Goal: Task Accomplishment & Management: Manage account settings

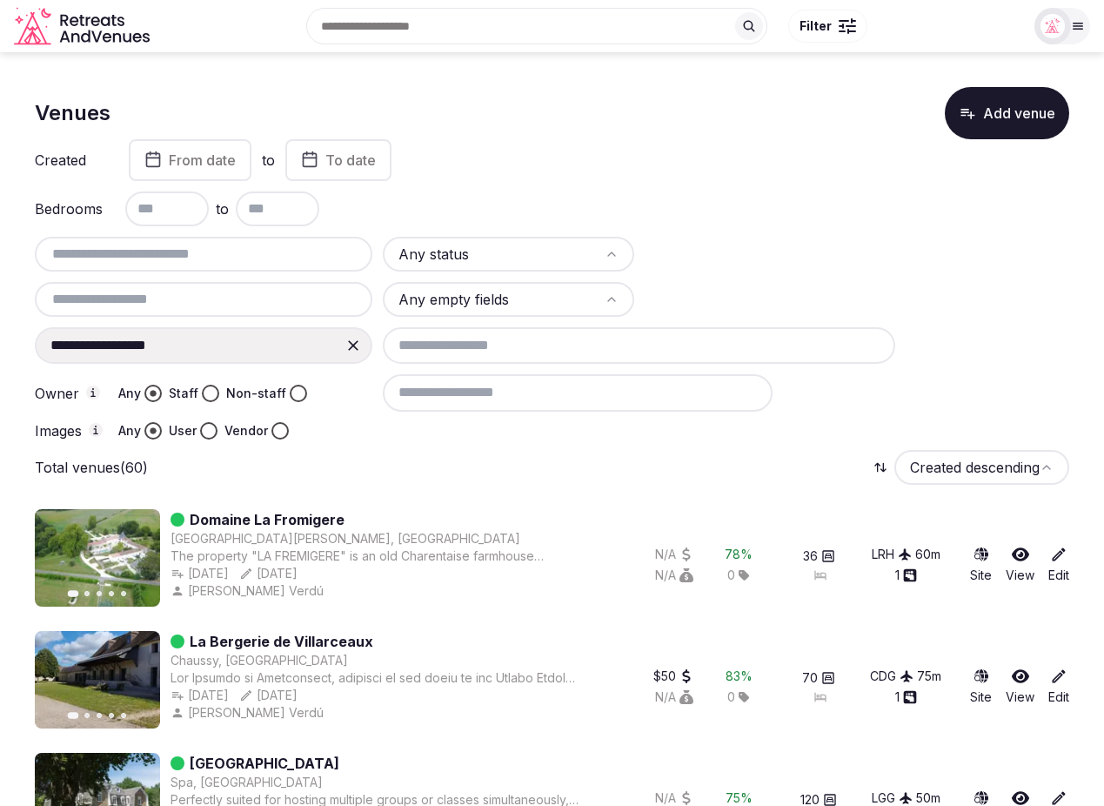
scroll to position [3588, 0]
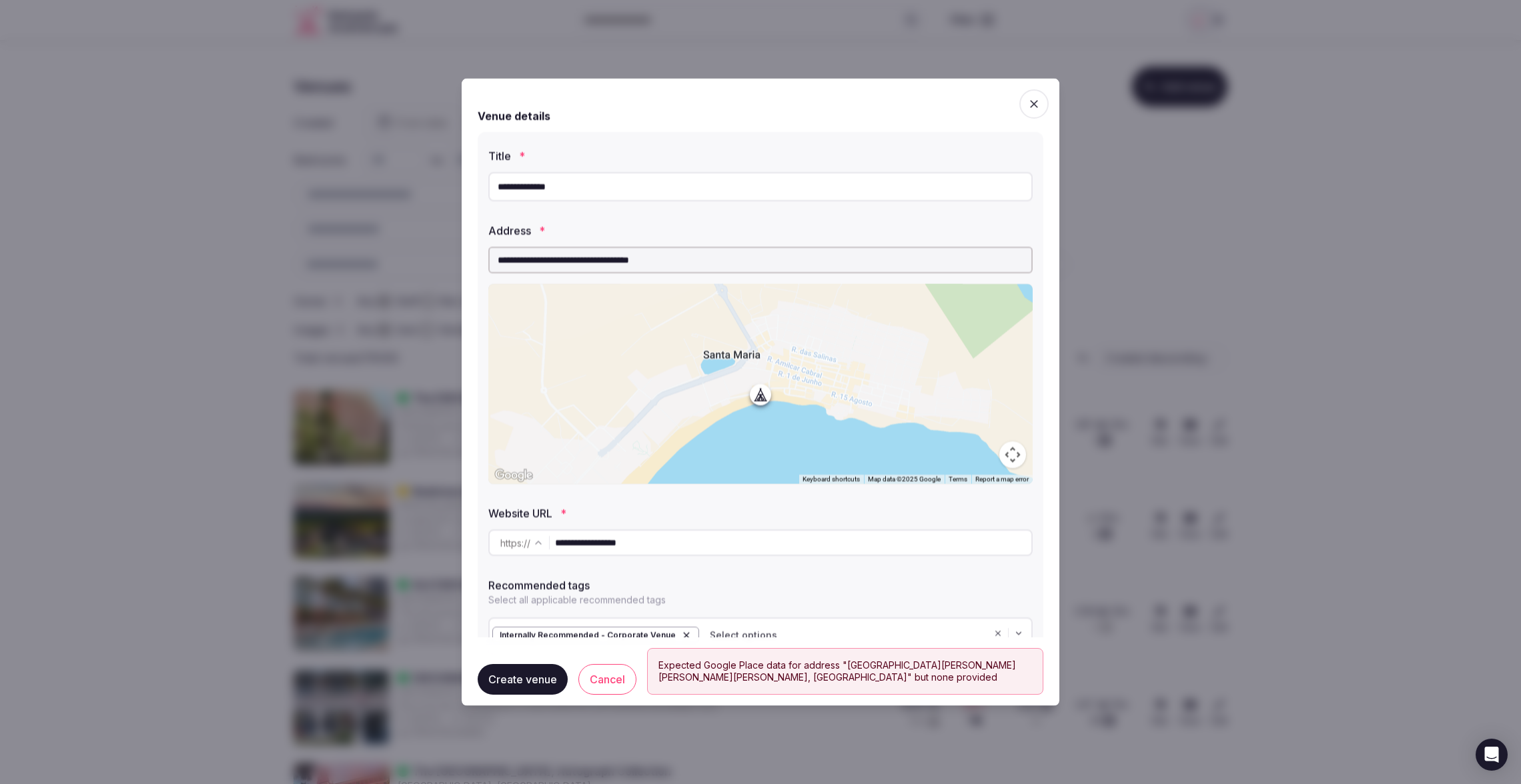
scroll to position [59, 0]
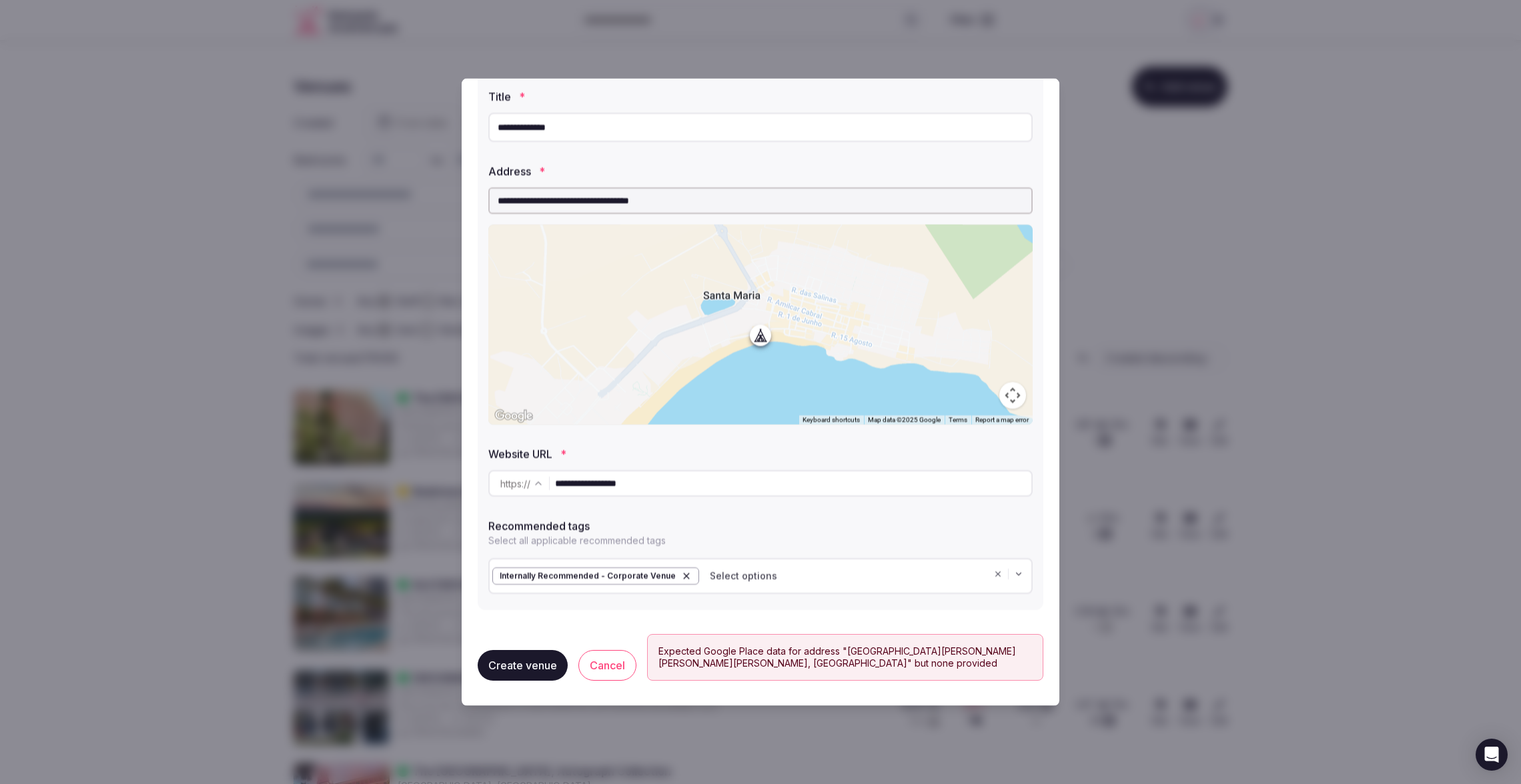
click at [752, 198] on input "**********" at bounding box center [760, 200] width 544 height 27
drag, startPoint x: 693, startPoint y: 202, endPoint x: 567, endPoint y: 199, distance: 126.0
click at [567, 199] on input "**********" at bounding box center [760, 200] width 544 height 27
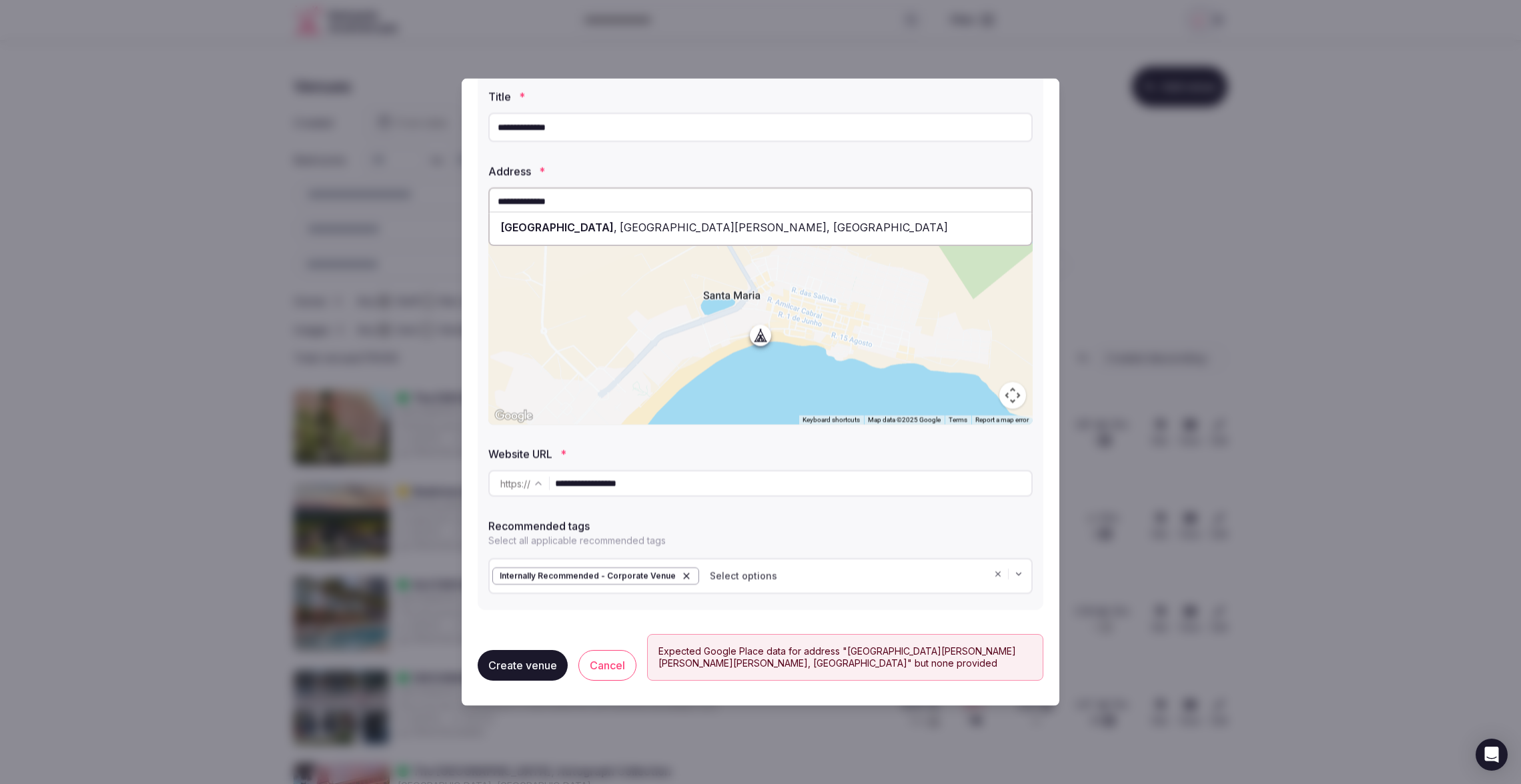
click at [573, 221] on span "Hotel Morabeza" at bounding box center [557, 227] width 113 height 13
type input "**********"
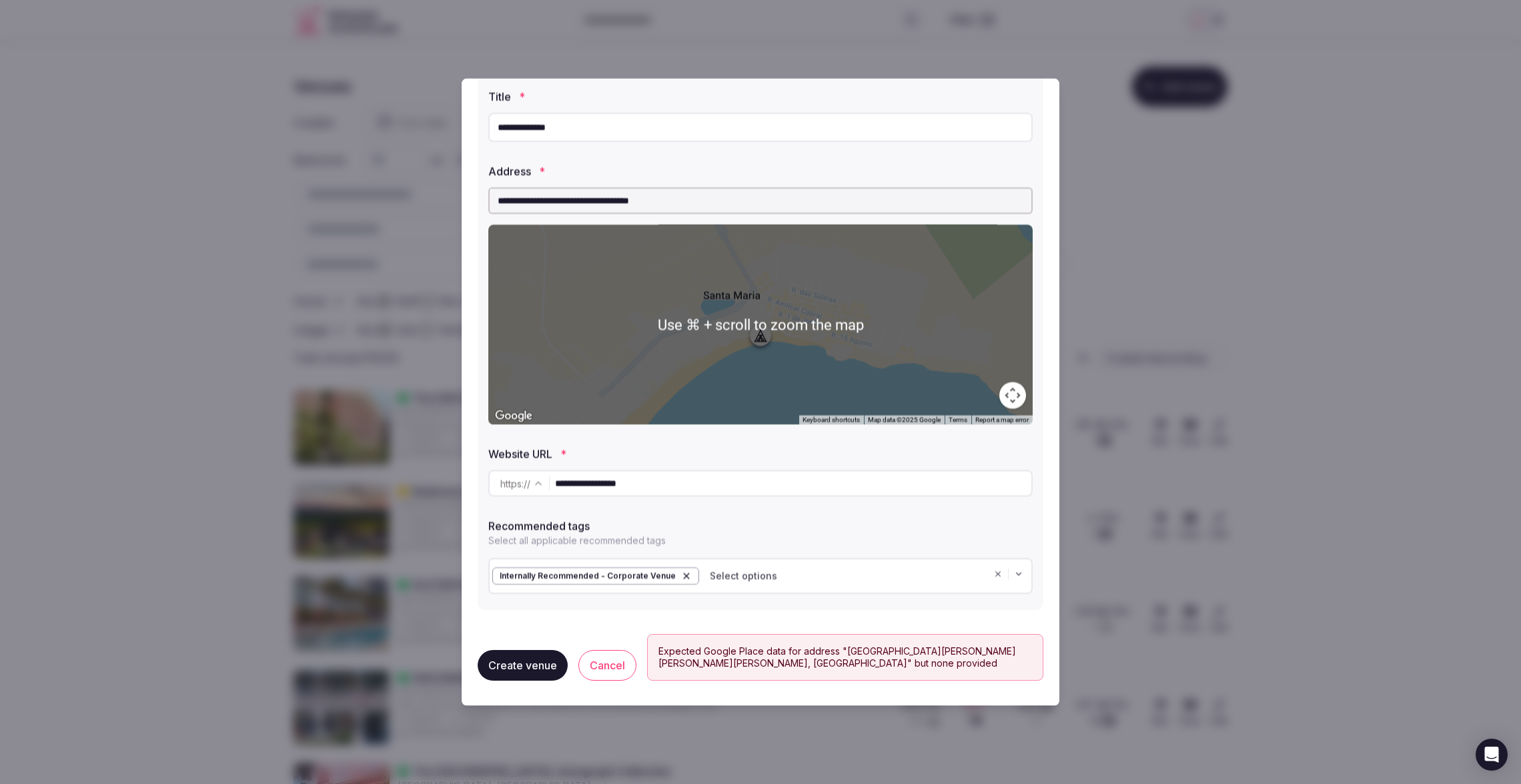
click at [507, 670] on button "Create venue" at bounding box center [522, 665] width 90 height 31
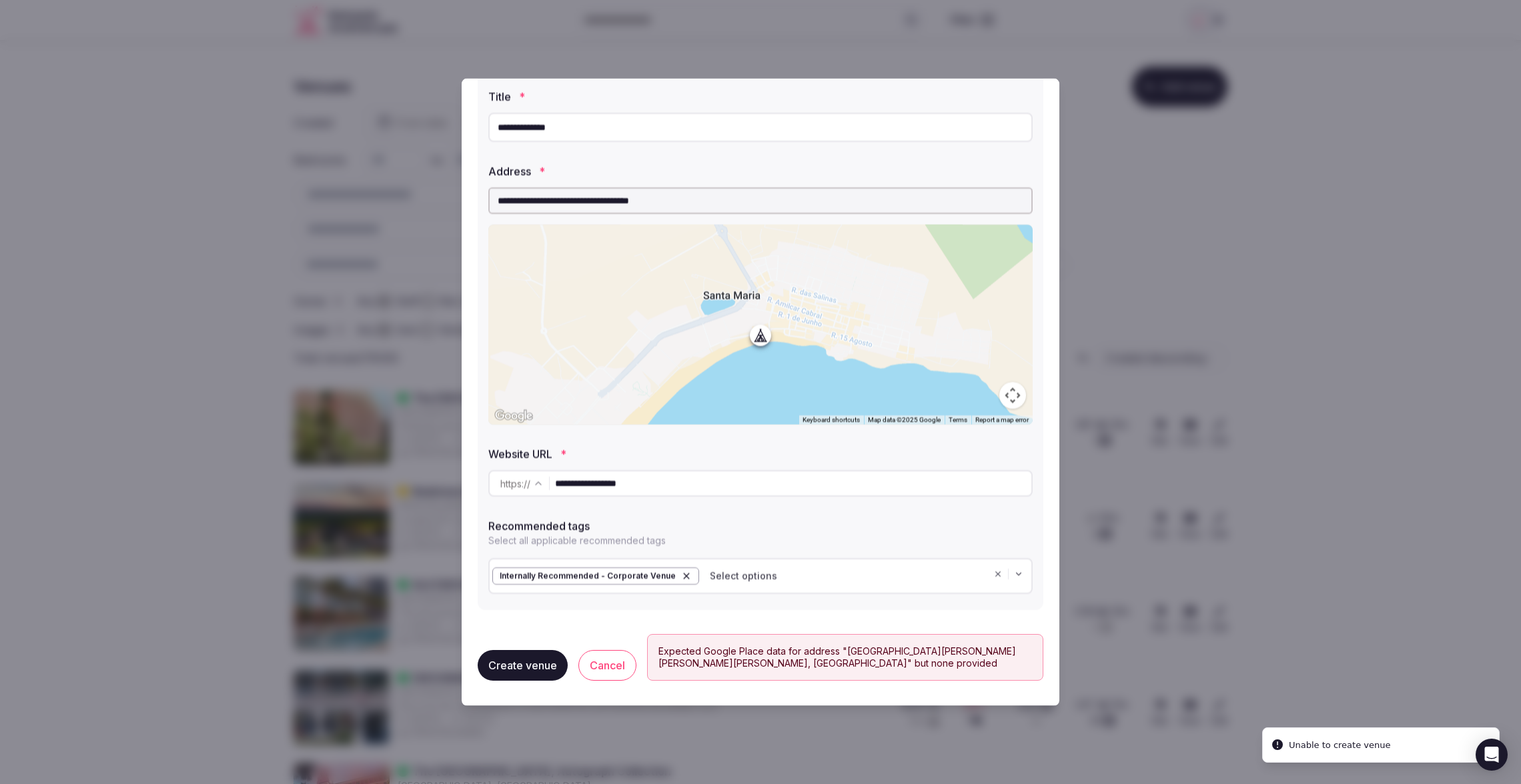
click at [1126, 95] on div at bounding box center [760, 392] width 1521 height 784
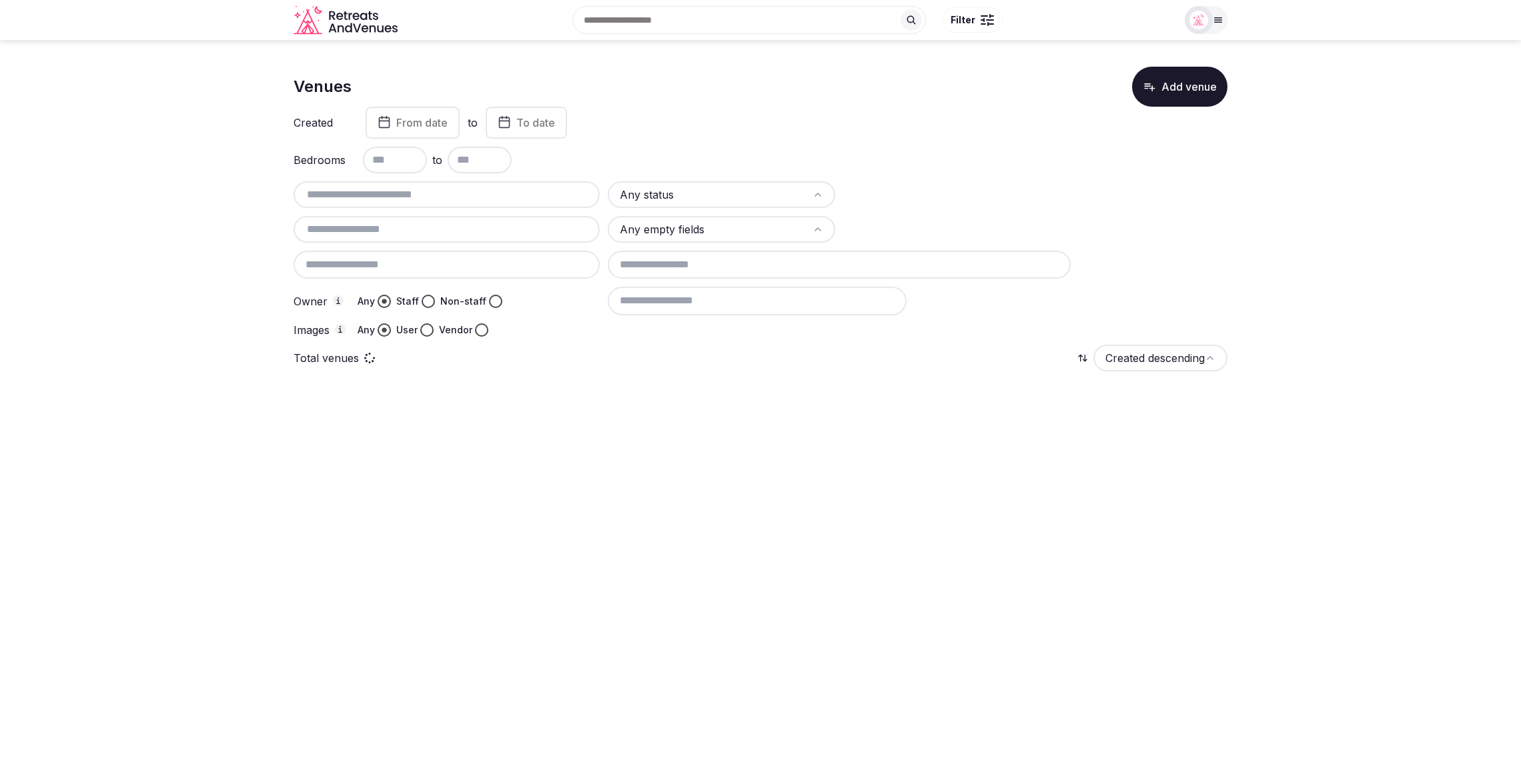
click at [1018, 124] on div "Created From date to To date" at bounding box center [760, 123] width 934 height 32
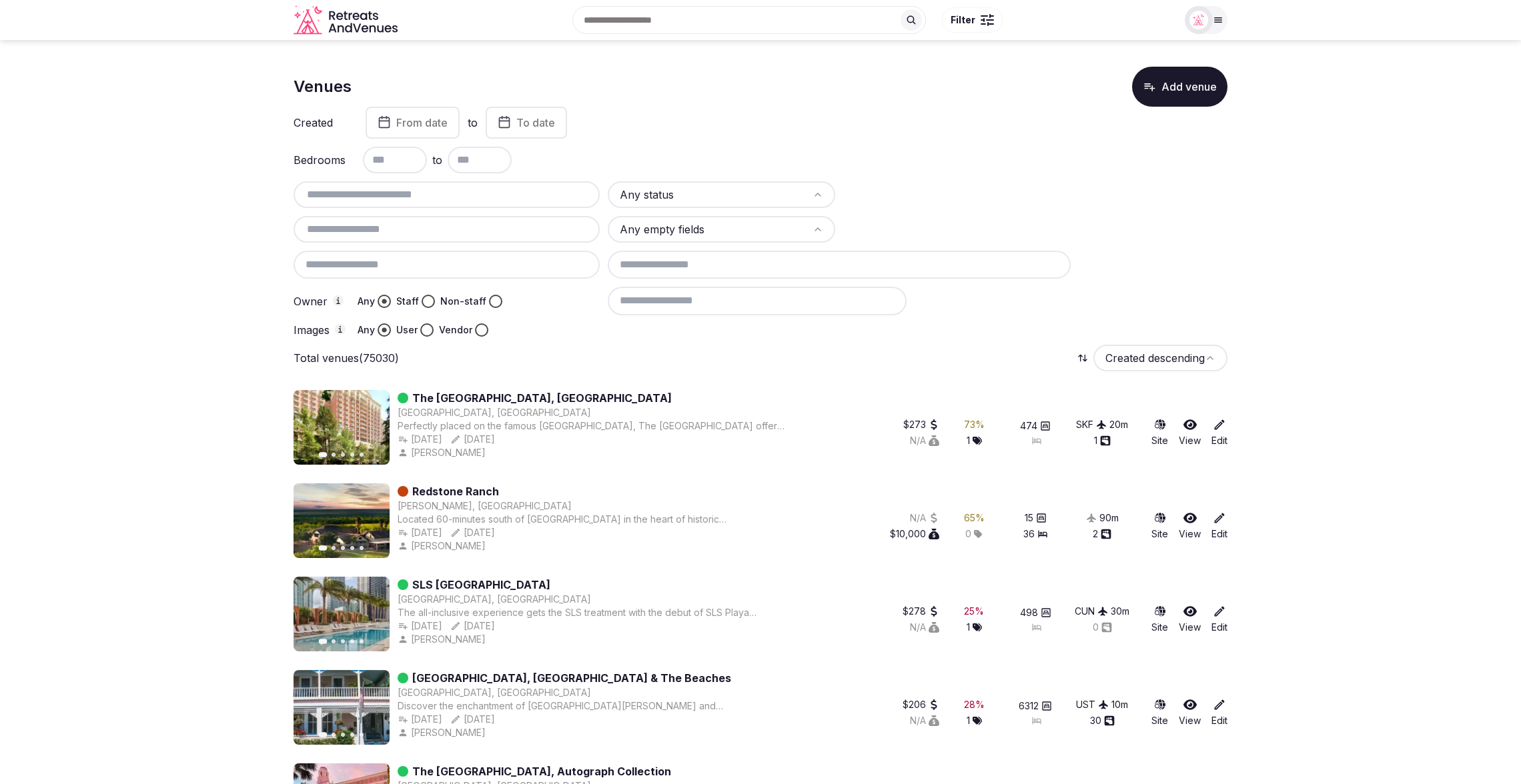
click at [1203, 24] on img at bounding box center [1198, 20] width 18 height 18
click at [882, 111] on div "Created From date to To date" at bounding box center [760, 123] width 934 height 32
click at [1211, 26] on img at bounding box center [1213, 20] width 18 height 18
click at [1177, 95] on button "Add venue" at bounding box center [1179, 87] width 95 height 40
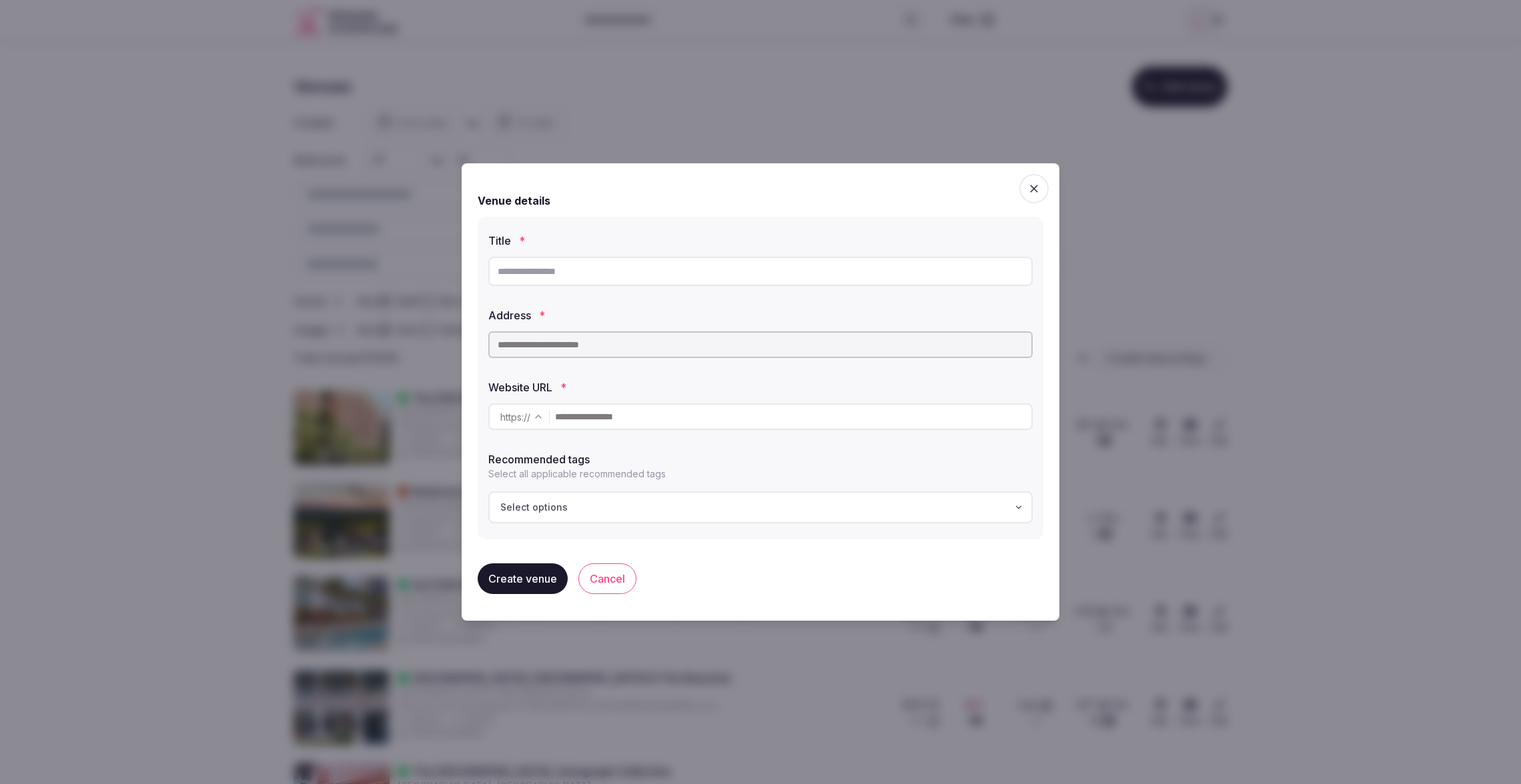
click at [622, 270] on input "text" at bounding box center [760, 271] width 544 height 29
click at [670, 54] on div at bounding box center [760, 392] width 1521 height 784
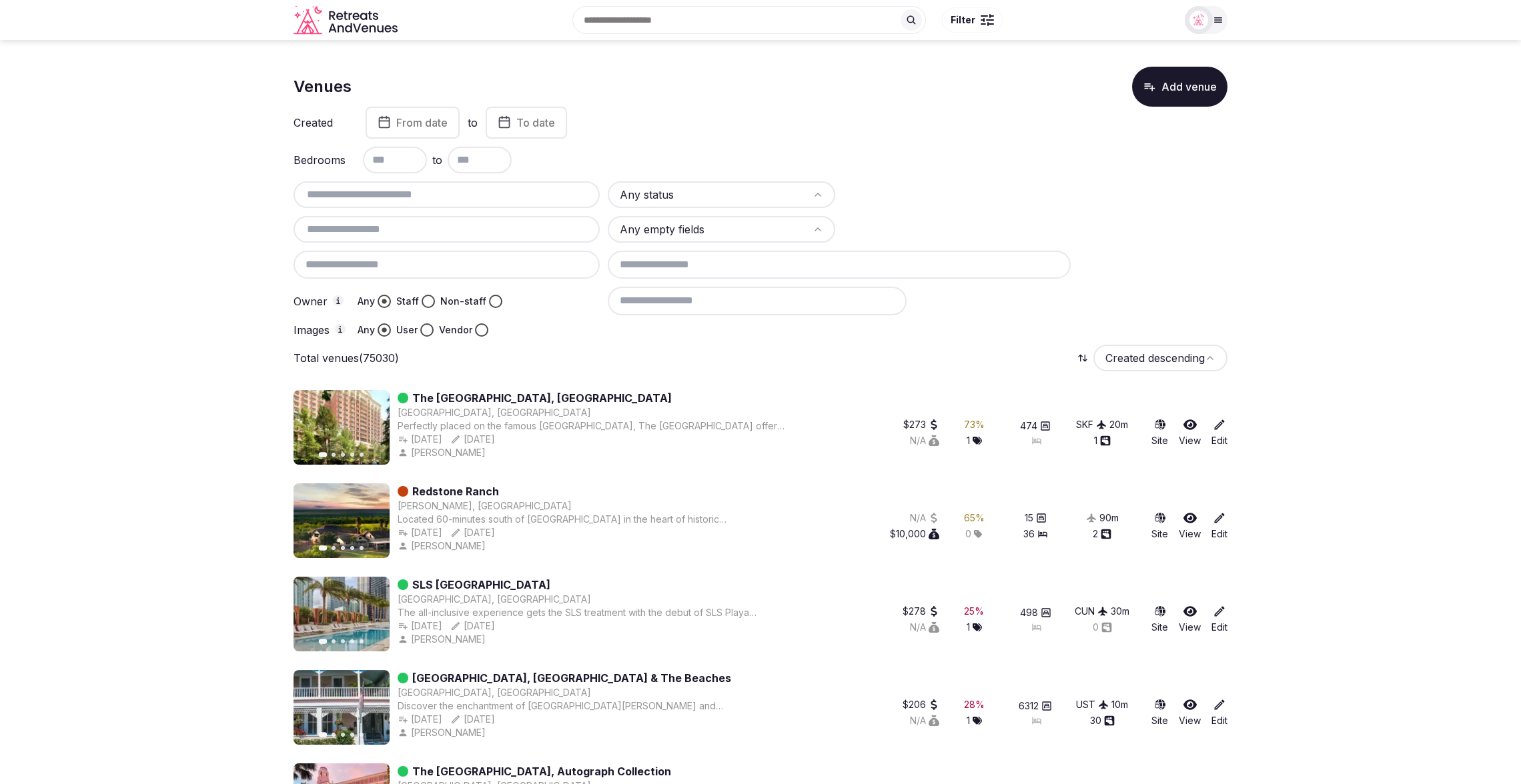
click at [1172, 93] on button "Add venue" at bounding box center [1179, 87] width 95 height 40
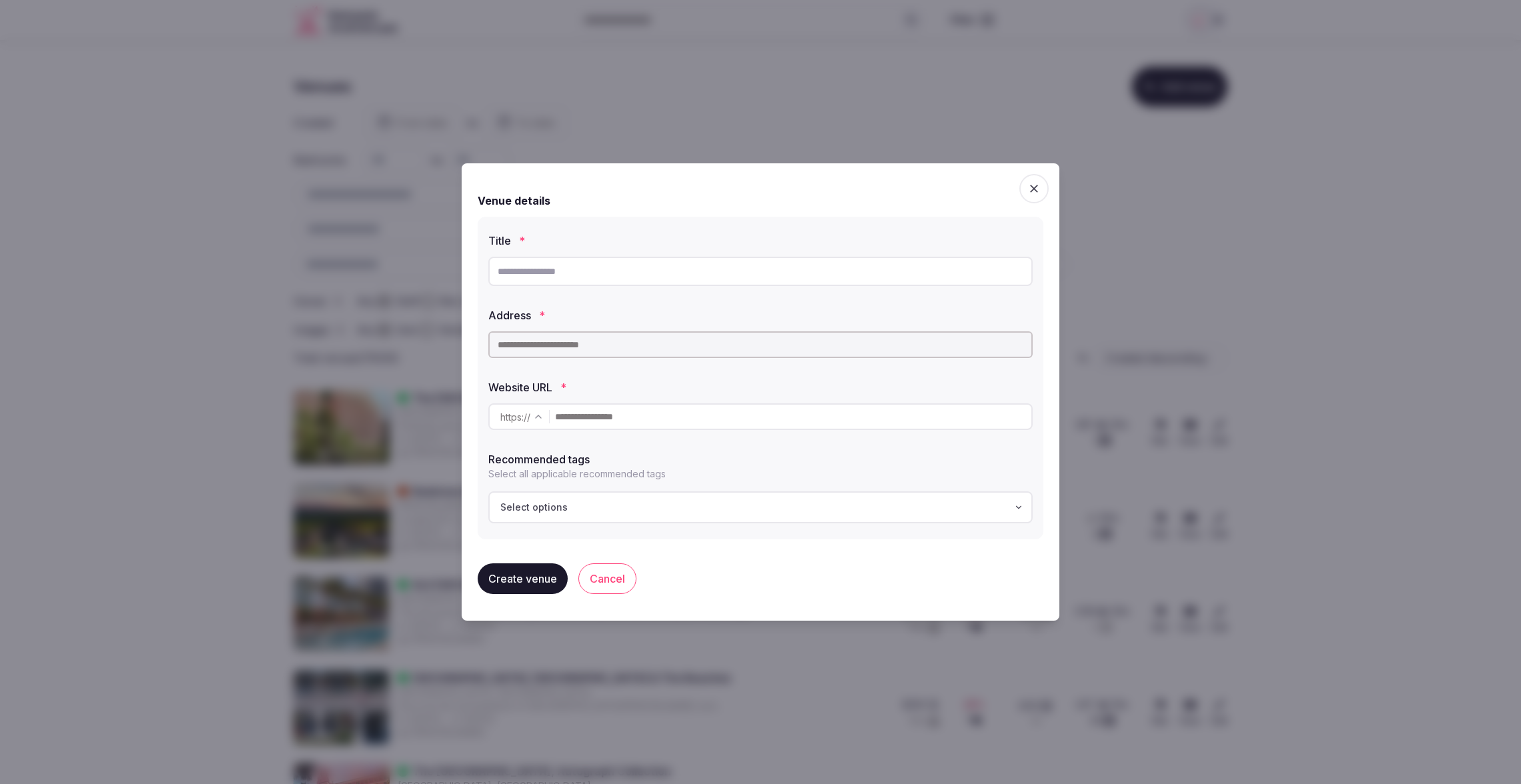
click at [633, 274] on input "text" at bounding box center [760, 271] width 544 height 29
click at [538, 270] on input "**********" at bounding box center [760, 271] width 544 height 29
type input "**********"
click at [577, 348] on input "text" at bounding box center [760, 344] width 544 height 27
drag, startPoint x: 501, startPoint y: 271, endPoint x: 486, endPoint y: 271, distance: 15.0
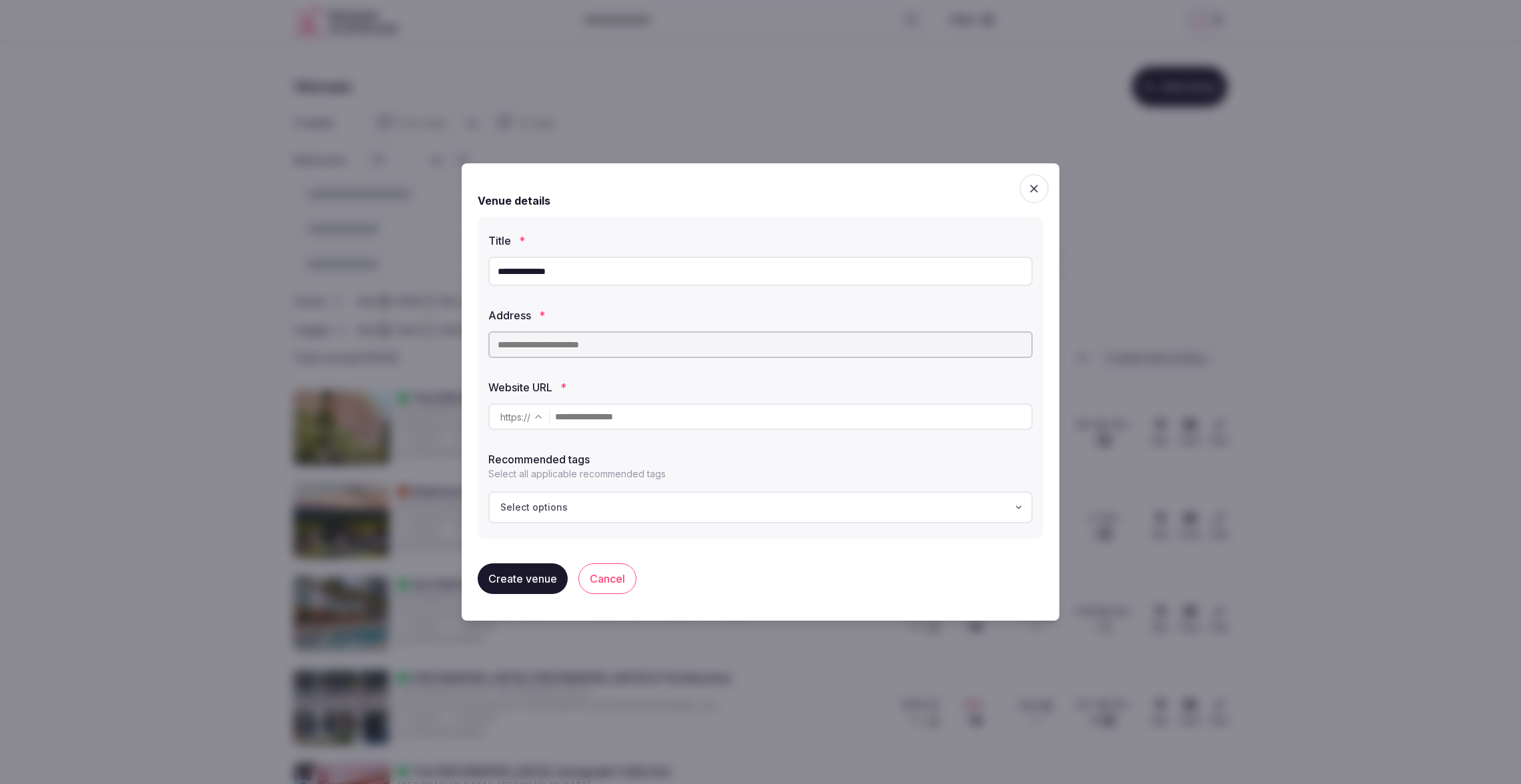
click at [486, 271] on div "**********" at bounding box center [760, 378] width 566 height 323
click at [577, 349] on input "text" at bounding box center [760, 344] width 544 height 27
paste input "**********"
click at [577, 369] on span "Hotel Morabeza" at bounding box center [557, 371] width 113 height 13
type input "**********"
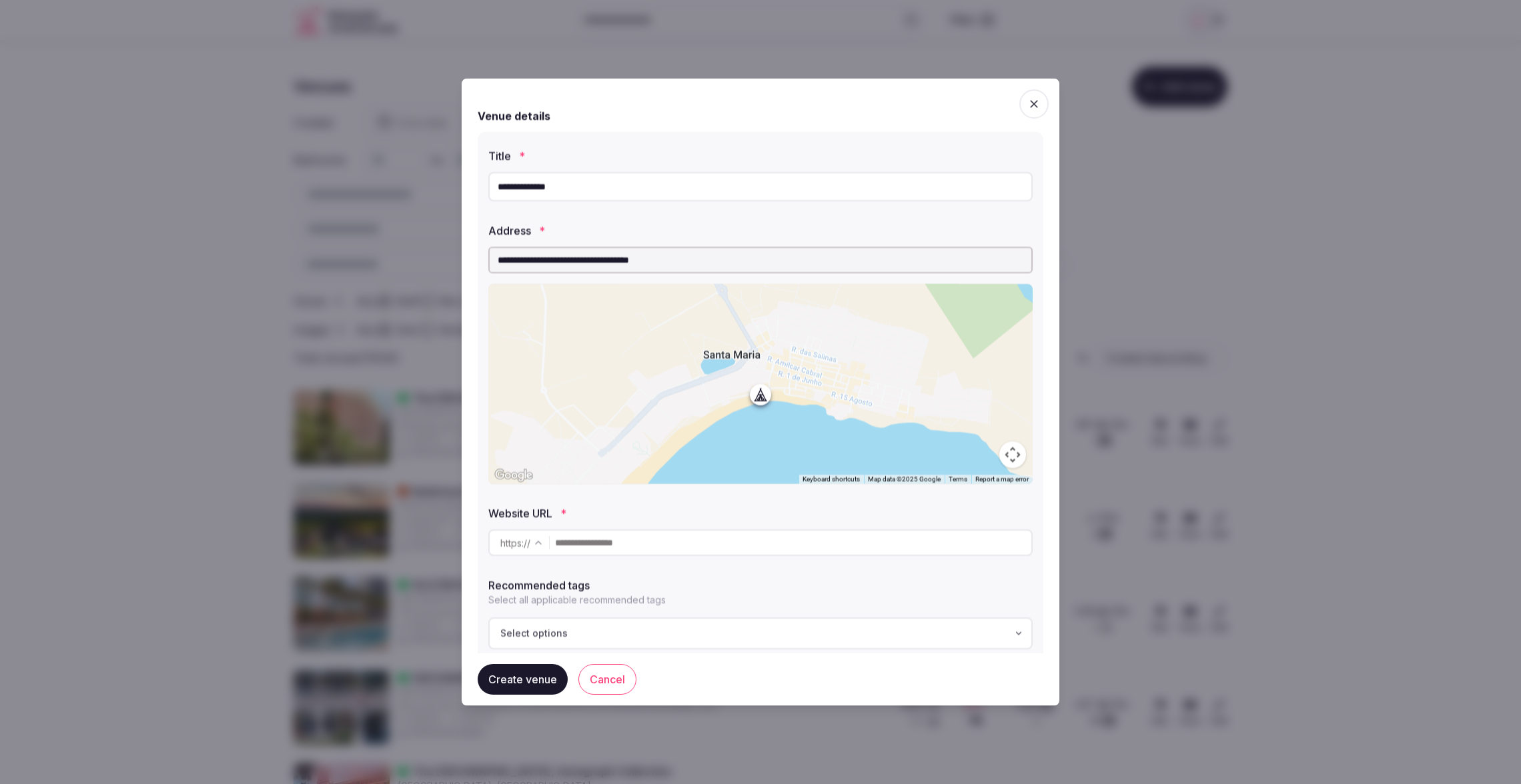
click at [595, 548] on input "text" at bounding box center [793, 543] width 476 height 27
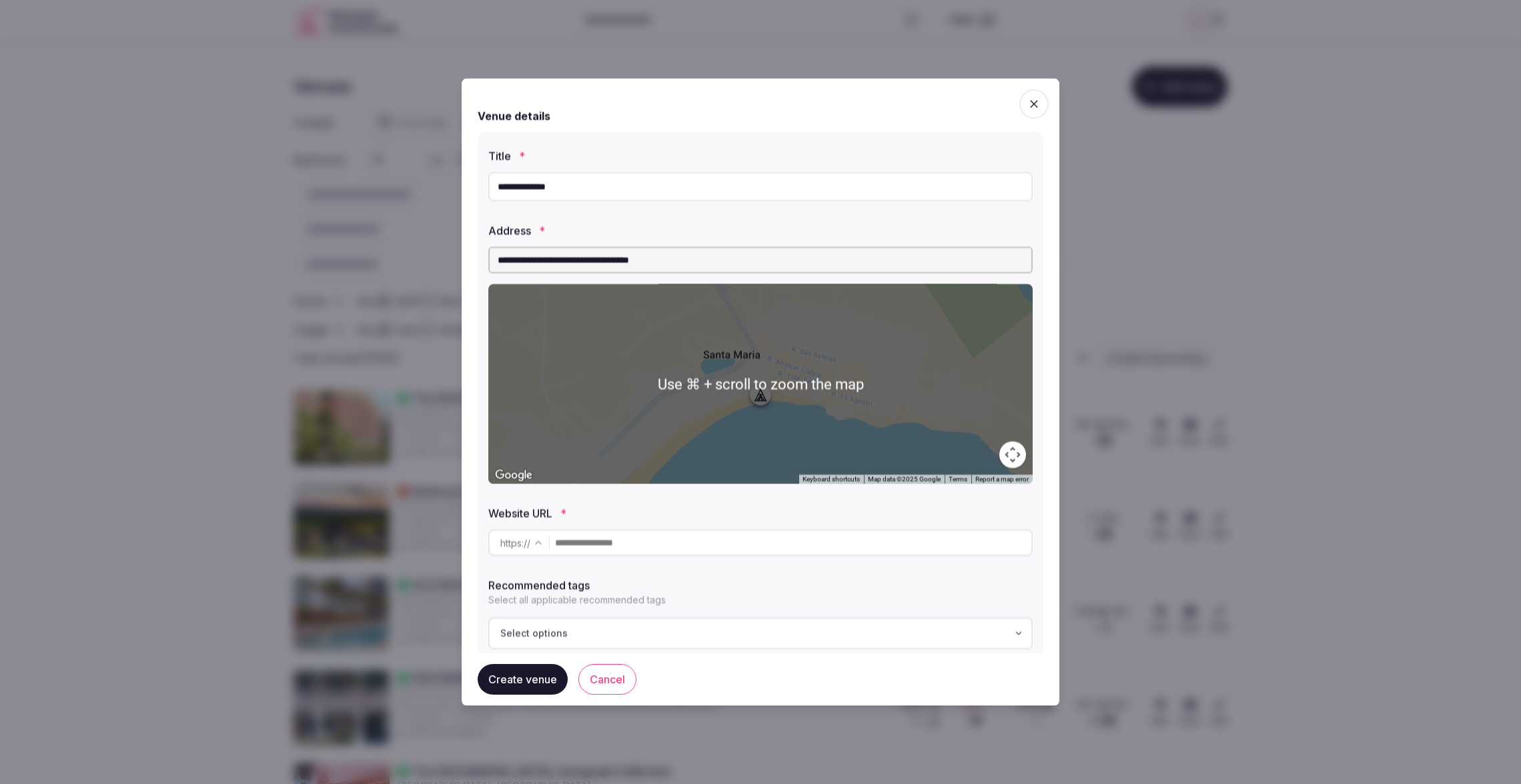
paste input "**********"
click at [627, 630] on div "Select options" at bounding box center [760, 633] width 537 height 13
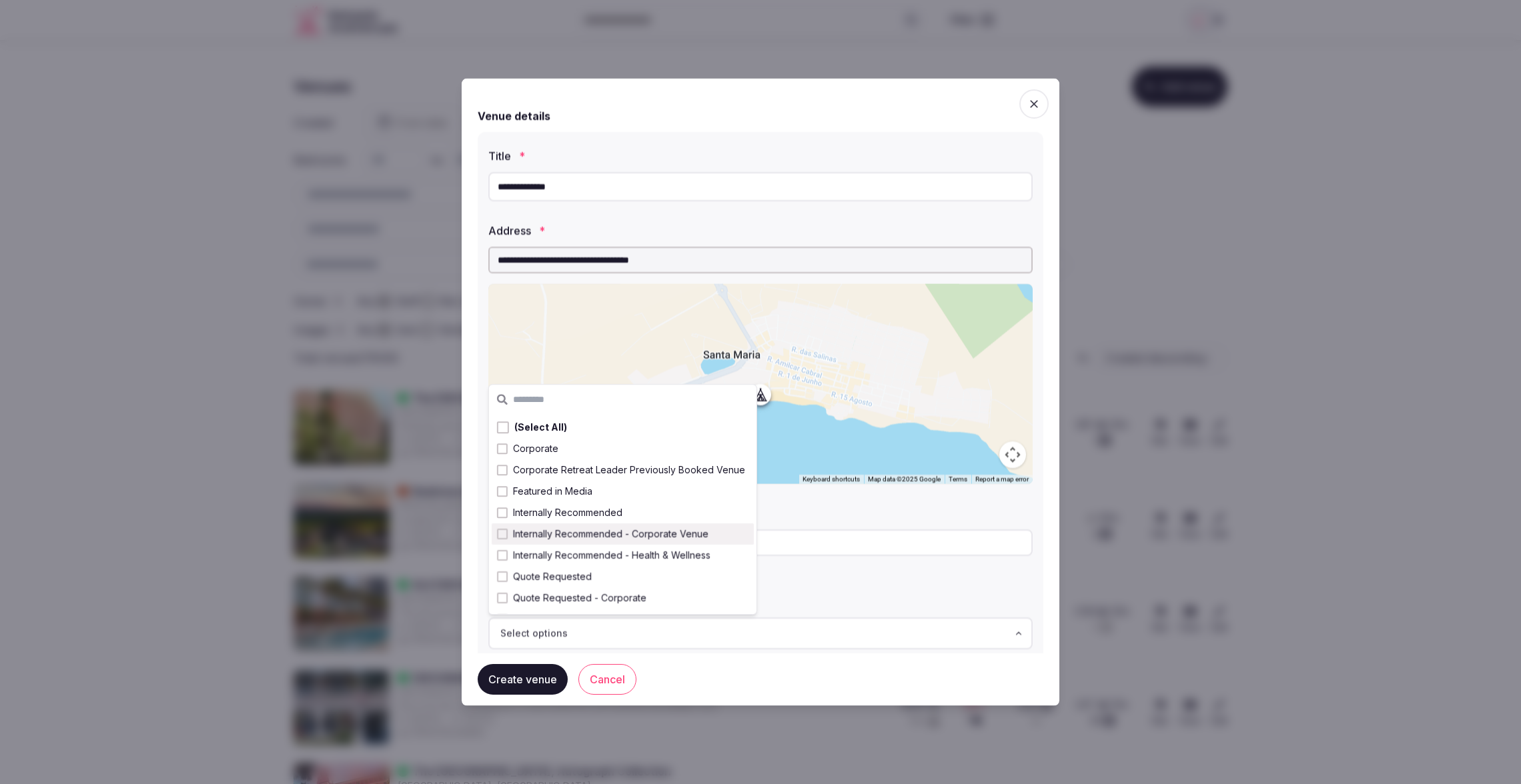
click at [589, 536] on span "Internally Recommended - Corporate Venue" at bounding box center [610, 533] width 195 height 13
click at [737, 674] on div "Create venue Cancel" at bounding box center [760, 680] width 566 height 52
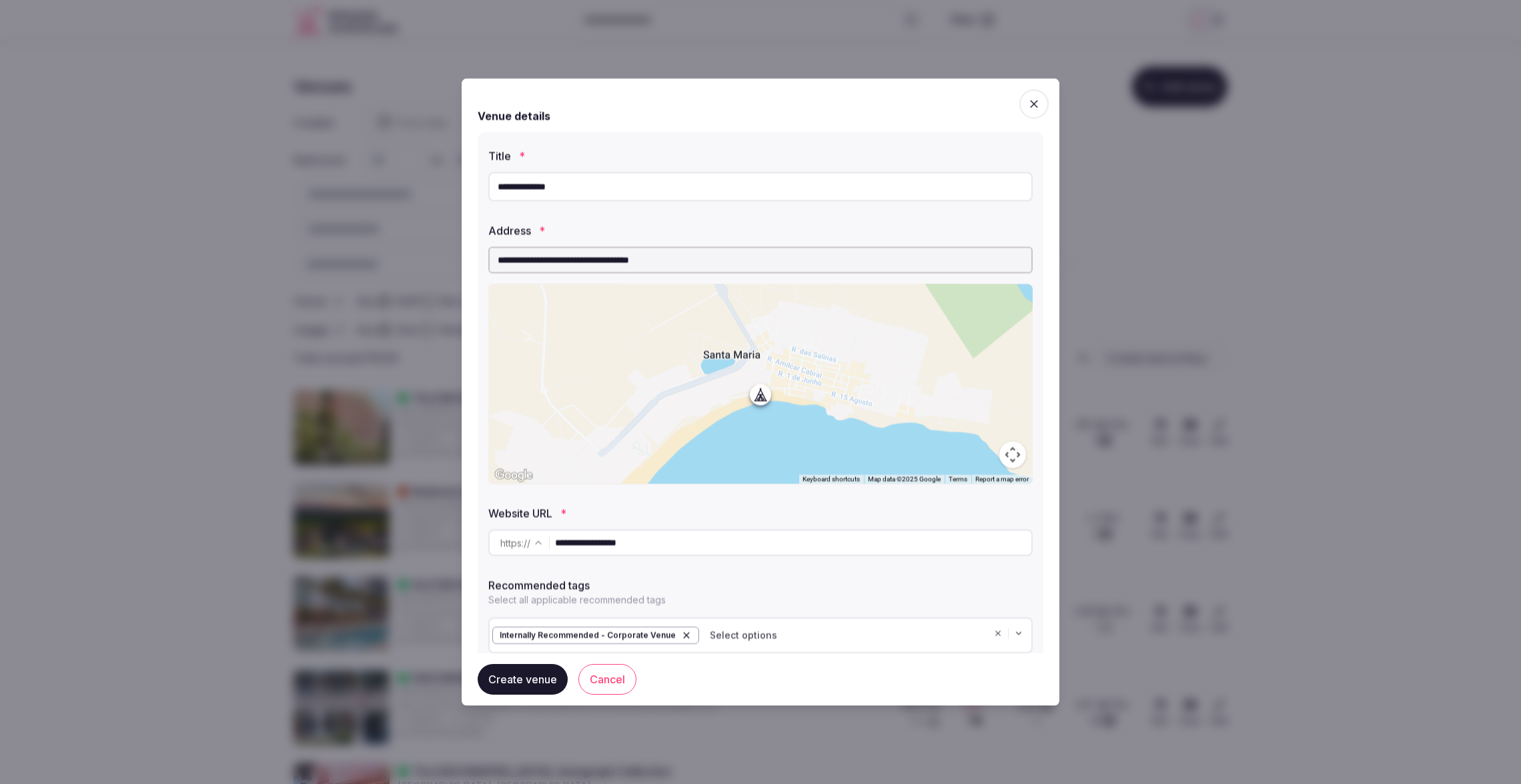
click at [538, 681] on button "Create venue" at bounding box center [522, 680] width 90 height 31
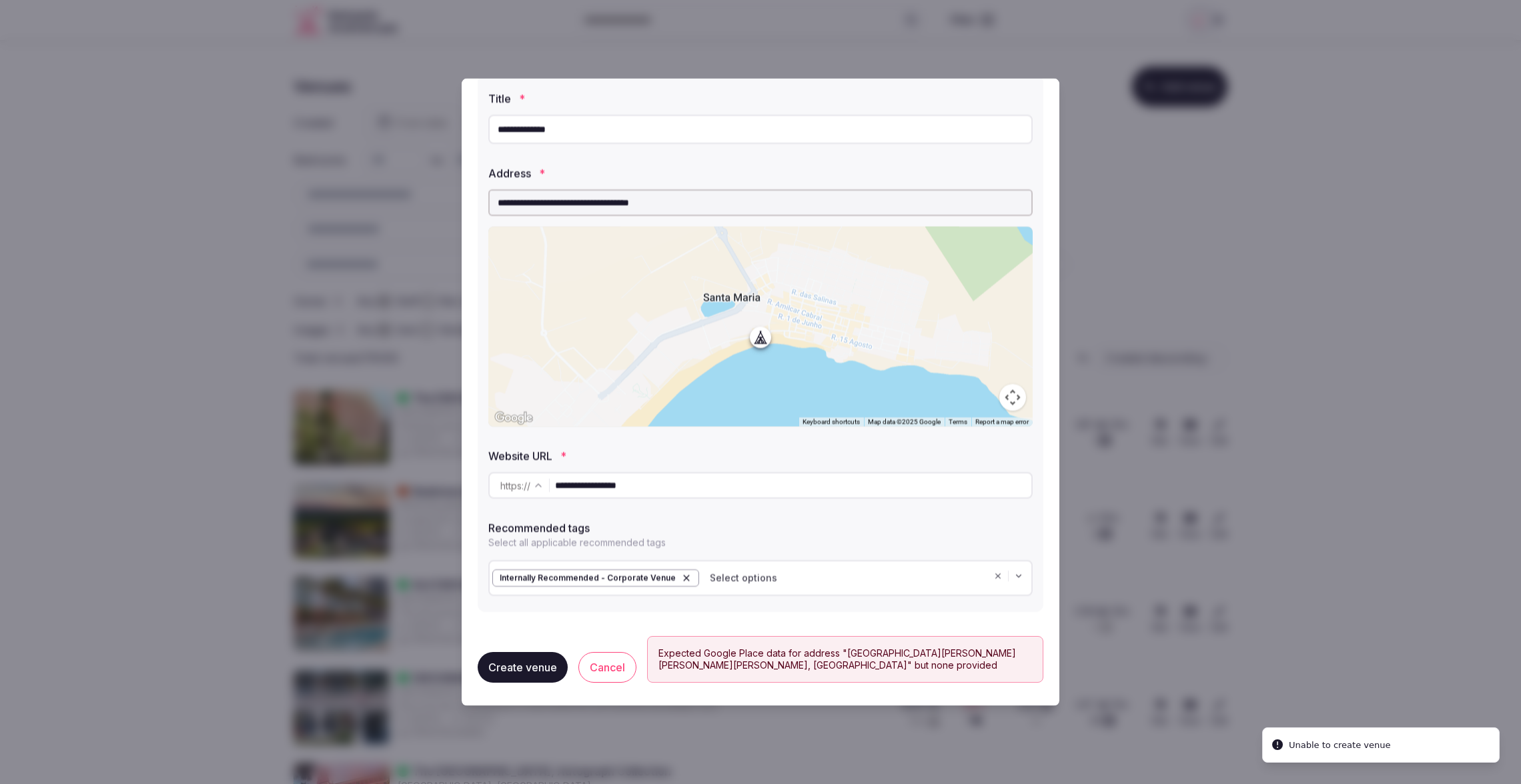
scroll to position [59, 0]
click at [559, 486] on input "**********" at bounding box center [793, 483] width 476 height 27
type input "**********"
click at [822, 542] on p "Select all applicable recommended tags" at bounding box center [760, 541] width 544 height 13
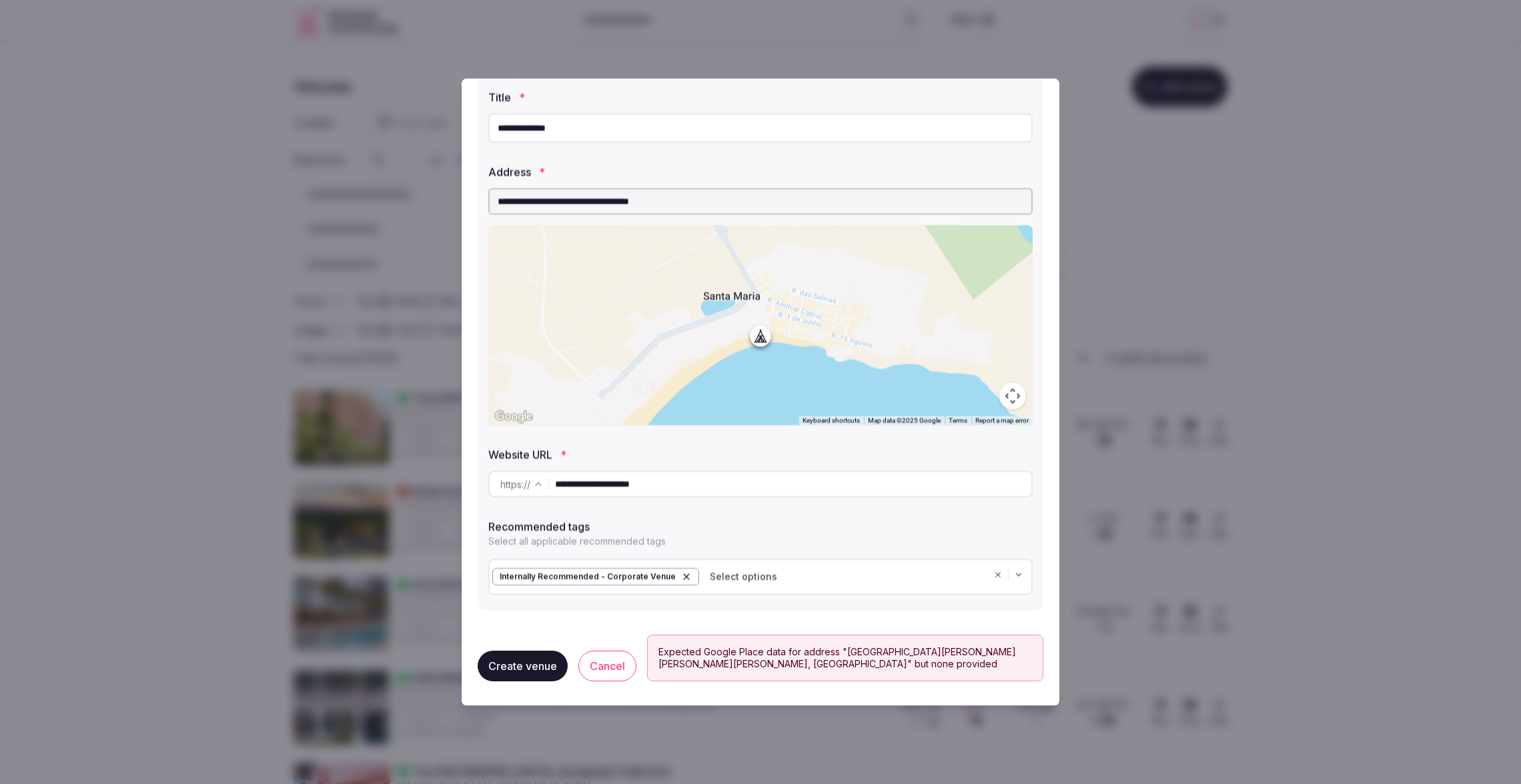
click at [538, 659] on button "Create venue" at bounding box center [522, 666] width 90 height 31
click at [764, 607] on div "**********" at bounding box center [760, 342] width 566 height 537
click at [689, 208] on input "**********" at bounding box center [760, 201] width 544 height 27
click at [707, 201] on input "**********" at bounding box center [760, 201] width 544 height 27
paste input "*"
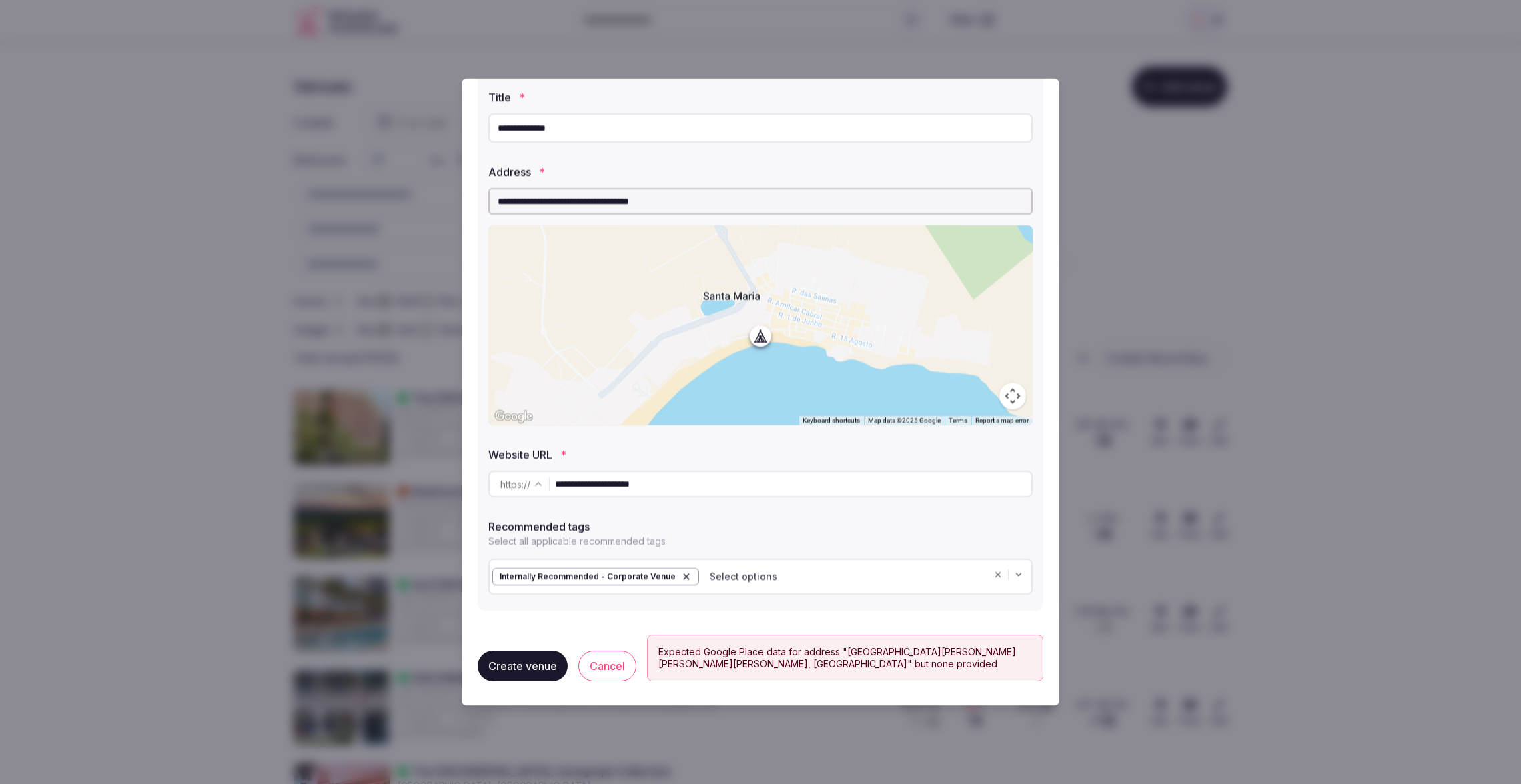
drag, startPoint x: 707, startPoint y: 201, endPoint x: 466, endPoint y: 199, distance: 241.0
click at [466, 199] on div "**********" at bounding box center [760, 392] width 598 height 628
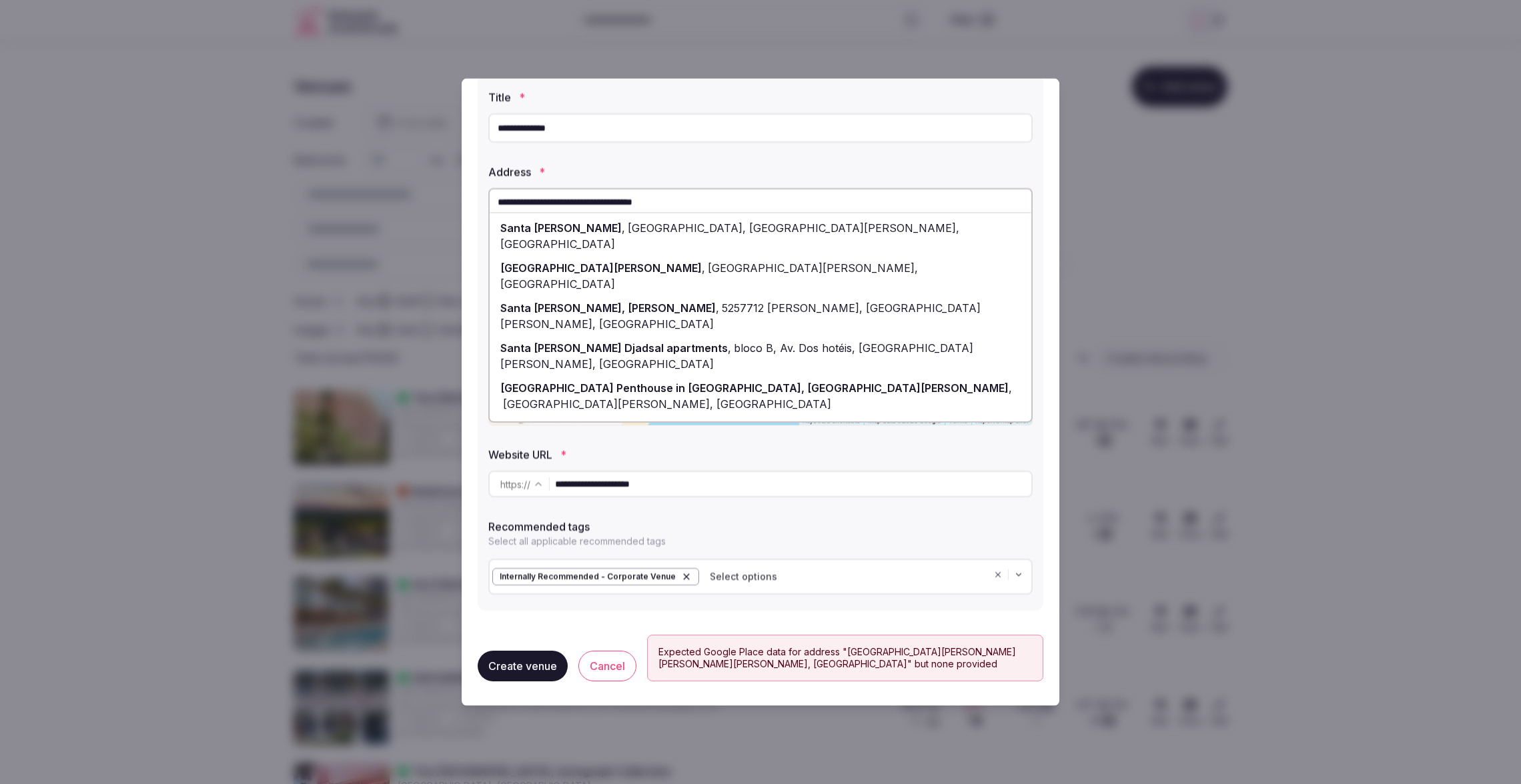
type input "**********"
click at [474, 501] on div "**********" at bounding box center [760, 392] width 598 height 628
click at [537, 668] on button "Create venue" at bounding box center [522, 666] width 90 height 31
click at [567, 619] on div "**********" at bounding box center [760, 330] width 566 height 588
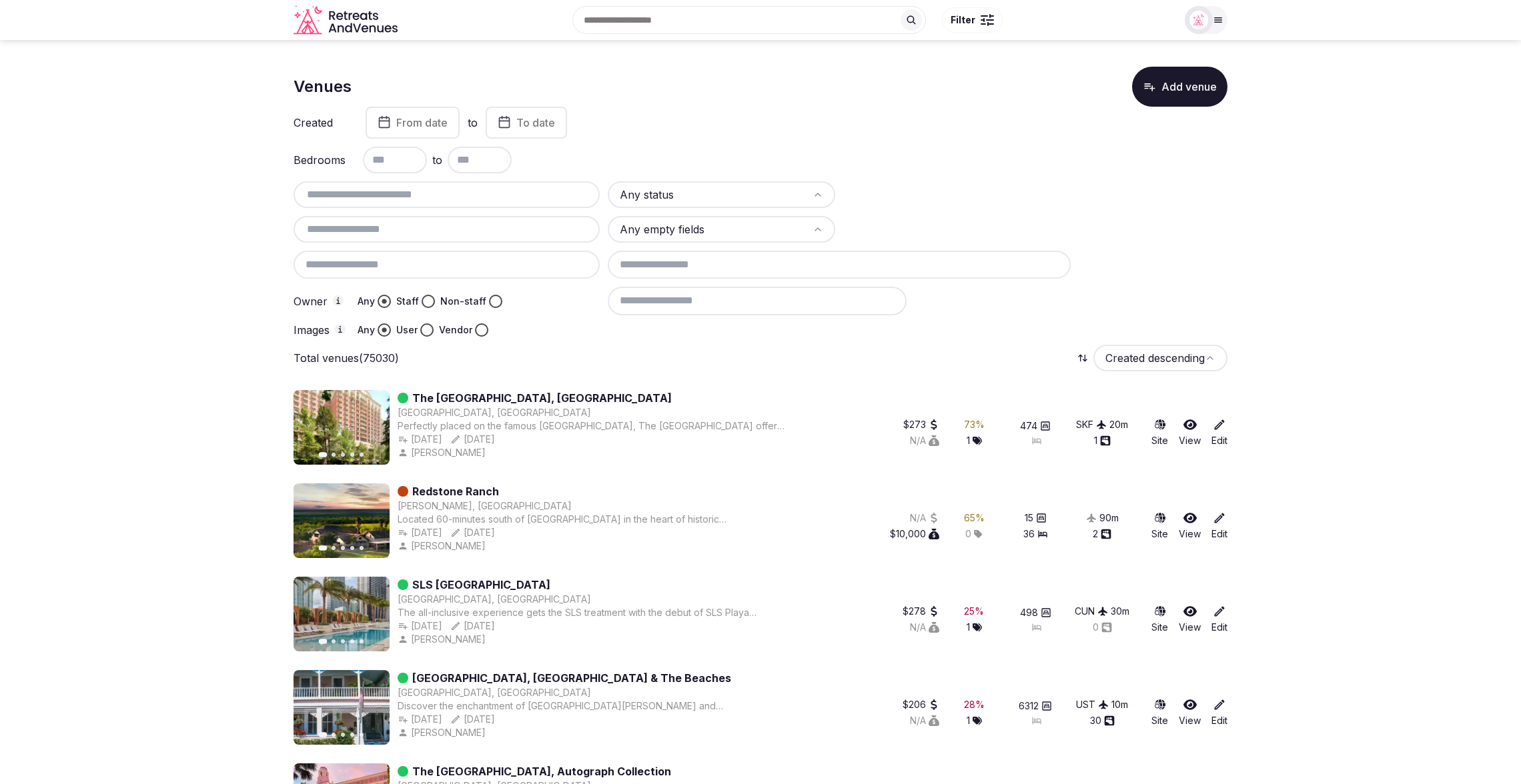
click at [746, 299] on input at bounding box center [757, 300] width 299 height 28
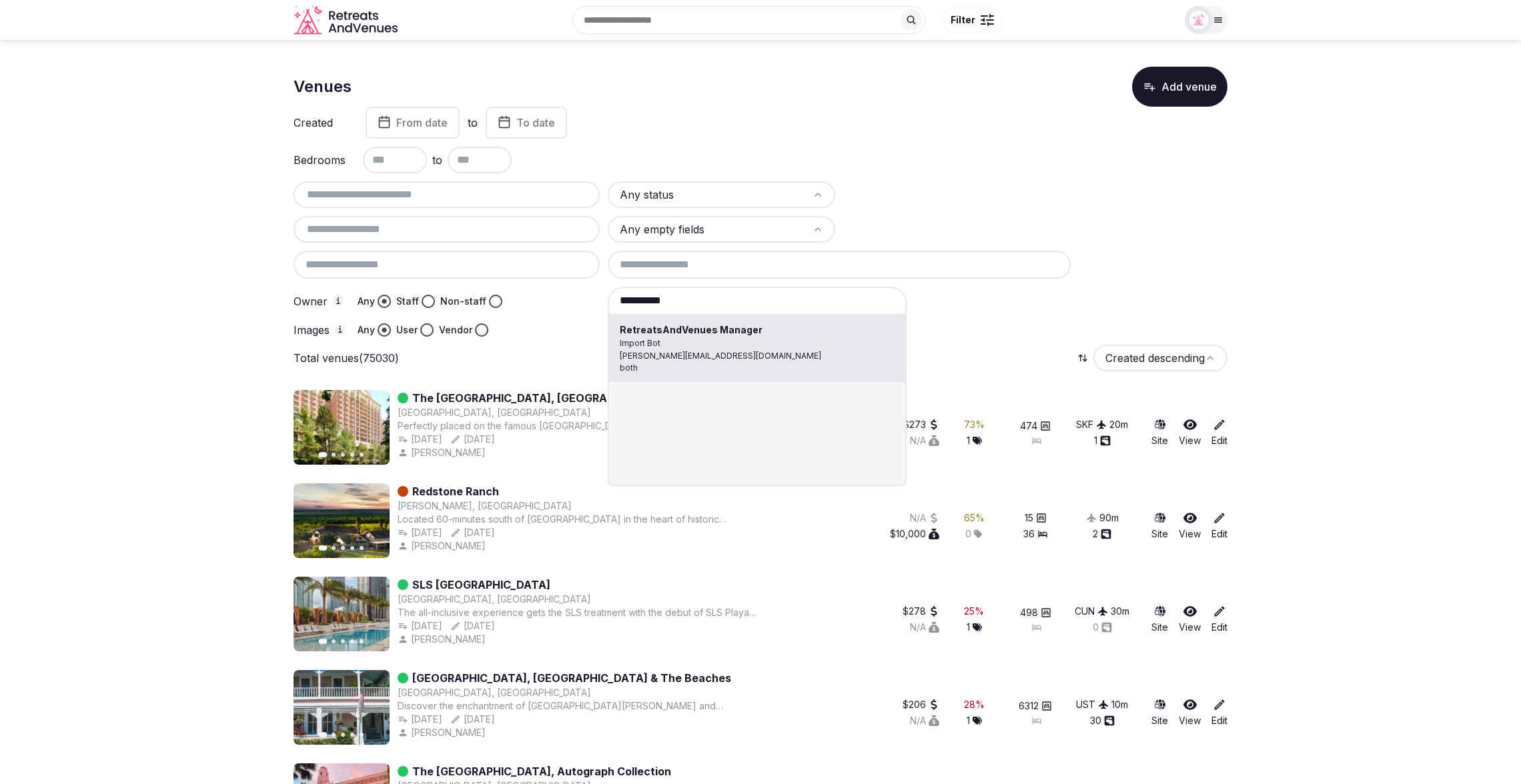
type input "**********"
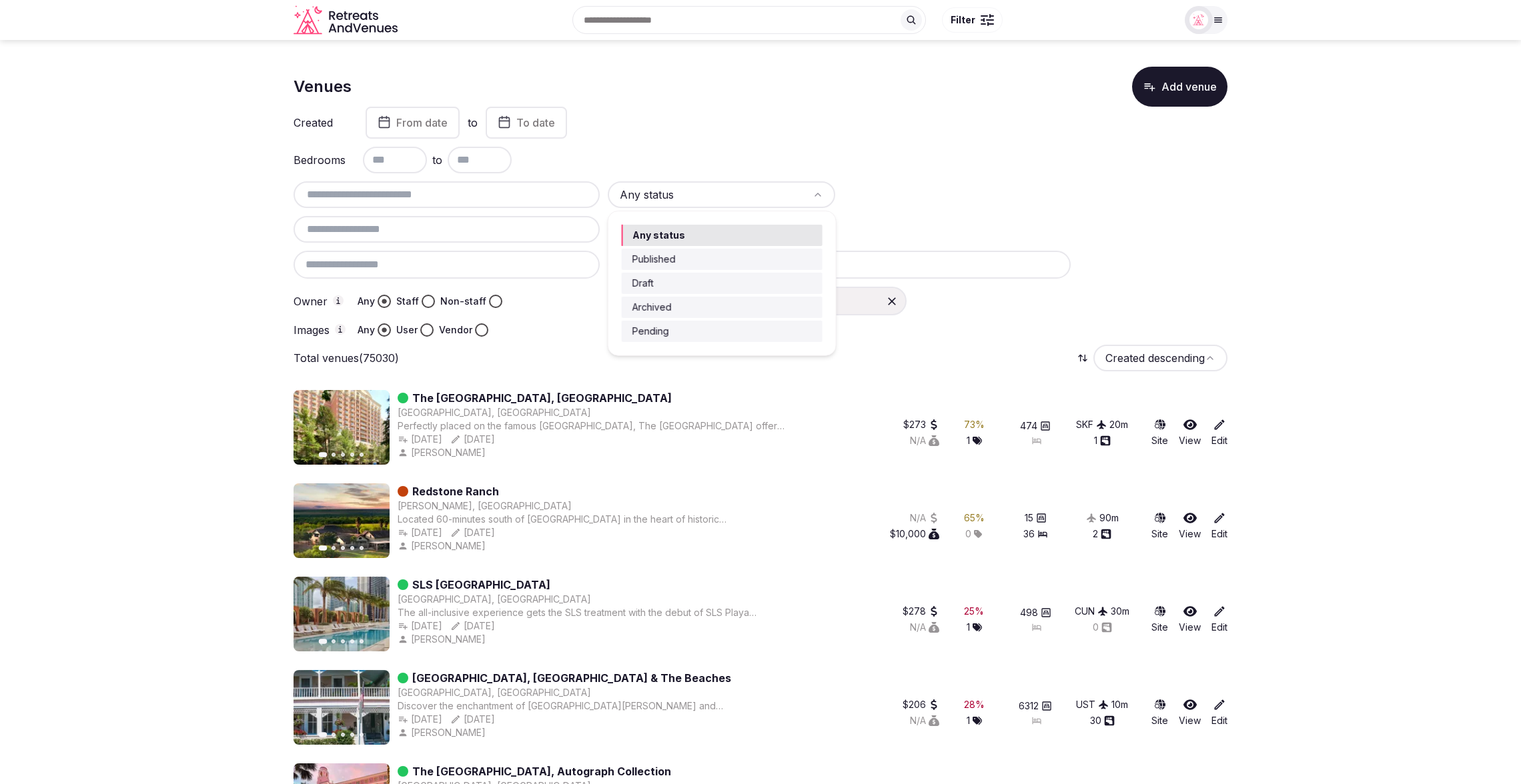
click at [652, 195] on html "**********" at bounding box center [760, 392] width 1521 height 784
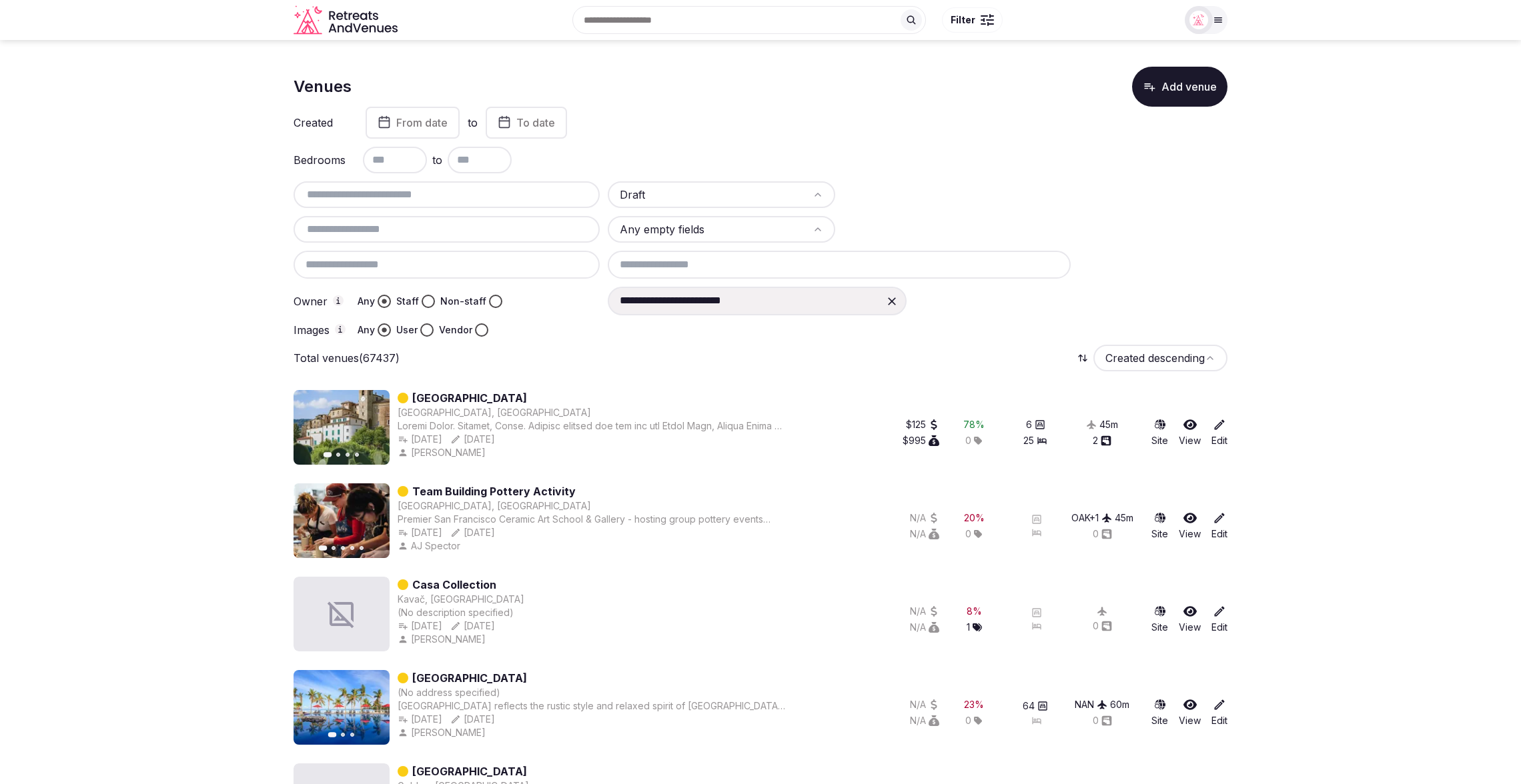
click at [895, 300] on icon at bounding box center [892, 301] width 13 height 13
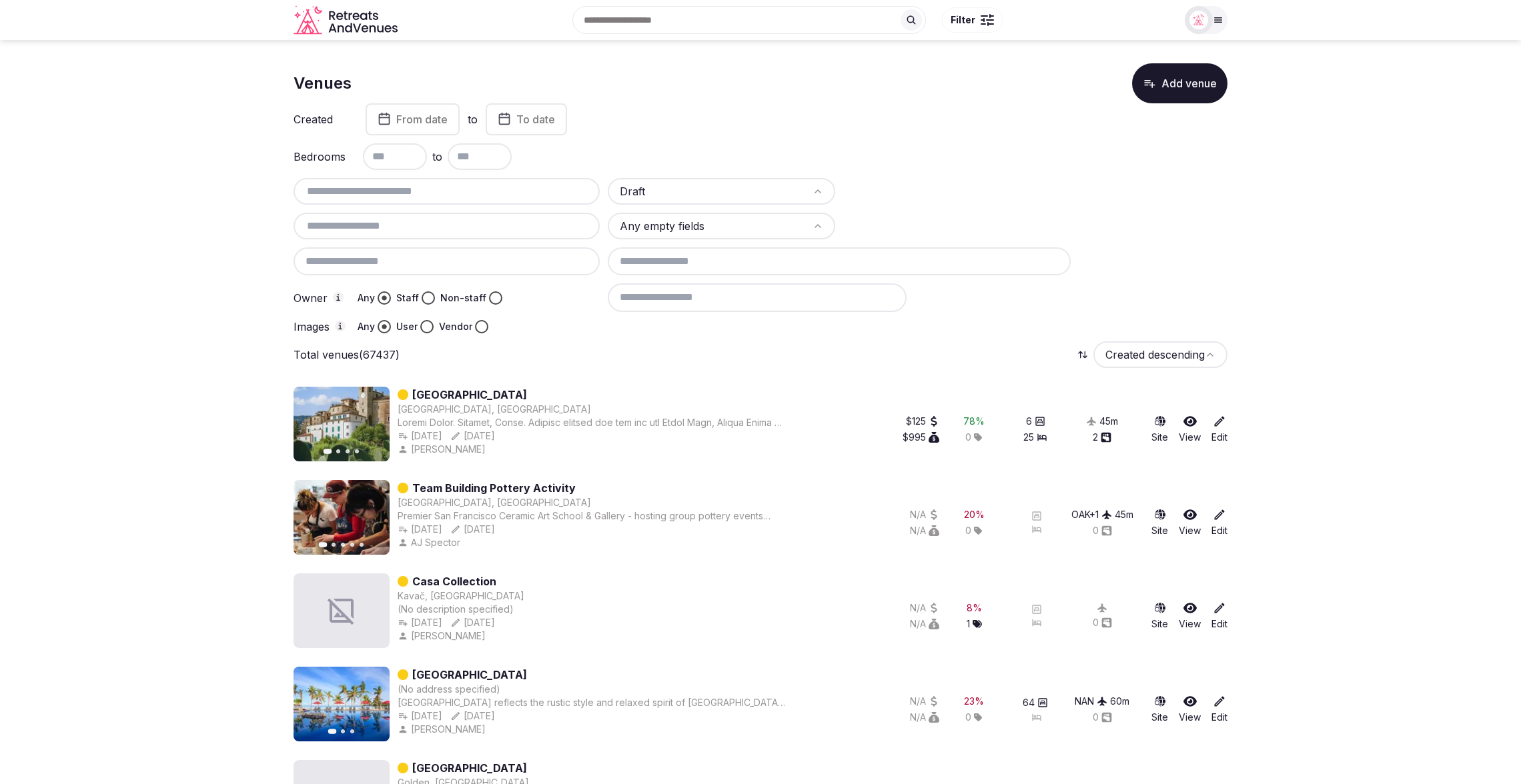
scroll to position [0, 0]
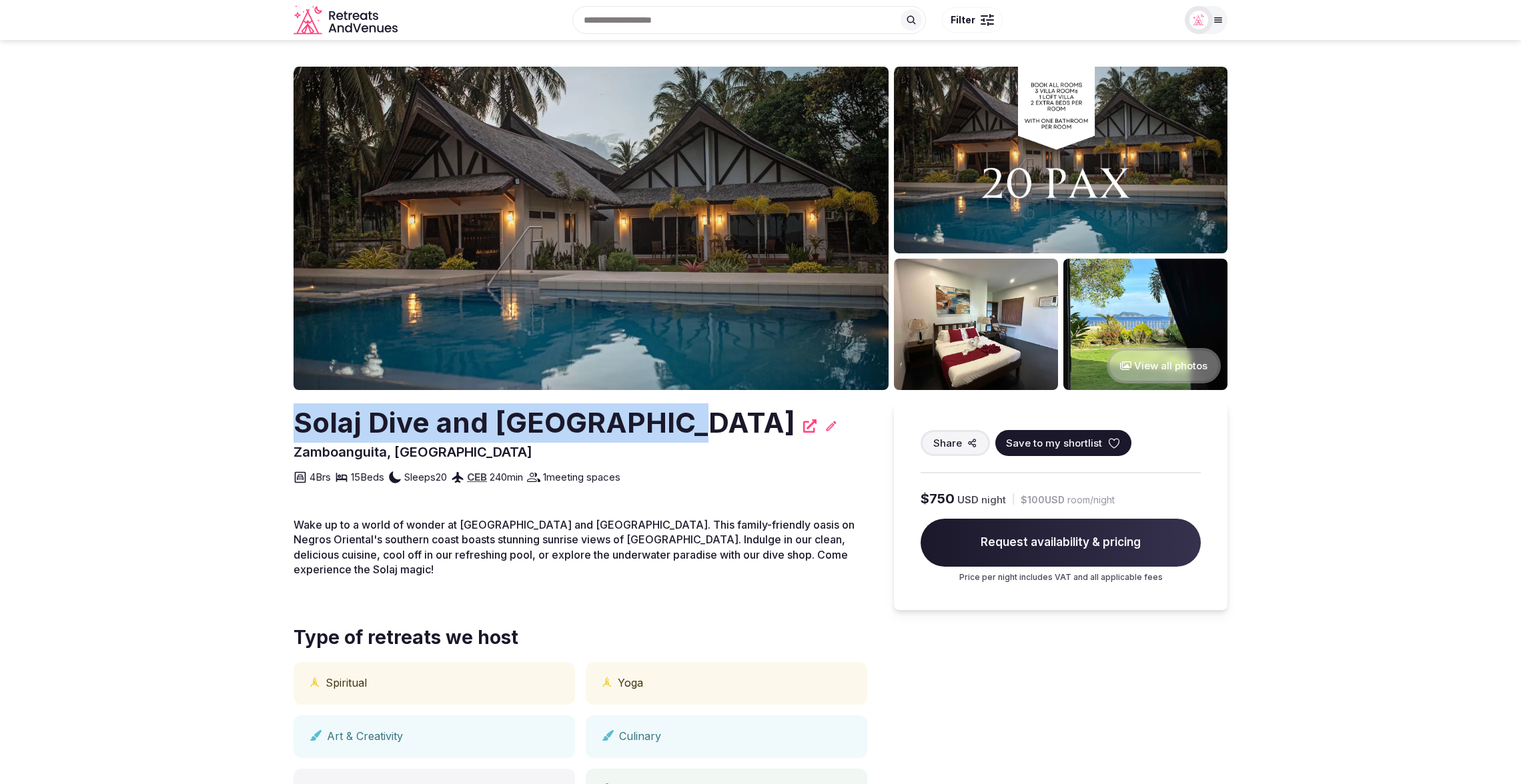
drag, startPoint x: 281, startPoint y: 420, endPoint x: 668, endPoint y: 413, distance: 387.1
click at [670, 413] on section "View all photos Solaj Dive and [GEOGRAPHIC_DATA] [GEOGRAPHIC_DATA], [GEOGRAPHIC…" at bounding box center [760, 736] width 1521 height 1394
copy h2 "Solaj Dive and [GEOGRAPHIC_DATA]"
click at [826, 428] on icon at bounding box center [831, 425] width 10 height 10
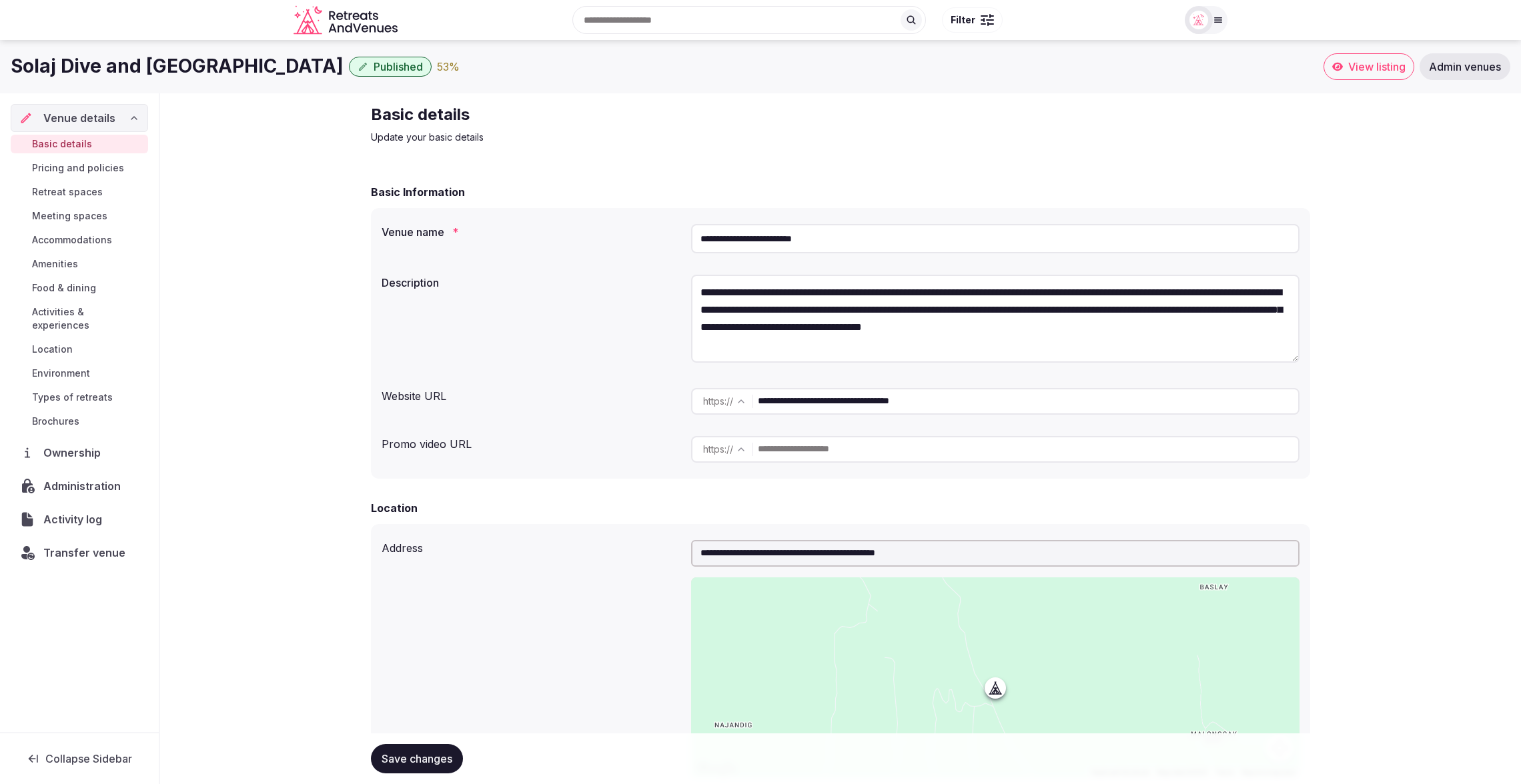
drag, startPoint x: 993, startPoint y: 406, endPoint x: 733, endPoint y: 398, distance: 260.1
click at [733, 398] on div "**********" at bounding box center [994, 401] width 608 height 27
drag, startPoint x: 870, startPoint y: 246, endPoint x: 693, endPoint y: 236, distance: 177.3
click at [693, 236] on input "**********" at bounding box center [994, 238] width 608 height 29
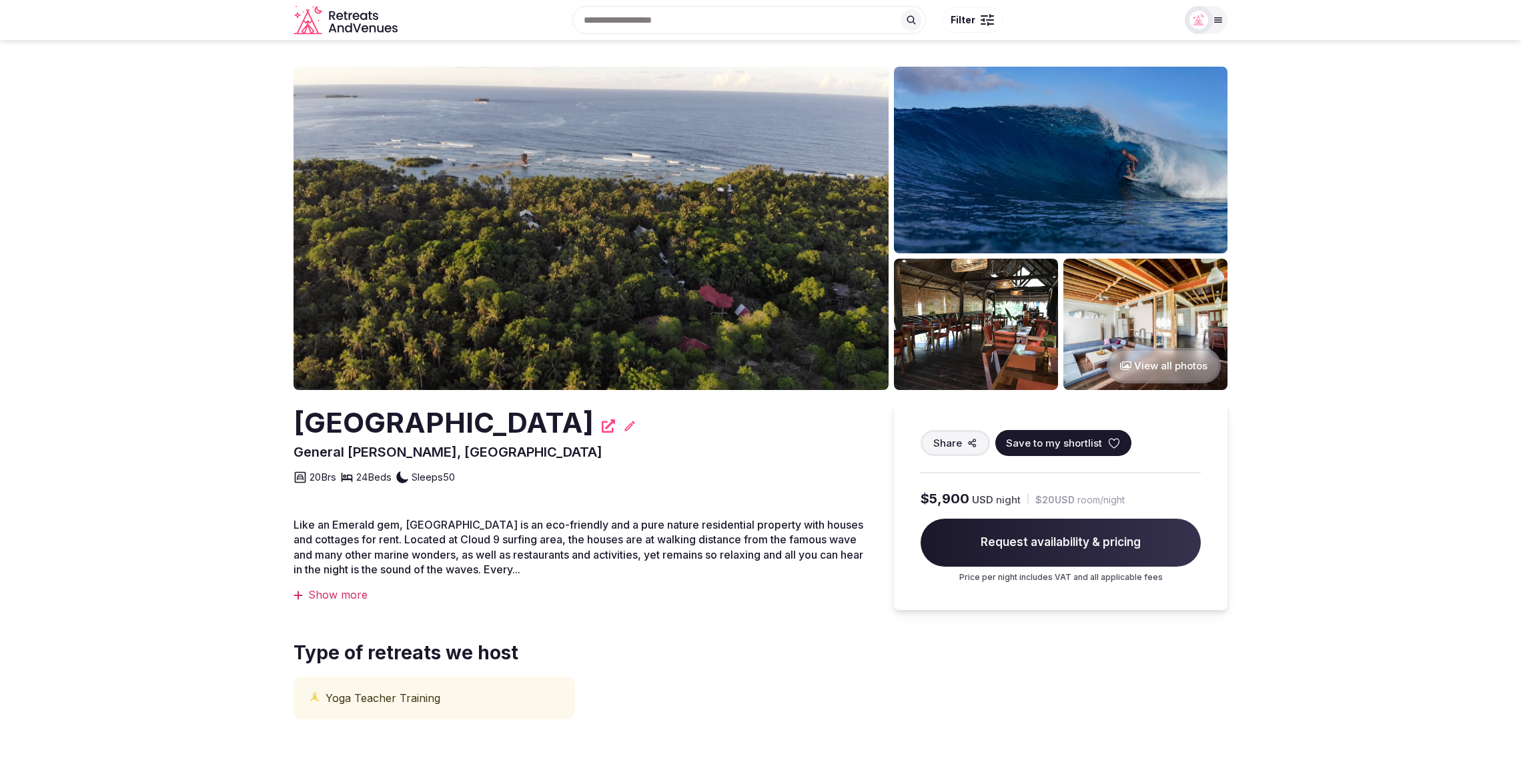
click at [199, 95] on section "View all photos [GEOGRAPHIC_DATA] [GEOGRAPHIC_DATA][PERSON_NAME], [GEOGRAPHIC_D…" at bounding box center [760, 417] width 1521 height 754
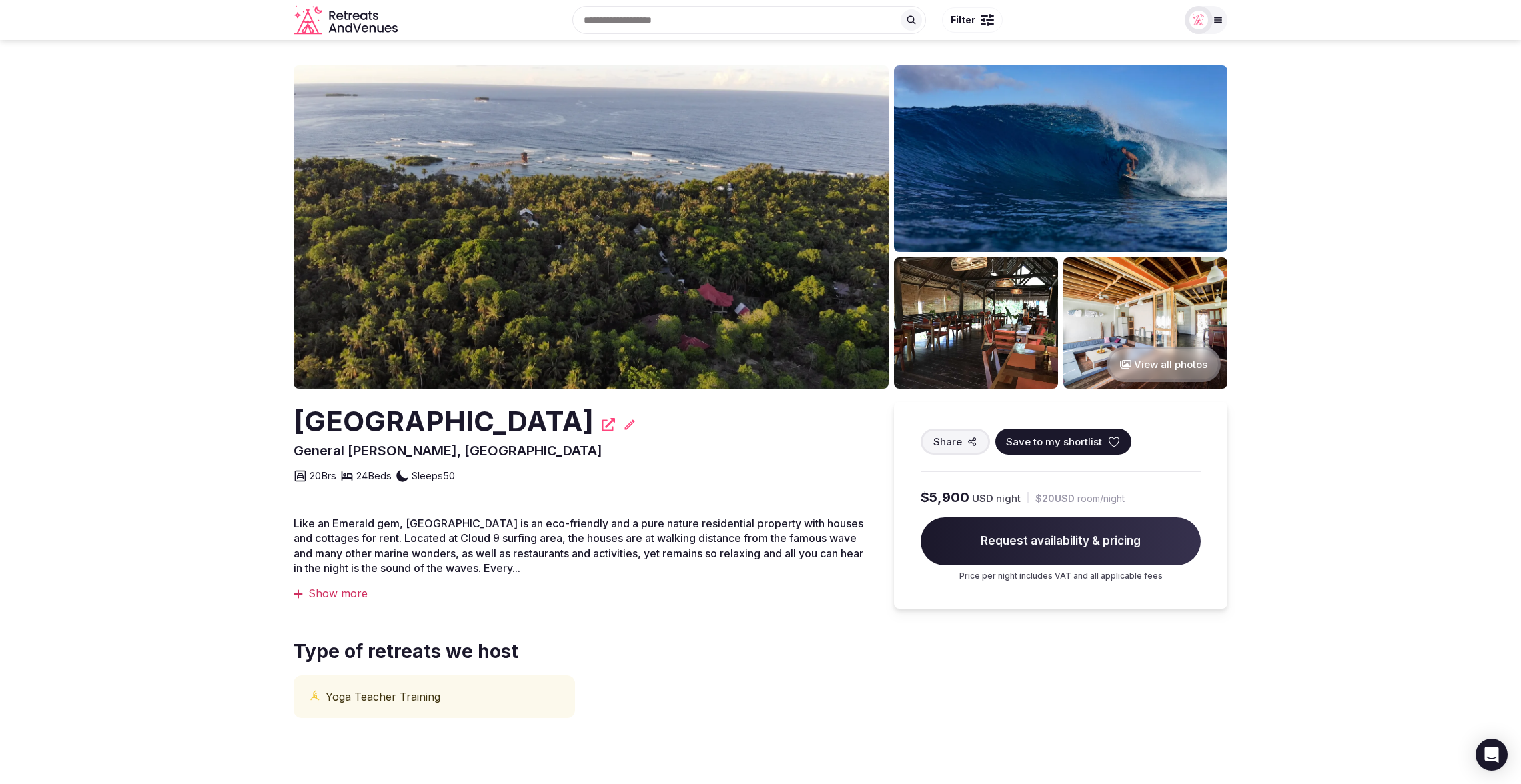
drag, startPoint x: 294, startPoint y: 418, endPoint x: 704, endPoint y: 408, distance: 410.1
click at [593, 408] on h2 "Emerald House Village Siargao" at bounding box center [444, 422] width 301 height 39
copy h2 "Emerald House Village Siargao"
click at [1382, 387] on section "View all photos Emerald House Village Siargao General Luna, Philippines Share S…" at bounding box center [760, 415] width 1521 height 754
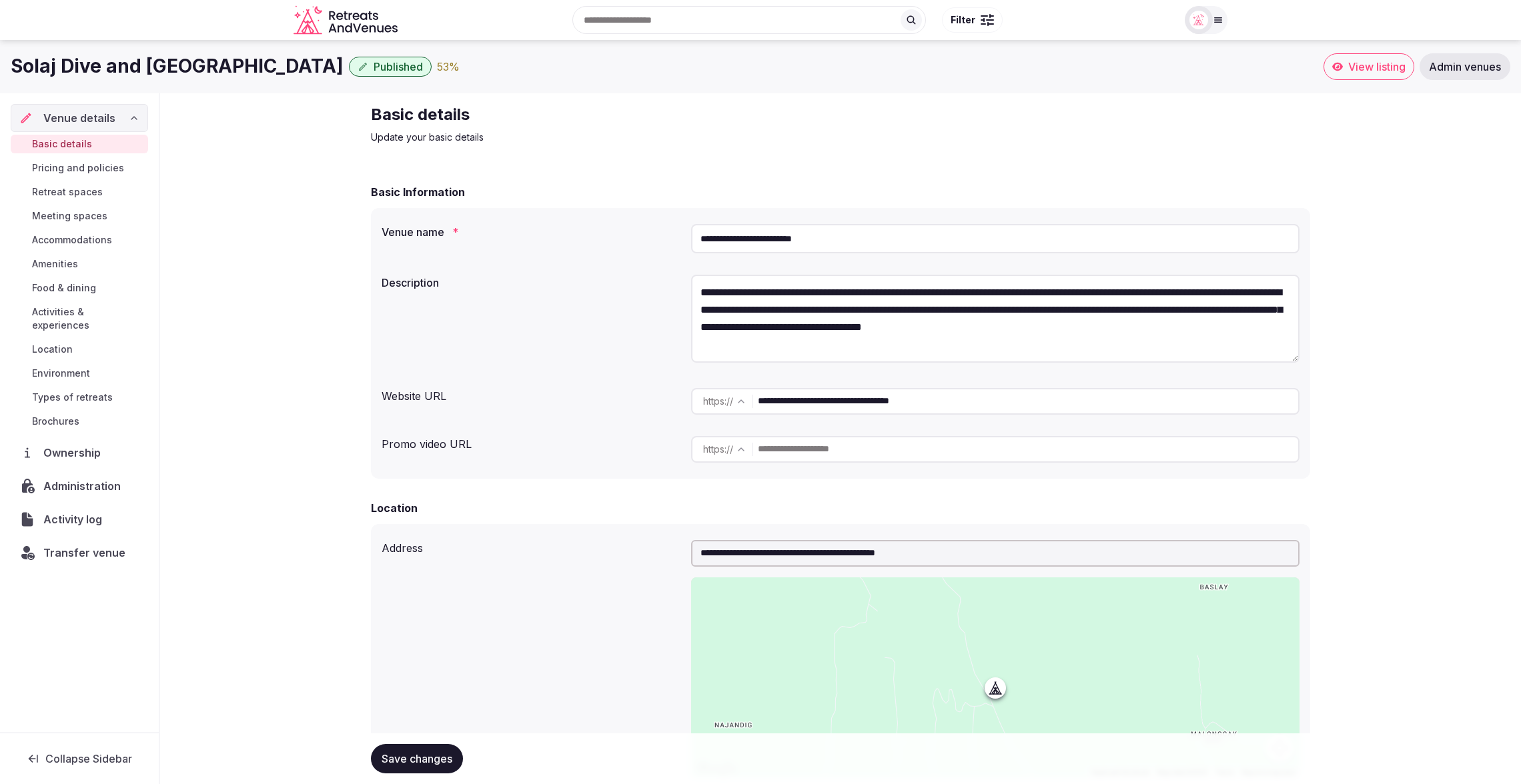
drag, startPoint x: 977, startPoint y: 405, endPoint x: 732, endPoint y: 399, distance: 245.1
click at [732, 399] on div "**********" at bounding box center [994, 401] width 608 height 27
paste input "text"
type input "**********"
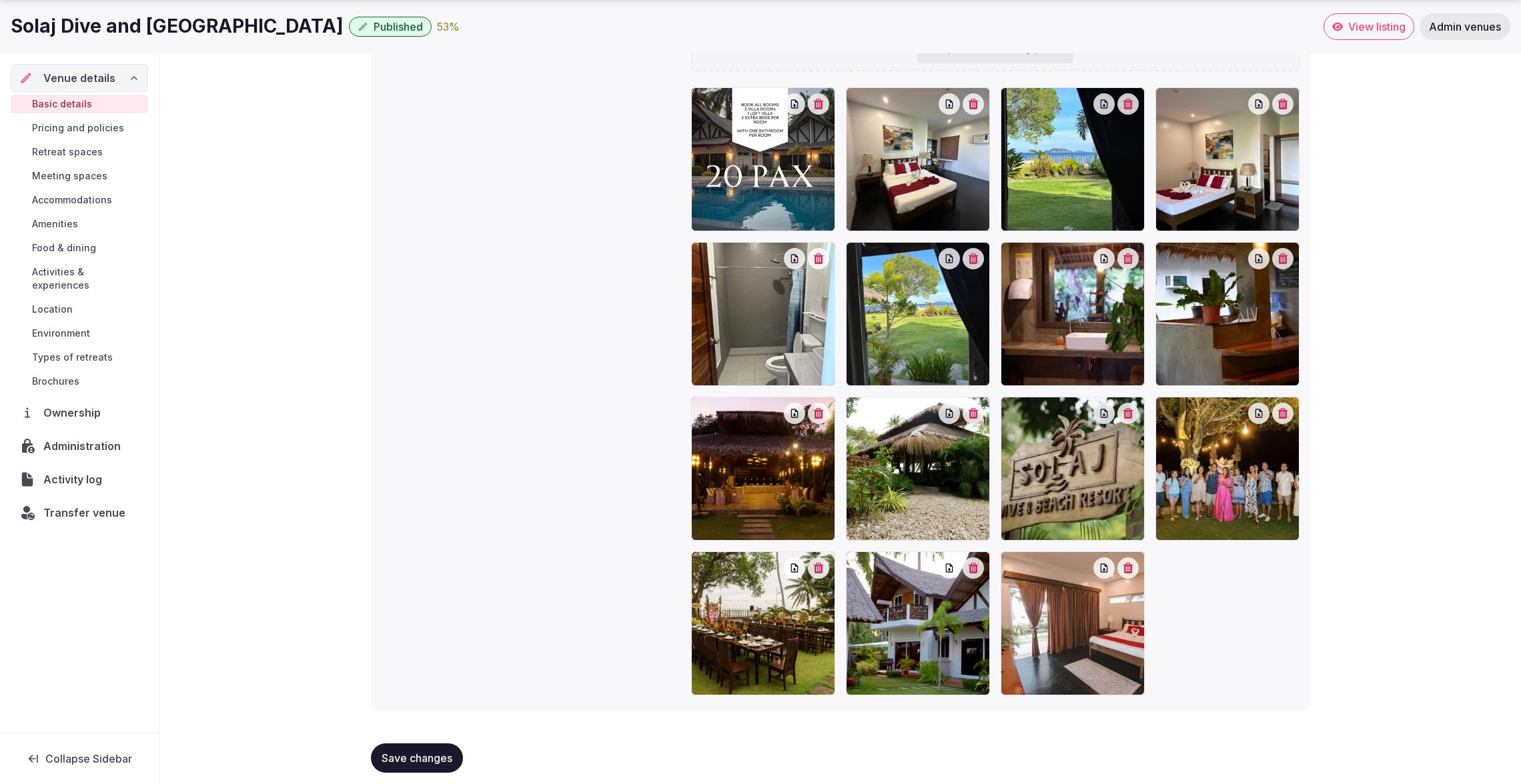
scroll to position [1527, 0]
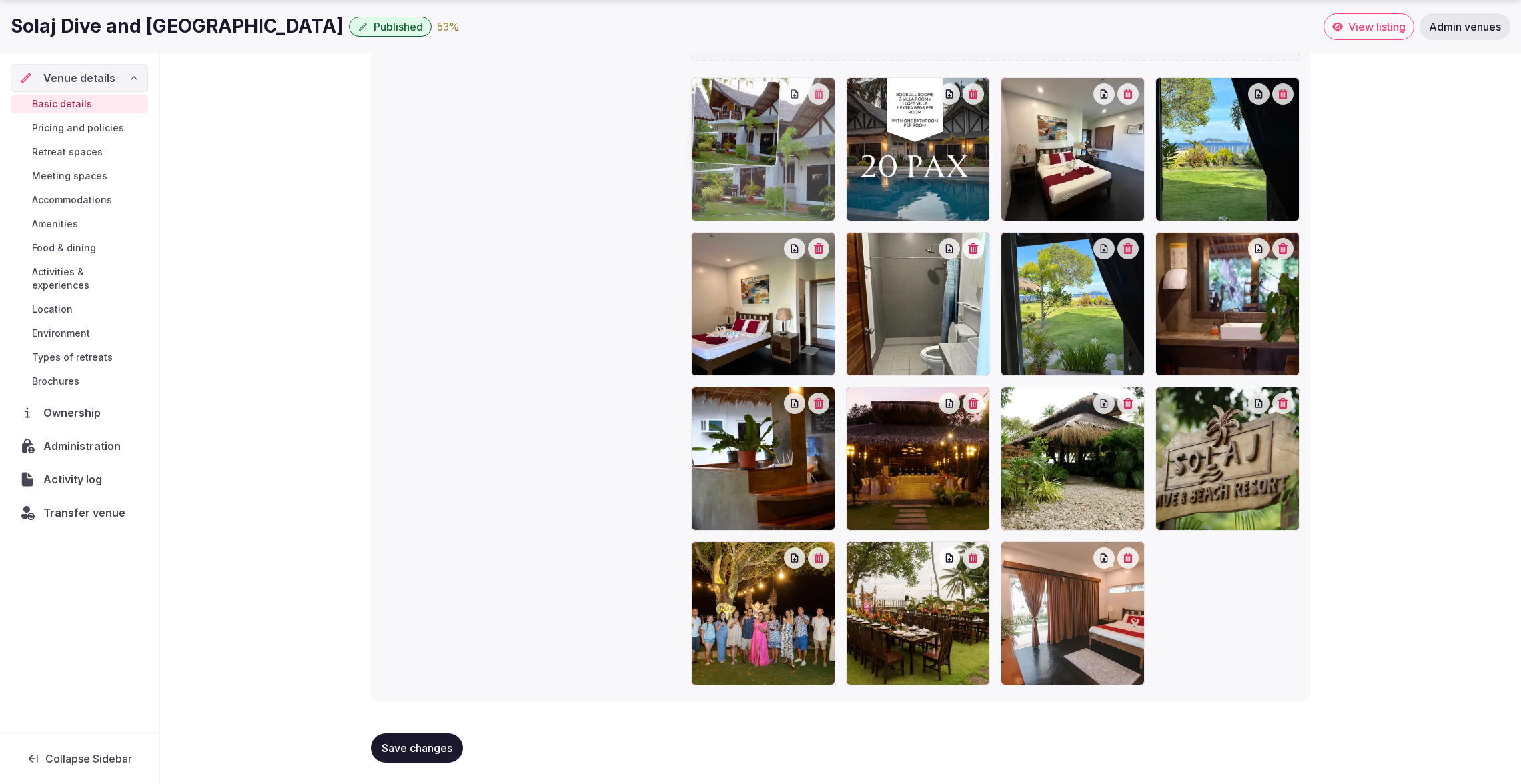
drag, startPoint x: 907, startPoint y: 606, endPoint x: 798, endPoint y: 179, distance: 440.7
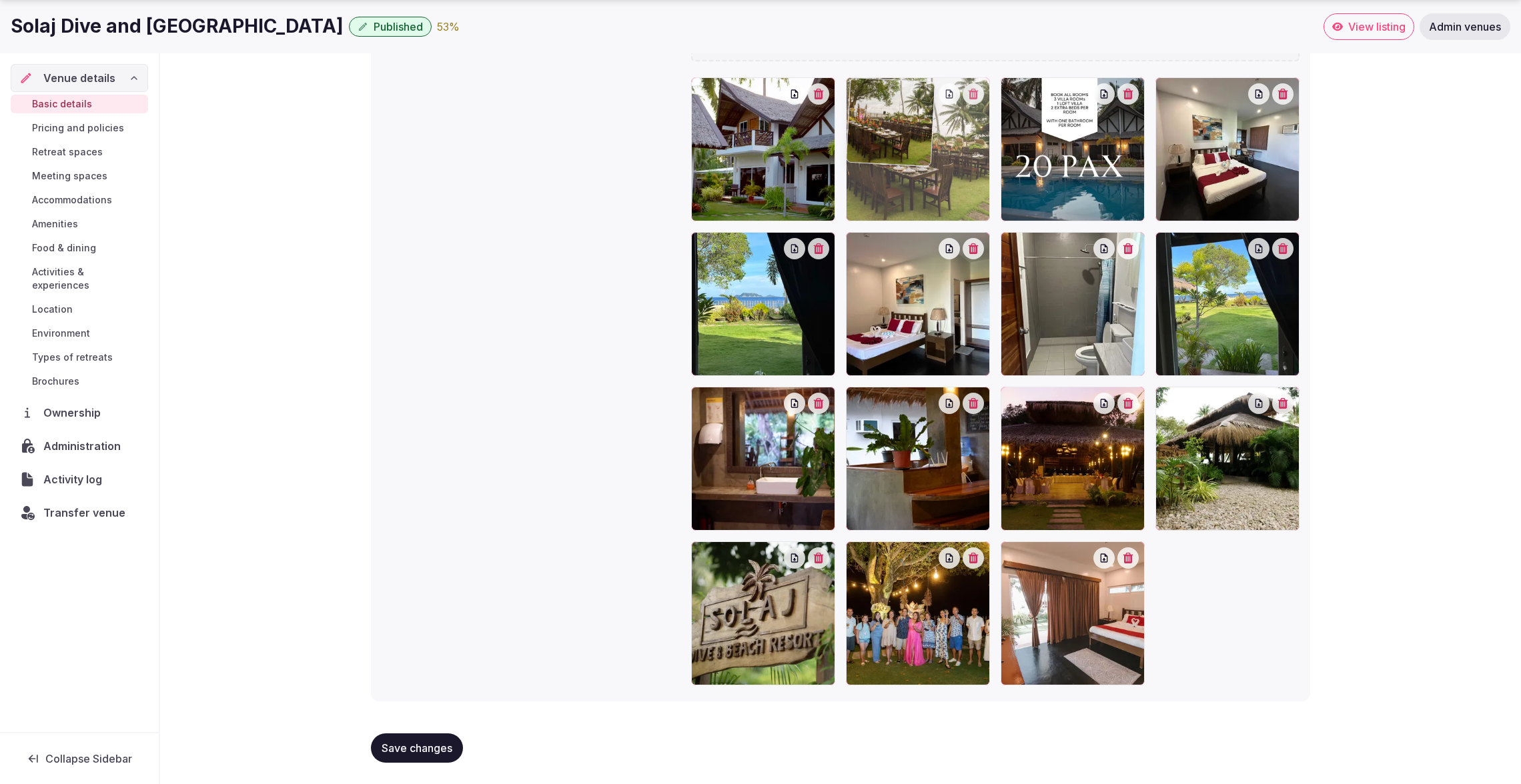
drag, startPoint x: 891, startPoint y: 643, endPoint x: 950, endPoint y: 216, distance: 431.1
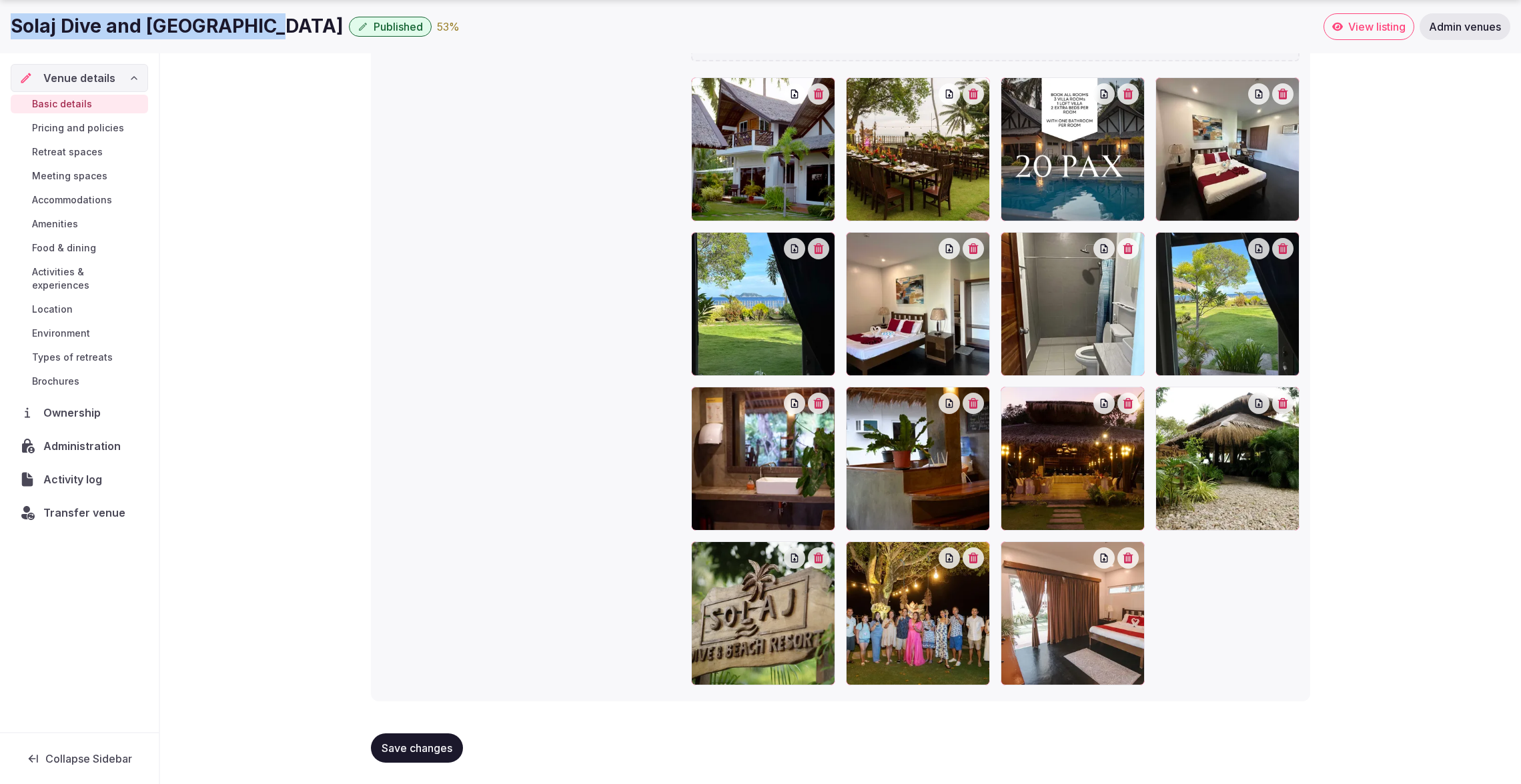
drag, startPoint x: 264, startPoint y: 31, endPoint x: 8, endPoint y: 28, distance: 256.0
click at [8, 28] on div "Solaj Dive and Beach Resort Published 53 % View listing Admin venues" at bounding box center [760, 26] width 1521 height 27
copy h1 "Solaj Dive and [GEOGRAPHIC_DATA]"
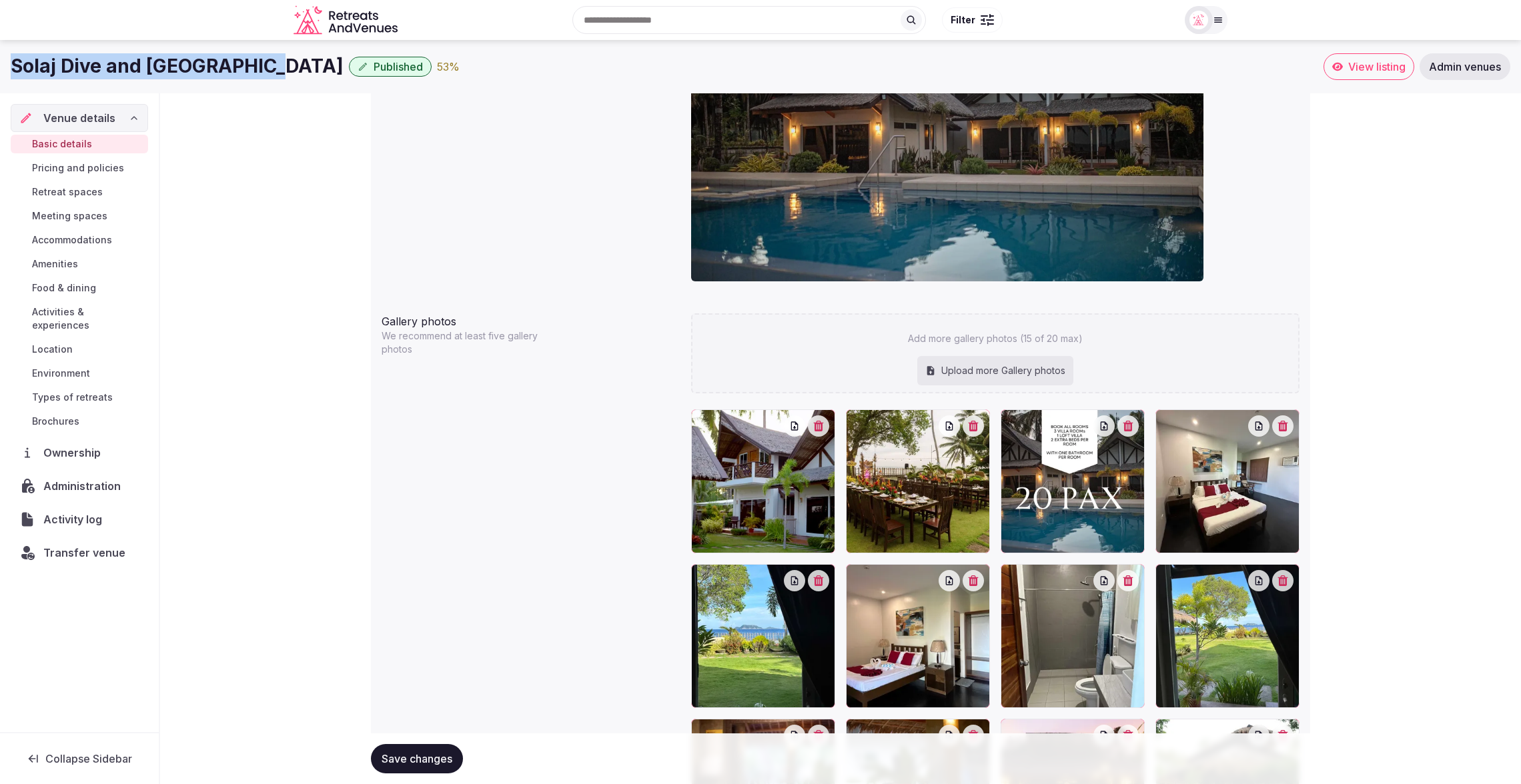
scroll to position [1189, 0]
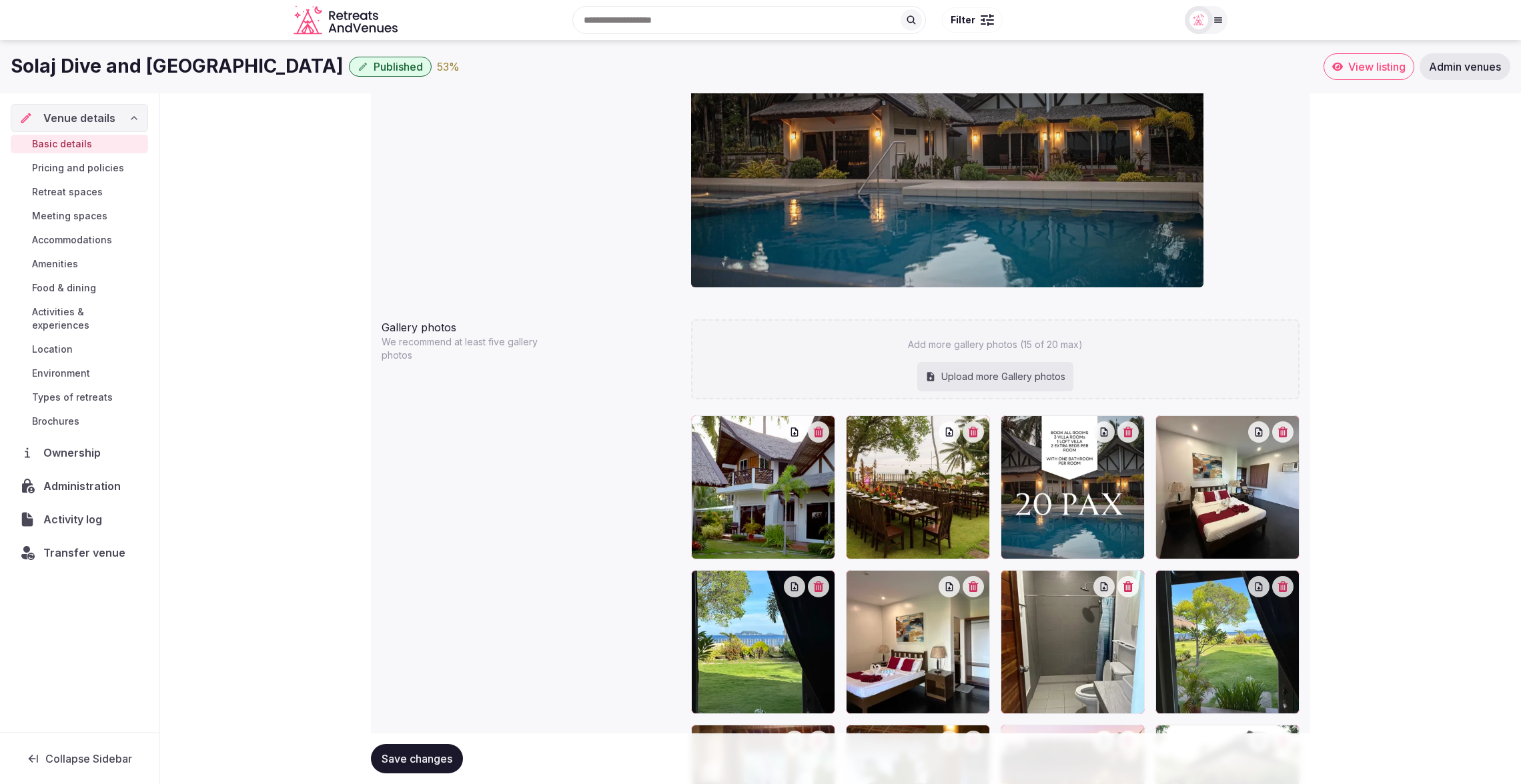
click at [974, 373] on div "Upload more Gallery photos" at bounding box center [995, 376] width 156 height 29
type input "**********"
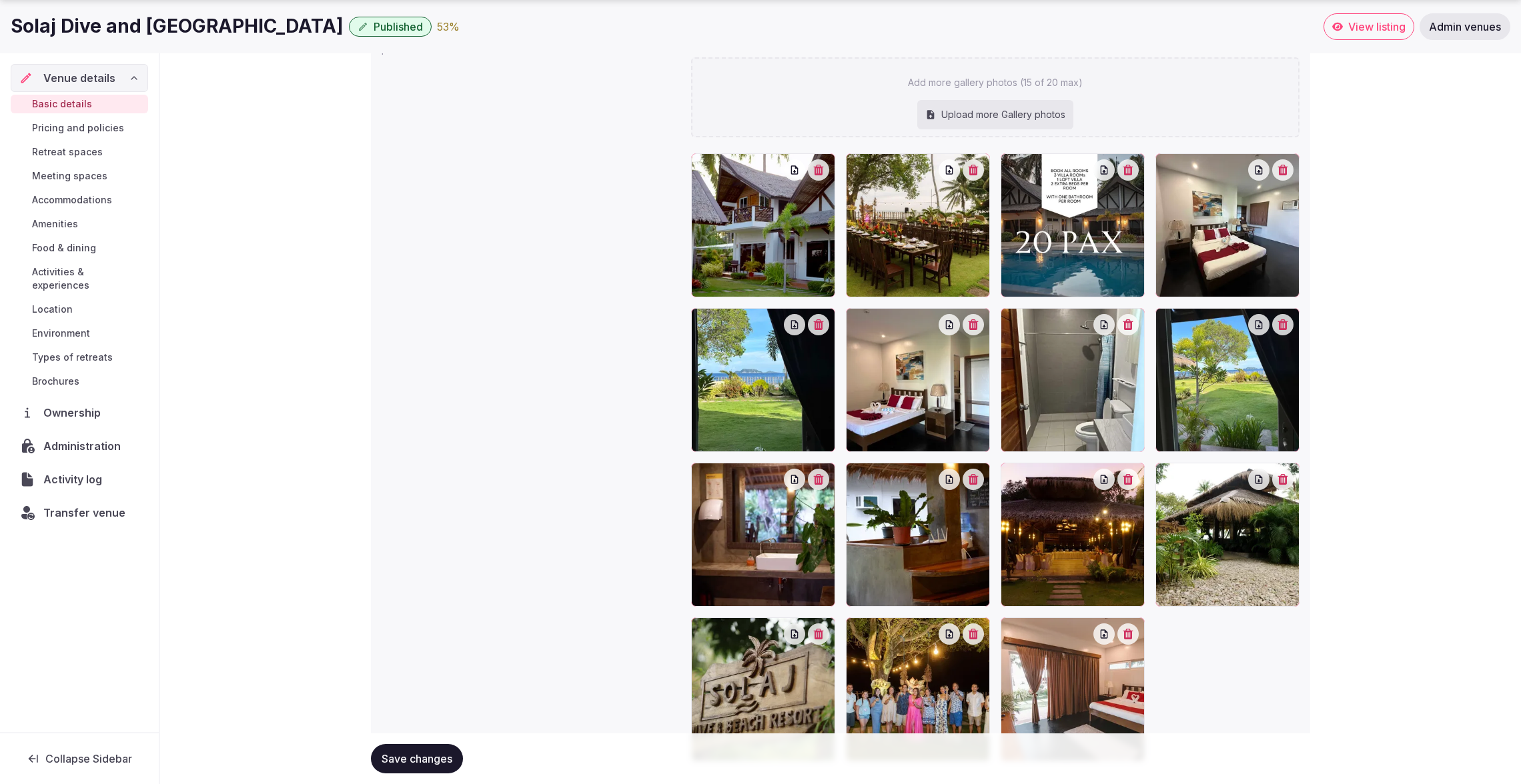
scroll to position [1507, 0]
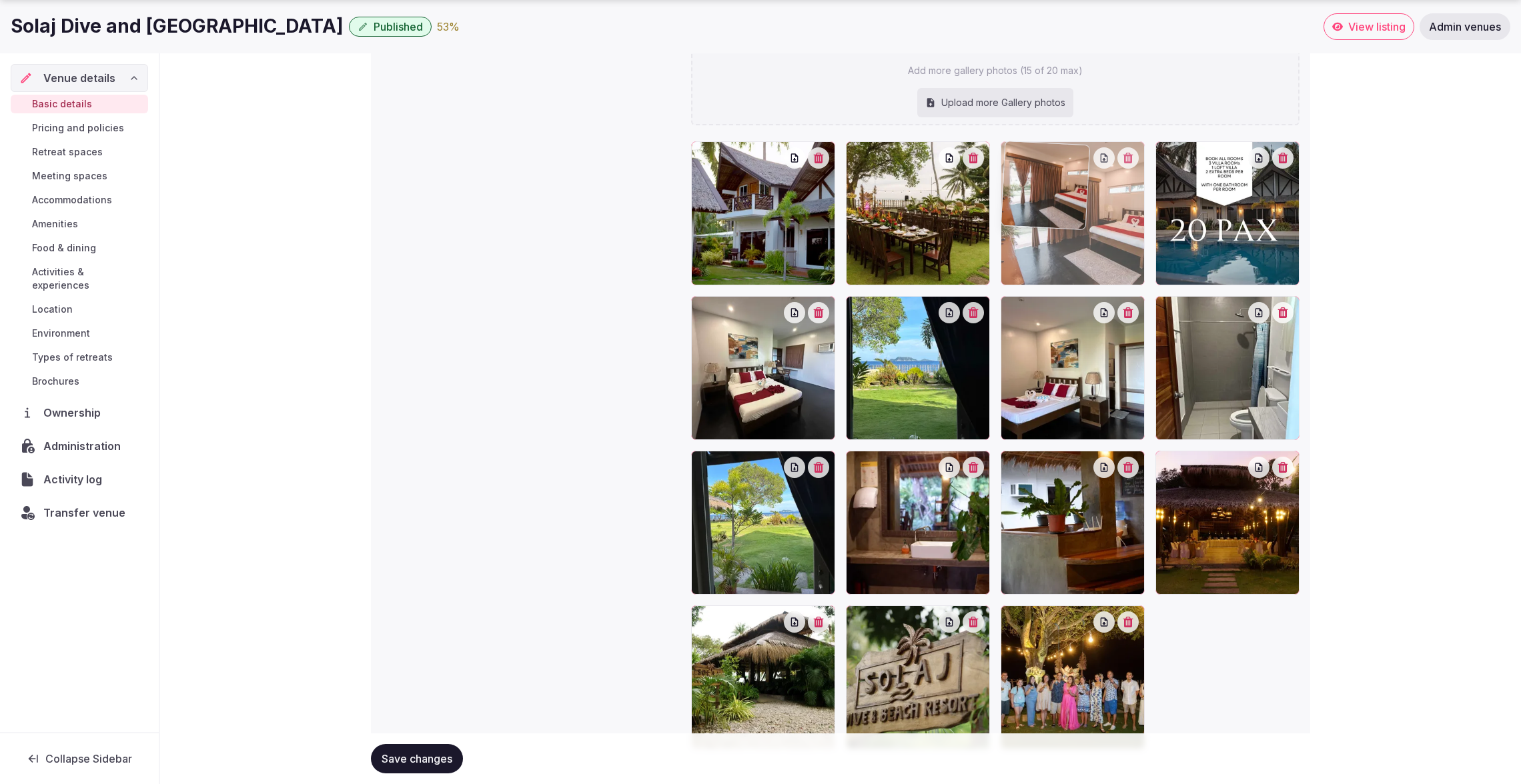
drag, startPoint x: 1096, startPoint y: 701, endPoint x: 1127, endPoint y: 277, distance: 425.1
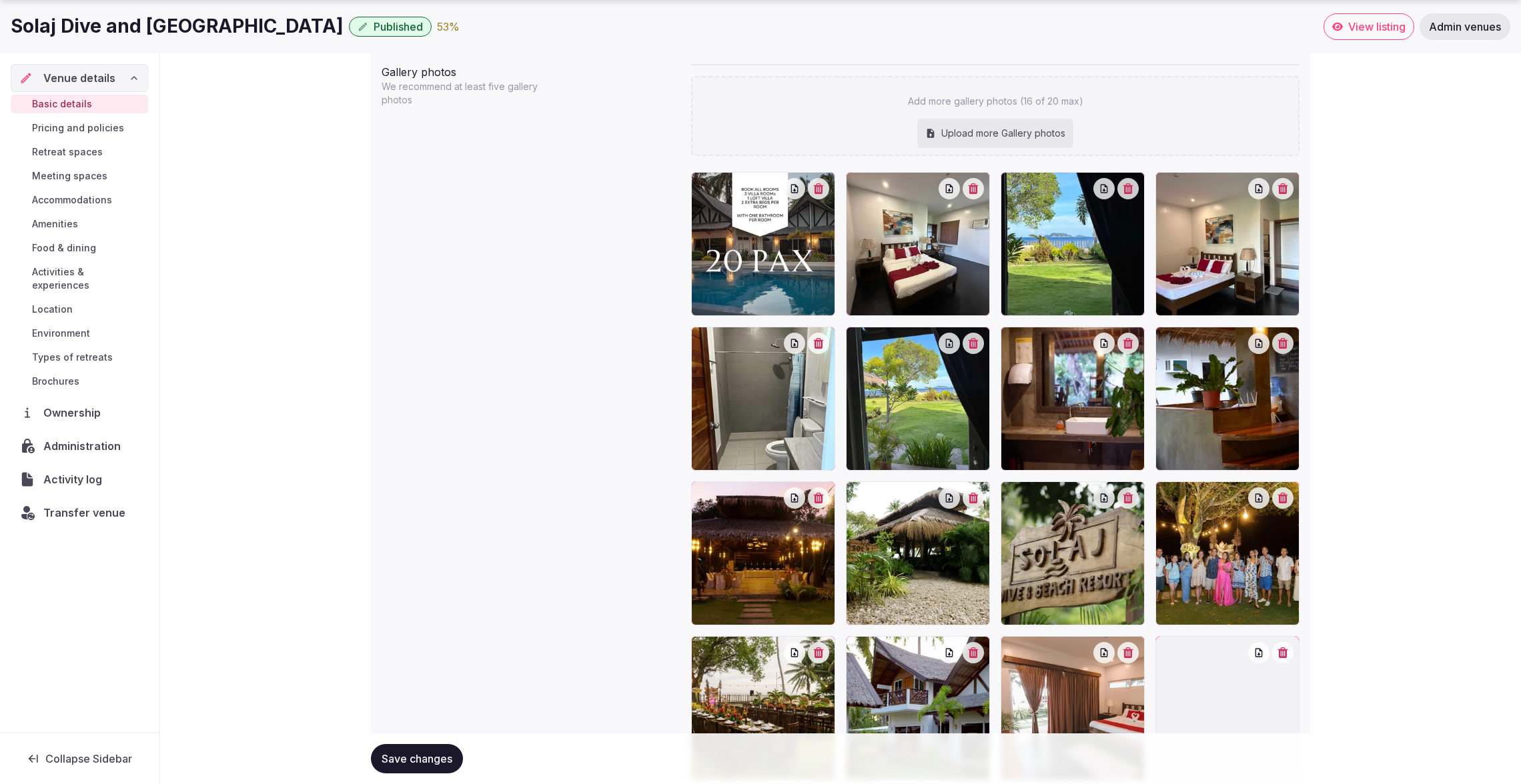
scroll to position [1537, 0]
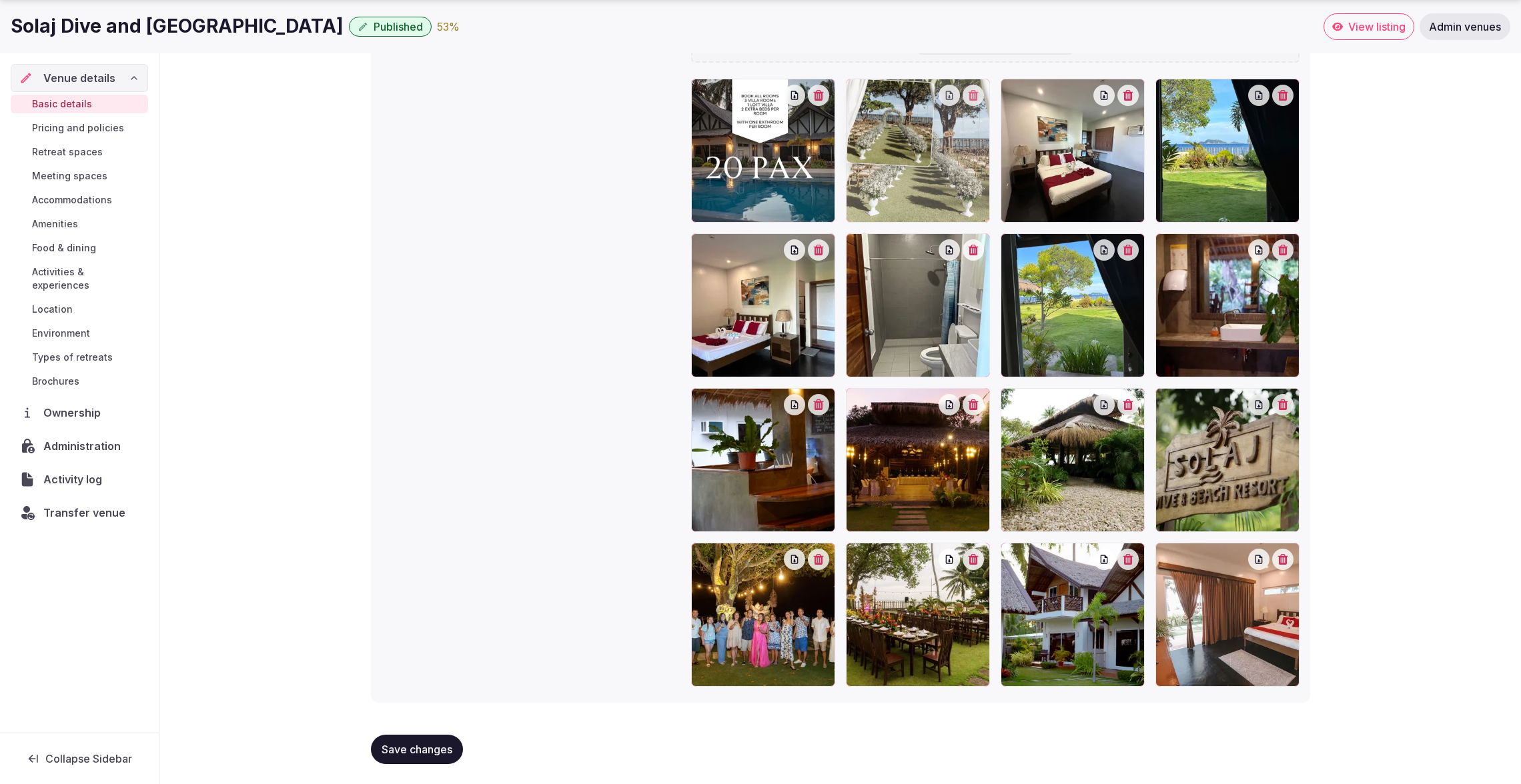
drag, startPoint x: 1241, startPoint y: 641, endPoint x: 974, endPoint y: 198, distance: 517.2
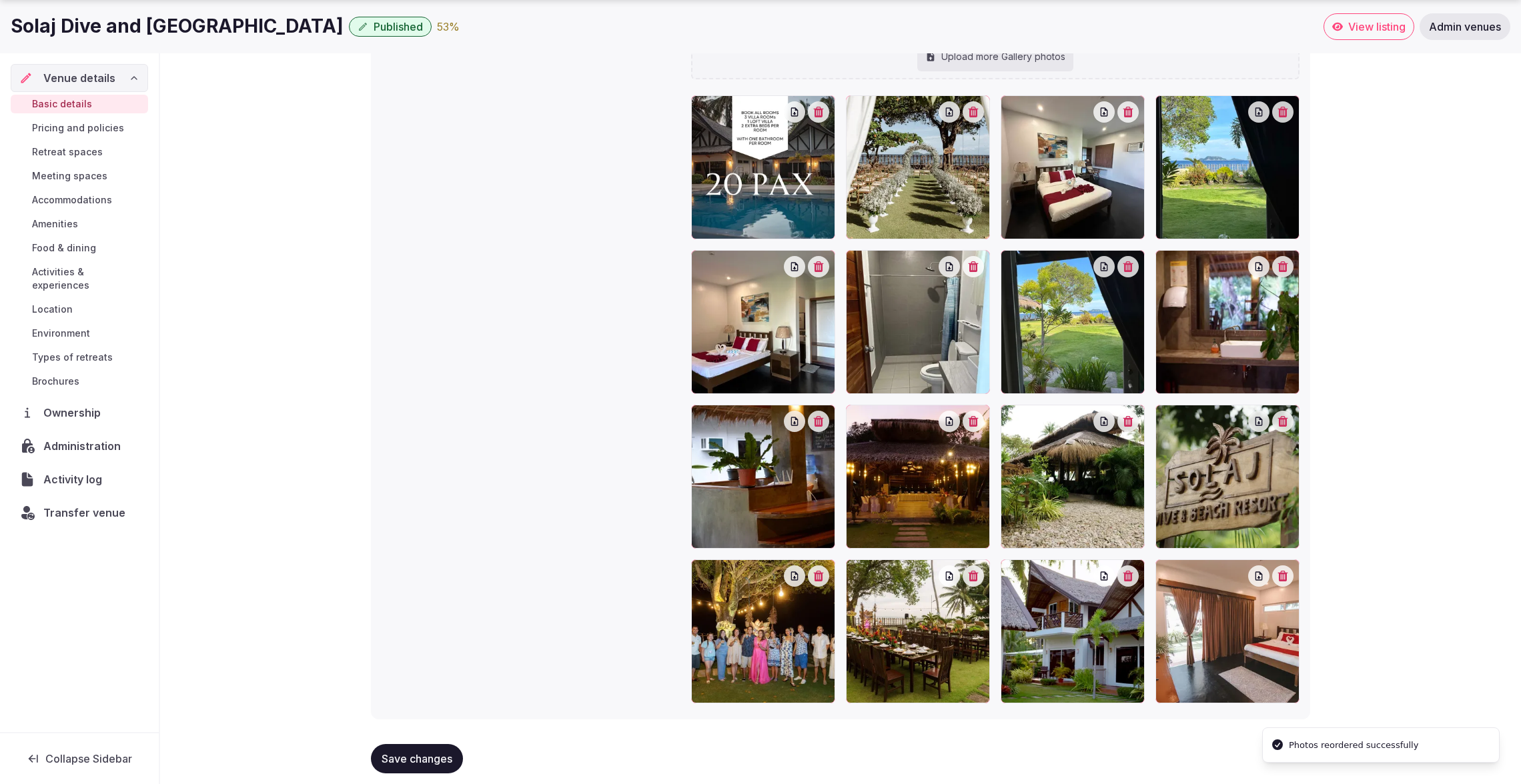
scroll to position [1524, 0]
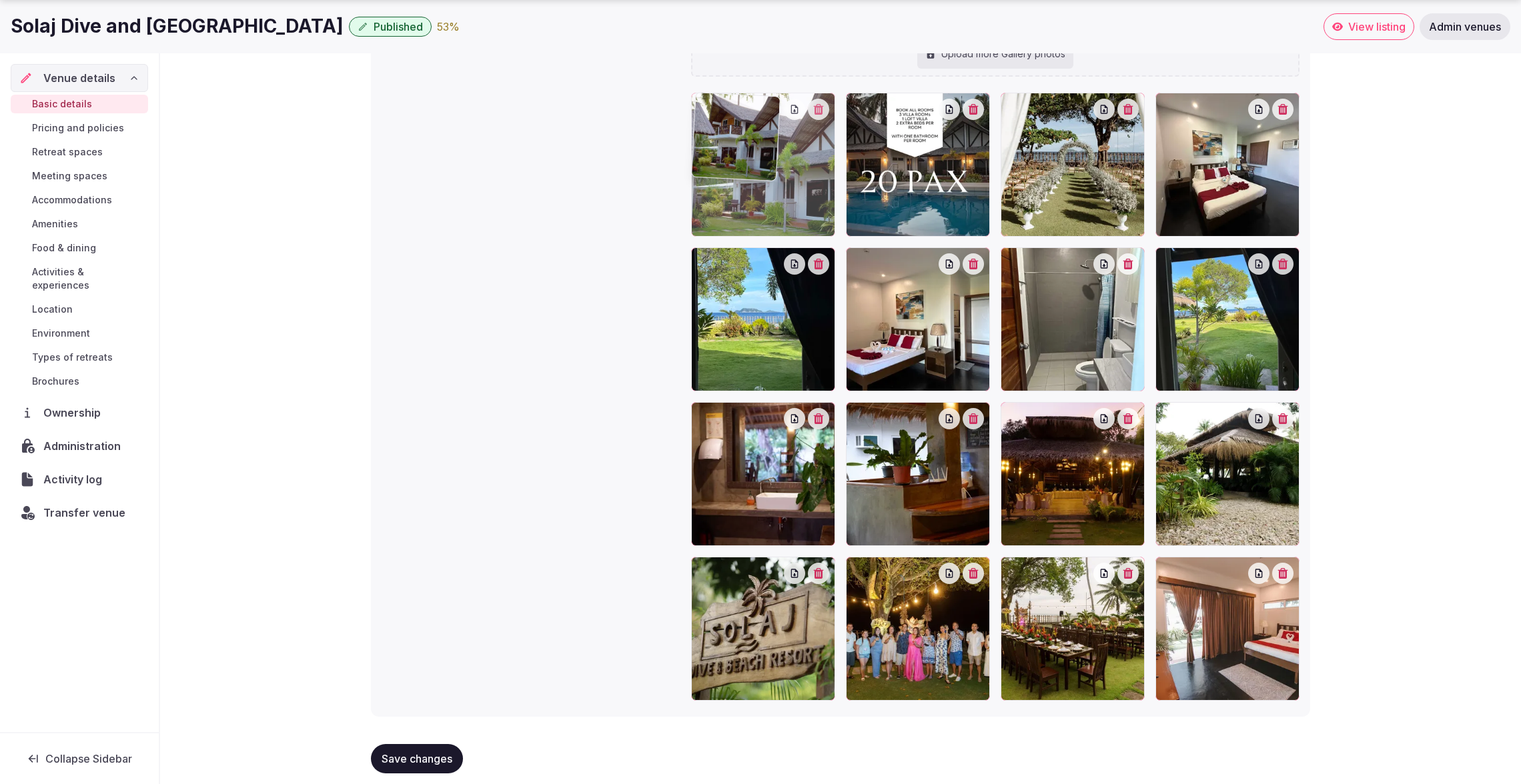
drag, startPoint x: 1061, startPoint y: 658, endPoint x: 790, endPoint y: 224, distance: 511.7
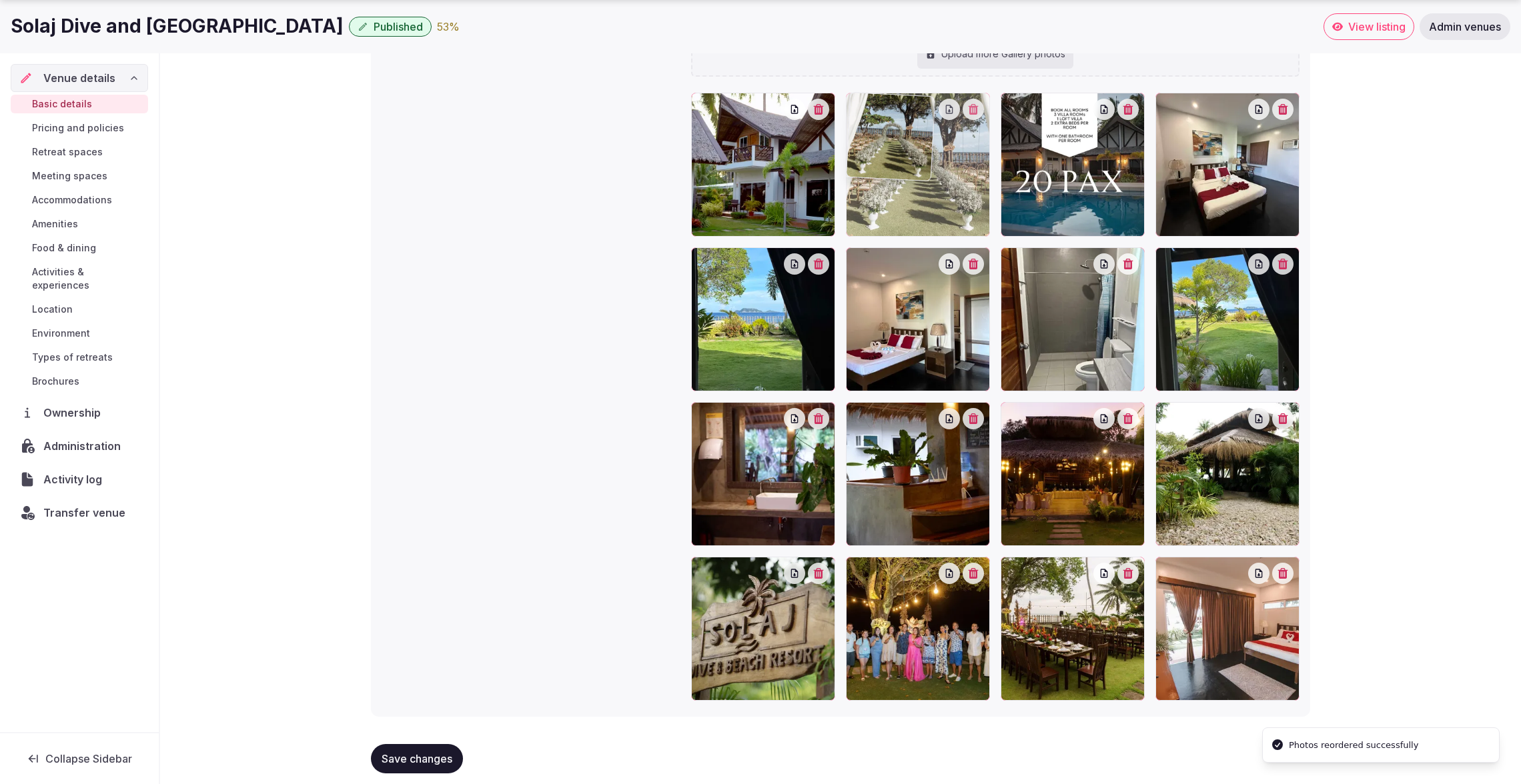
drag, startPoint x: 1055, startPoint y: 208, endPoint x: 930, endPoint y: 208, distance: 125.0
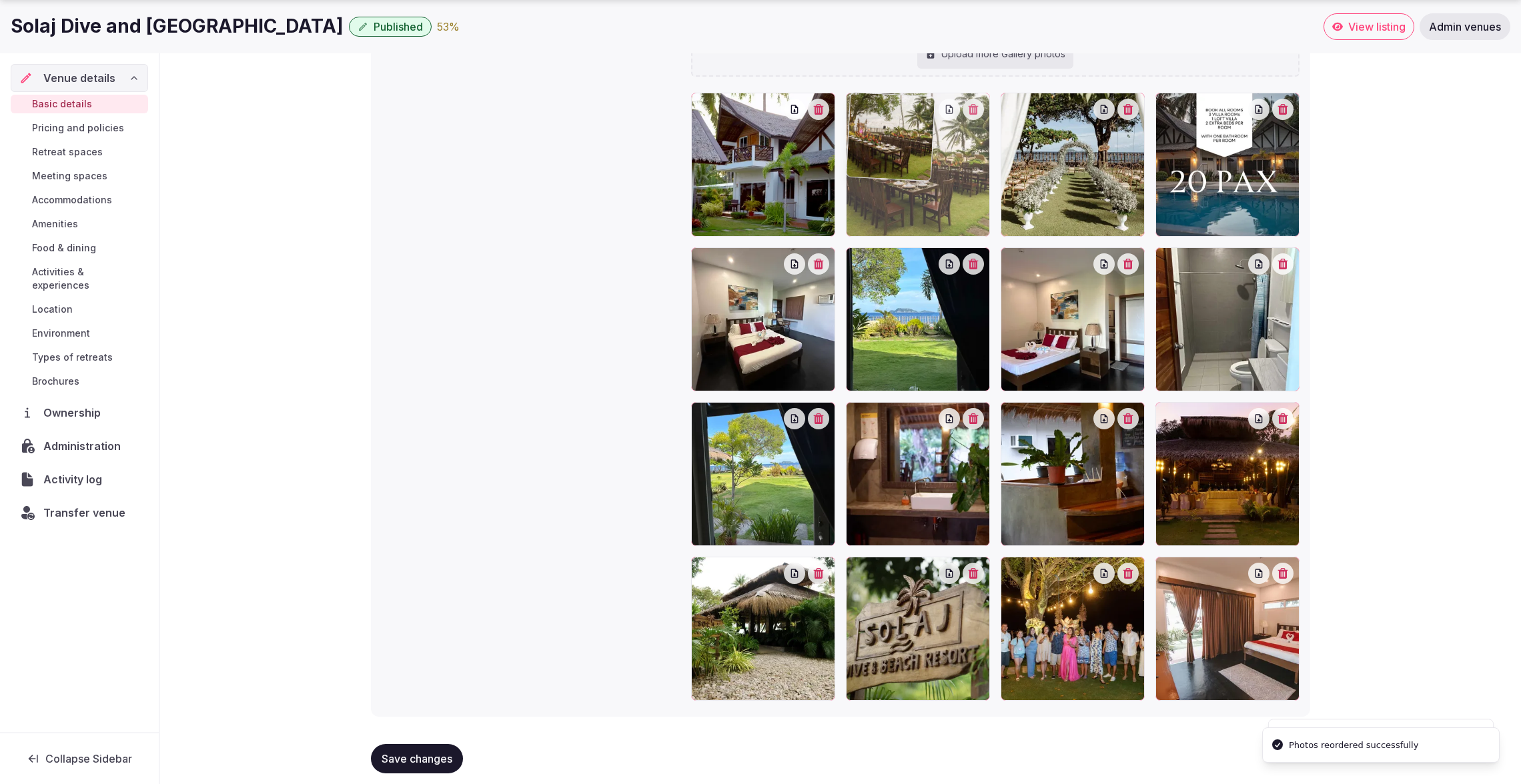
drag, startPoint x: 1072, startPoint y: 636, endPoint x: 961, endPoint y: 191, distance: 458.6
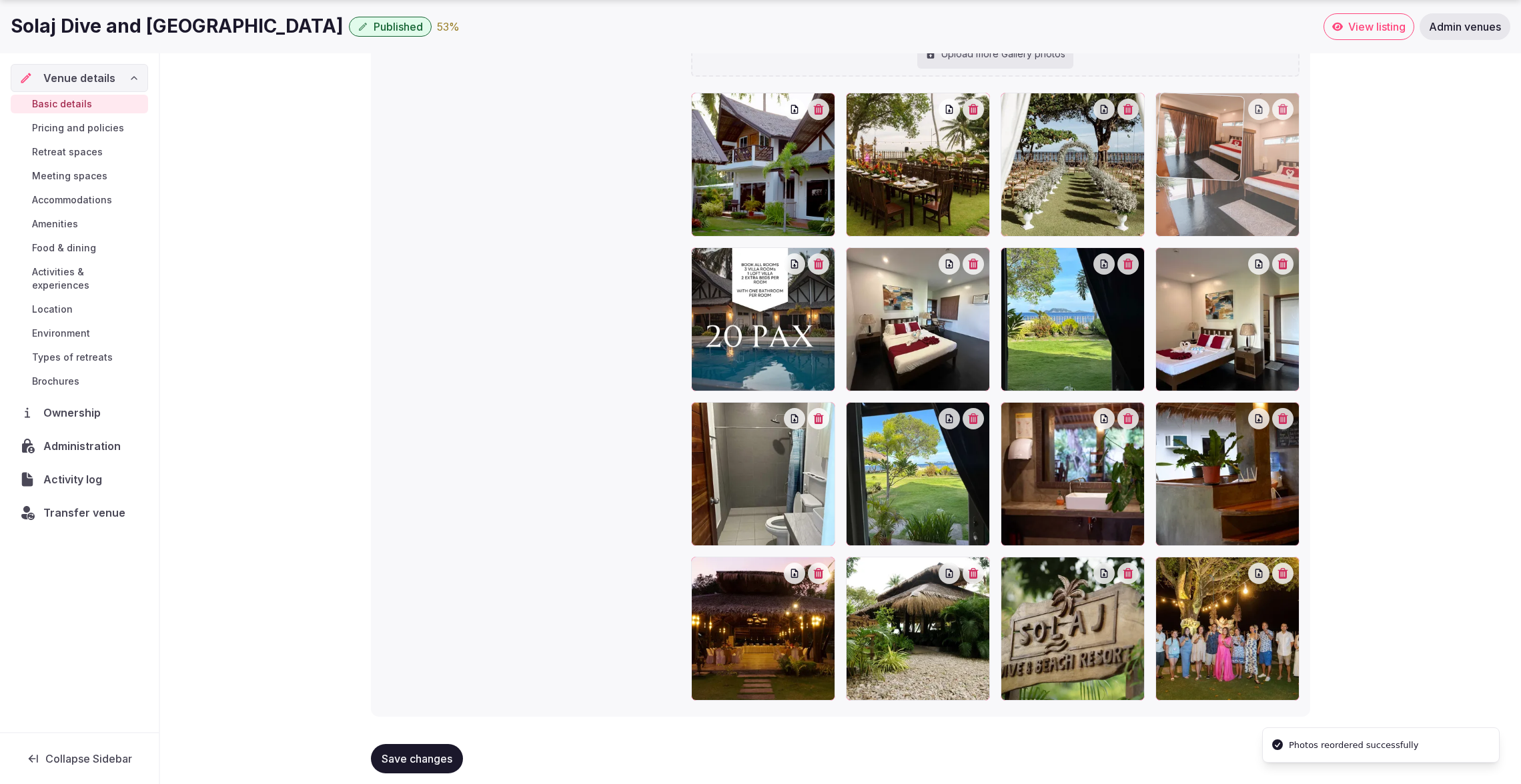
drag, startPoint x: 1252, startPoint y: 638, endPoint x: 1237, endPoint y: 182, distance: 456.2
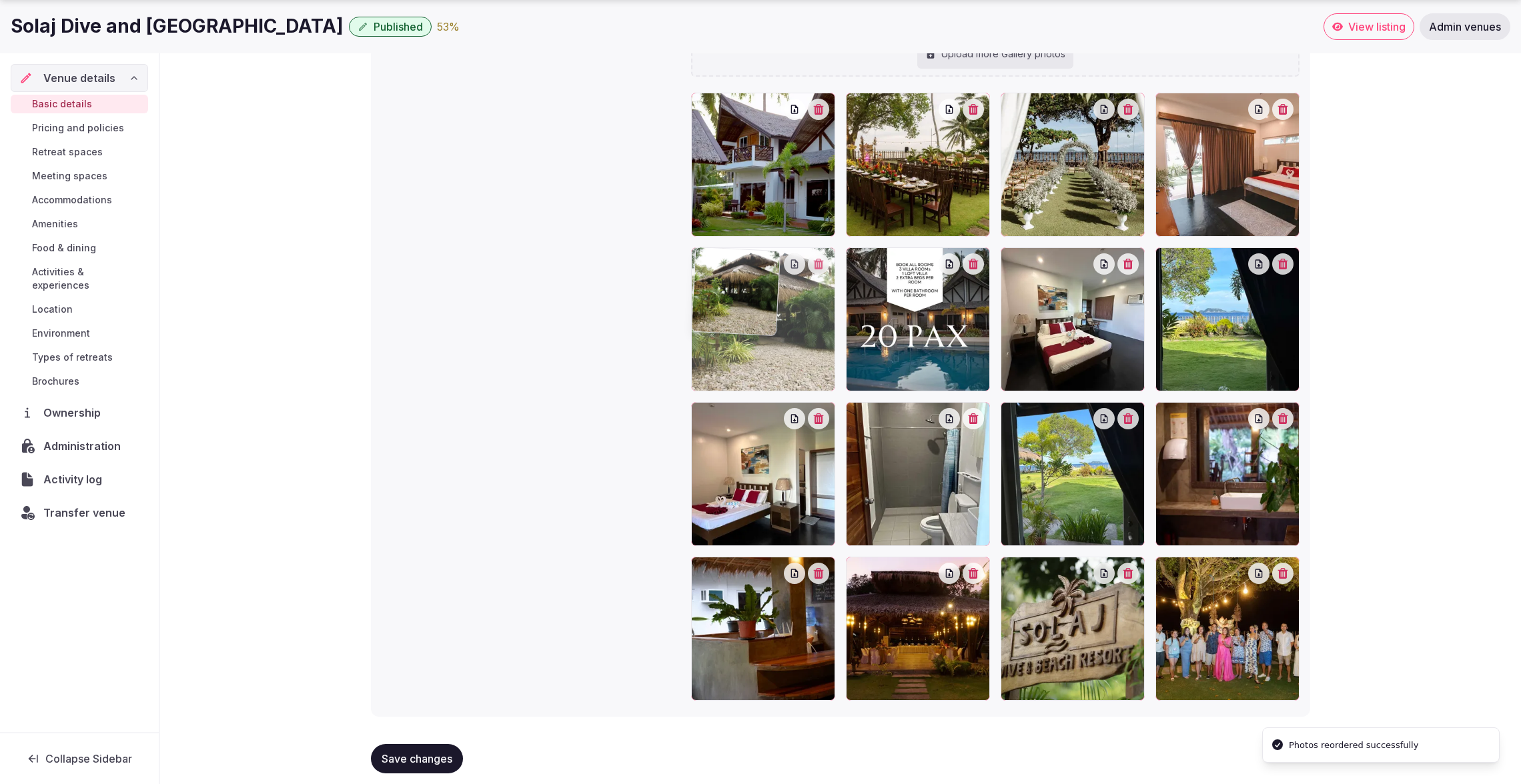
drag, startPoint x: 962, startPoint y: 604, endPoint x: 837, endPoint y: 309, distance: 320.4
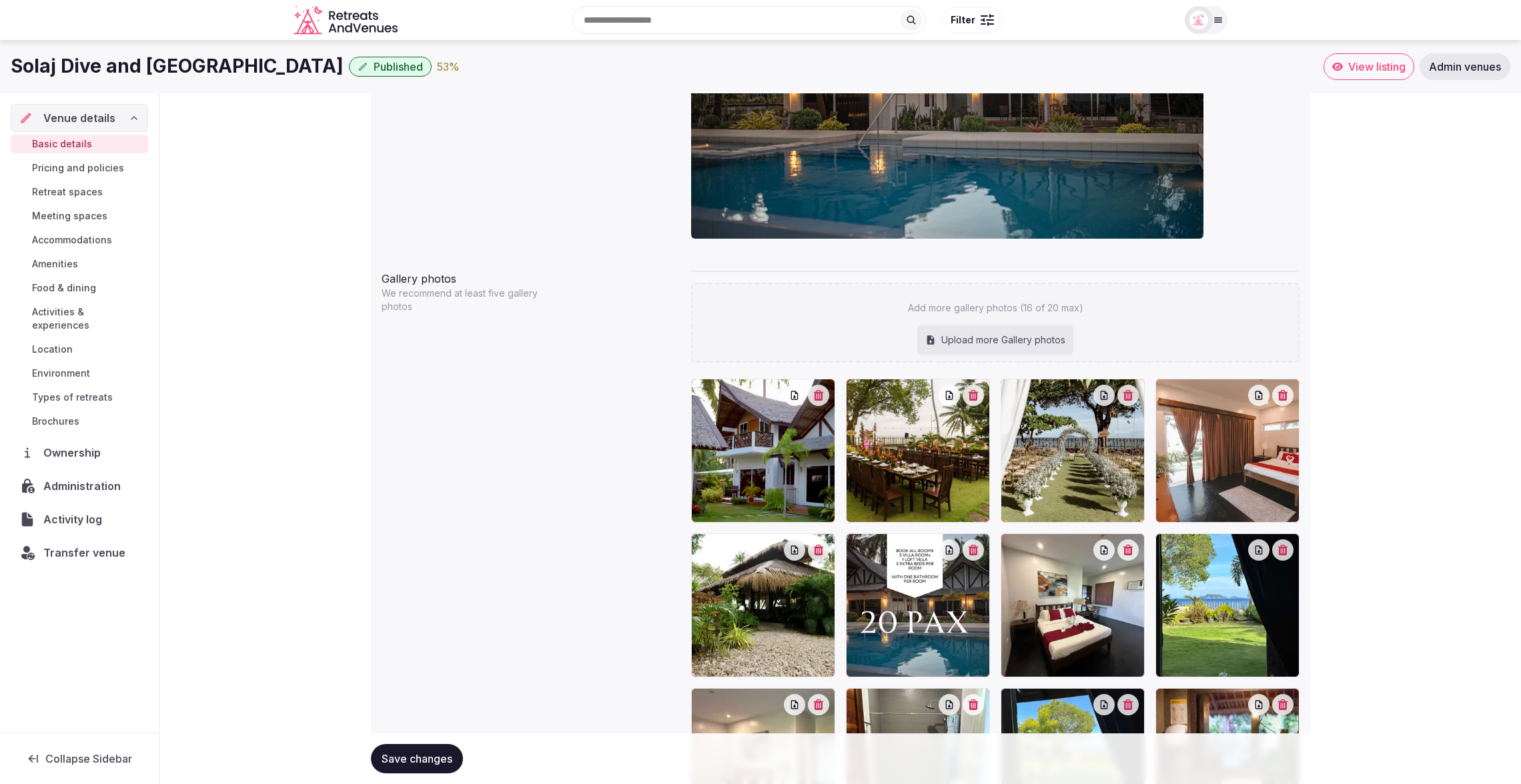
scroll to position [1209, 0]
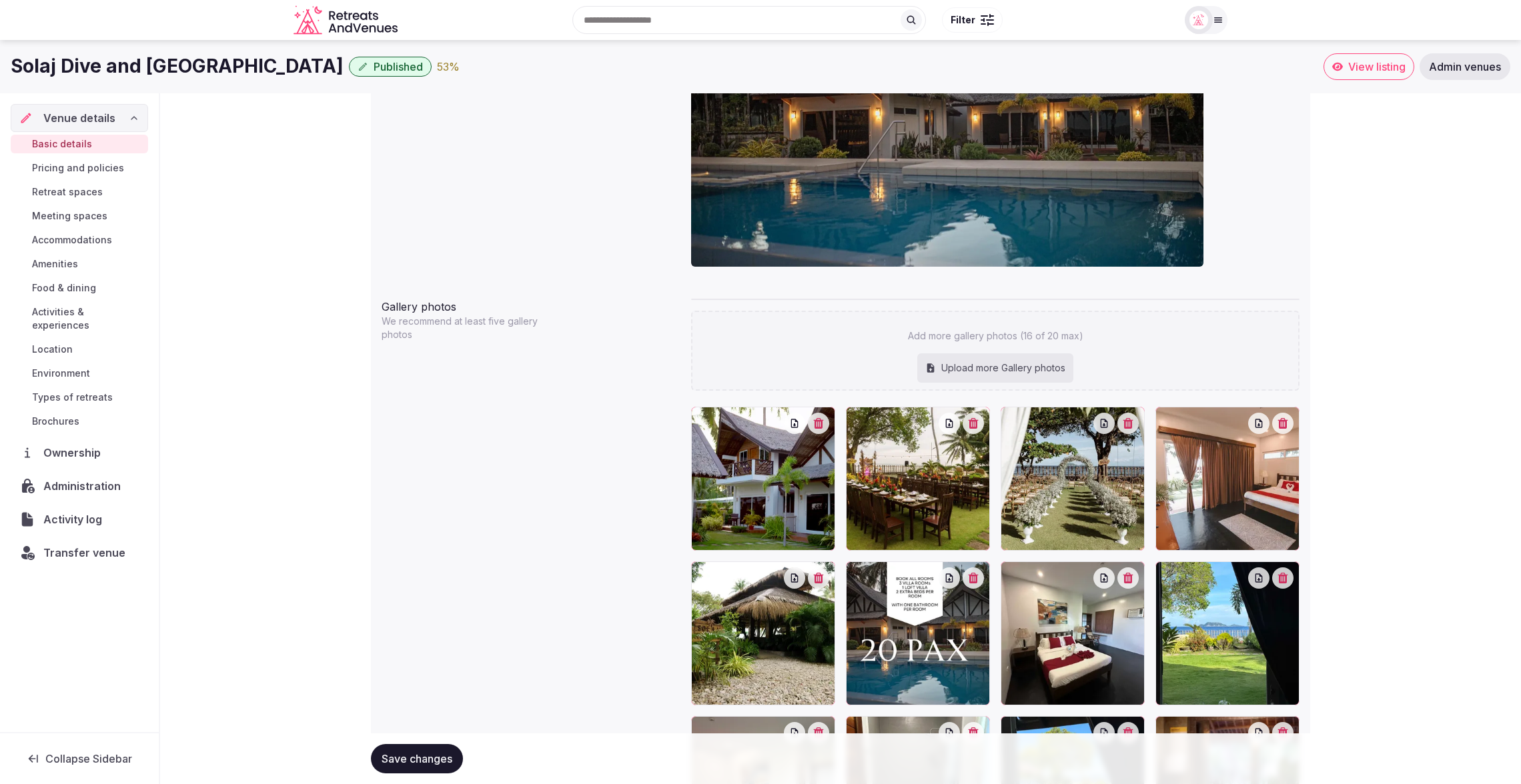
click at [1008, 355] on div "Upload more Gallery photos" at bounding box center [995, 368] width 156 height 29
type input "**********"
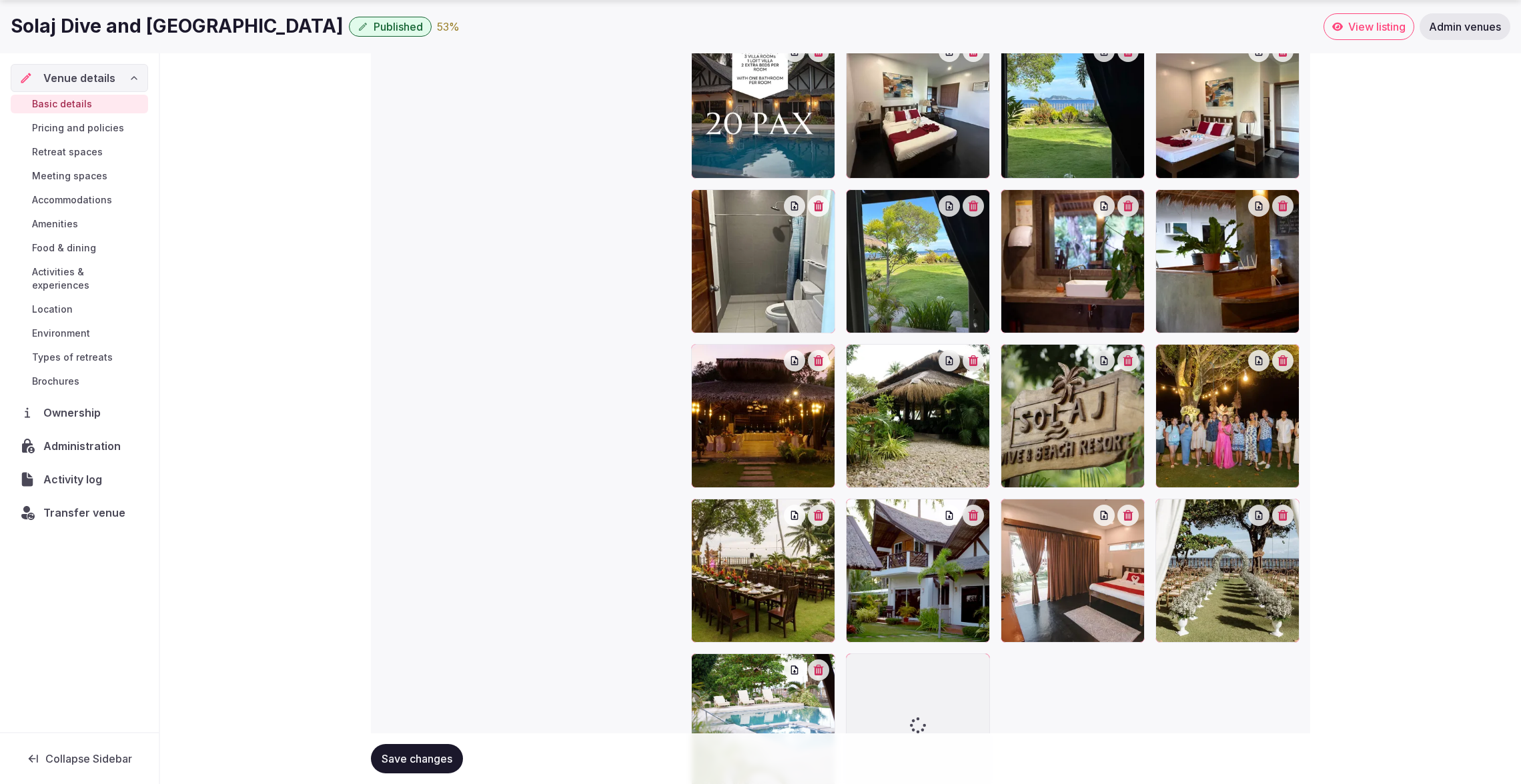
scroll to position [1616, 0]
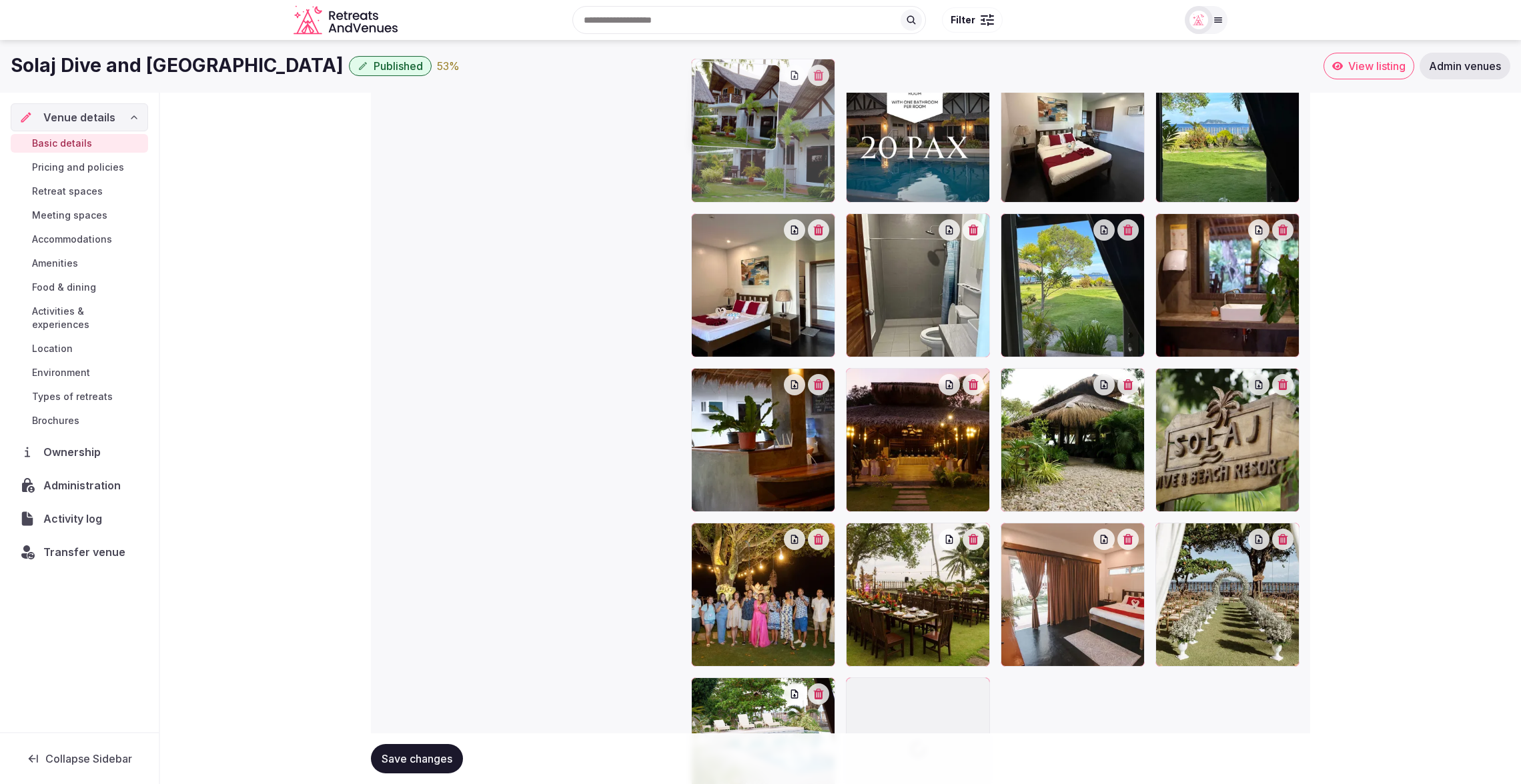
drag, startPoint x: 942, startPoint y: 538, endPoint x: 829, endPoint y: 133, distance: 420.5
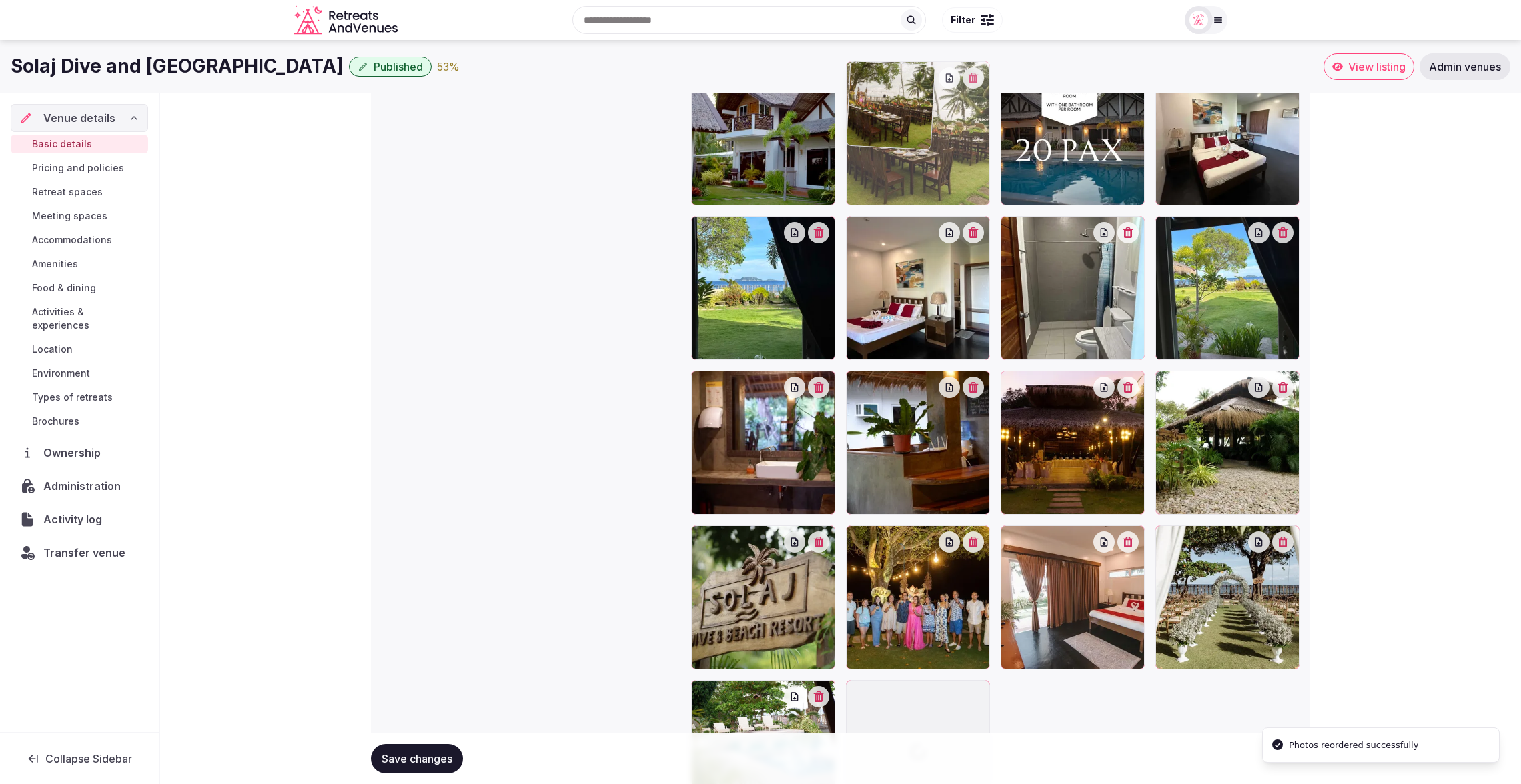
drag, startPoint x: 956, startPoint y: 612, endPoint x: 969, endPoint y: 190, distance: 422.2
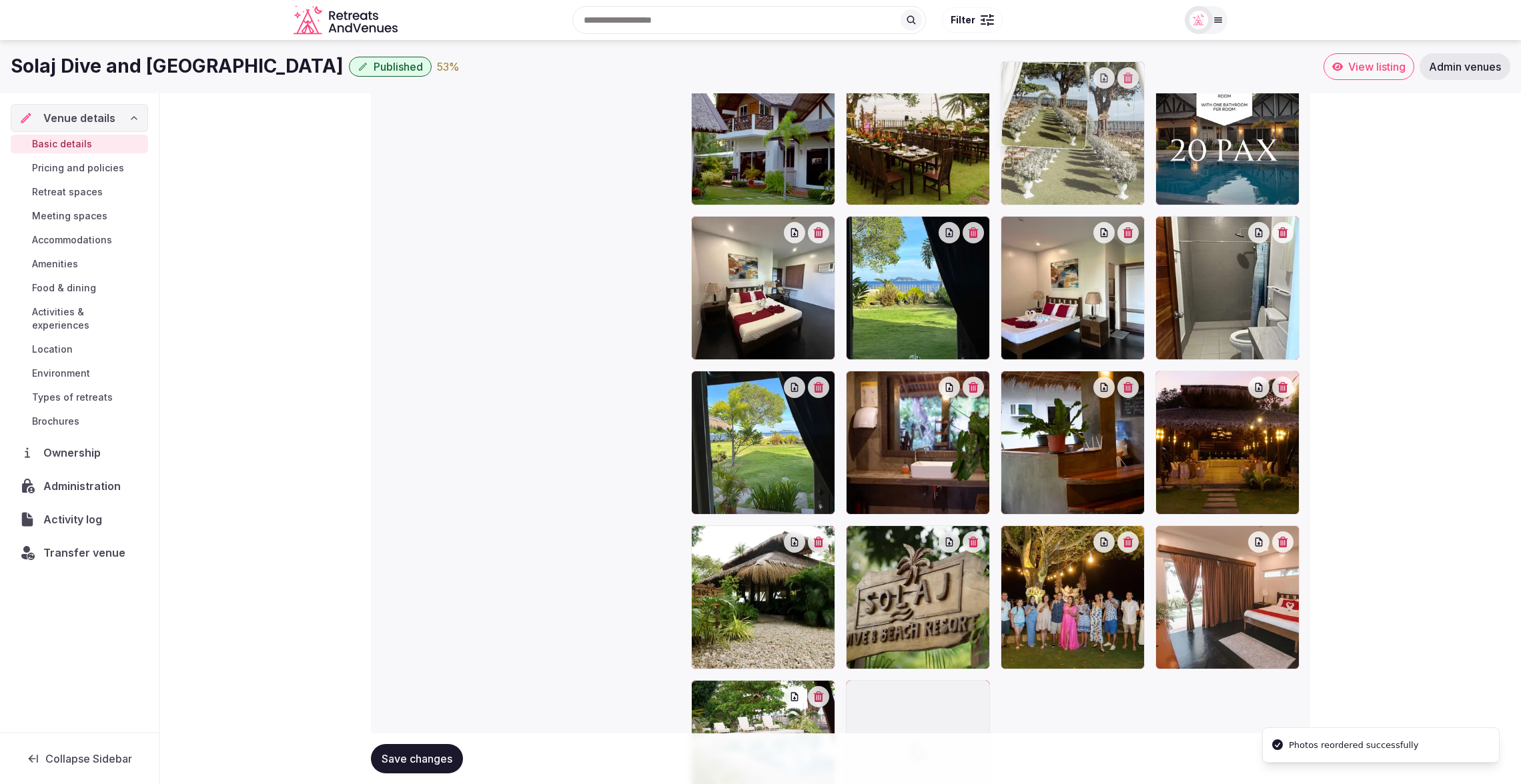
drag, startPoint x: 1220, startPoint y: 620, endPoint x: 1092, endPoint y: 158, distance: 479.4
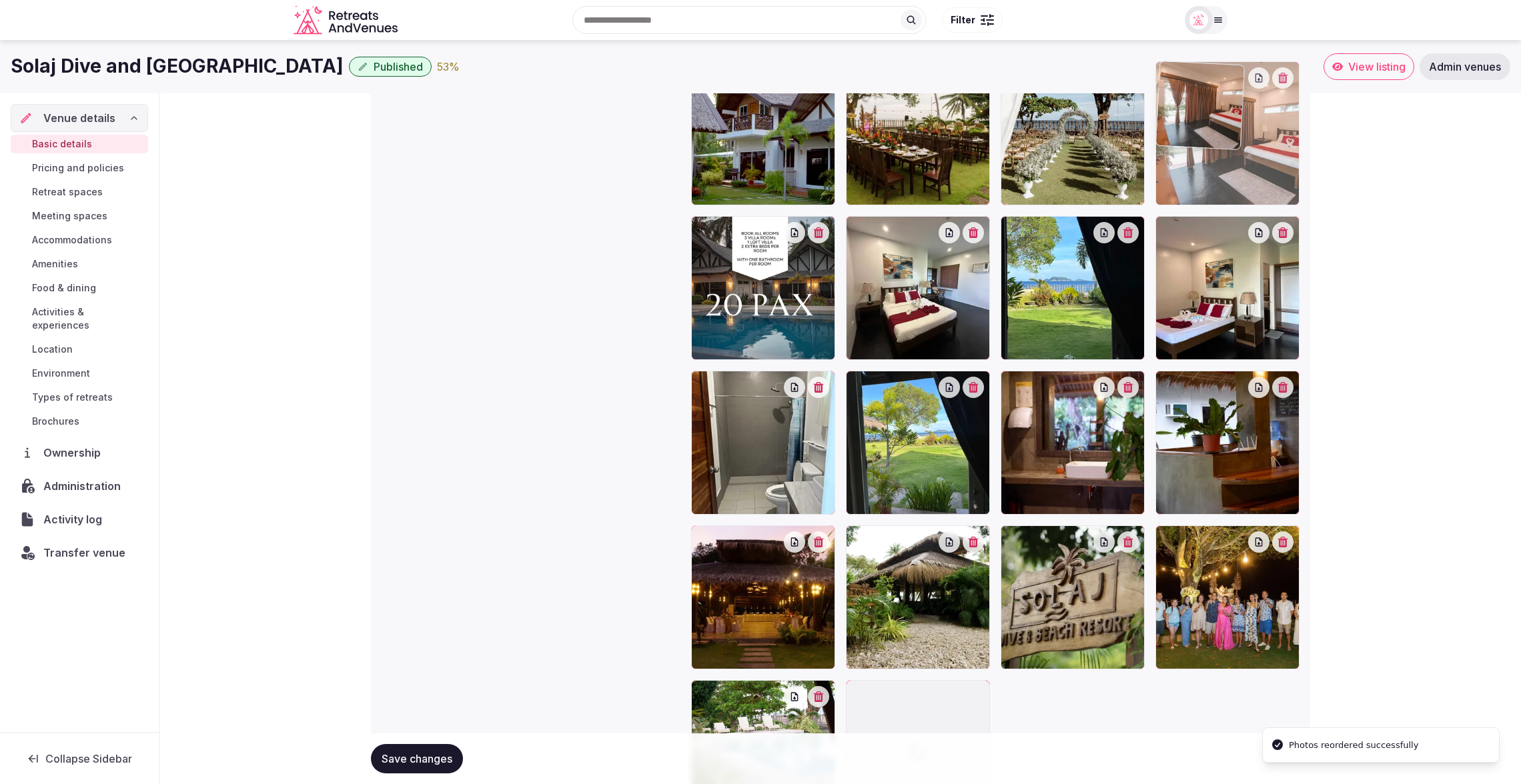
drag, startPoint x: 1200, startPoint y: 582, endPoint x: 1190, endPoint y: 166, distance: 416.1
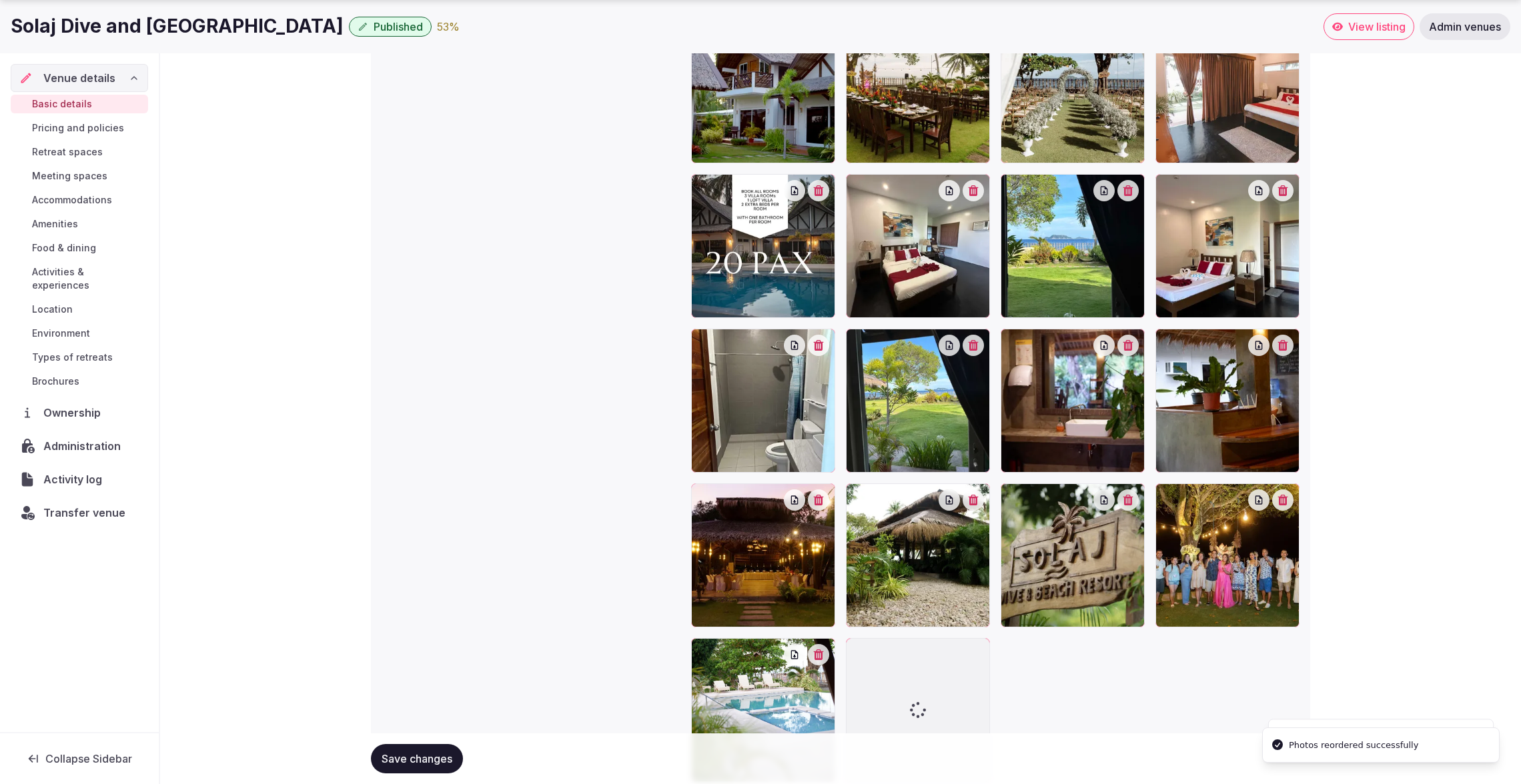
scroll to position [1633, 0]
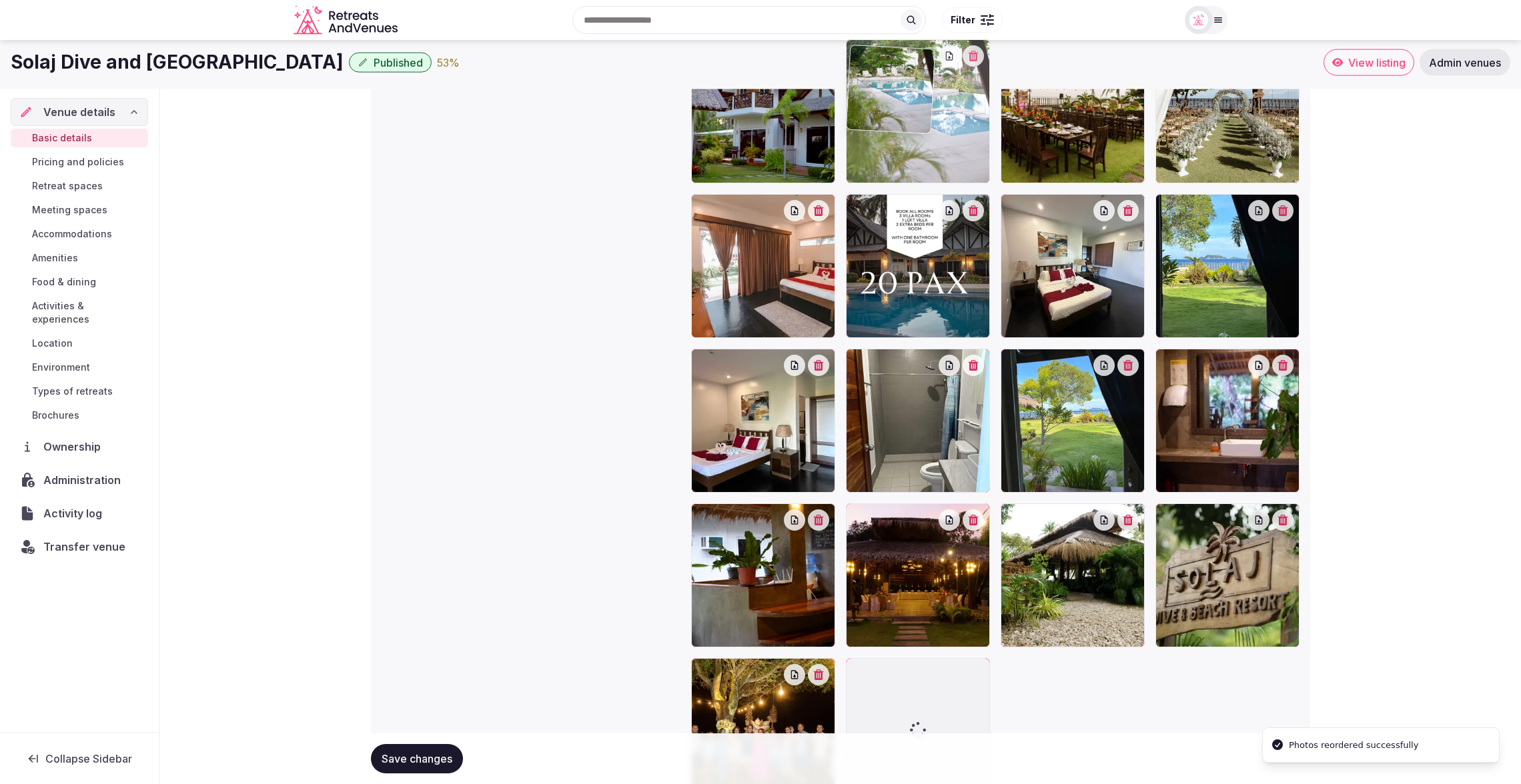
drag, startPoint x: 782, startPoint y: 677, endPoint x: 971, endPoint y: 145, distance: 564.6
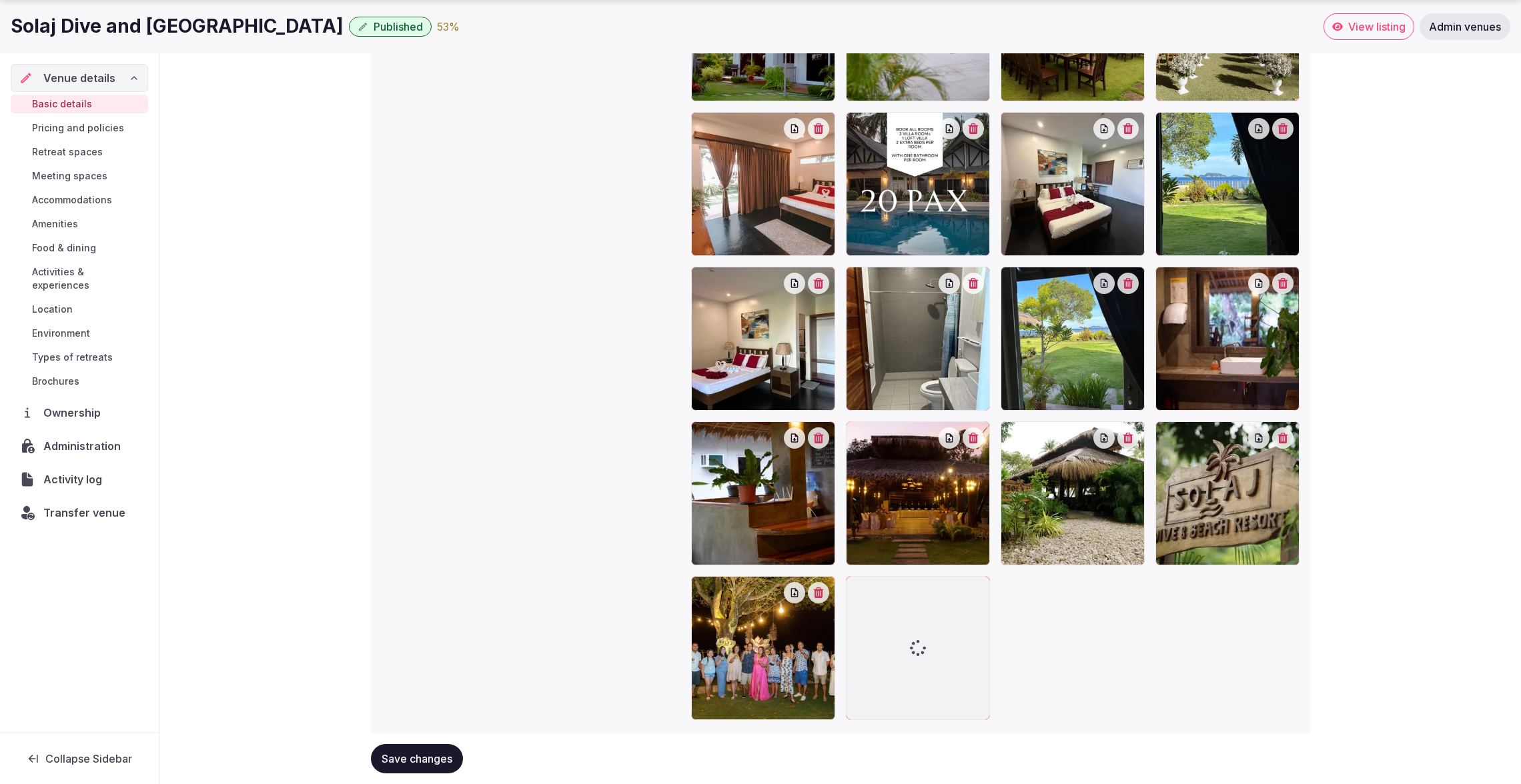
scroll to position [1724, 0]
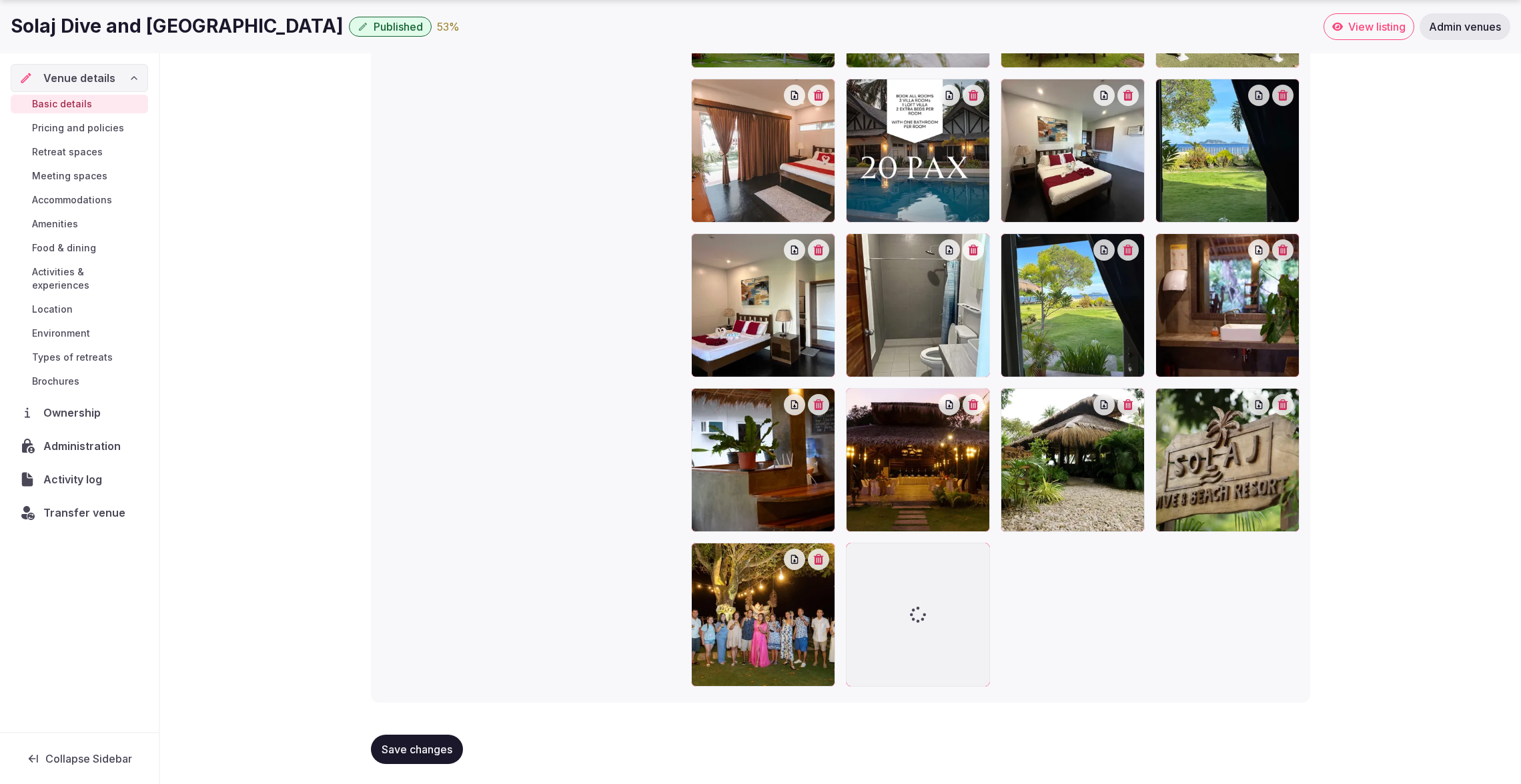
click at [431, 749] on span "Save changes" at bounding box center [417, 749] width 71 height 13
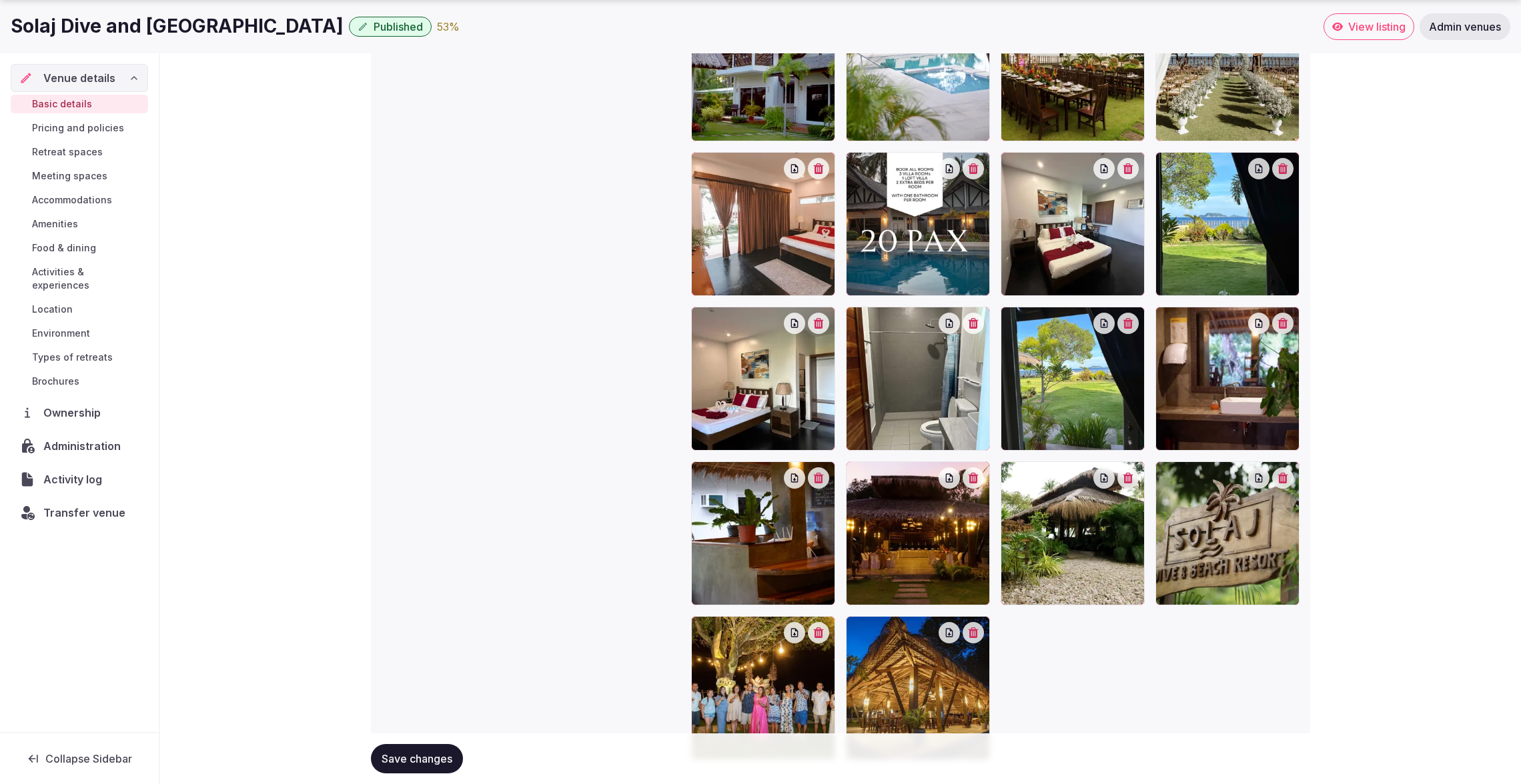
scroll to position [1681, 0]
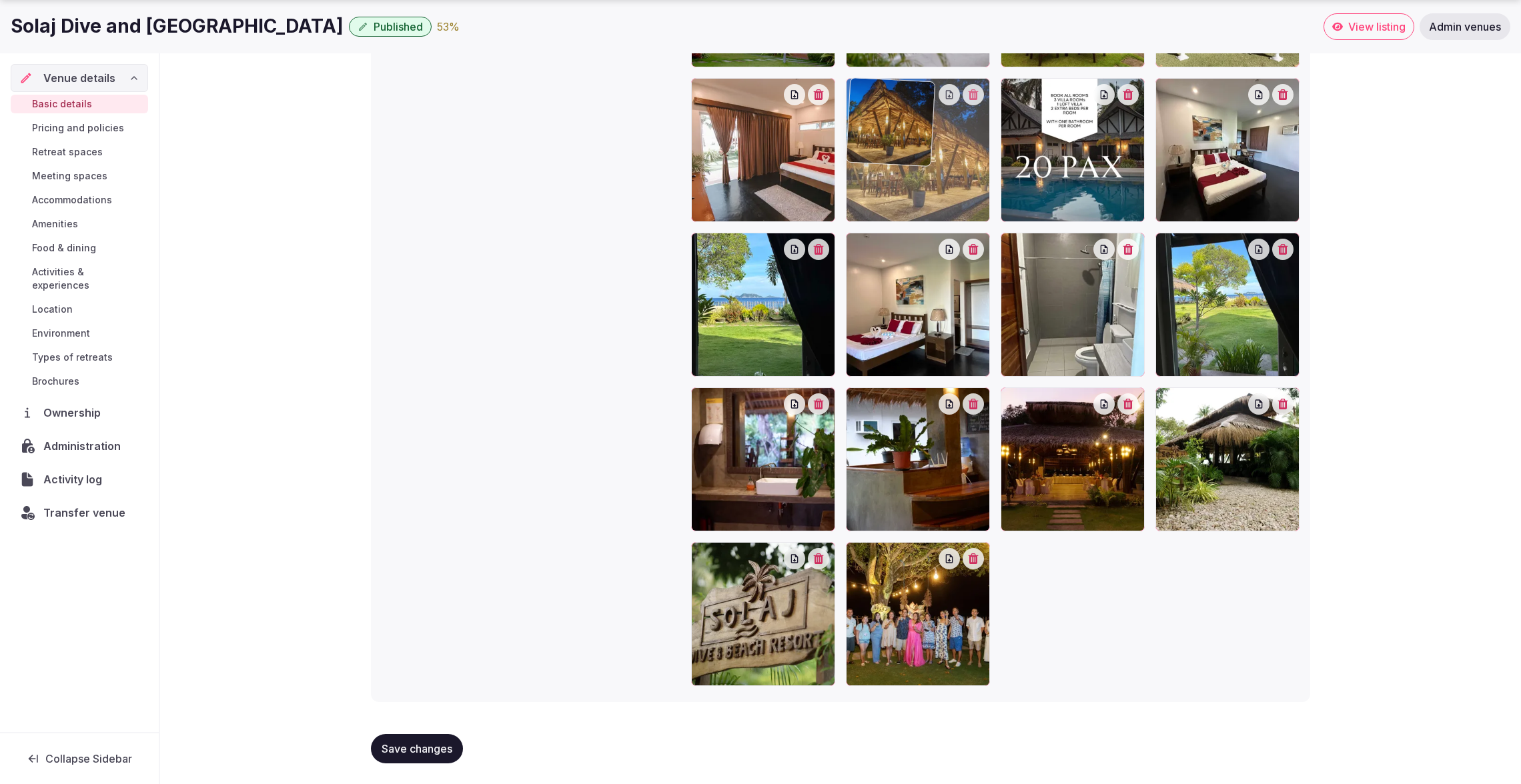
drag, startPoint x: 921, startPoint y: 602, endPoint x: 928, endPoint y: 182, distance: 420.1
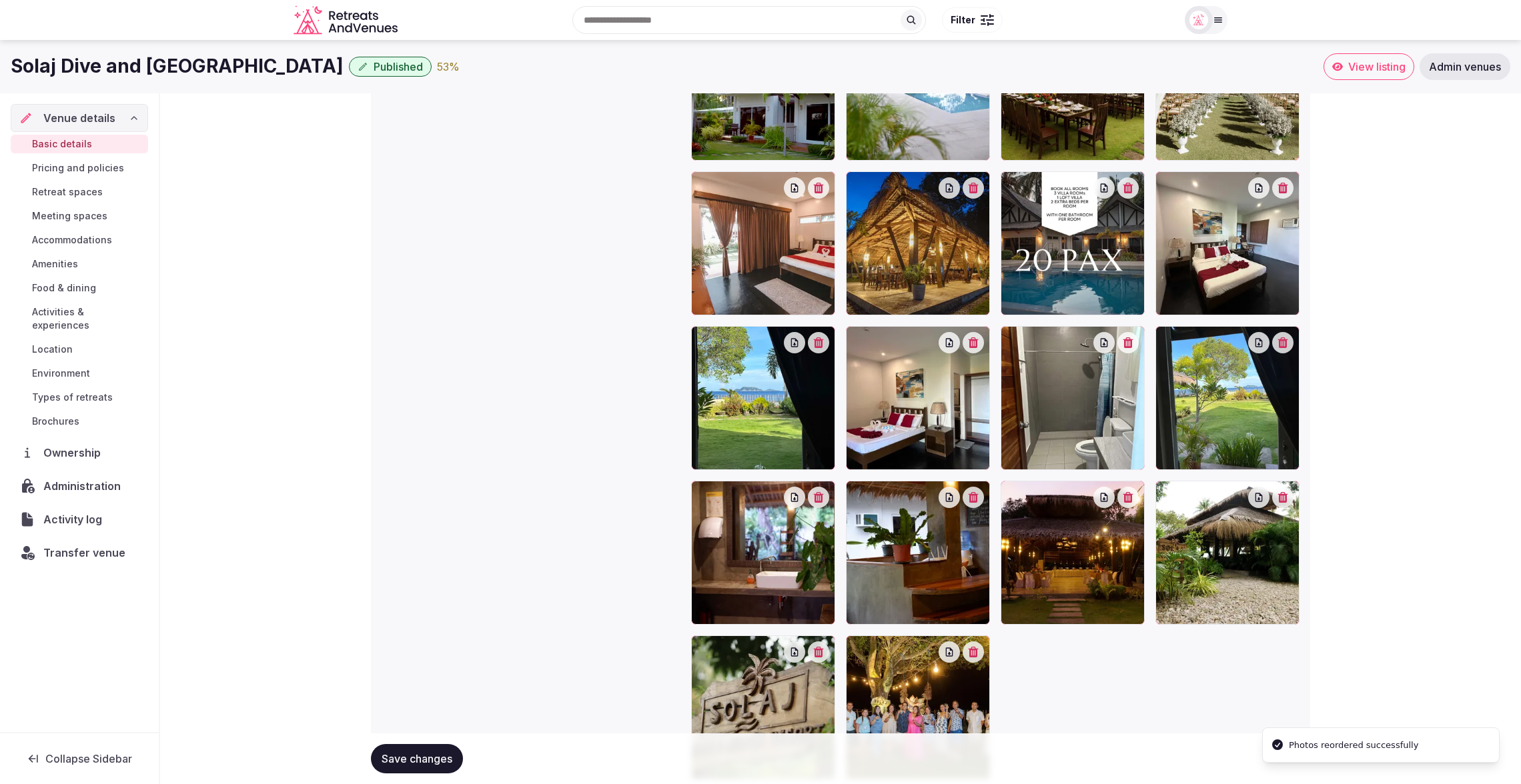
scroll to position [1583, 0]
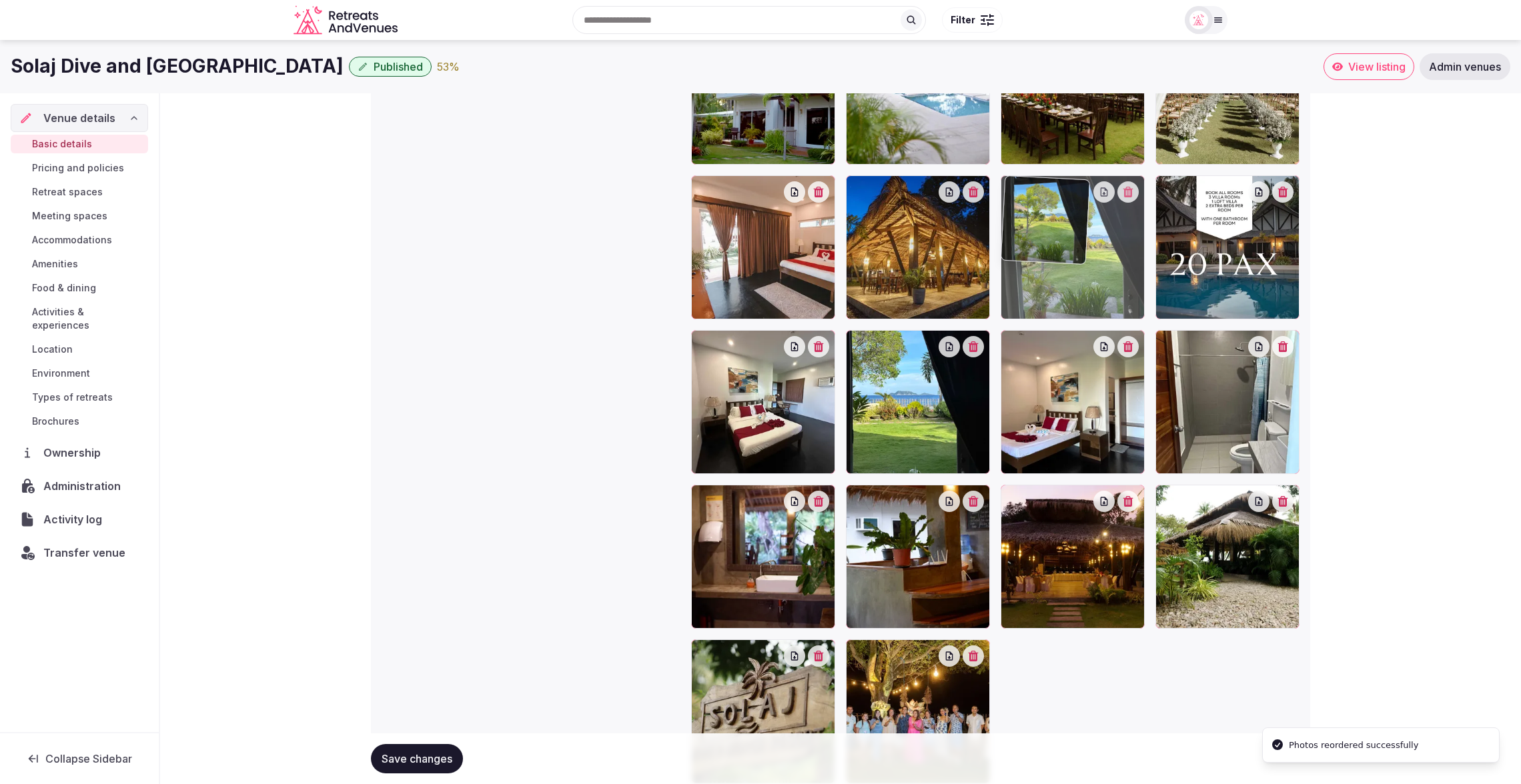
drag, startPoint x: 1230, startPoint y: 410, endPoint x: 1131, endPoint y: 285, distance: 159.5
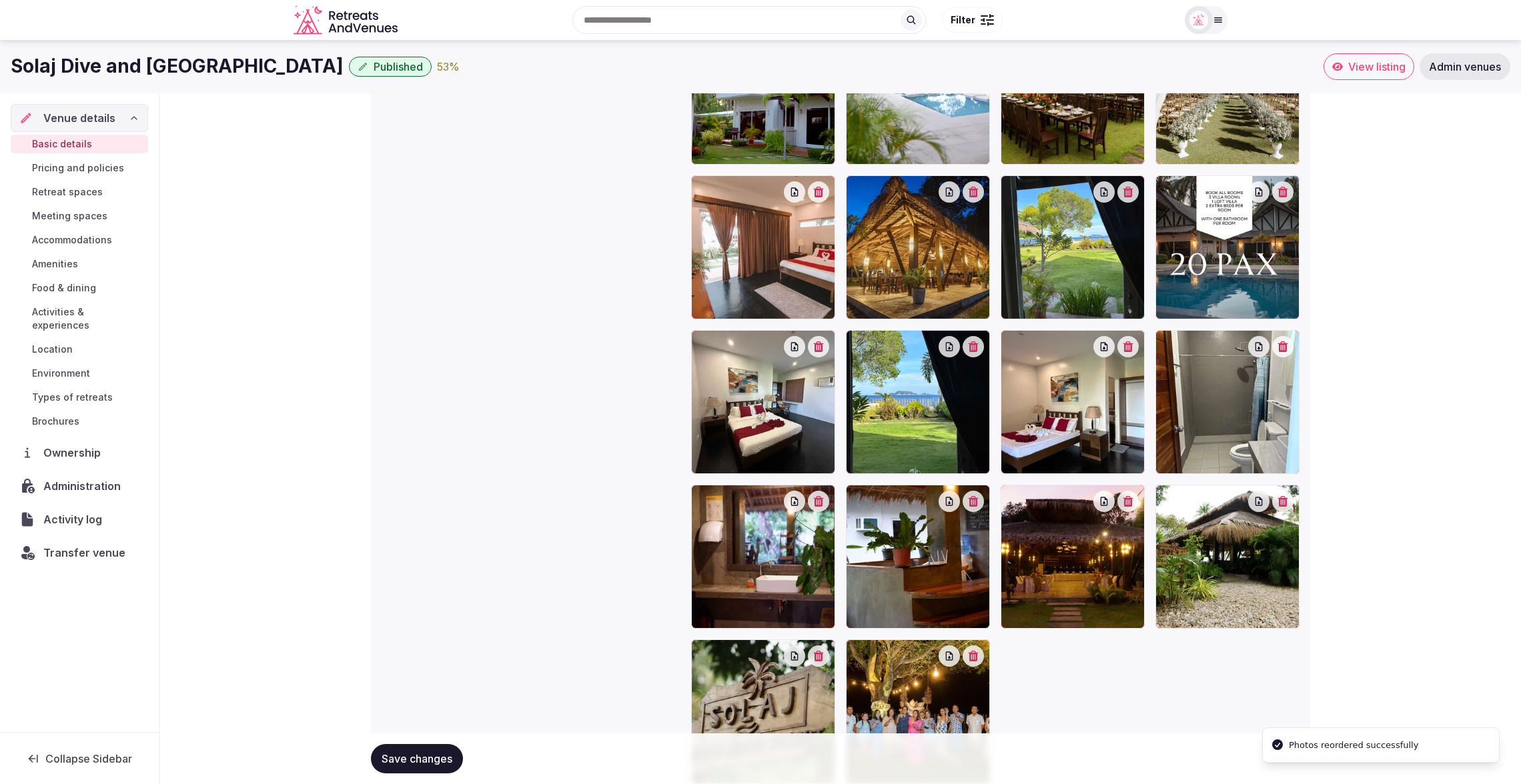
scroll to position [1588, 0]
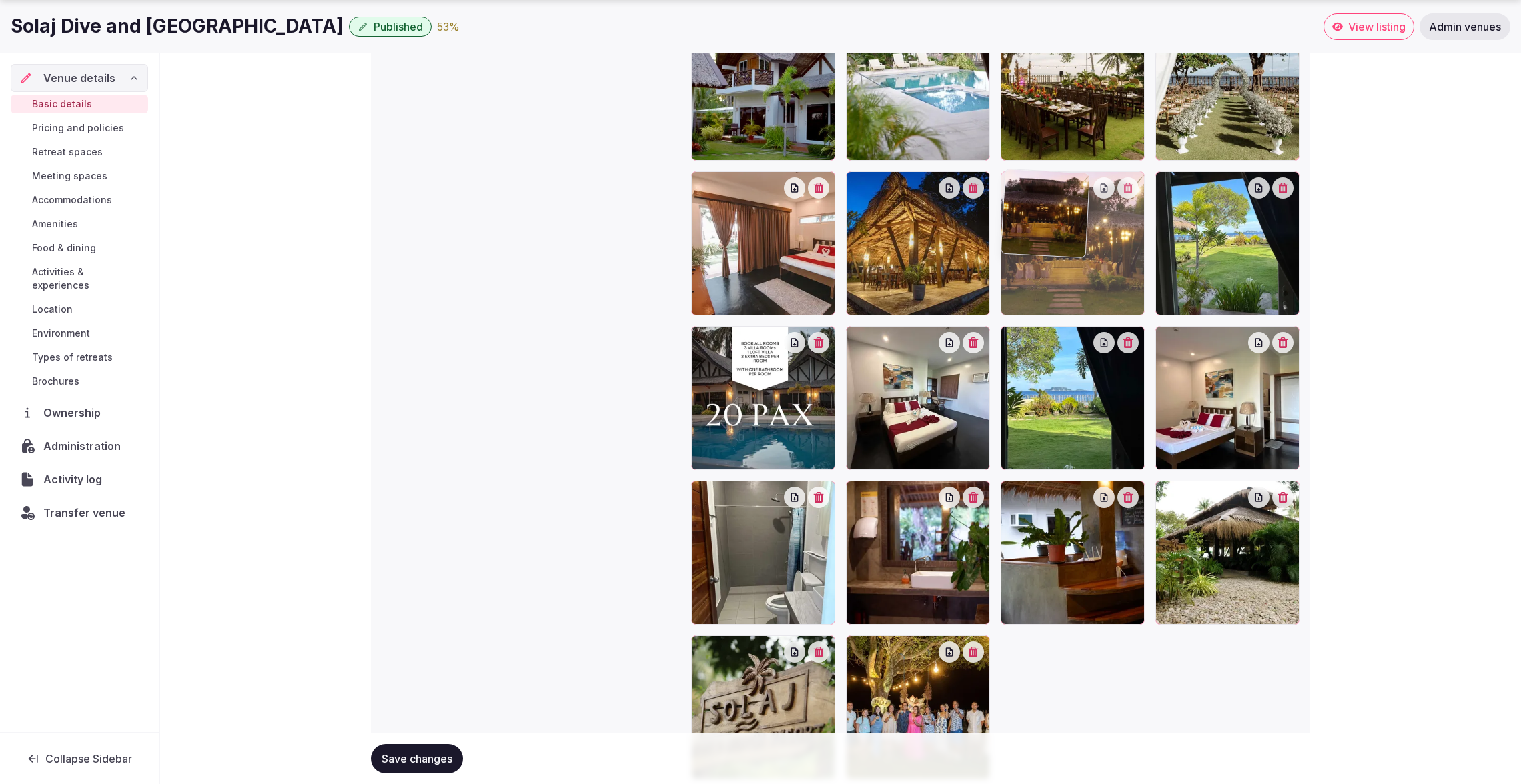
drag, startPoint x: 1109, startPoint y: 543, endPoint x: 1163, endPoint y: 287, distance: 261.6
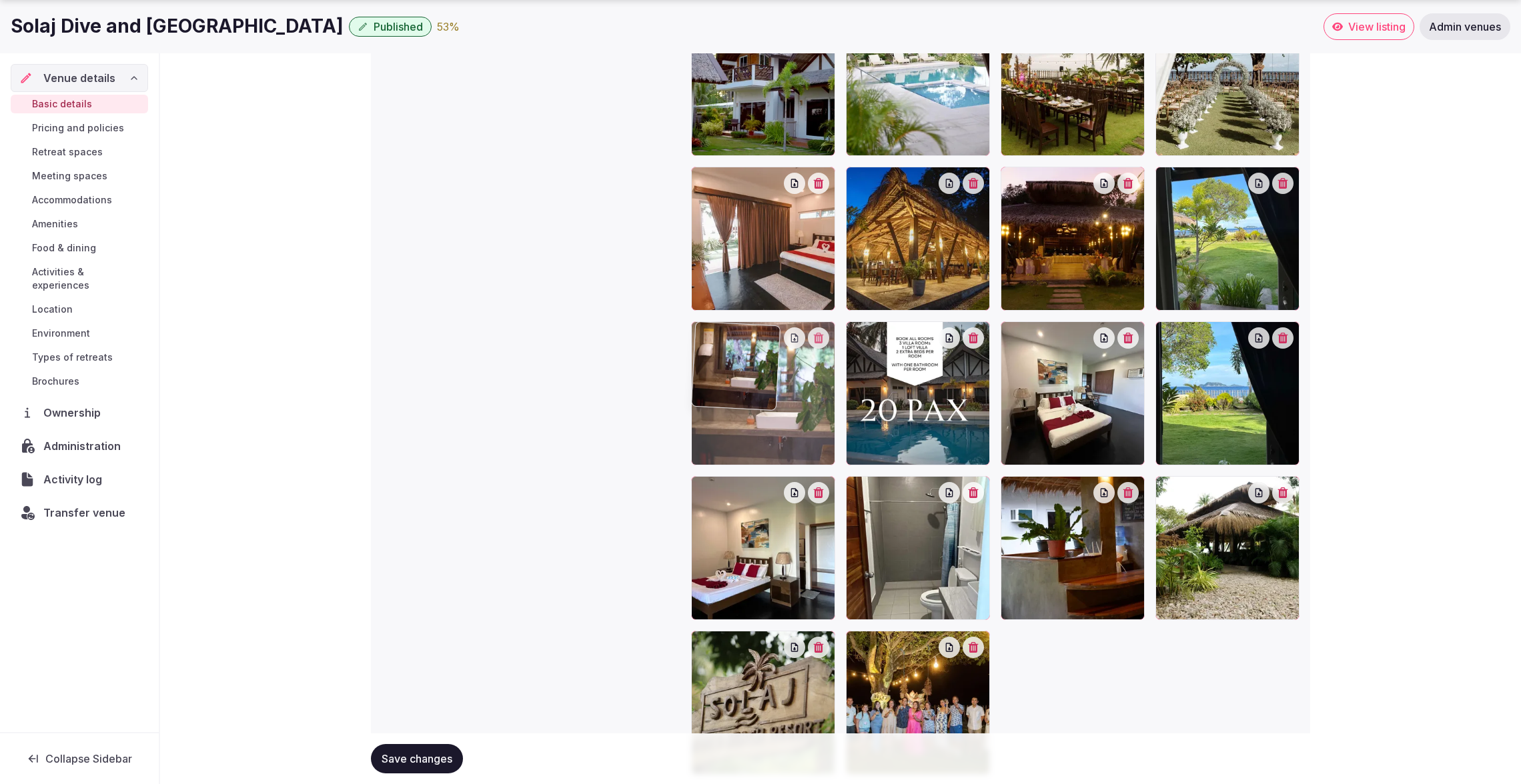
drag, startPoint x: 867, startPoint y: 568, endPoint x: 774, endPoint y: 465, distance: 138.8
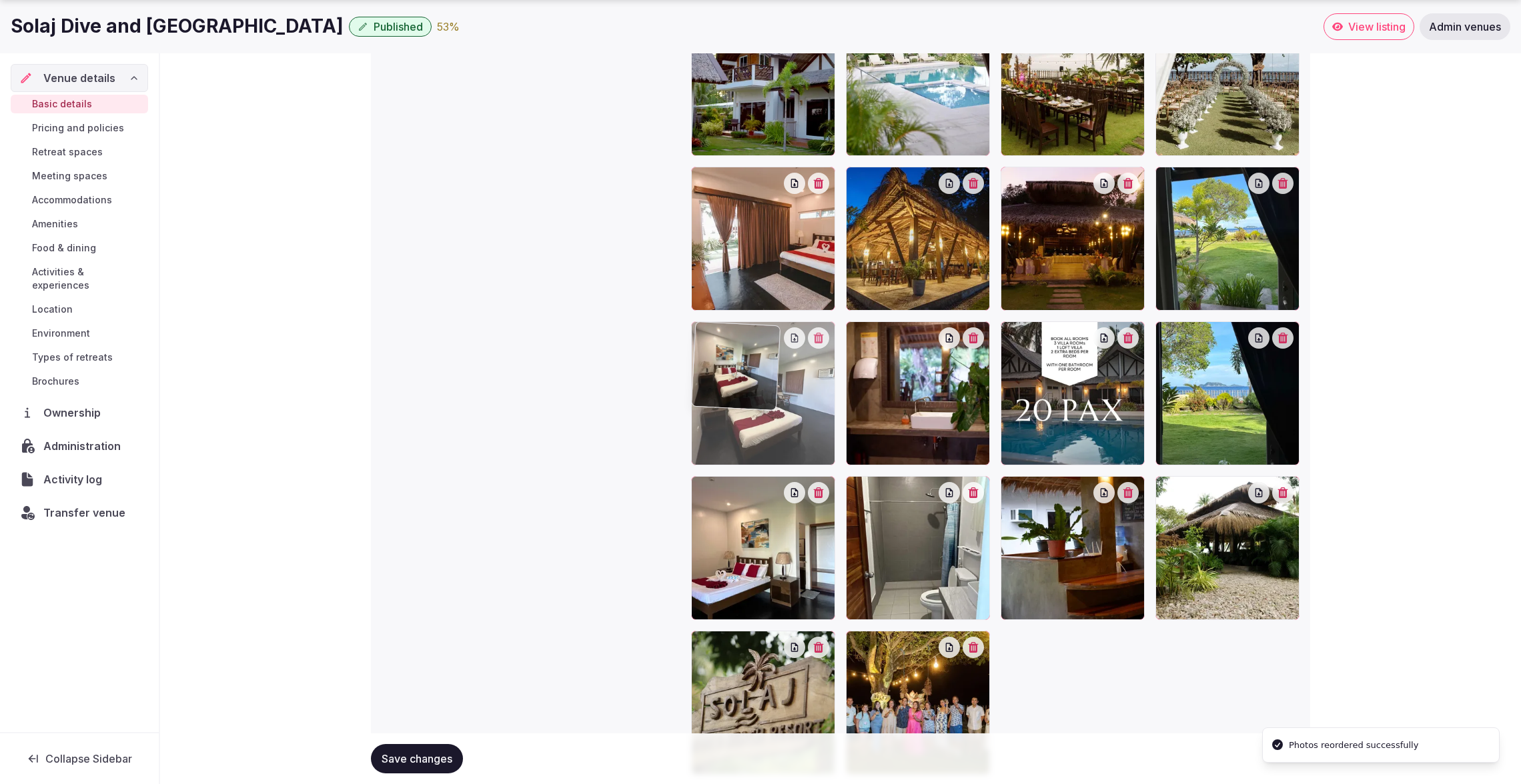
drag, startPoint x: 1036, startPoint y: 438, endPoint x: 793, endPoint y: 431, distance: 243.1
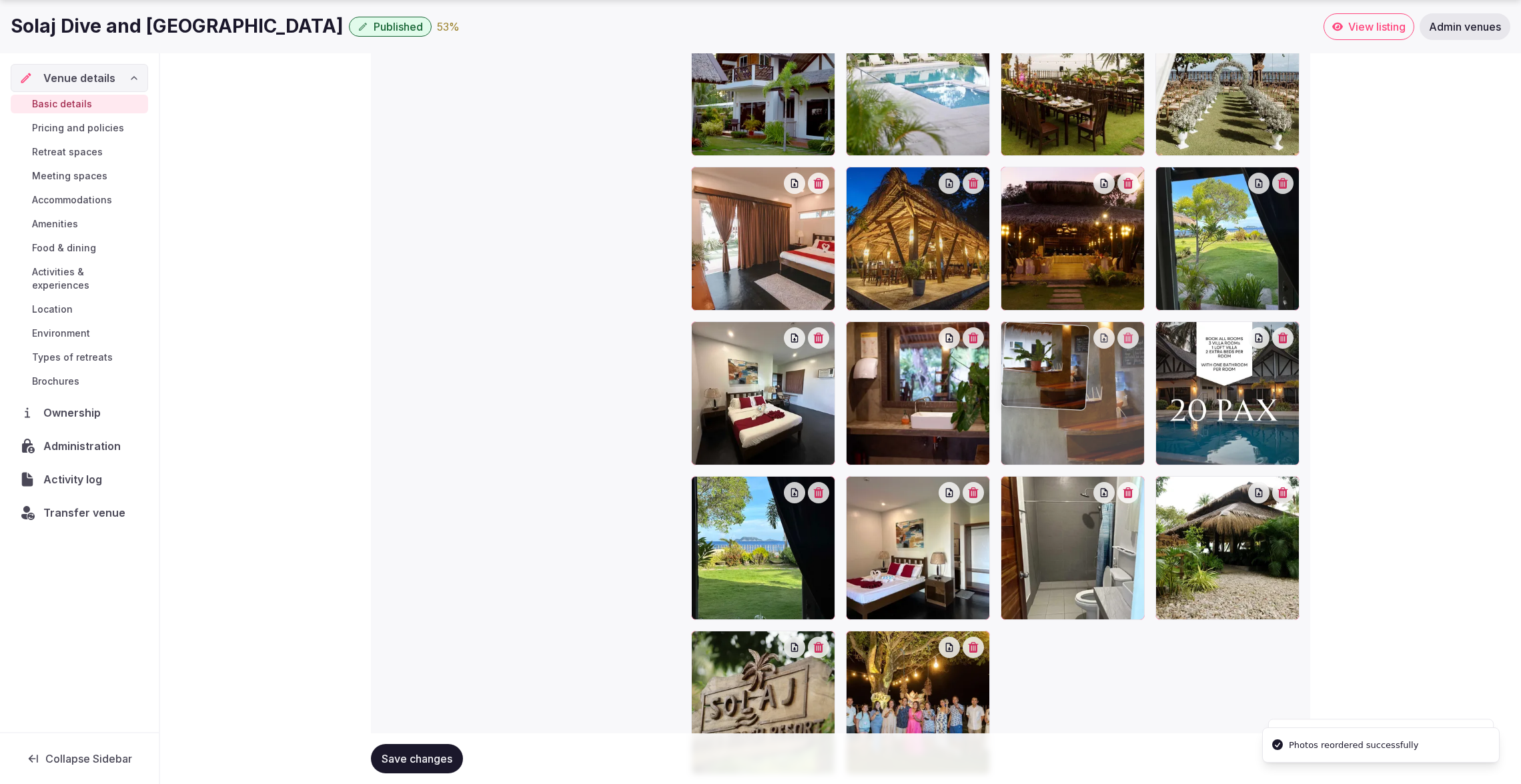
drag, startPoint x: 1036, startPoint y: 545, endPoint x: 1033, endPoint y: 418, distance: 127.0
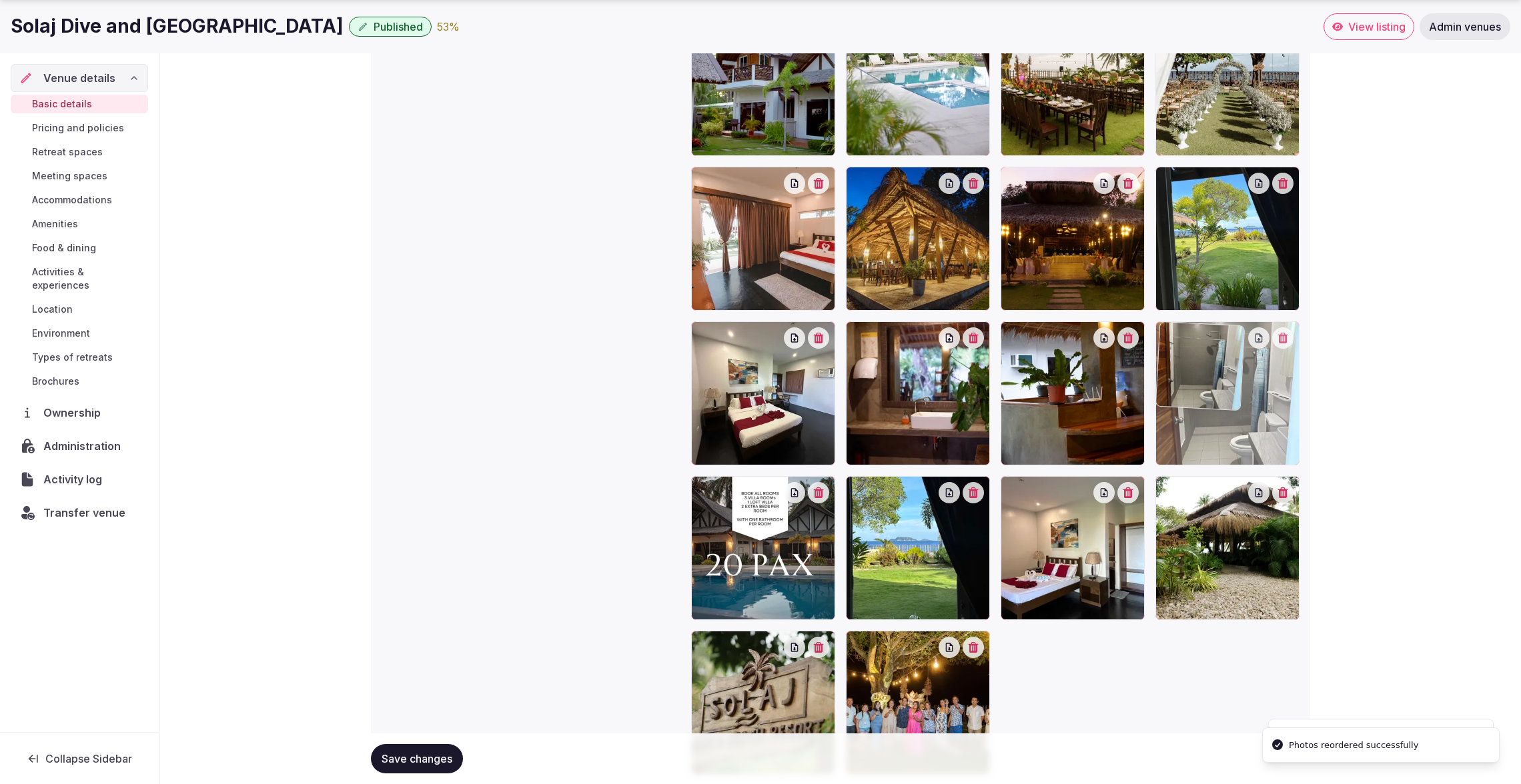
drag, startPoint x: 1053, startPoint y: 526, endPoint x: 1198, endPoint y: 423, distance: 177.9
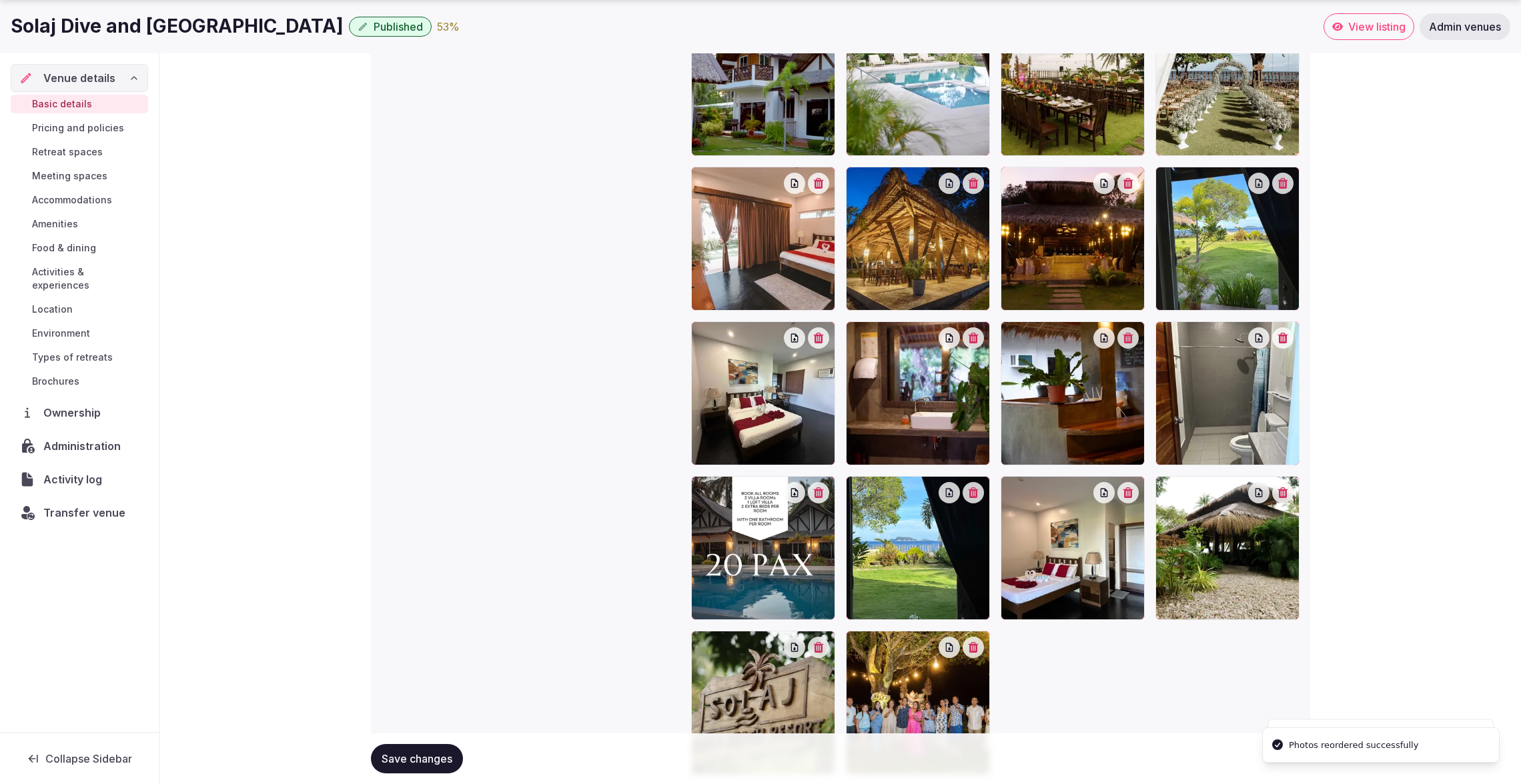
scroll to position [1681, 0]
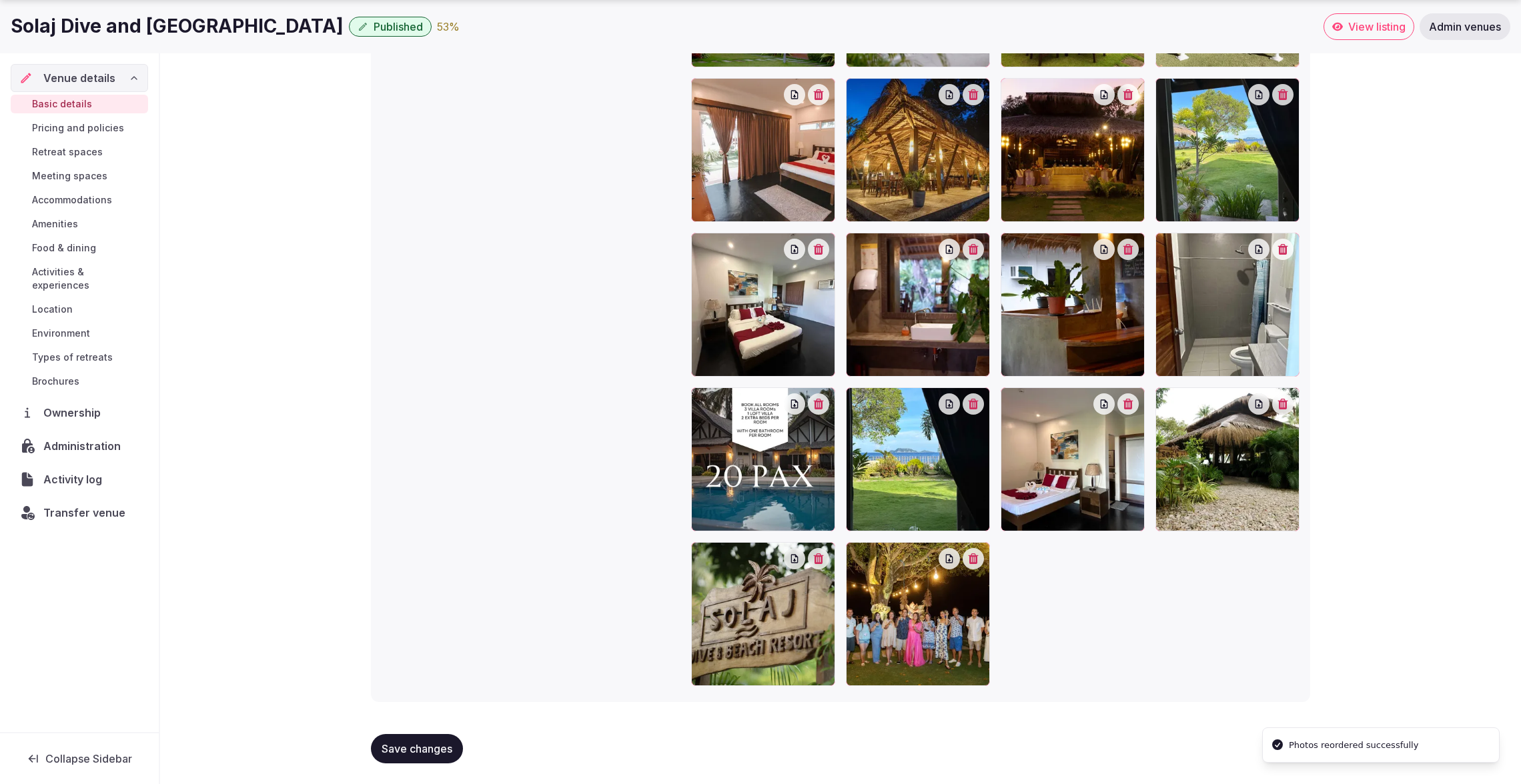
click at [438, 750] on span "Save changes" at bounding box center [417, 748] width 71 height 13
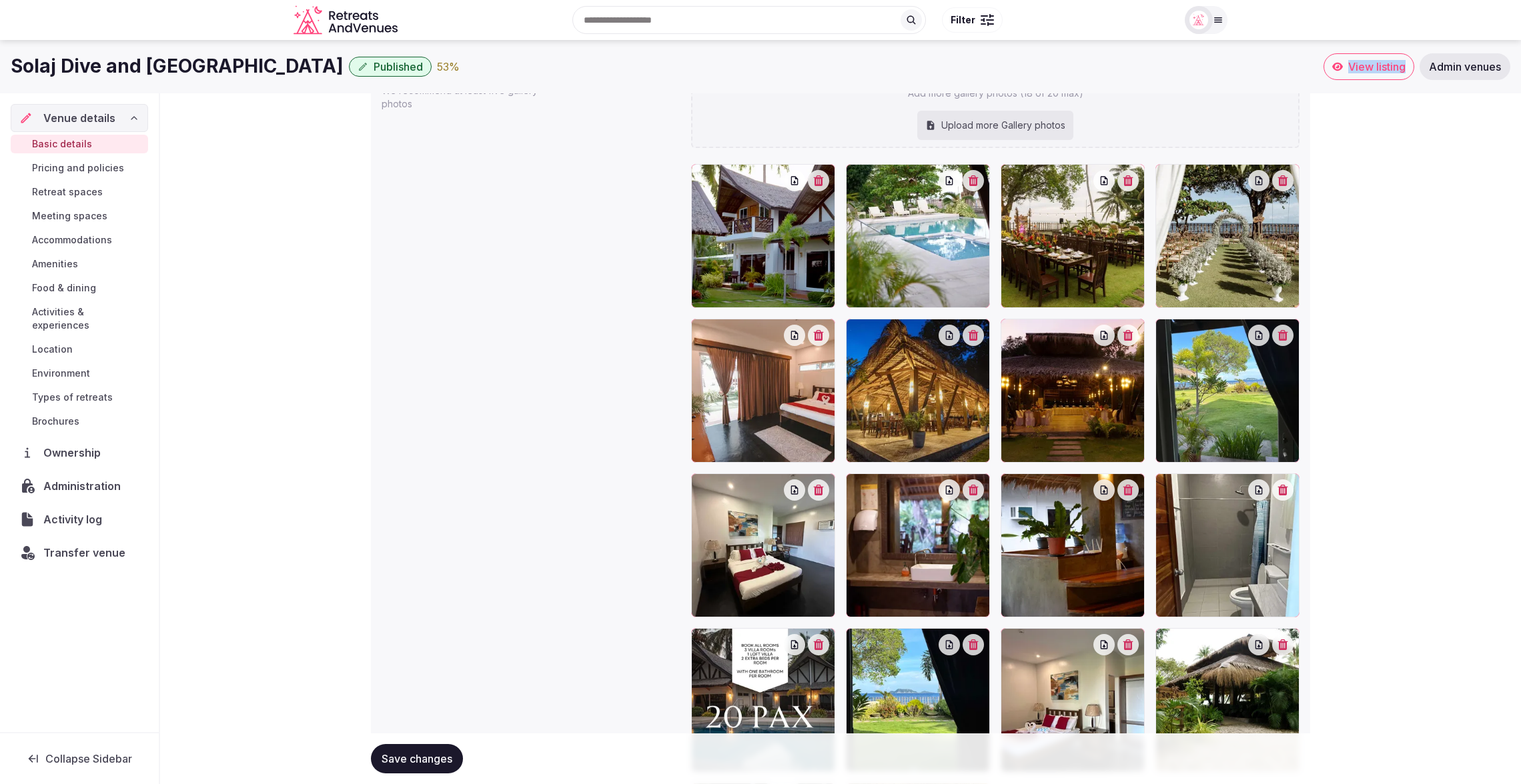
scroll to position [1424, 0]
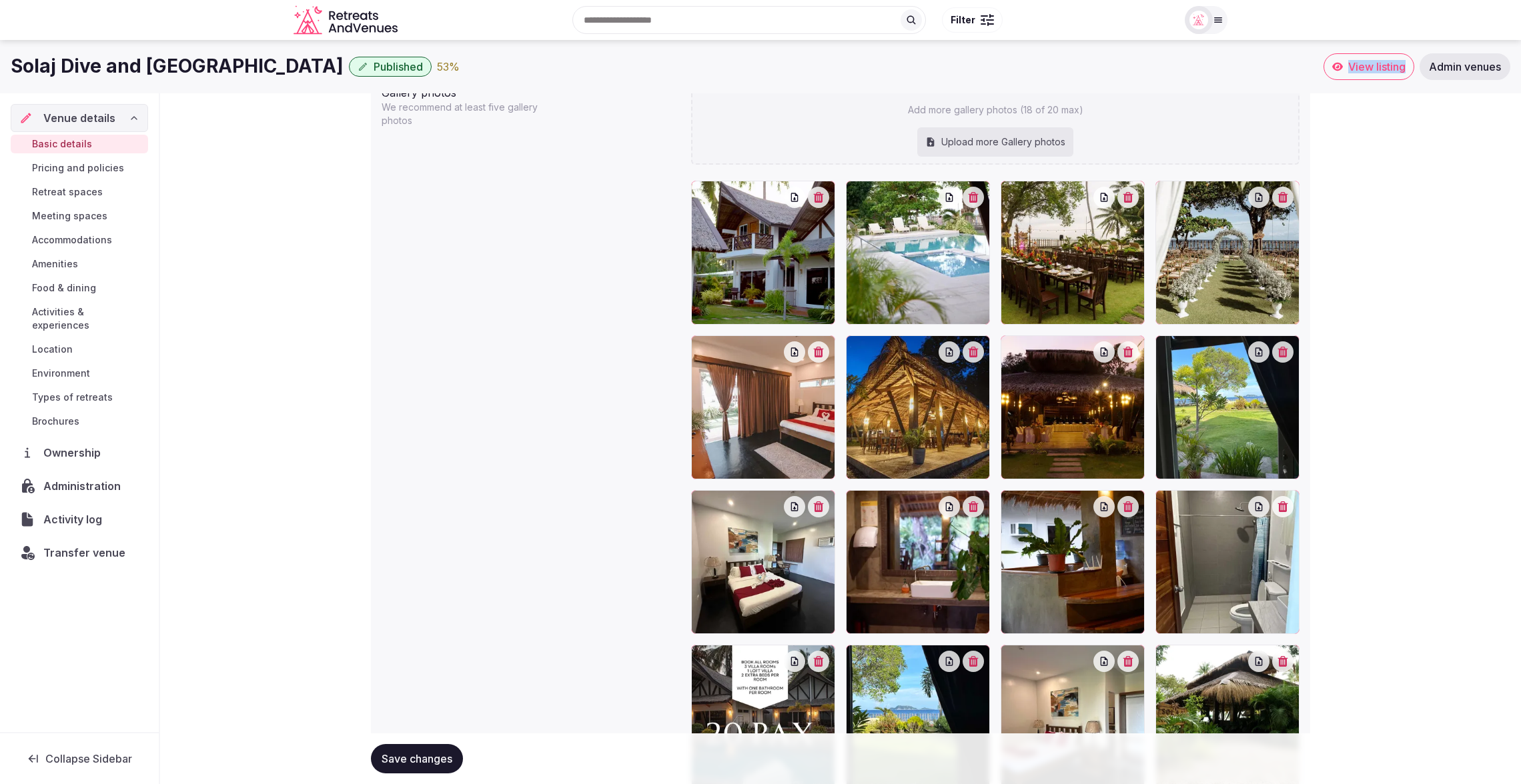
click at [82, 168] on span "Pricing and policies" at bounding box center [78, 168] width 92 height 13
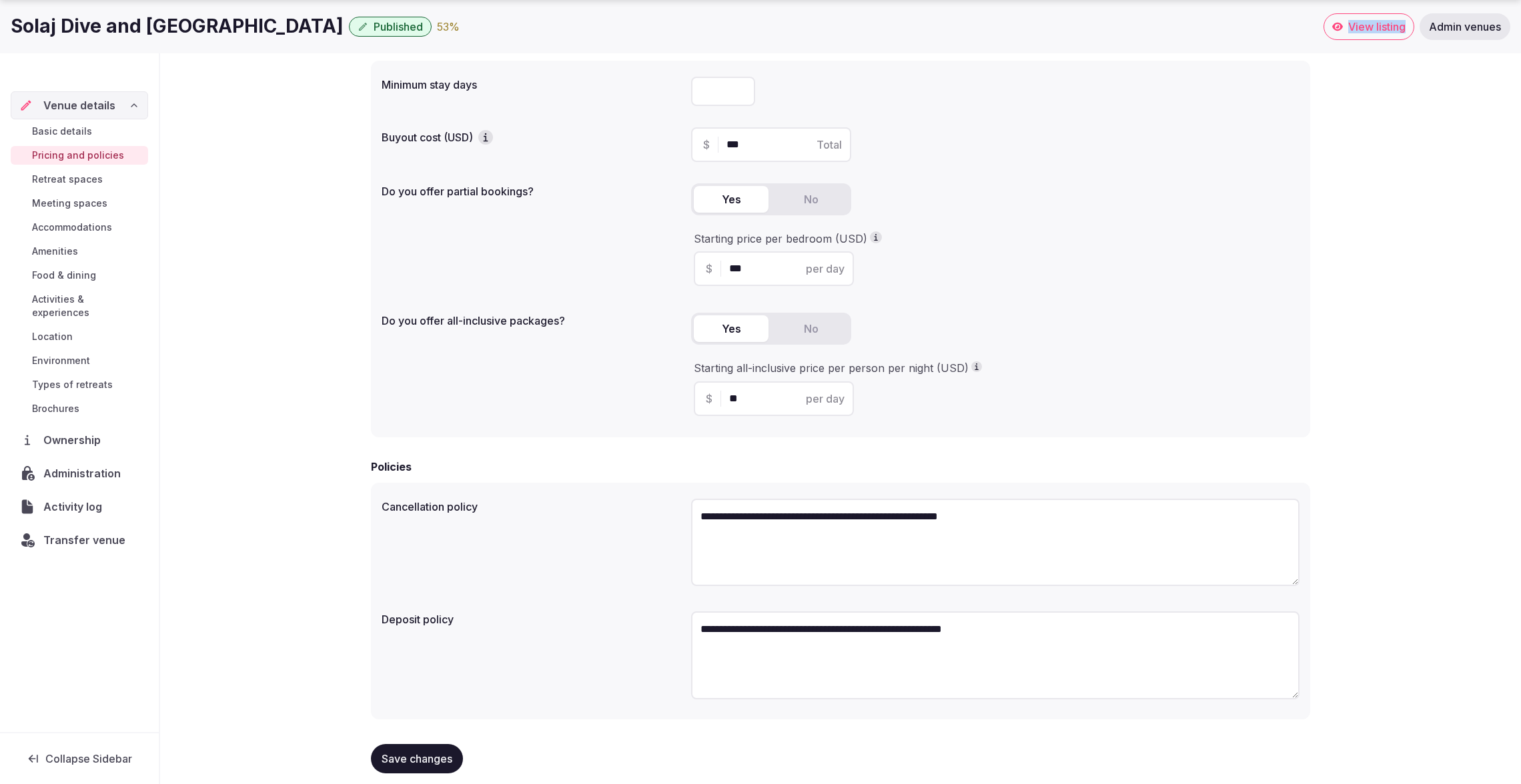
scroll to position [166, 0]
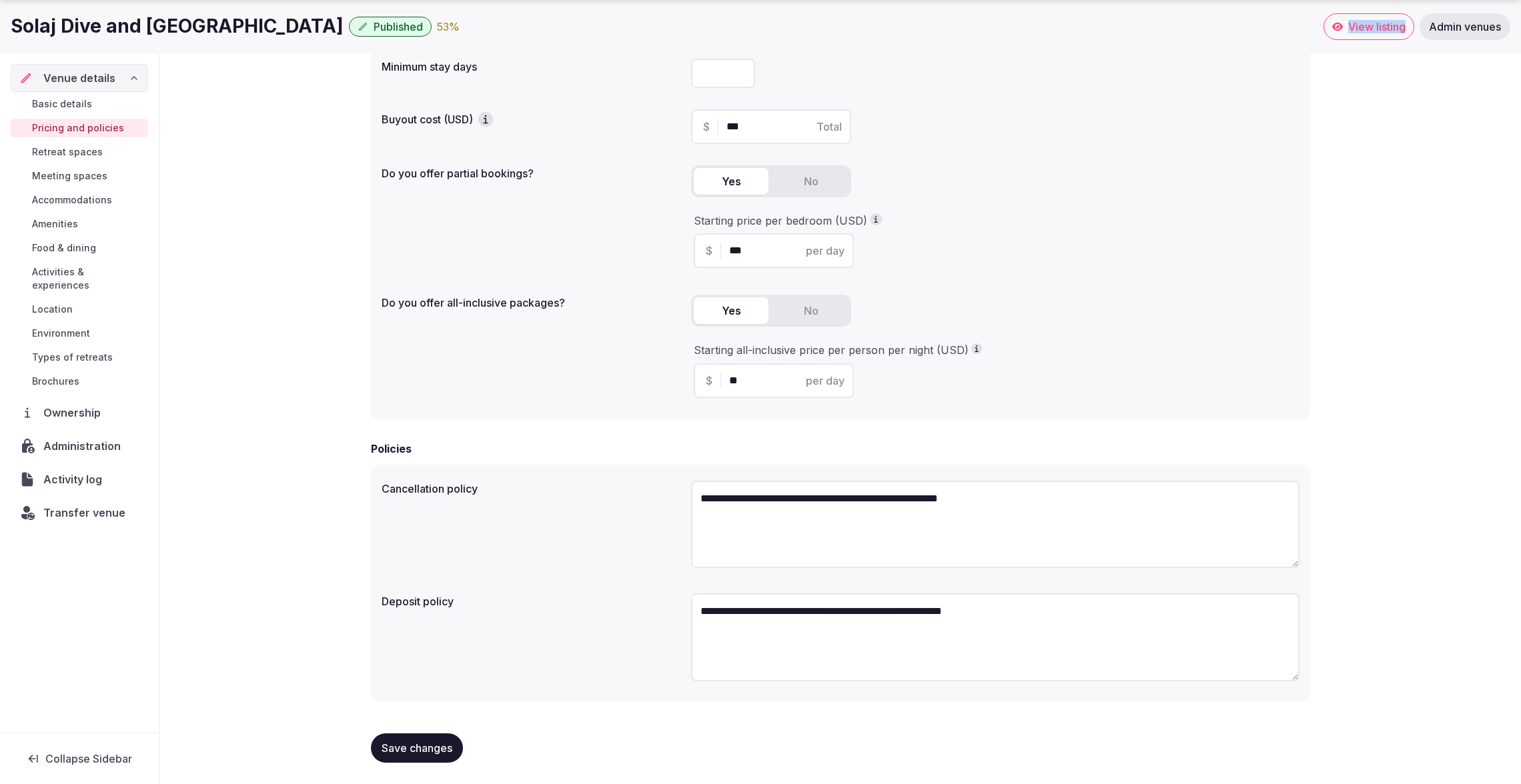
click at [69, 177] on span "Meeting spaces" at bounding box center [70, 175] width 75 height 13
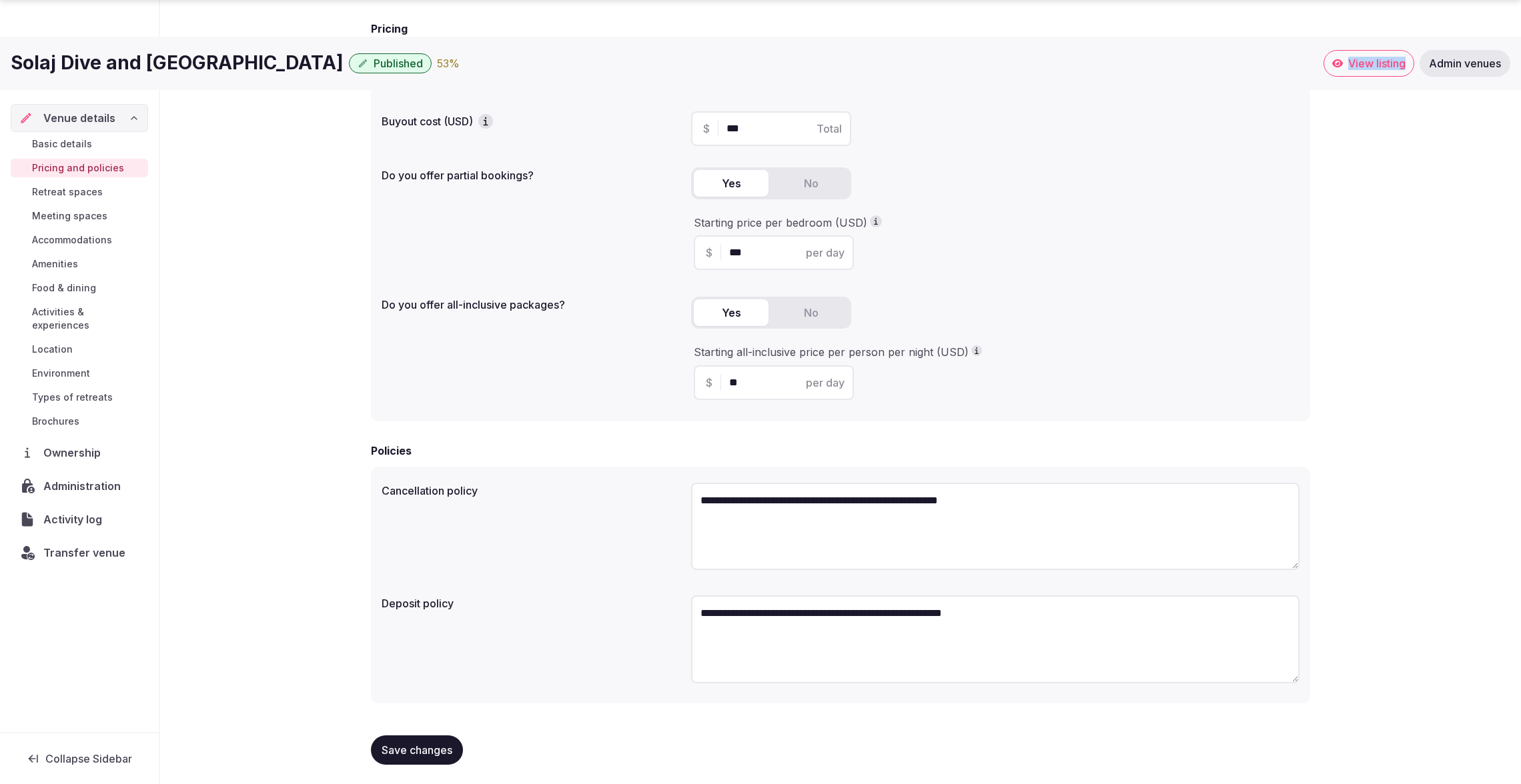
scroll to position [164, 0]
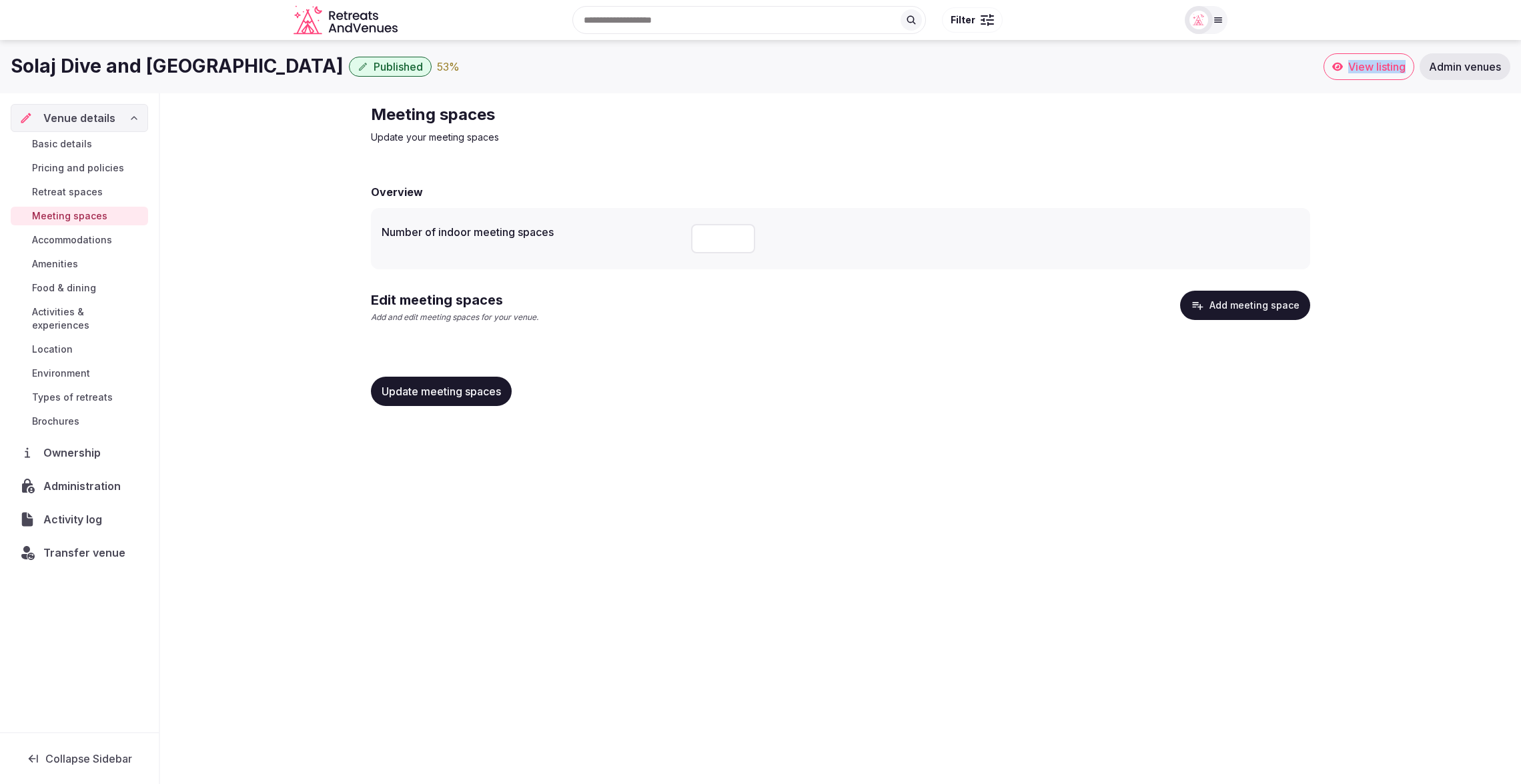
click at [74, 192] on span "Retreat spaces" at bounding box center [67, 192] width 71 height 13
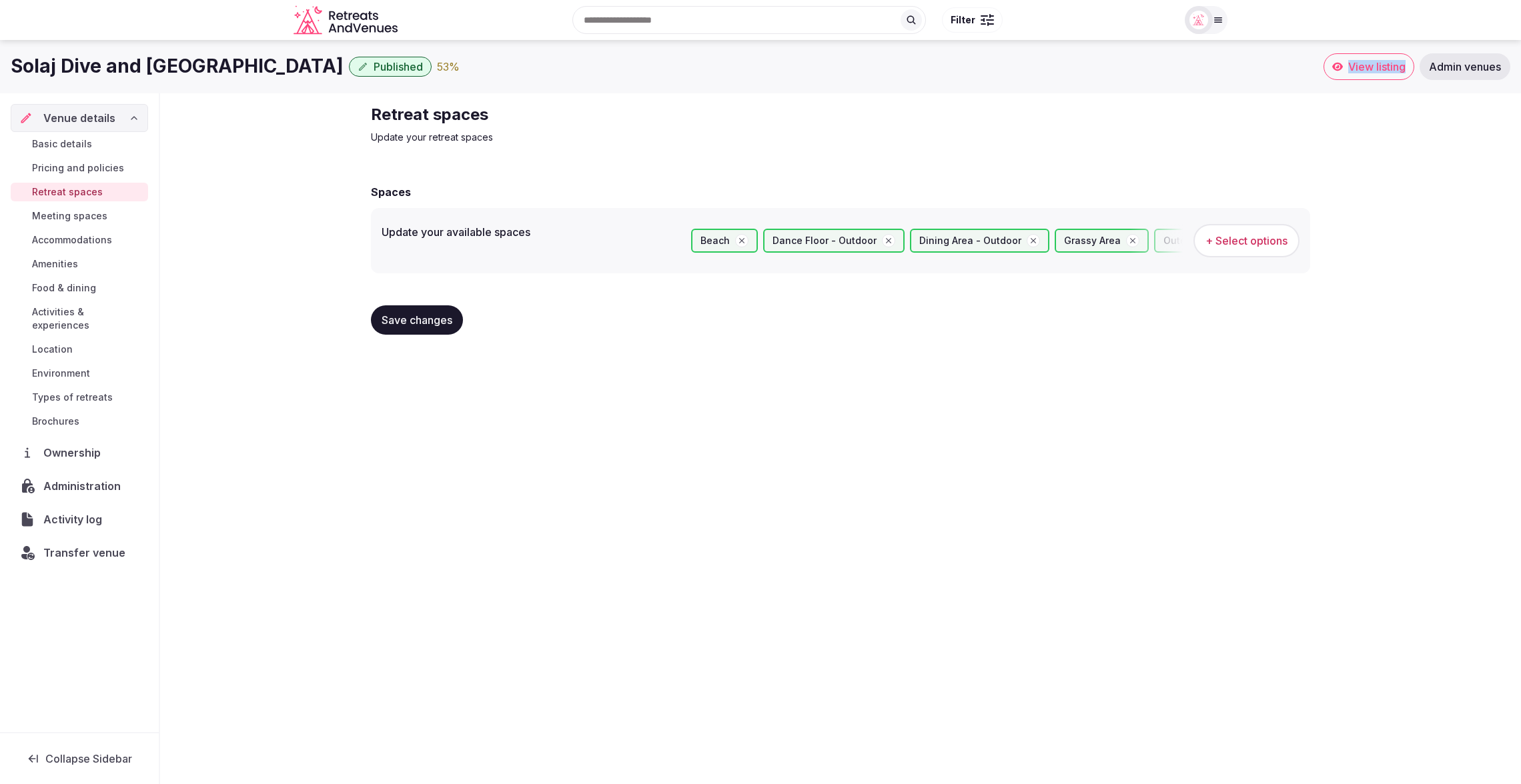
click at [74, 208] on link "Meeting spaces" at bounding box center [79, 216] width 137 height 18
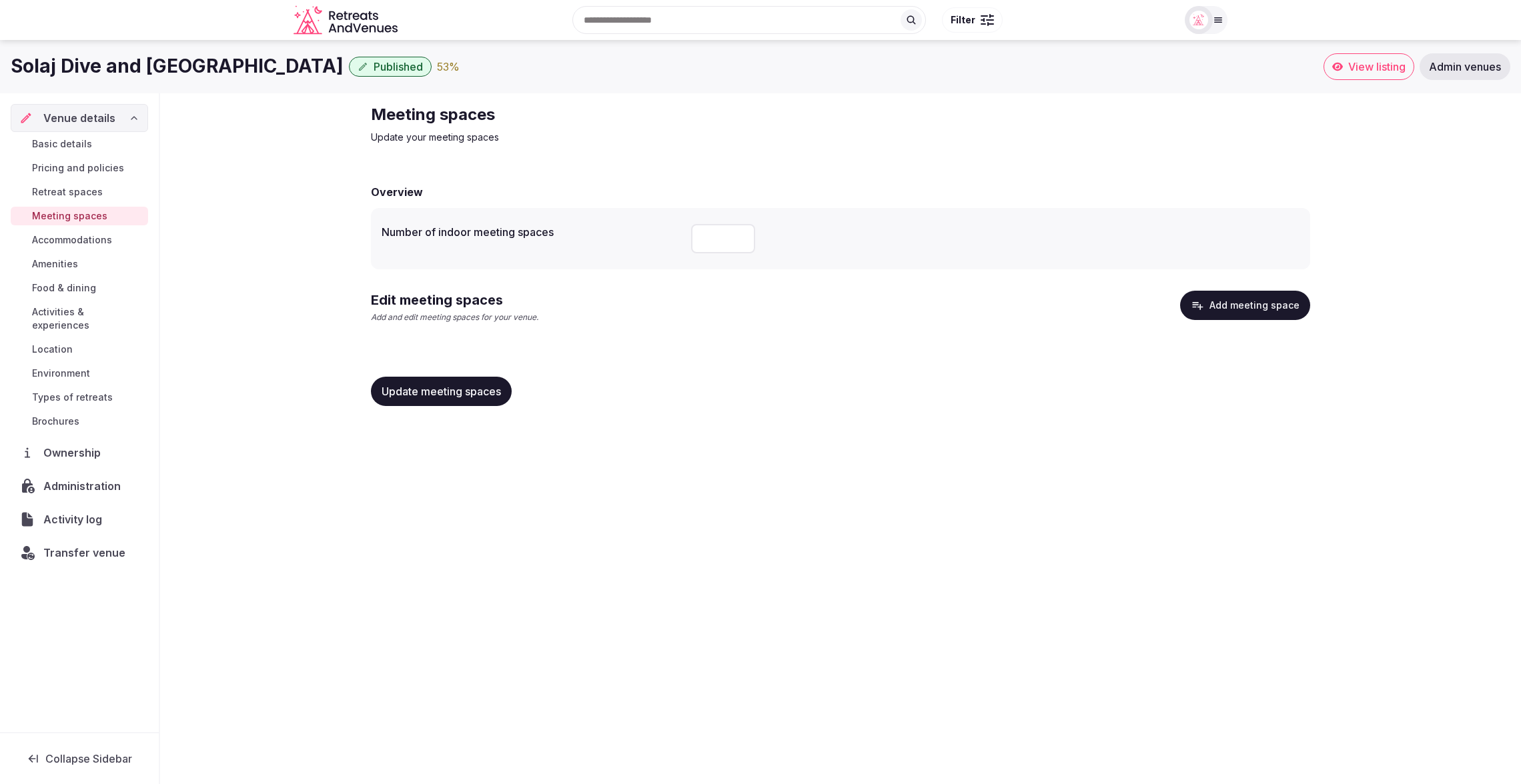
click at [1250, 425] on div "Meeting spaces Update your meeting spaces Overview Number of indoor meeting spa…" at bounding box center [840, 261] width 961 height 334
click at [1237, 303] on button "Add meeting space" at bounding box center [1245, 305] width 130 height 29
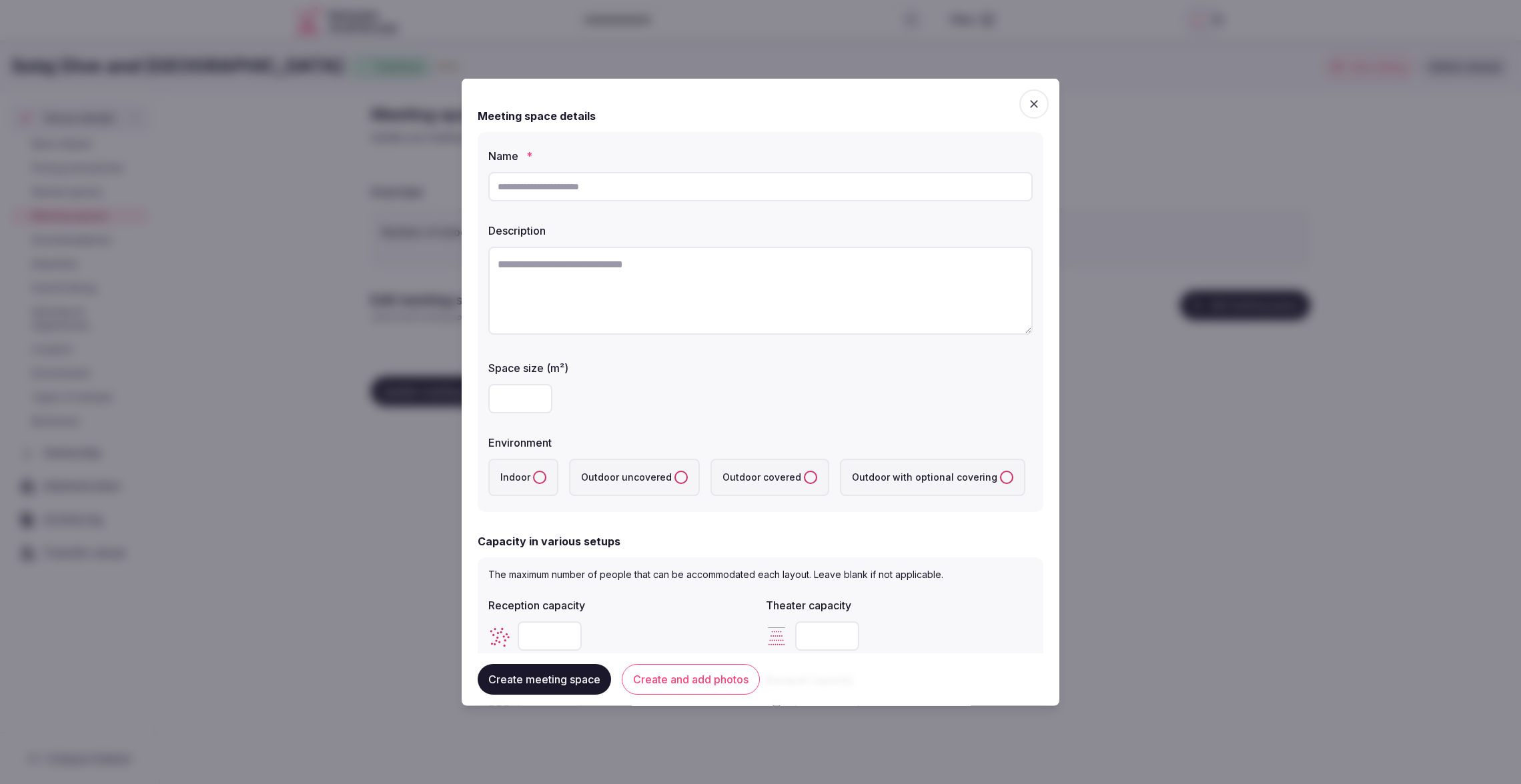
click at [631, 188] on input "text" at bounding box center [760, 186] width 544 height 29
click at [639, 259] on textarea at bounding box center [760, 290] width 544 height 88
paste textarea "**********"
click at [757, 285] on textarea "**********" at bounding box center [760, 290] width 544 height 88
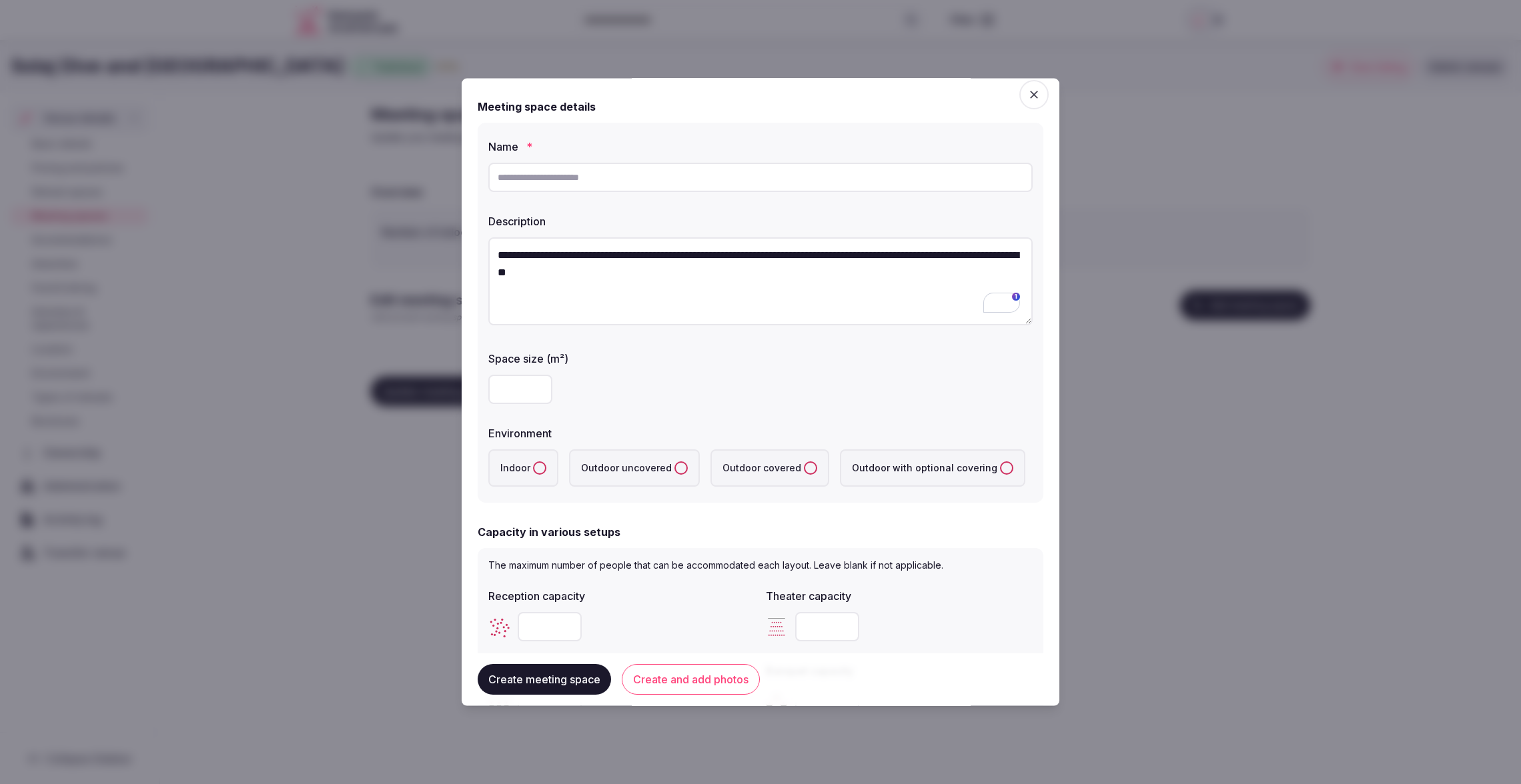
drag, startPoint x: 760, startPoint y: 264, endPoint x: 747, endPoint y: 264, distance: 13.0
click at [747, 264] on textarea "**********" at bounding box center [760, 281] width 544 height 88
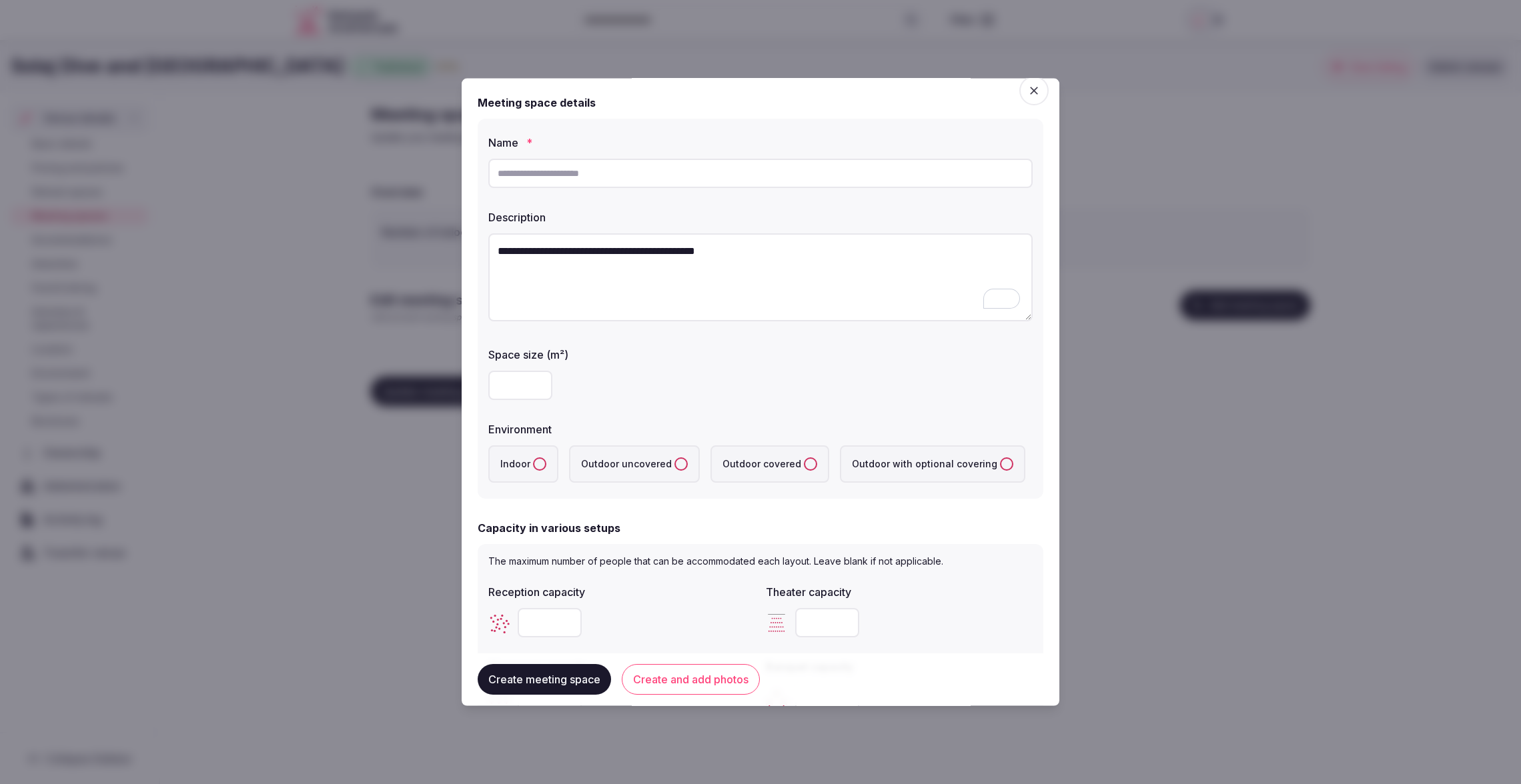
scroll to position [17, 0]
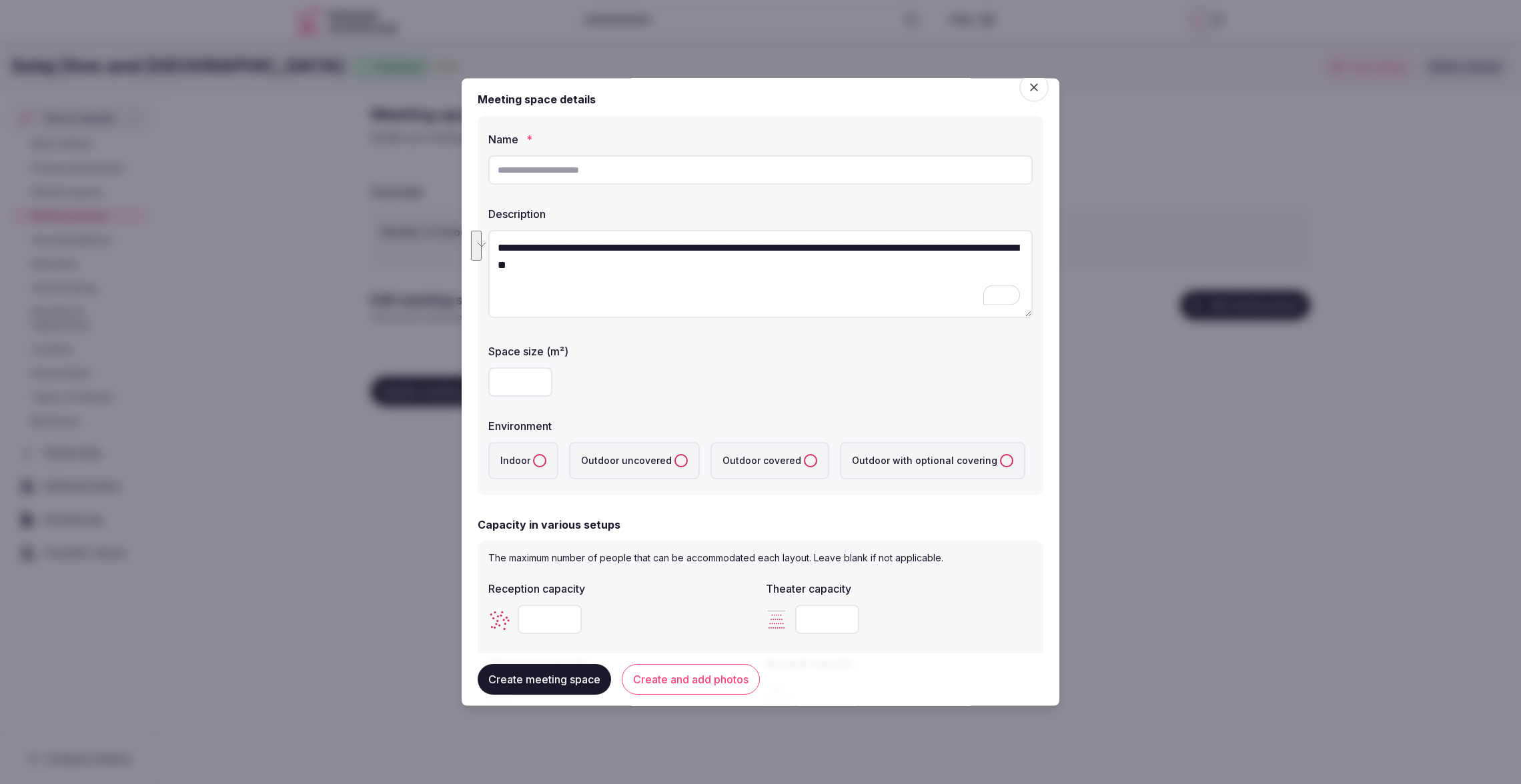
click at [752, 248] on textarea "**********" at bounding box center [760, 274] width 544 height 88
type textarea "**********"
click at [757, 174] on input "text" at bounding box center [760, 169] width 544 height 29
type input "**********"
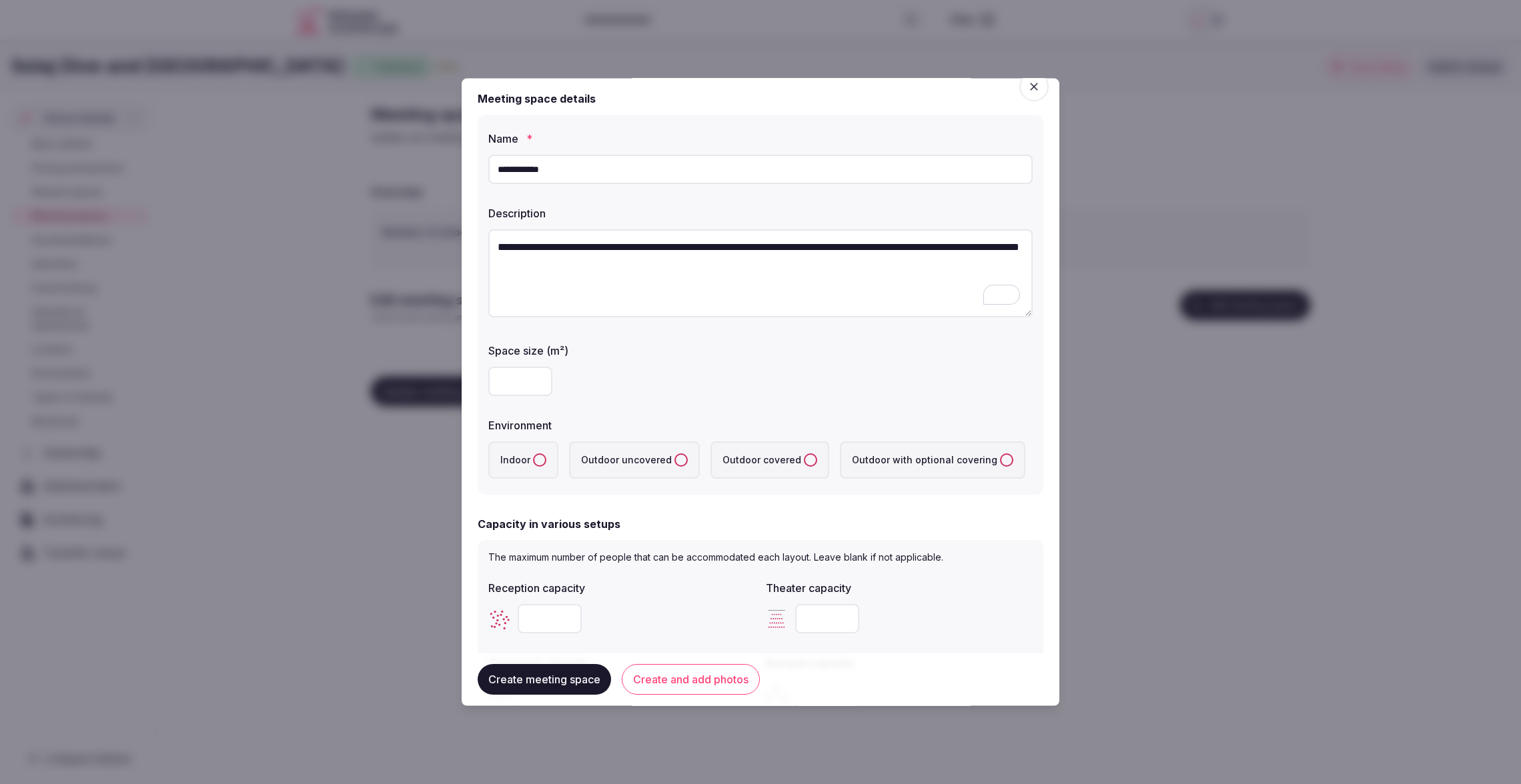
click at [830, 254] on textarea "**********" at bounding box center [760, 273] width 544 height 88
click at [609, 280] on textarea "**********" at bounding box center [760, 273] width 544 height 88
click at [703, 284] on textarea "**********" at bounding box center [760, 273] width 544 height 88
type textarea "**********"
drag, startPoint x: 711, startPoint y: 405, endPoint x: 680, endPoint y: 404, distance: 31.0
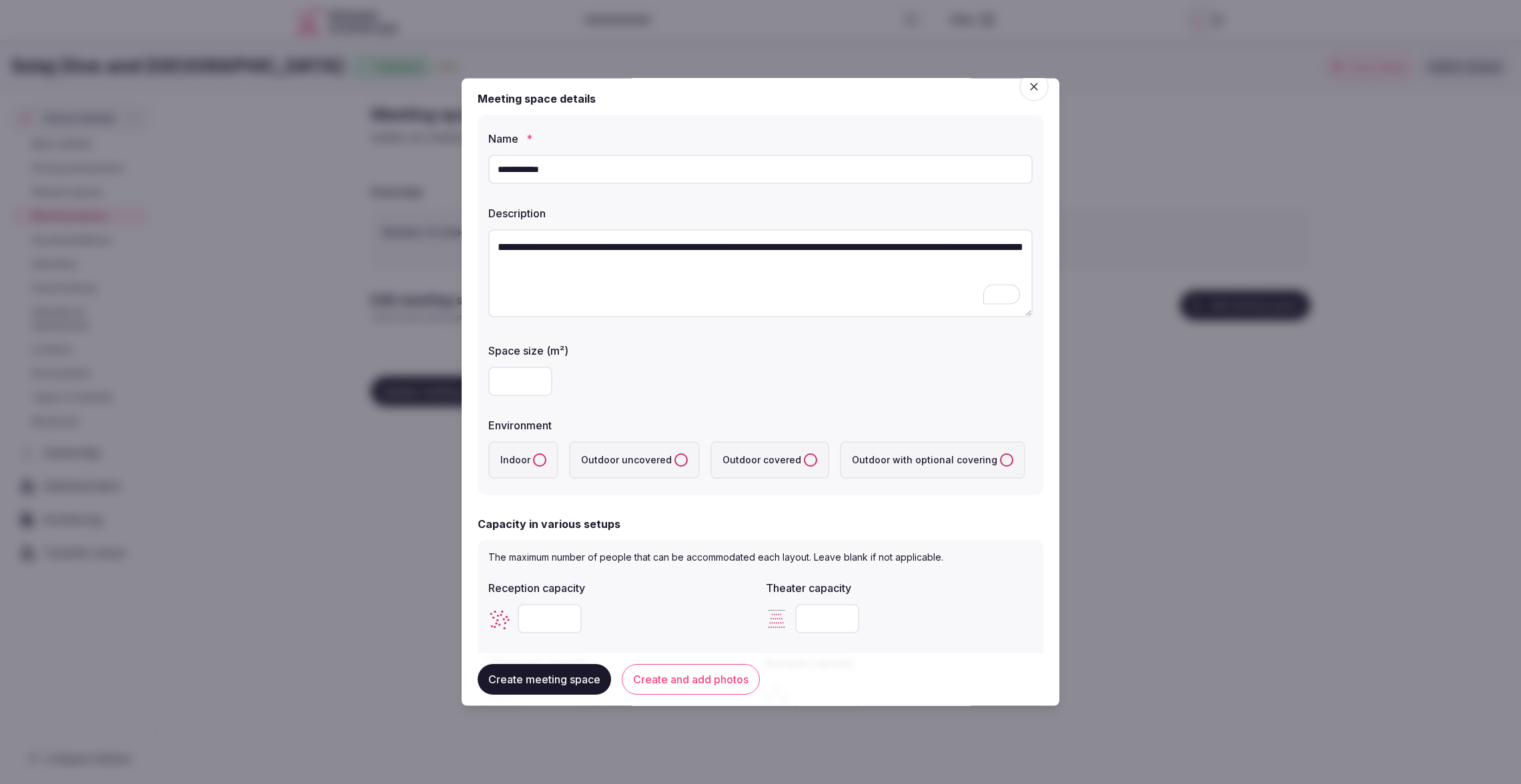
click at [711, 405] on div "**********" at bounding box center [760, 305] width 566 height 380
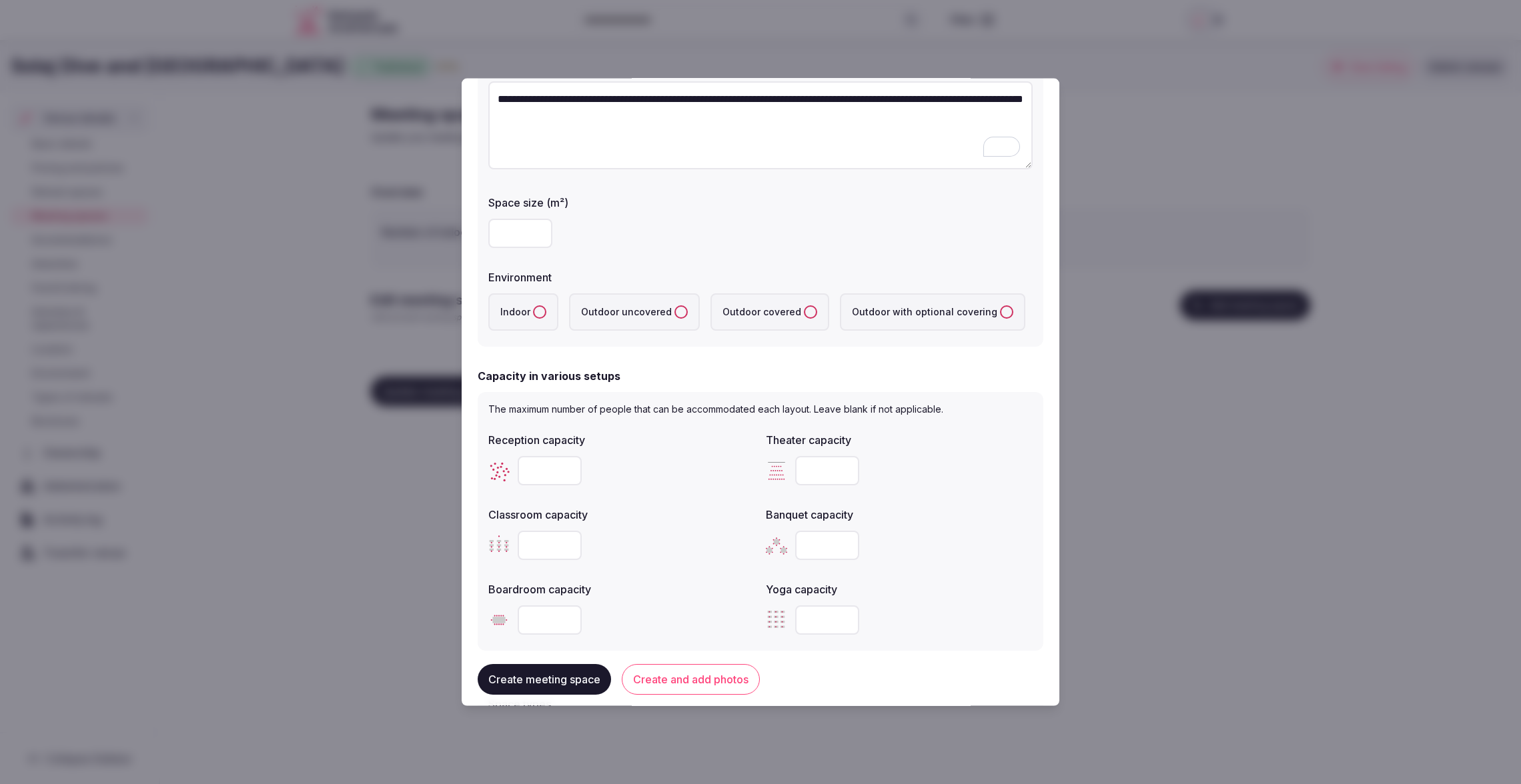
scroll to position [161, 0]
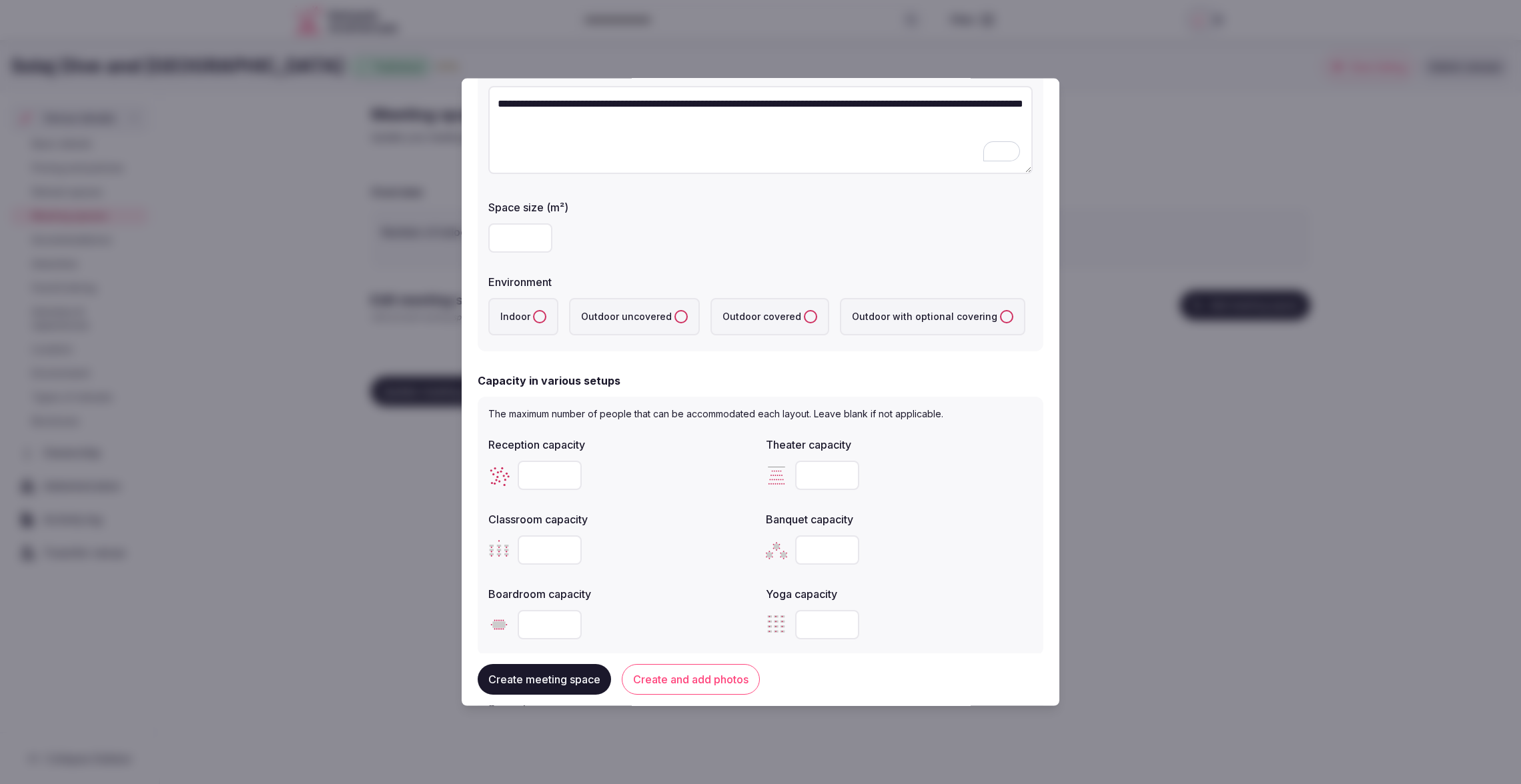
click at [667, 315] on label "Outdoor uncovered" at bounding box center [634, 316] width 131 height 38
click at [675, 315] on uncovered "Outdoor uncovered" at bounding box center [681, 316] width 13 height 13
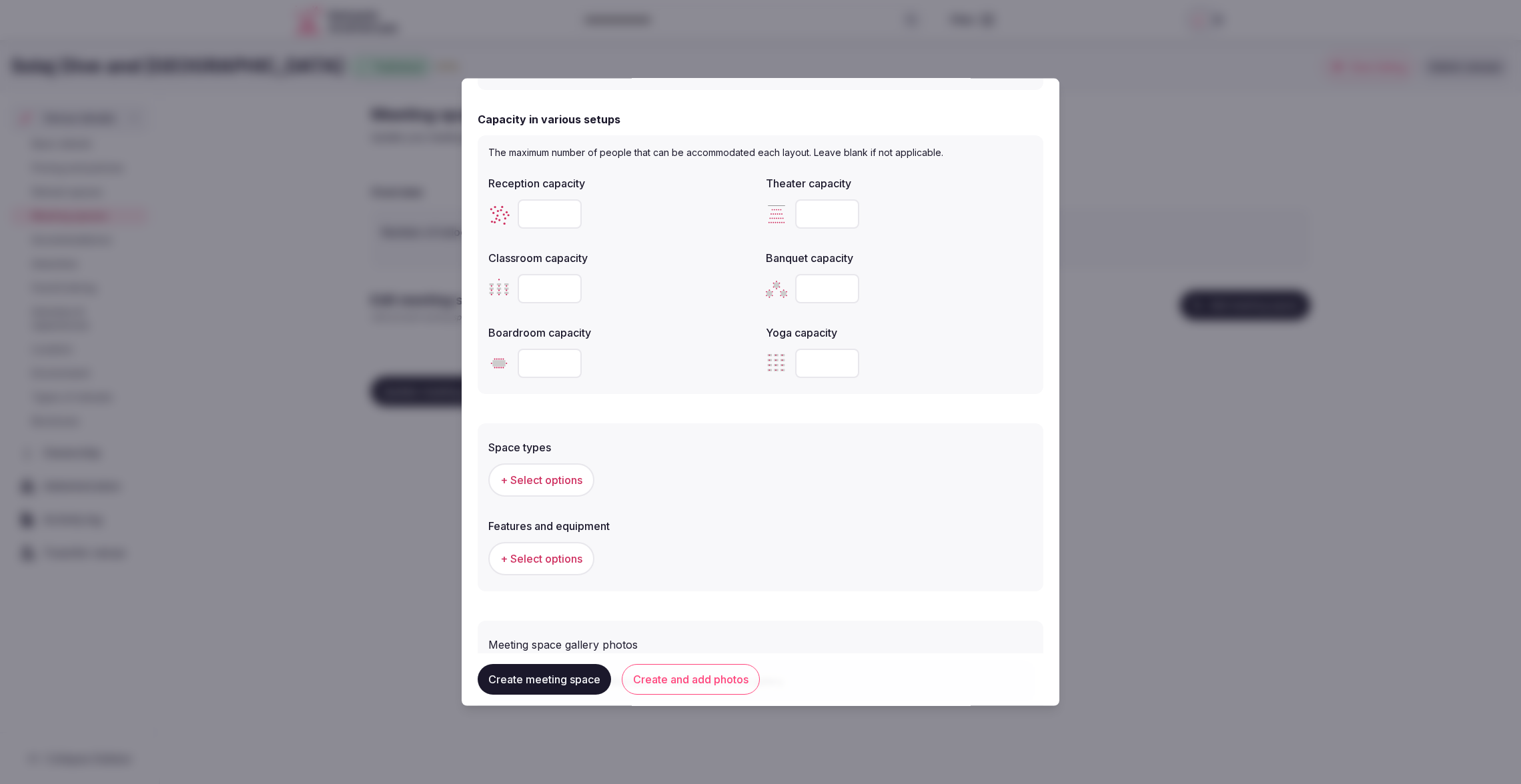
scroll to position [508, 0]
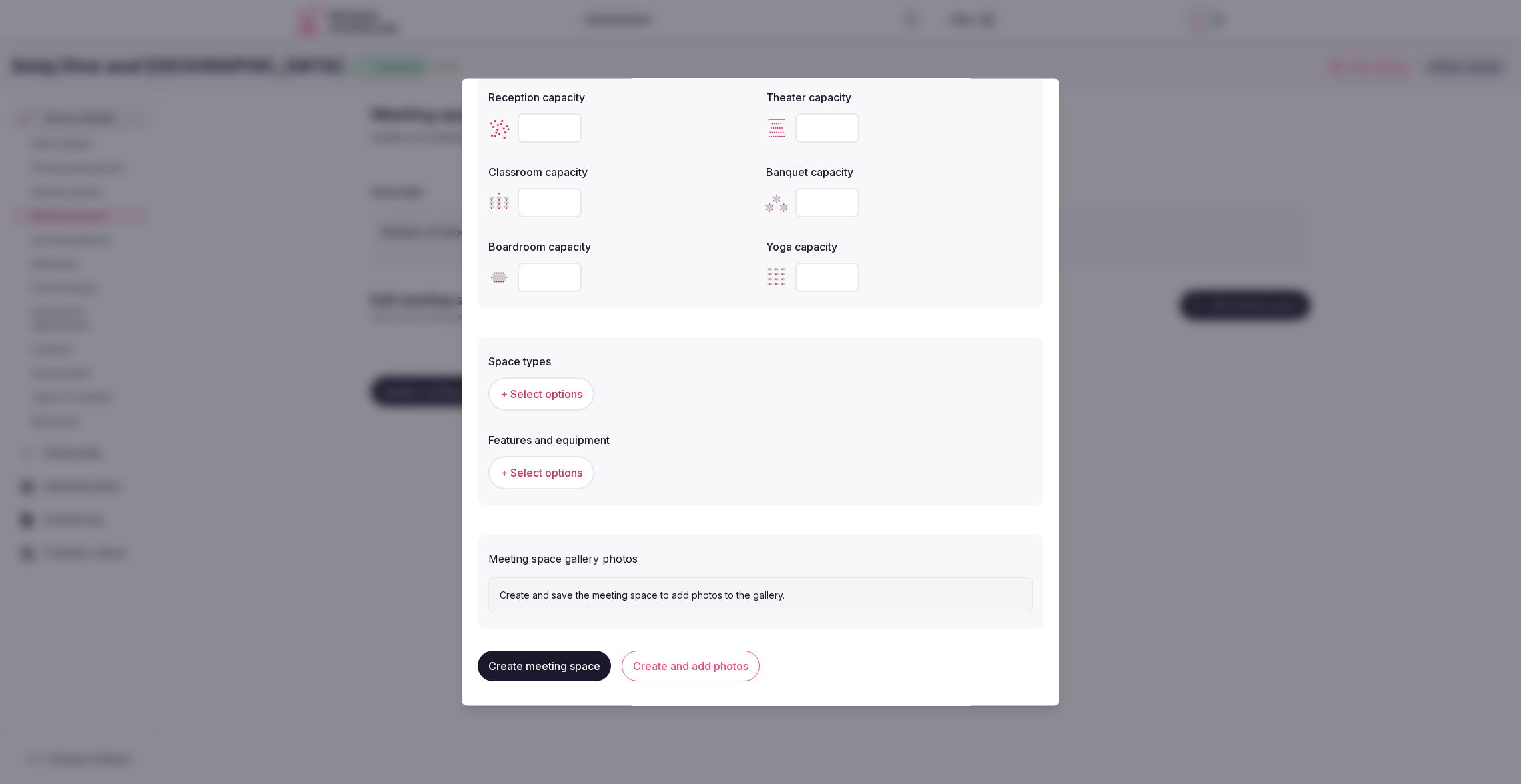
click at [550, 389] on span "+ Select options" at bounding box center [541, 393] width 82 height 15
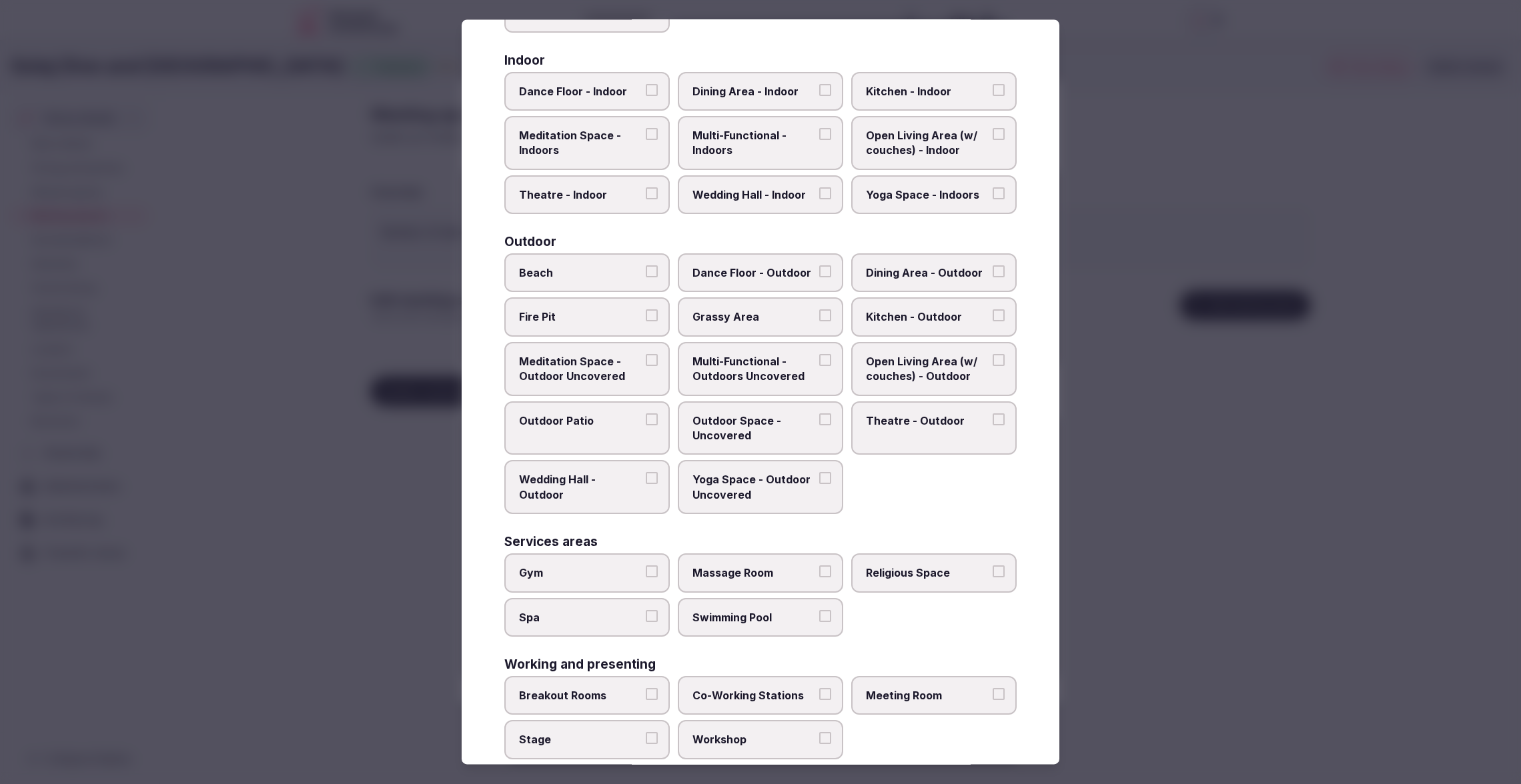
scroll to position [266, 0]
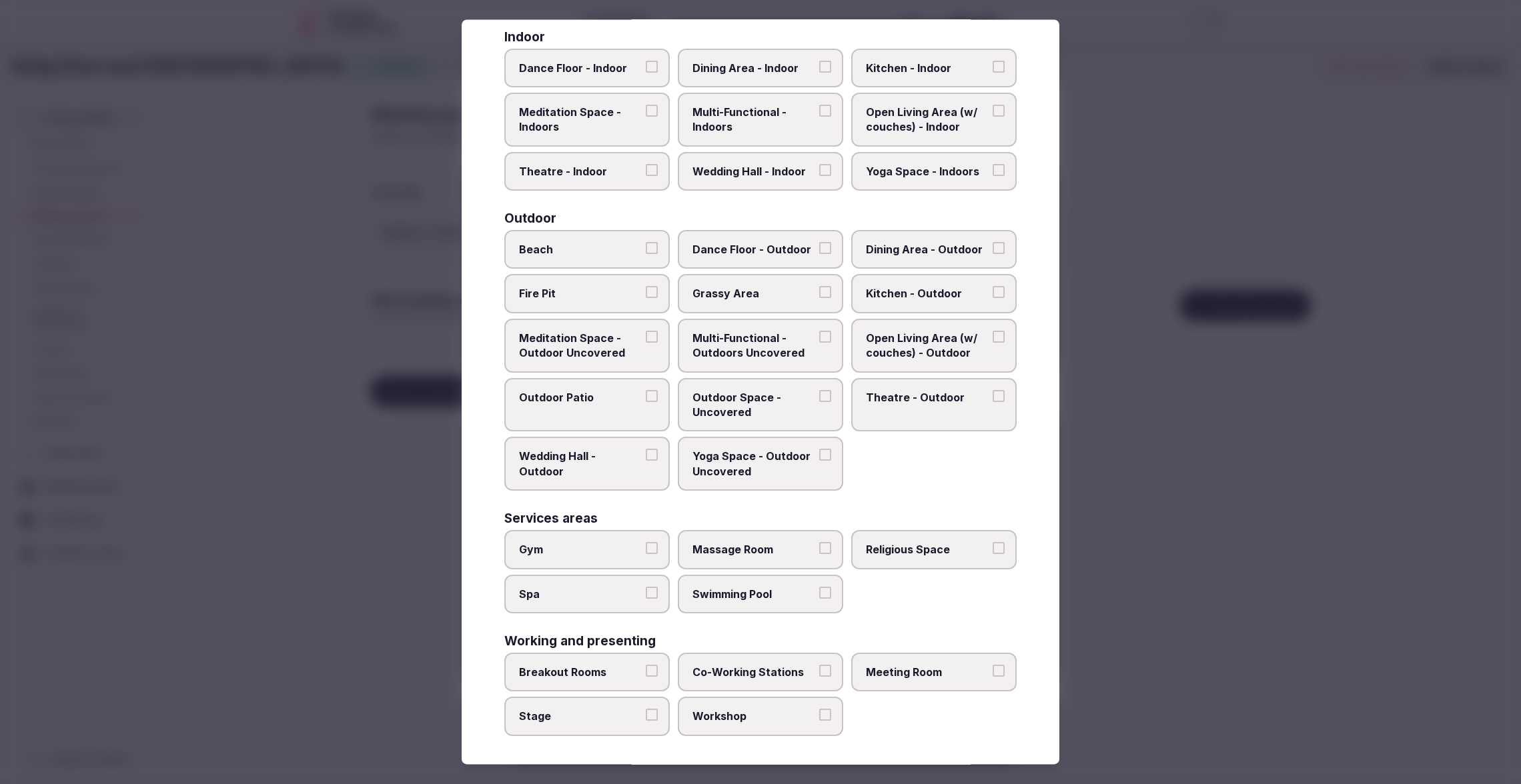
click at [653, 250] on button "Beach" at bounding box center [652, 249] width 12 height 12
click at [826, 290] on button "Grassy Area" at bounding box center [825, 293] width 12 height 12
click at [822, 392] on button "Outdoor Space - Uncovered" at bounding box center [825, 399] width 12 height 12
click at [657, 449] on button "Wedding Hall - Outdoor" at bounding box center [652, 455] width 12 height 12
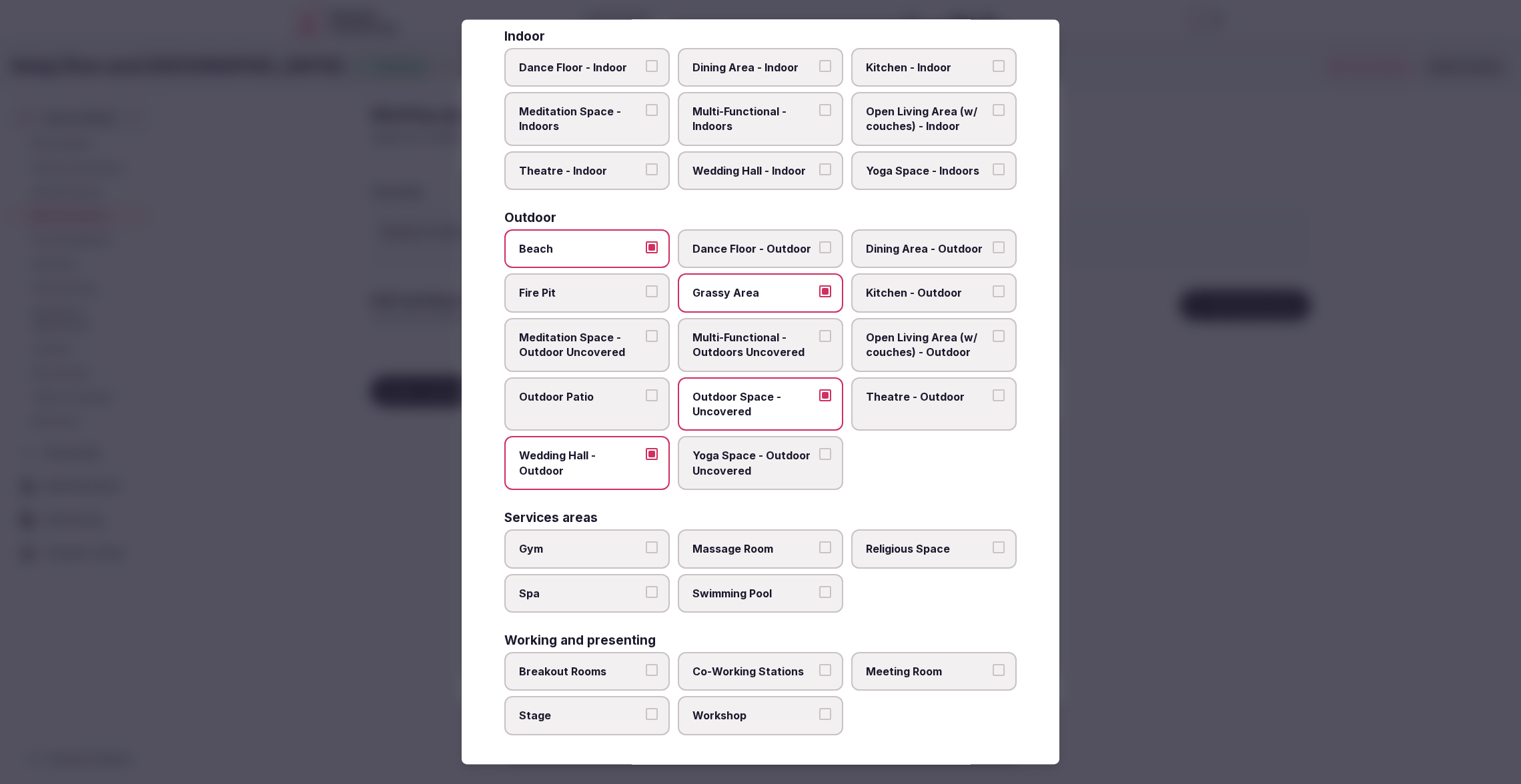
click at [829, 457] on button "Yoga Space - Outdoor Uncovered" at bounding box center [825, 455] width 12 height 12
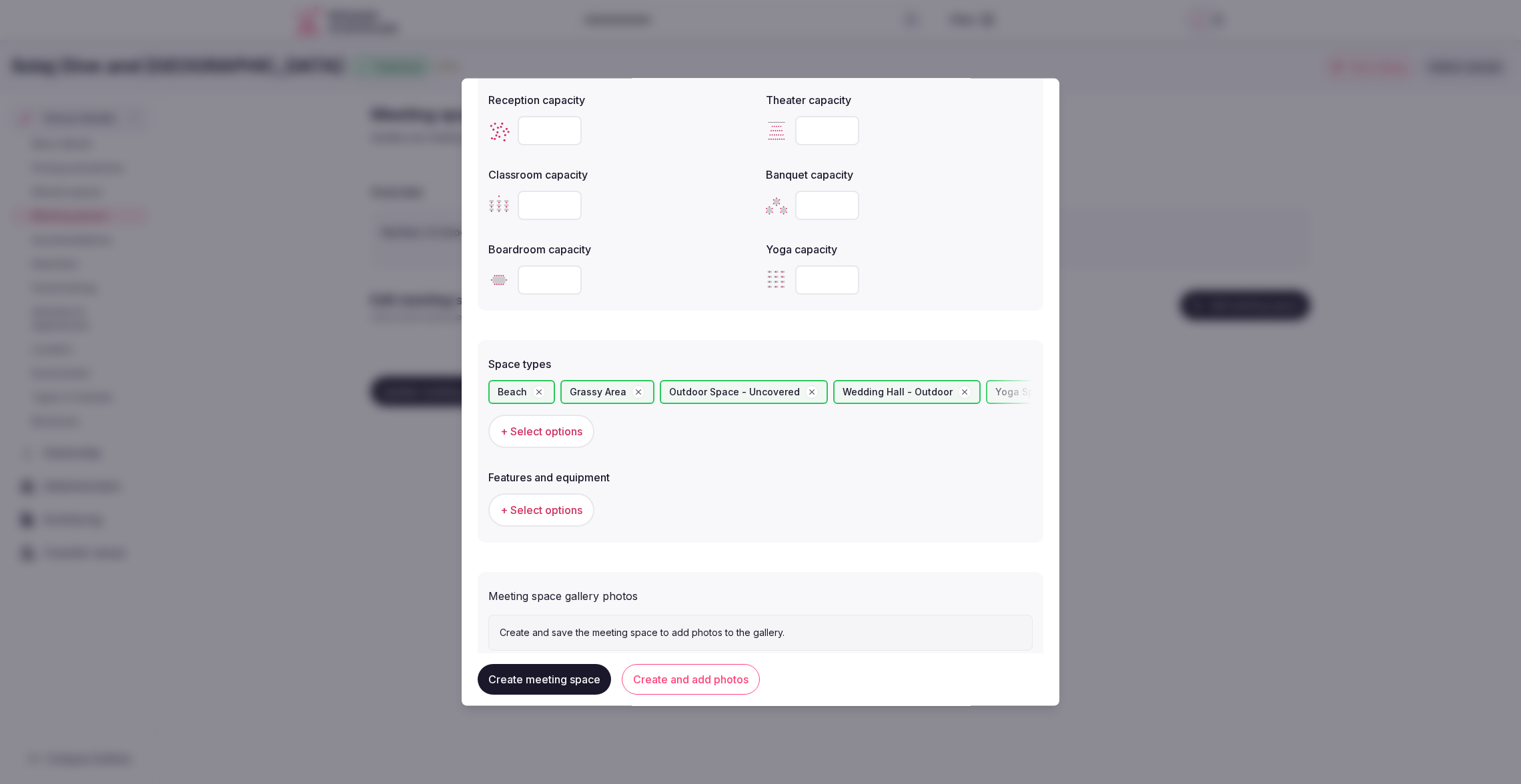
scroll to position [543, 0]
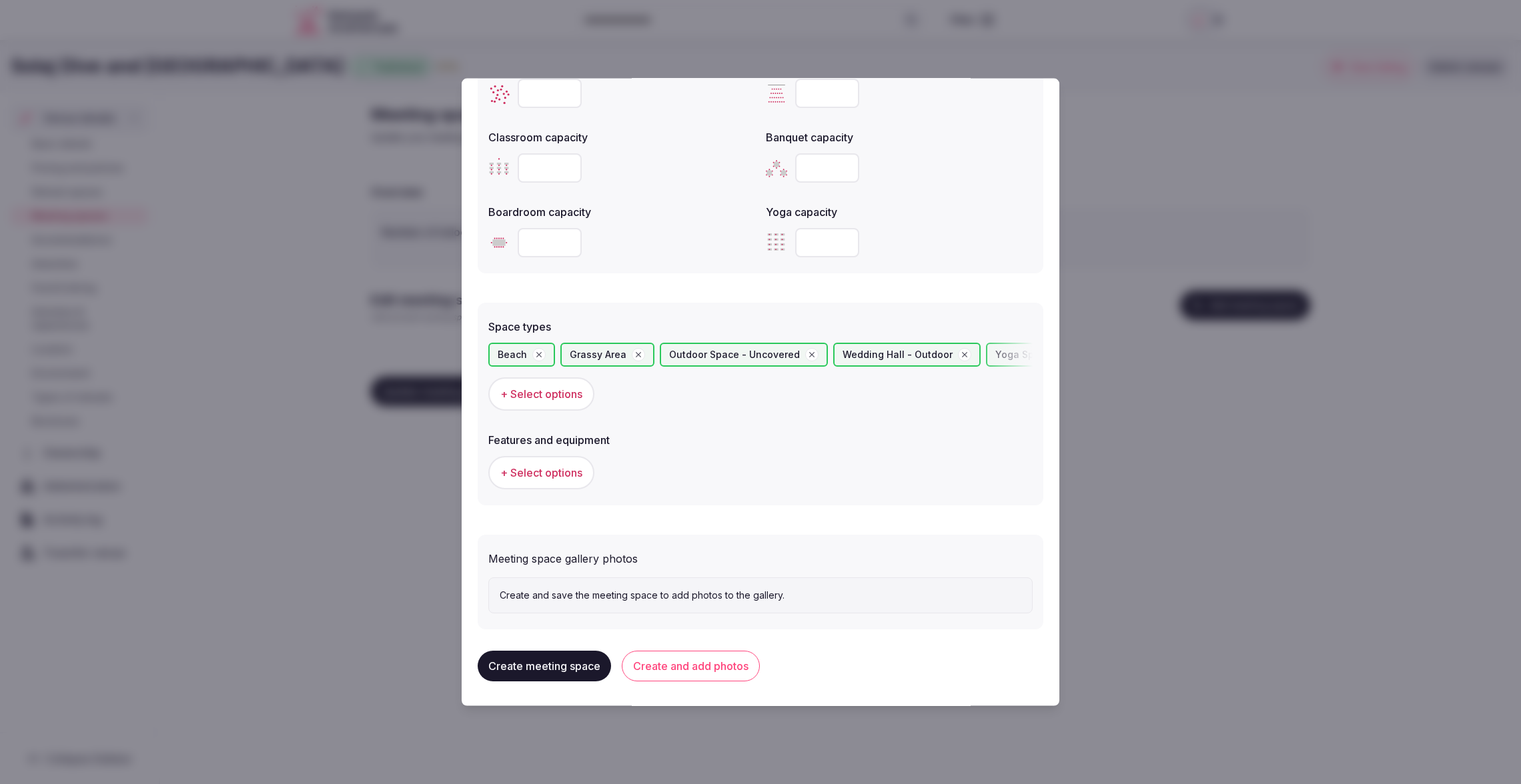
click at [678, 662] on button "Create and add photos" at bounding box center [691, 666] width 138 height 31
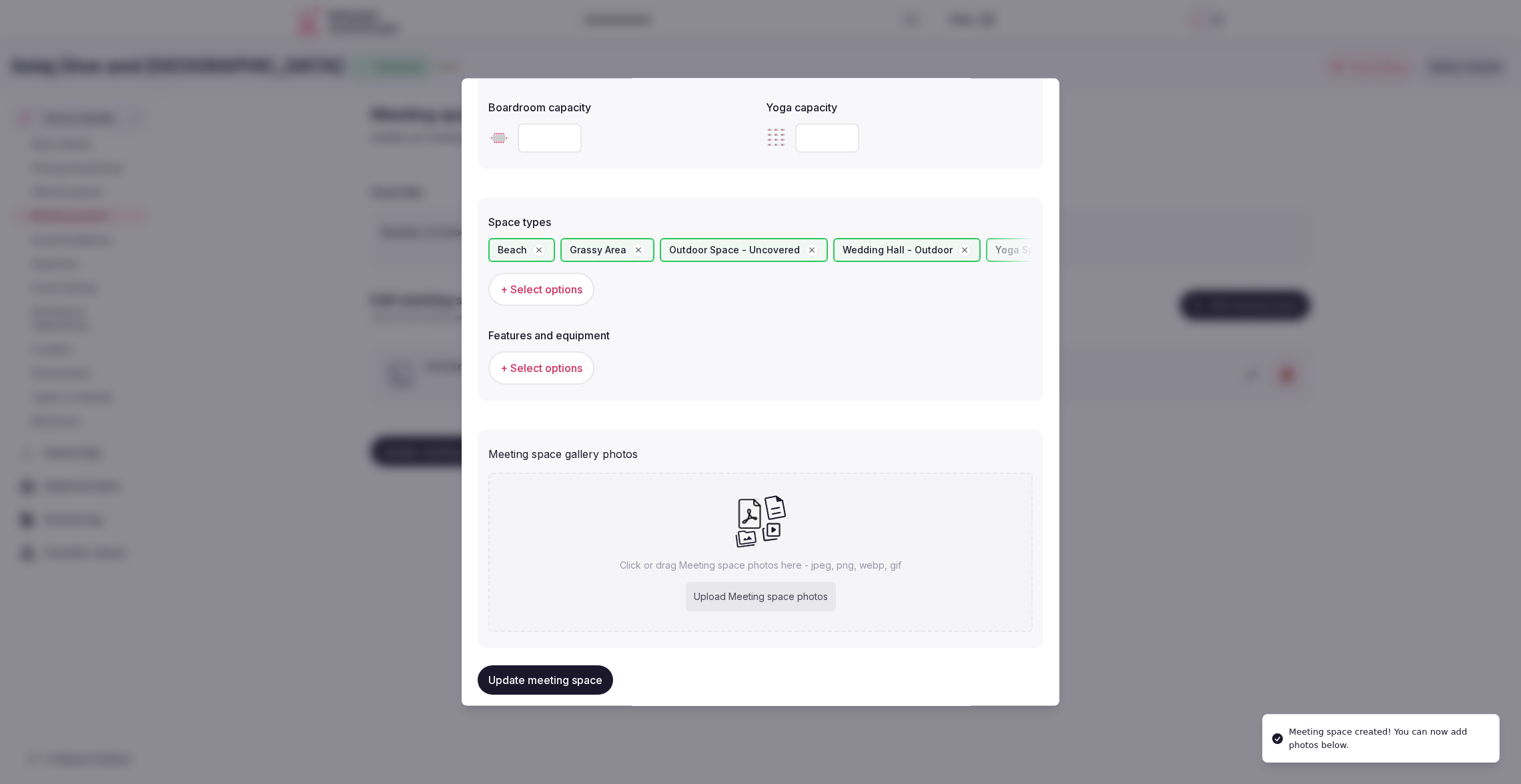
scroll to position [666, 0]
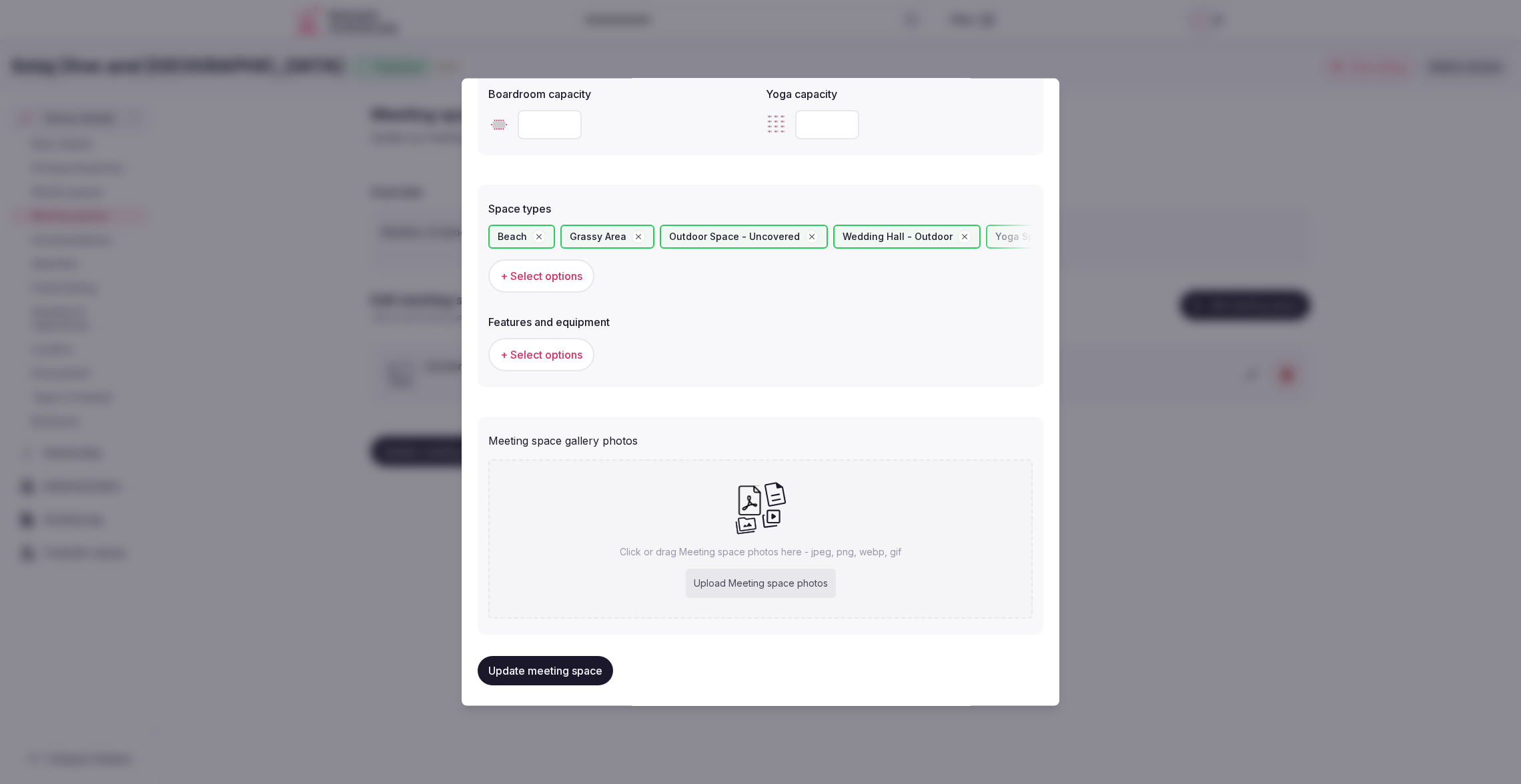
click at [558, 347] on span "+ Select options" at bounding box center [541, 354] width 82 height 15
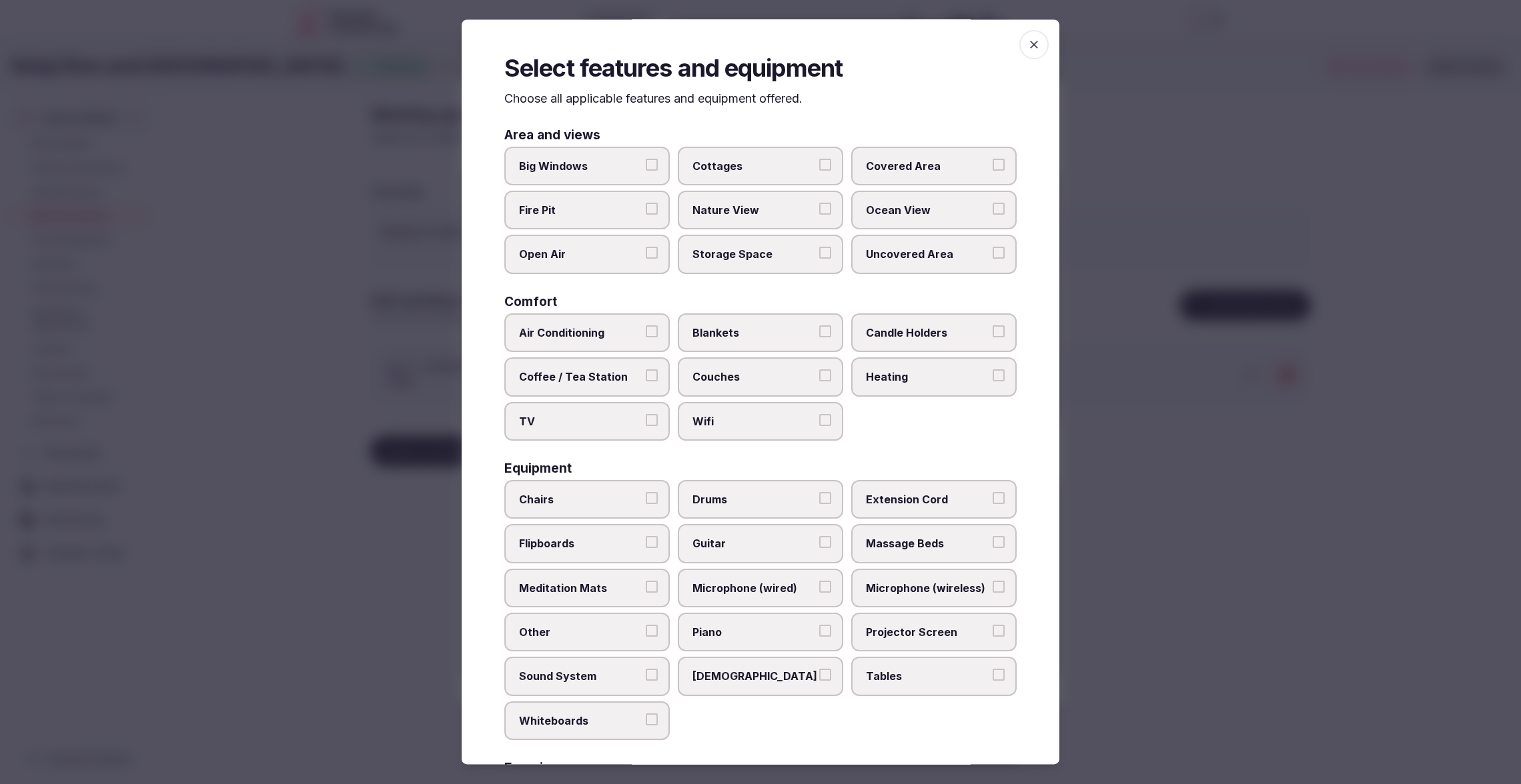
scroll to position [172, 0]
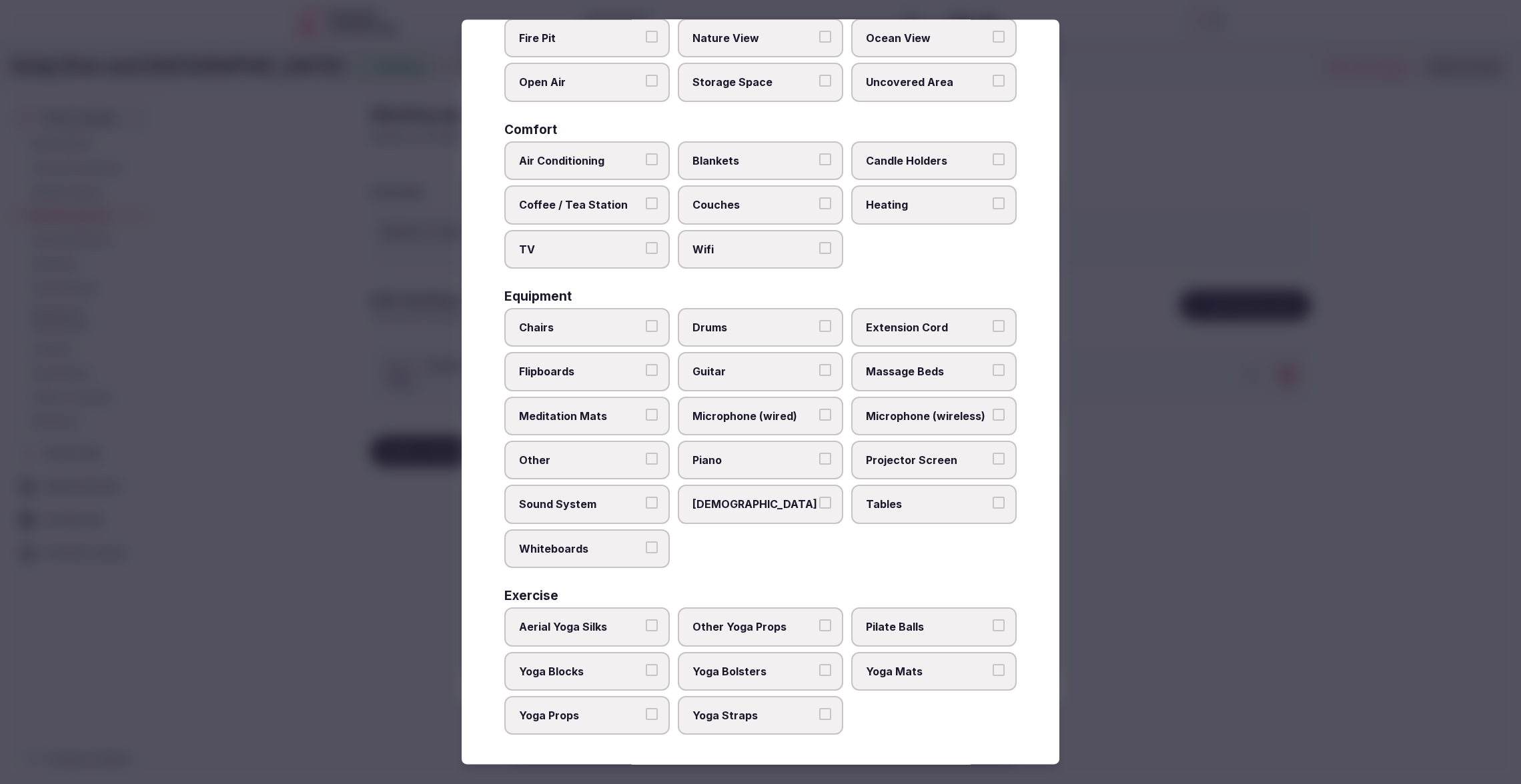
click at [619, 340] on label "Chairs" at bounding box center [587, 327] width 166 height 38
click at [646, 332] on button "Chairs" at bounding box center [652, 326] width 12 height 12
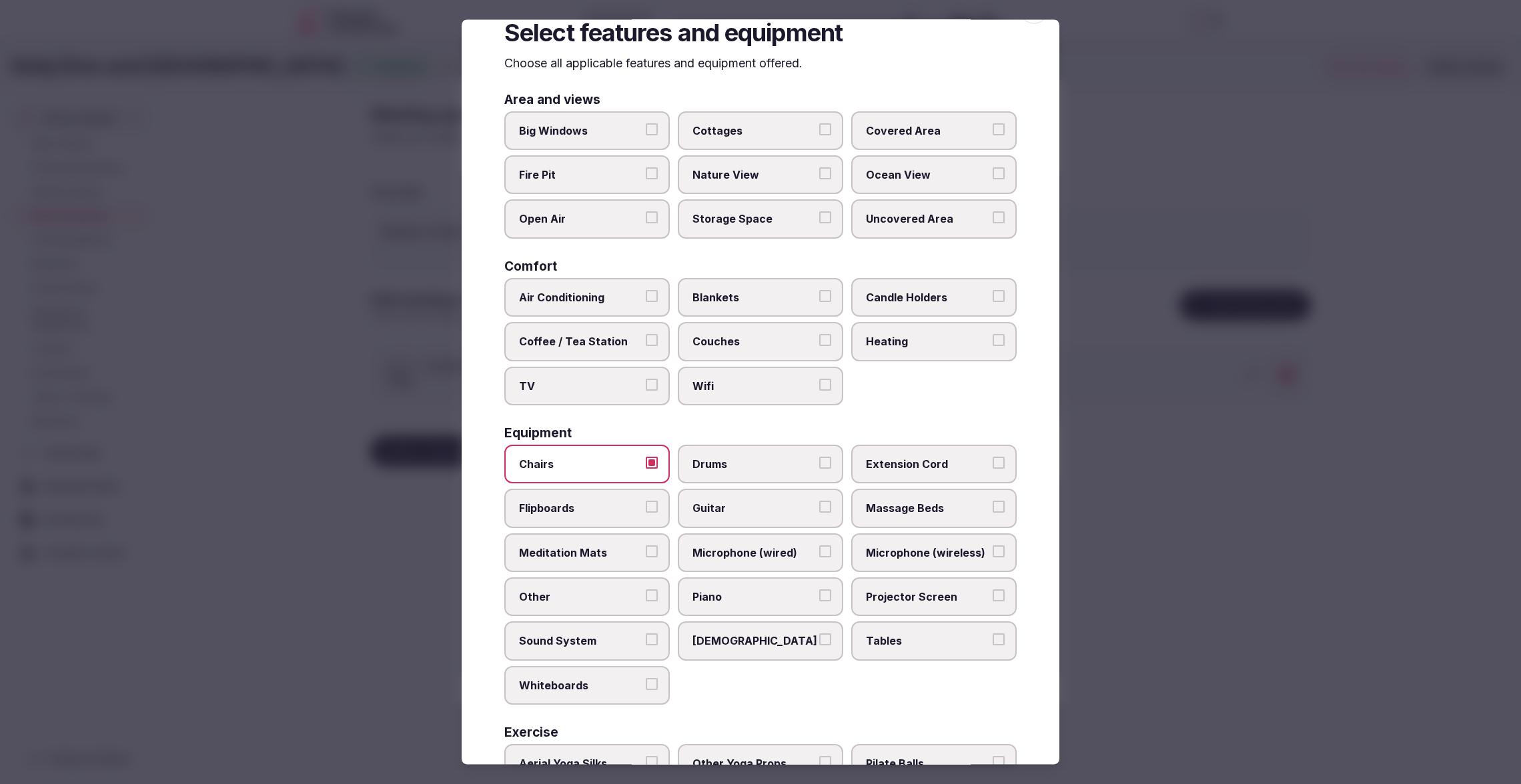
scroll to position [0, 0]
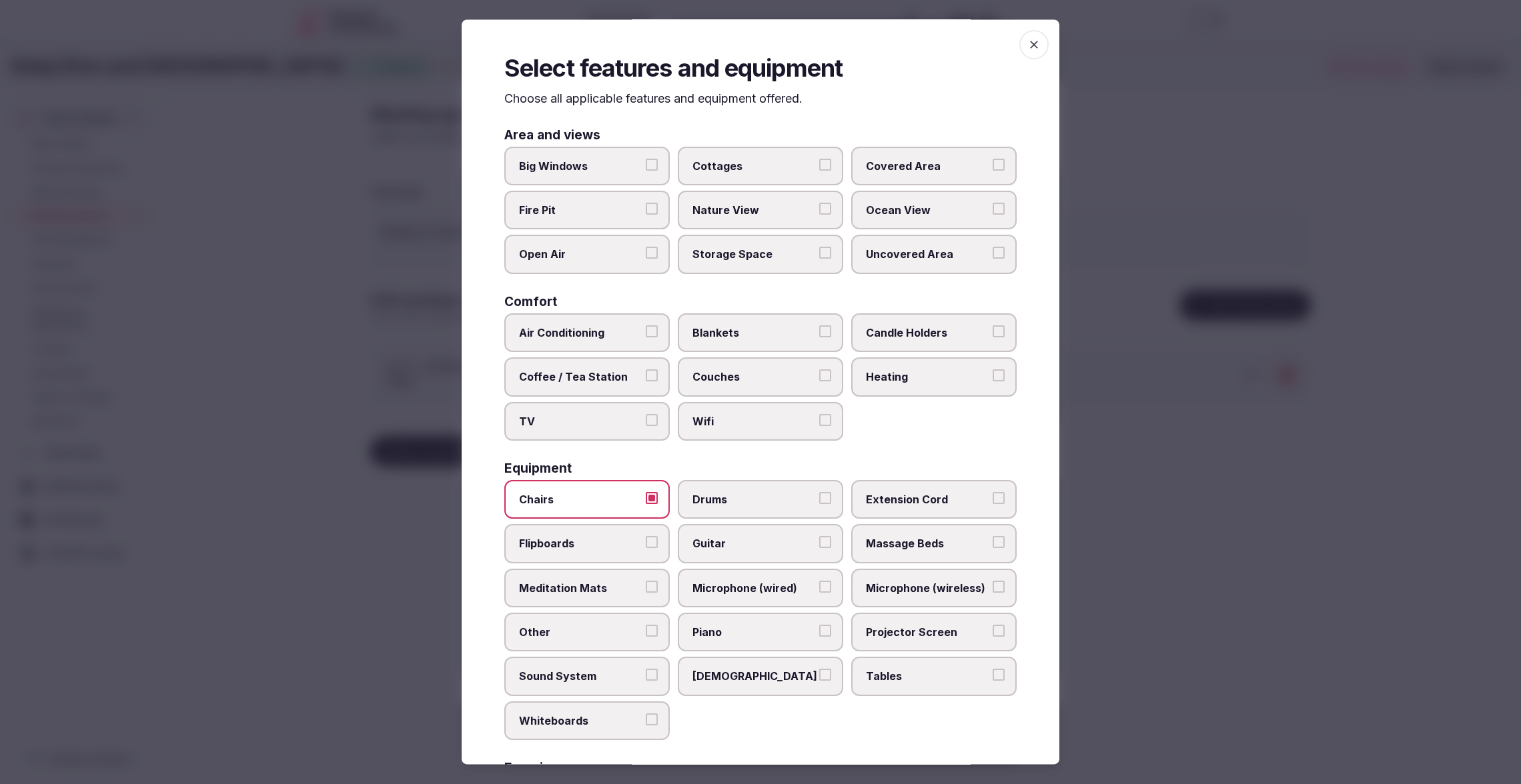
click at [976, 208] on span "Ocean View" at bounding box center [927, 209] width 123 height 15
click at [993, 208] on button "Ocean View" at bounding box center [999, 208] width 12 height 12
click at [1032, 52] on span "button" at bounding box center [1033, 44] width 29 height 29
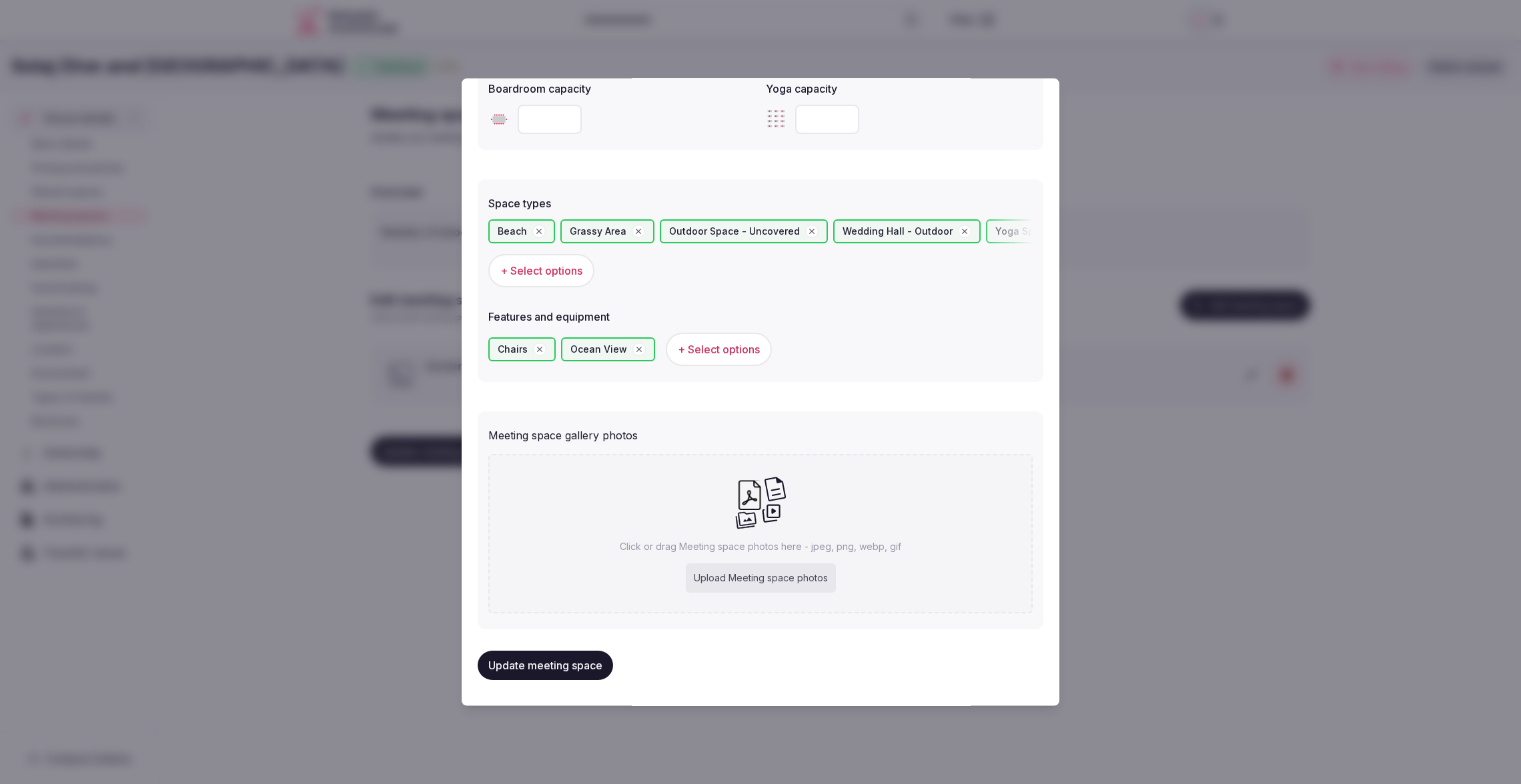
click at [788, 571] on div "Upload Meeting space photos" at bounding box center [760, 578] width 150 height 29
type input "**********"
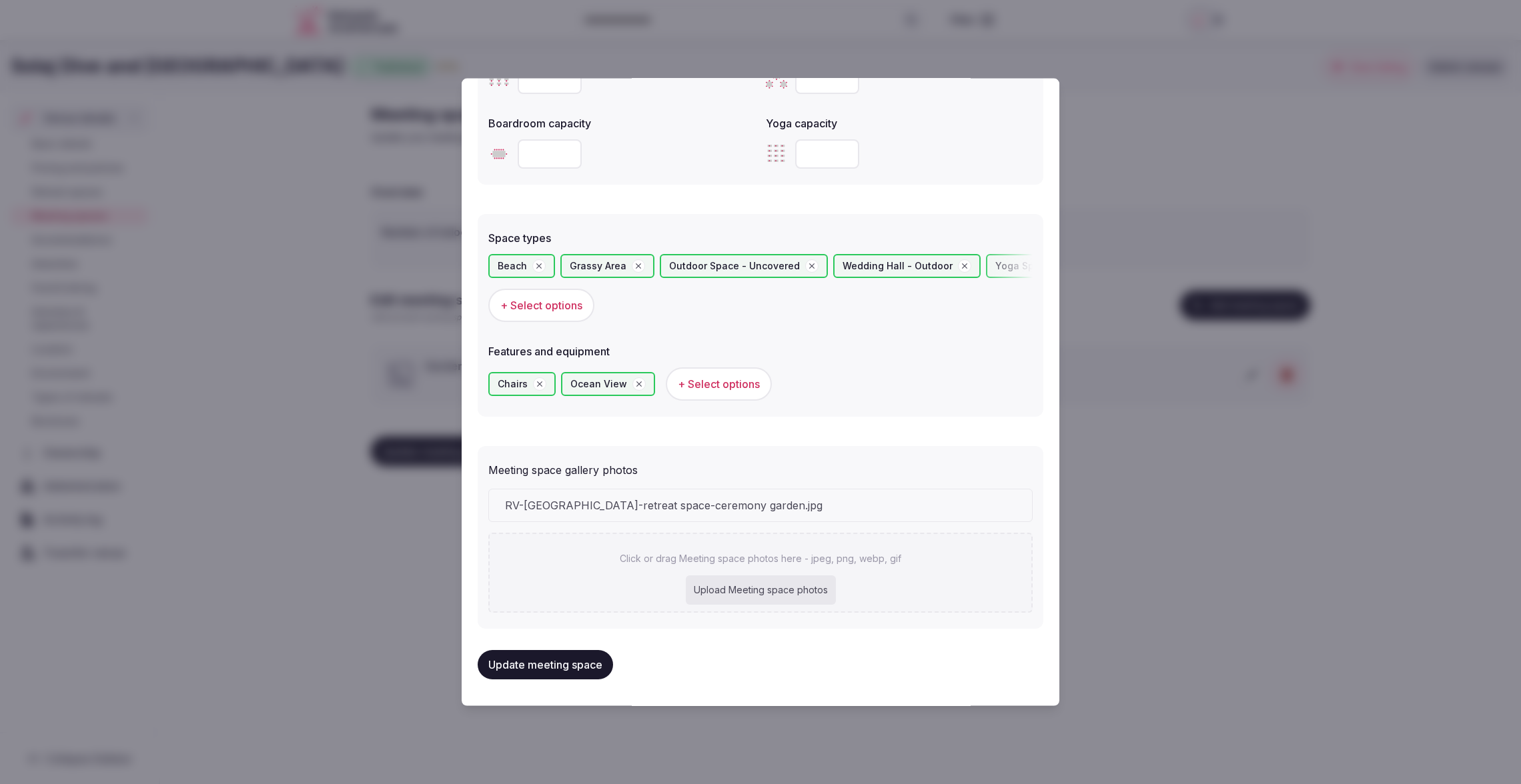
scroll to position [630, 0]
click at [732, 595] on div "Upload Meeting space photos" at bounding box center [760, 592] width 150 height 29
type input "**********"
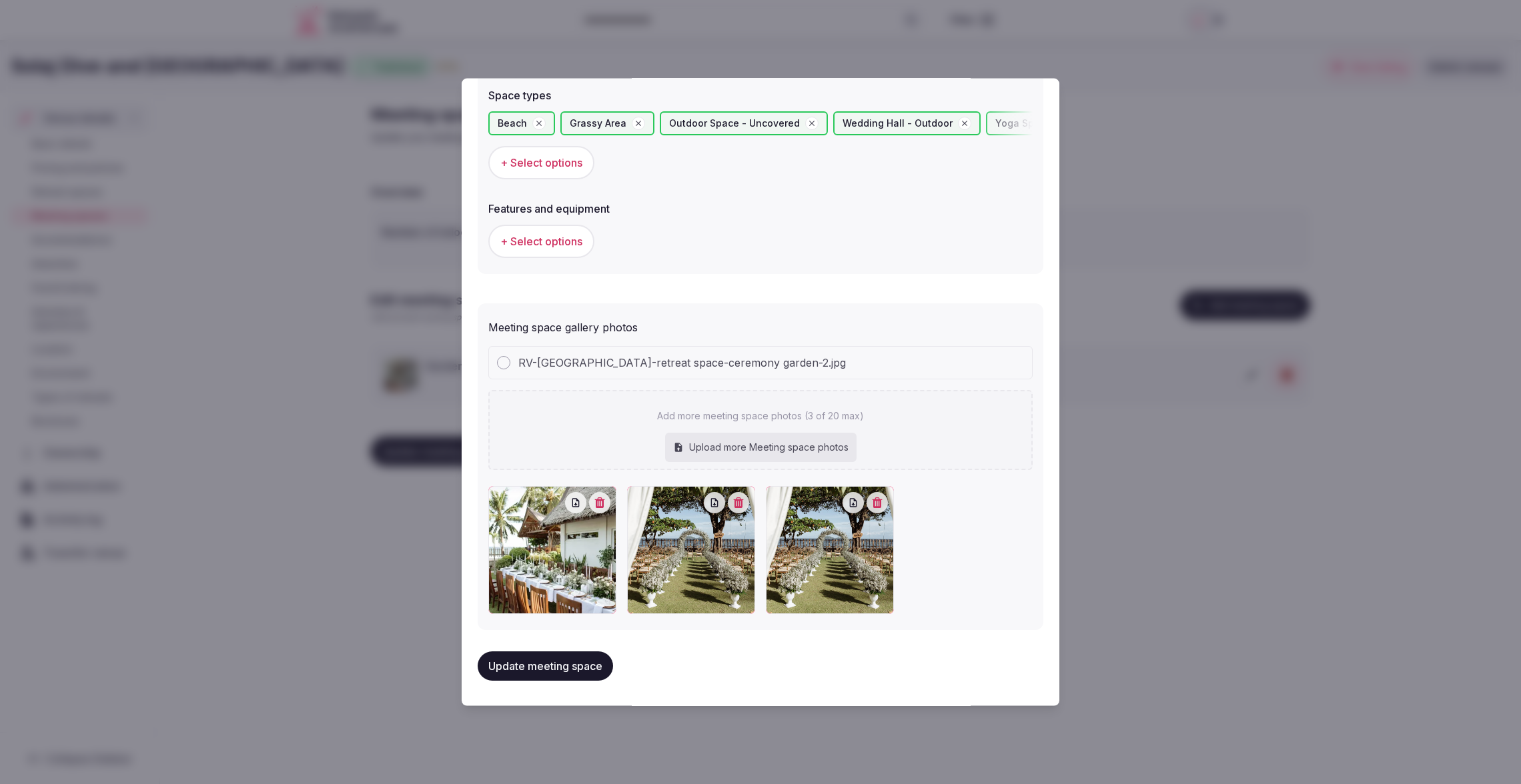
scroll to position [770, 0]
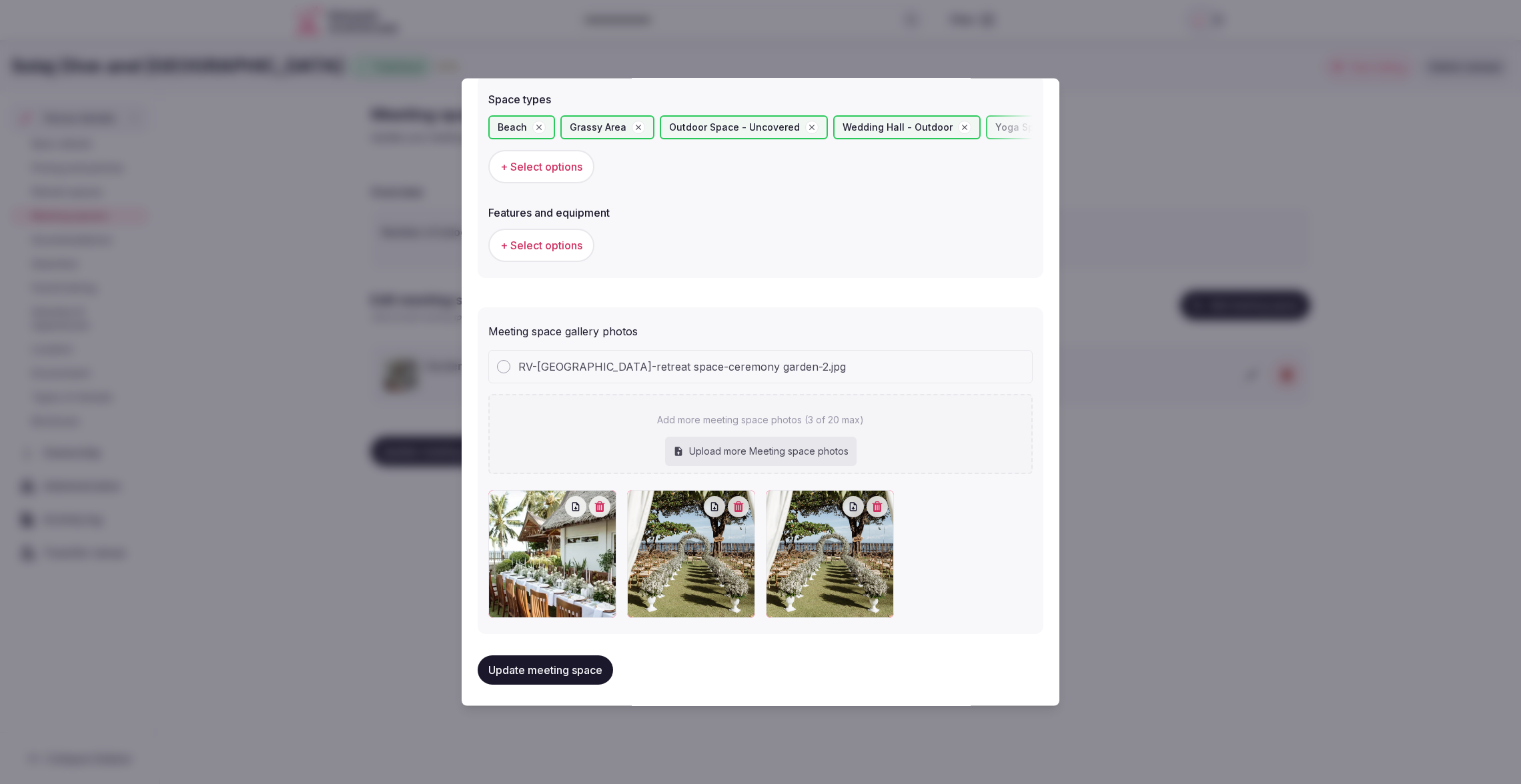
click at [882, 504] on icon "button" at bounding box center [877, 507] width 10 height 11
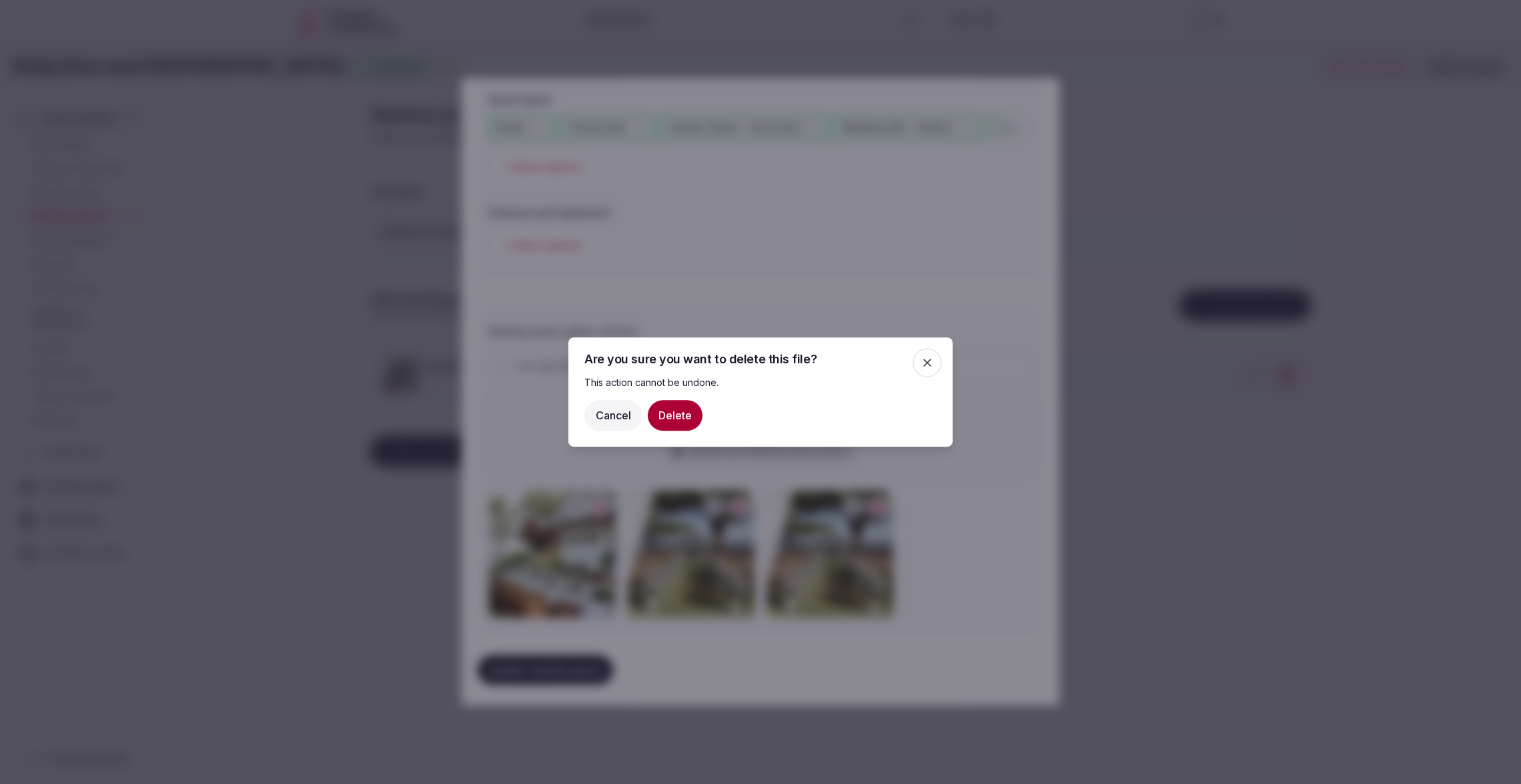
click at [675, 415] on button "Delete" at bounding box center [675, 415] width 54 height 31
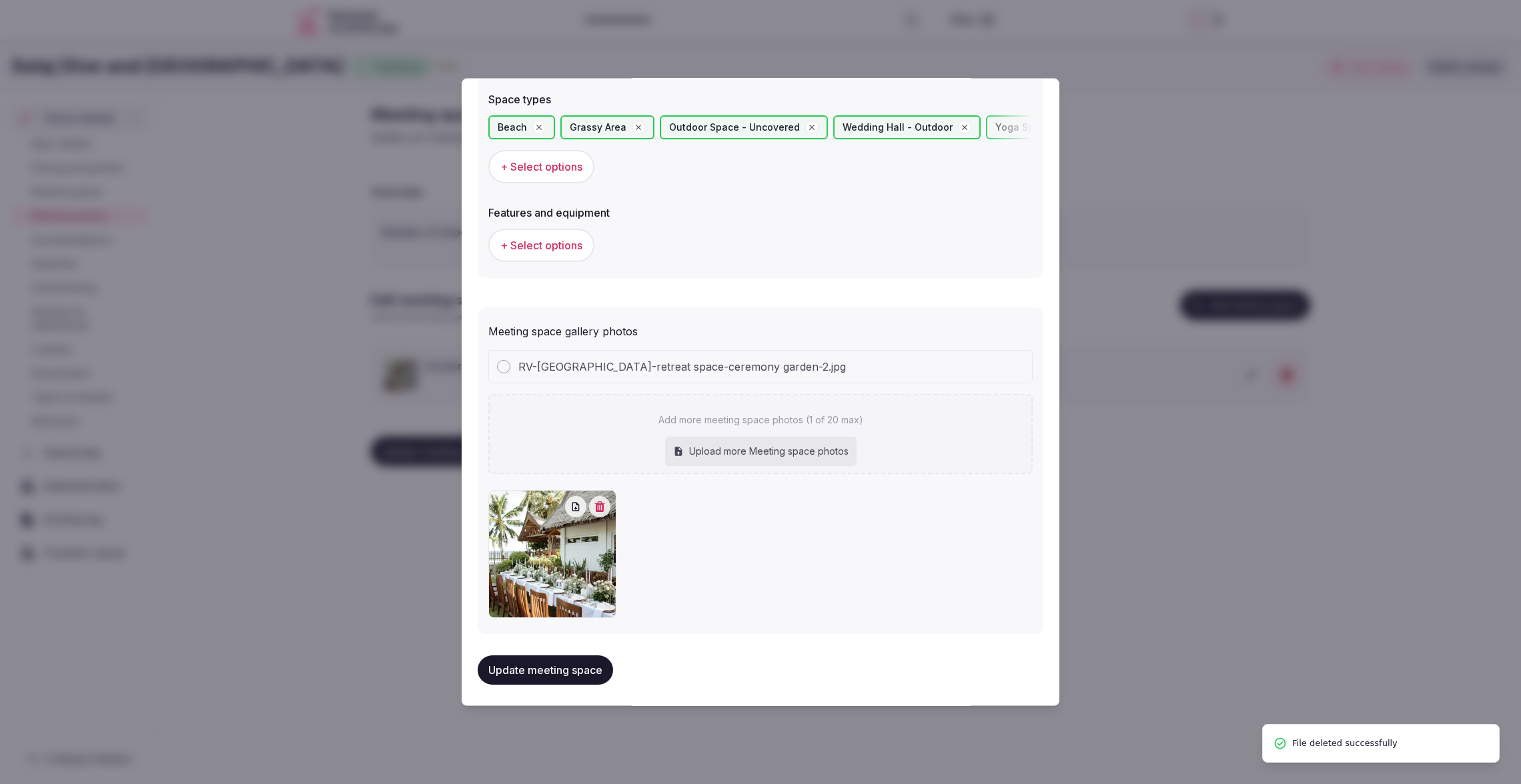
scroll to position [774, 0]
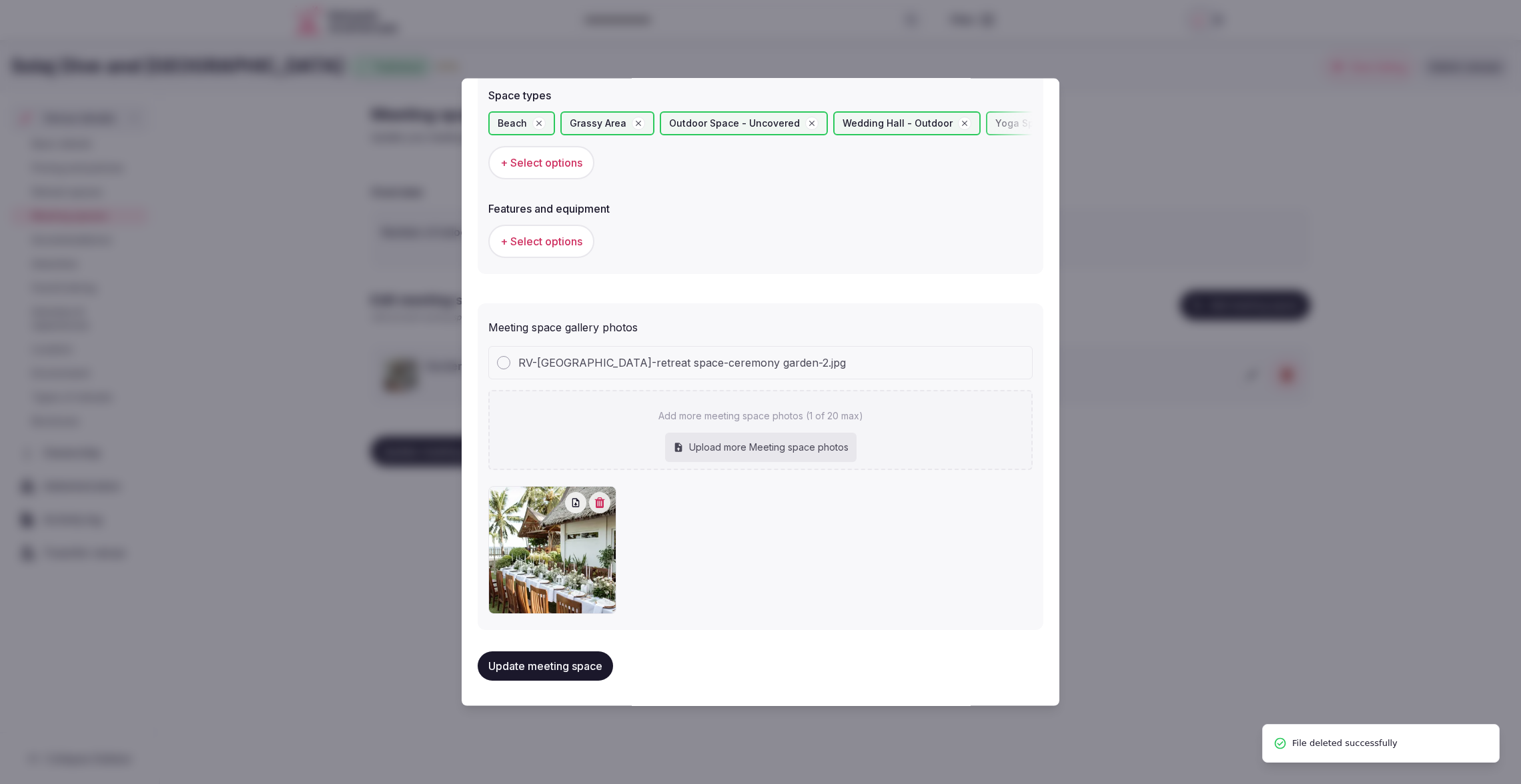
click at [773, 445] on div "Upload more Meeting space photos" at bounding box center [760, 448] width 192 height 29
click at [497, 365] on div at bounding box center [503, 362] width 13 height 13
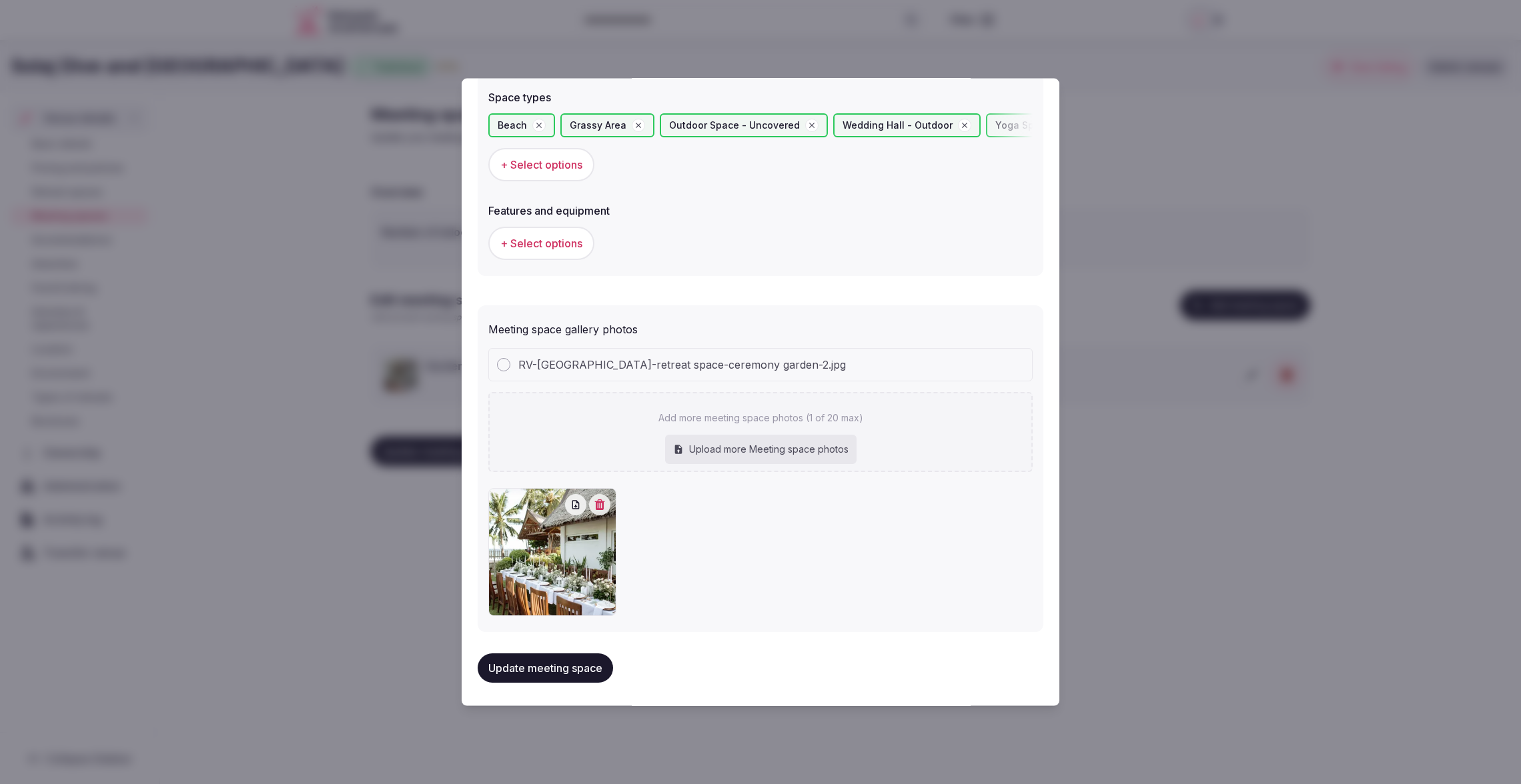
click at [501, 362] on div at bounding box center [503, 364] width 13 height 13
click at [750, 461] on div "Upload more Meeting space photos" at bounding box center [760, 451] width 192 height 29
type input "**********"
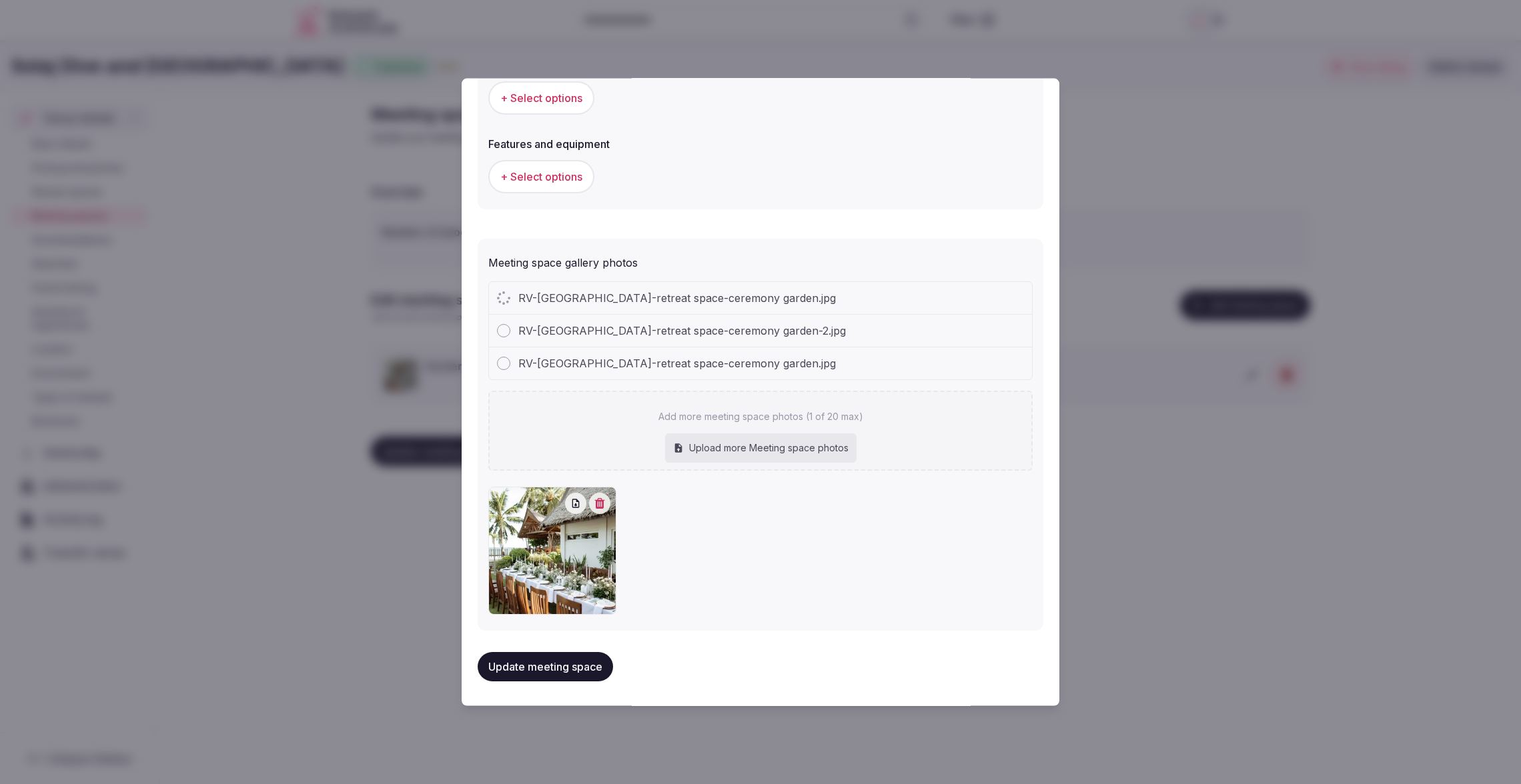
scroll to position [807, 0]
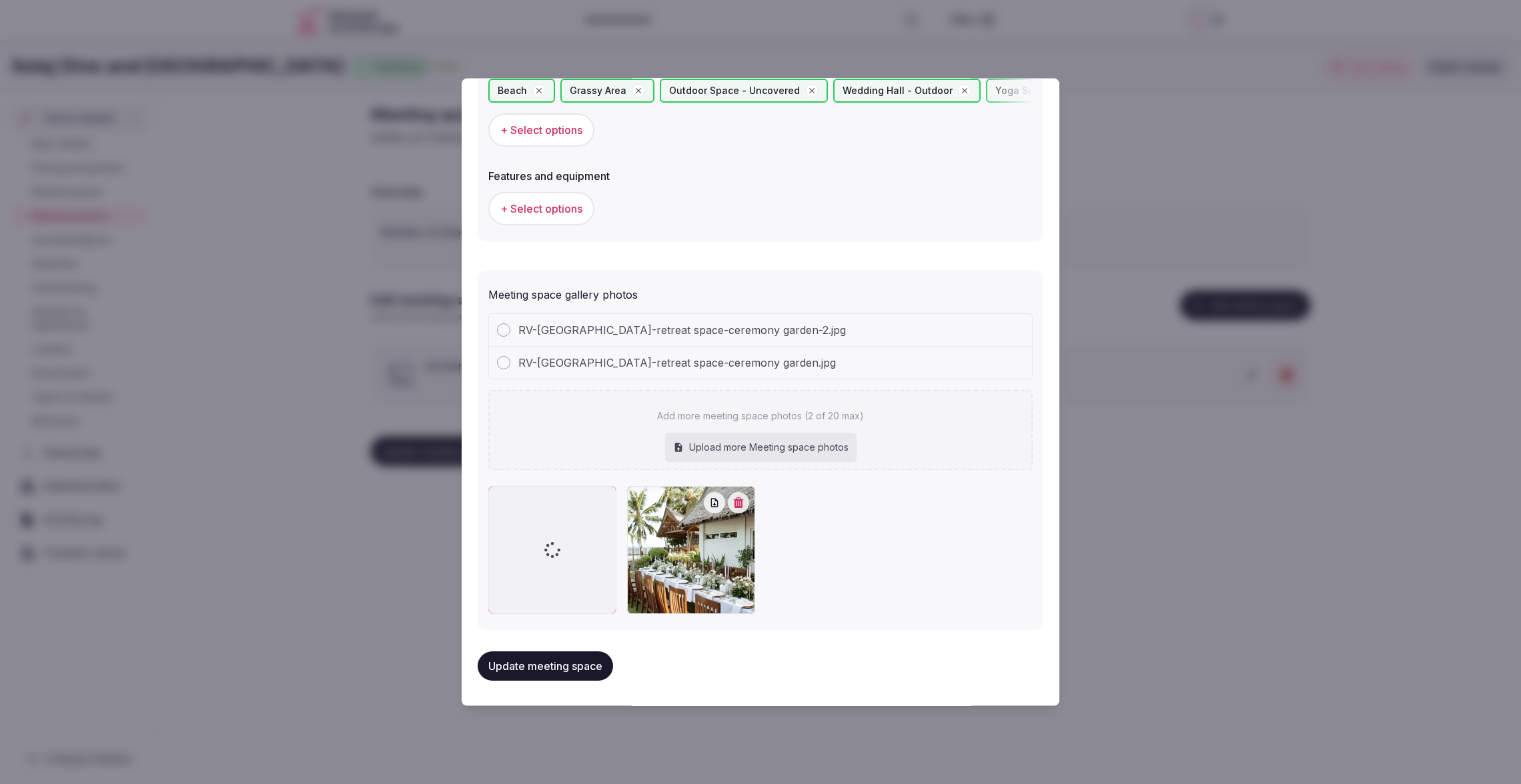
click at [562, 667] on button "Update meeting space" at bounding box center [545, 666] width 136 height 29
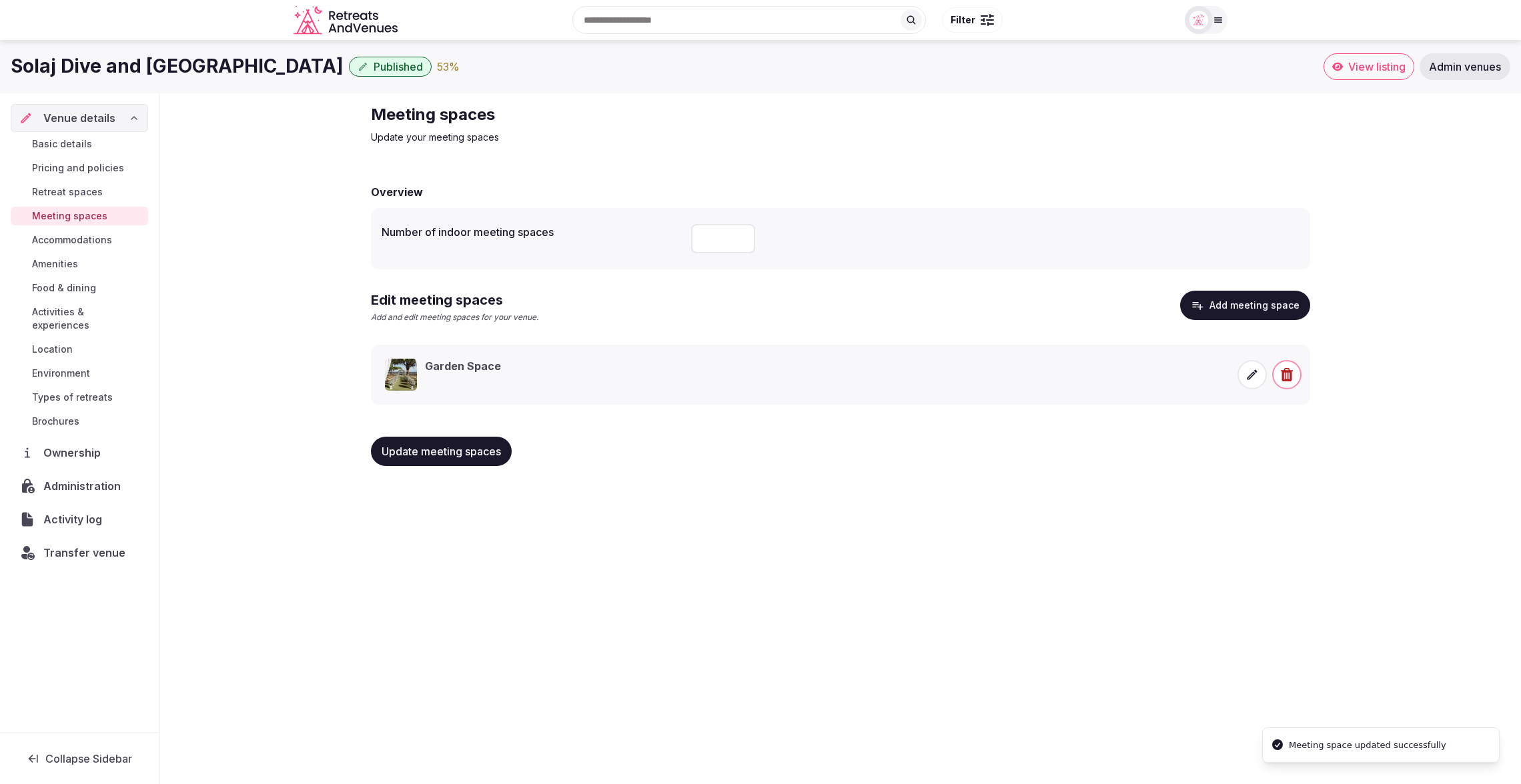
click at [1260, 377] on span at bounding box center [1252, 375] width 29 height 29
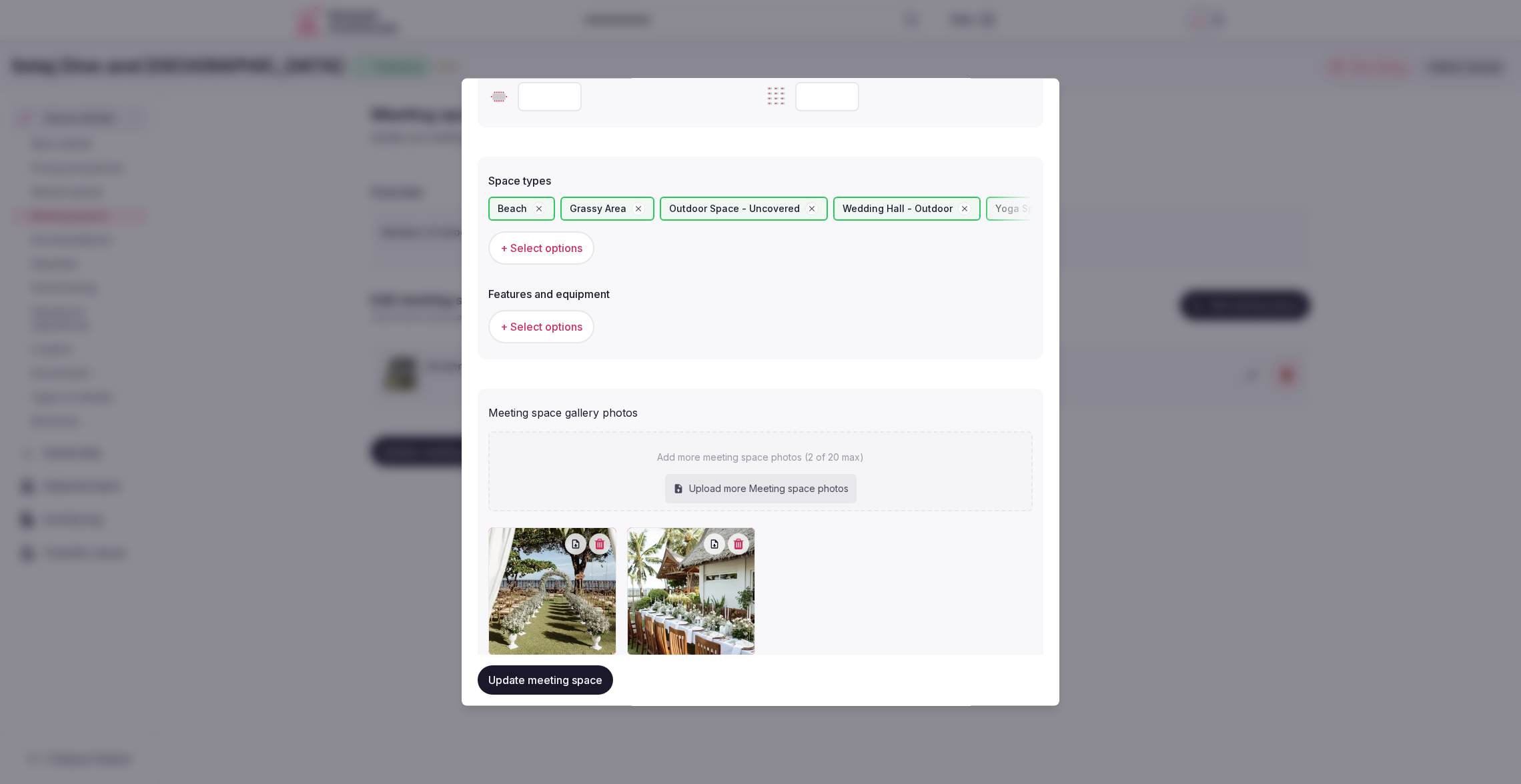
scroll to position [731, 0]
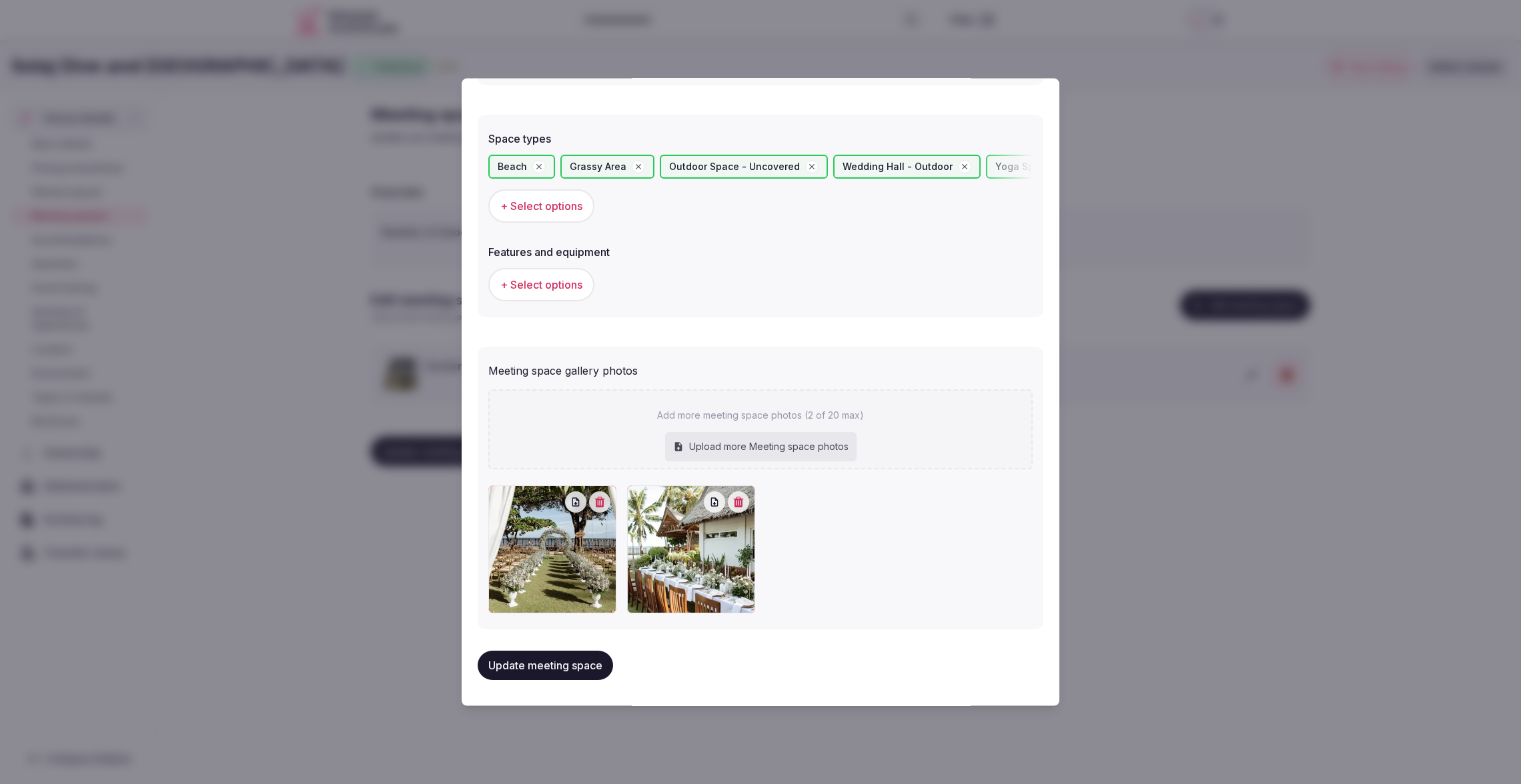
click at [1153, 647] on div at bounding box center [760, 392] width 1521 height 784
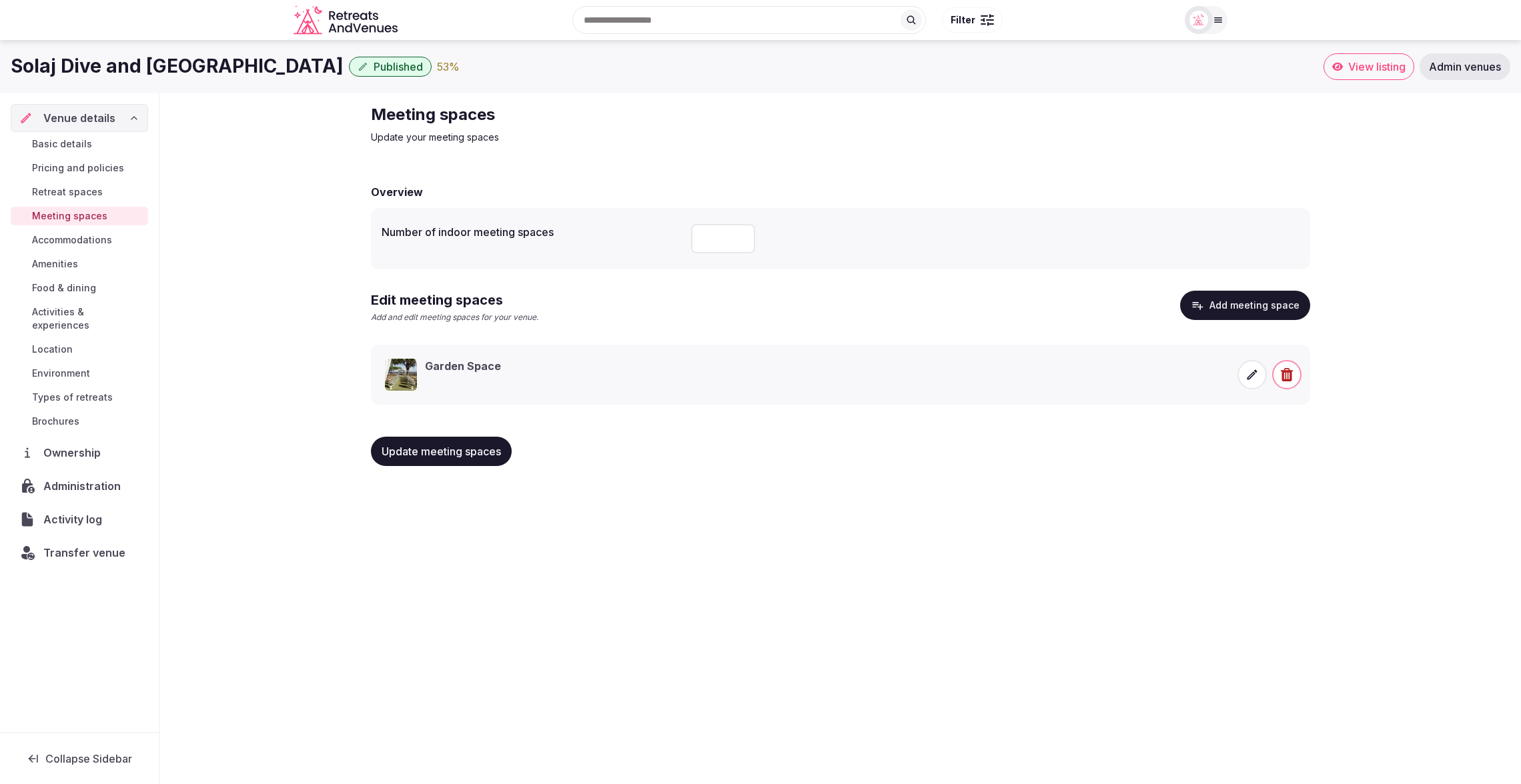
click at [72, 238] on span "Accommodations" at bounding box center [72, 240] width 80 height 13
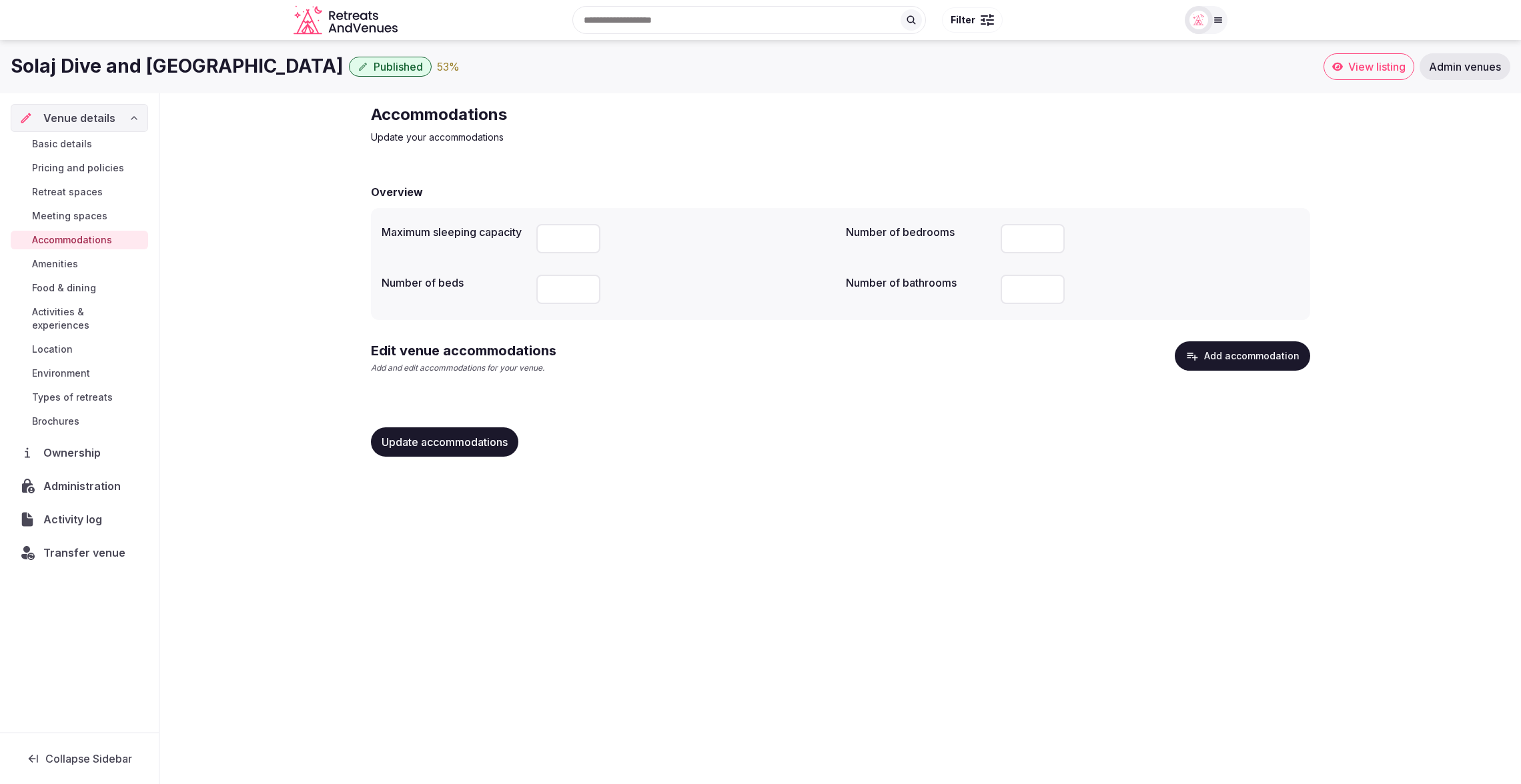
click at [1234, 353] on button "Add accommodation" at bounding box center [1242, 356] width 136 height 29
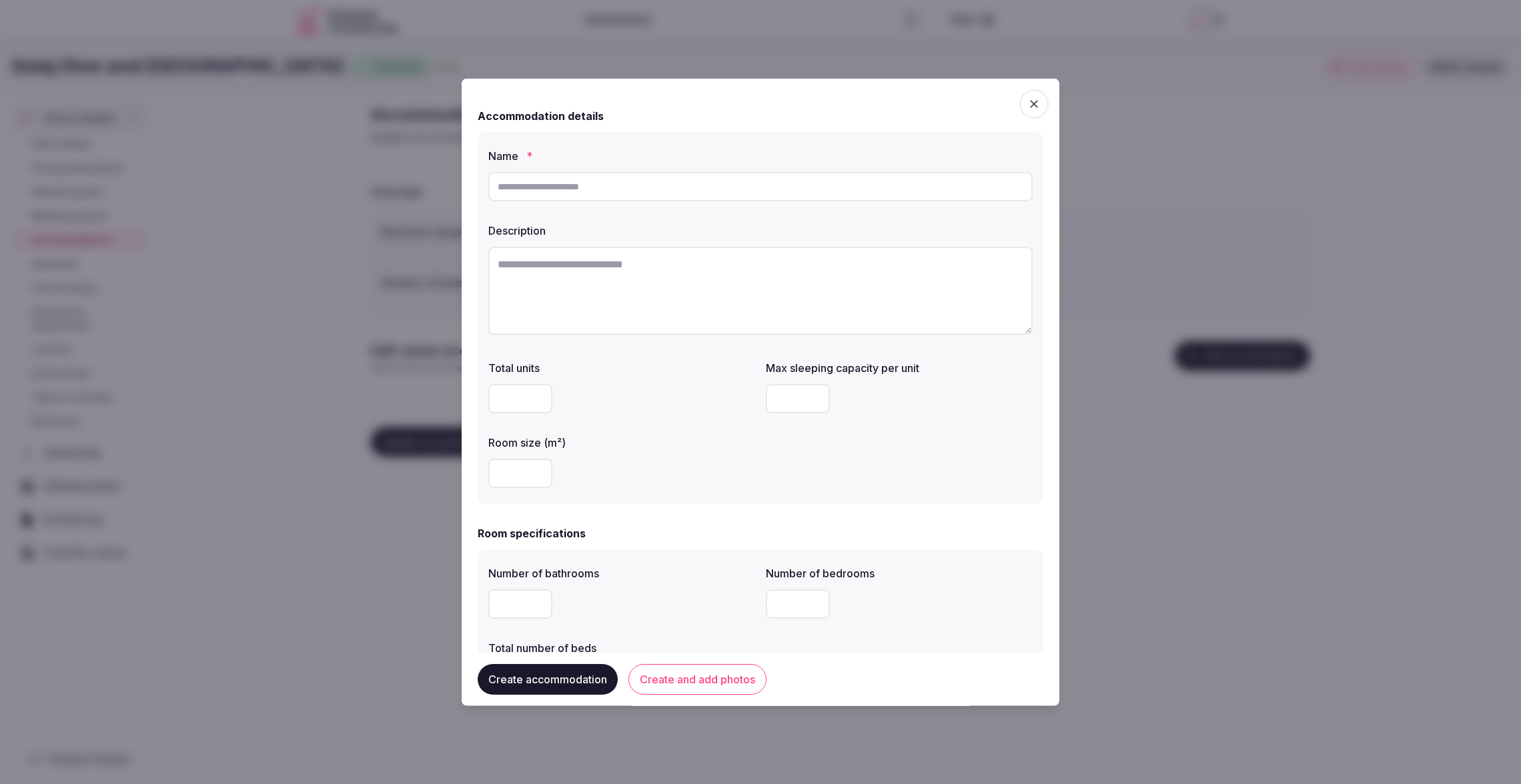
click at [681, 188] on input "text" at bounding box center [760, 186] width 544 height 29
paste input "**********"
type input "**********"
click at [621, 290] on textarea "To enrich screen reader interactions, please activate Accessibility in Grammarl…" at bounding box center [760, 290] width 544 height 88
click at [678, 305] on textarea "To enrich screen reader interactions, please activate Accessibility in Grammarl…" at bounding box center [760, 290] width 544 height 88
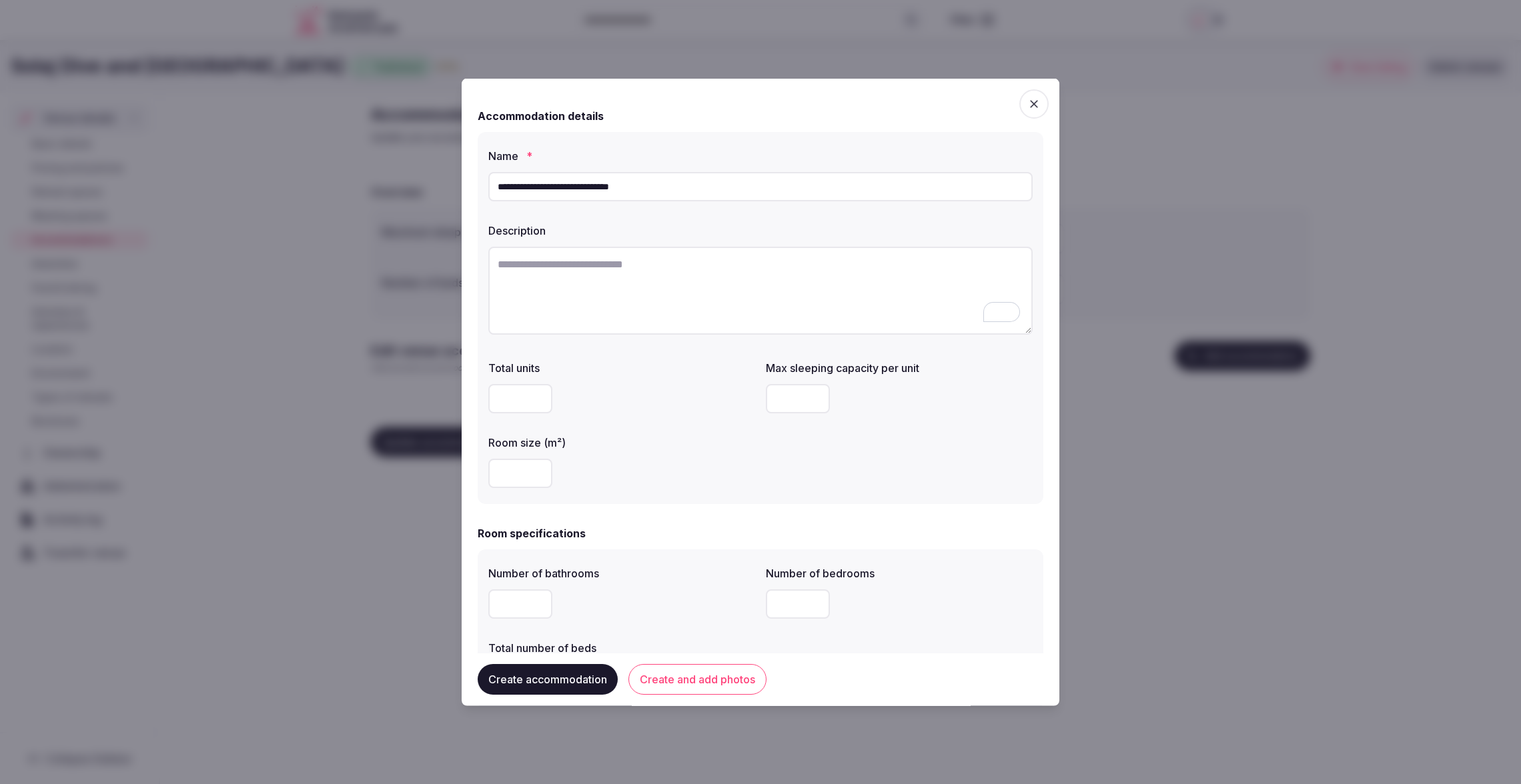
paste textarea "**********"
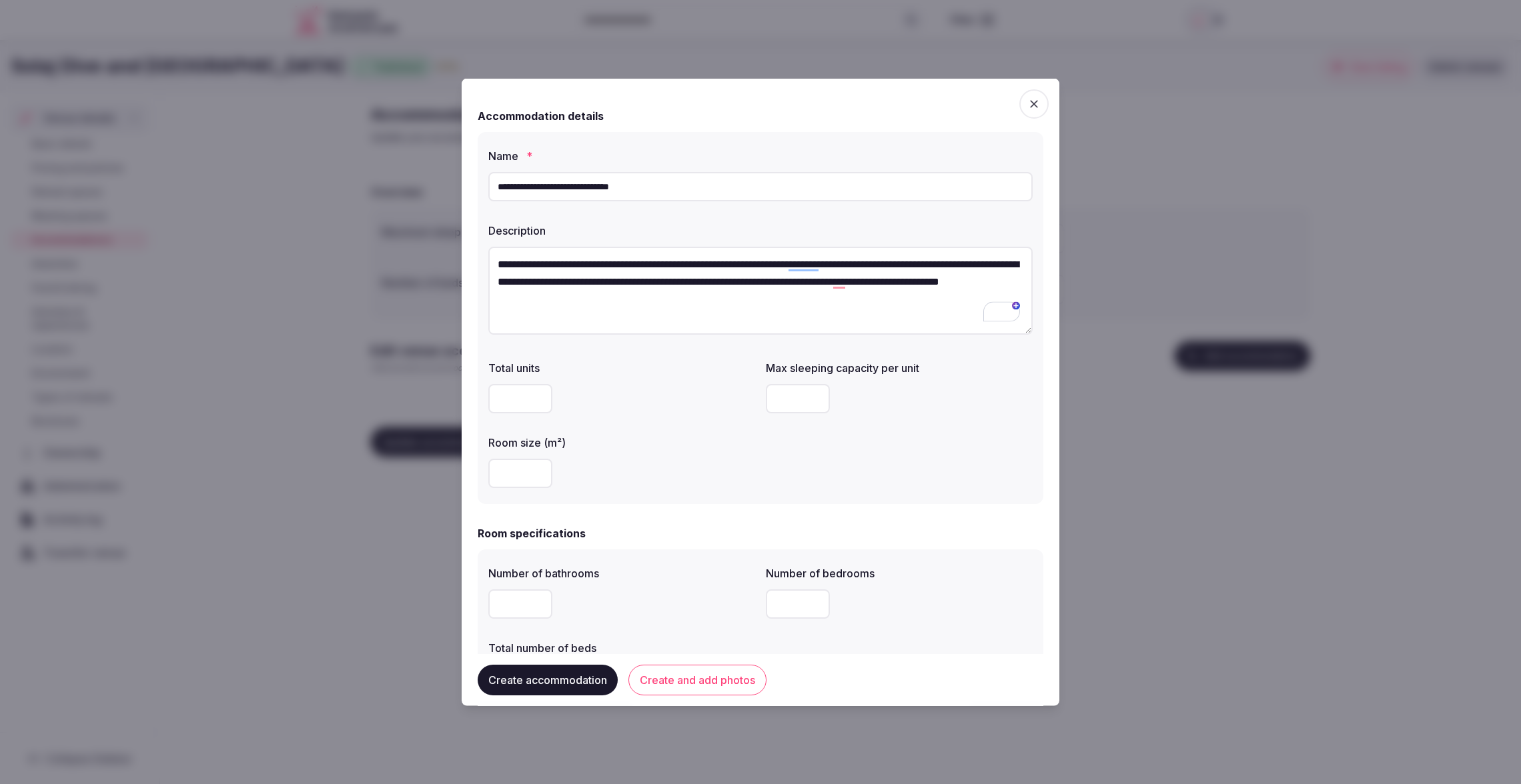
type textarea "**********"
click at [513, 475] on input "number" at bounding box center [521, 473] width 64 height 29
type input "**"
click at [711, 487] on div "**" at bounding box center [622, 473] width 267 height 29
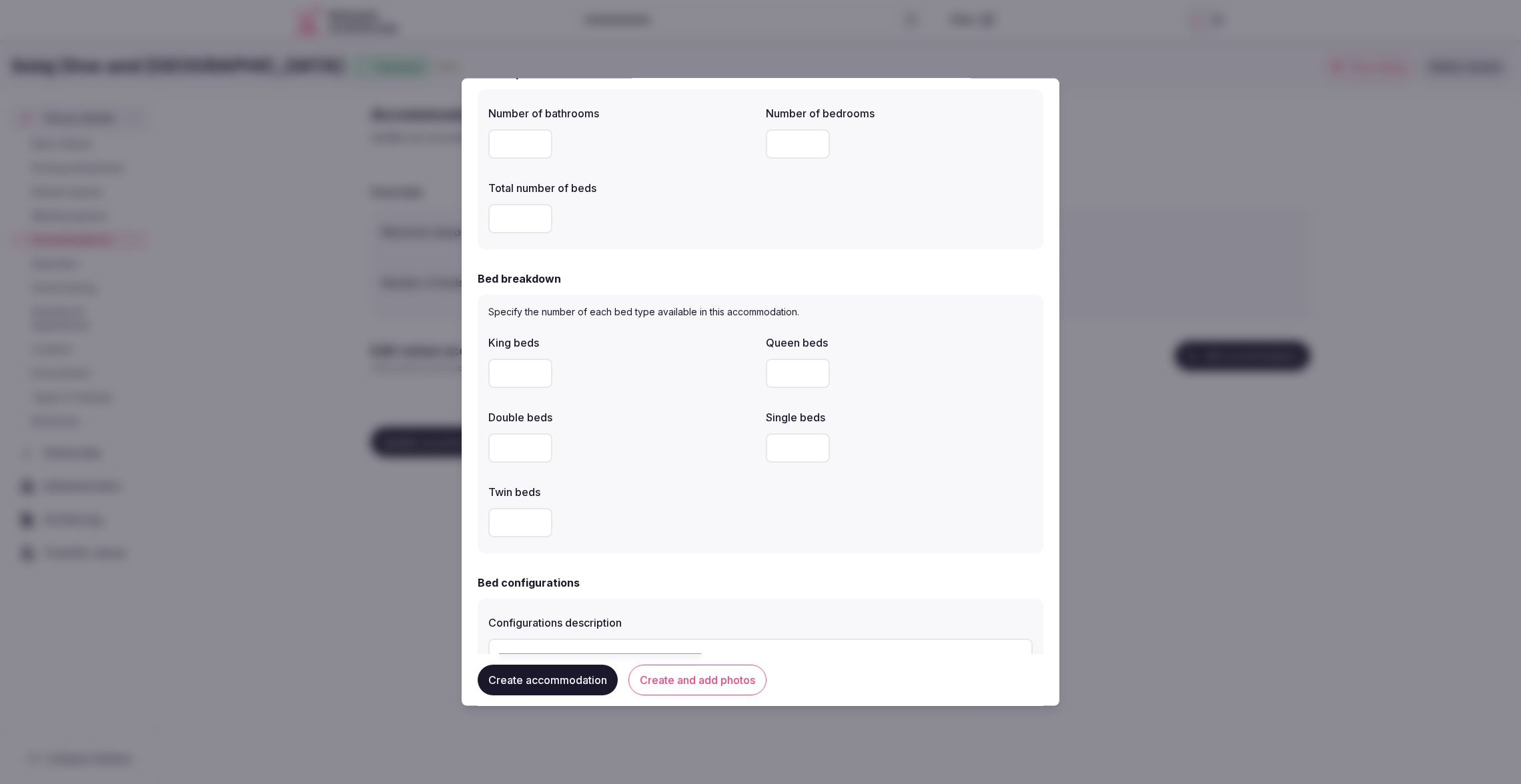
scroll to position [474, 0]
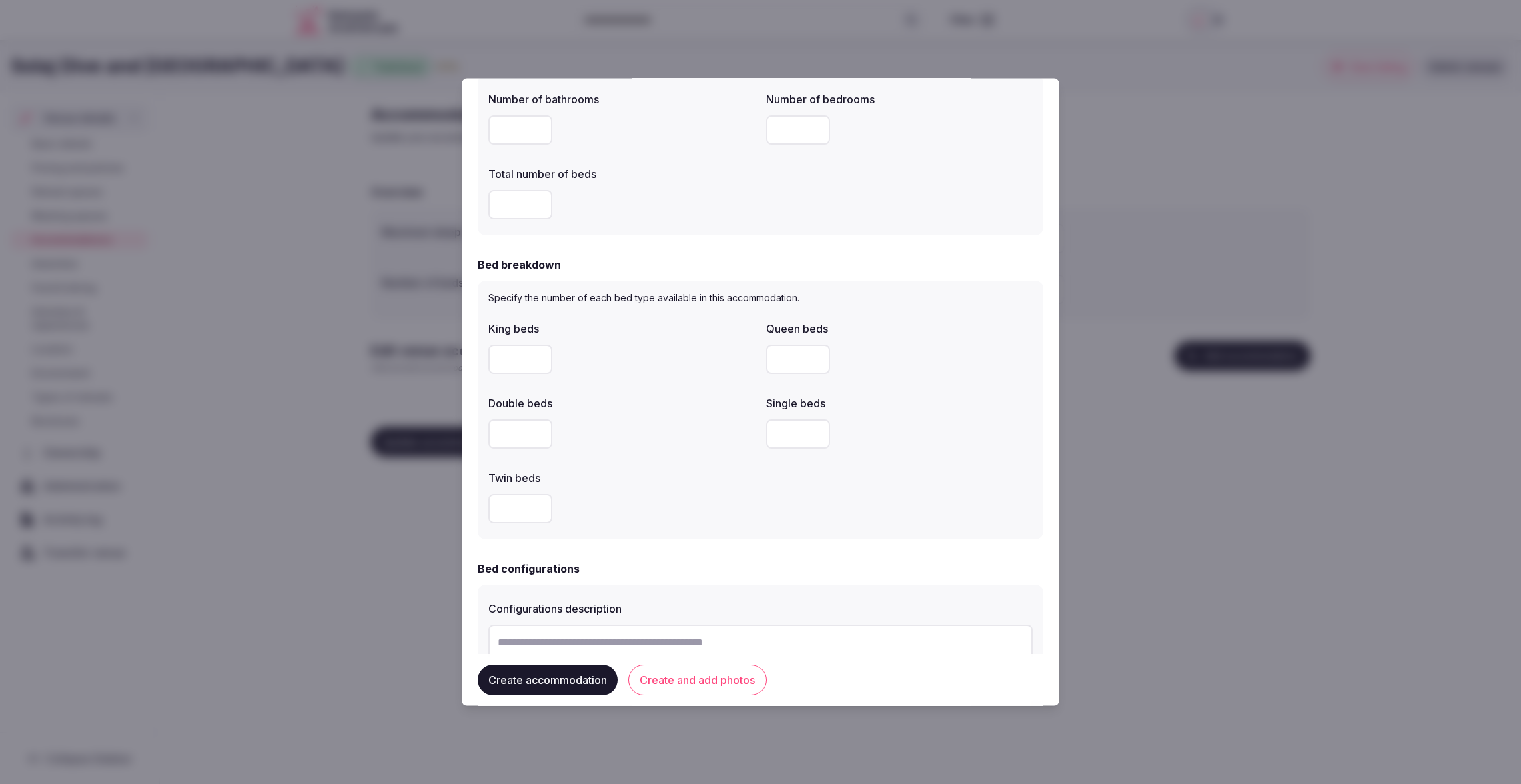
click at [517, 438] on input "number" at bounding box center [521, 433] width 64 height 29
click at [529, 356] on input "number" at bounding box center [521, 359] width 64 height 29
type input "*"
click at [671, 379] on div "King beds * Queen beds Double beds Single beds Twin beds" at bounding box center [760, 422] width 544 height 213
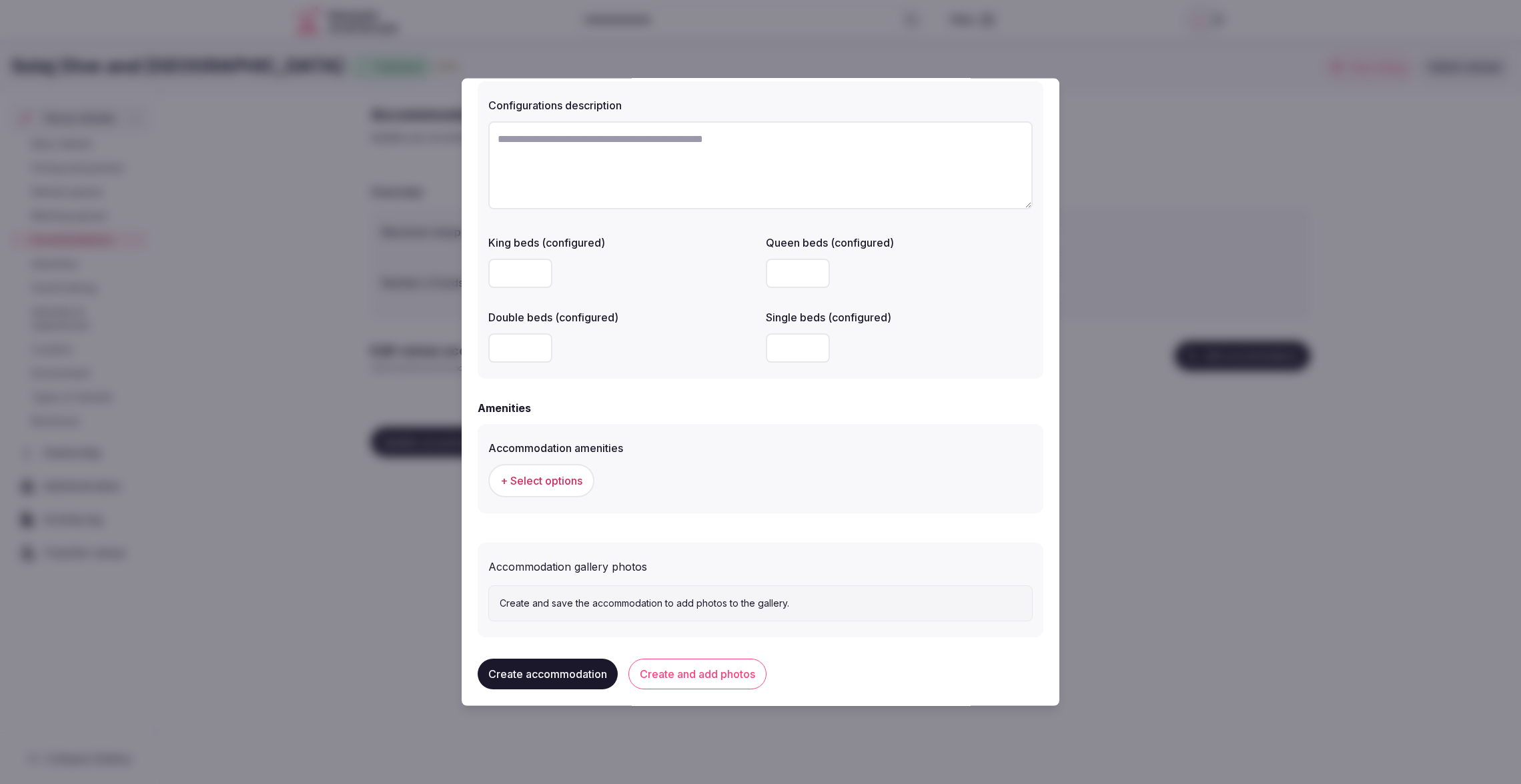
scroll to position [986, 0]
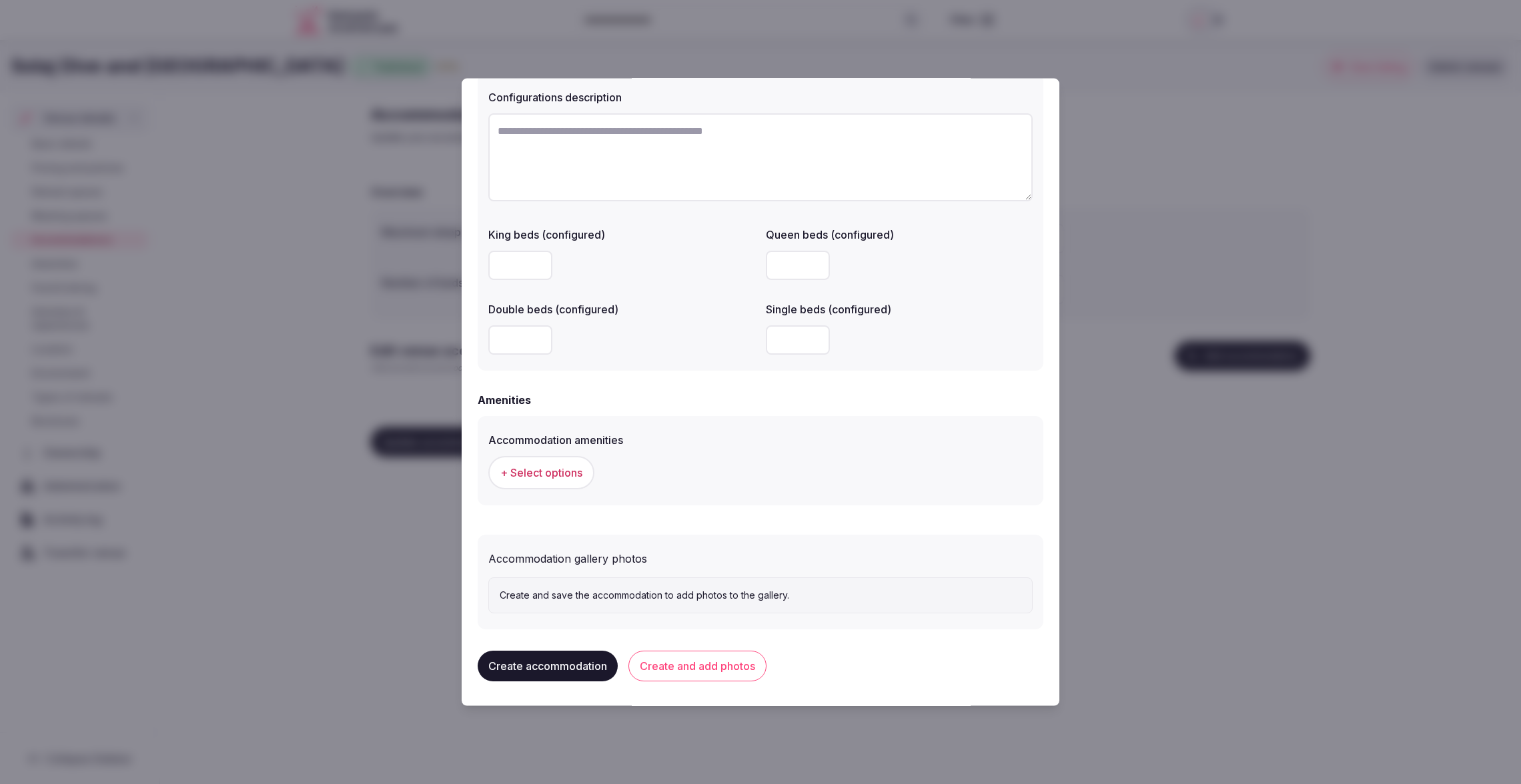
click at [565, 471] on span "+ Select options" at bounding box center [541, 471] width 82 height 15
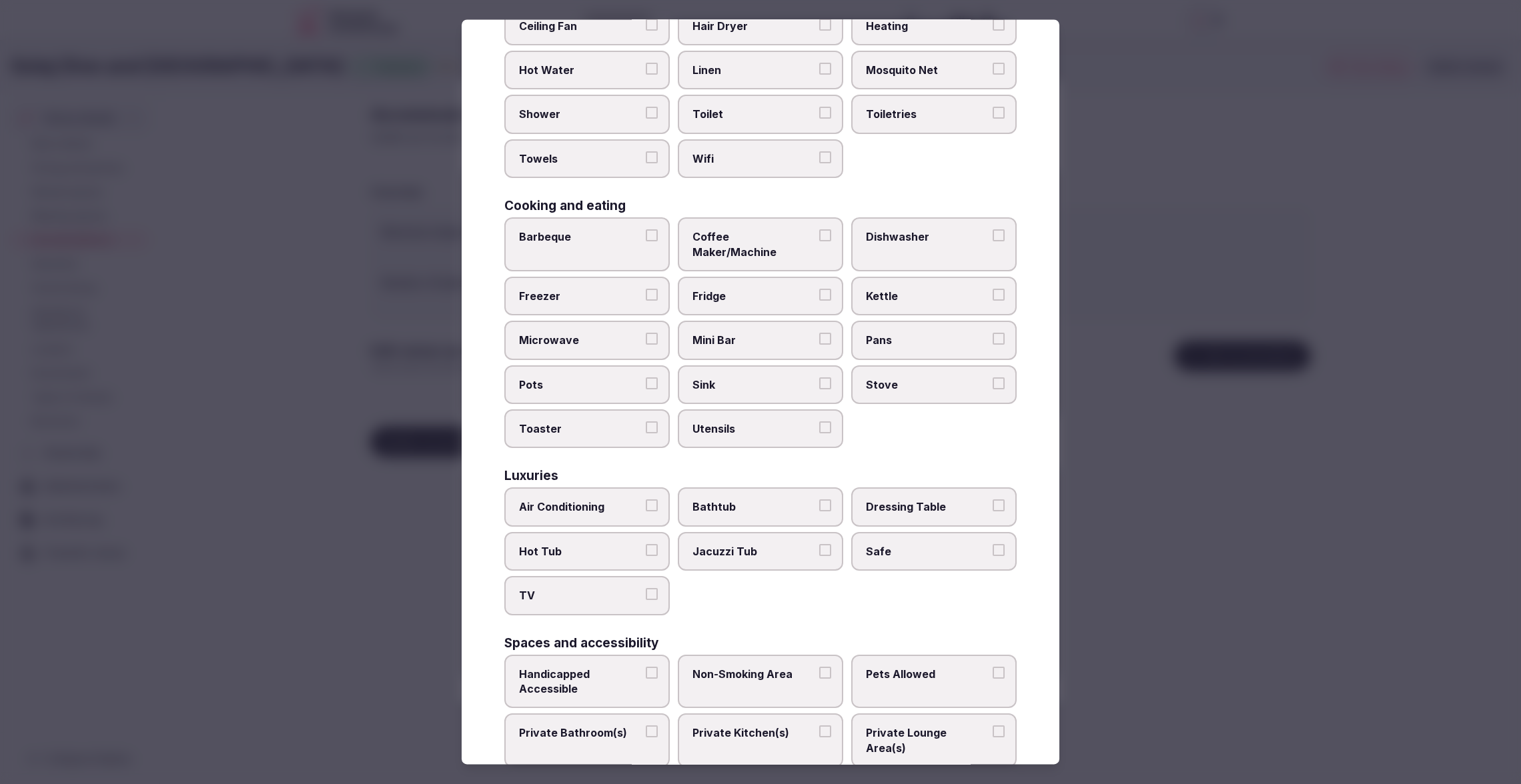
scroll to position [156, 0]
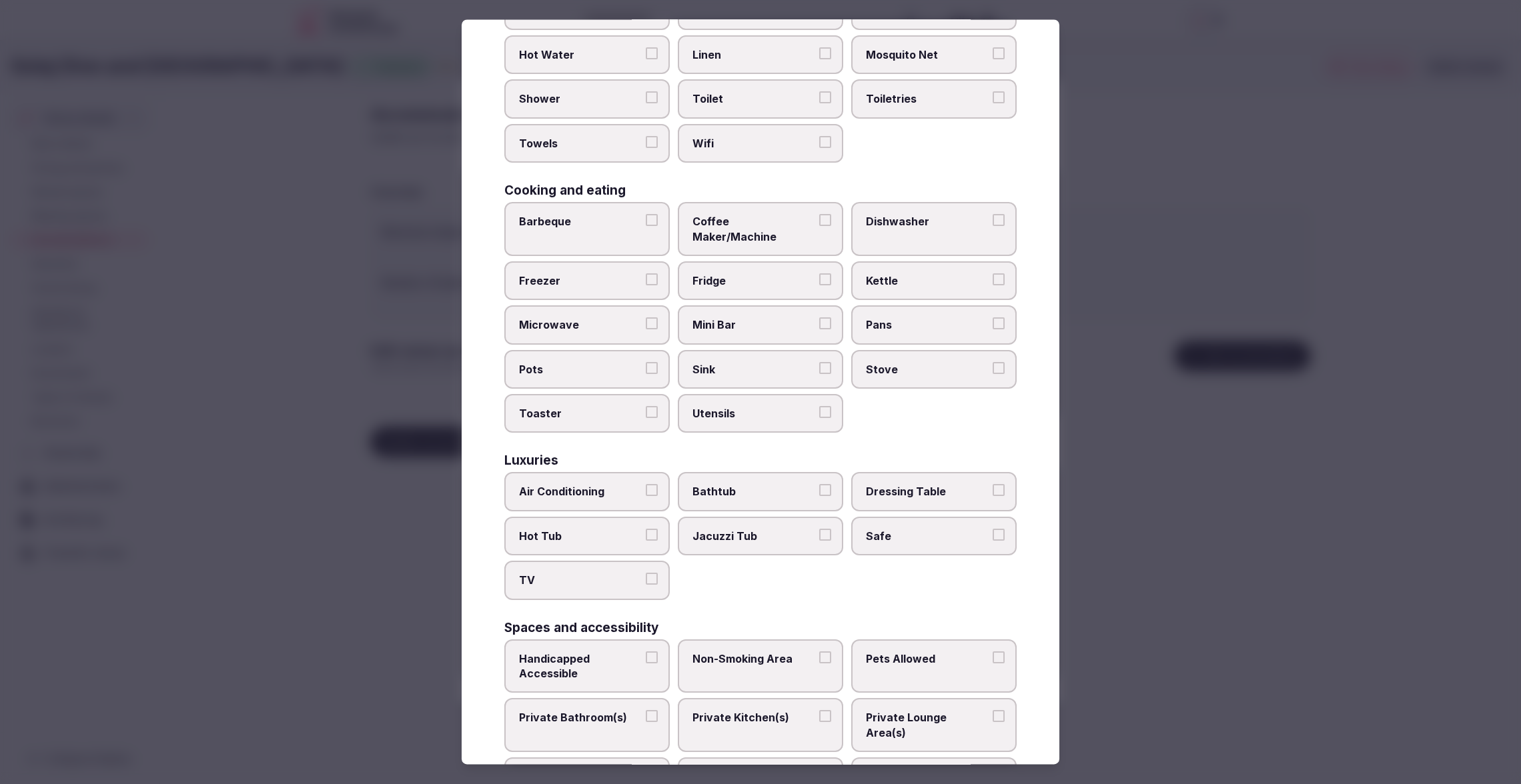
click at [593, 485] on span "Air Conditioning" at bounding box center [580, 492] width 123 height 15
click at [646, 485] on button "Air Conditioning" at bounding box center [652, 491] width 12 height 12
click at [614, 573] on span "TV" at bounding box center [580, 580] width 123 height 15
click at [646, 573] on button "TV" at bounding box center [652, 579] width 12 height 12
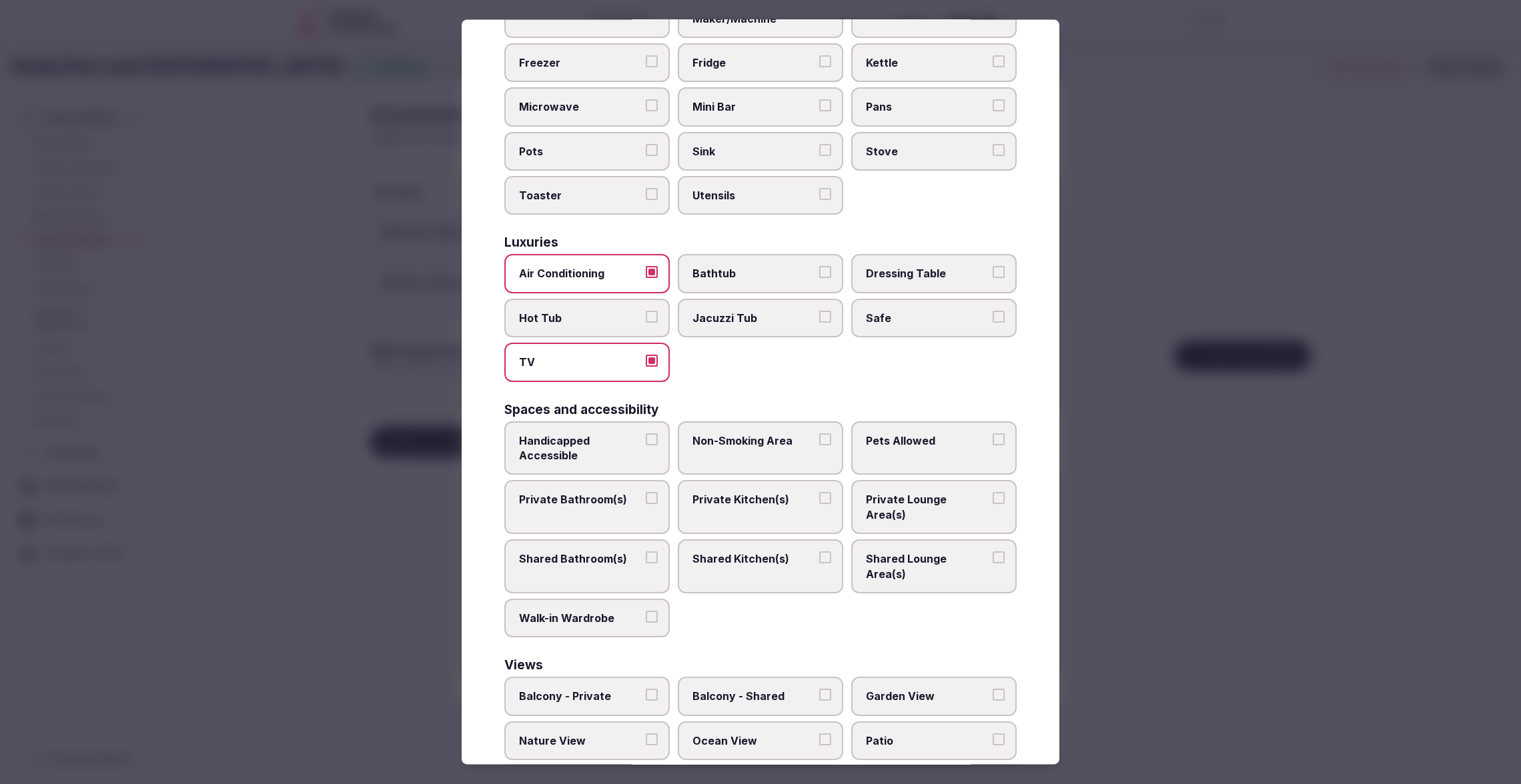
scroll to position [398, 0]
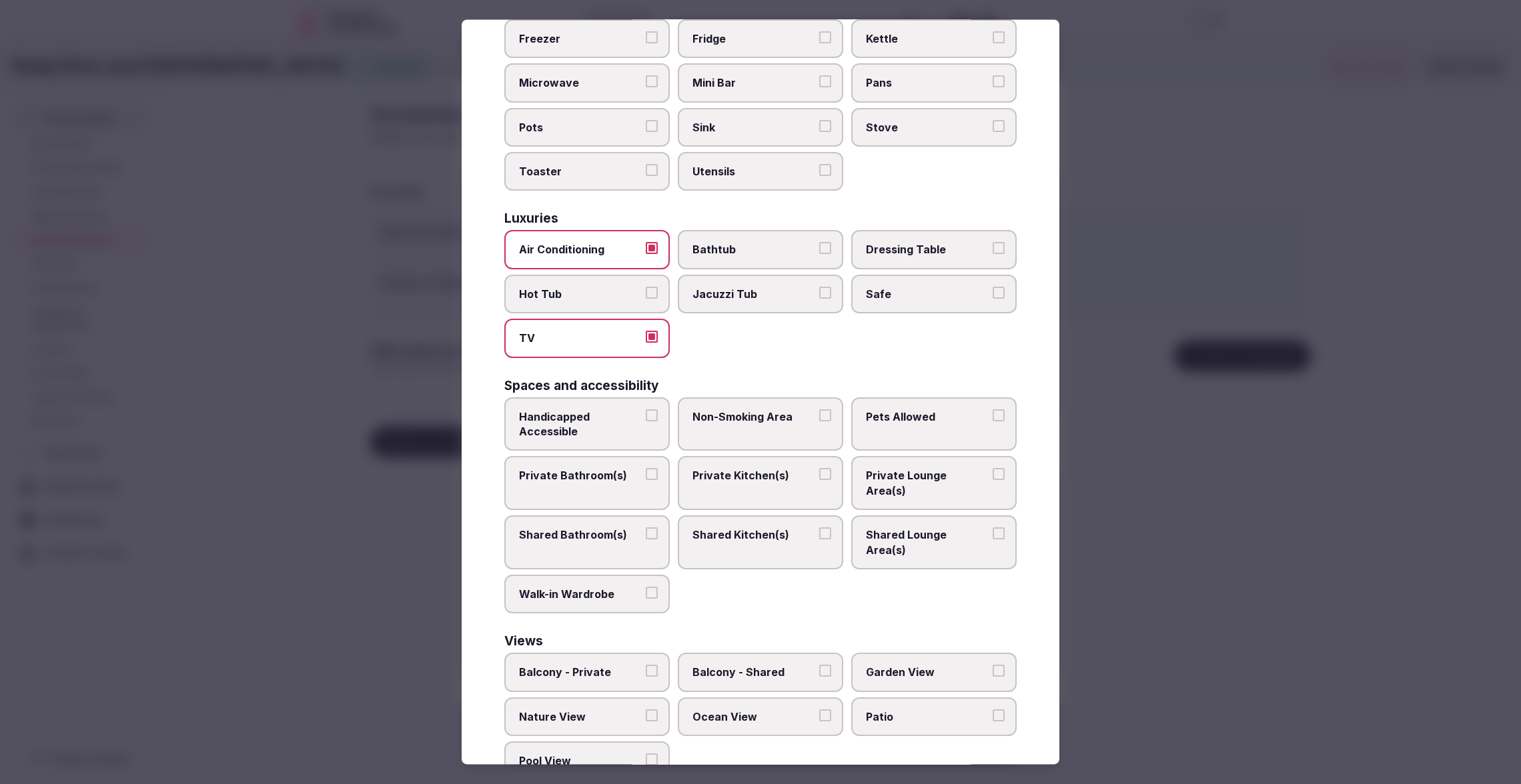
click at [590, 469] on span "Private Bathroom(s)" at bounding box center [580, 476] width 123 height 15
click at [646, 469] on button "Private Bathroom(s)" at bounding box center [652, 475] width 12 height 12
click at [767, 710] on span "Ocean View" at bounding box center [754, 717] width 123 height 15
click at [819, 710] on button "Ocean View" at bounding box center [825, 716] width 12 height 12
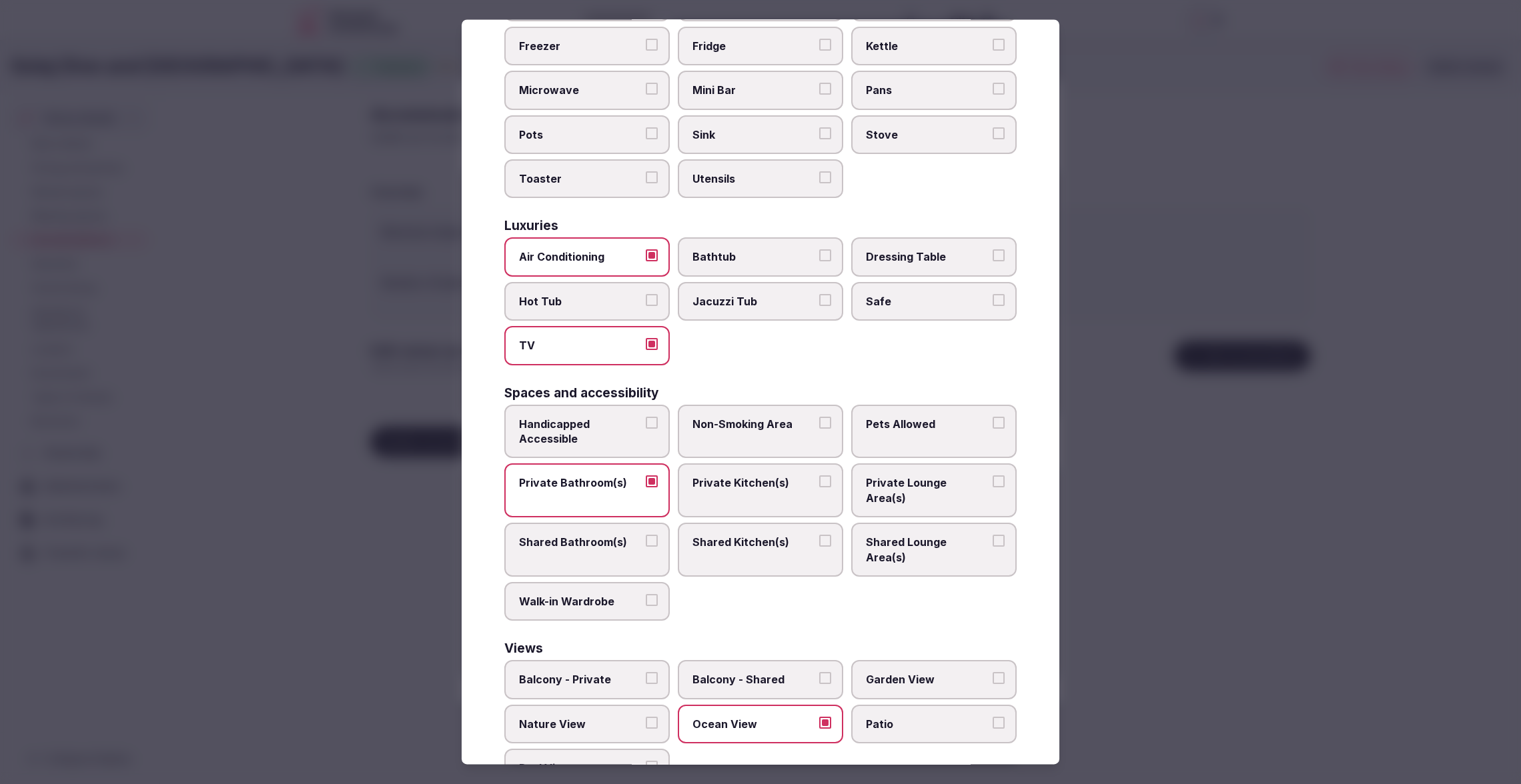
scroll to position [395, 0]
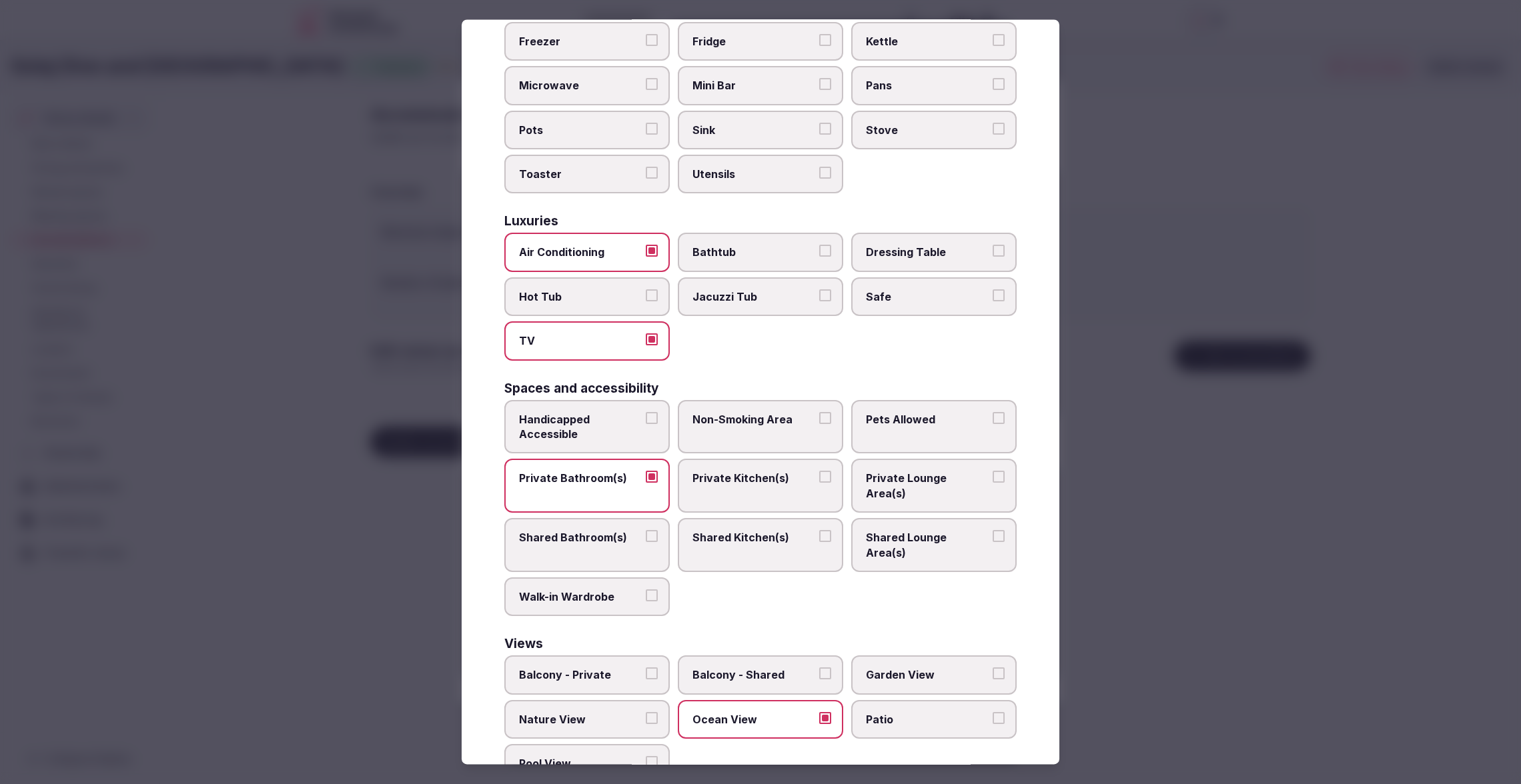
click at [901, 712] on span "Patio" at bounding box center [927, 719] width 123 height 15
click at [993, 712] on button "Patio" at bounding box center [999, 718] width 12 height 12
click at [919, 668] on span "Garden View" at bounding box center [927, 675] width 123 height 15
click at [993, 668] on button "Garden View" at bounding box center [999, 674] width 12 height 12
click at [919, 668] on span "Garden View" at bounding box center [927, 675] width 123 height 15
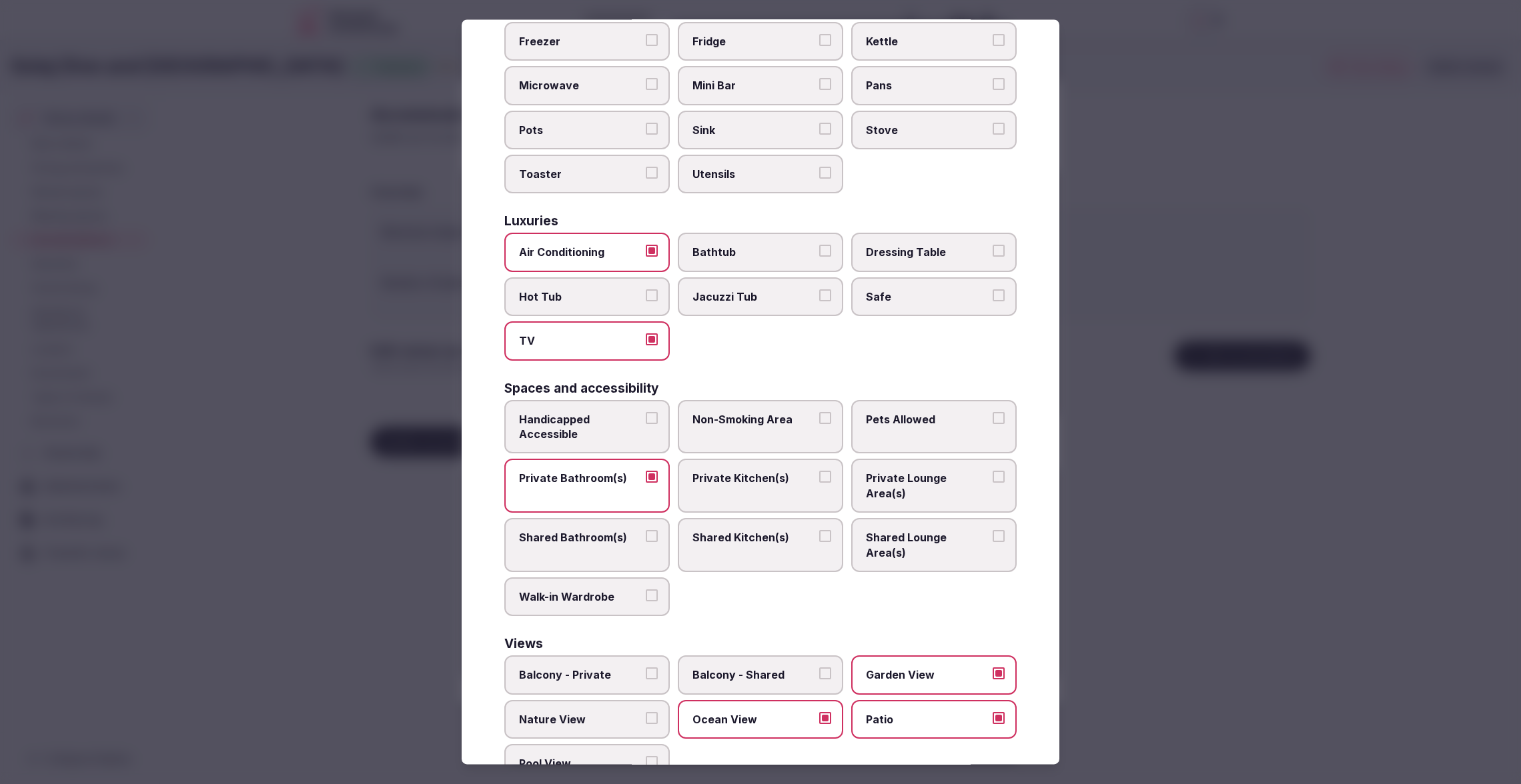
click at [993, 668] on button "Garden View" at bounding box center [999, 674] width 12 height 12
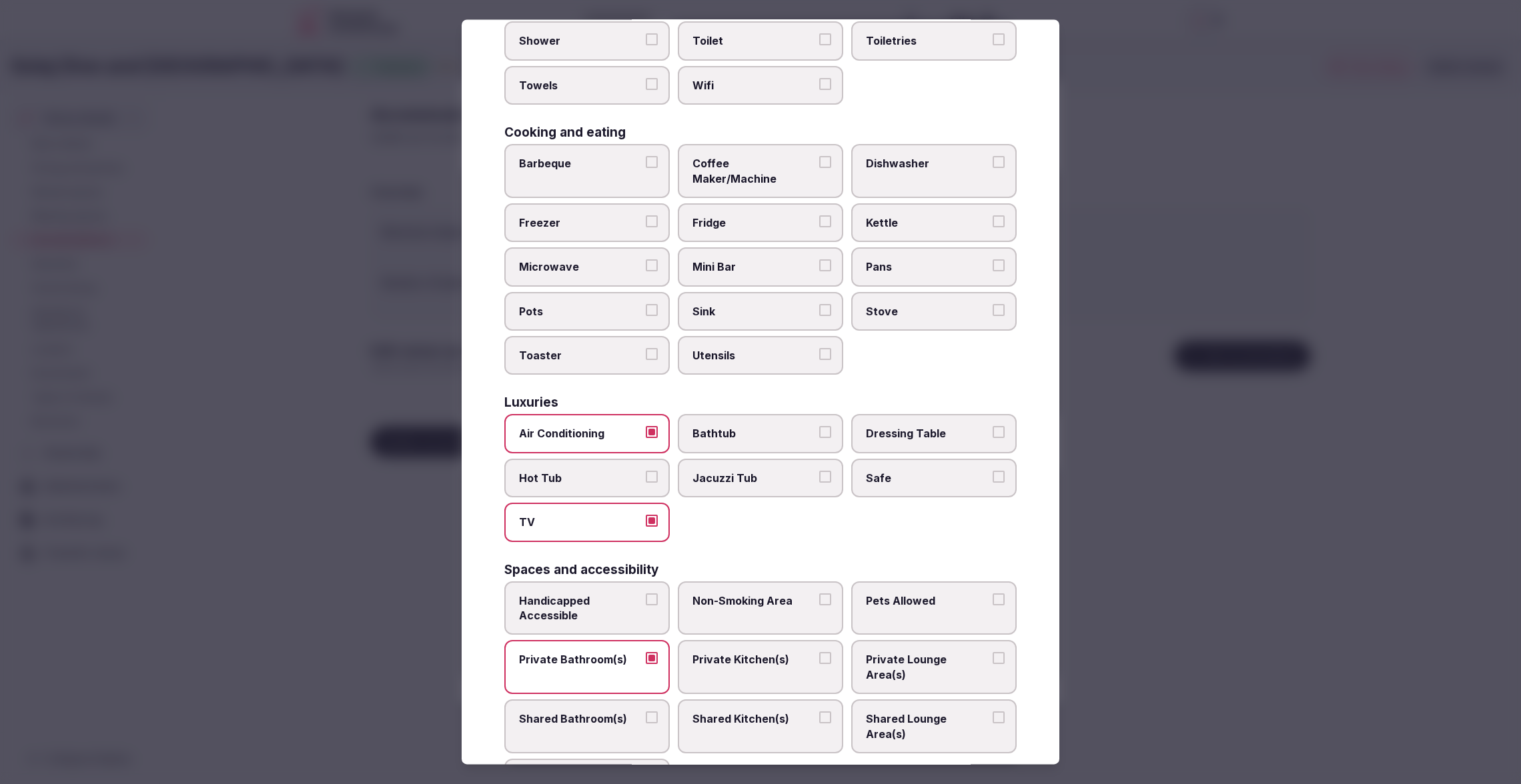
scroll to position [0, 0]
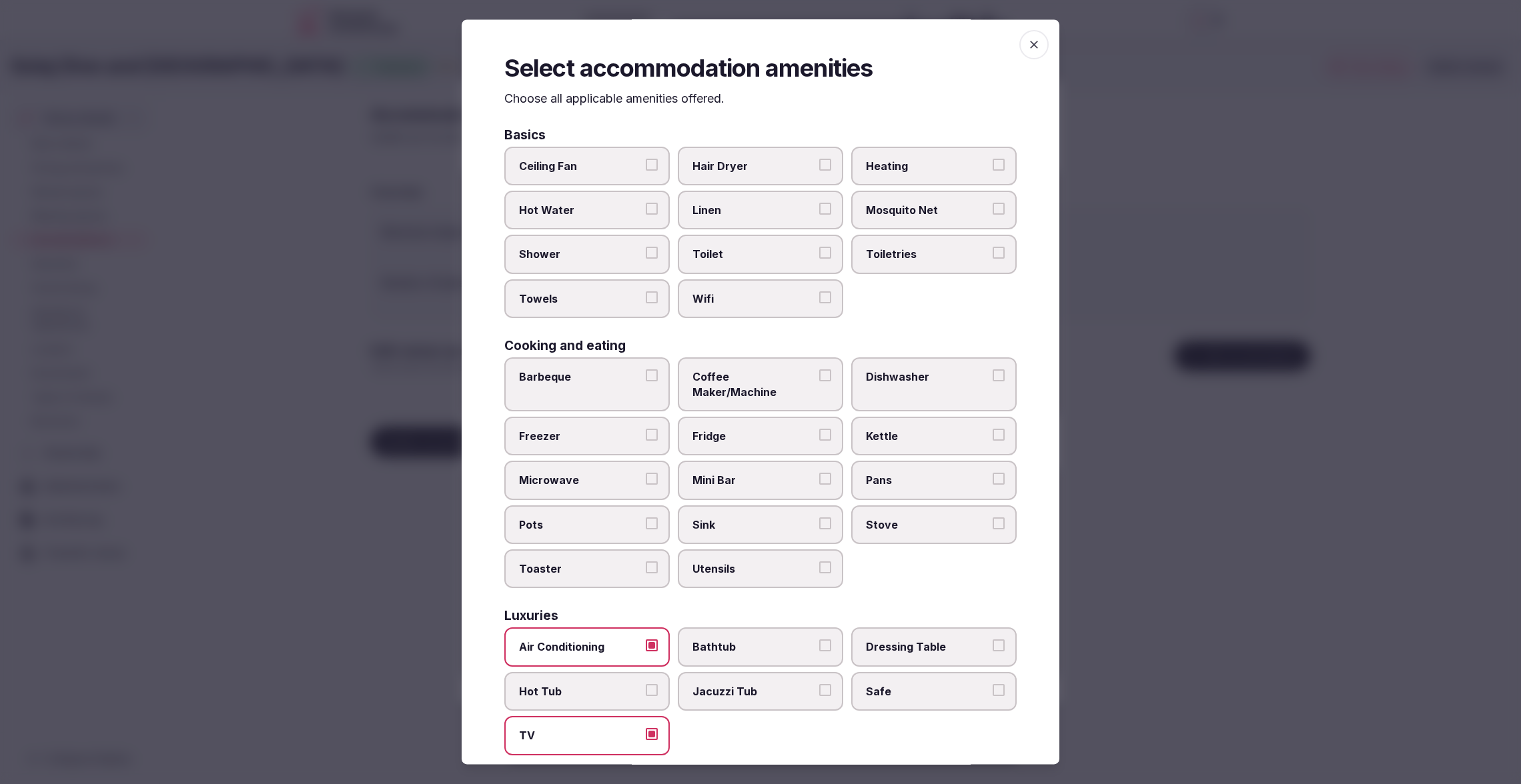
click at [606, 254] on span "Shower" at bounding box center [580, 254] width 123 height 15
click at [646, 254] on button "Shower" at bounding box center [652, 254] width 12 height 12
click at [583, 310] on label "Towels" at bounding box center [587, 299] width 166 height 38
click at [646, 303] on button "Towels" at bounding box center [652, 297] width 12 height 12
click at [679, 298] on label "Wifi" at bounding box center [760, 299] width 166 height 38
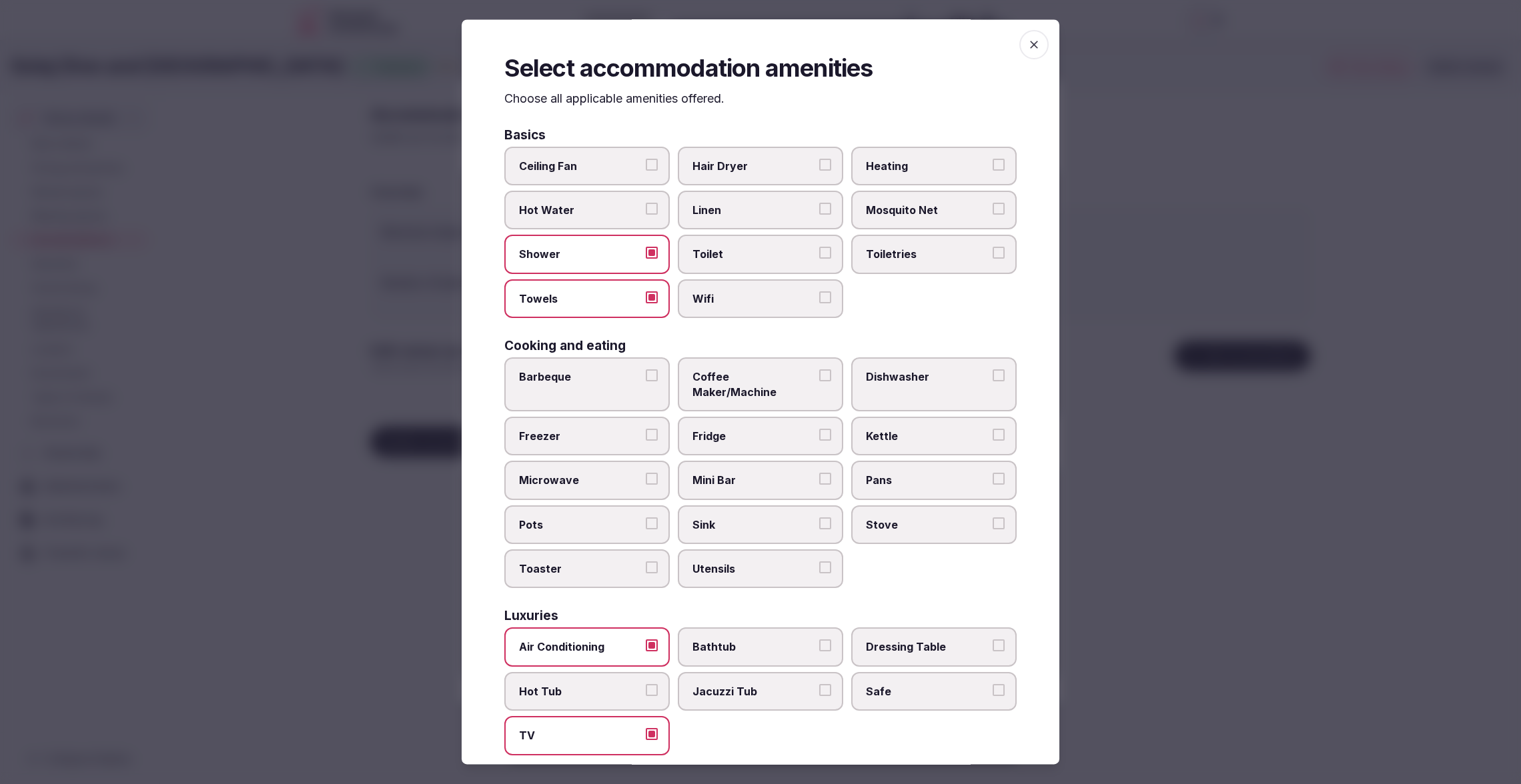
click at [819, 298] on button "Wifi" at bounding box center [825, 297] width 12 height 12
click at [783, 298] on span "Wifi" at bounding box center [754, 298] width 123 height 15
click at [819, 298] on button "Wifi" at bounding box center [825, 297] width 12 height 12
click at [767, 262] on label "Toilet" at bounding box center [760, 254] width 166 height 38
click at [819, 259] on button "Toilet" at bounding box center [825, 254] width 12 height 12
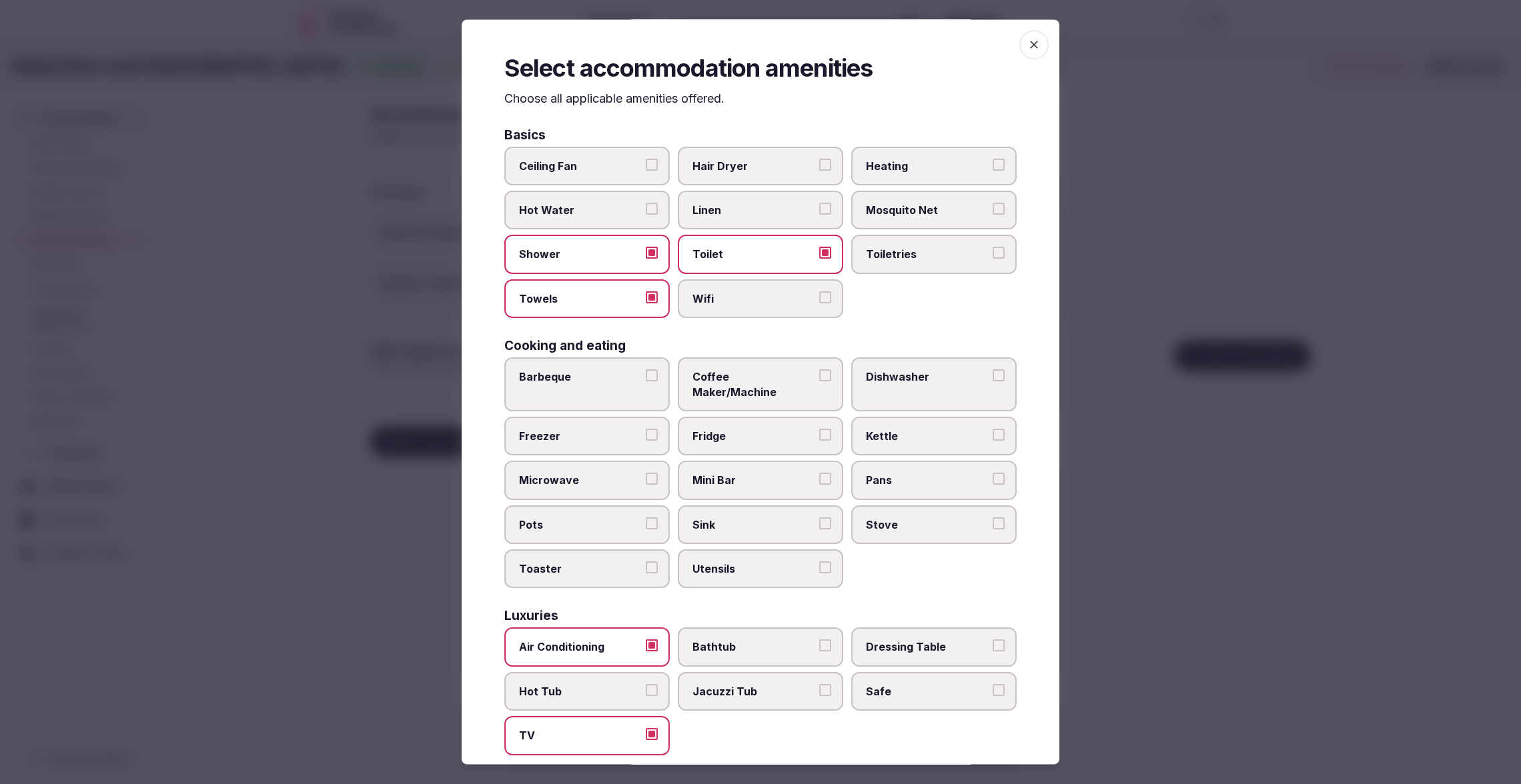
click at [771, 218] on label "Linen" at bounding box center [760, 210] width 166 height 38
click at [819, 215] on button "Linen" at bounding box center [825, 208] width 12 height 12
click at [1024, 38] on span "button" at bounding box center [1033, 44] width 29 height 29
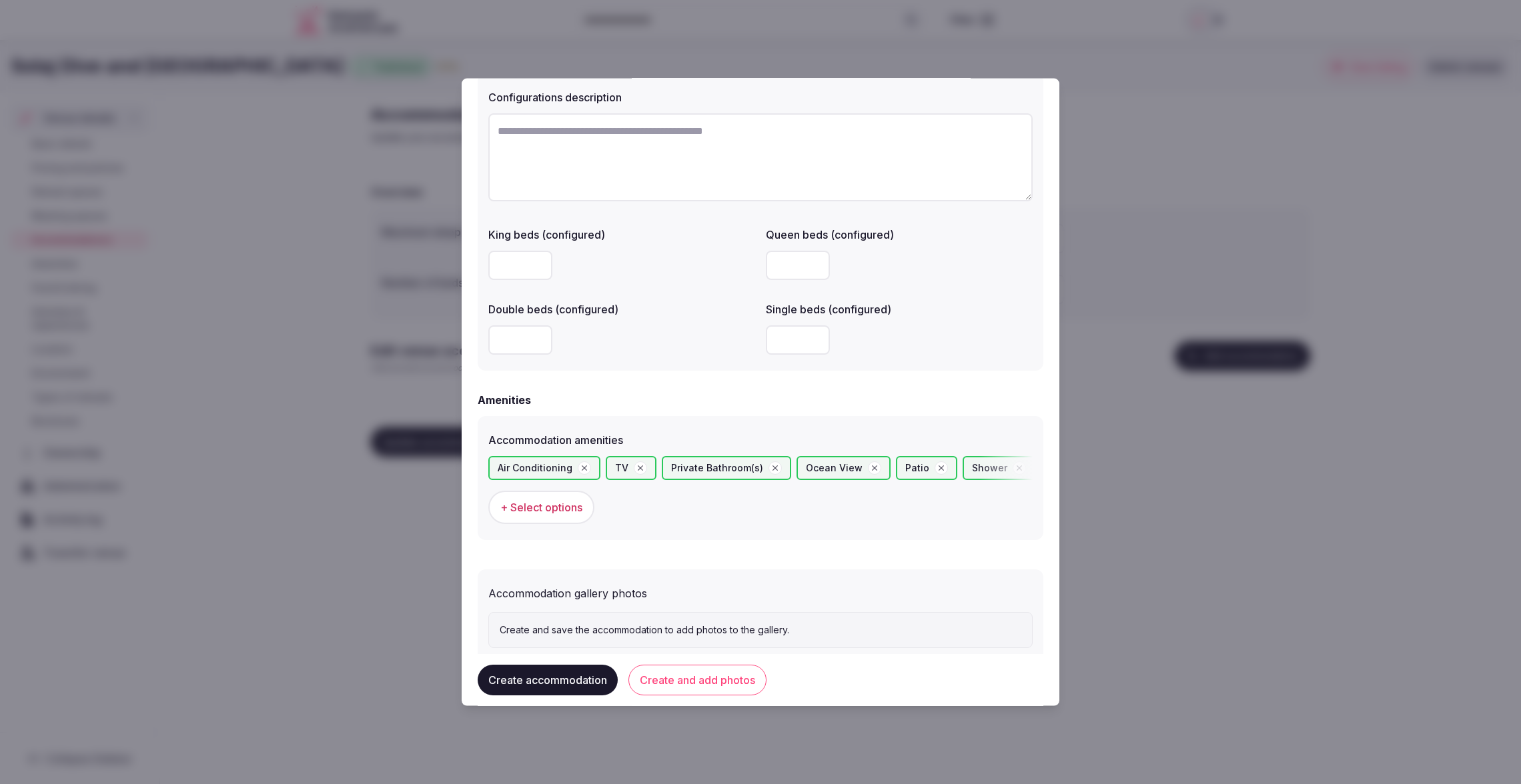
scroll to position [1020, 0]
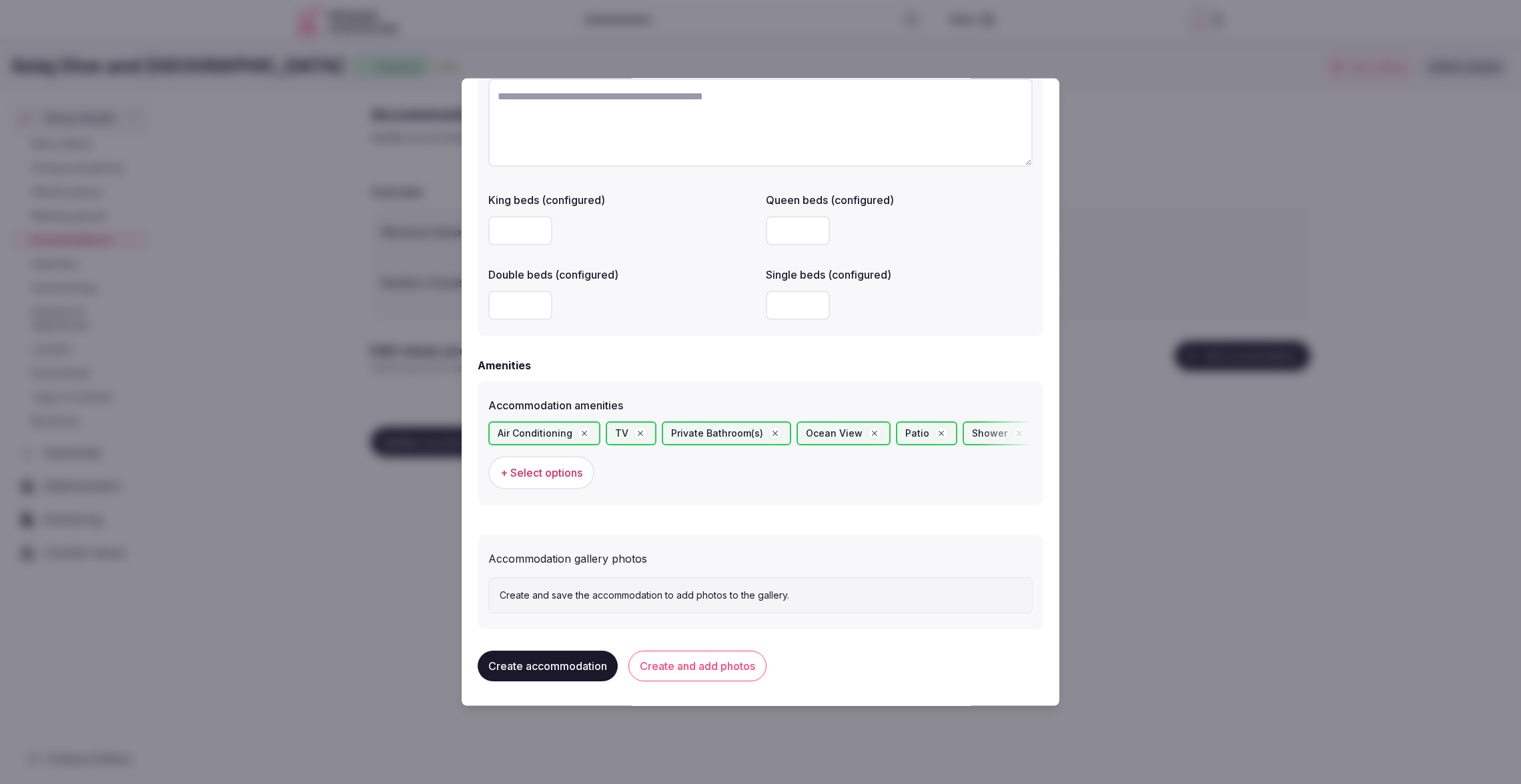
click at [567, 664] on button "Create accommodation" at bounding box center [547, 665] width 140 height 31
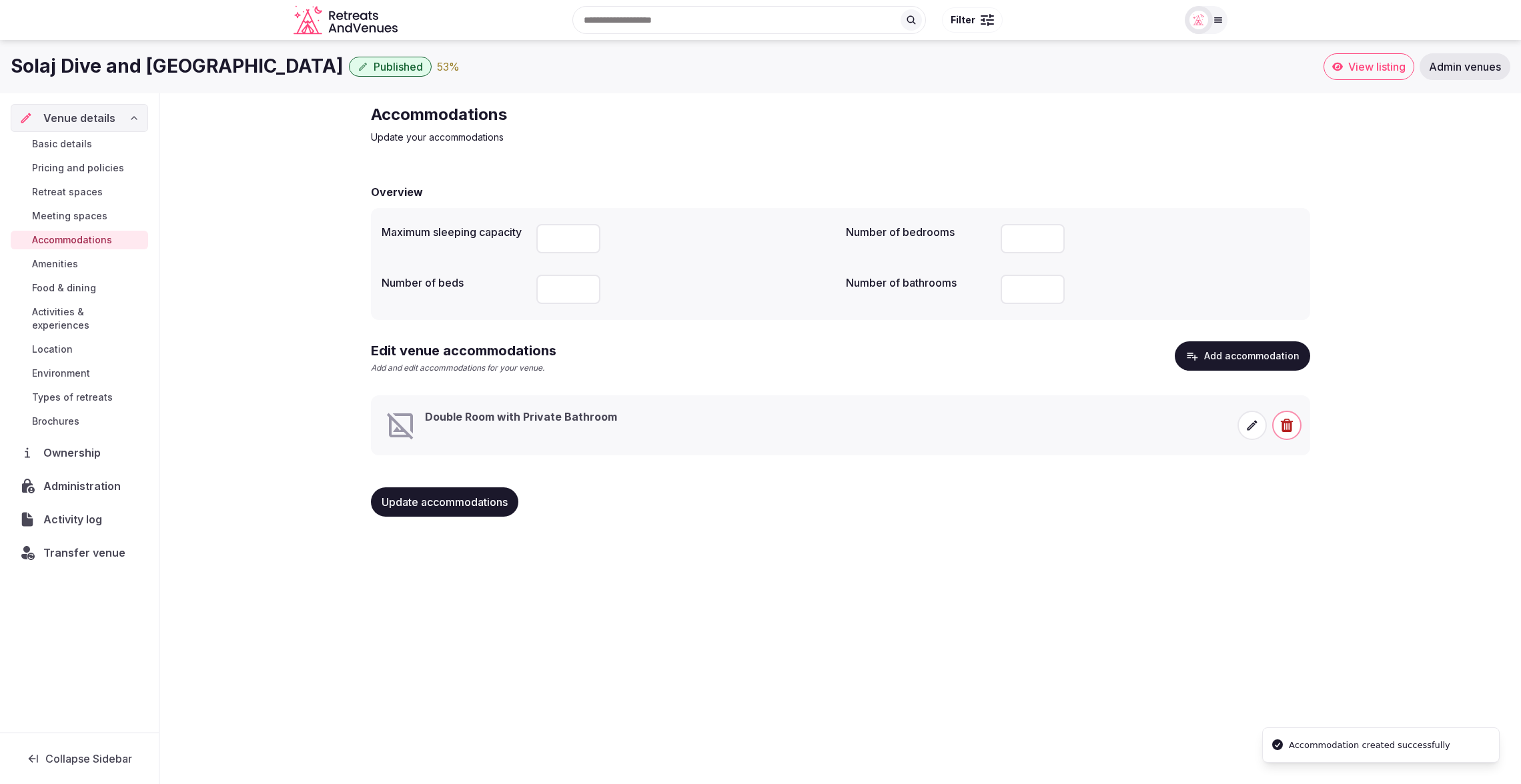
click at [1247, 424] on icon at bounding box center [1251, 425] width 13 height 13
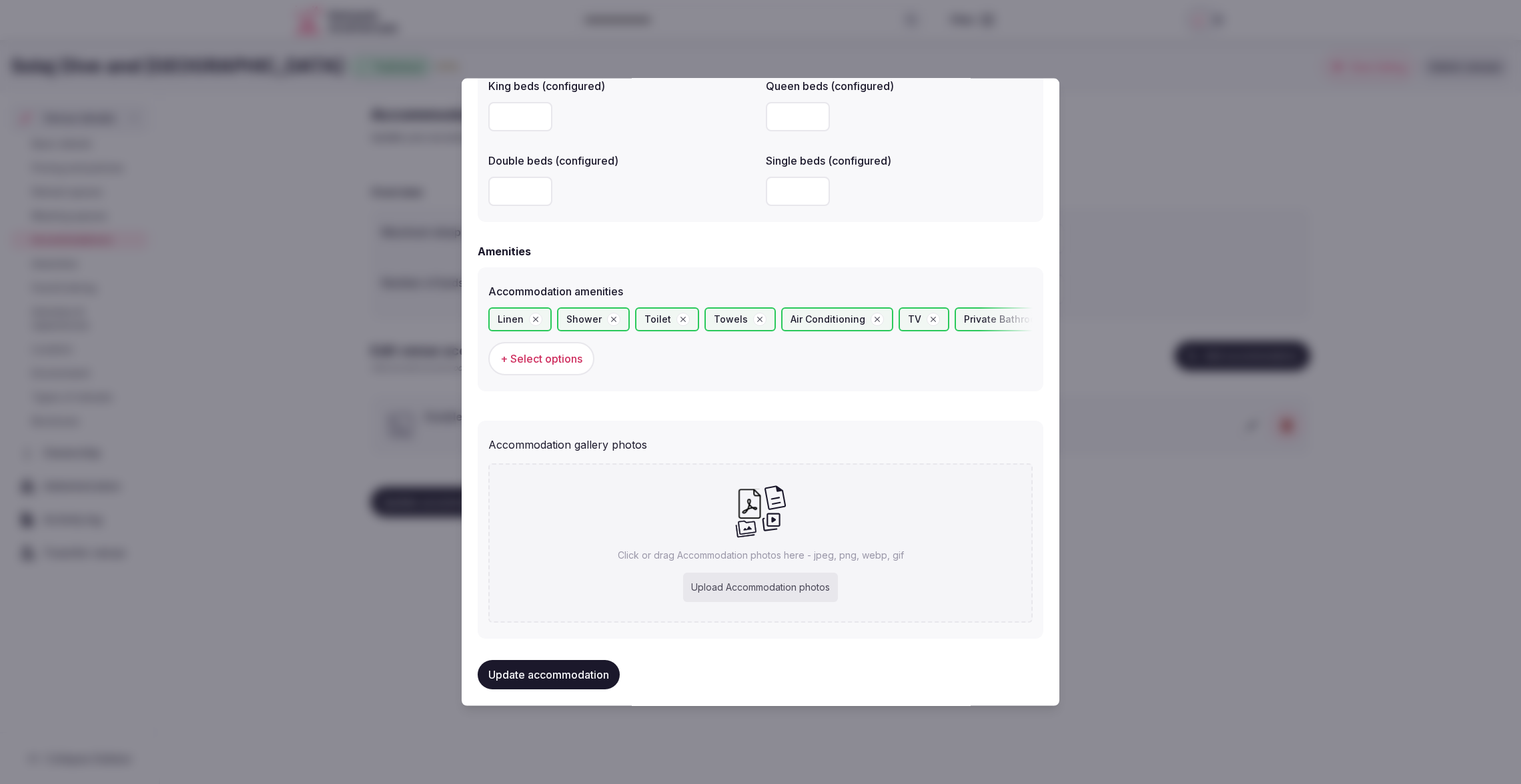
scroll to position [1143, 0]
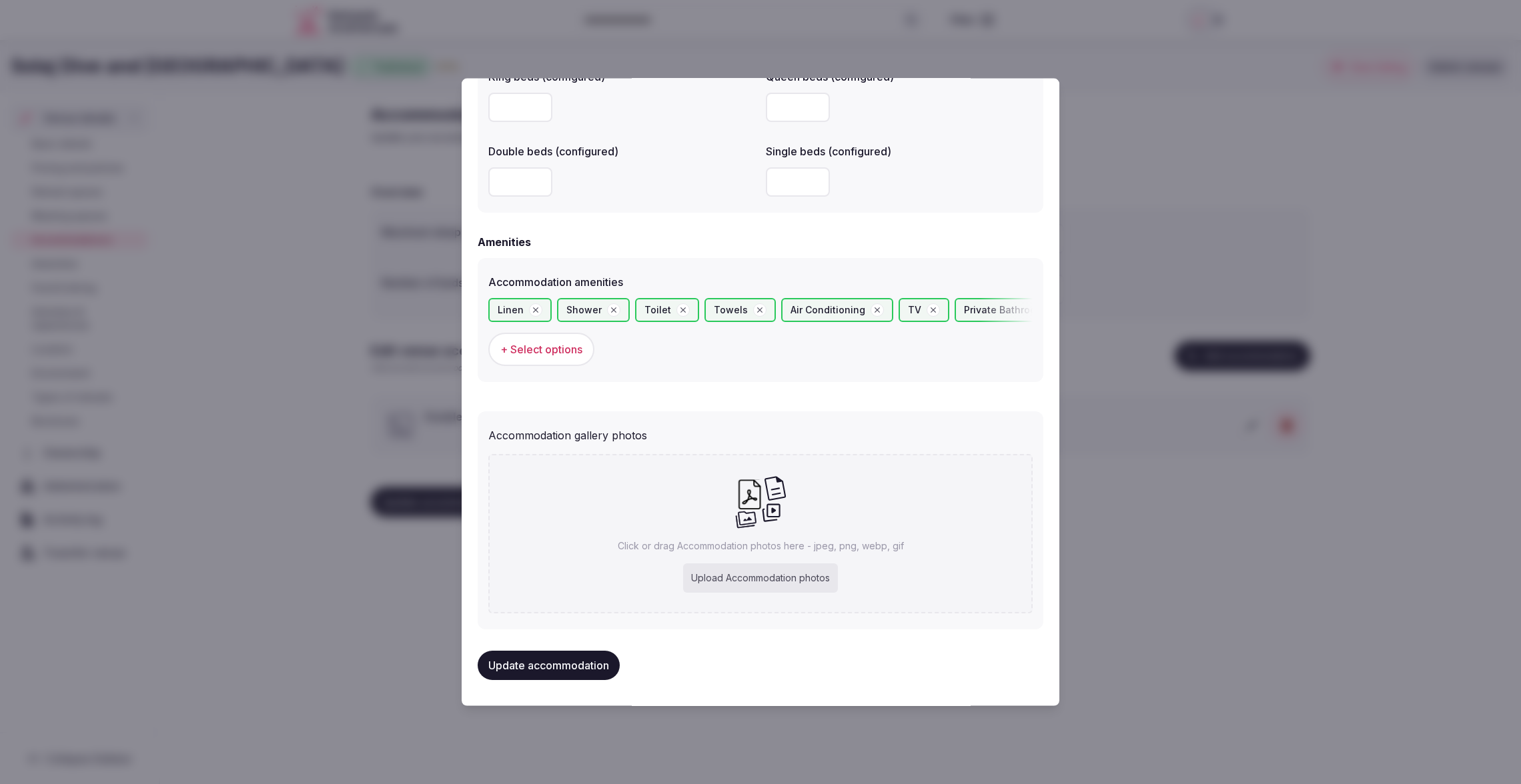
click at [773, 579] on div "Upload Accommodation photos" at bounding box center [760, 578] width 155 height 29
type input "**********"
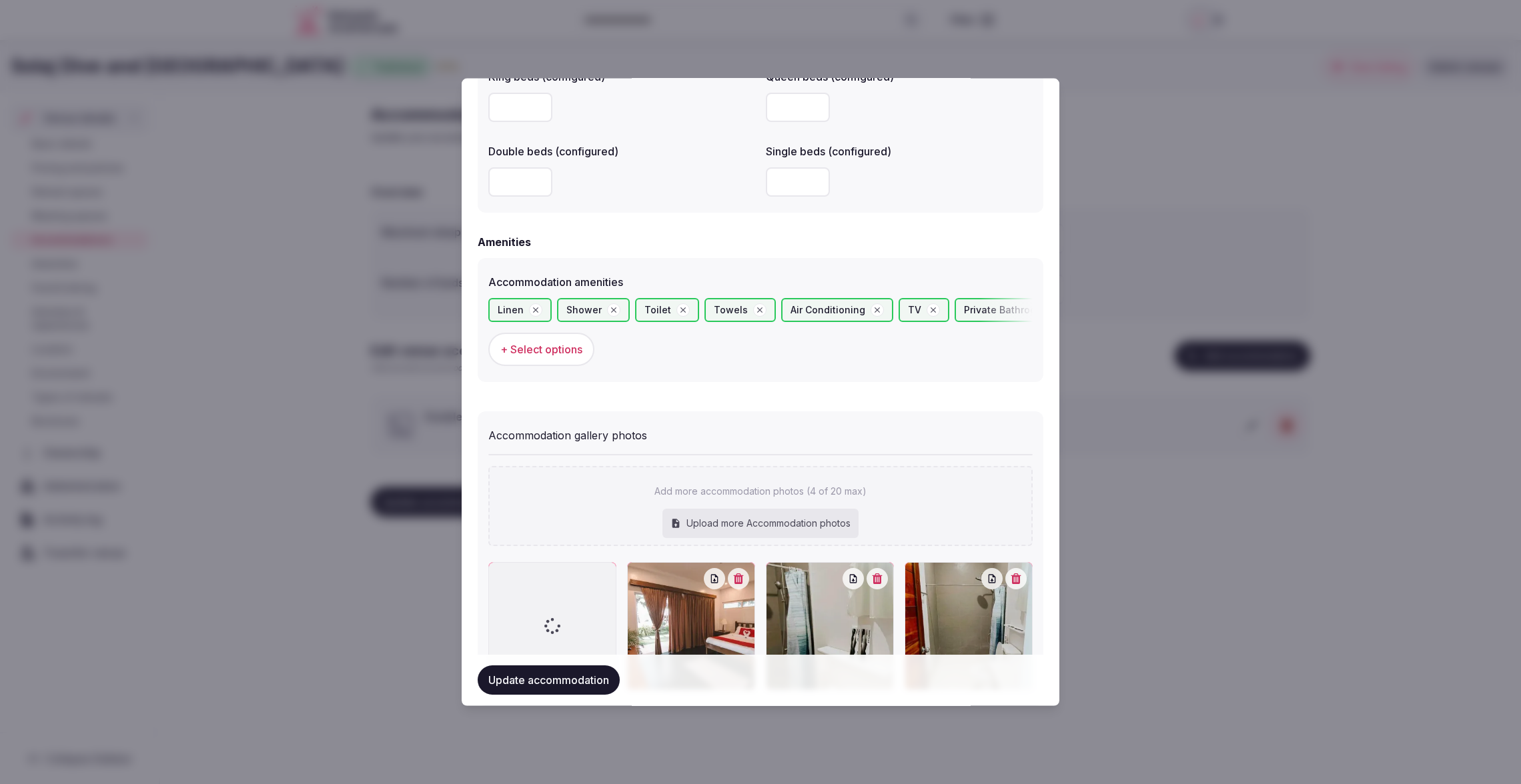
scroll to position [1220, 0]
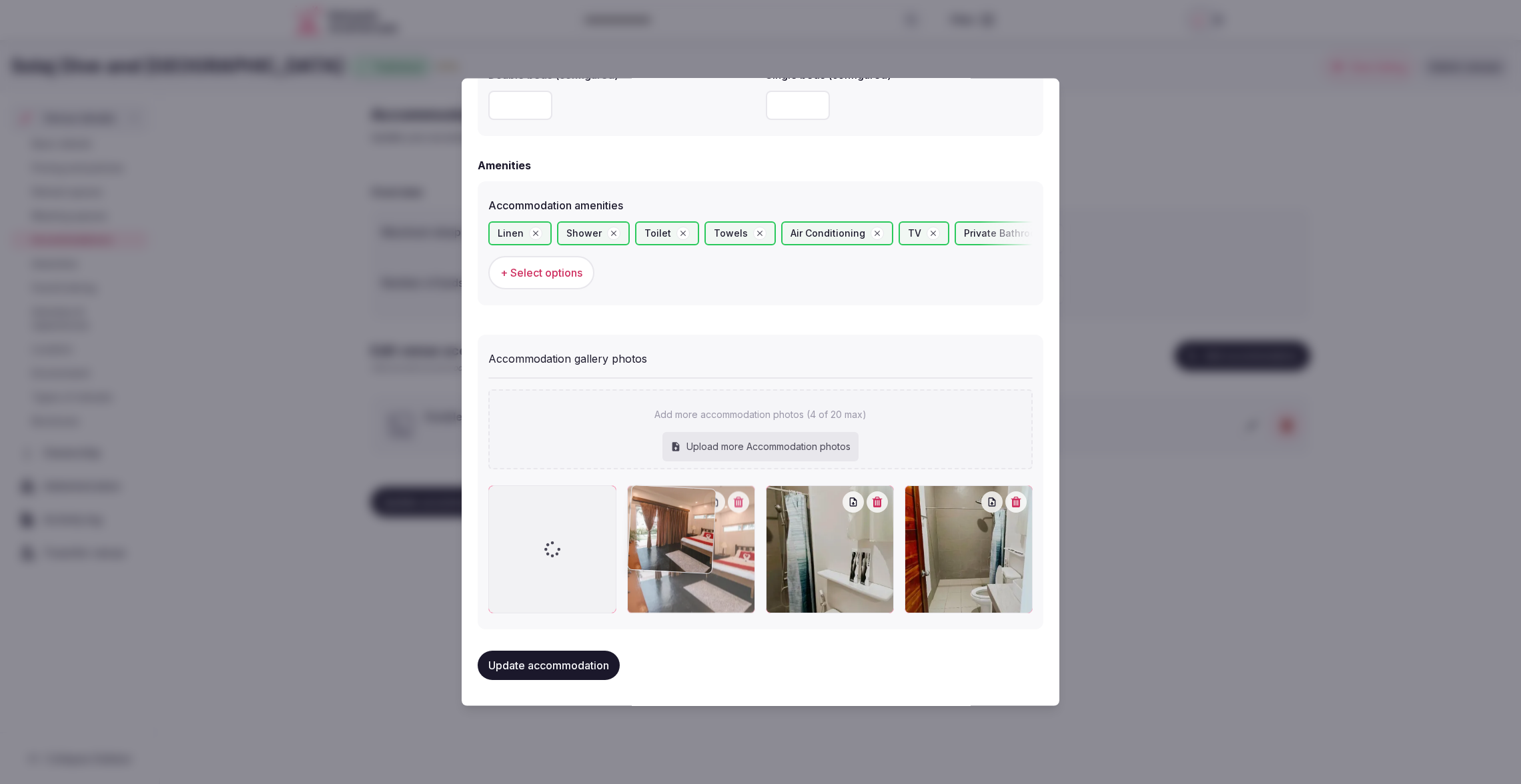
drag, startPoint x: 725, startPoint y: 546, endPoint x: 662, endPoint y: 540, distance: 63.3
click at [678, 546] on div at bounding box center [691, 549] width 128 height 128
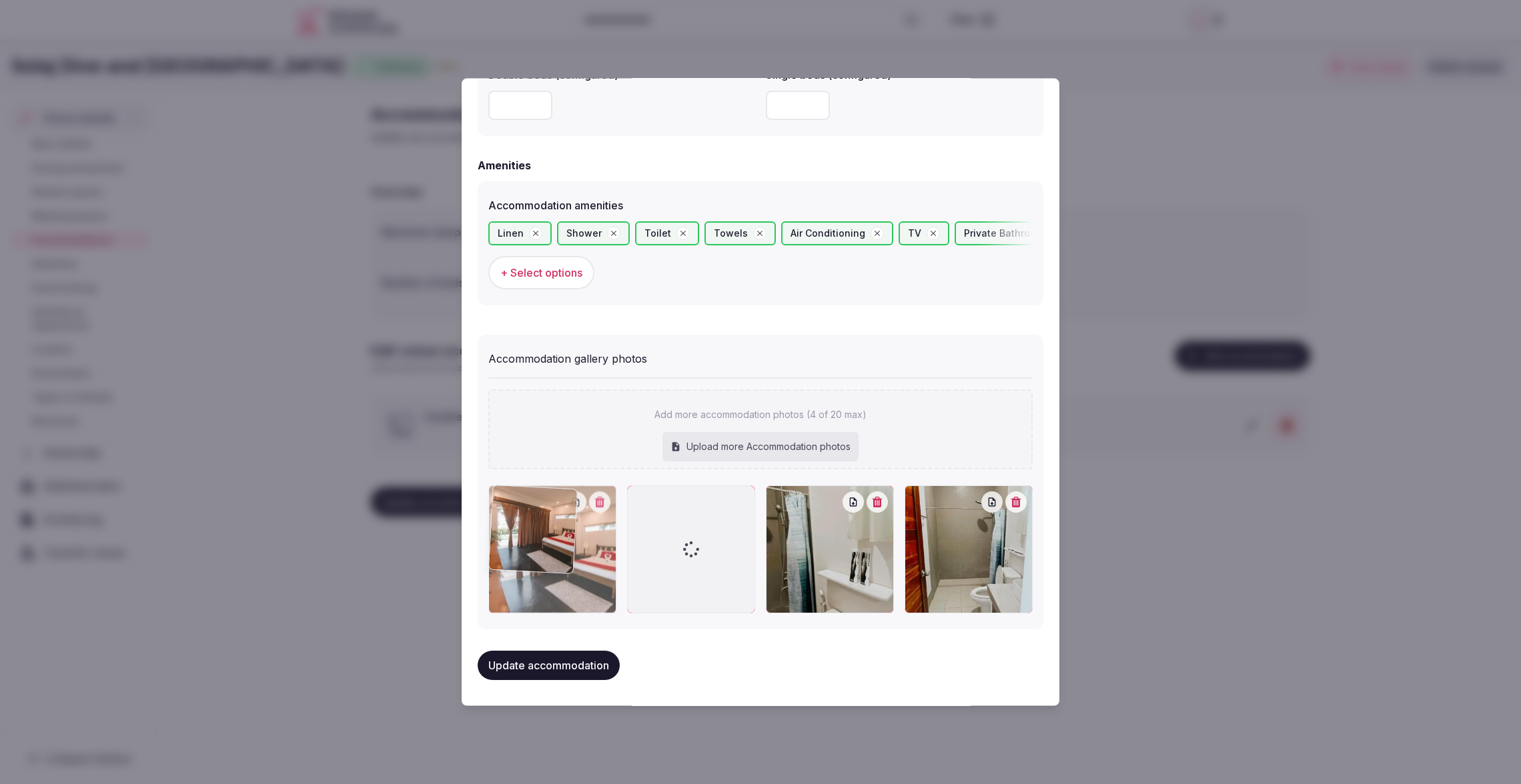
drag, startPoint x: 717, startPoint y: 541, endPoint x: 590, endPoint y: 543, distance: 127.0
click at [590, 543] on div at bounding box center [552, 549] width 128 height 128
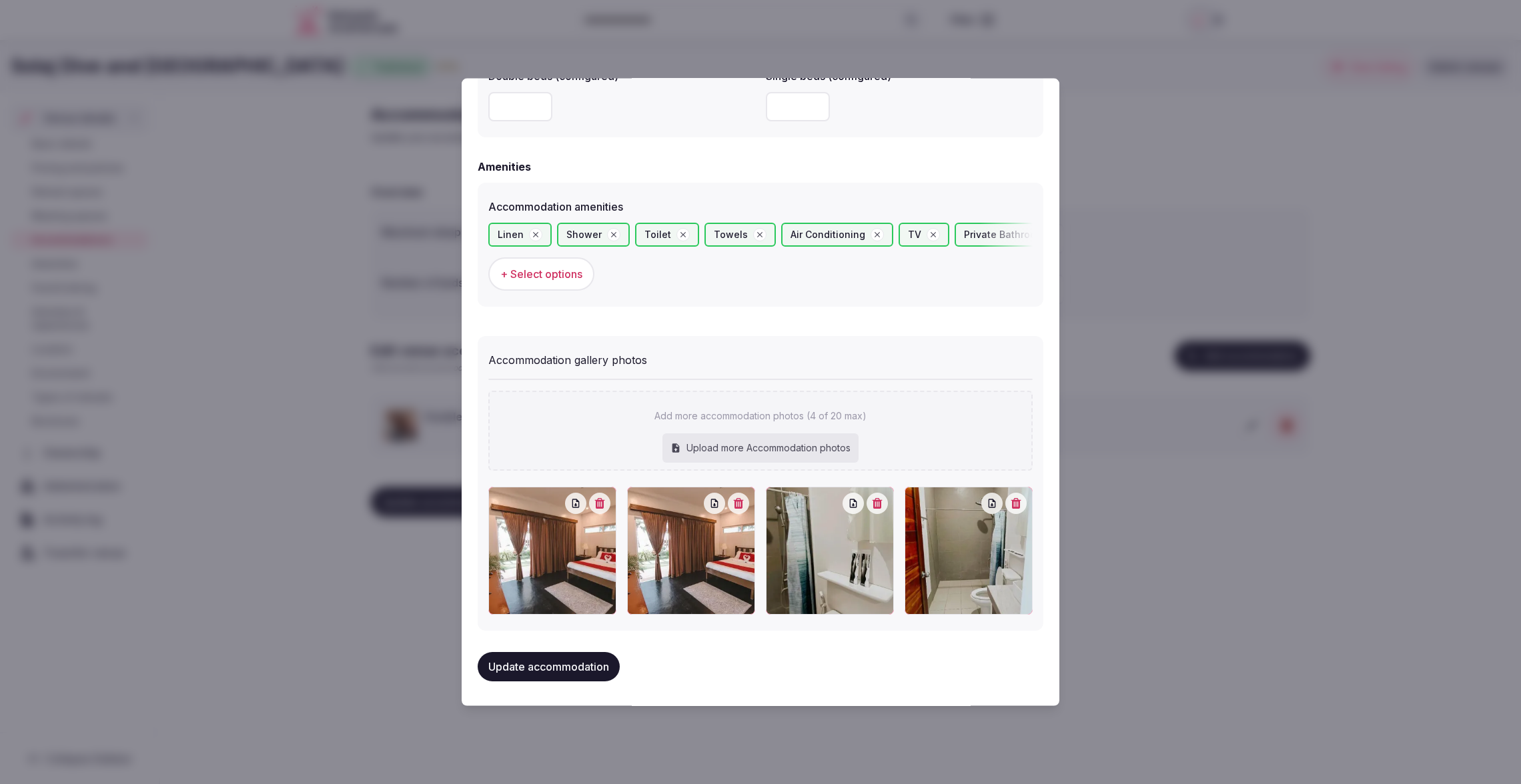
click at [556, 658] on button "Update accommodation" at bounding box center [548, 667] width 142 height 29
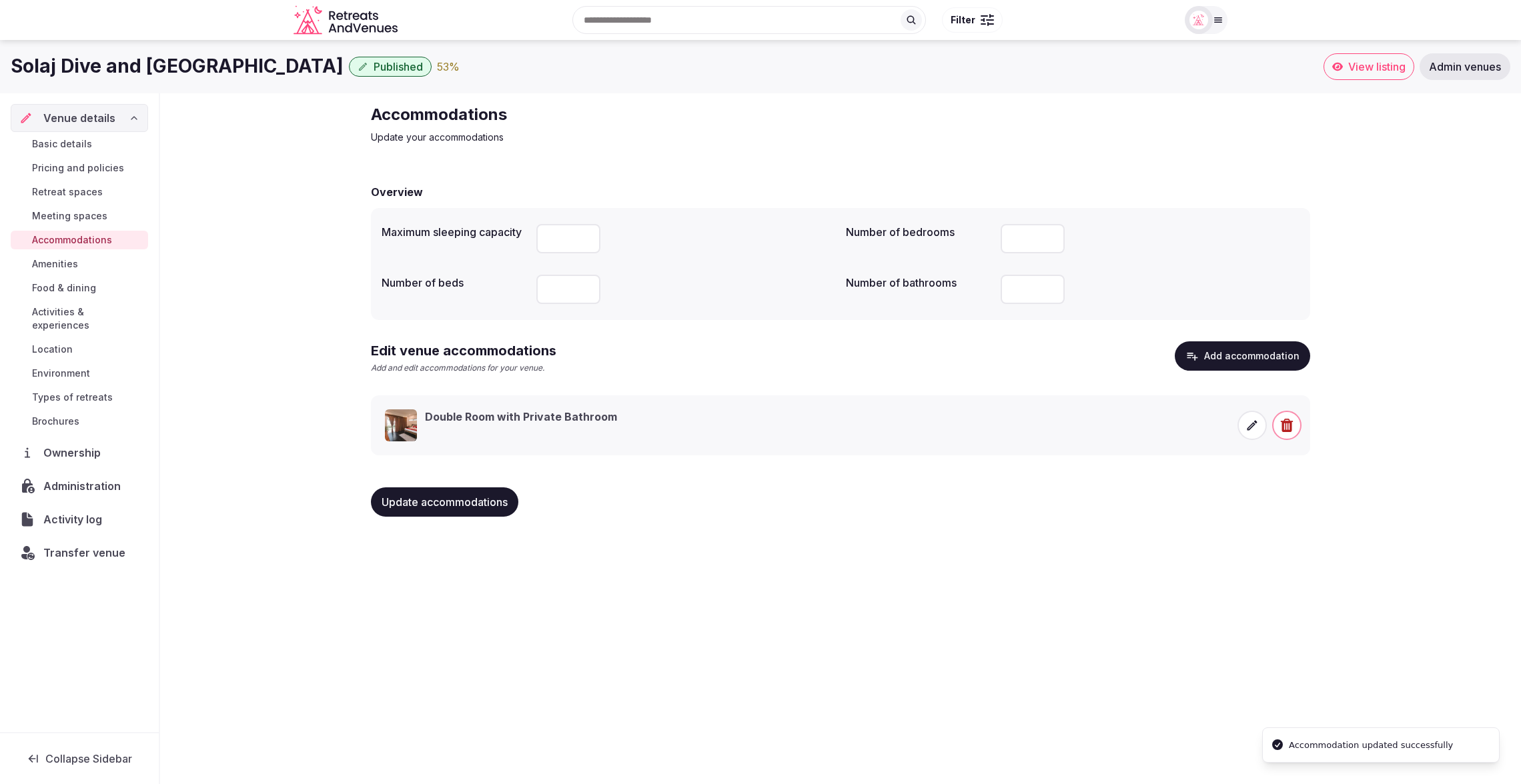
click at [809, 431] on div "Double Room with Private Bathroom" at bounding box center [806, 425] width 844 height 32
click at [1247, 423] on icon at bounding box center [1251, 425] width 13 height 13
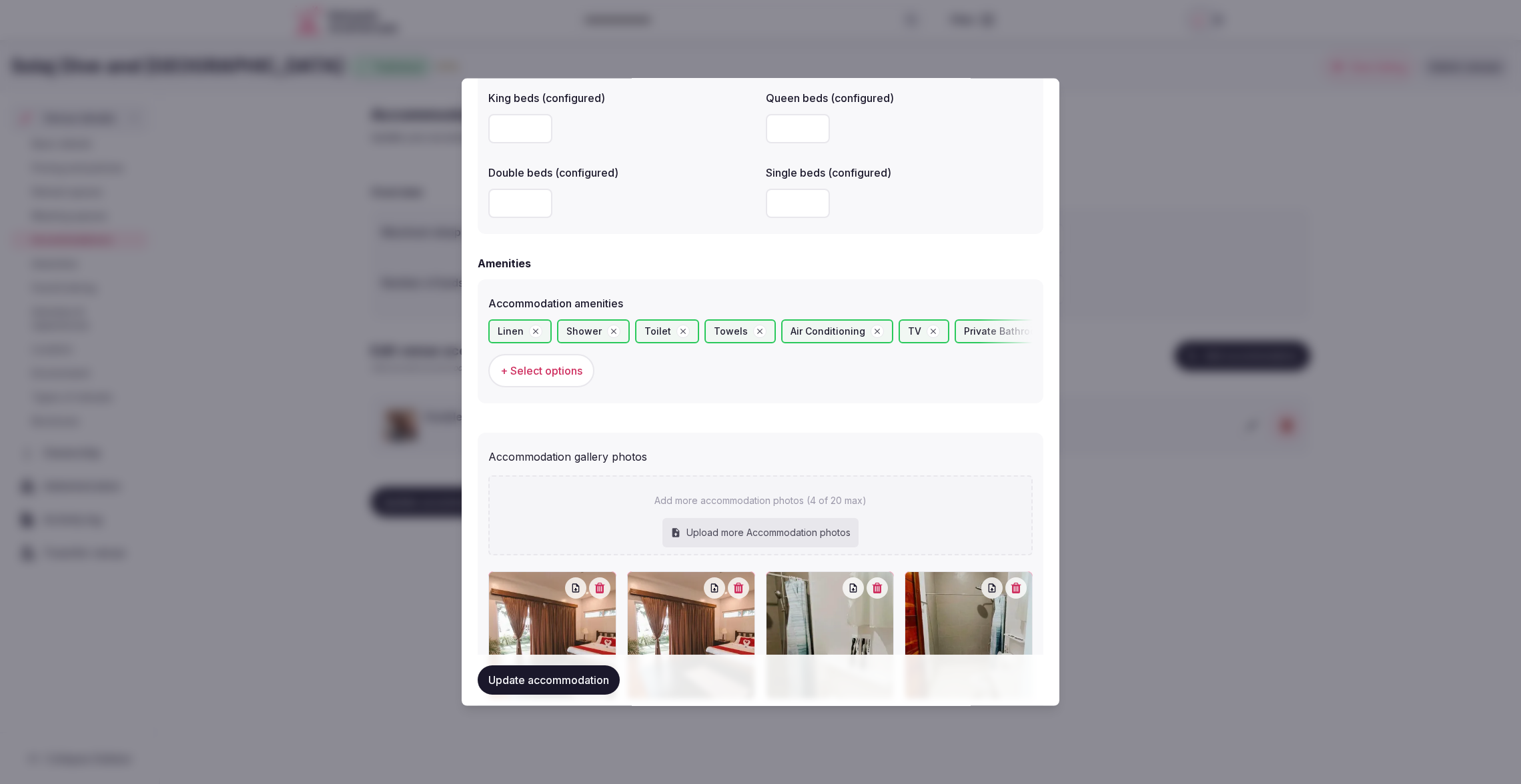
scroll to position [1209, 0]
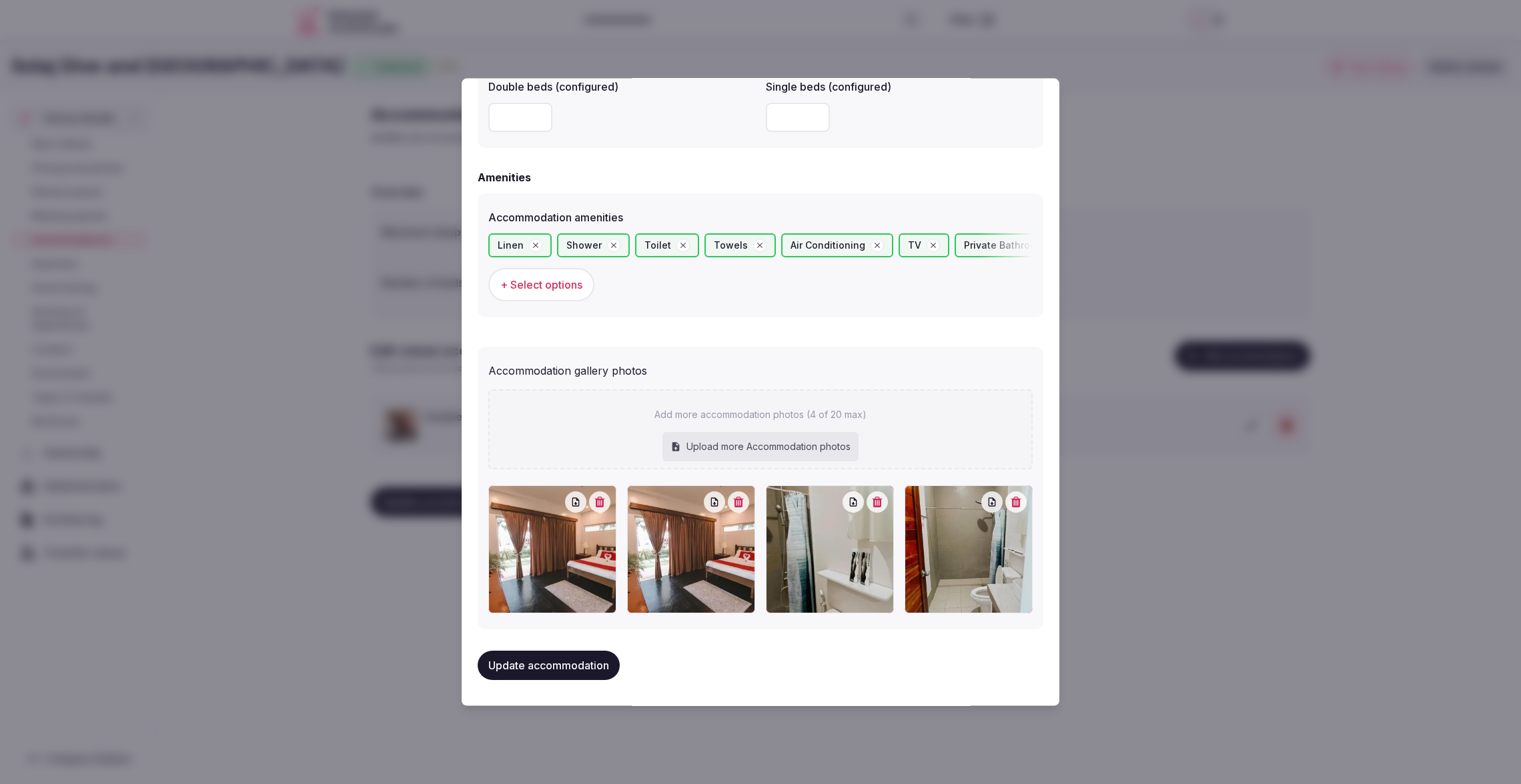
click at [741, 505] on button "button" at bounding box center [738, 502] width 21 height 21
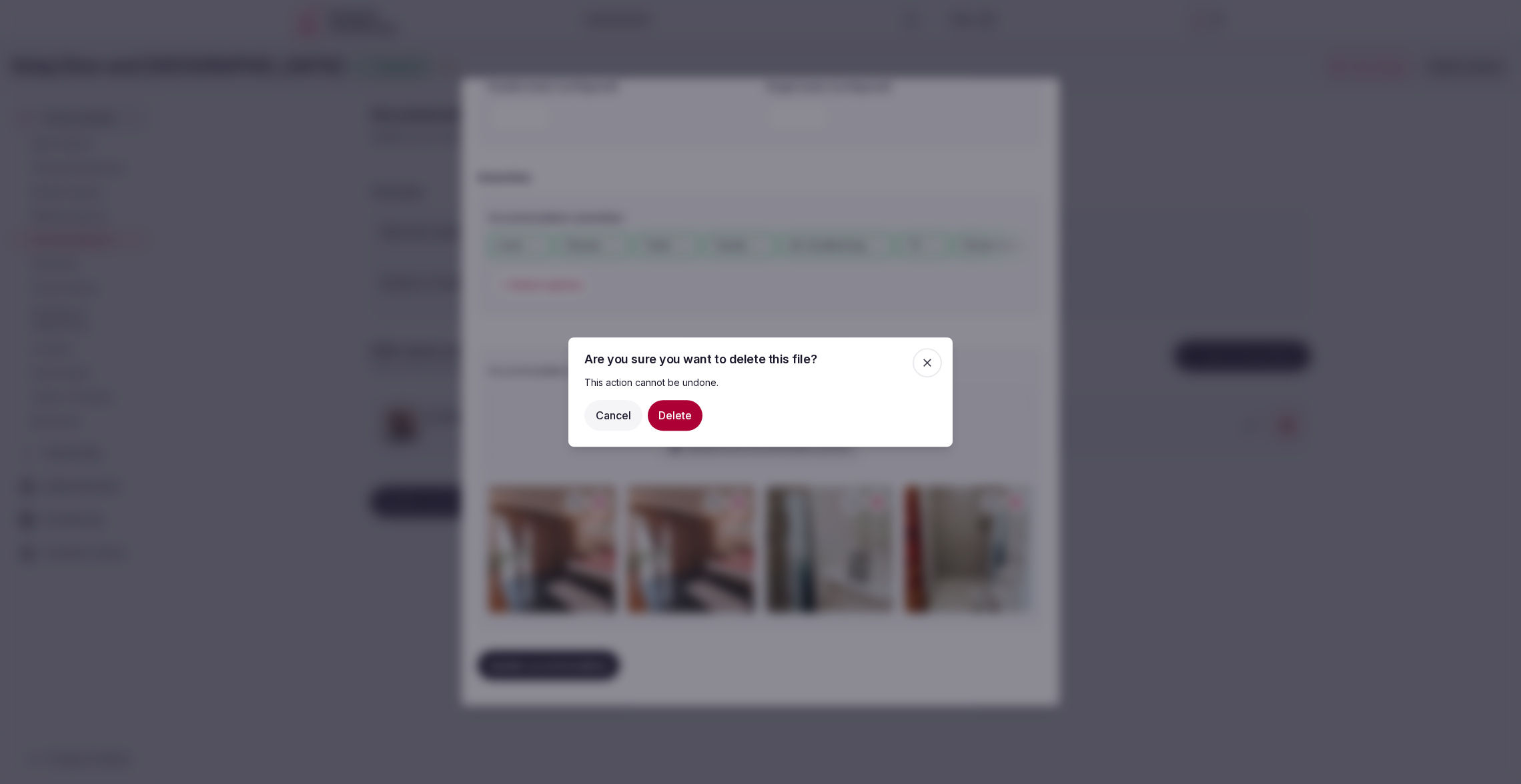
click at [671, 413] on button "Delete" at bounding box center [675, 415] width 54 height 31
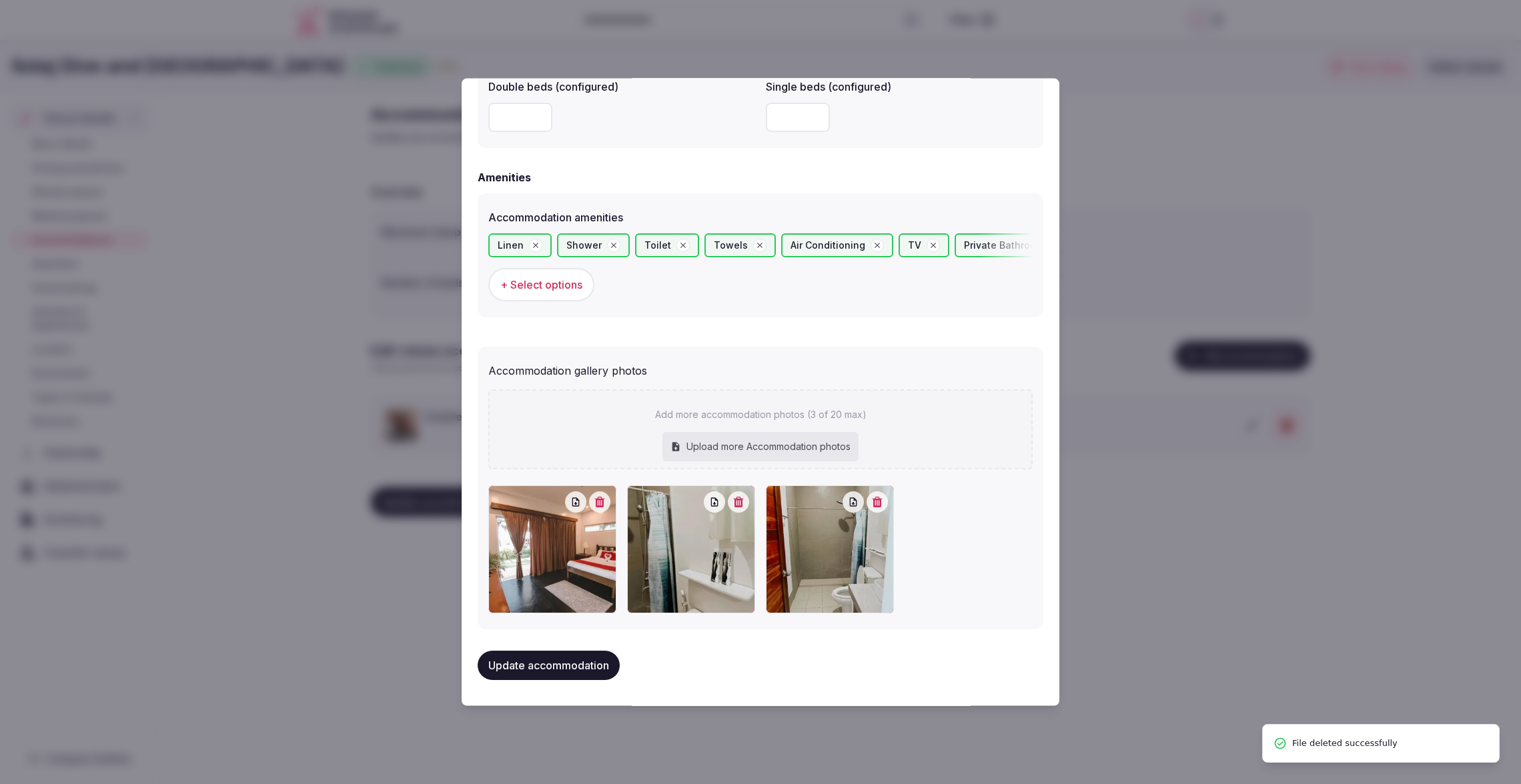
scroll to position [1208, 0]
click at [569, 675] on button "Update accommodation" at bounding box center [548, 666] width 142 height 29
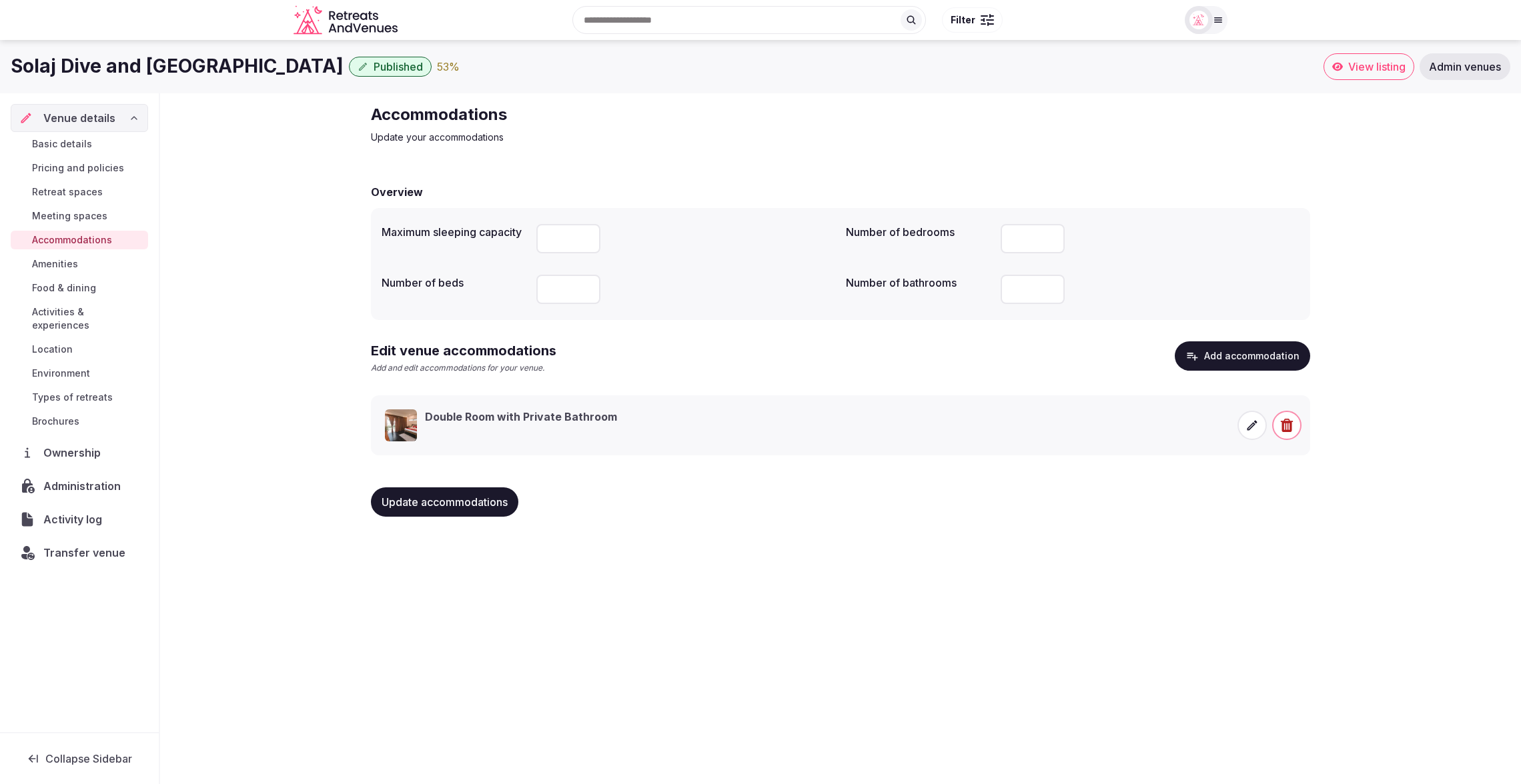
click at [1267, 362] on button "Add accommodation" at bounding box center [1242, 356] width 136 height 29
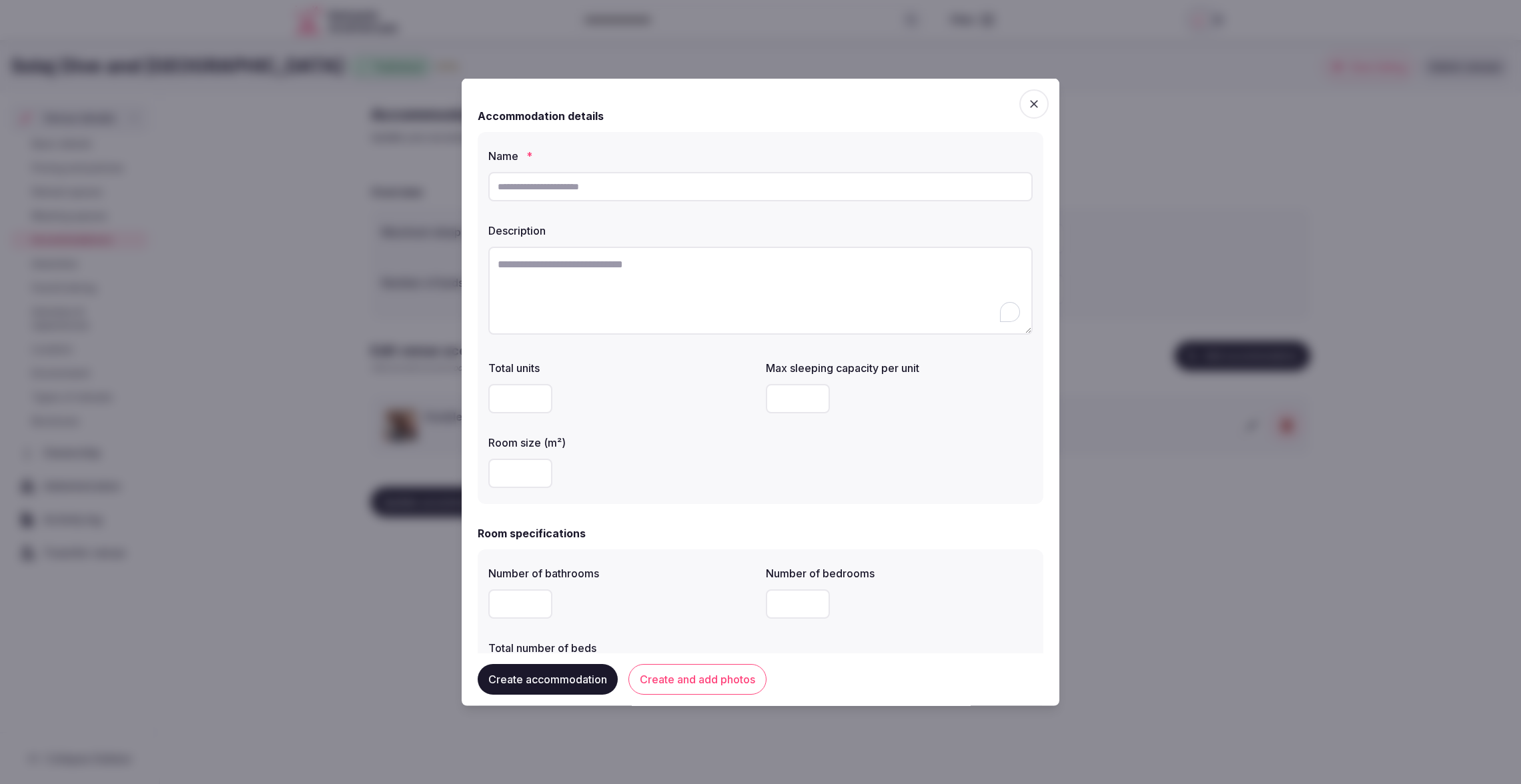
click at [616, 283] on textarea "To enrich screen reader interactions, please activate Accessibility in Grammarl…" at bounding box center [760, 290] width 544 height 88
paste textarea "**********"
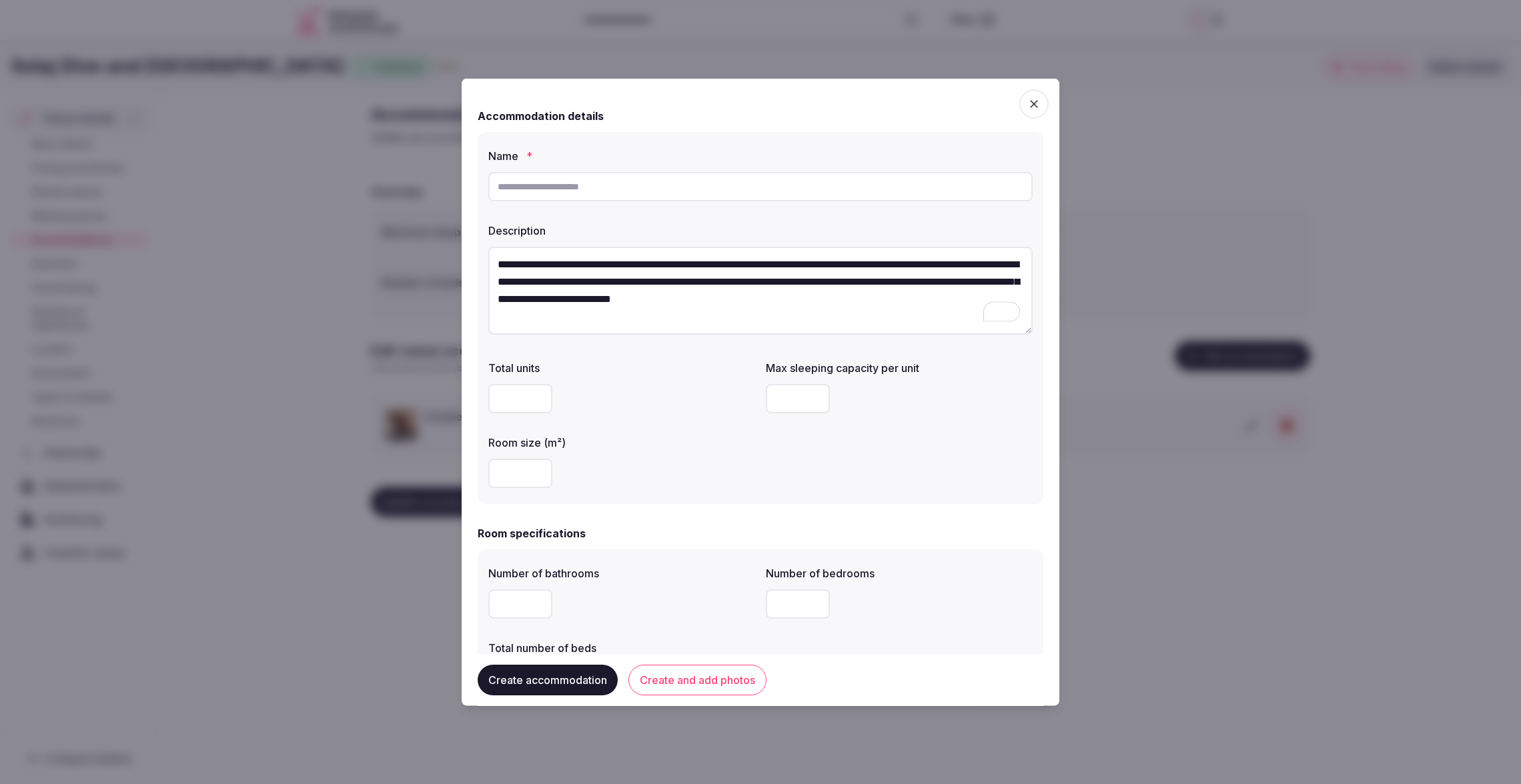
type textarea "**********"
click at [634, 186] on input "text" at bounding box center [760, 186] width 544 height 29
type input "**********"
click at [624, 377] on div "Total units" at bounding box center [622, 386] width 267 height 64
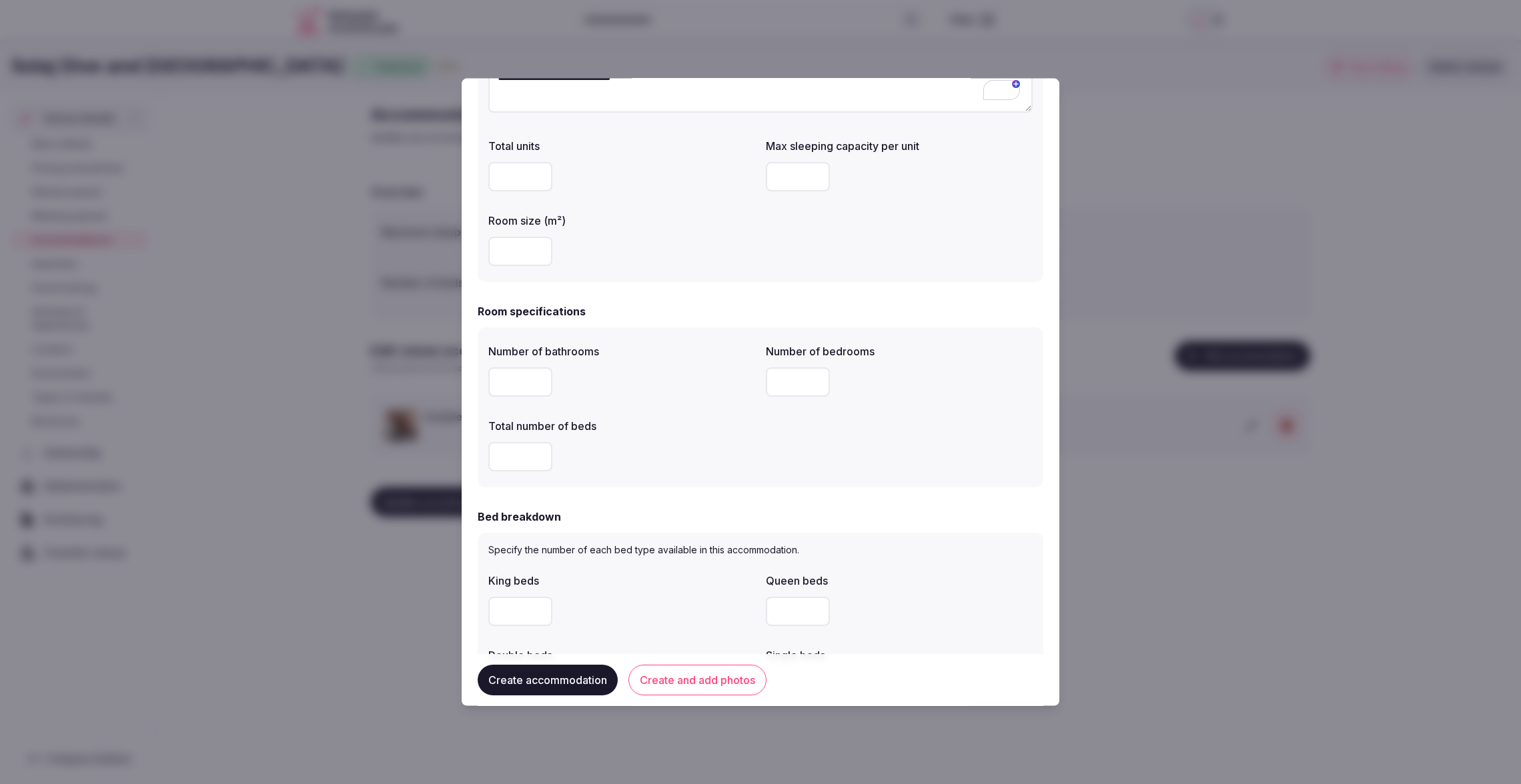
scroll to position [238, 0]
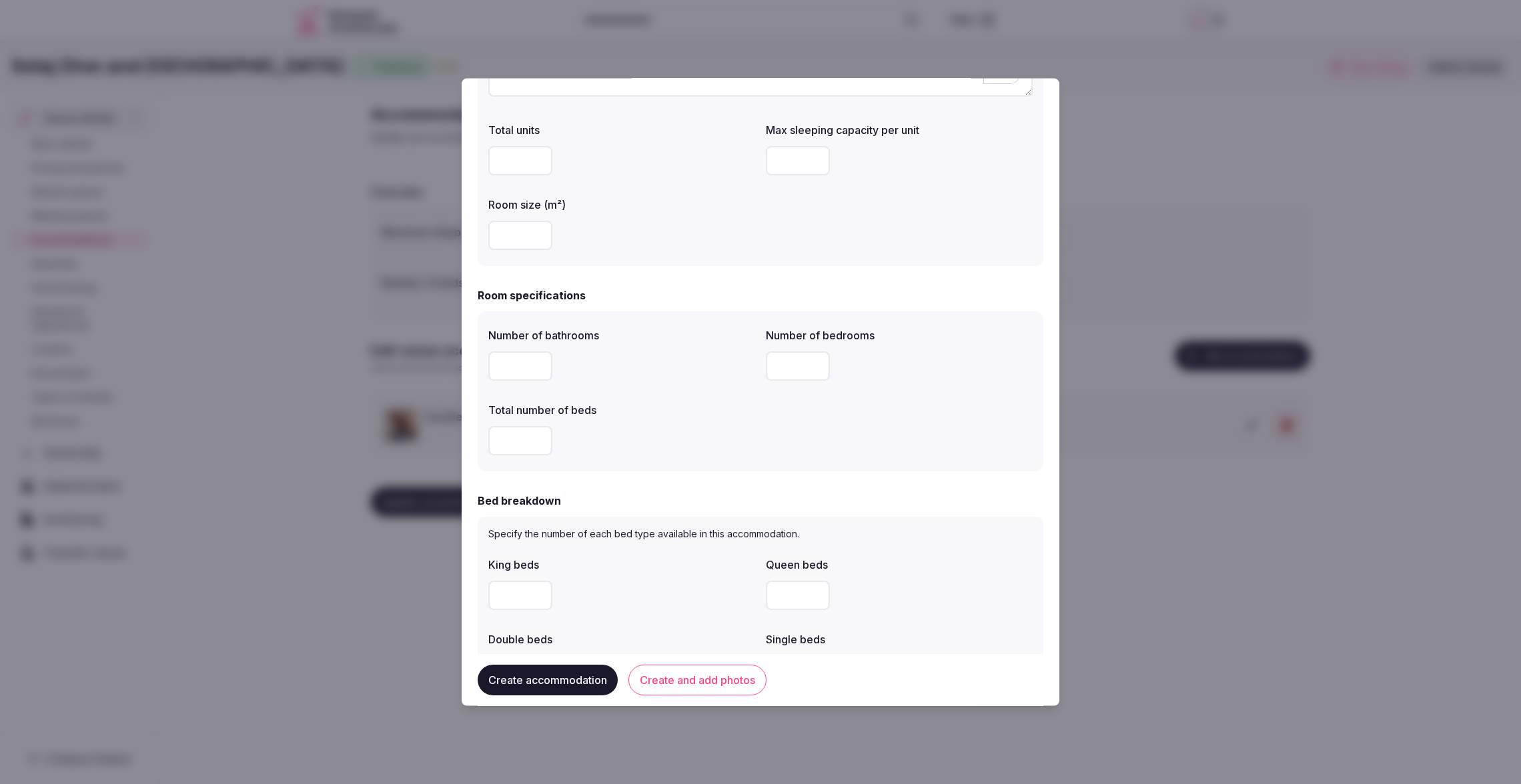
click at [804, 366] on input "number" at bounding box center [798, 366] width 64 height 29
type input "*"
click at [911, 375] on div "*" at bounding box center [899, 366] width 267 height 29
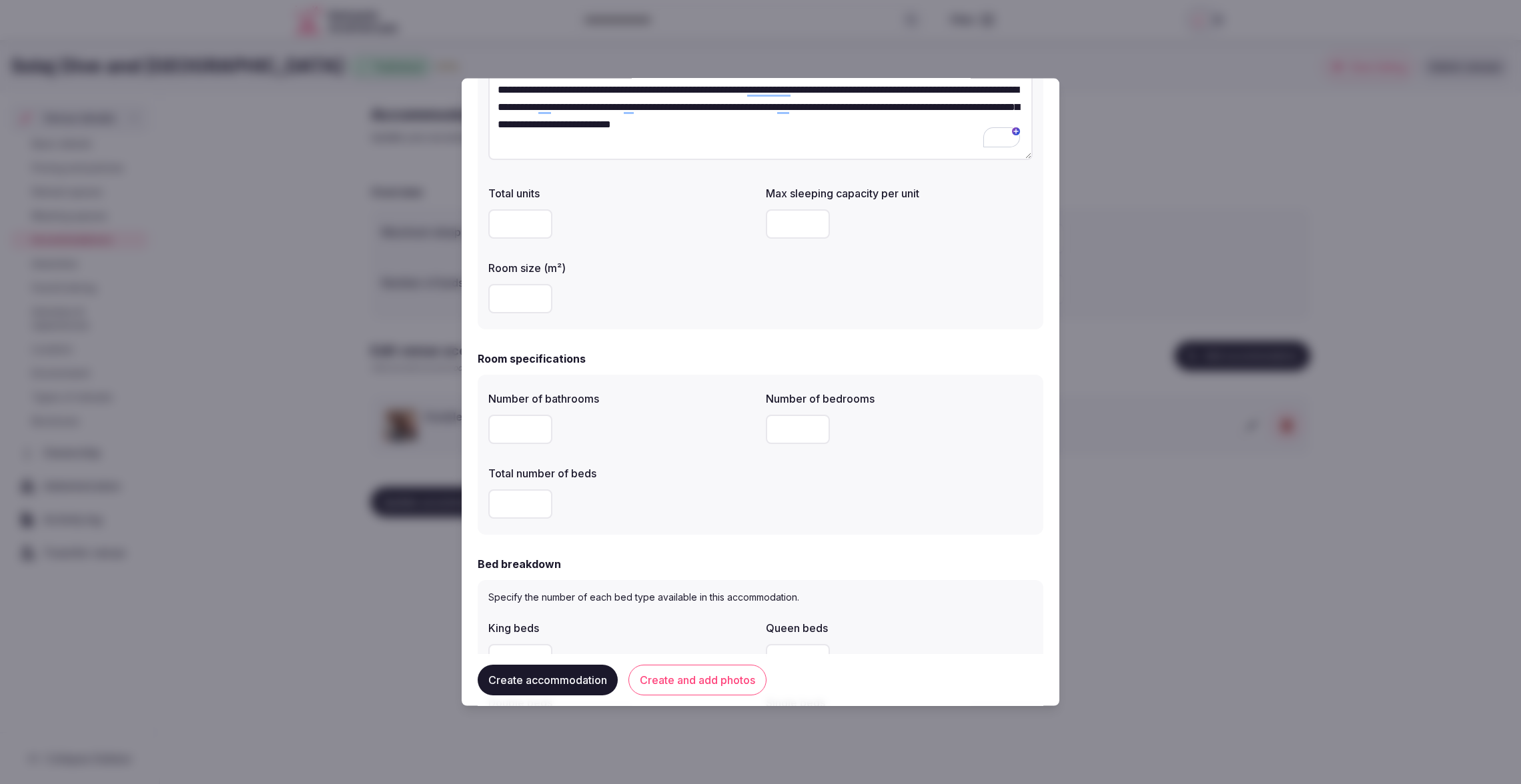
scroll to position [168, 0]
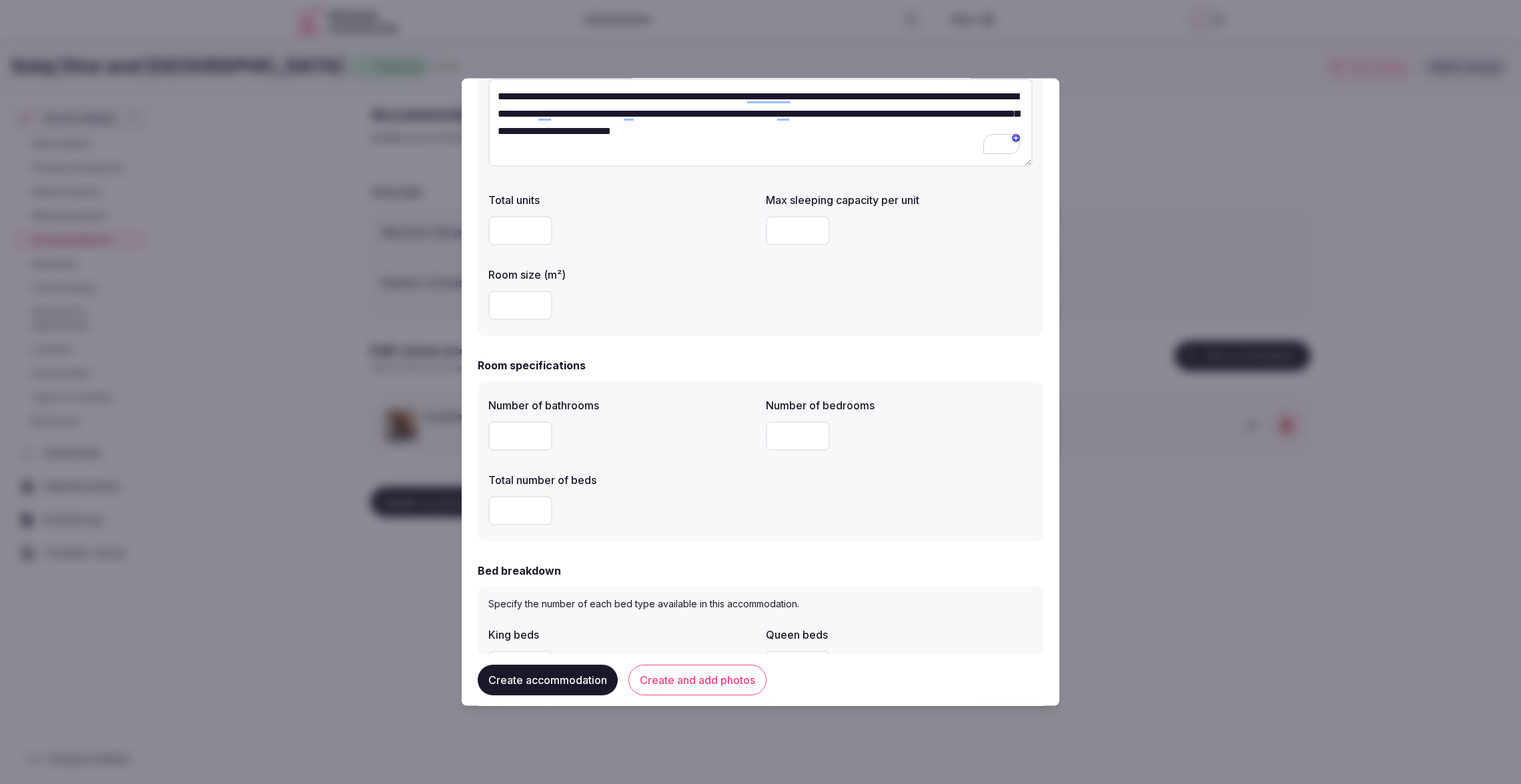
drag, startPoint x: 536, startPoint y: 514, endPoint x: 521, endPoint y: 512, distance: 15.1
click at [532, 514] on input "number" at bounding box center [521, 510] width 64 height 29
click at [518, 512] on input "number" at bounding box center [521, 510] width 64 height 29
type input "*"
click at [764, 521] on div "Number of bathrooms Number of bedrooms * Total number of beds *" at bounding box center [760, 461] width 544 height 139
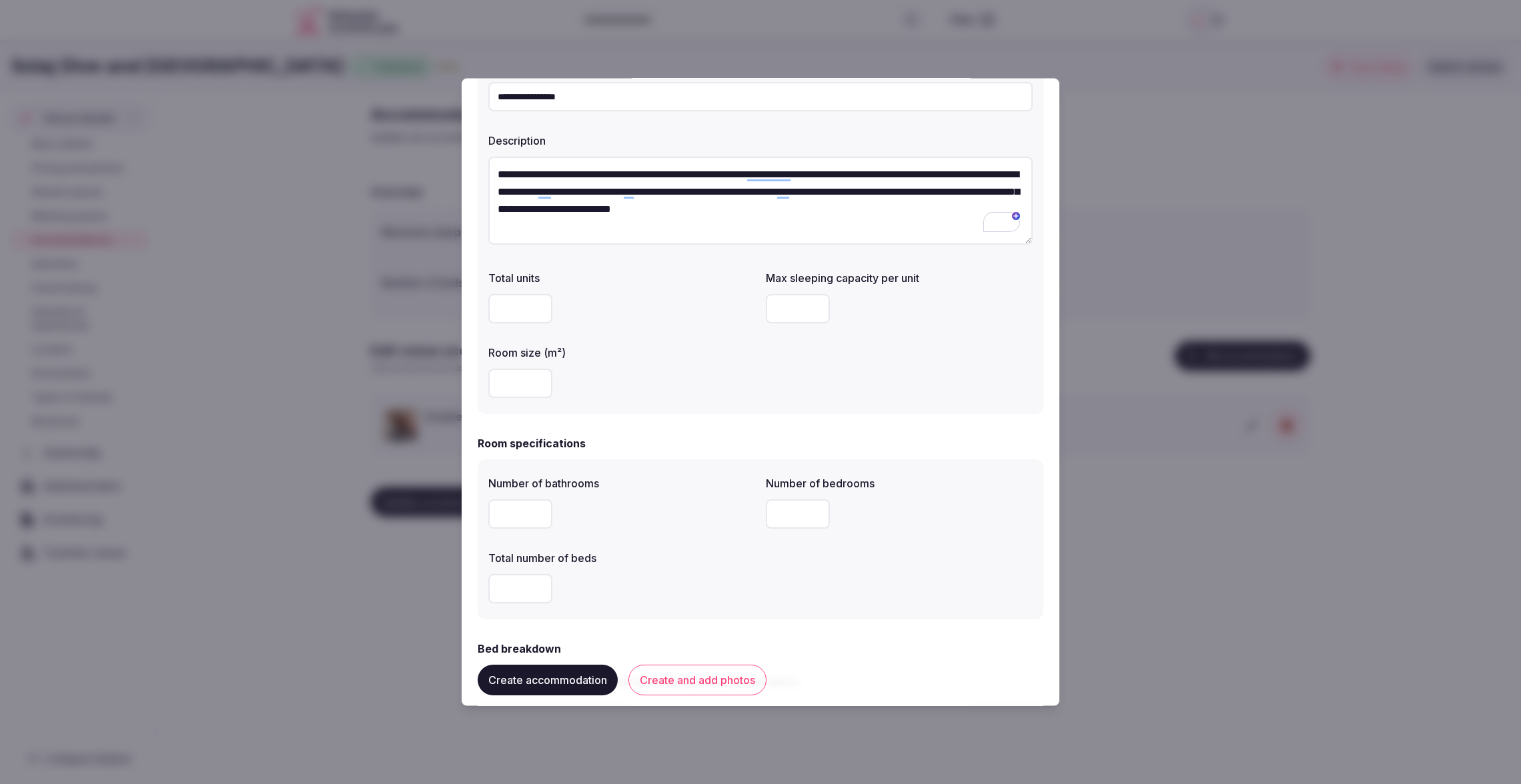
scroll to position [82, 0]
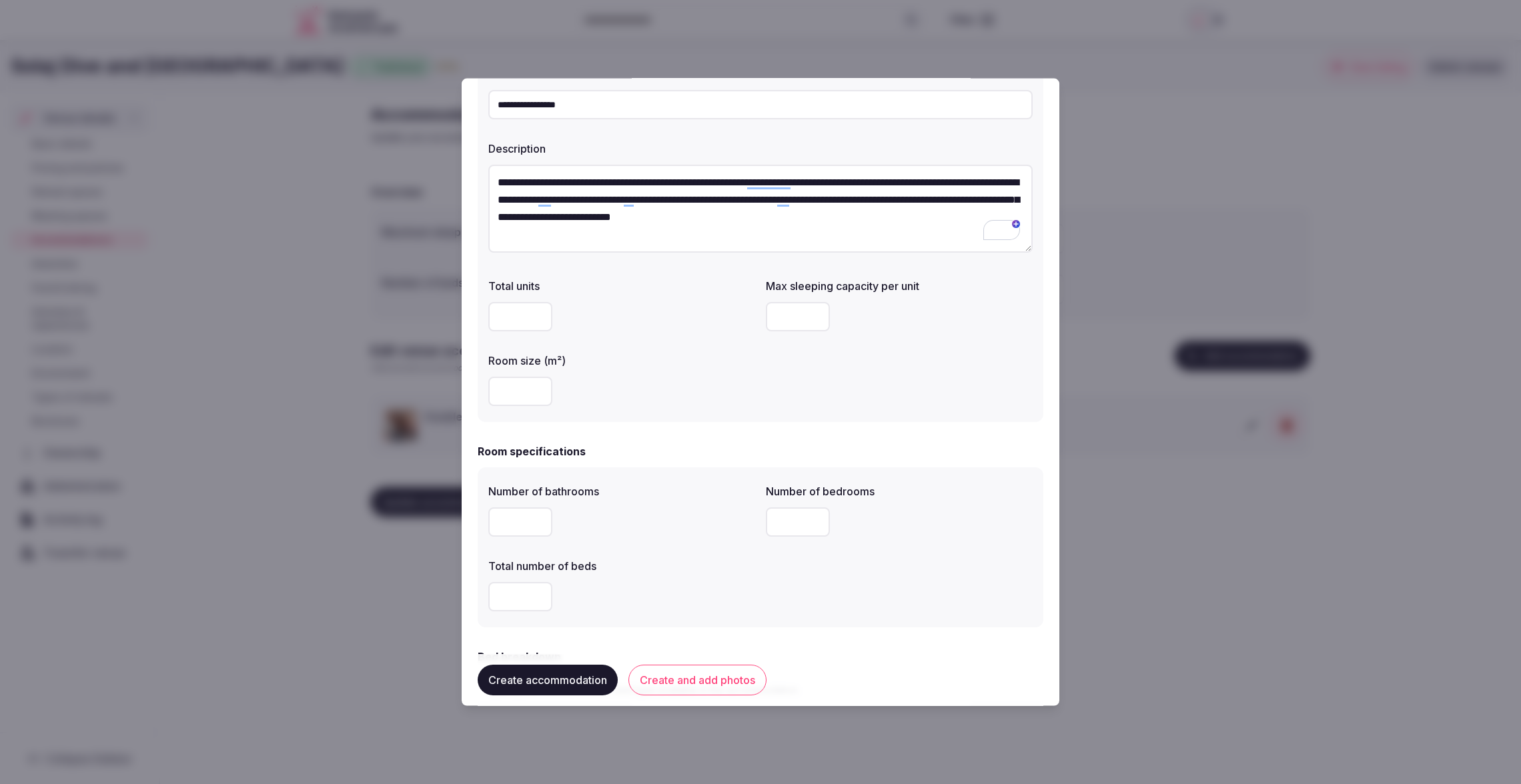
click at [899, 221] on textarea "**********" at bounding box center [760, 208] width 544 height 88
paste textarea "**********"
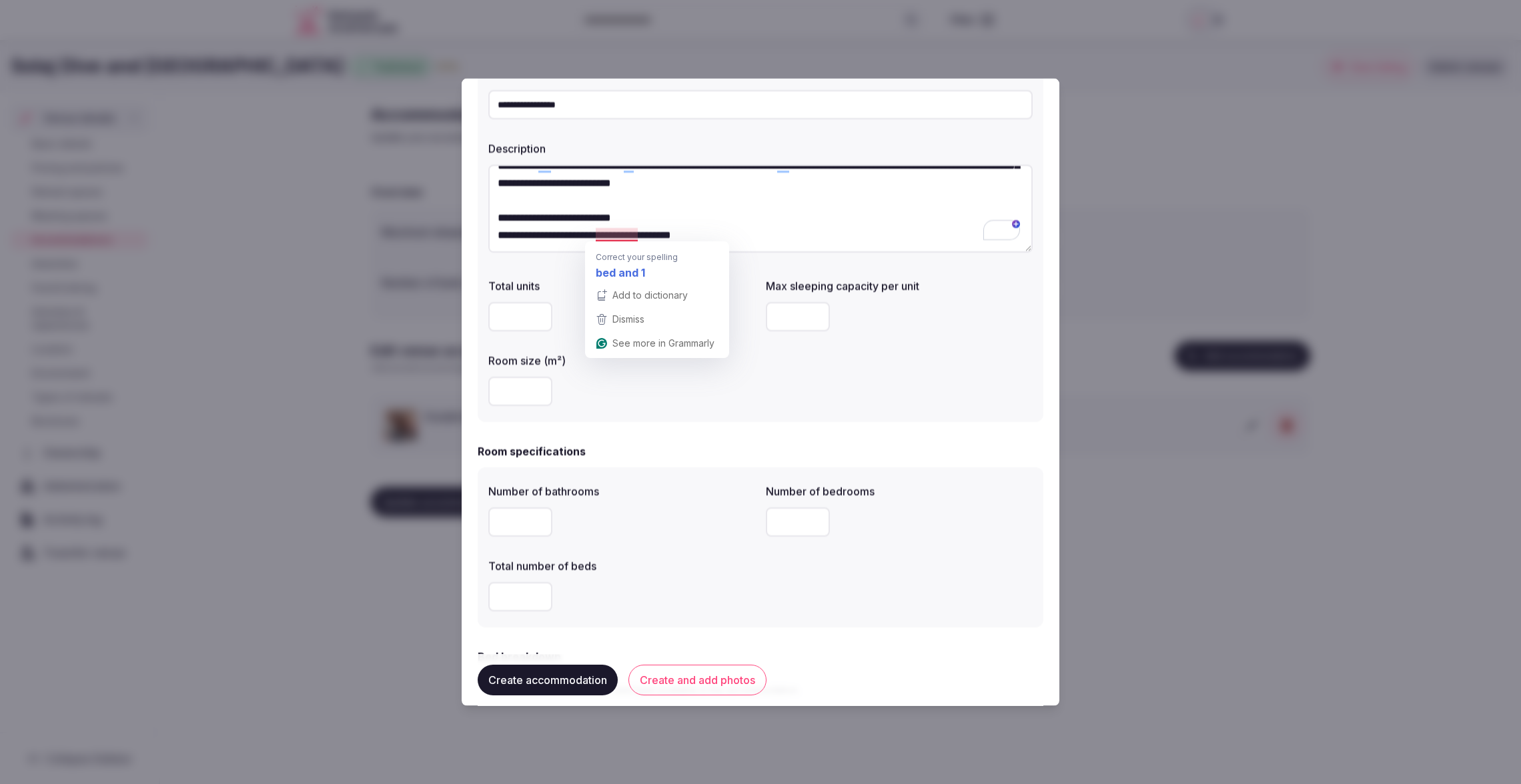
click at [619, 235] on textarea "**********" at bounding box center [760, 208] width 544 height 88
click at [614, 235] on textarea "**********" at bounding box center [760, 208] width 544 height 88
click at [636, 232] on textarea "**********" at bounding box center [760, 208] width 544 height 88
type textarea "**********"
click at [675, 311] on div at bounding box center [622, 316] width 267 height 29
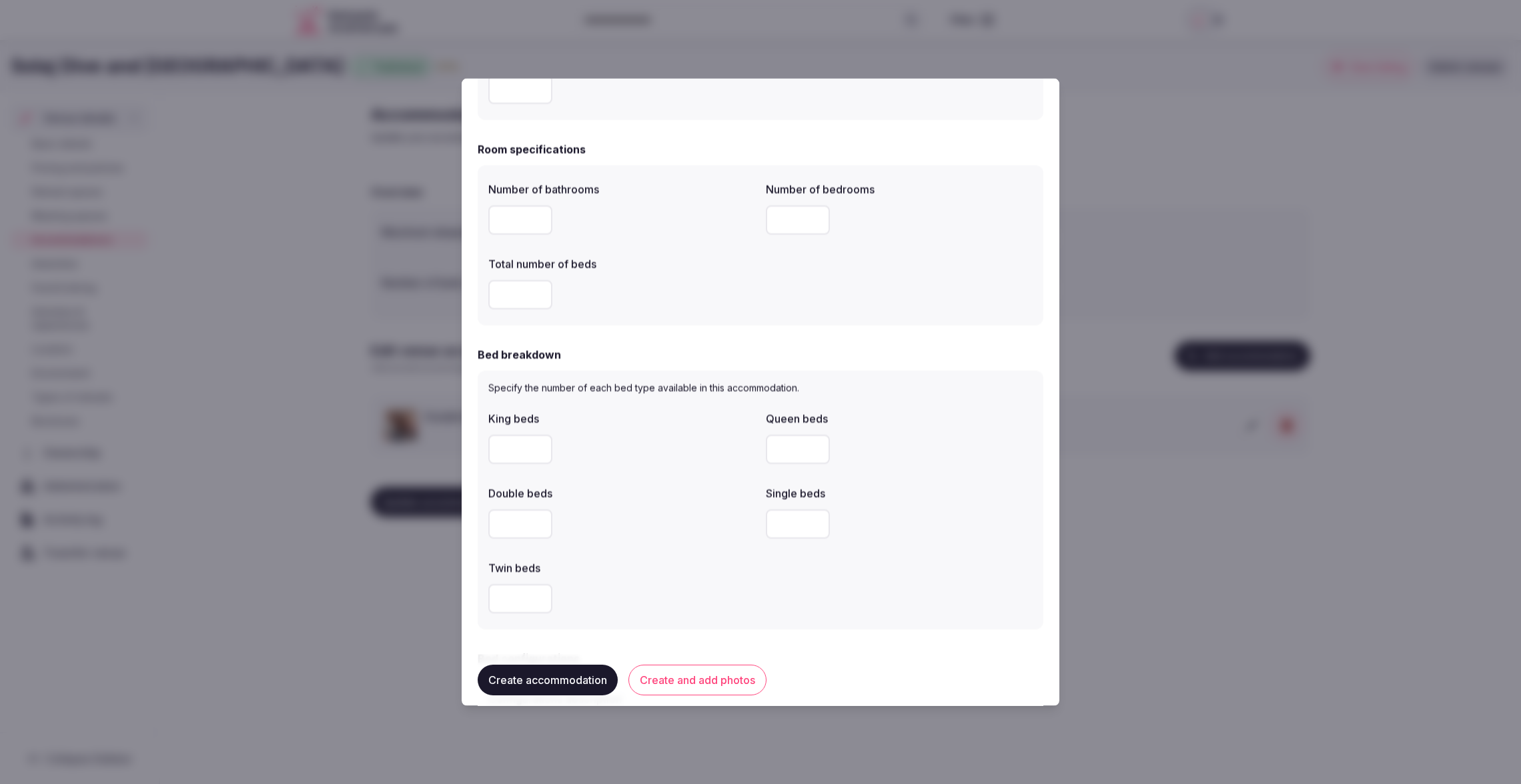
scroll to position [395, 0]
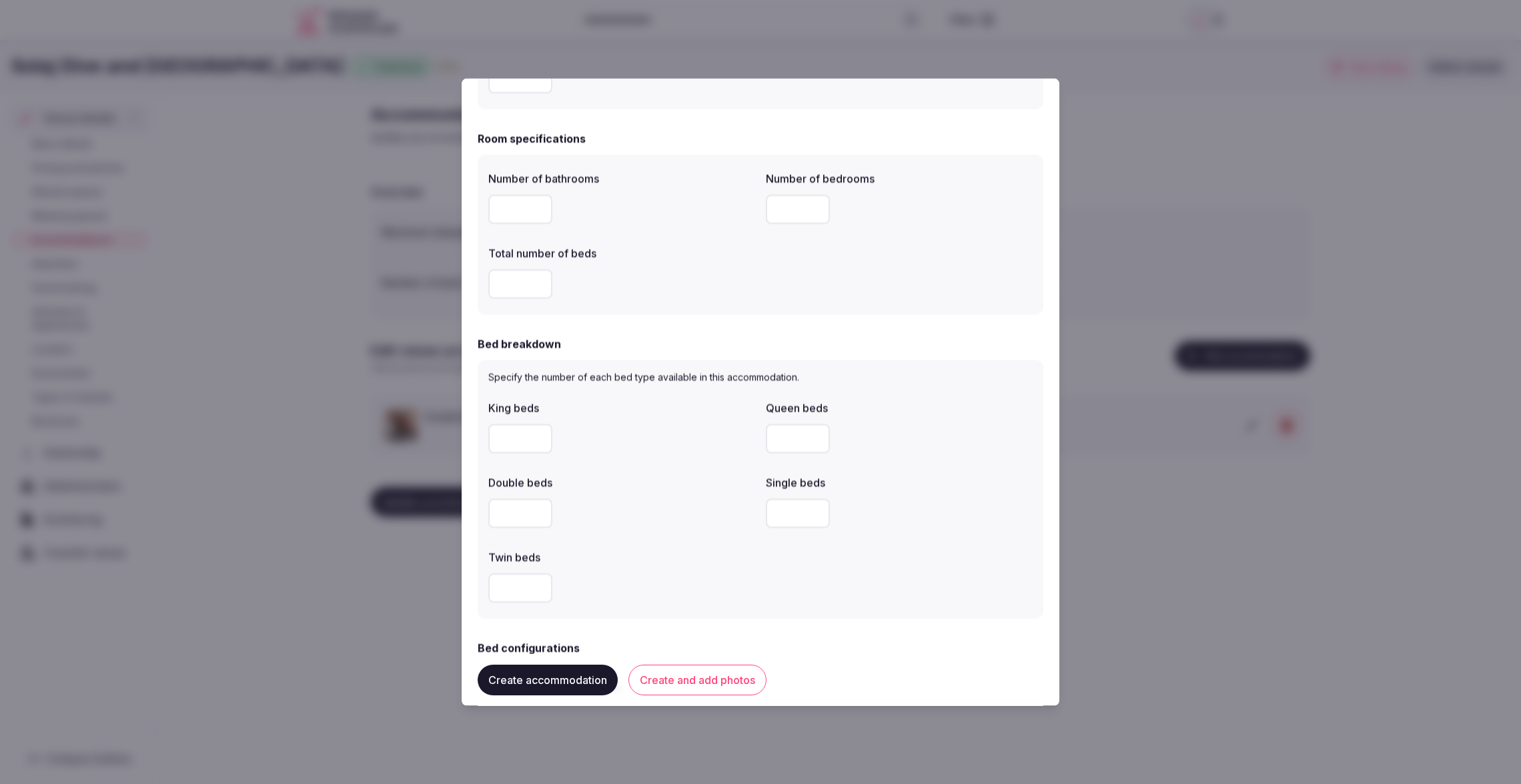
click at [766, 431] on input "number" at bounding box center [798, 438] width 64 height 29
type input "*"
click at [731, 486] on label "Double beds" at bounding box center [622, 482] width 267 height 11
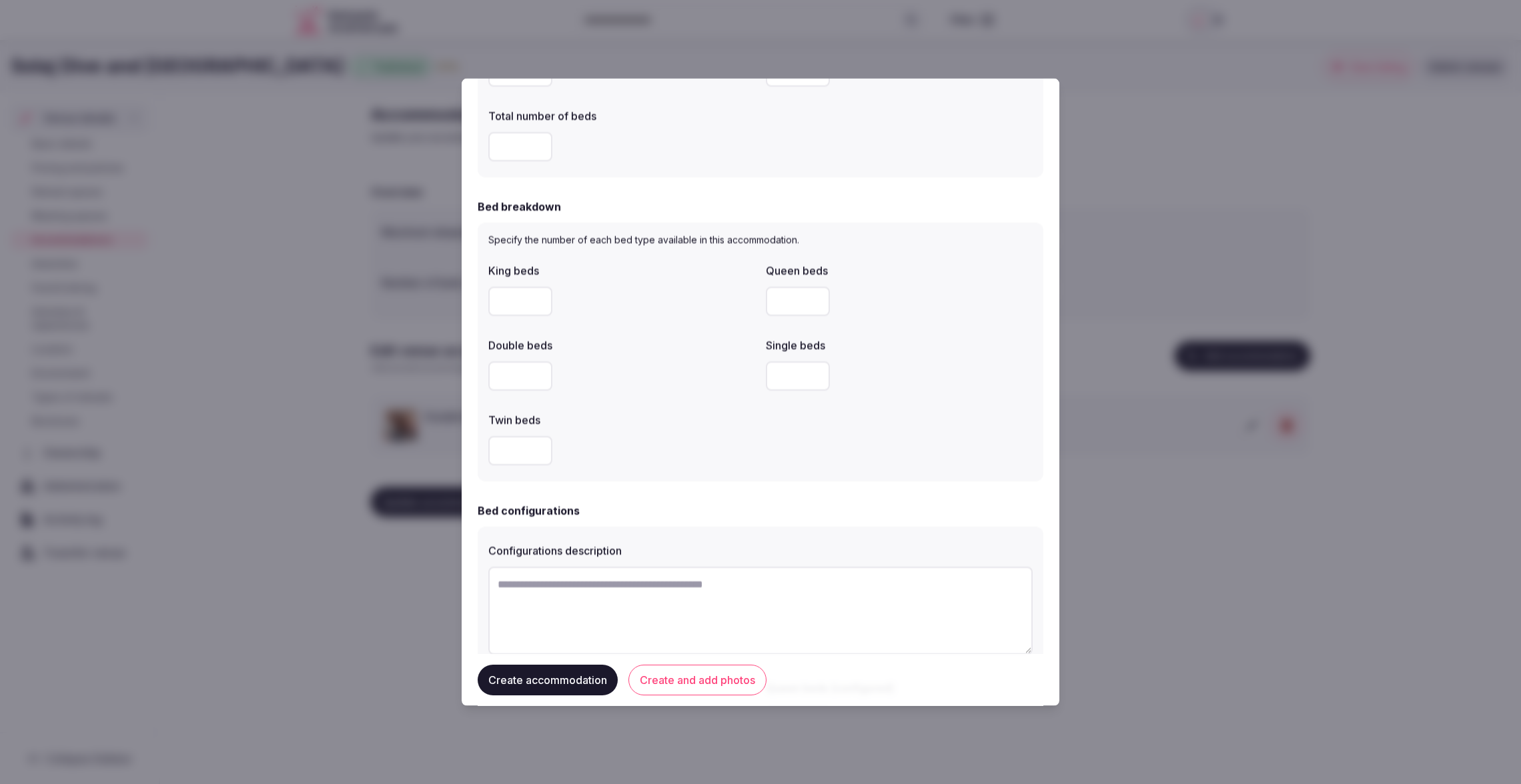
scroll to position [541, 0]
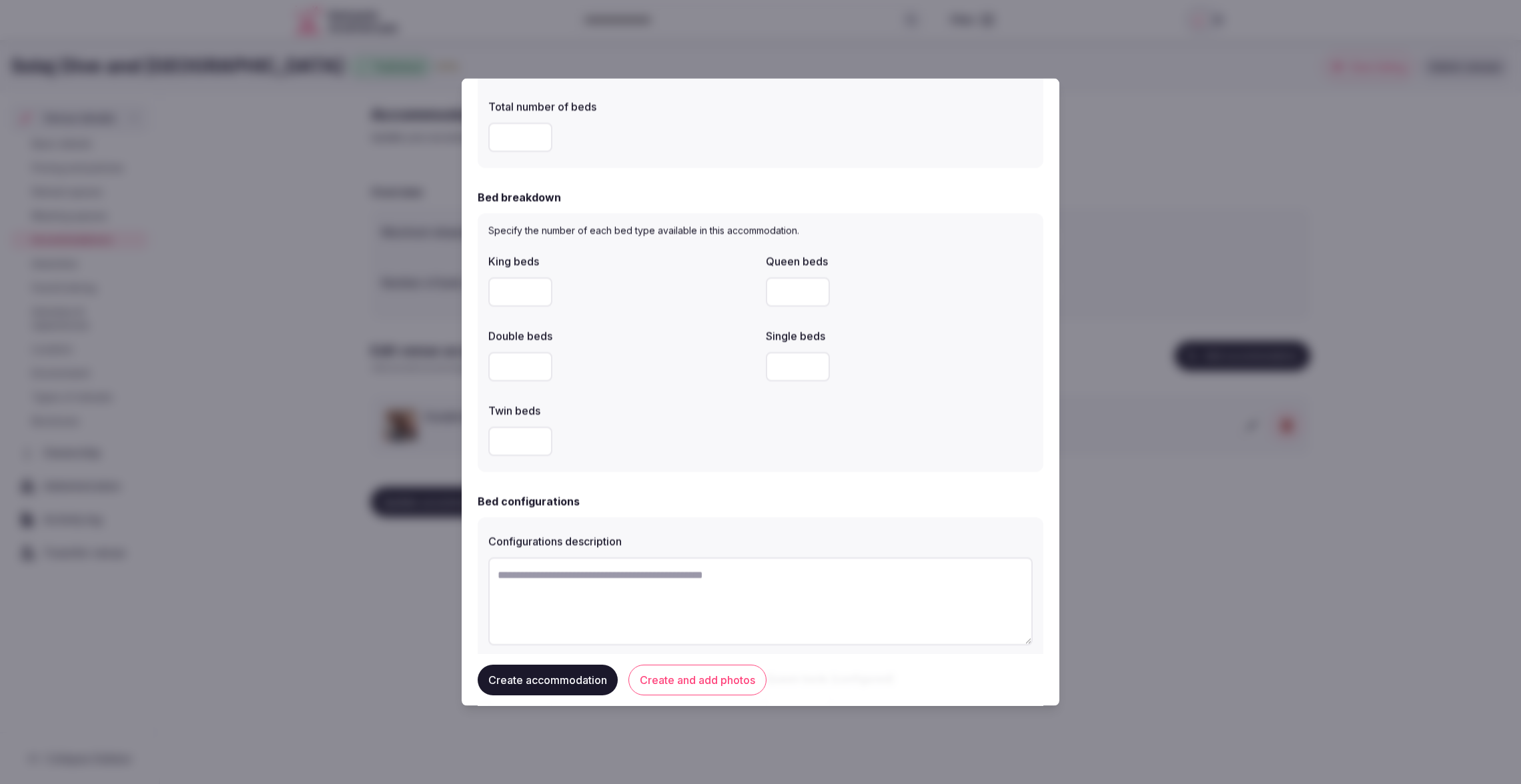
click at [793, 370] on input "number" at bounding box center [798, 366] width 64 height 29
type input "*"
click at [781, 416] on div "King beds Queen beds * Double beds Single beds * Twin beds" at bounding box center [760, 354] width 544 height 213
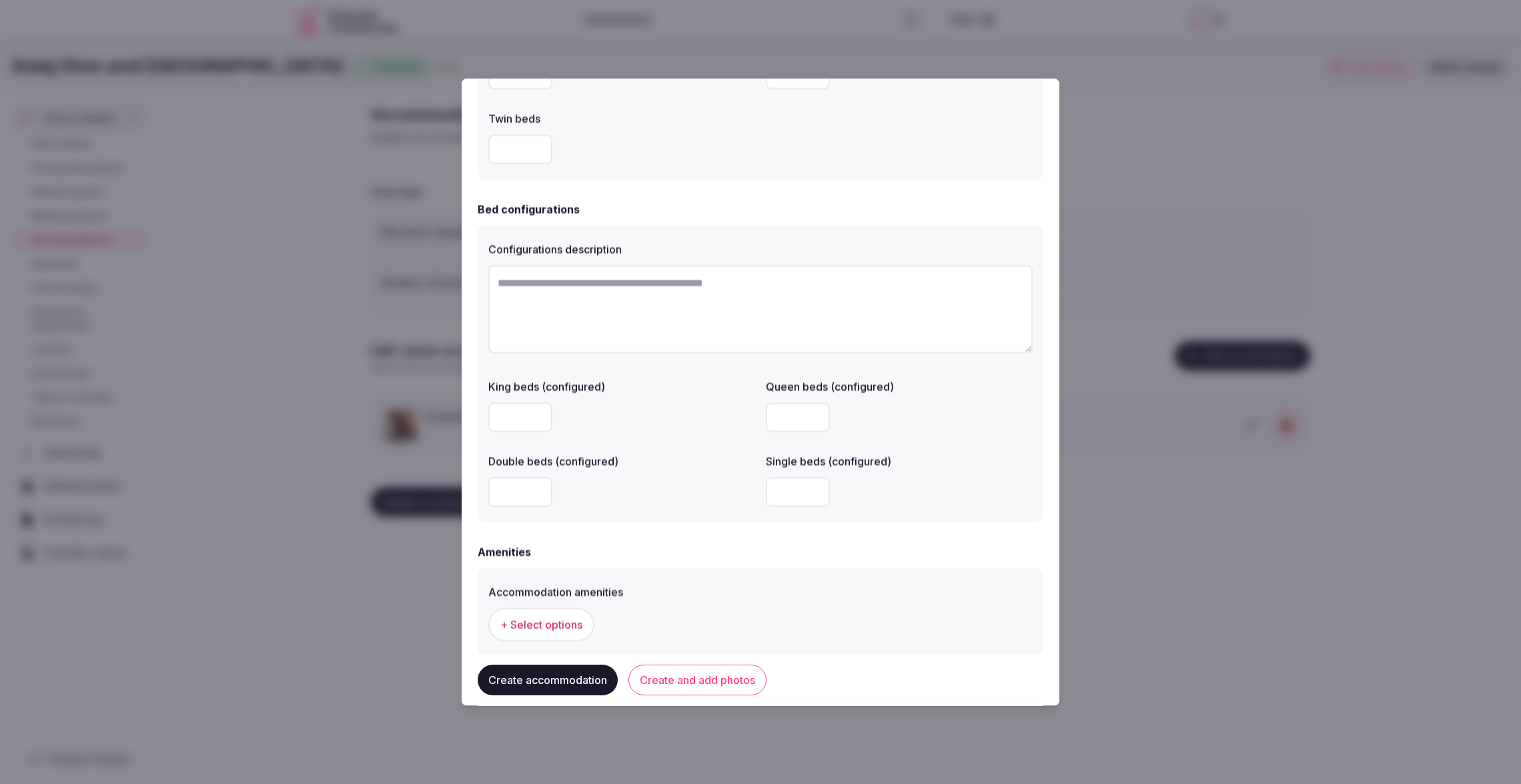
scroll to position [986, 0]
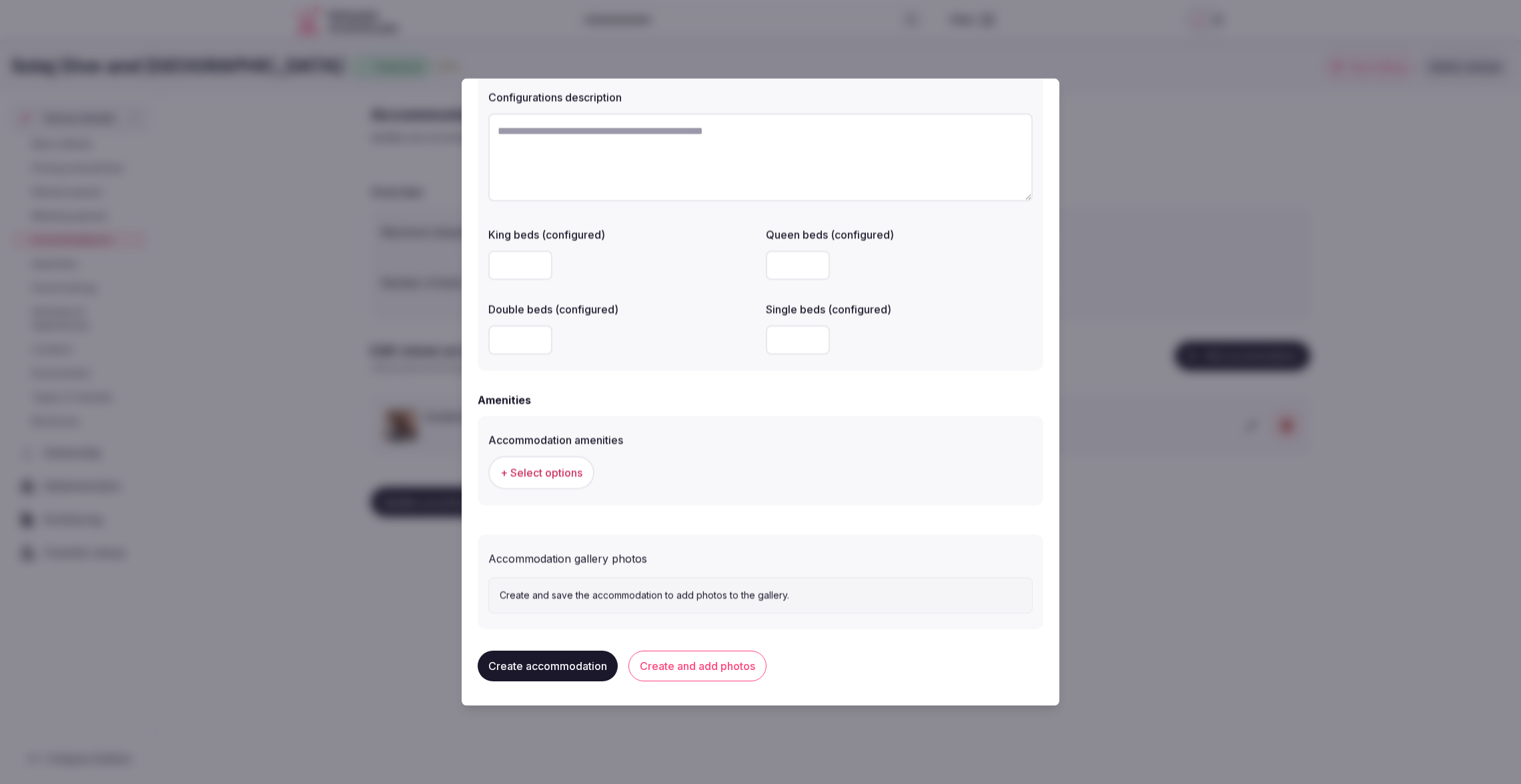
click at [557, 474] on span "+ Select options" at bounding box center [541, 471] width 82 height 15
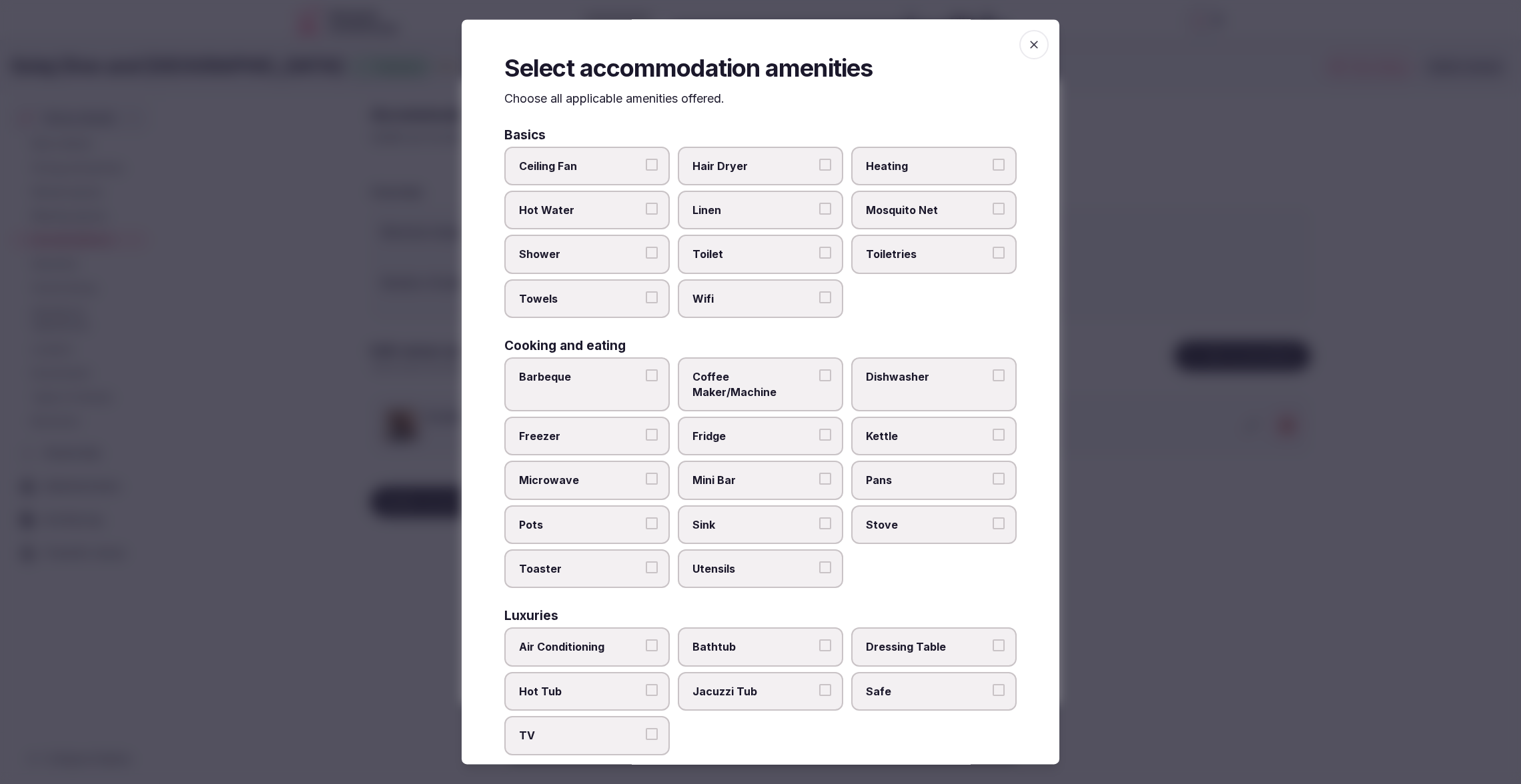
drag, startPoint x: 593, startPoint y: 249, endPoint x: 596, endPoint y: 285, distance: 36.1
click at [593, 250] on span "Shower" at bounding box center [580, 254] width 123 height 15
click at [646, 250] on button "Shower" at bounding box center [652, 254] width 12 height 12
drag, startPoint x: 603, startPoint y: 302, endPoint x: 632, endPoint y: 300, distance: 29.1
click at [603, 302] on span "Towels" at bounding box center [580, 298] width 123 height 15
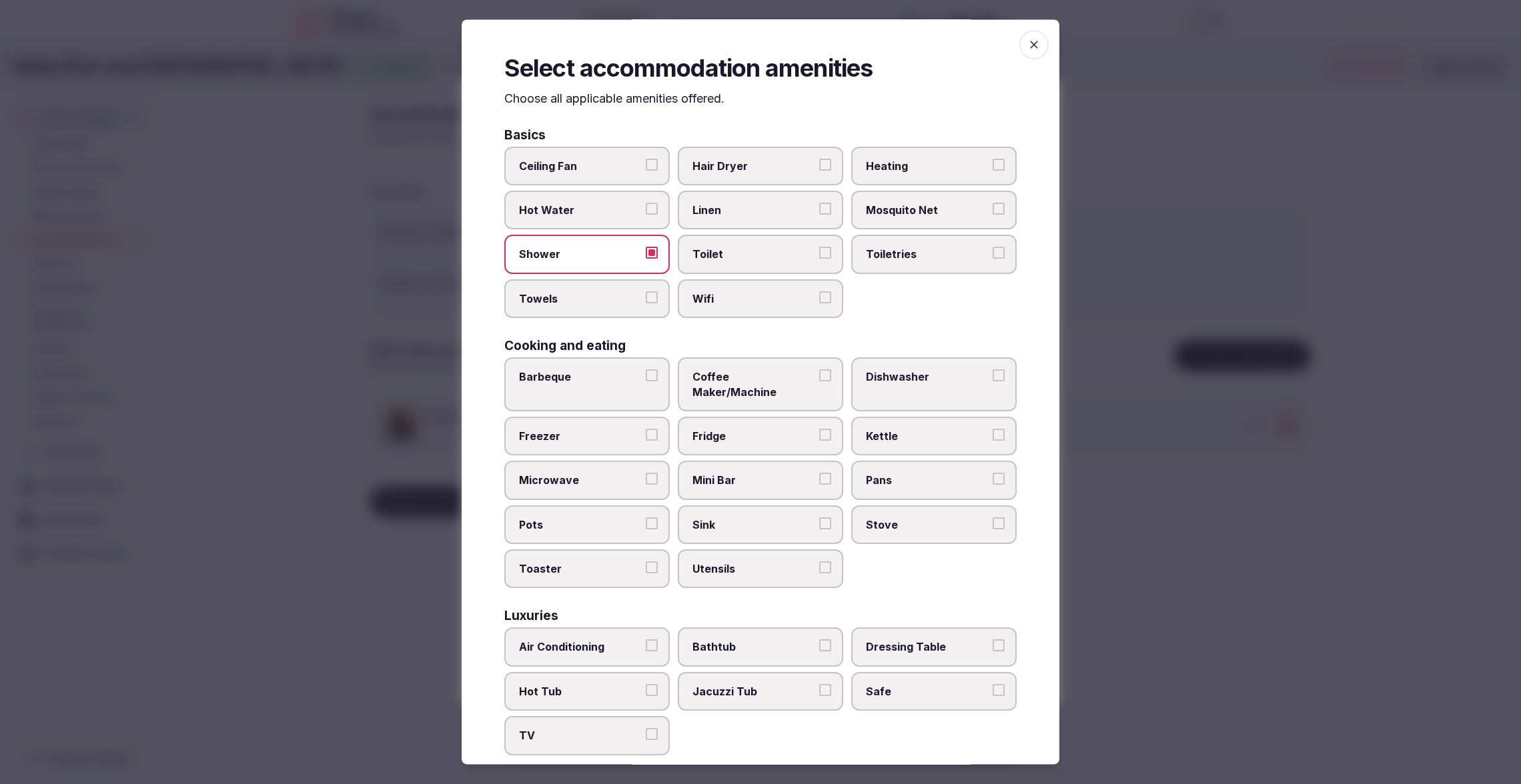
click at [646, 302] on button "Towels" at bounding box center [652, 297] width 12 height 12
click at [756, 254] on span "Toilet" at bounding box center [754, 254] width 123 height 15
click at [819, 254] on button "Toilet" at bounding box center [825, 254] width 12 height 12
click at [779, 220] on label "Linen" at bounding box center [760, 210] width 166 height 38
click at [819, 215] on button "Linen" at bounding box center [825, 208] width 12 height 12
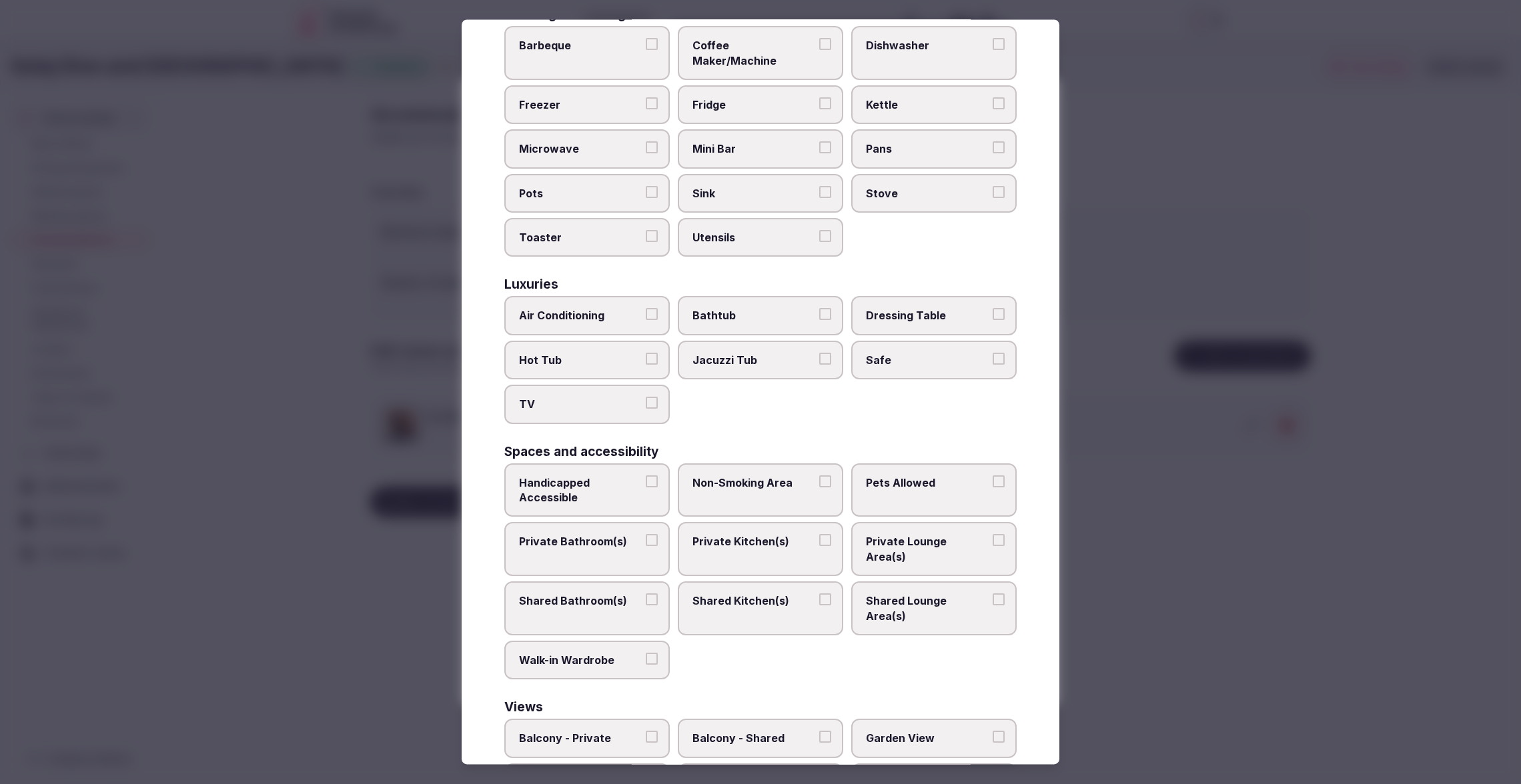
scroll to position [336, 0]
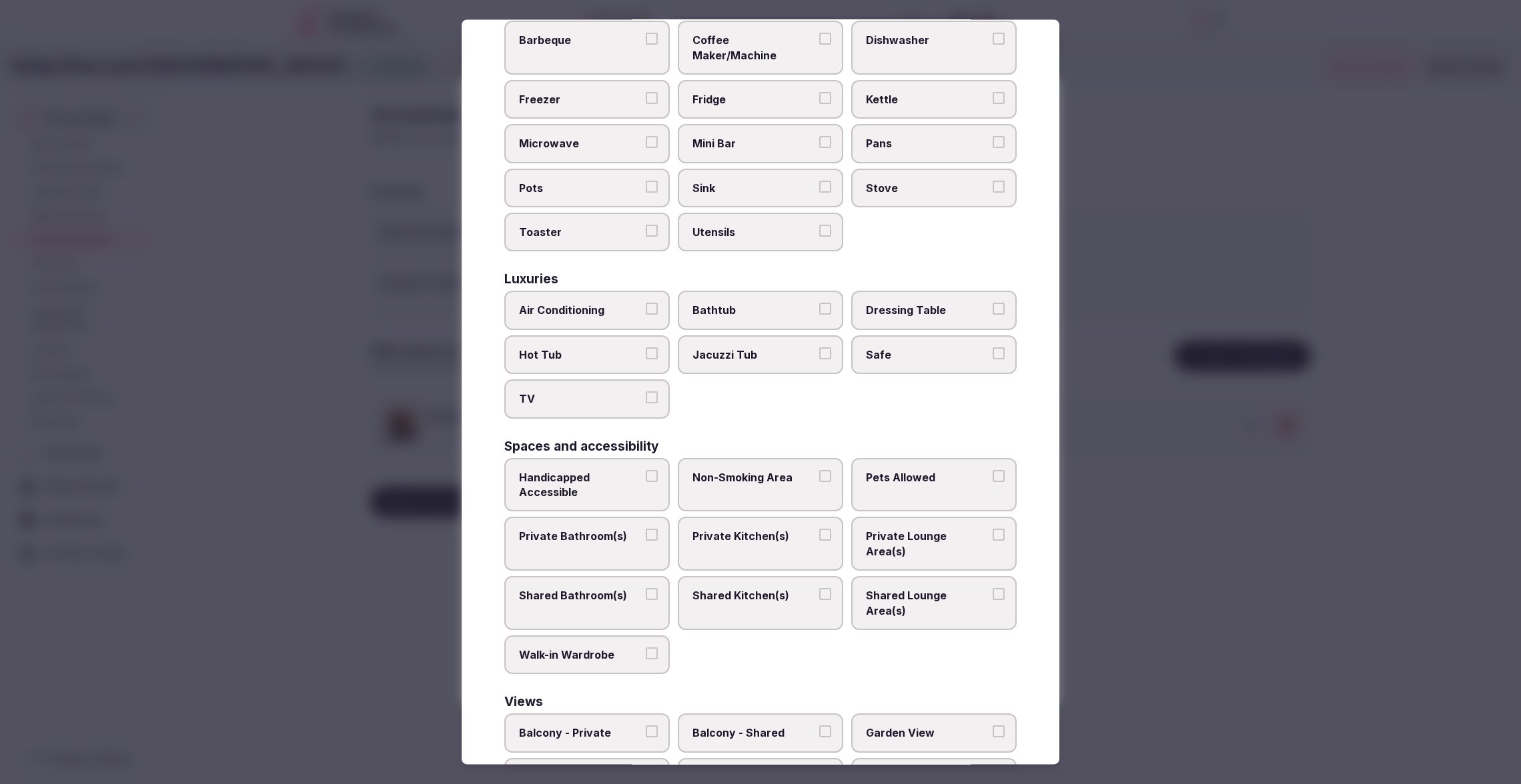
click at [573, 303] on span "Air Conditioning" at bounding box center [580, 310] width 123 height 15
click at [646, 303] on button "Air Conditioning" at bounding box center [652, 310] width 12 height 12
click at [573, 392] on span "TV" at bounding box center [580, 399] width 123 height 15
click at [646, 392] on button "TV" at bounding box center [652, 399] width 12 height 12
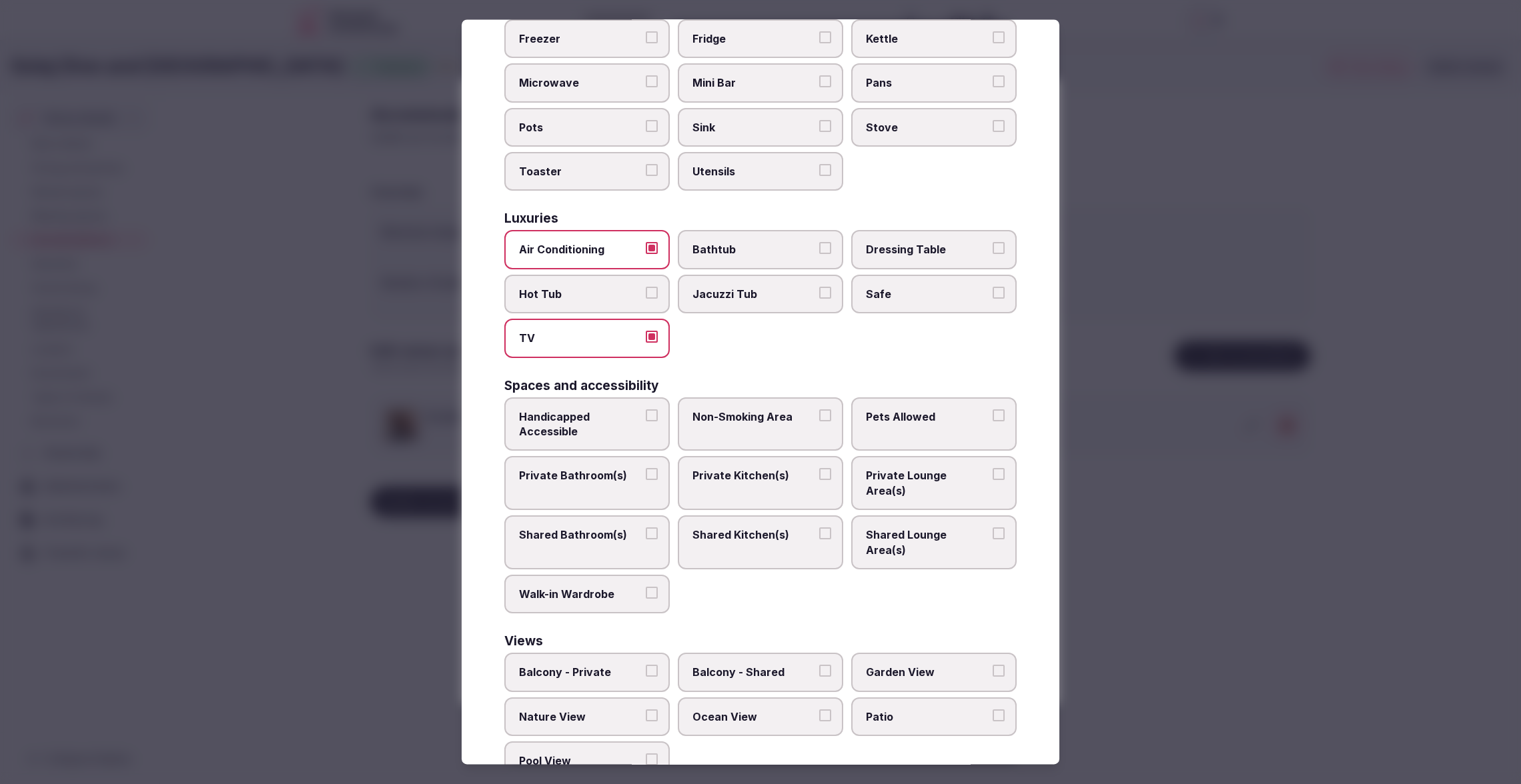
drag, startPoint x: 583, startPoint y: 456, endPoint x: 579, endPoint y: 448, distance: 8.9
click at [583, 469] on span "Private Bathroom(s)" at bounding box center [580, 476] width 123 height 15
click at [646, 469] on button "Private Bathroom(s)" at bounding box center [652, 475] width 12 height 12
click at [931, 469] on span "Private Lounge Area(s)" at bounding box center [927, 484] width 123 height 30
click at [993, 469] on button "Private Lounge Area(s)" at bounding box center [999, 475] width 12 height 12
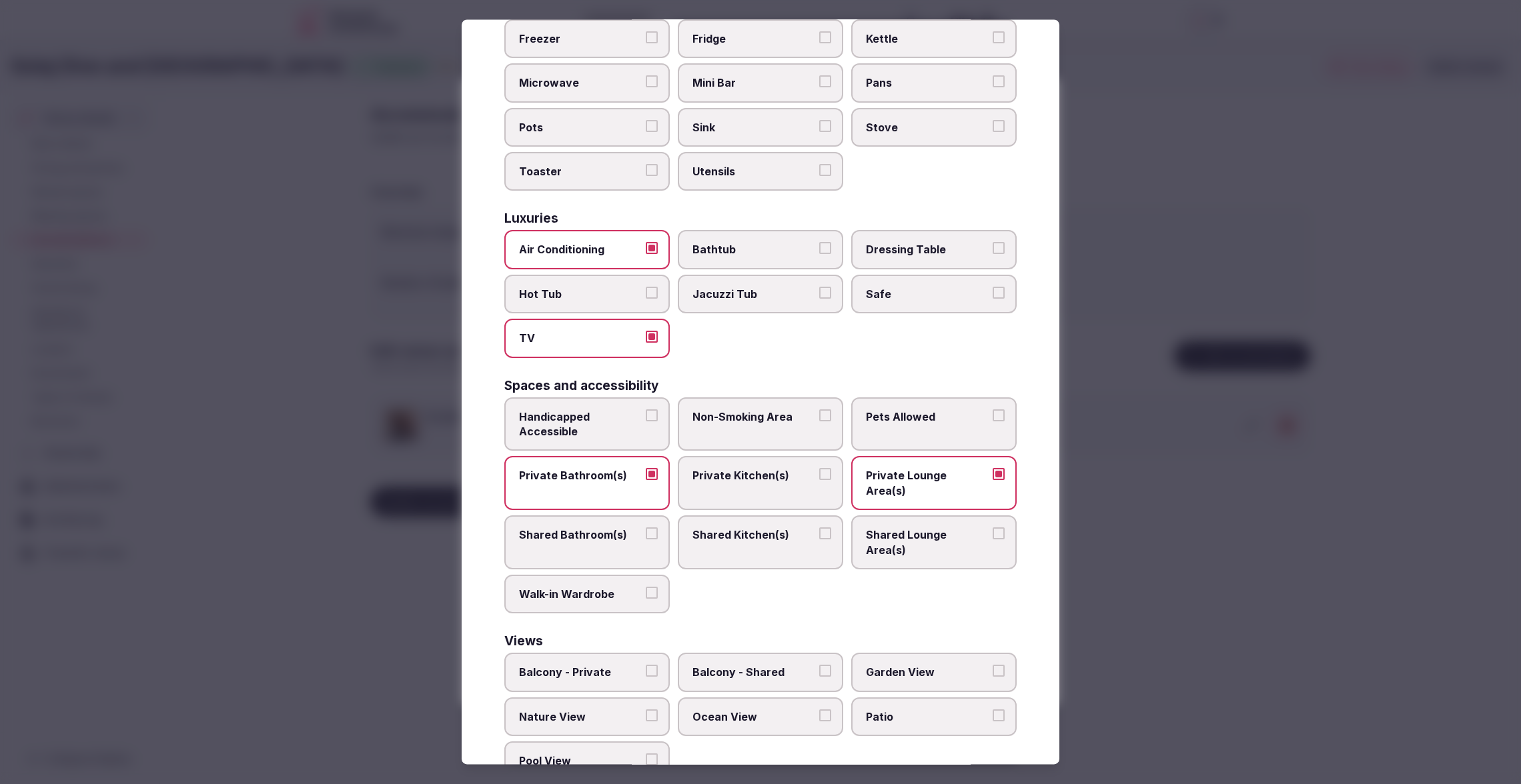
click at [748, 710] on span "Ocean View" at bounding box center [754, 717] width 123 height 15
click at [819, 710] on button "Ocean View" at bounding box center [825, 716] width 12 height 12
click at [1220, 332] on div at bounding box center [760, 392] width 1521 height 784
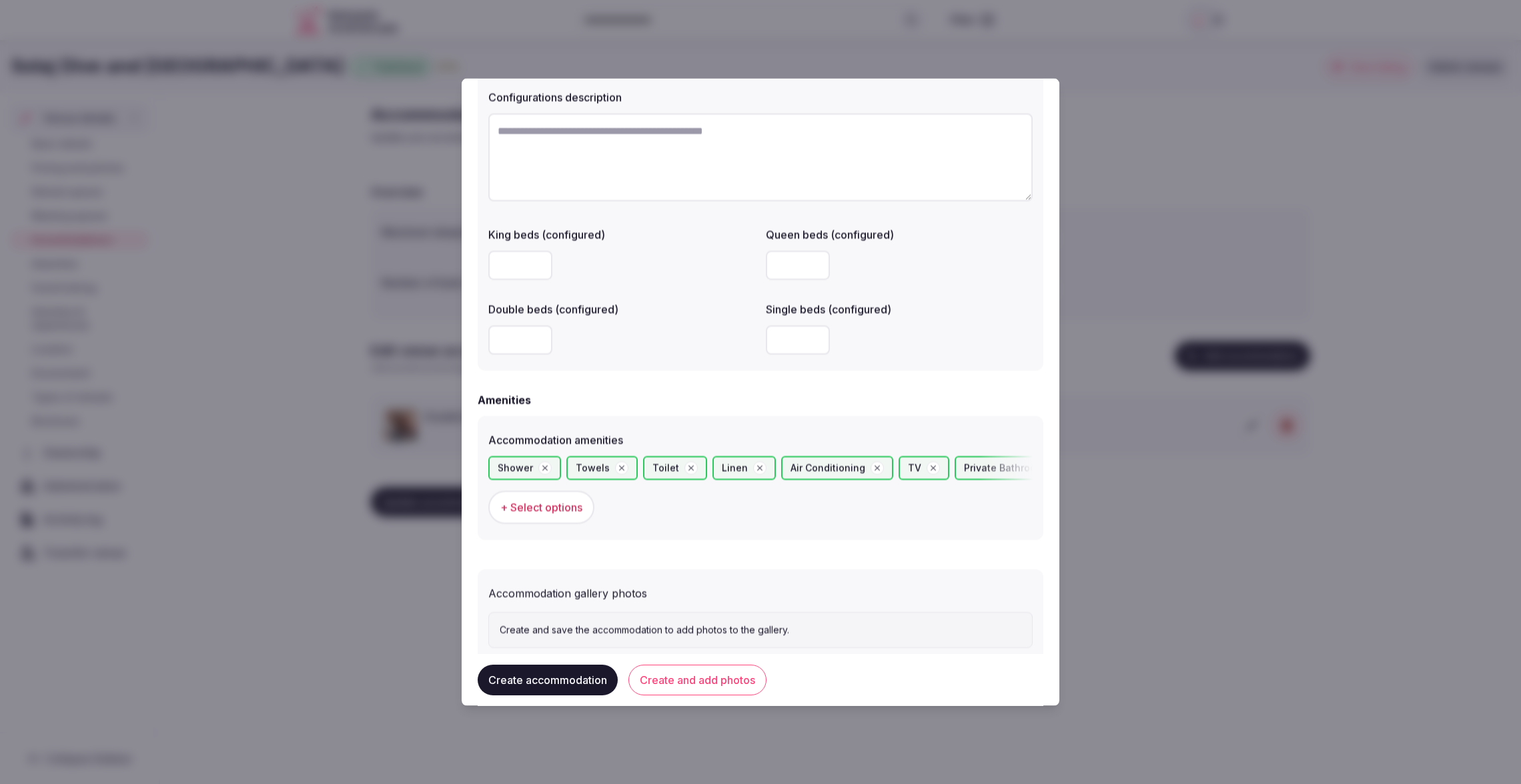
scroll to position [1020, 0]
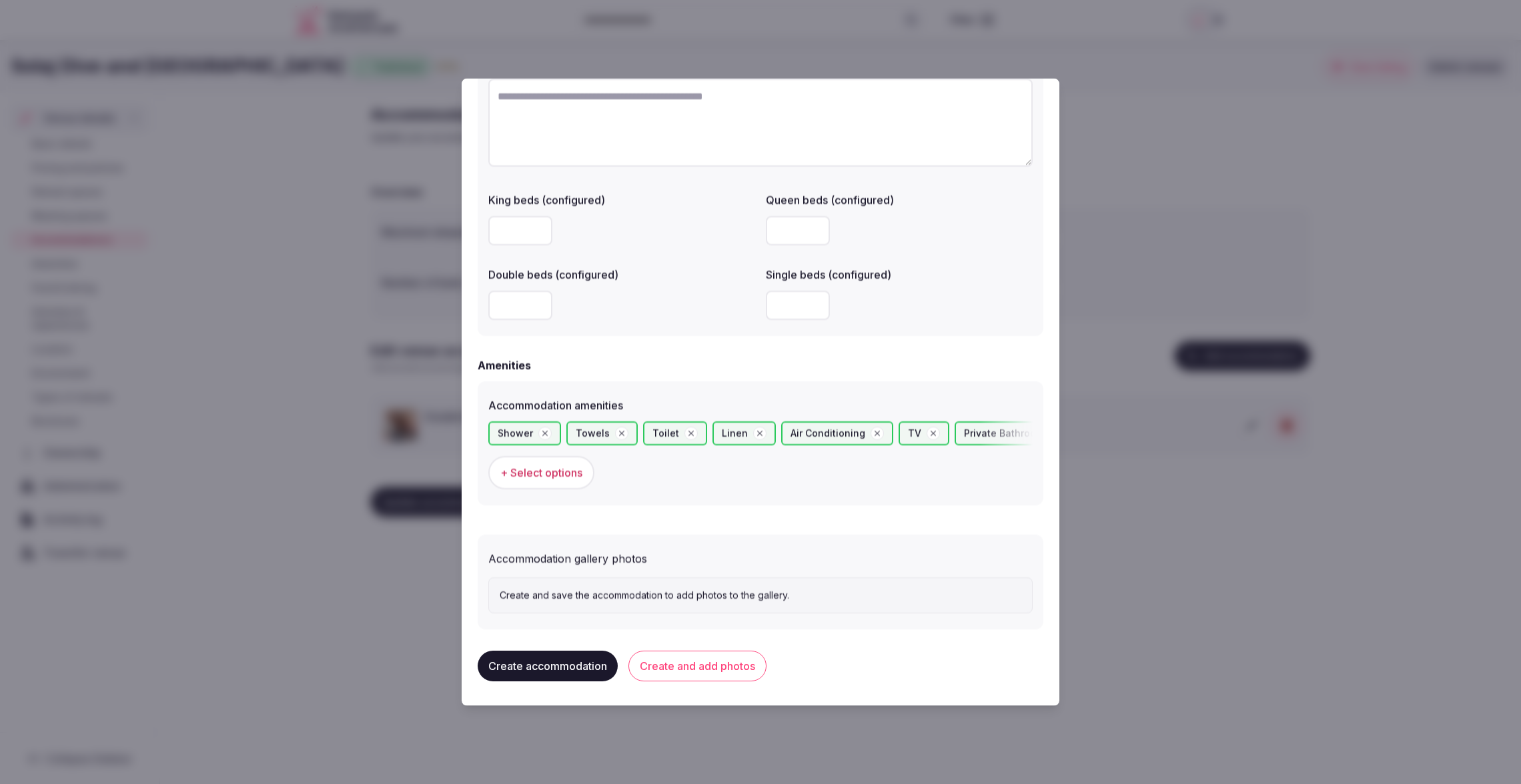
click at [699, 675] on button "Create and add photos" at bounding box center [698, 665] width 138 height 31
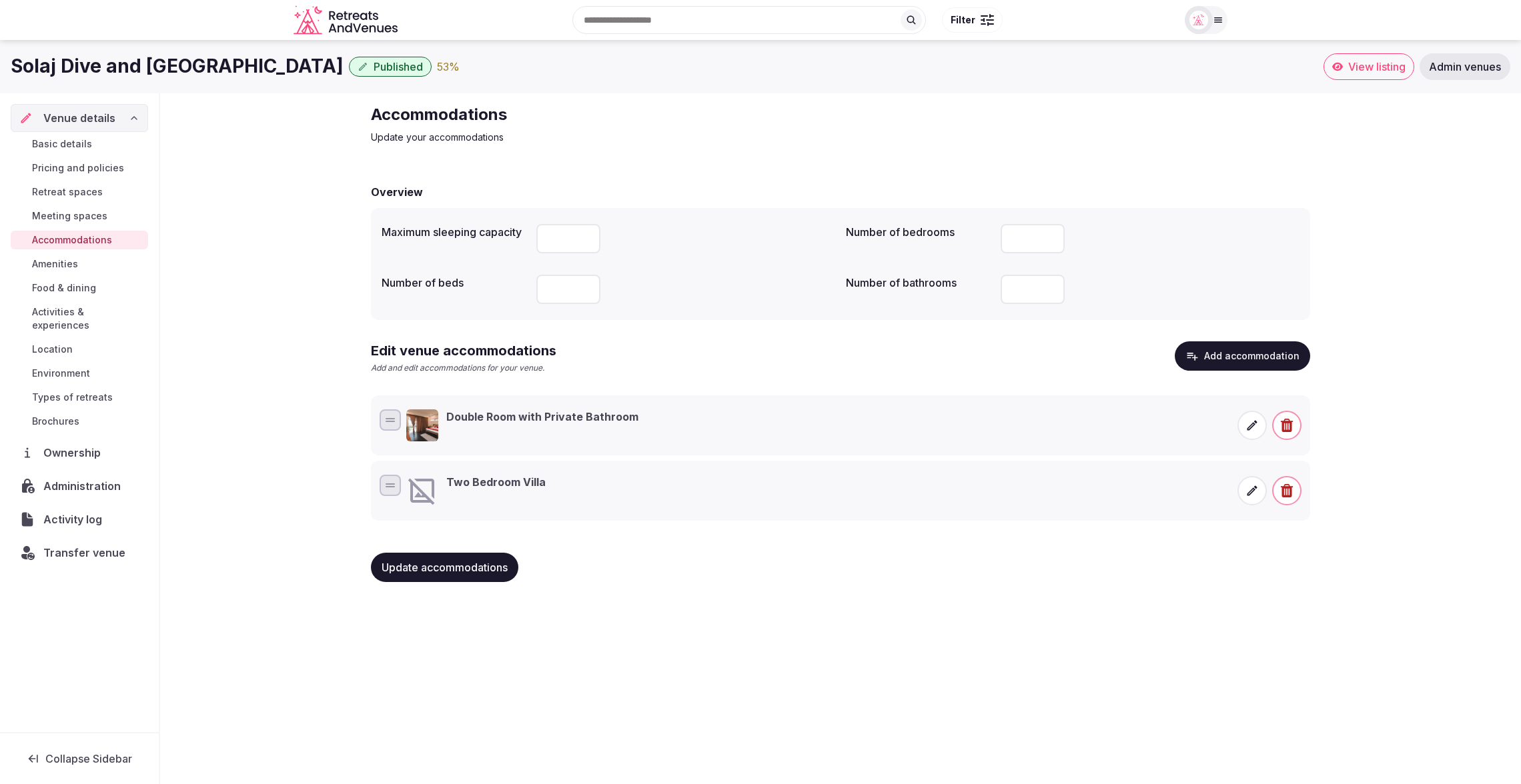
click at [1256, 488] on icon at bounding box center [1251, 490] width 13 height 13
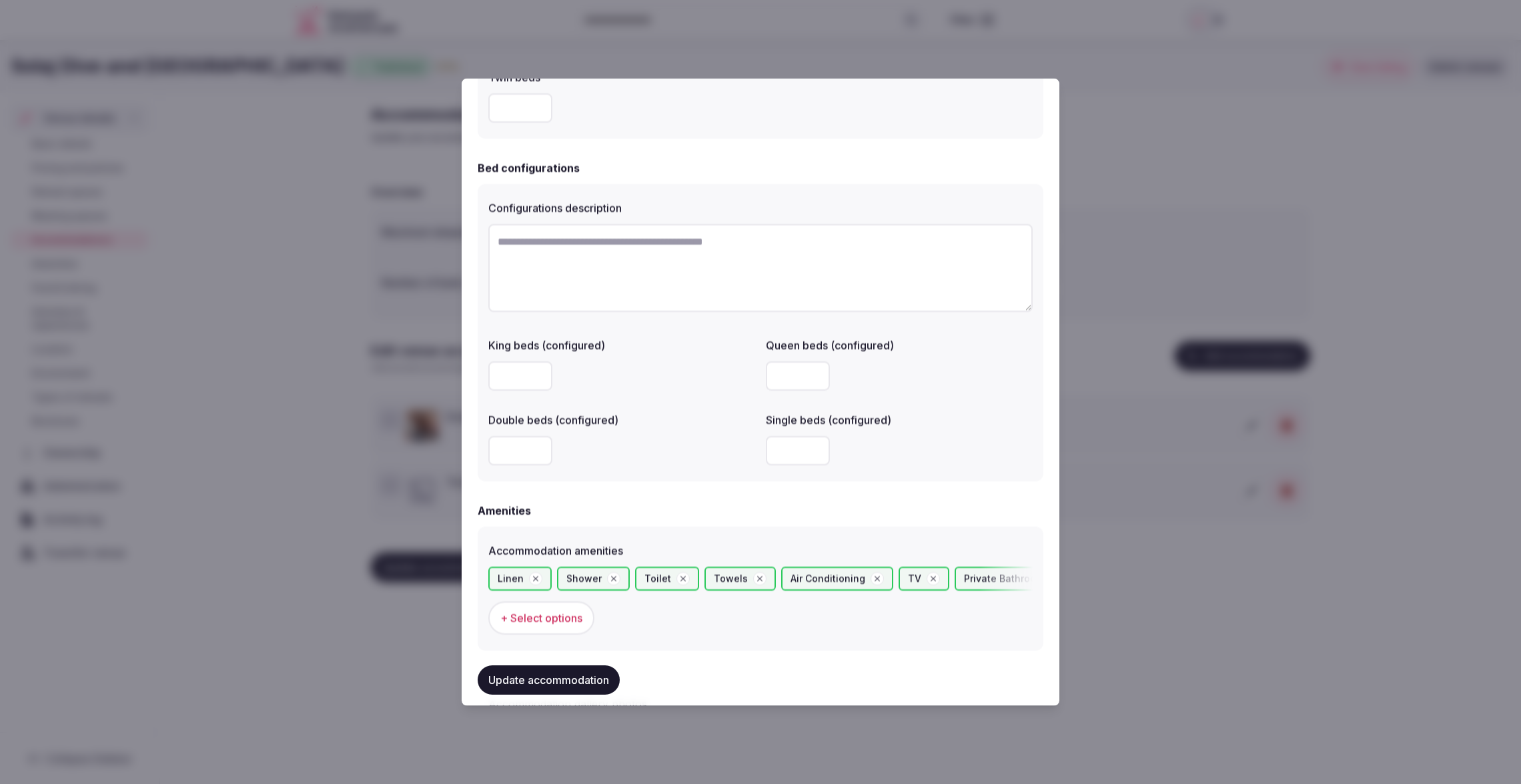
scroll to position [1143, 0]
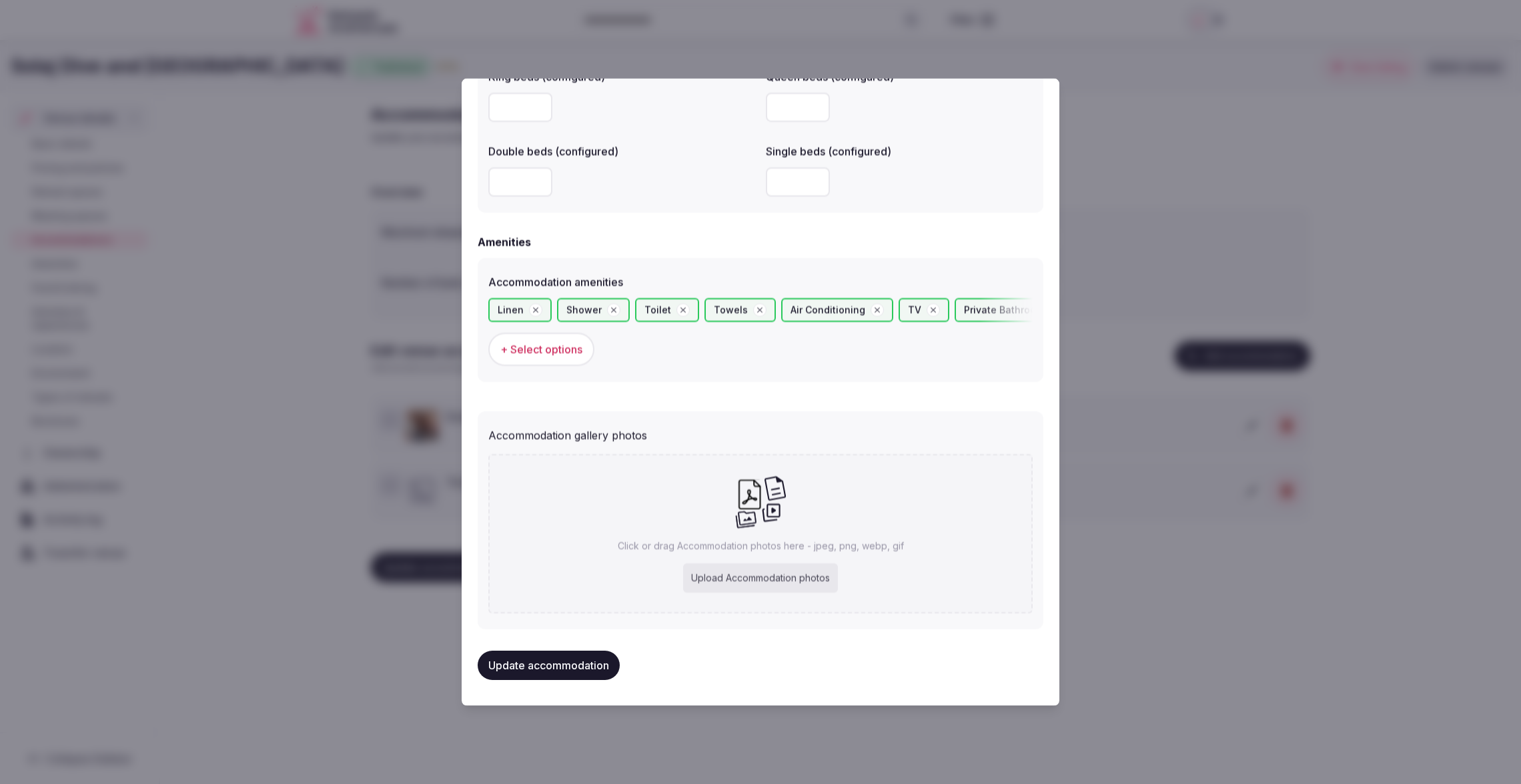
click at [767, 582] on div "Upload Accommodation photos" at bounding box center [760, 578] width 155 height 29
type input "**********"
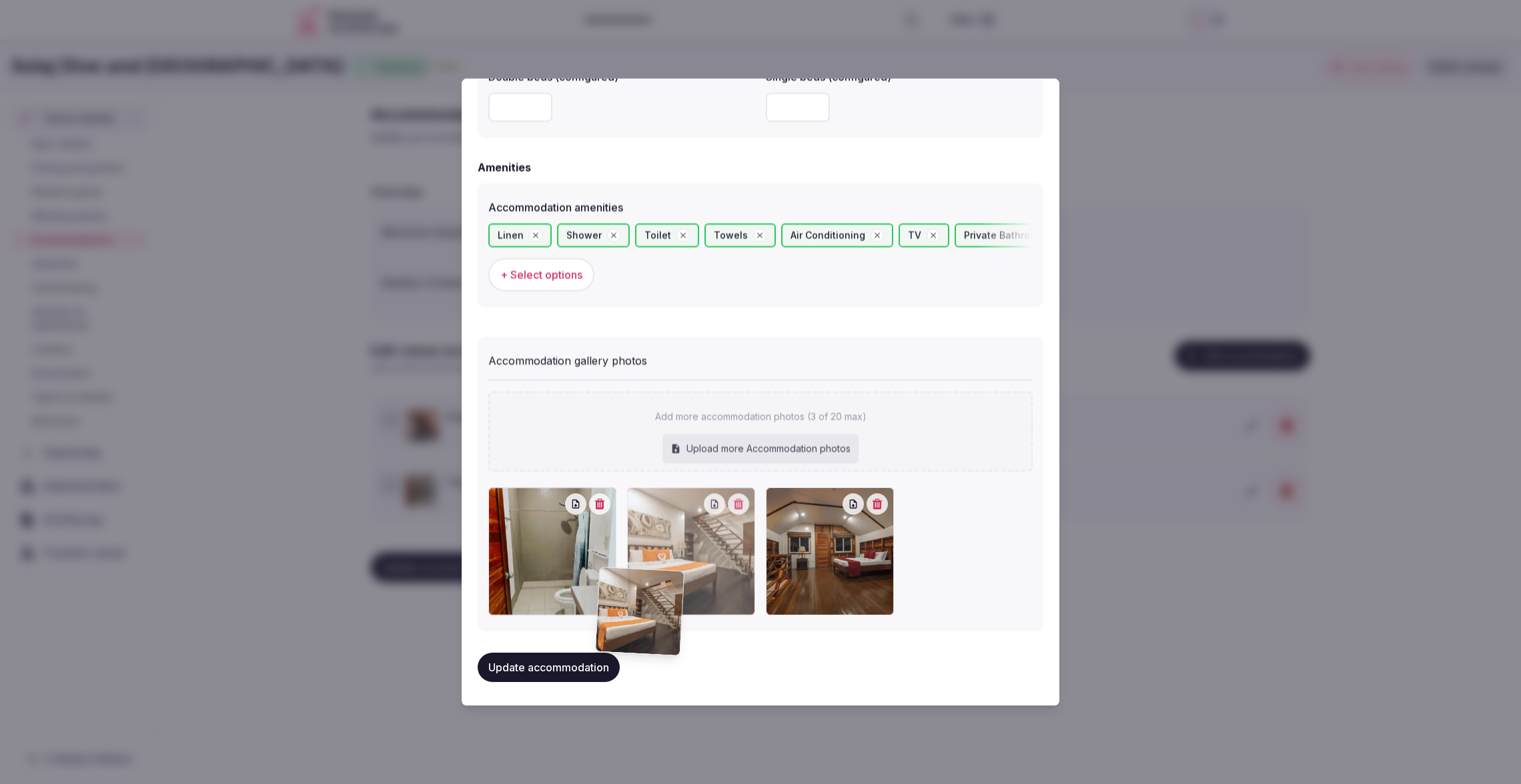
scroll to position [1220, 0]
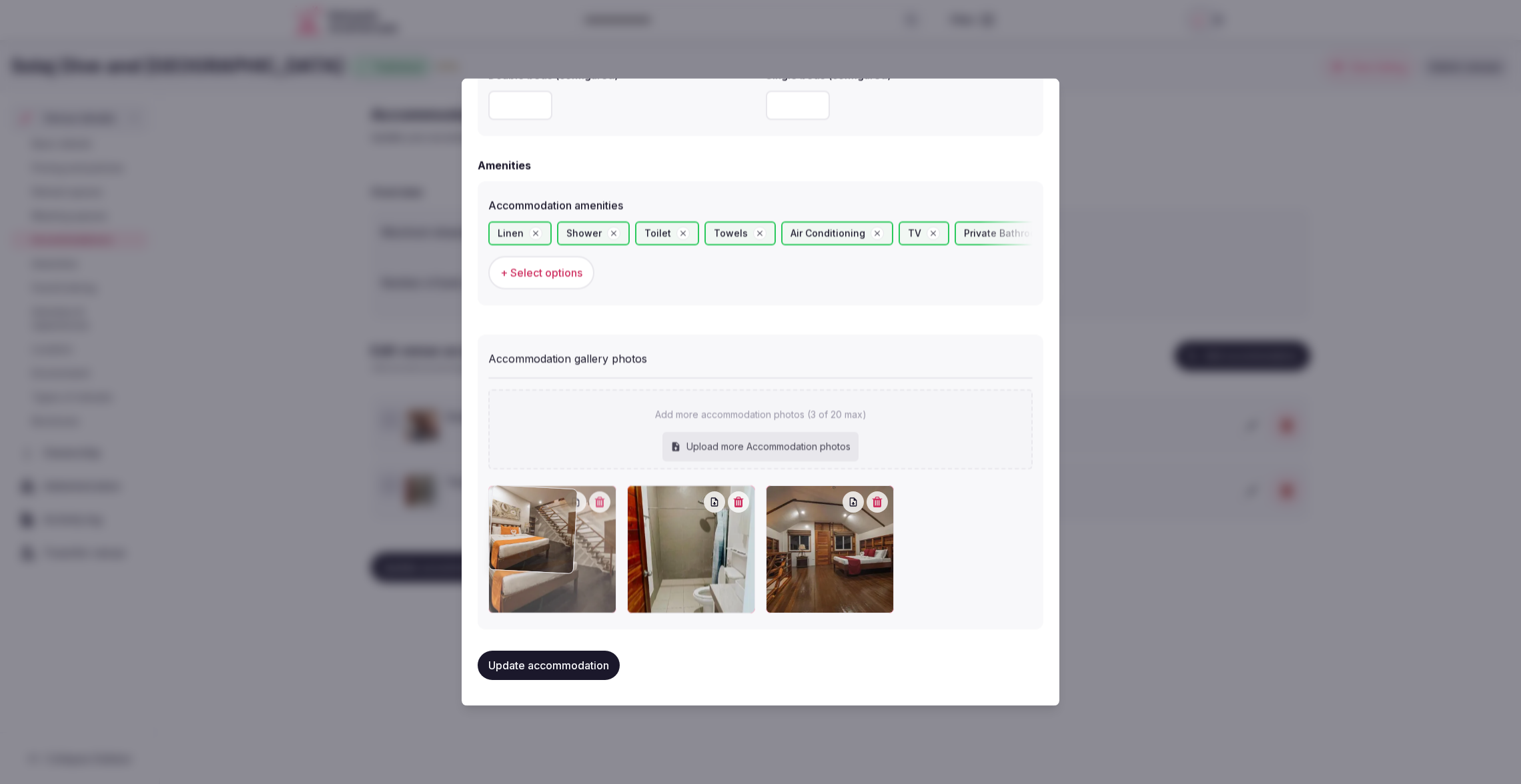
drag, startPoint x: 815, startPoint y: 623, endPoint x: 585, endPoint y: 552, distance: 240.7
click at [583, 551] on div at bounding box center [552, 549] width 128 height 128
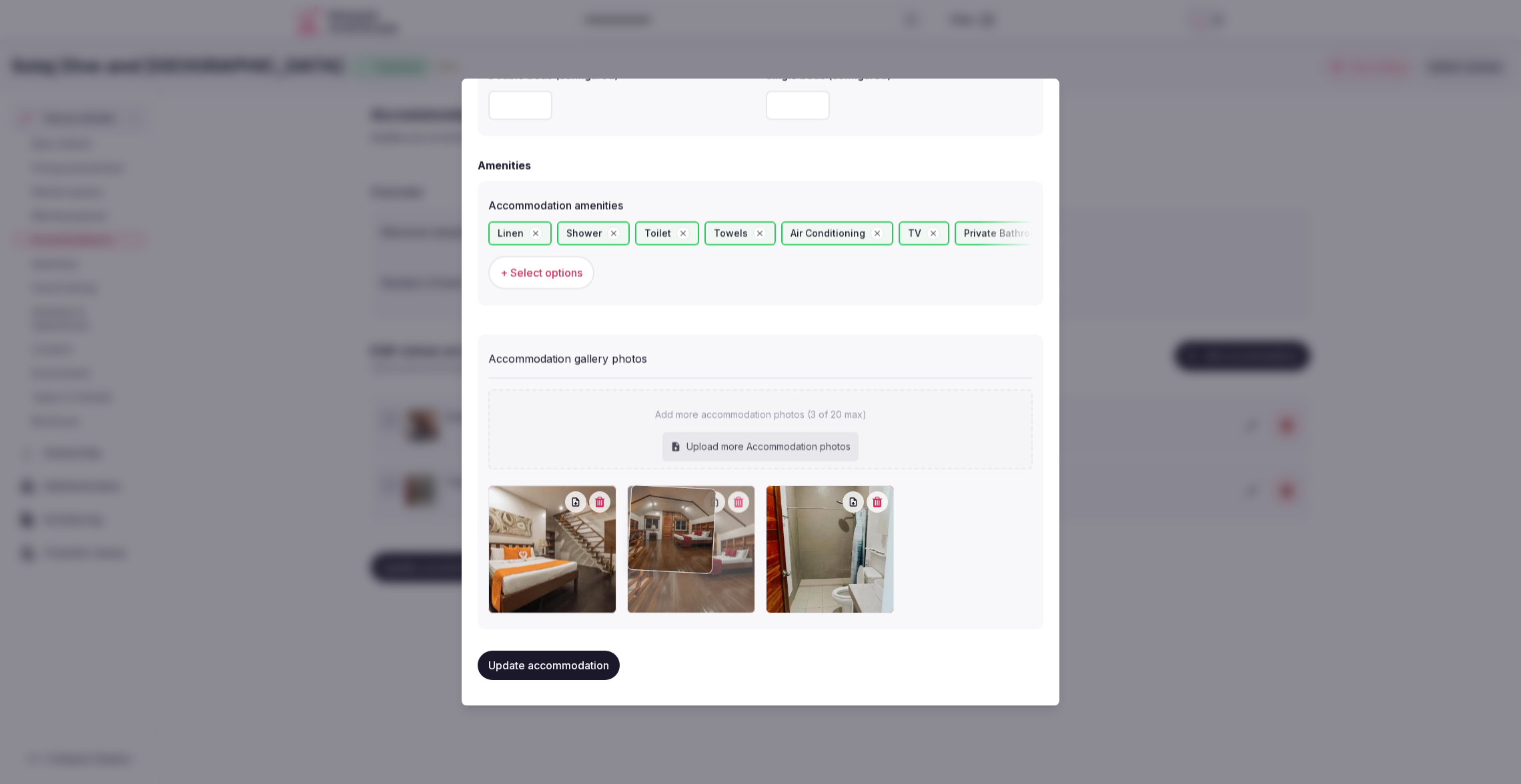
drag, startPoint x: 819, startPoint y: 567, endPoint x: 706, endPoint y: 570, distance: 113.0
click at [706, 570] on div at bounding box center [691, 549] width 128 height 128
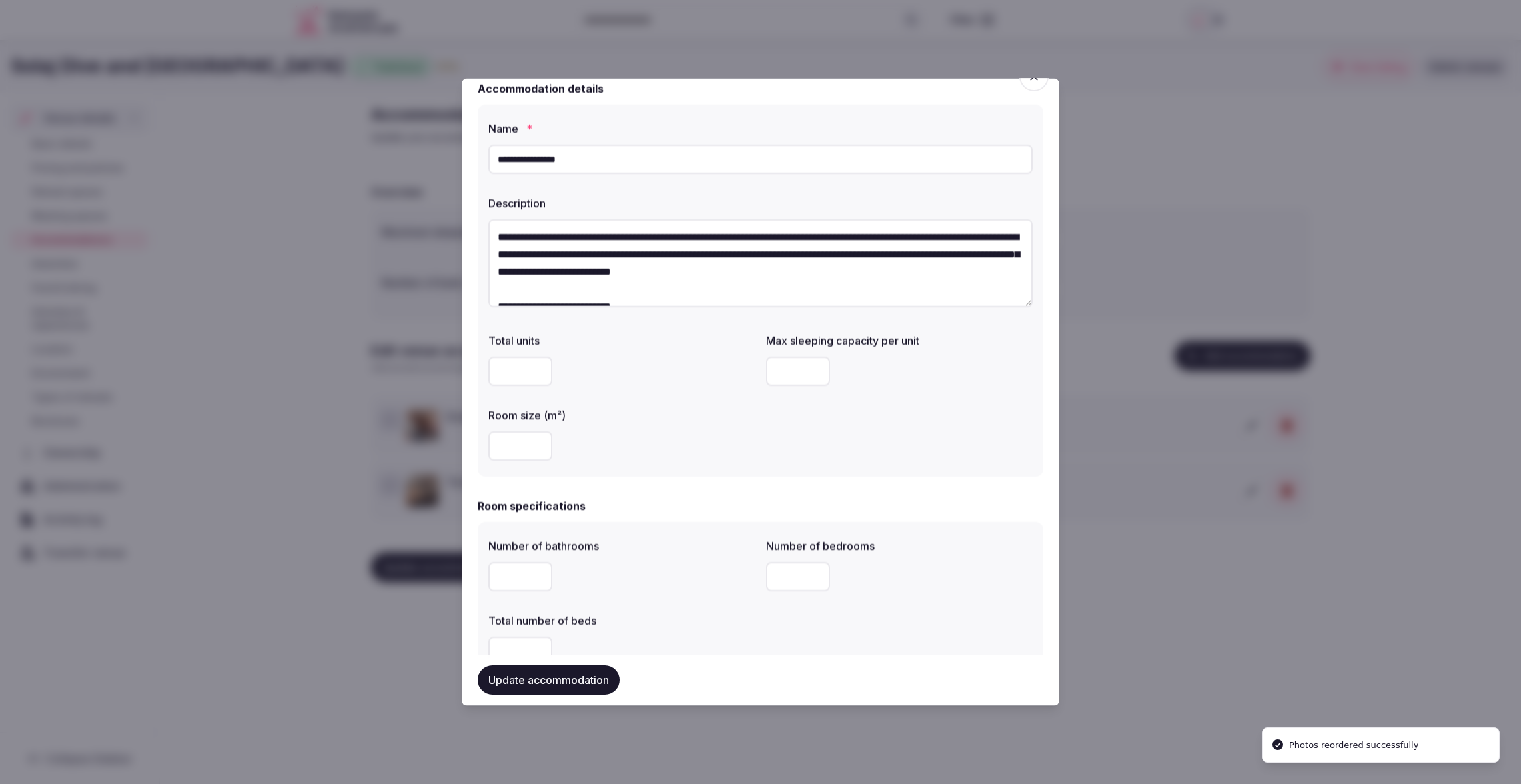
scroll to position [15, 0]
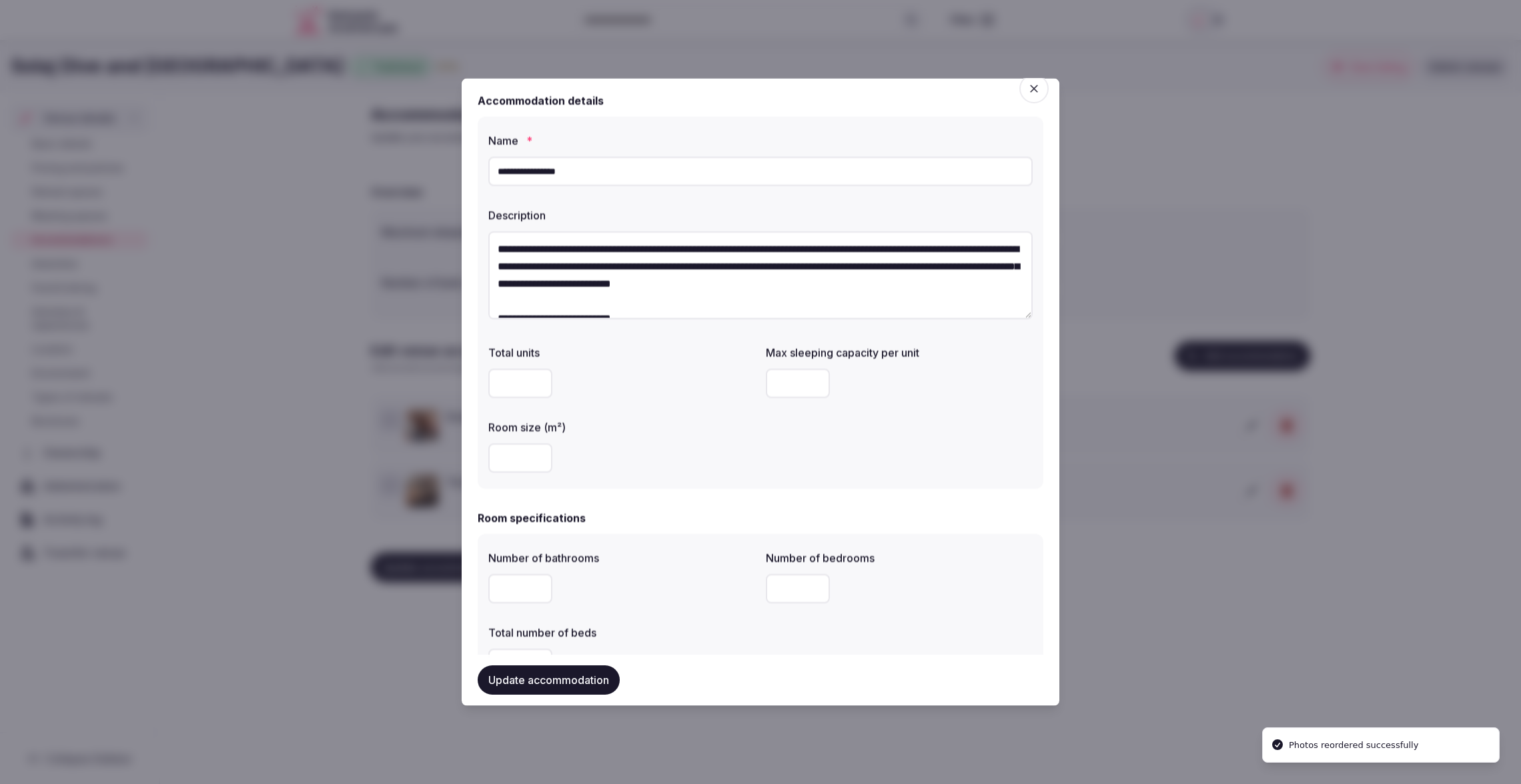
click at [705, 362] on div at bounding box center [622, 382] width 267 height 40
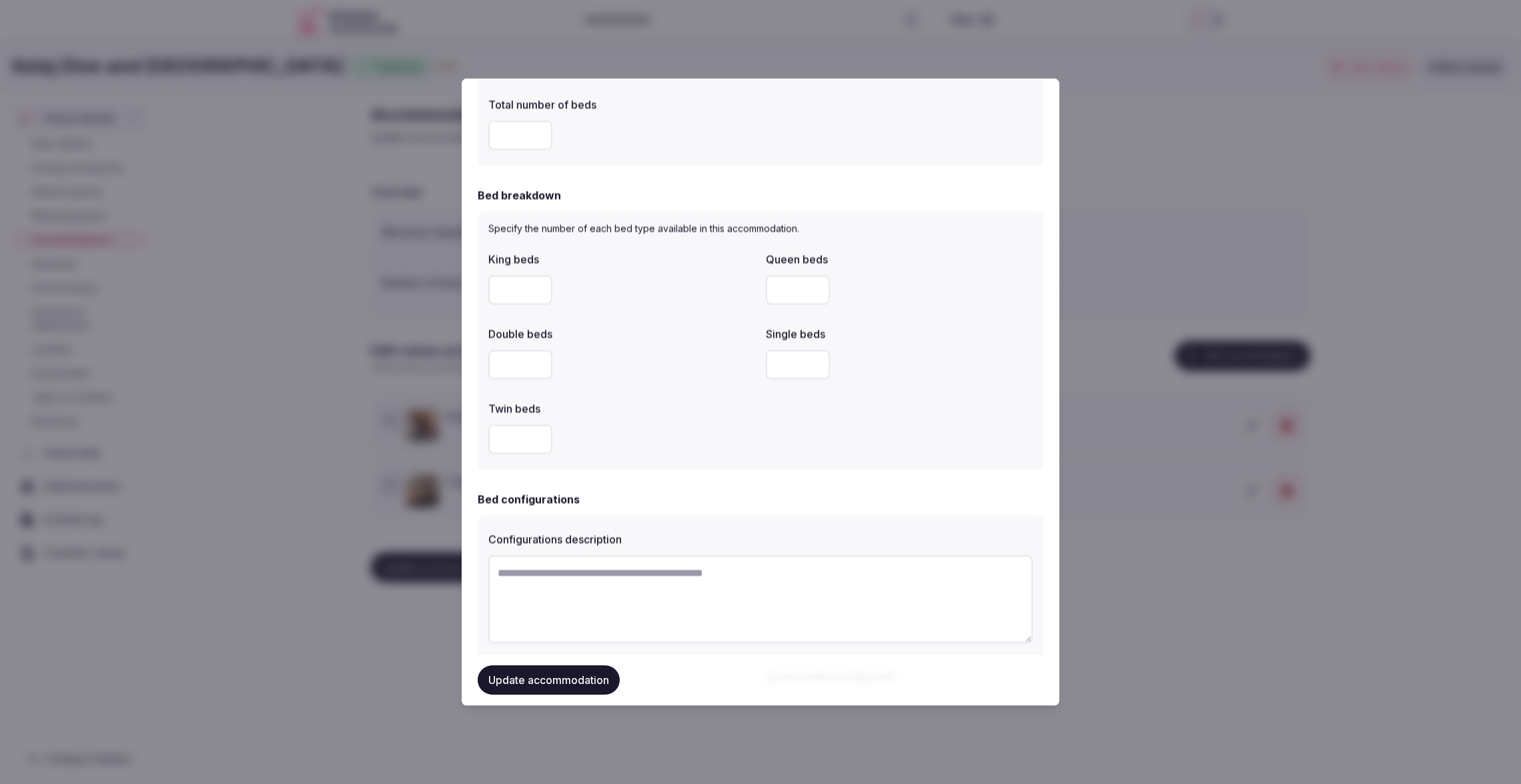
scroll to position [517, 0]
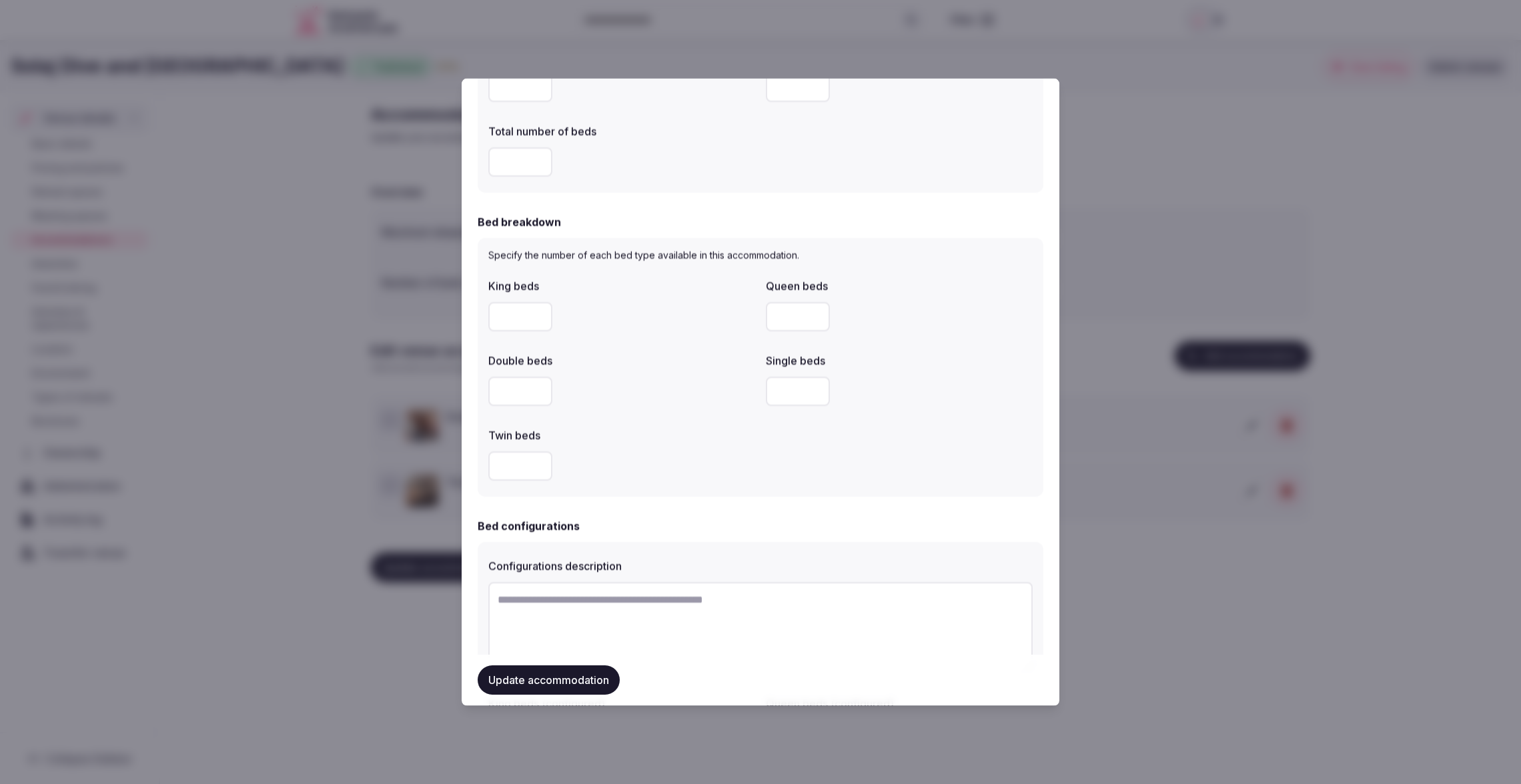
drag, startPoint x: 789, startPoint y: 392, endPoint x: 774, endPoint y: 392, distance: 15.0
click at [774, 392] on input "*" at bounding box center [798, 391] width 64 height 29
type input "*"
click at [869, 378] on div "*" at bounding box center [899, 391] width 267 height 29
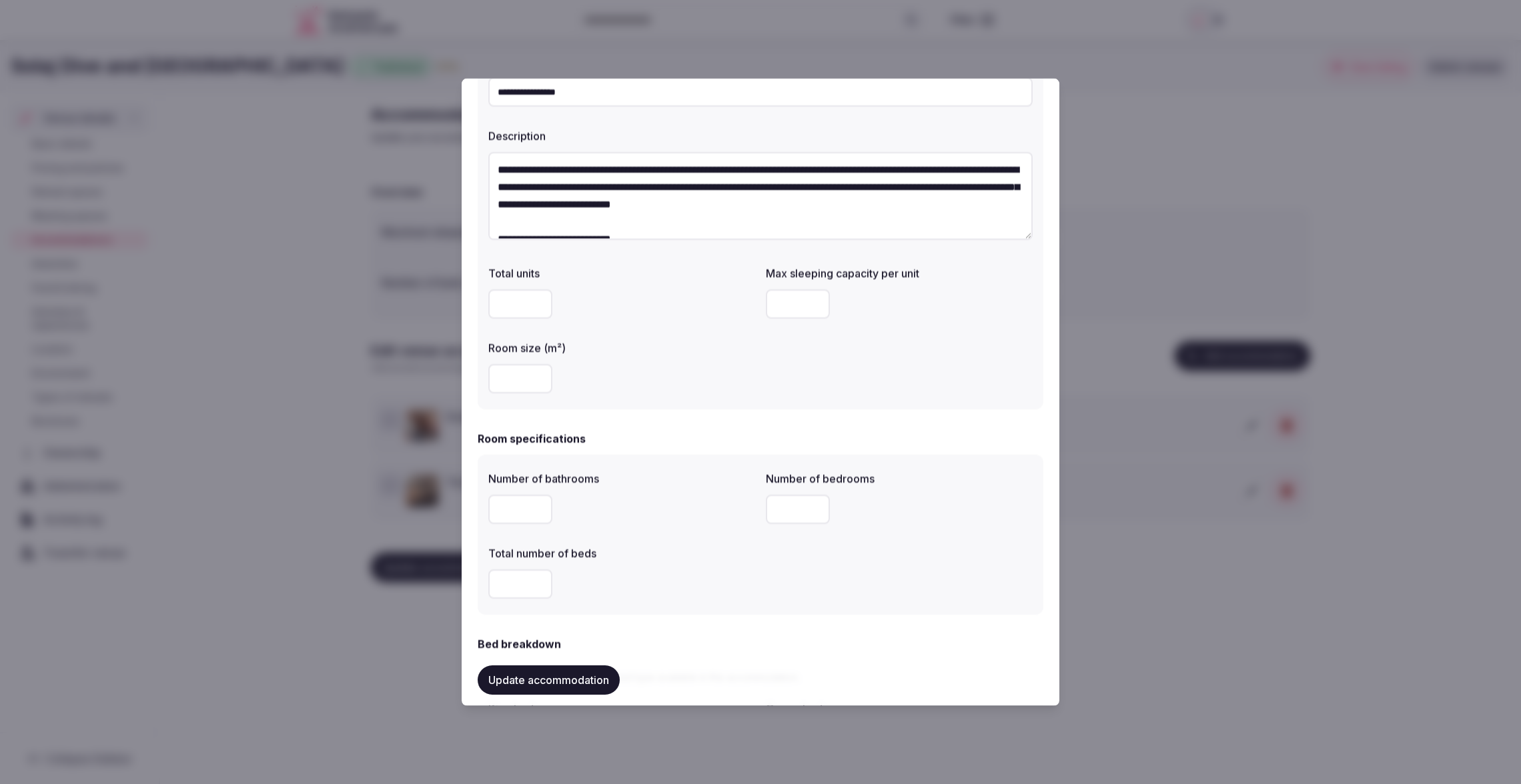
scroll to position [91, 0]
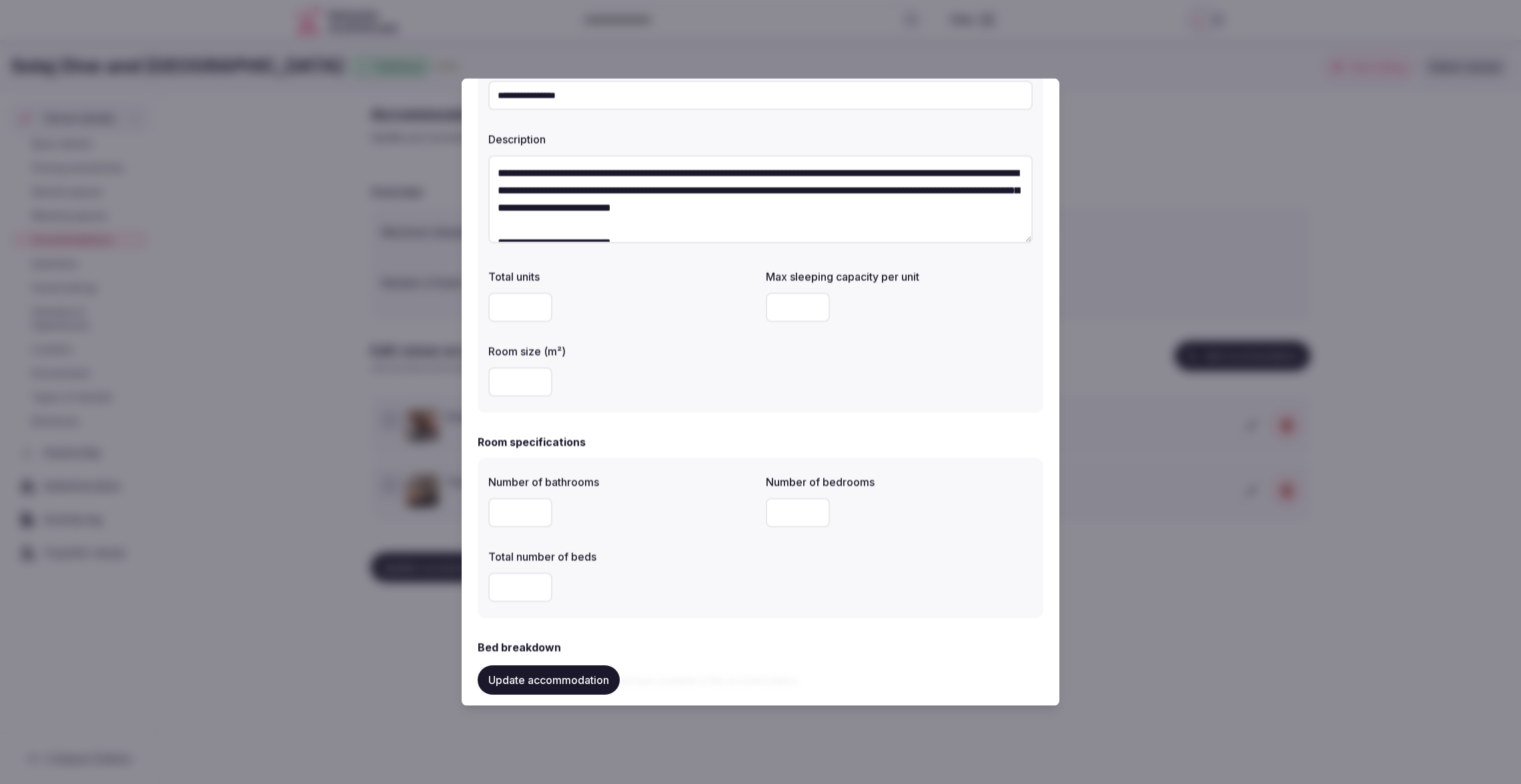
drag, startPoint x: 508, startPoint y: 583, endPoint x: 490, endPoint y: 585, distance: 18.1
click at [490, 585] on input "*" at bounding box center [521, 587] width 64 height 29
type input "*"
click at [705, 582] on div "*" at bounding box center [622, 587] width 267 height 29
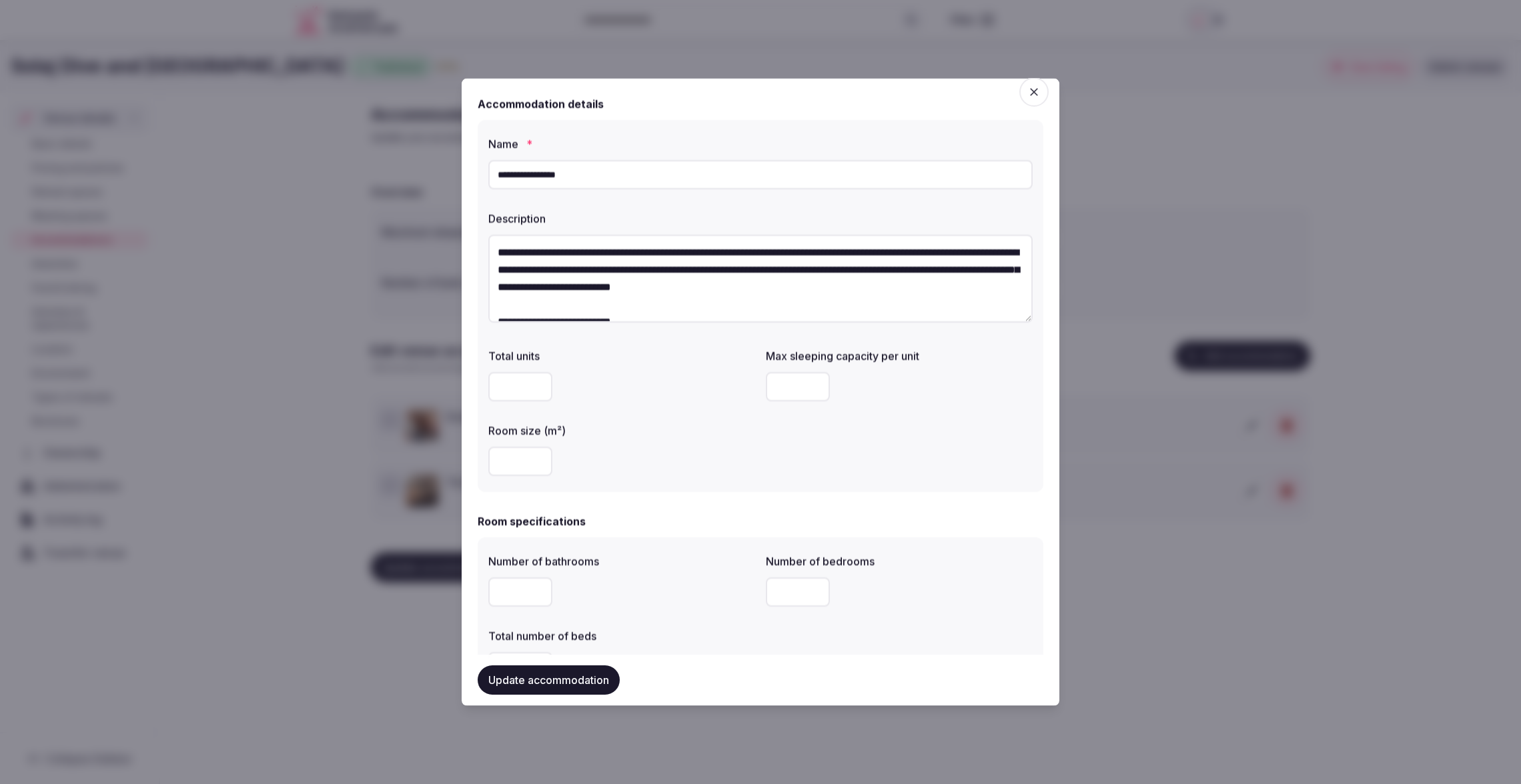
scroll to position [0, 0]
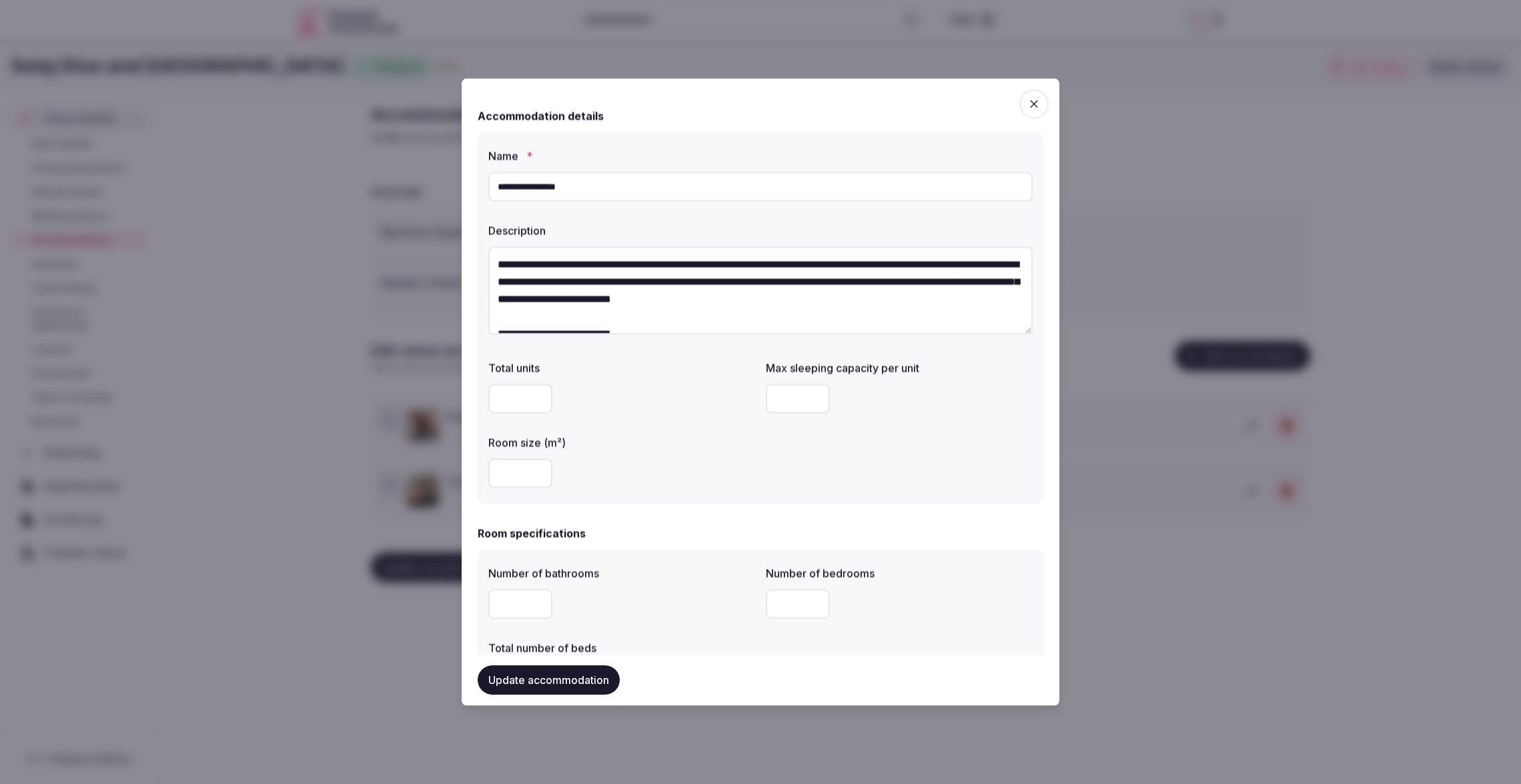
click at [795, 403] on input "number" at bounding box center [798, 398] width 64 height 29
type input "*"
click at [921, 481] on div "Total units Max sleeping capacity per unit * Room size (m²)" at bounding box center [760, 423] width 544 height 139
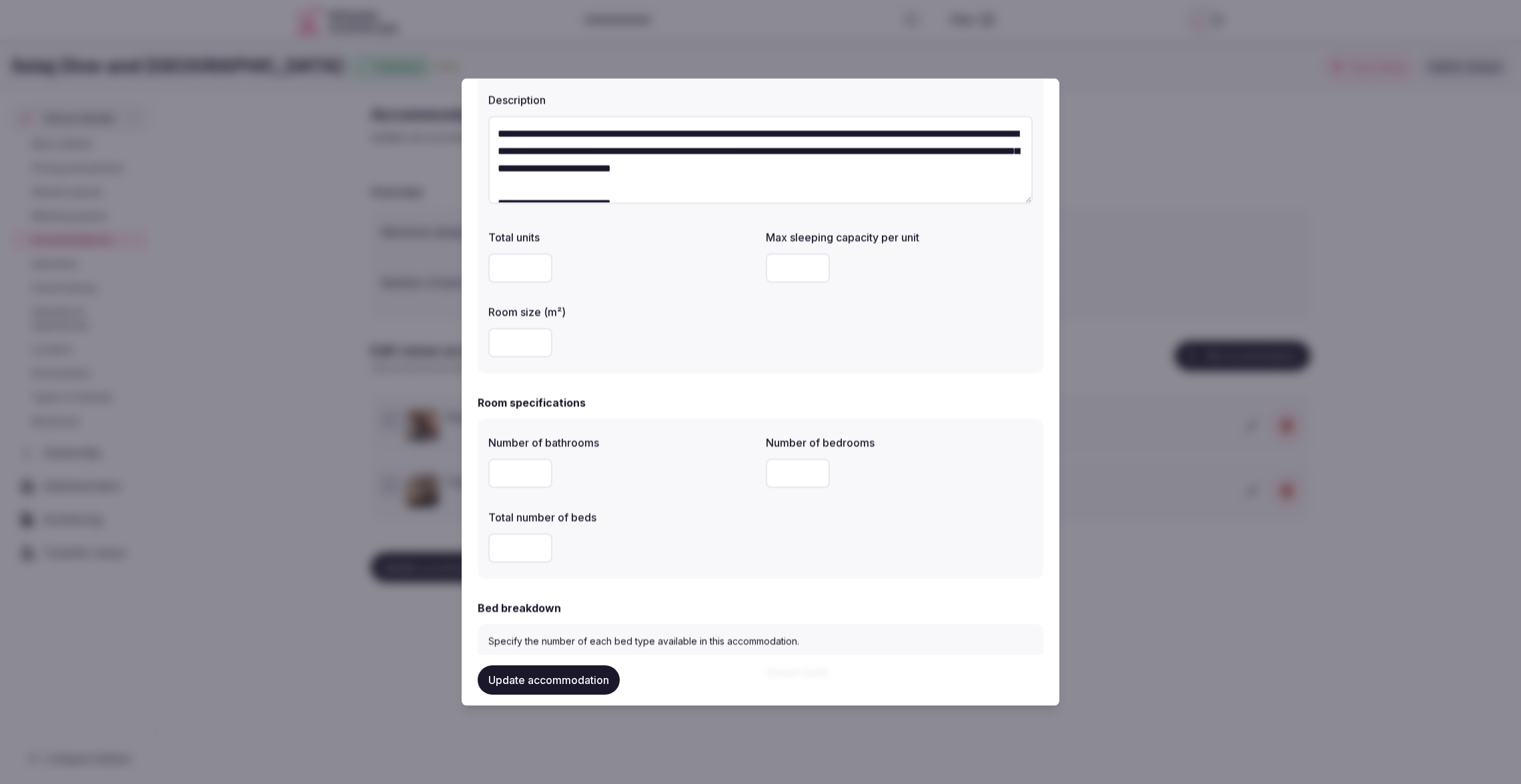
scroll to position [136, 0]
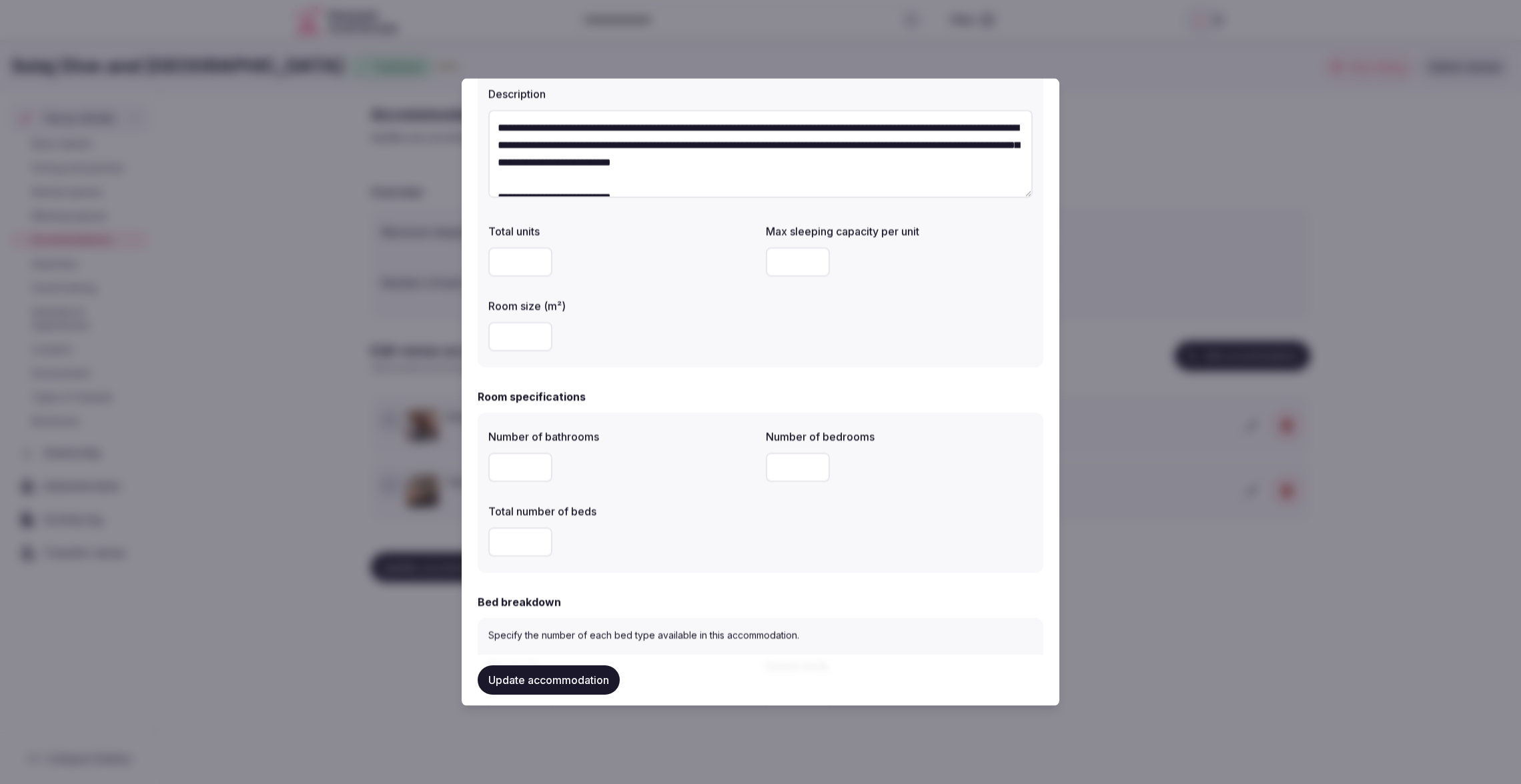
click at [514, 337] on input "number" at bounding box center [521, 336] width 64 height 29
type input "**"
click at [655, 346] on div "**" at bounding box center [622, 336] width 267 height 29
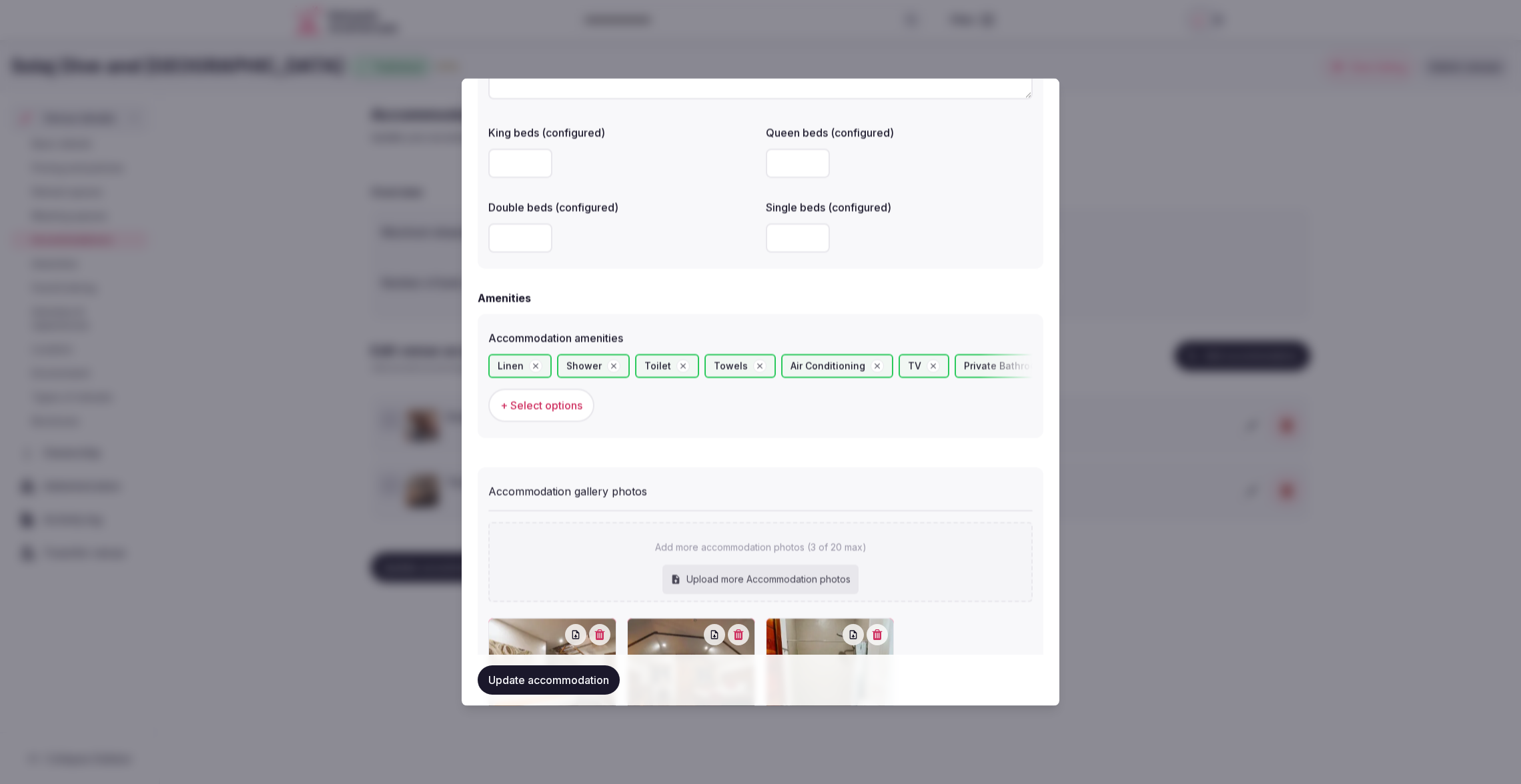
scroll to position [1220, 0]
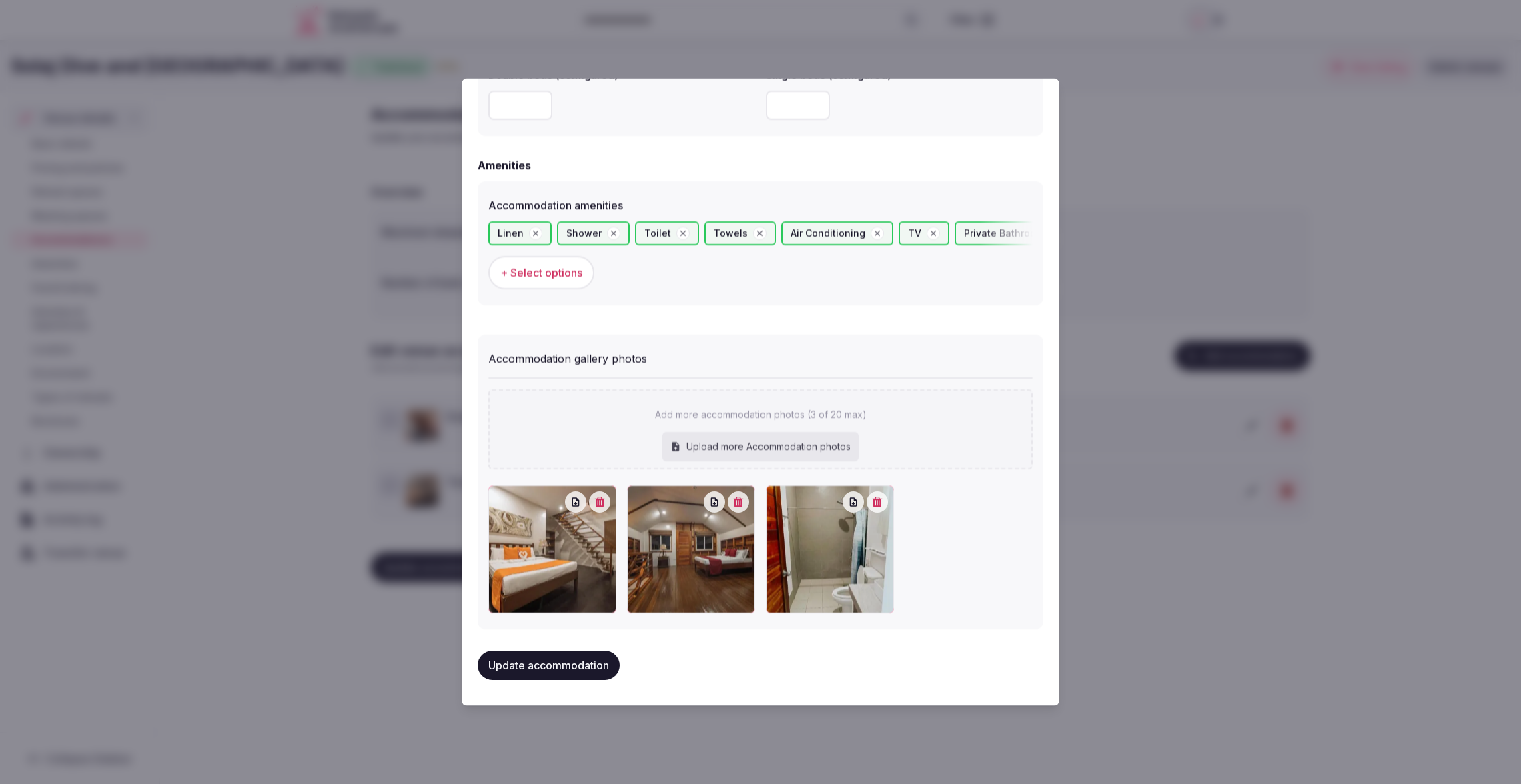
click at [540, 674] on button "Update accommodation" at bounding box center [548, 665] width 142 height 29
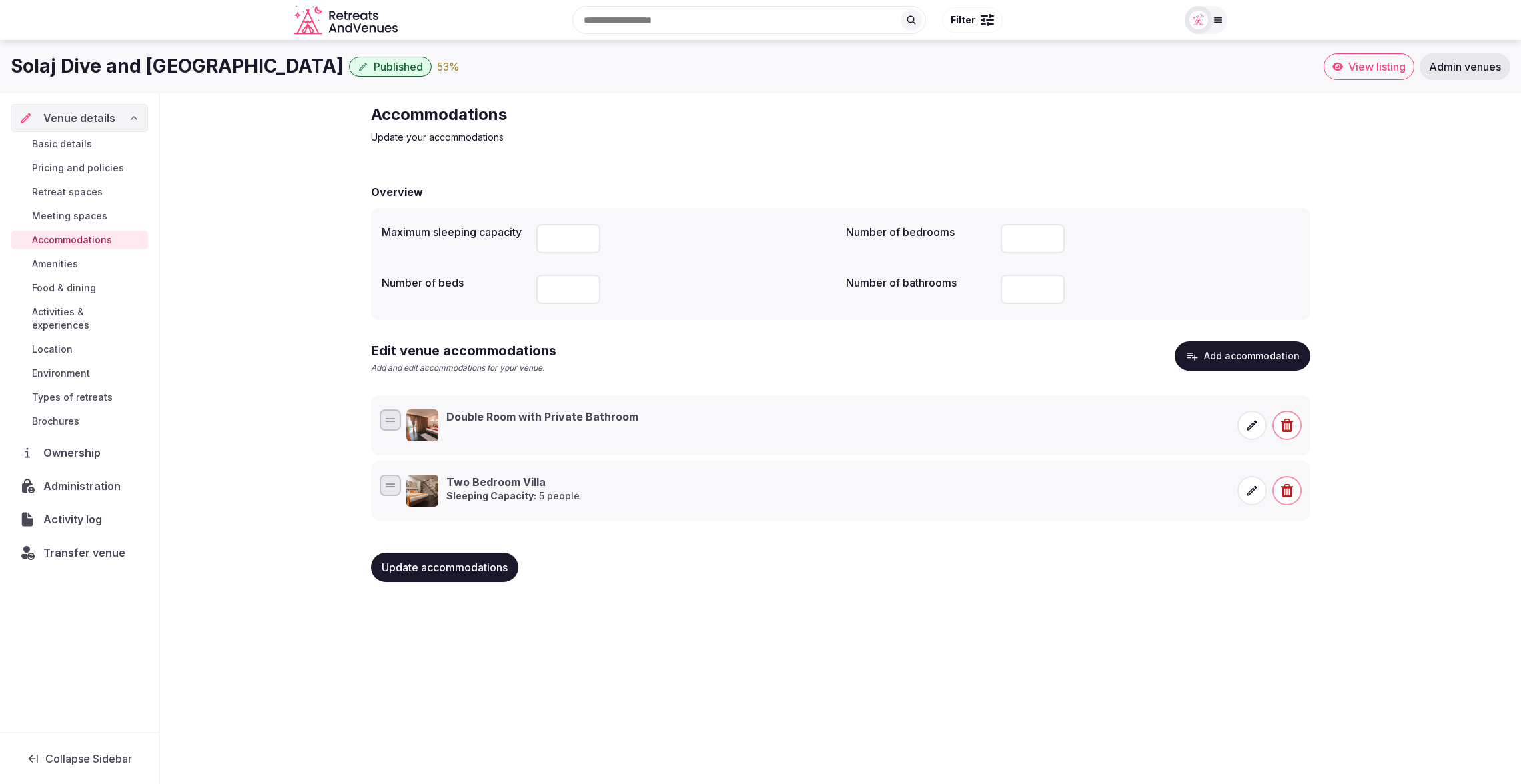
click at [48, 256] on link "Amenities" at bounding box center [79, 264] width 137 height 18
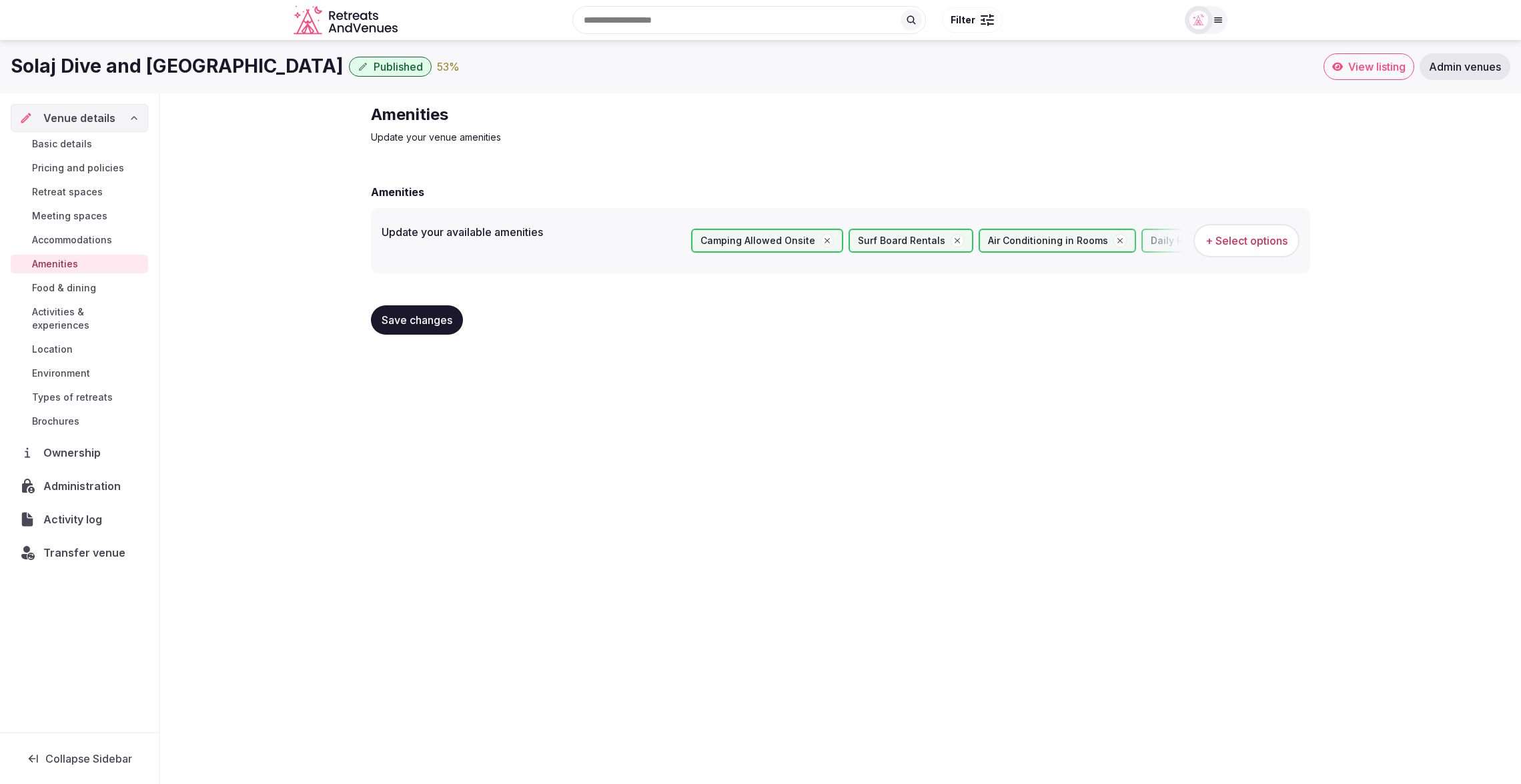
click at [61, 283] on span "Food & dining" at bounding box center [64, 287] width 64 height 13
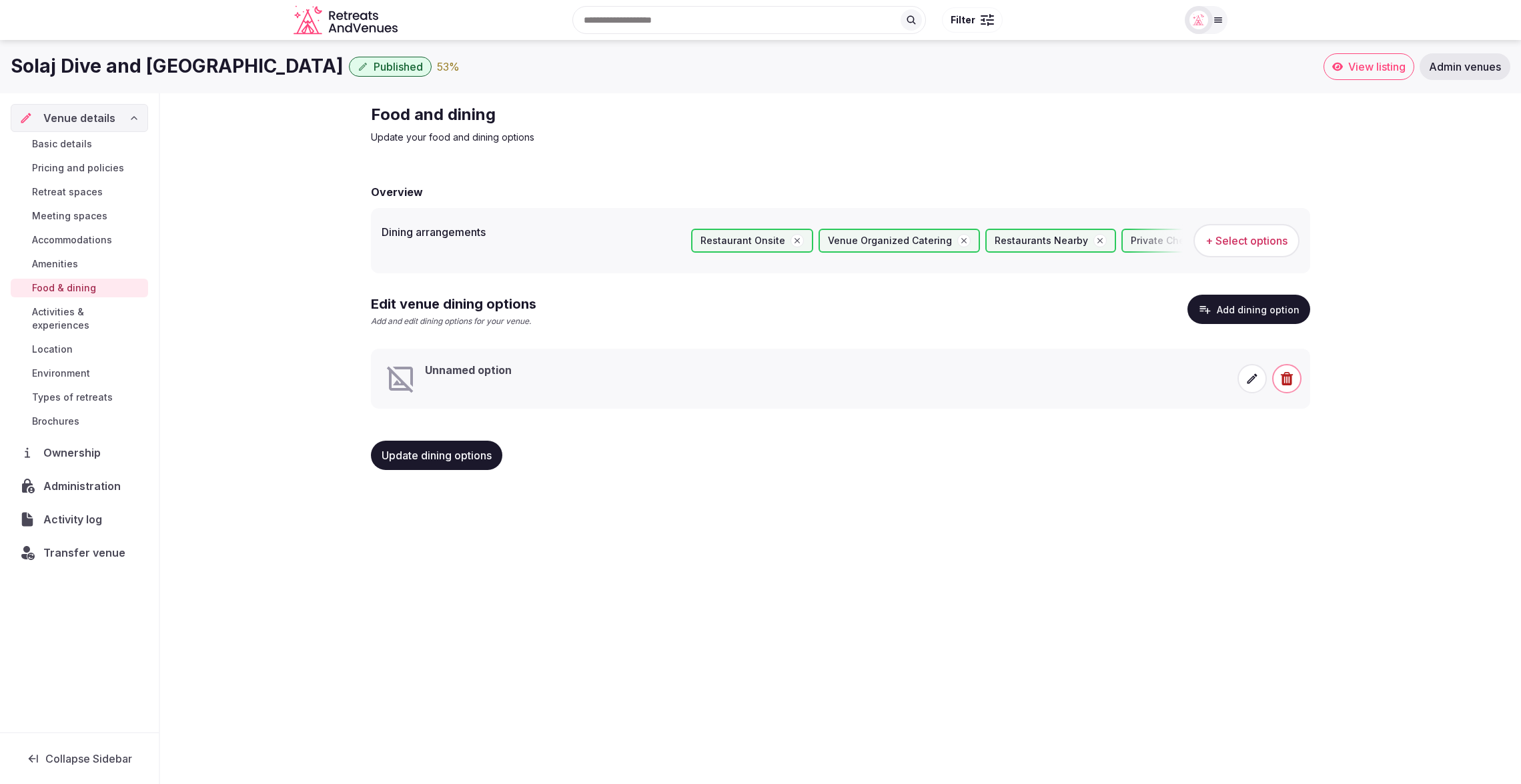
click at [1243, 380] on span at bounding box center [1252, 379] width 29 height 29
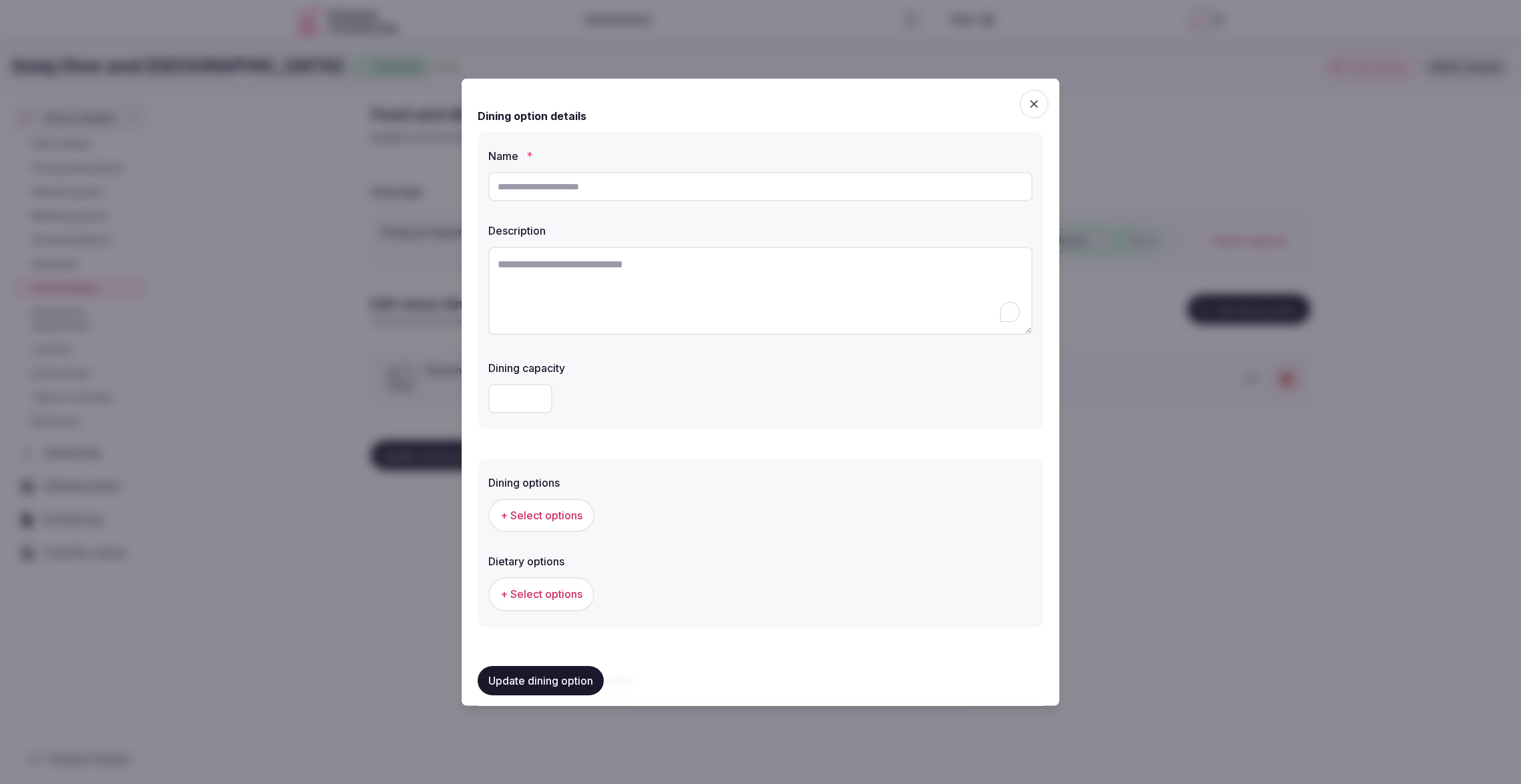
click at [583, 287] on textarea "To enrich screen reader interactions, please activate Accessibility in Grammarl…" at bounding box center [760, 290] width 544 height 88
paste textarea "**********"
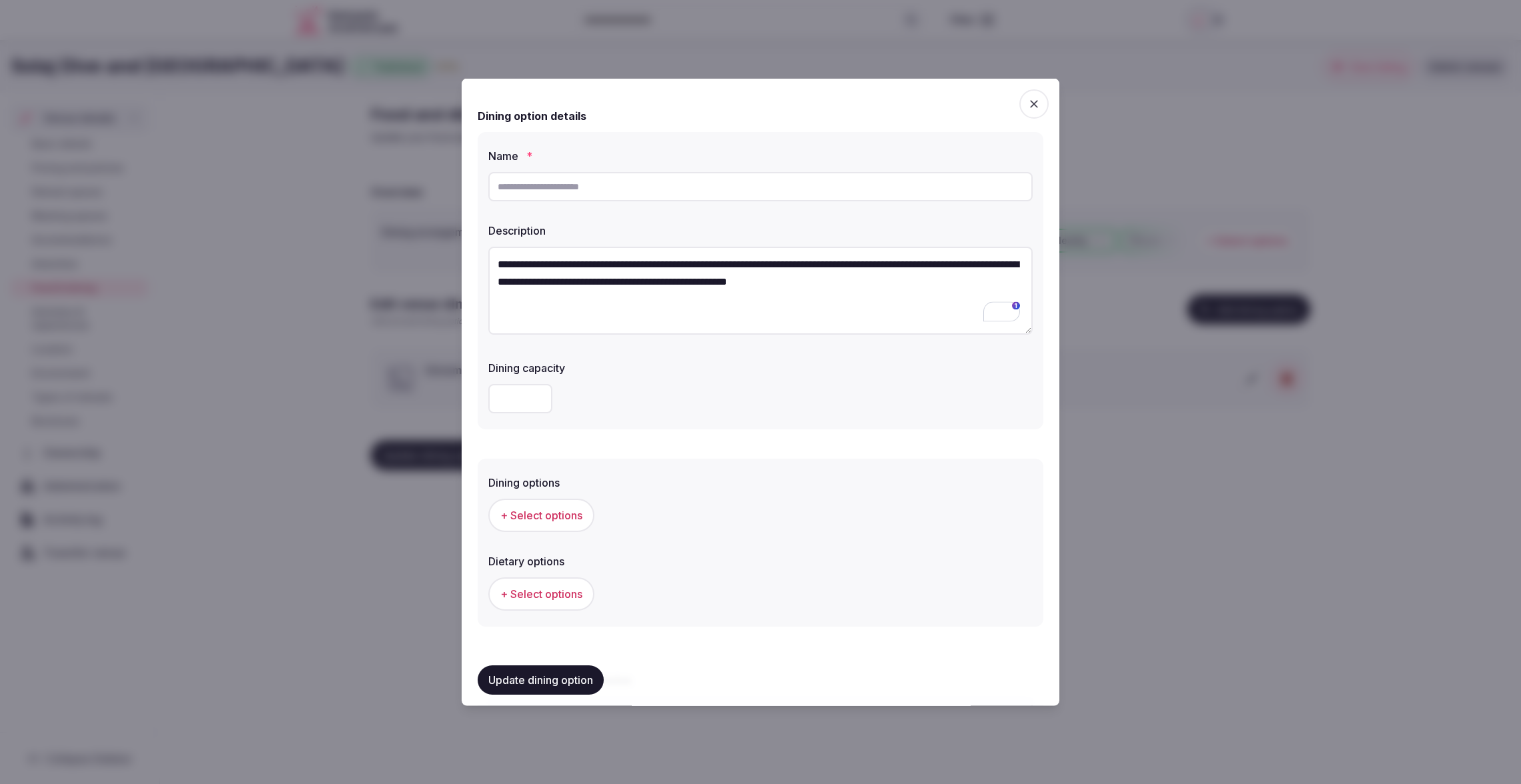
click at [659, 307] on textarea "**********" at bounding box center [760, 290] width 544 height 88
type textarea "**********"
click at [539, 187] on input "text" at bounding box center [760, 186] width 544 height 29
drag, startPoint x: 858, startPoint y: 340, endPoint x: 853, endPoint y: 324, distance: 16.8
click at [856, 336] on div "**********" at bounding box center [760, 293] width 544 height 103
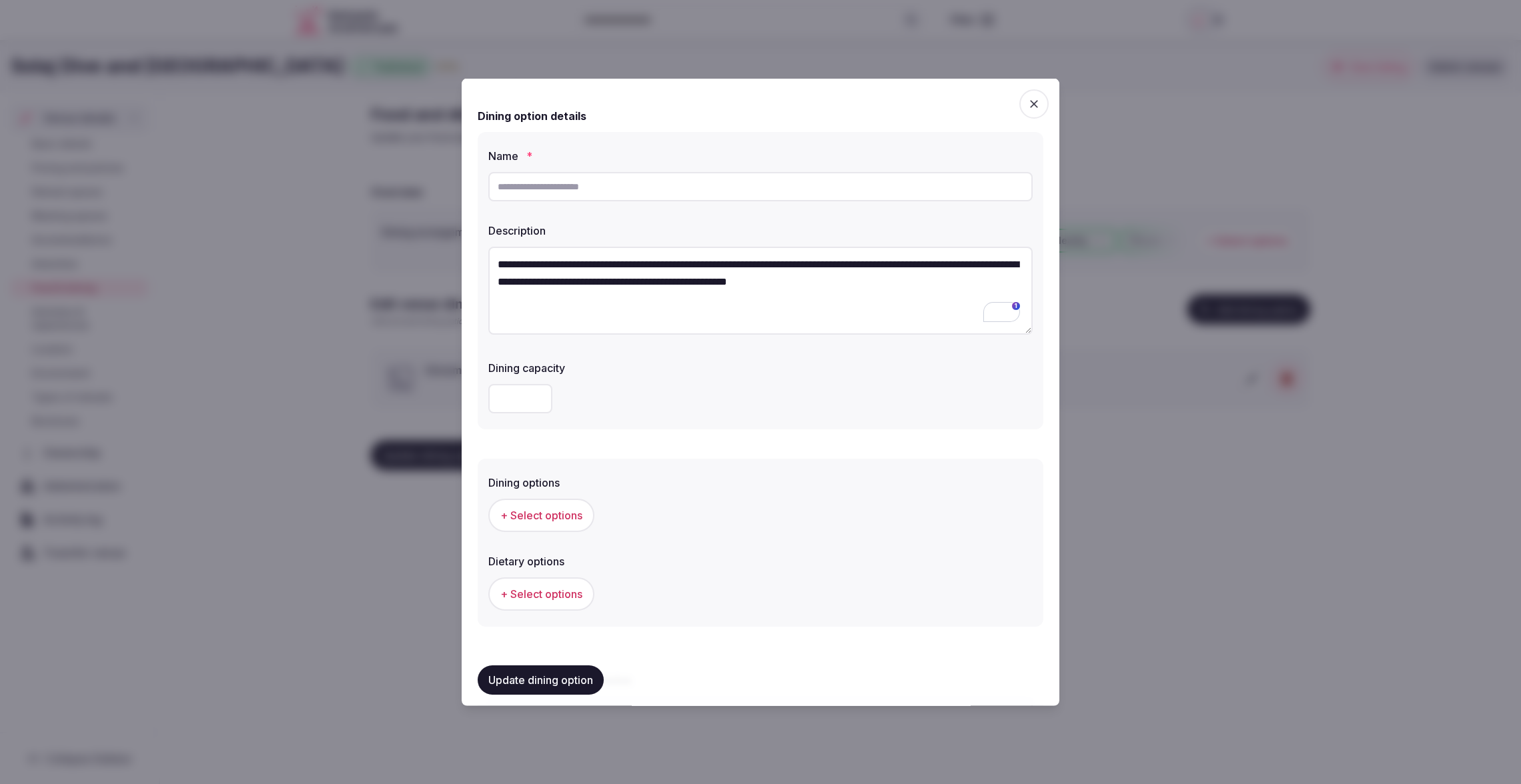
click at [852, 315] on textarea "**********" at bounding box center [760, 290] width 544 height 88
click at [550, 185] on input "text" at bounding box center [760, 186] width 544 height 29
click at [523, 186] on input "**********" at bounding box center [760, 186] width 544 height 29
type input "**********"
click at [621, 335] on div "**********" at bounding box center [760, 293] width 544 height 92
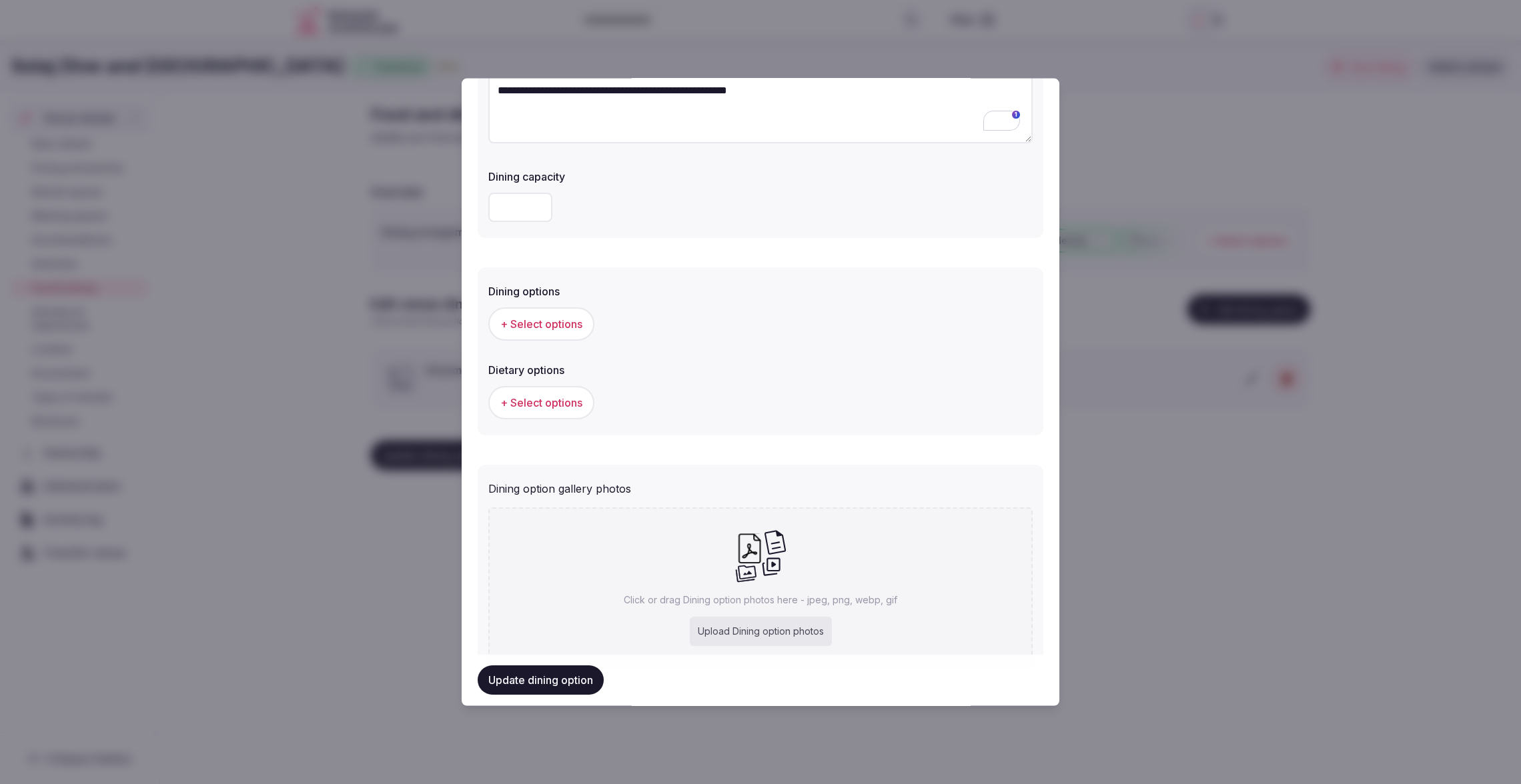
scroll to position [245, 0]
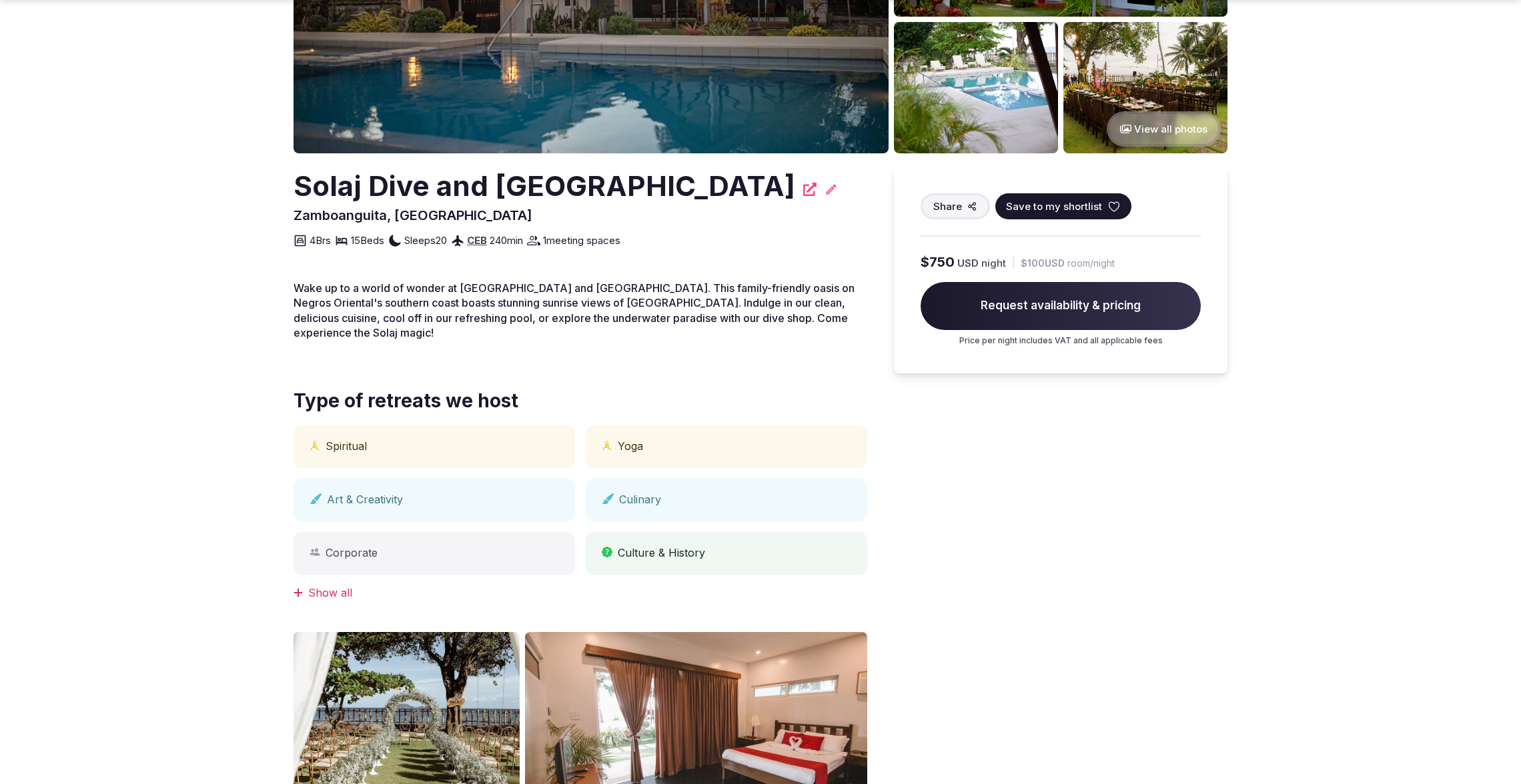
scroll to position [289, 0]
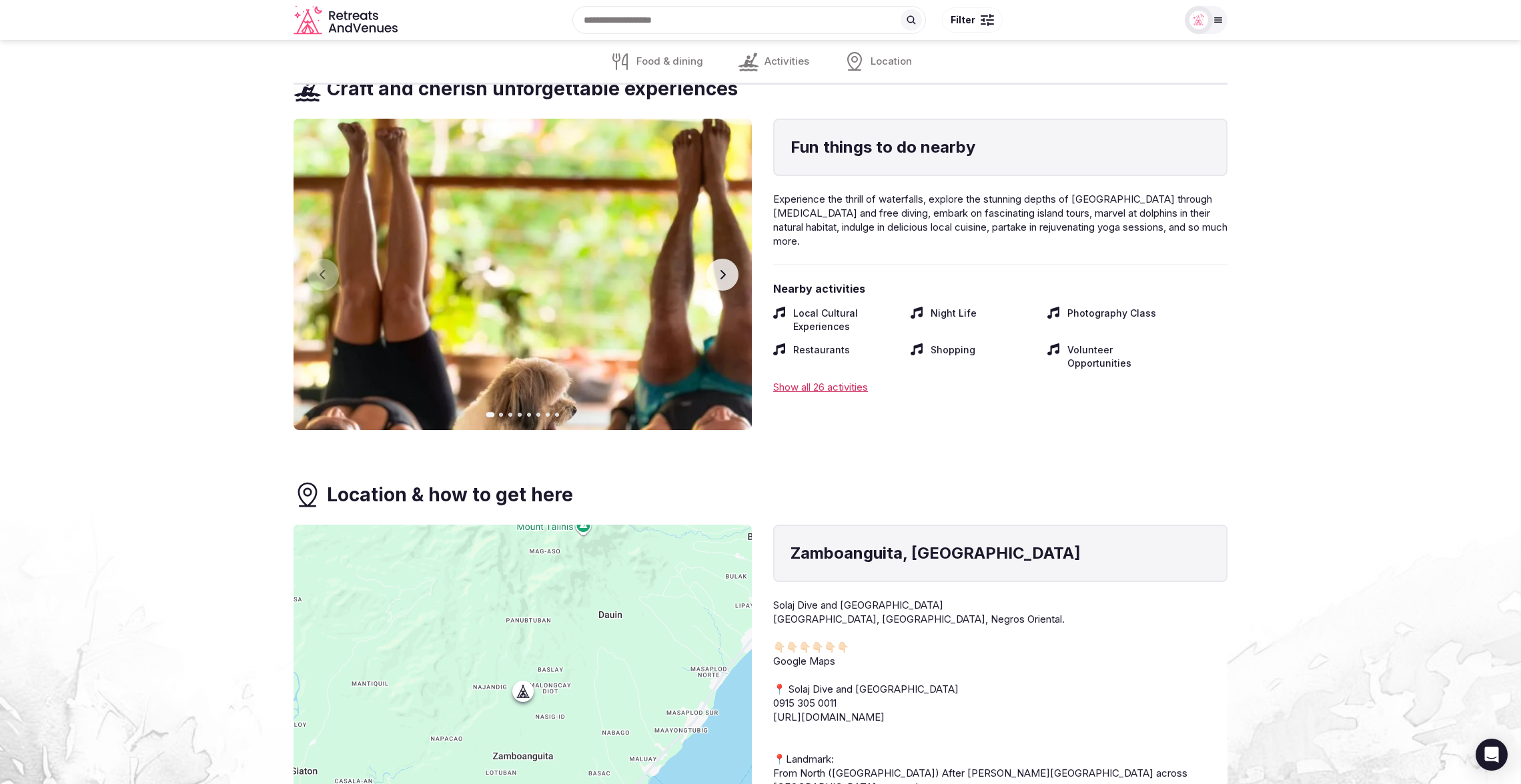
scroll to position [1576, 0]
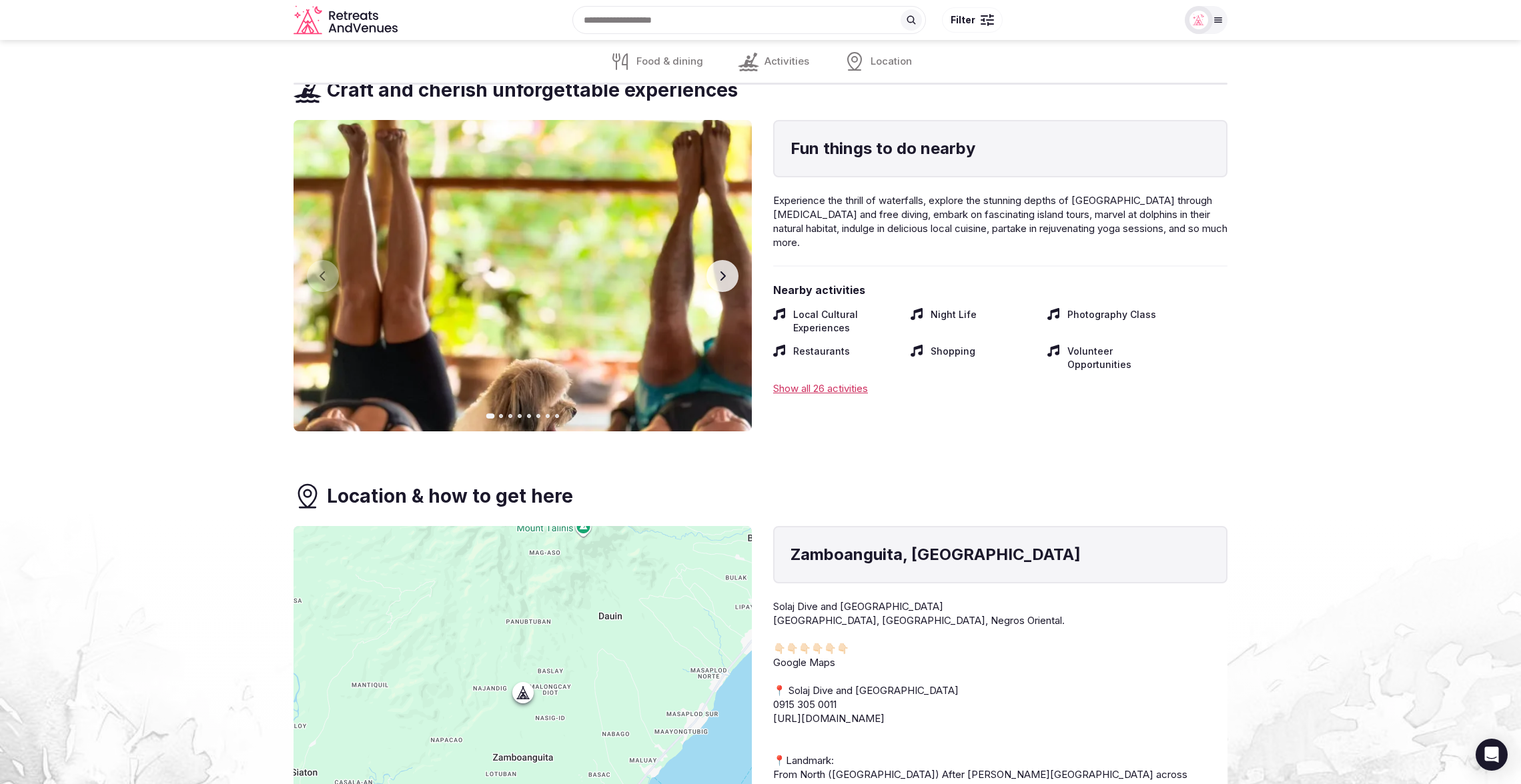
click at [724, 271] on icon "button" at bounding box center [722, 276] width 11 height 11
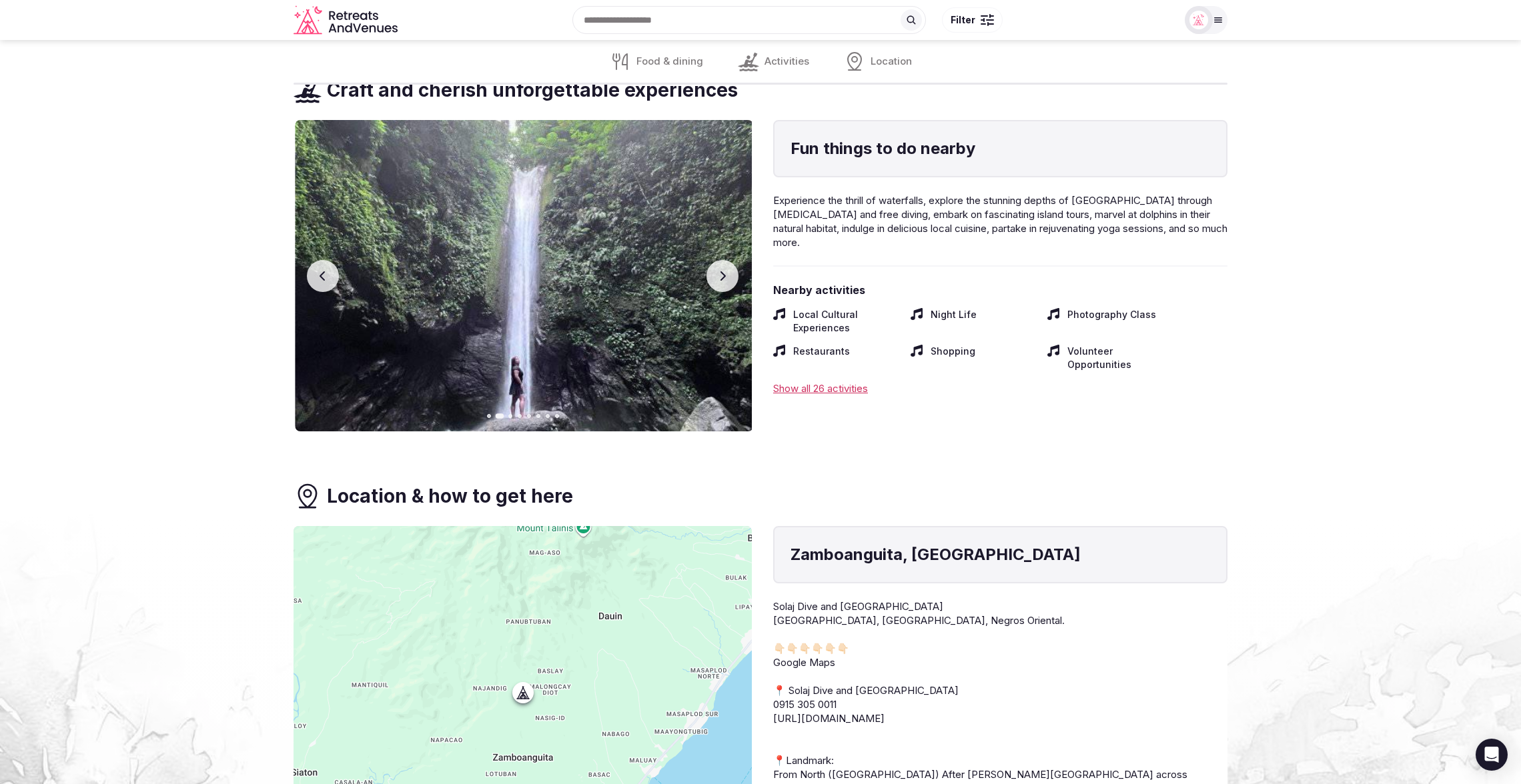
click at [724, 271] on icon "button" at bounding box center [722, 276] width 11 height 11
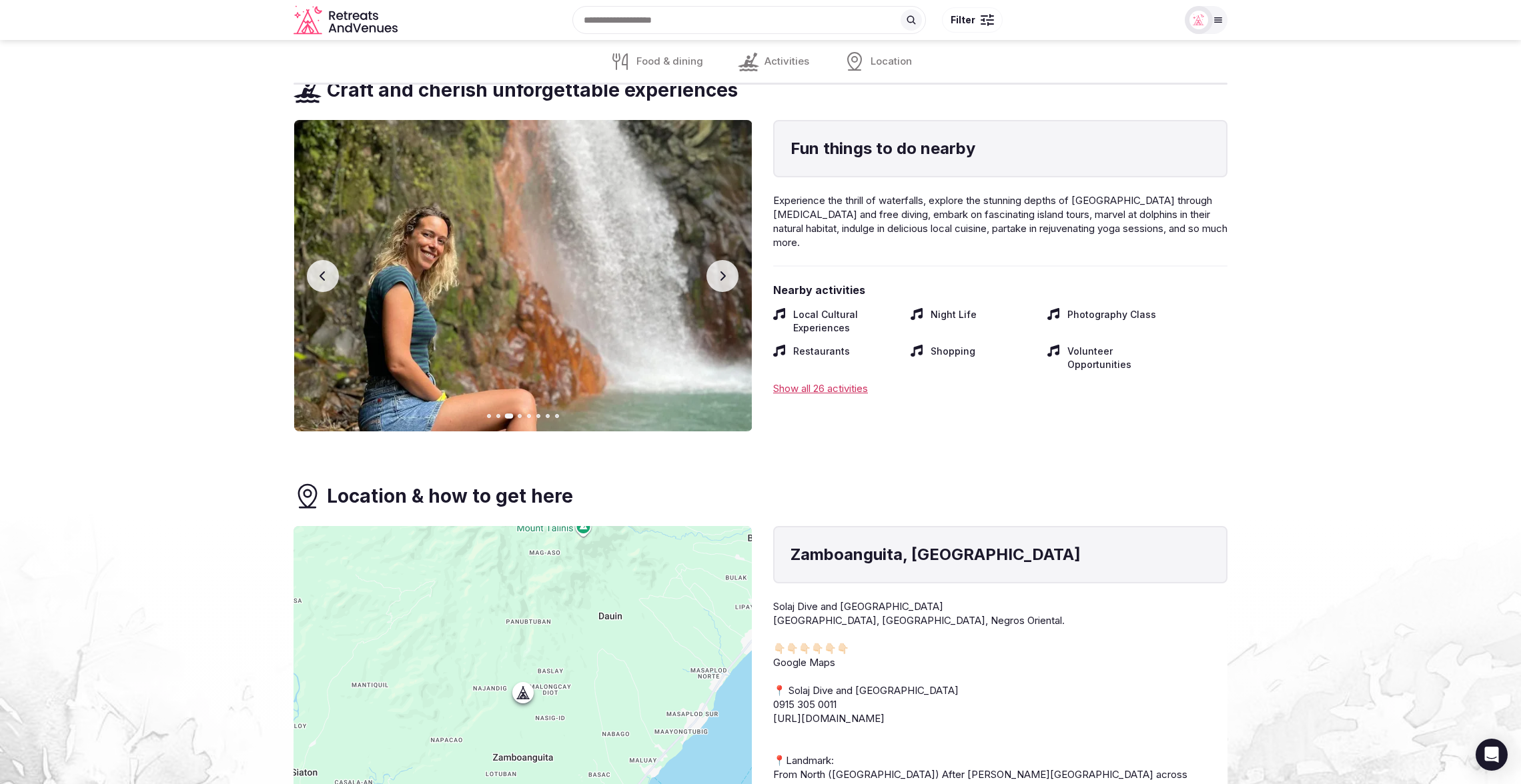
click at [724, 271] on icon "button" at bounding box center [722, 276] width 11 height 11
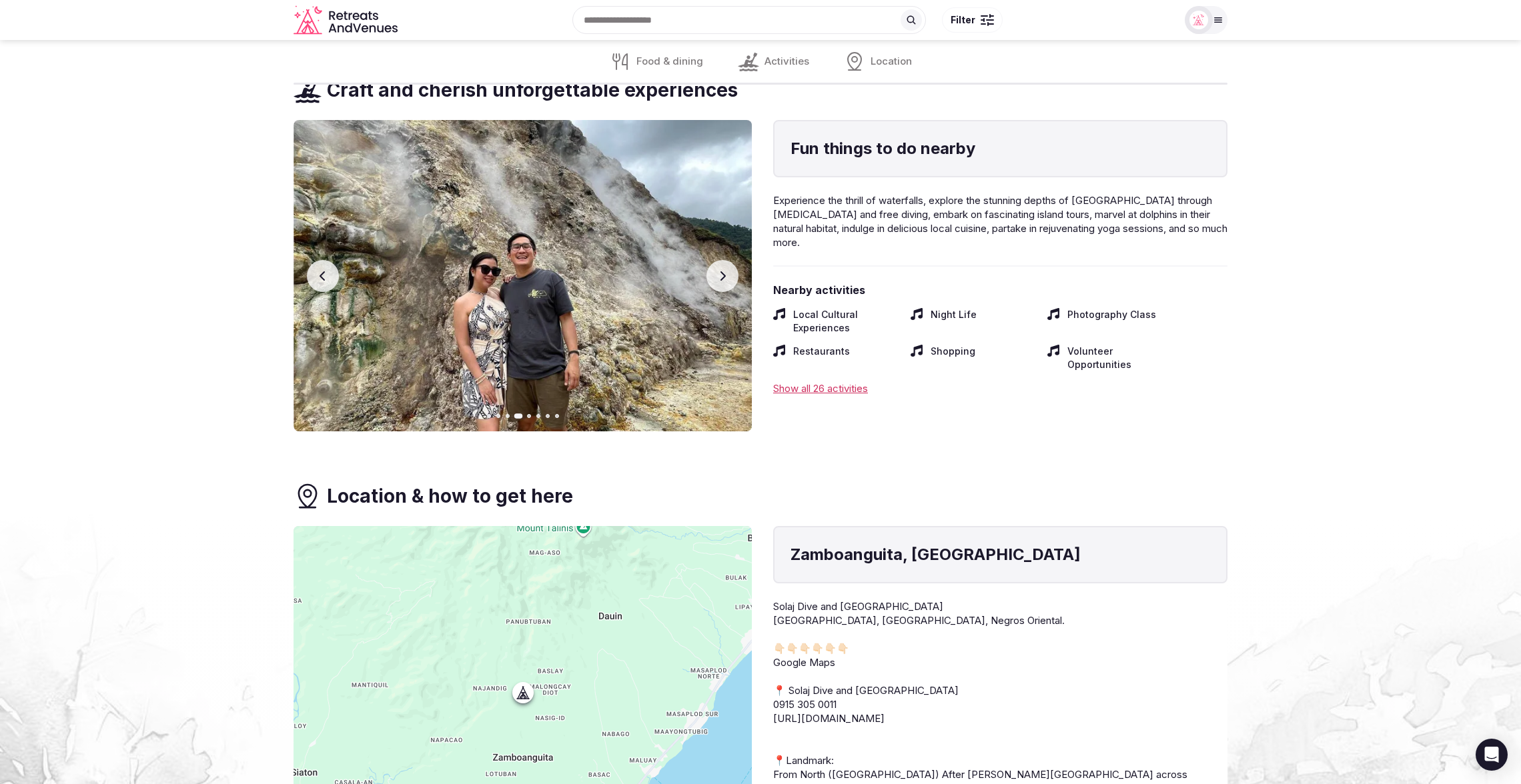
click at [724, 271] on icon "button" at bounding box center [722, 276] width 11 height 11
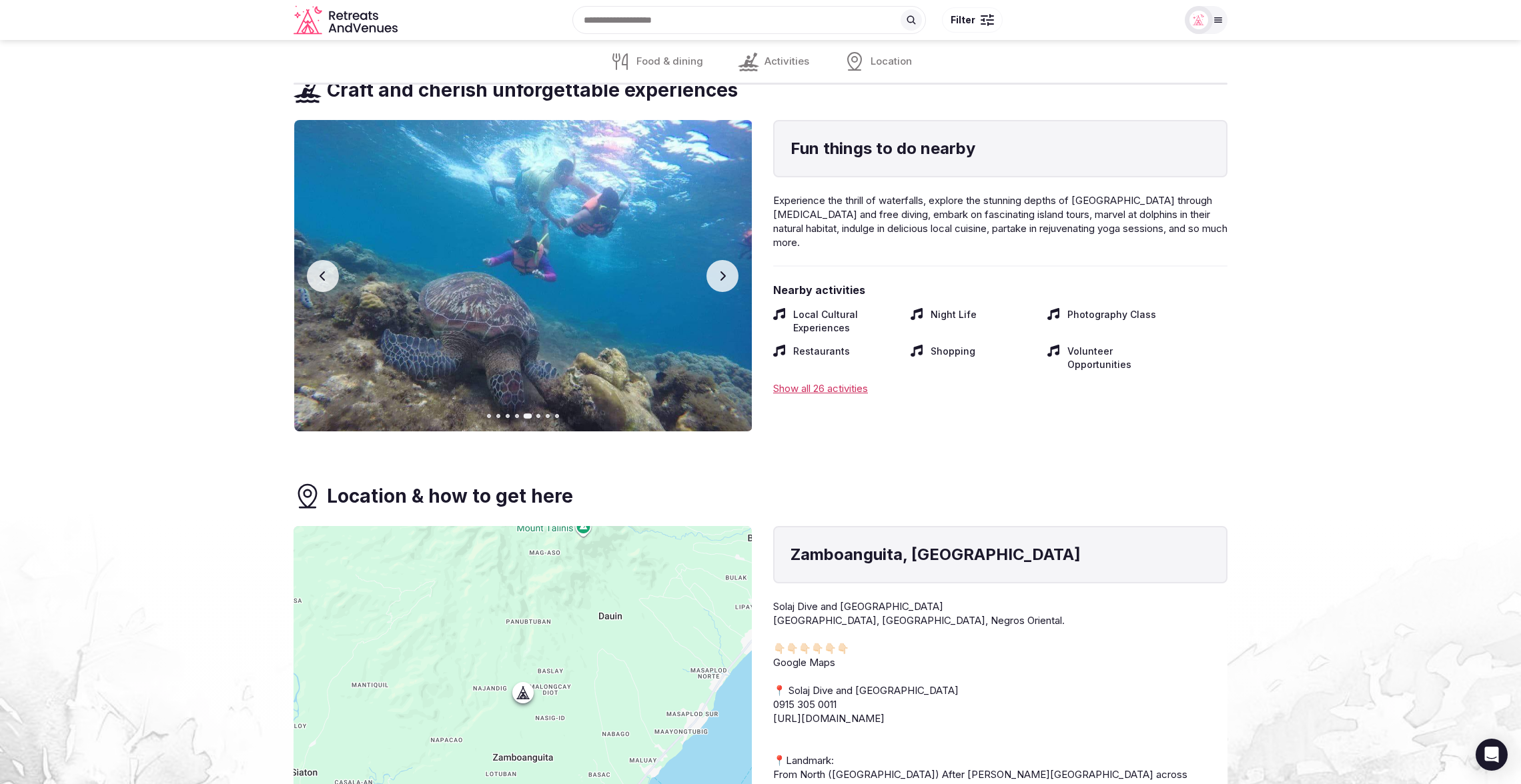
click at [724, 271] on icon "button" at bounding box center [722, 276] width 11 height 11
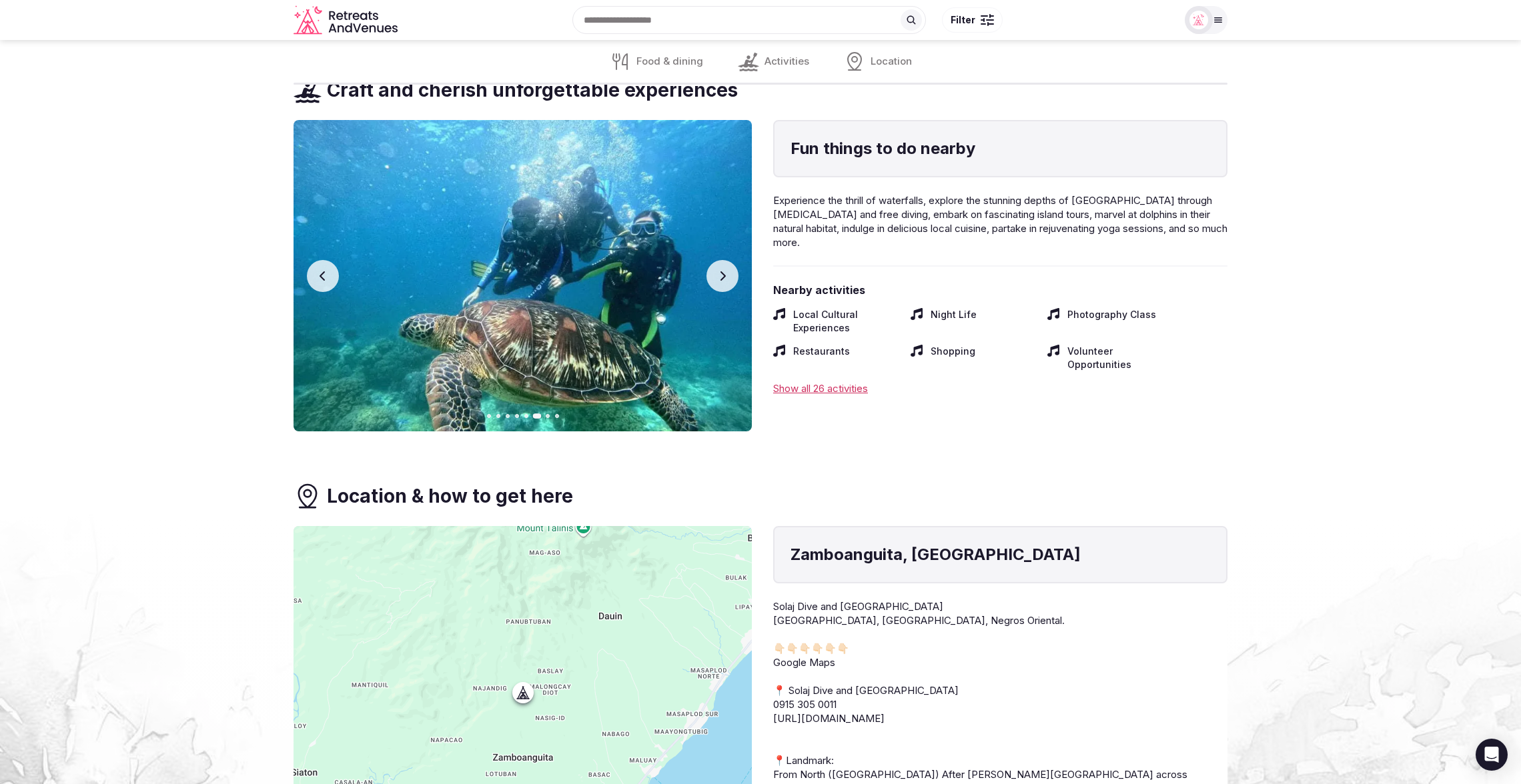
click at [724, 271] on icon "button" at bounding box center [722, 276] width 11 height 11
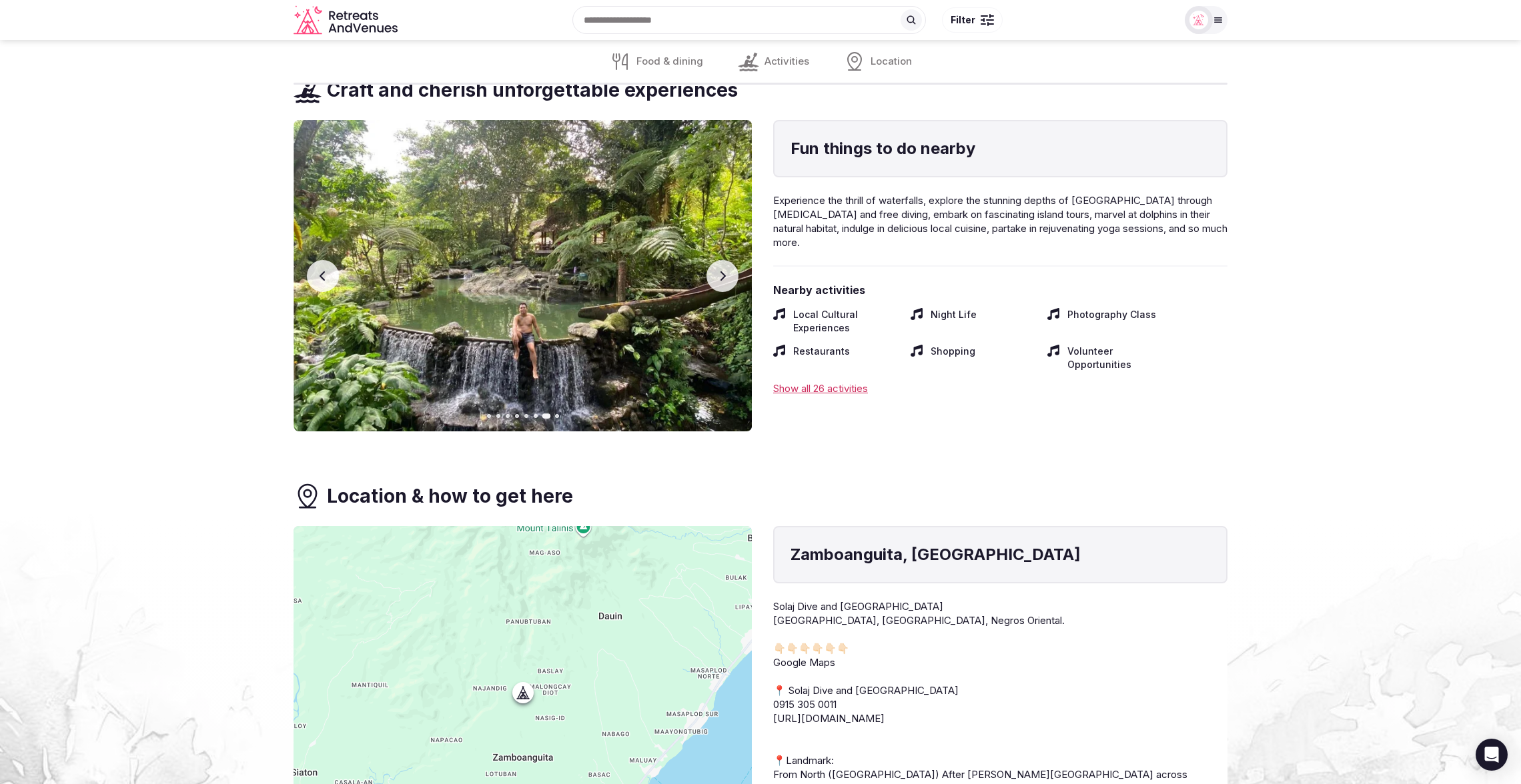
click at [724, 271] on icon "button" at bounding box center [722, 276] width 11 height 11
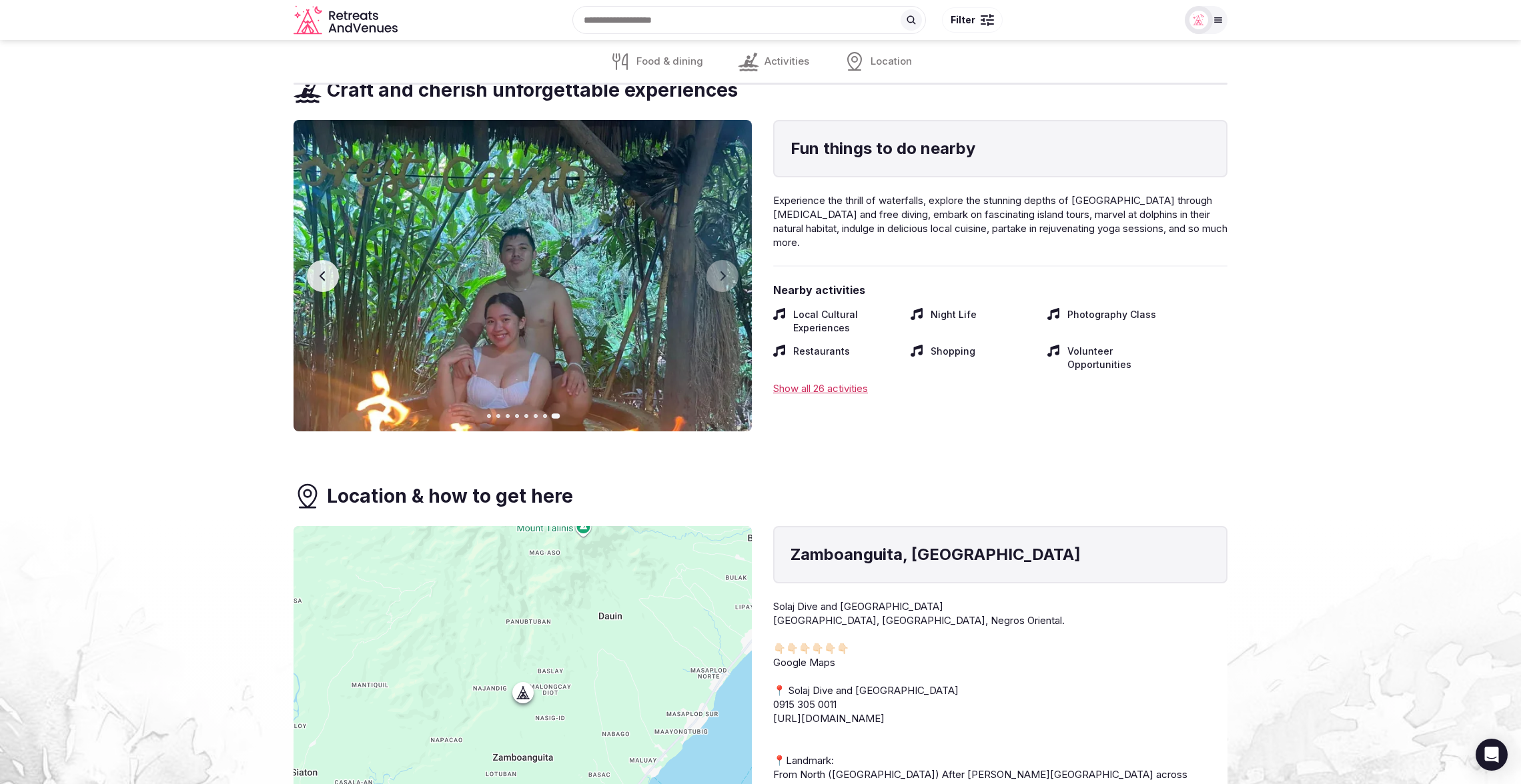
click at [149, 286] on section "Food & dining Indulge in culinary delights Activities Craft and cherish unforge…" at bounding box center [760, 418] width 1521 height 943
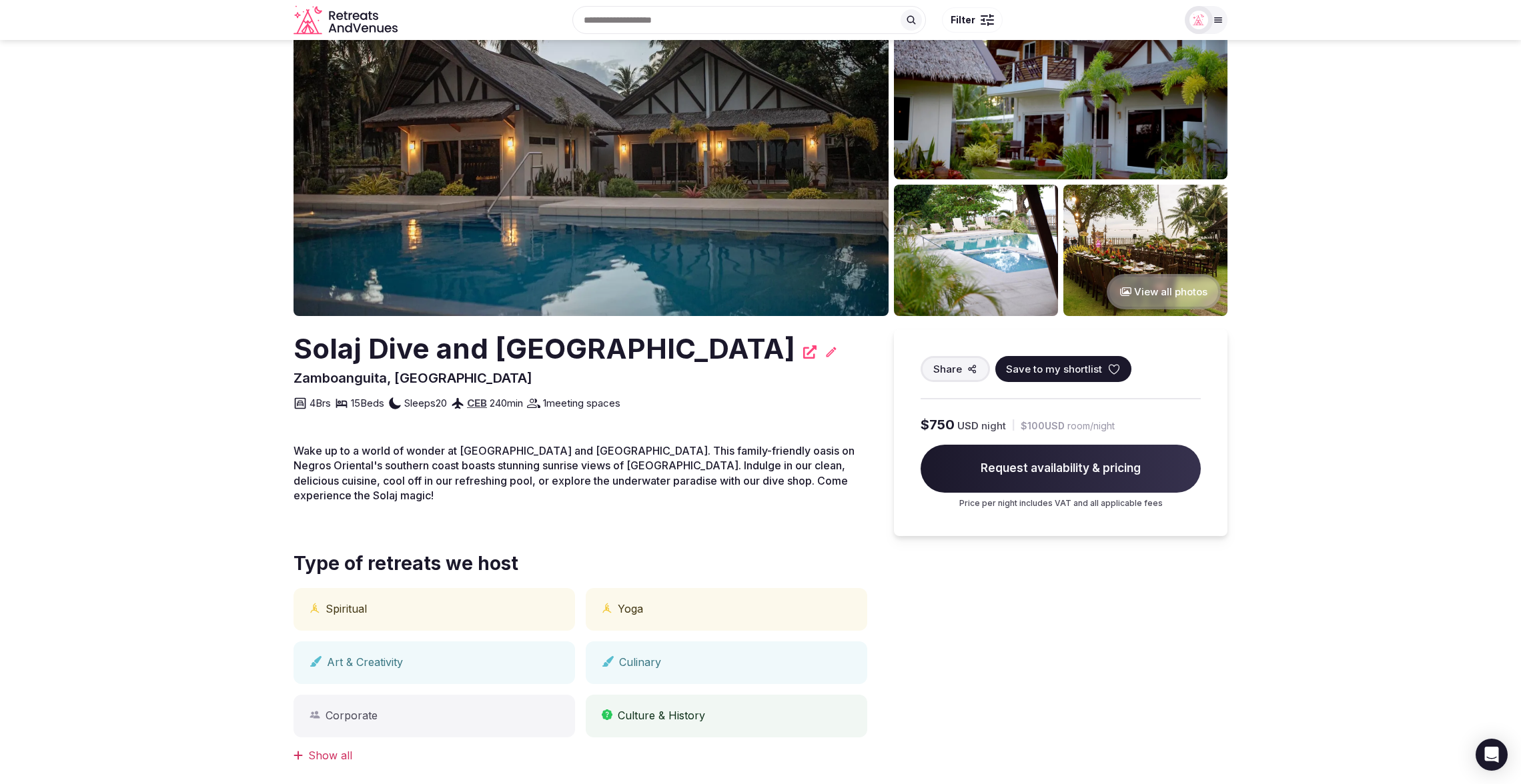
scroll to position [0, 0]
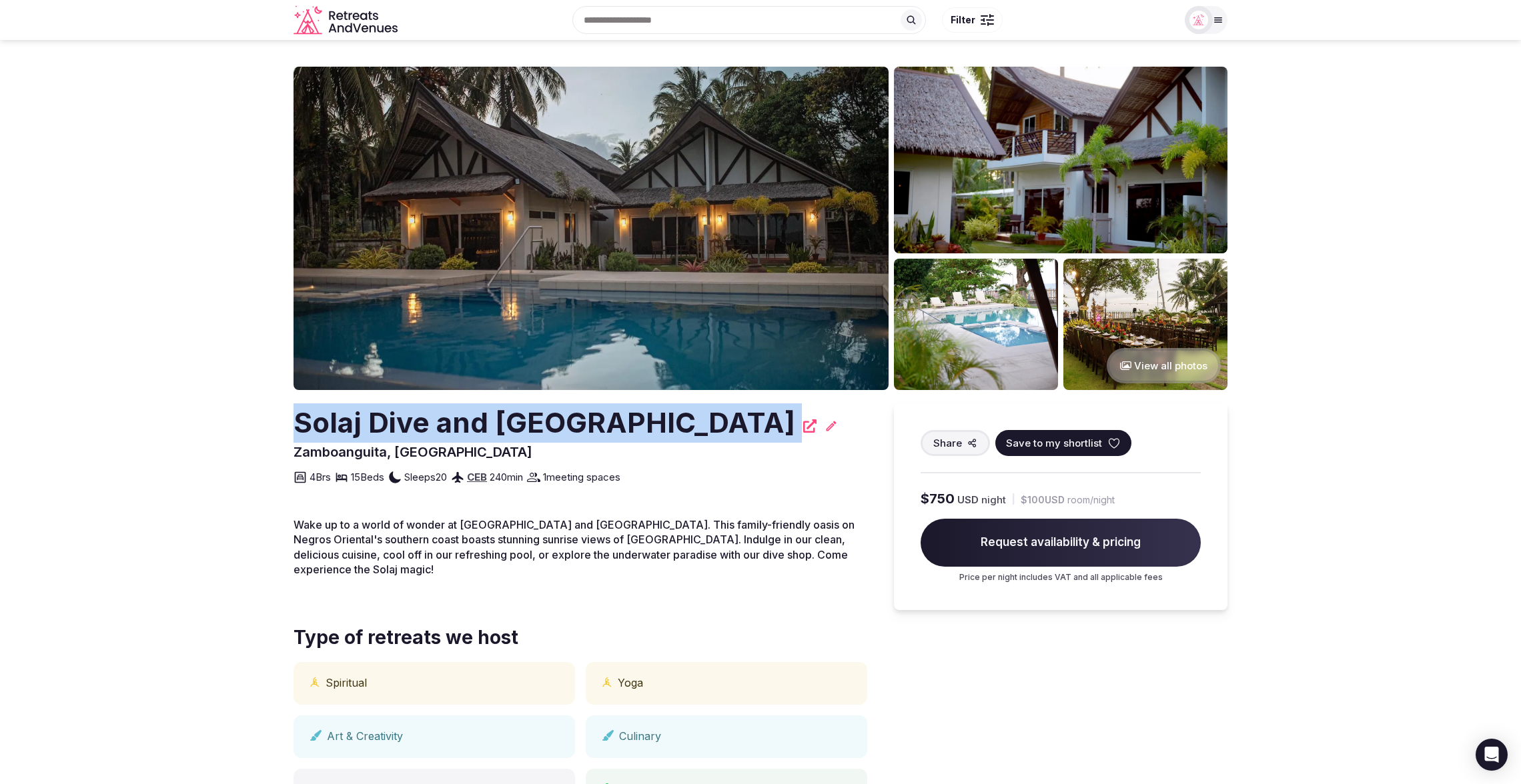
drag, startPoint x: 280, startPoint y: 406, endPoint x: 687, endPoint y: 418, distance: 407.2
click at [687, 418] on section "View all photos Solaj Dive and [GEOGRAPHIC_DATA] [GEOGRAPHIC_DATA], [GEOGRAPHIC…" at bounding box center [760, 736] width 1521 height 1394
copy div "Solaj Dive and [GEOGRAPHIC_DATA]"
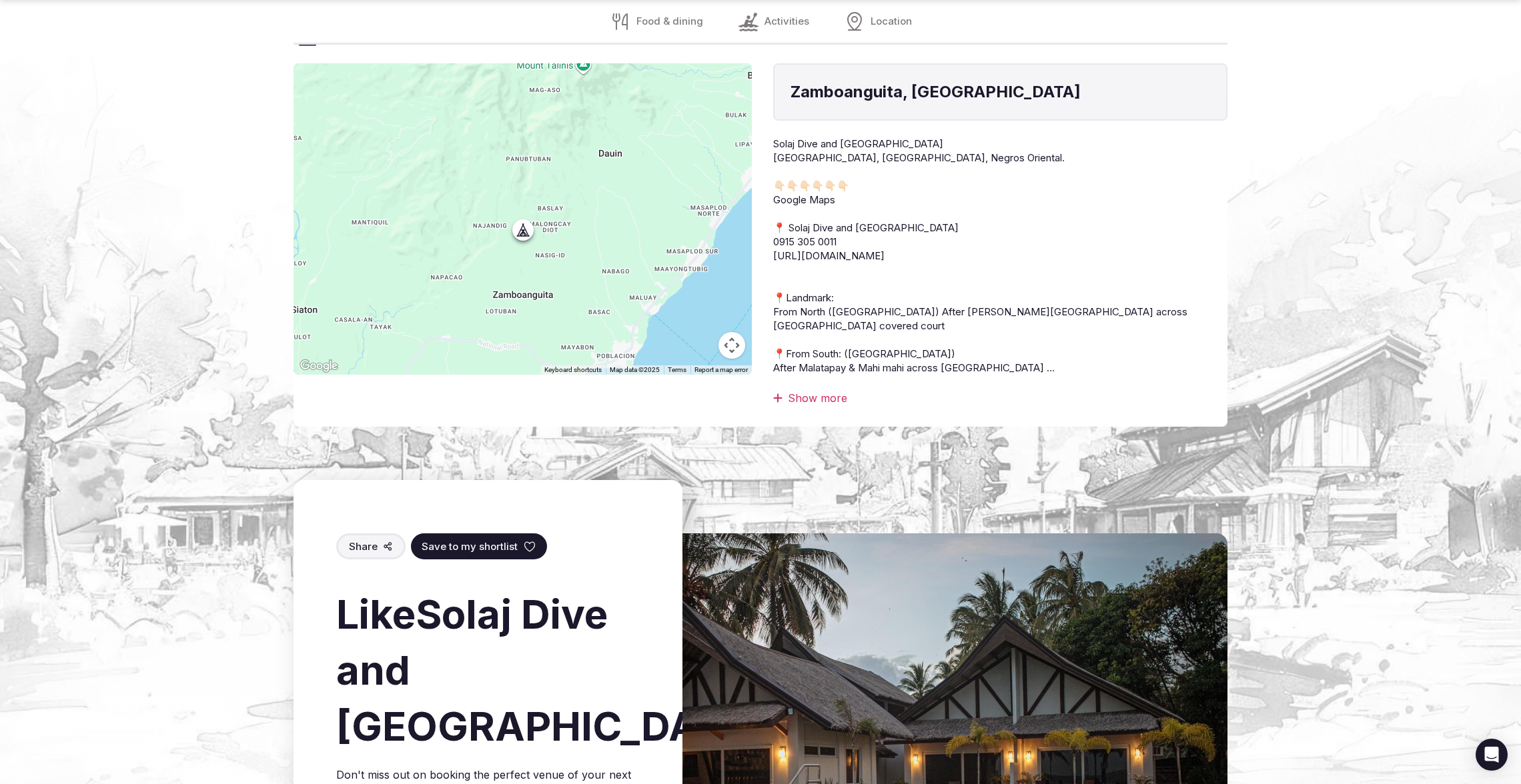
scroll to position [2040, 0]
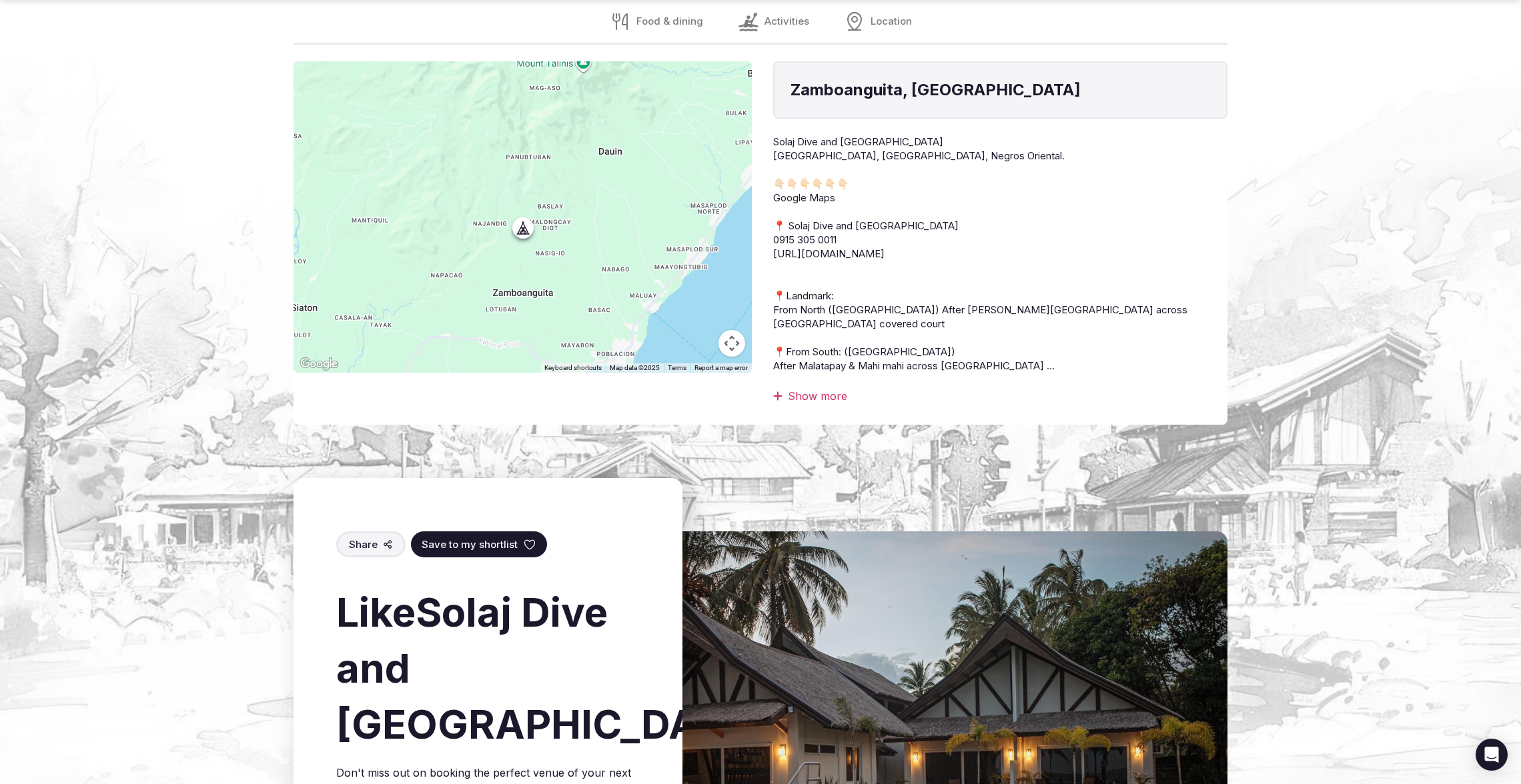
click at [809, 389] on div "Show more" at bounding box center [1000, 395] width 455 height 15
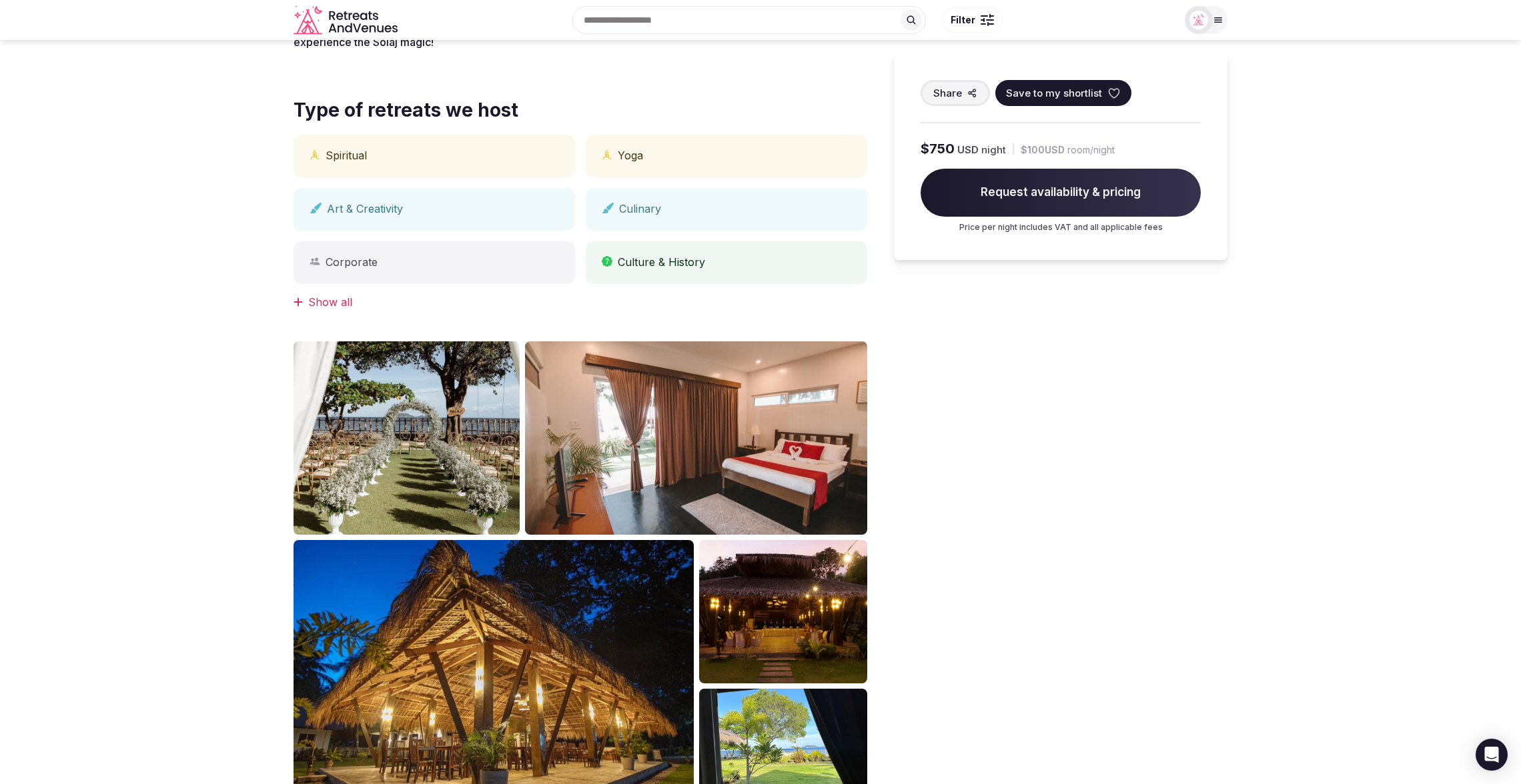
scroll to position [470, 0]
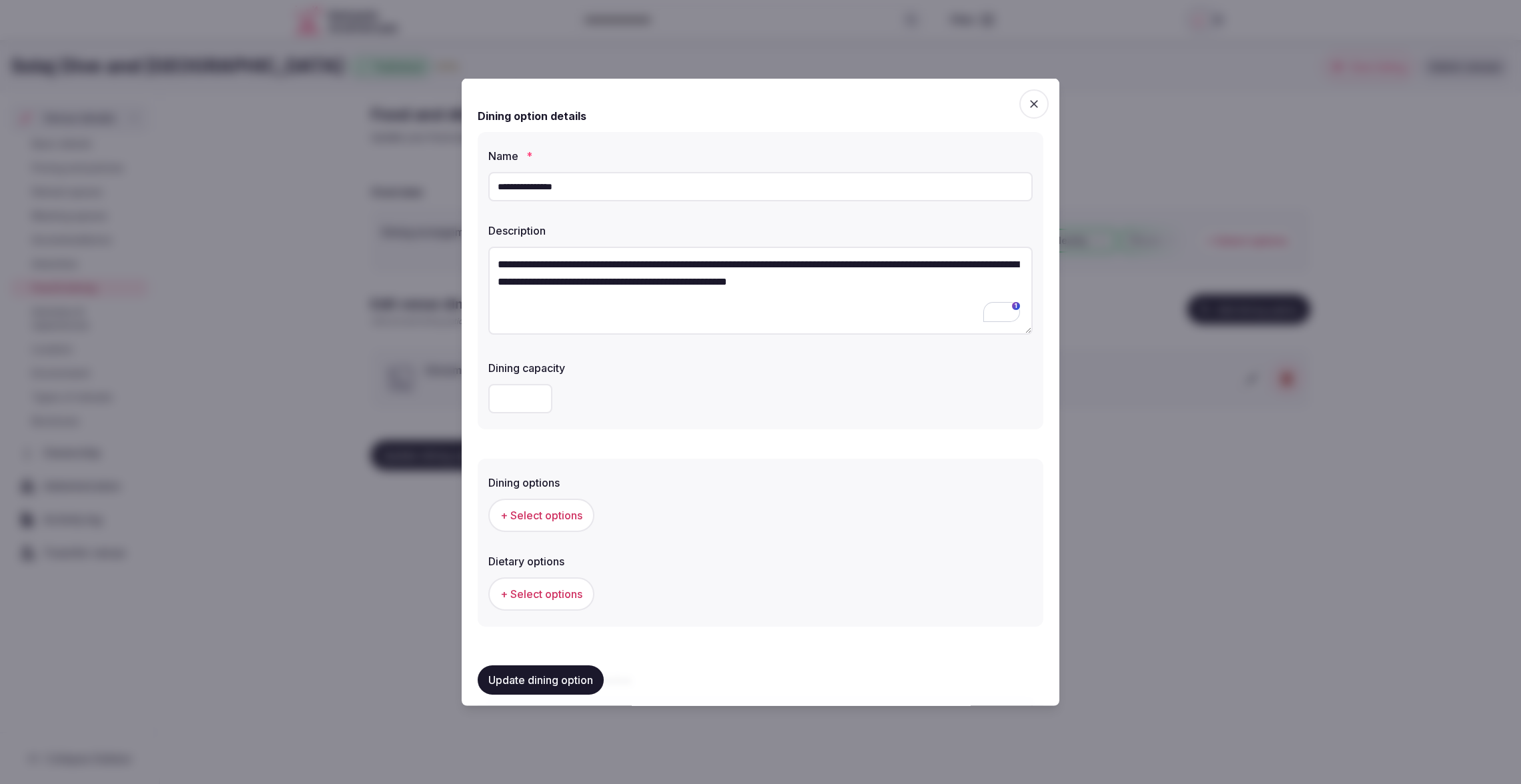
scroll to position [245, 0]
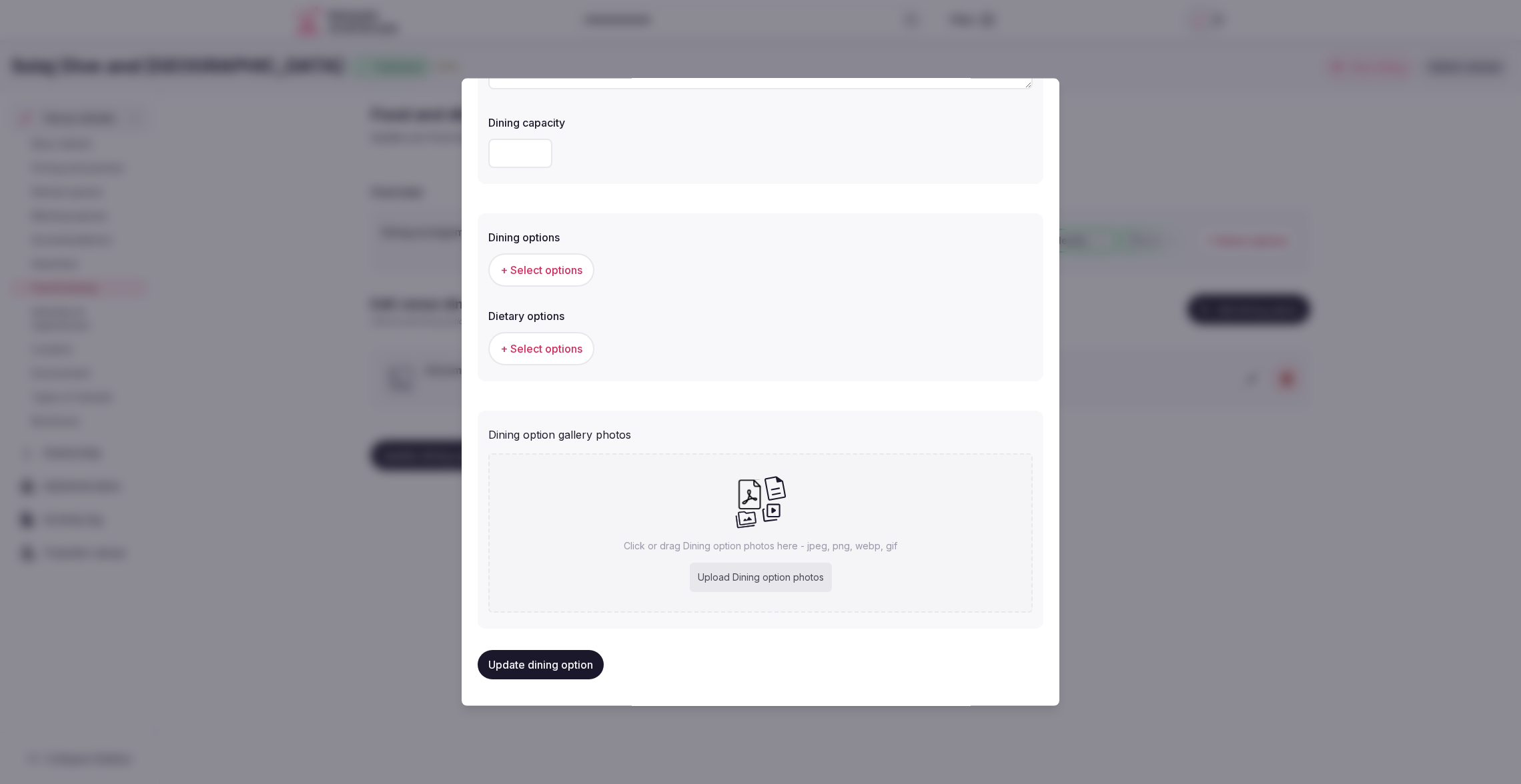
click at [779, 577] on div "Upload Dining option photos" at bounding box center [760, 577] width 142 height 29
type input "**********"
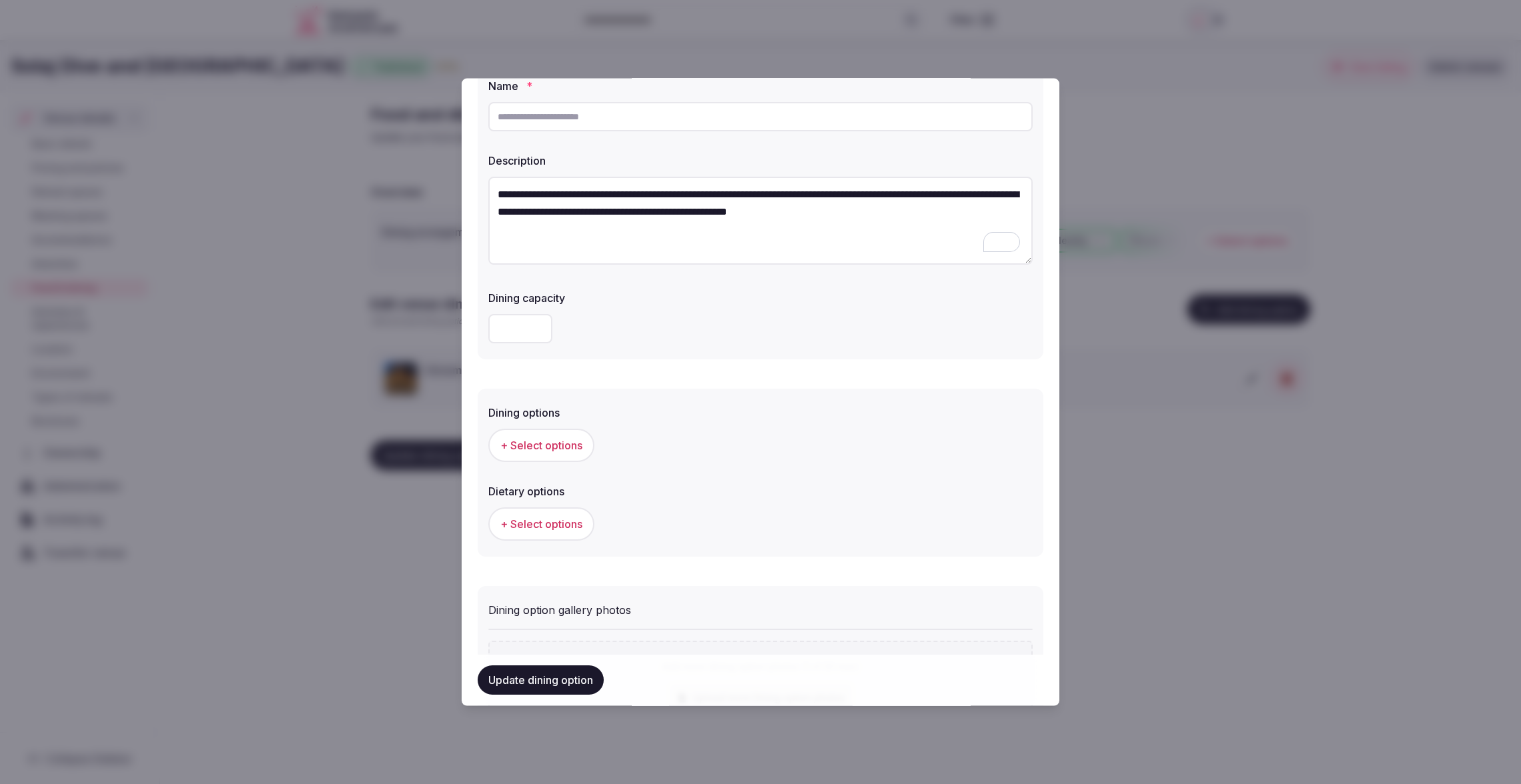
scroll to position [0, 0]
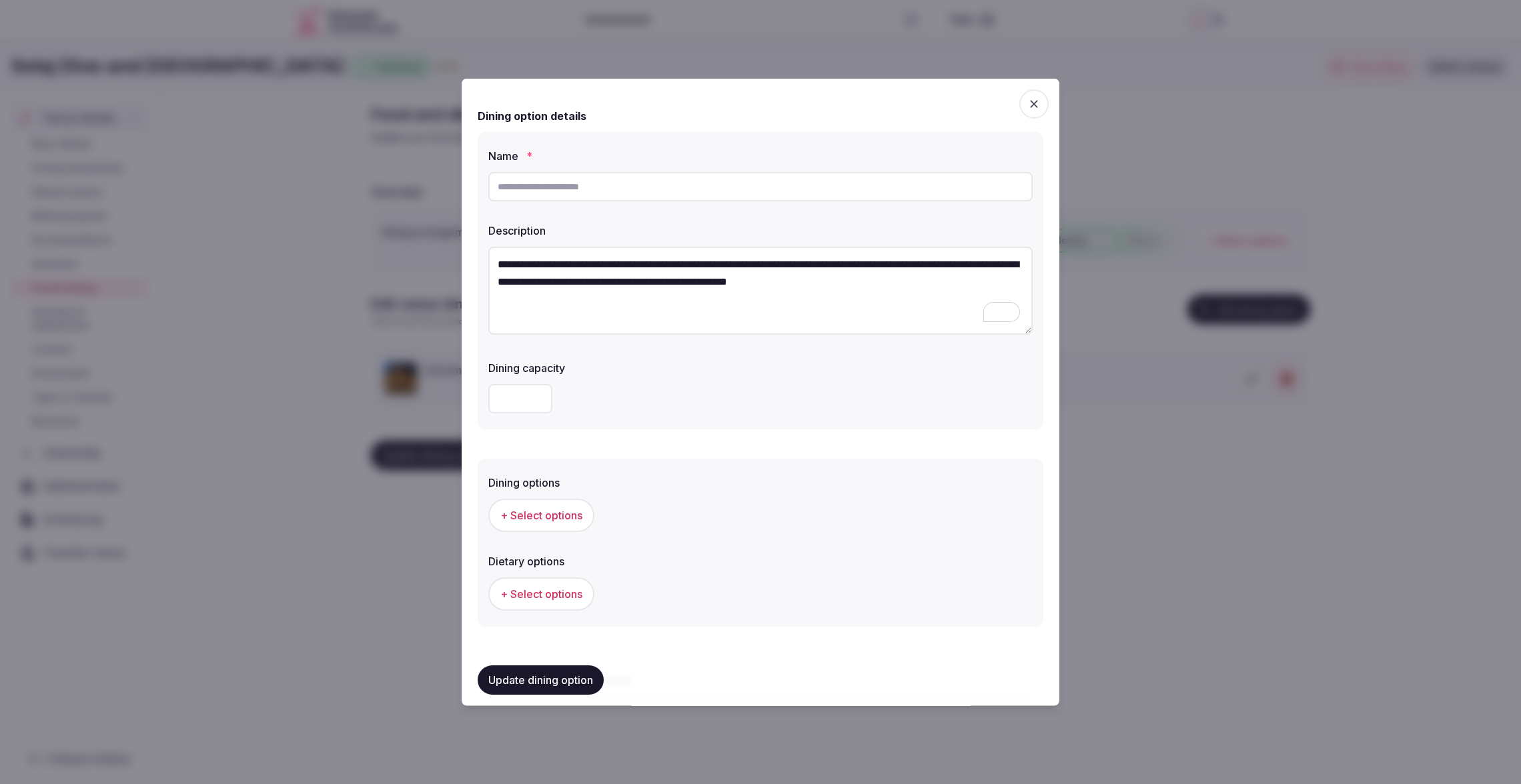
click at [747, 277] on textarea "**********" at bounding box center [760, 290] width 544 height 88
click at [677, 278] on textarea "**********" at bounding box center [760, 290] width 544 height 88
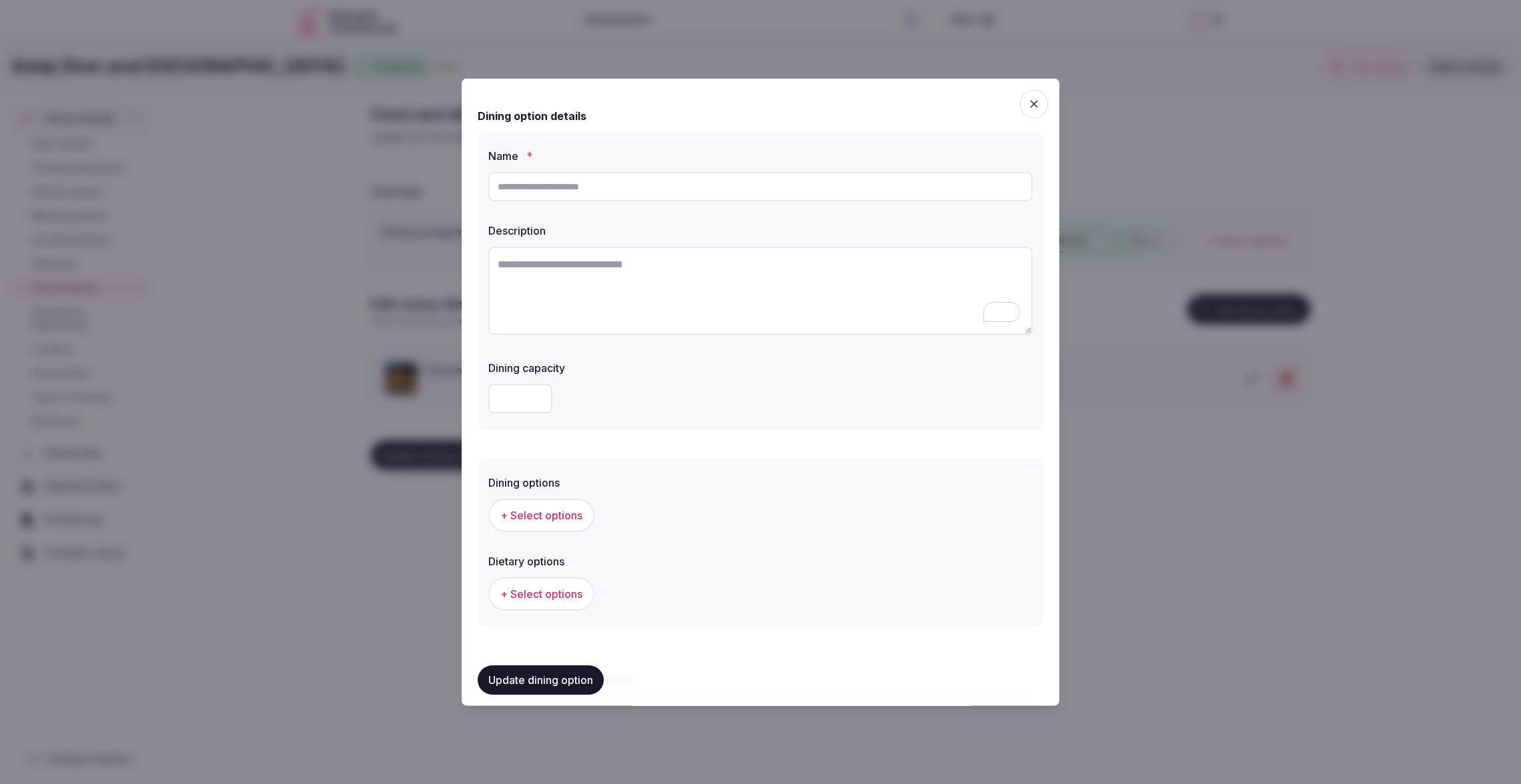
paste textarea "**********"
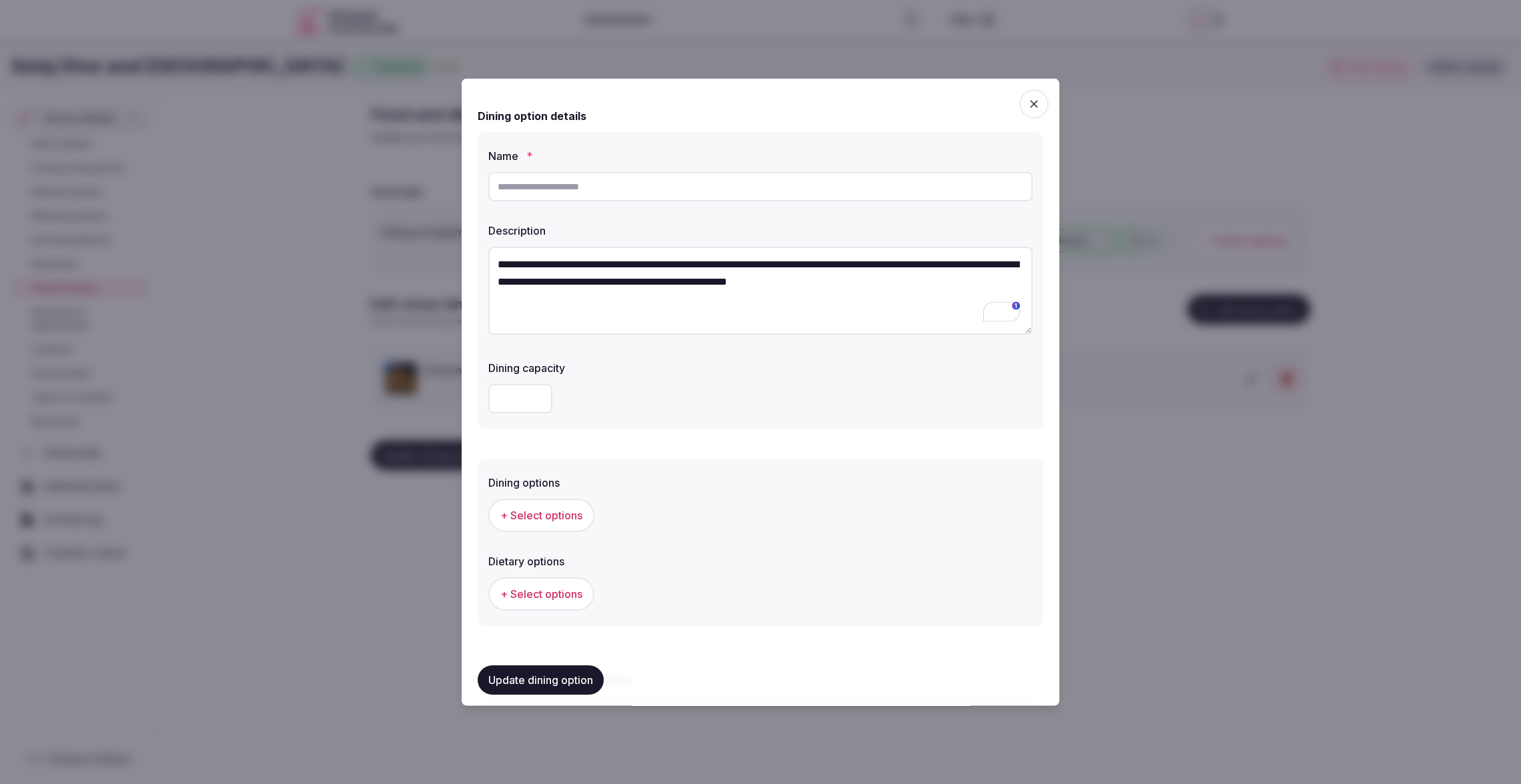
type textarea "**********"
click at [669, 188] on input "text" at bounding box center [760, 186] width 544 height 29
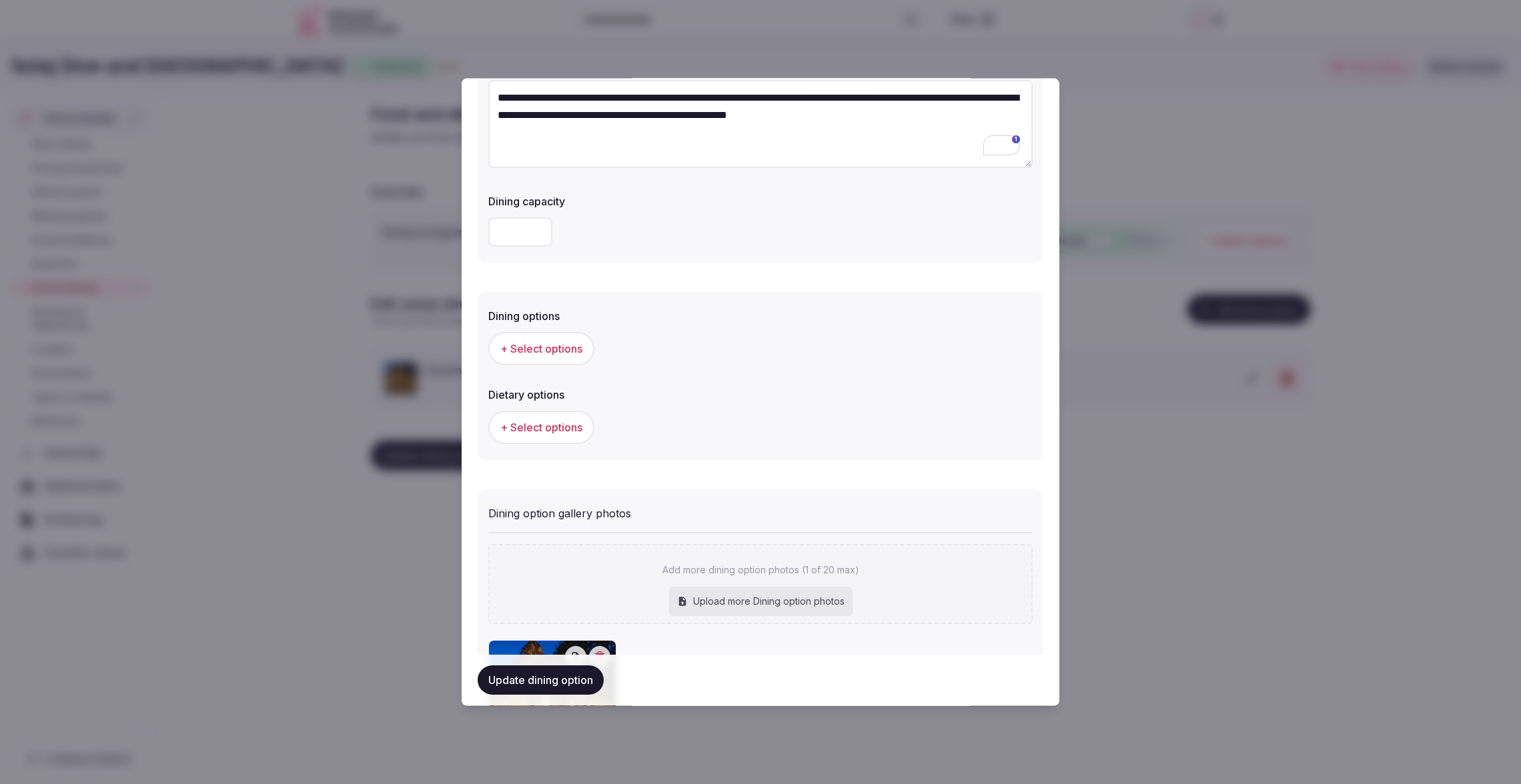
scroll to position [211, 0]
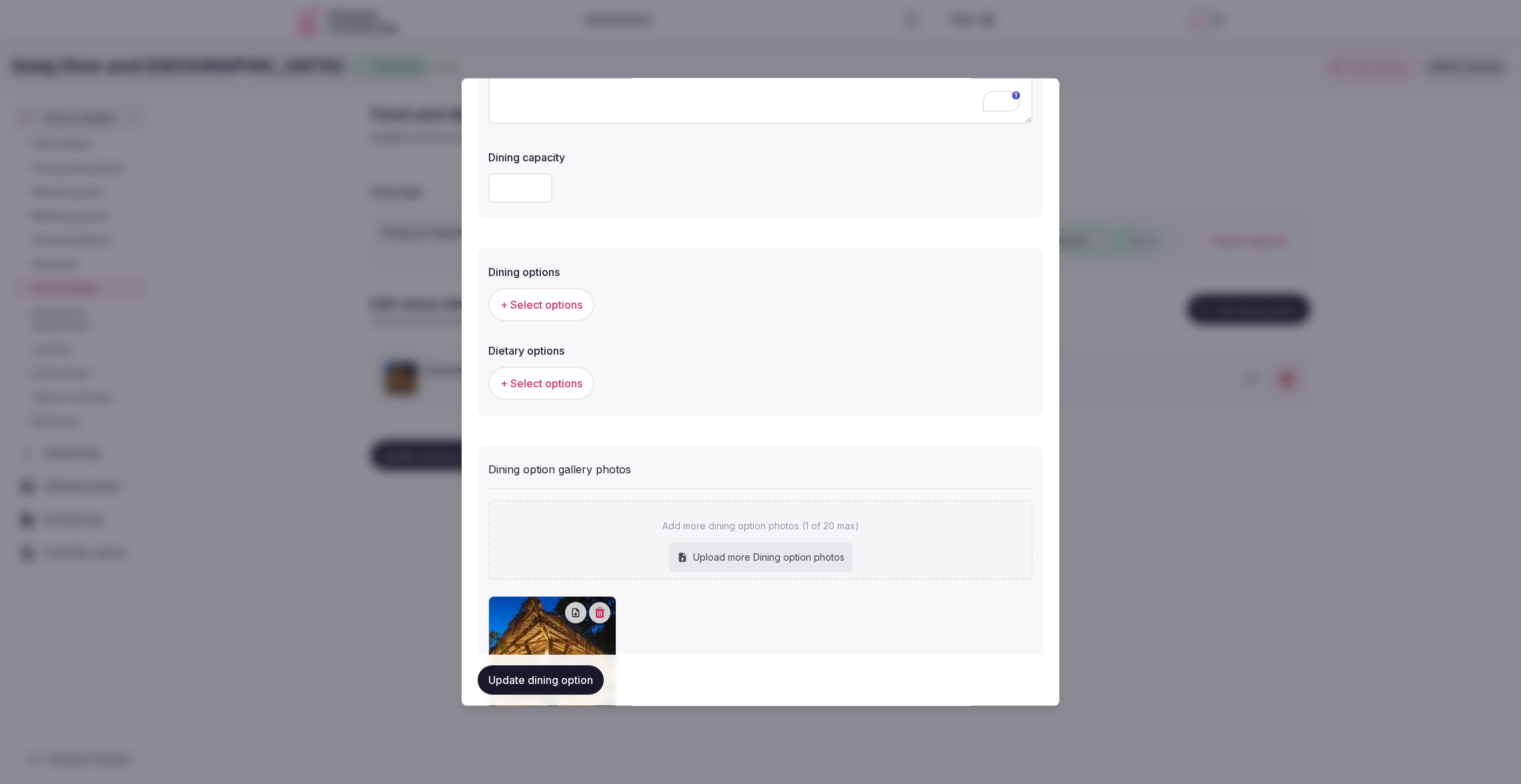
type input "**********"
click at [537, 310] on span "+ Select options" at bounding box center [541, 303] width 82 height 15
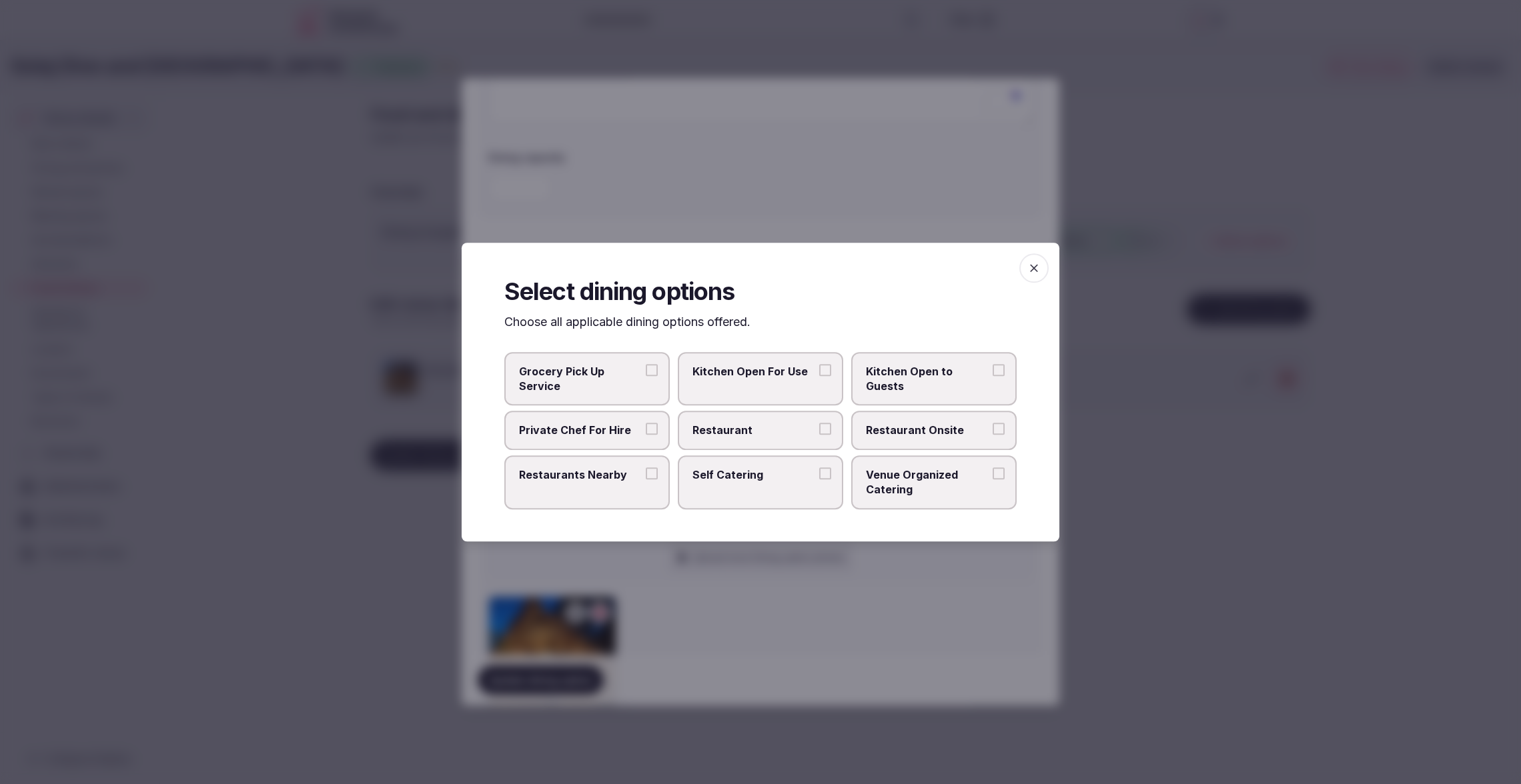
click at [918, 428] on span "Restaurant Onsite" at bounding box center [927, 430] width 123 height 15
click at [993, 428] on button "Restaurant Onsite" at bounding box center [999, 429] width 12 height 12
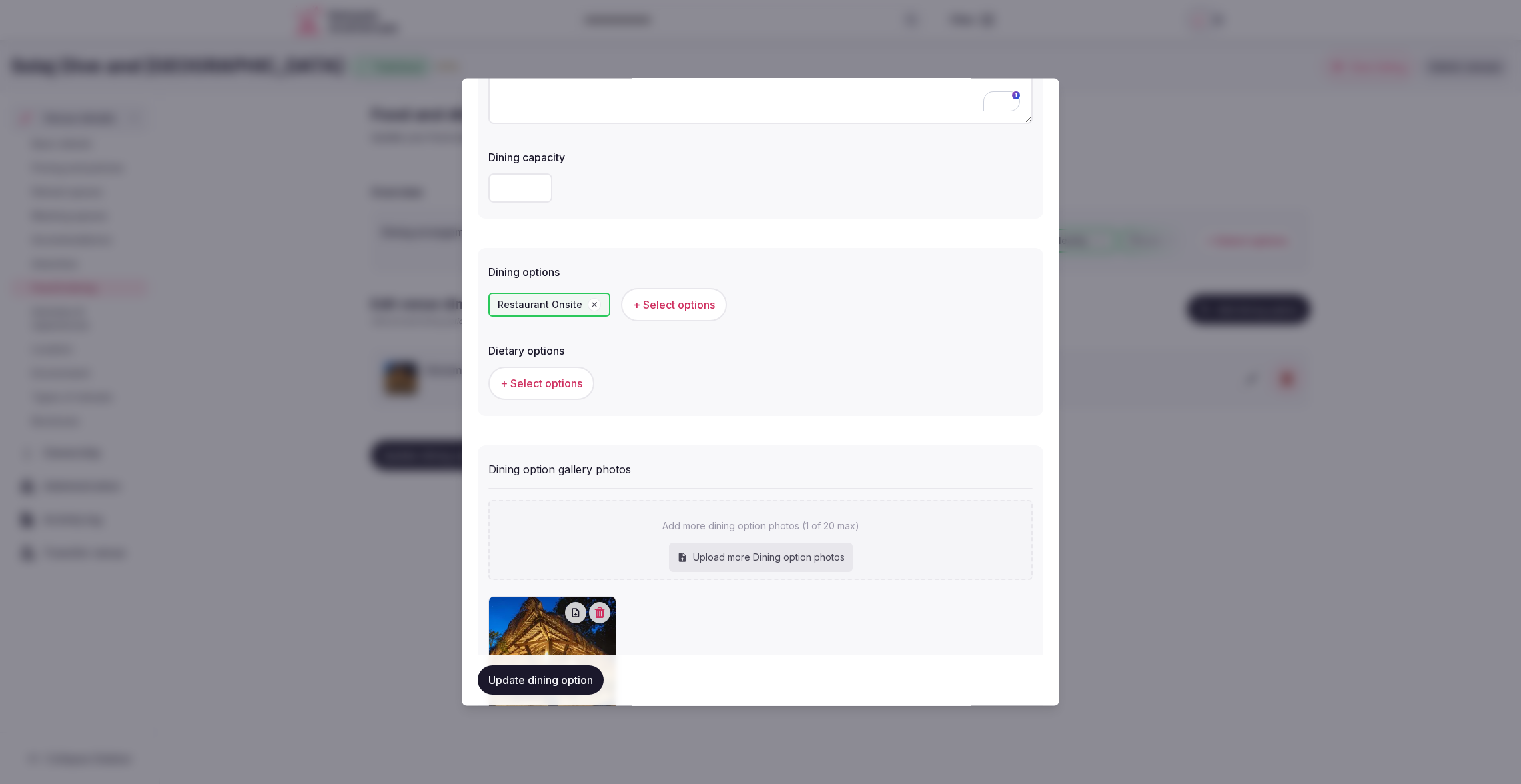
click at [572, 382] on span "+ Select options" at bounding box center [541, 383] width 82 height 15
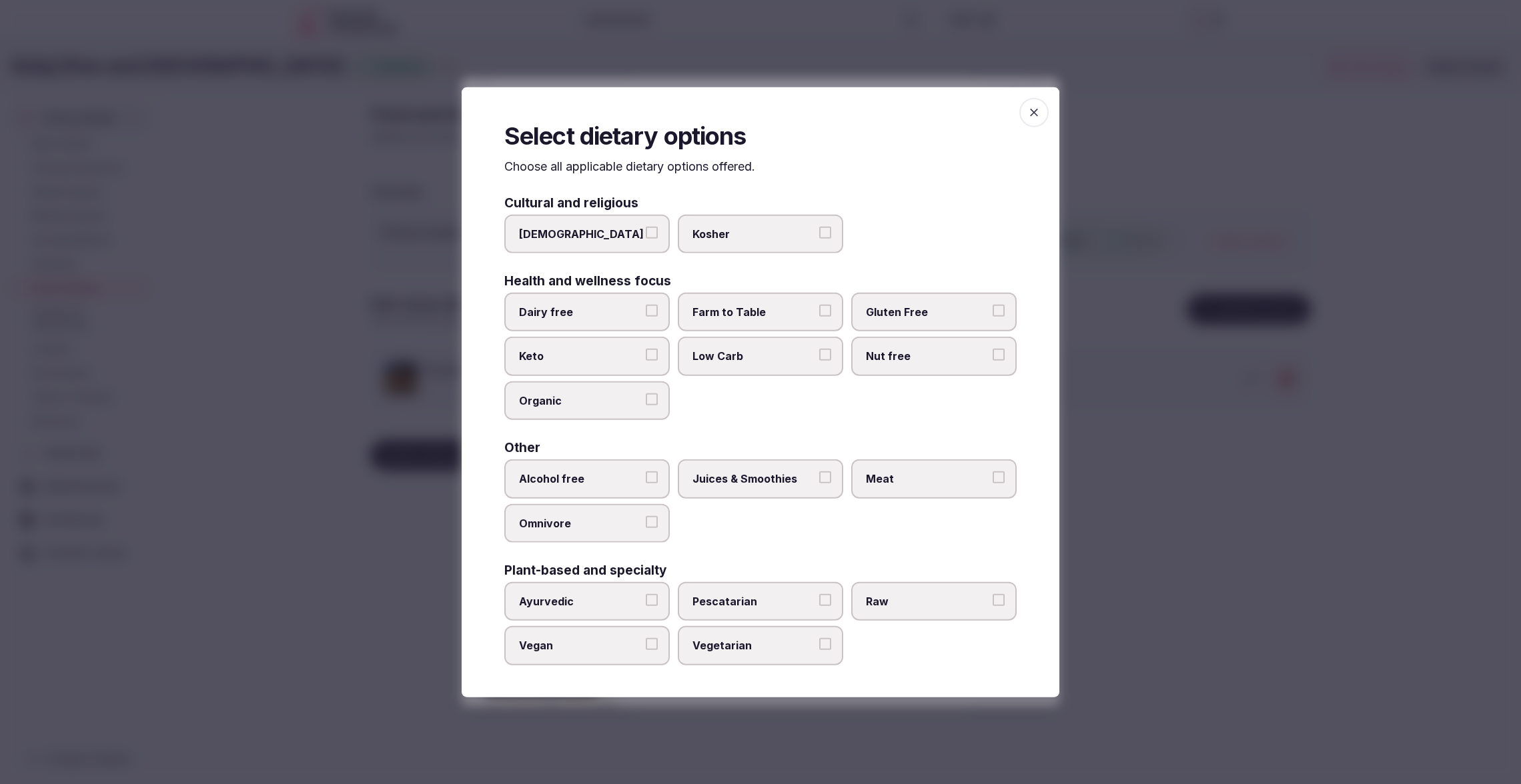
click at [903, 485] on span "Meat" at bounding box center [927, 478] width 123 height 15
click at [993, 484] on button "Meat" at bounding box center [999, 477] width 12 height 12
click at [744, 368] on label "Low Carb" at bounding box center [760, 356] width 166 height 38
click at [819, 361] on button "Low Carb" at bounding box center [825, 355] width 12 height 12
click at [783, 470] on label "Juices & Smoothies" at bounding box center [760, 478] width 166 height 38
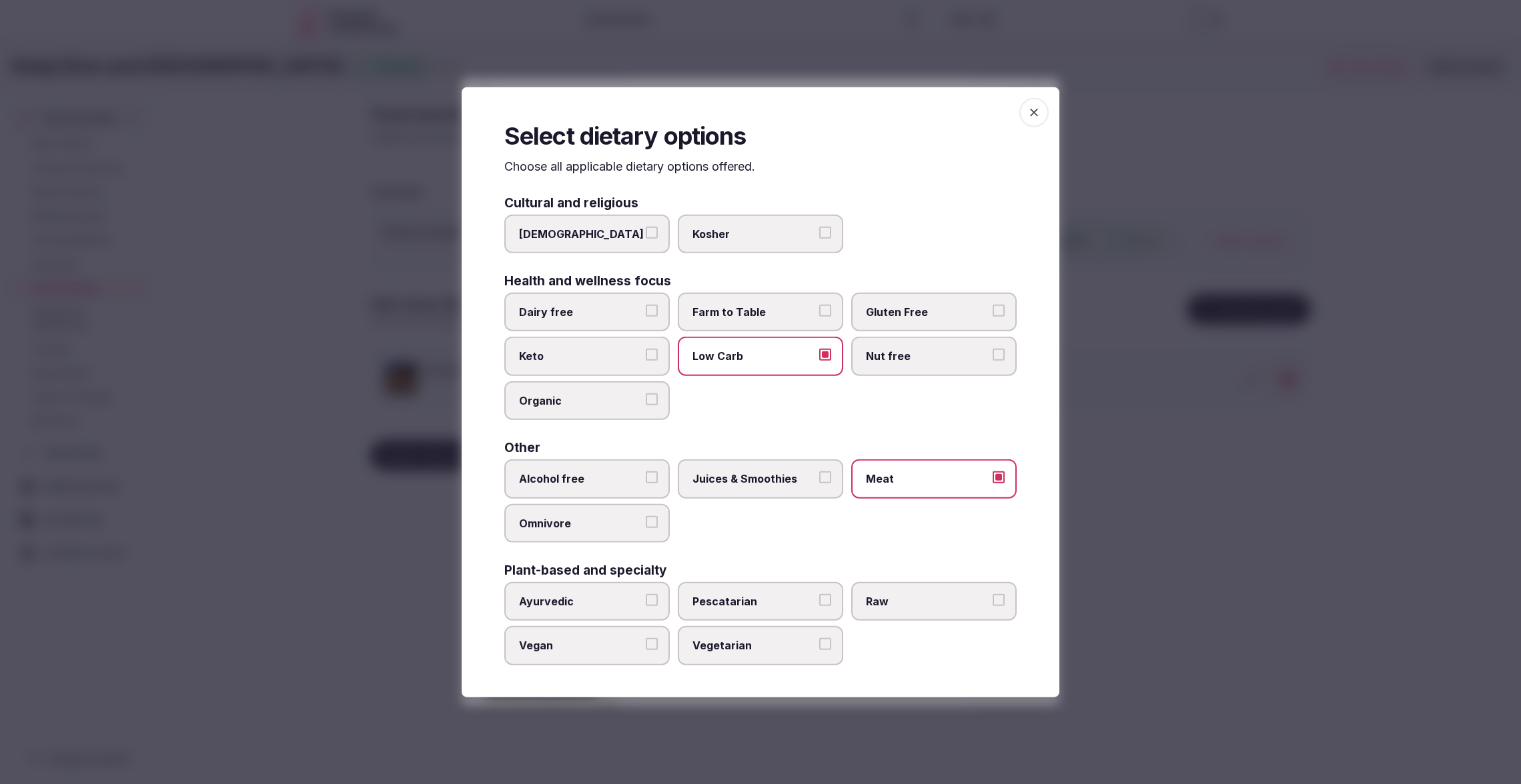
click at [819, 471] on button "Juices & Smoothies" at bounding box center [825, 477] width 12 height 12
click at [764, 635] on label "Vegetarian" at bounding box center [760, 645] width 166 height 38
click at [819, 638] on button "Vegetarian" at bounding box center [825, 645] width 12 height 12
click at [1066, 453] on div at bounding box center [760, 392] width 1521 height 784
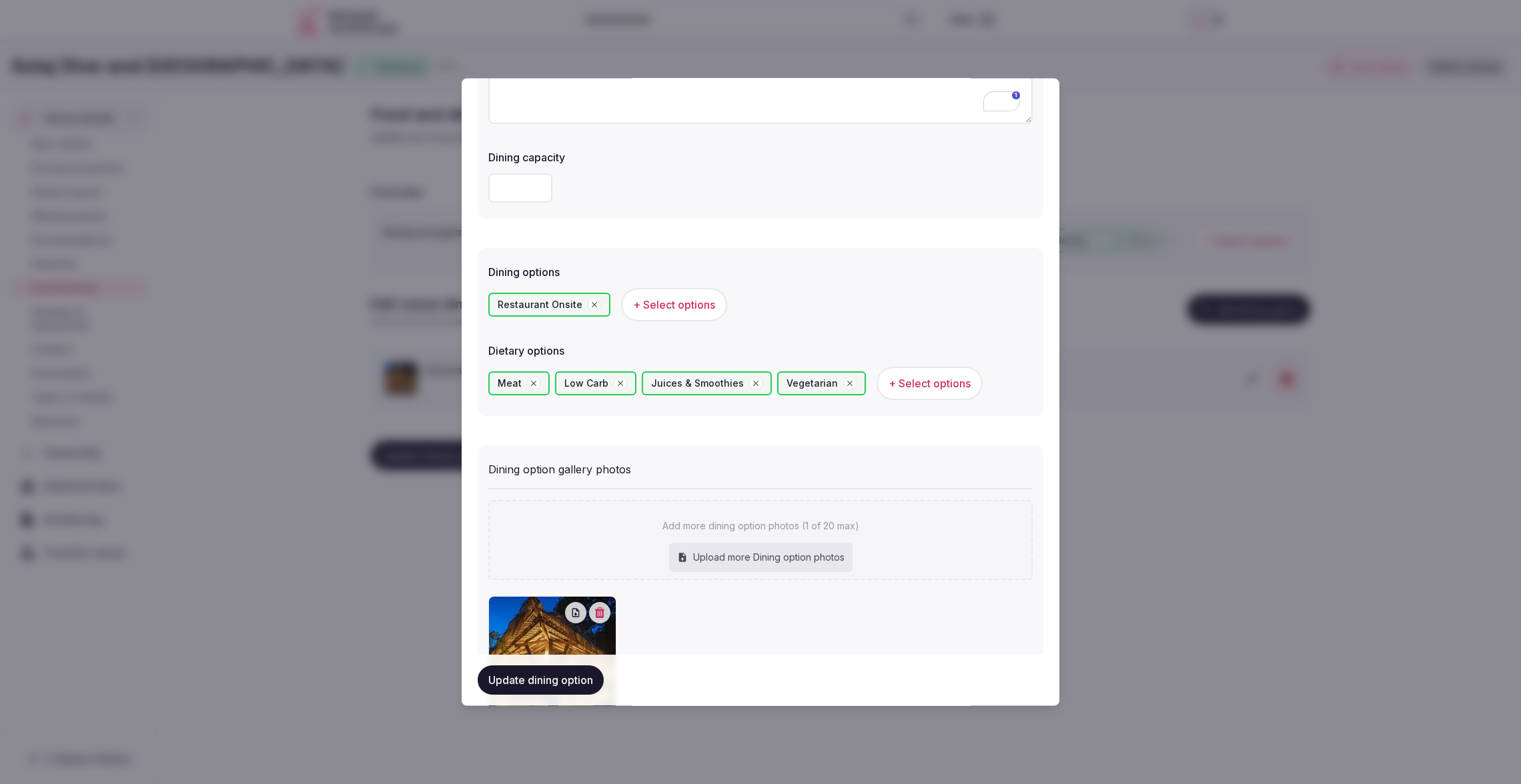
scroll to position [321, 0]
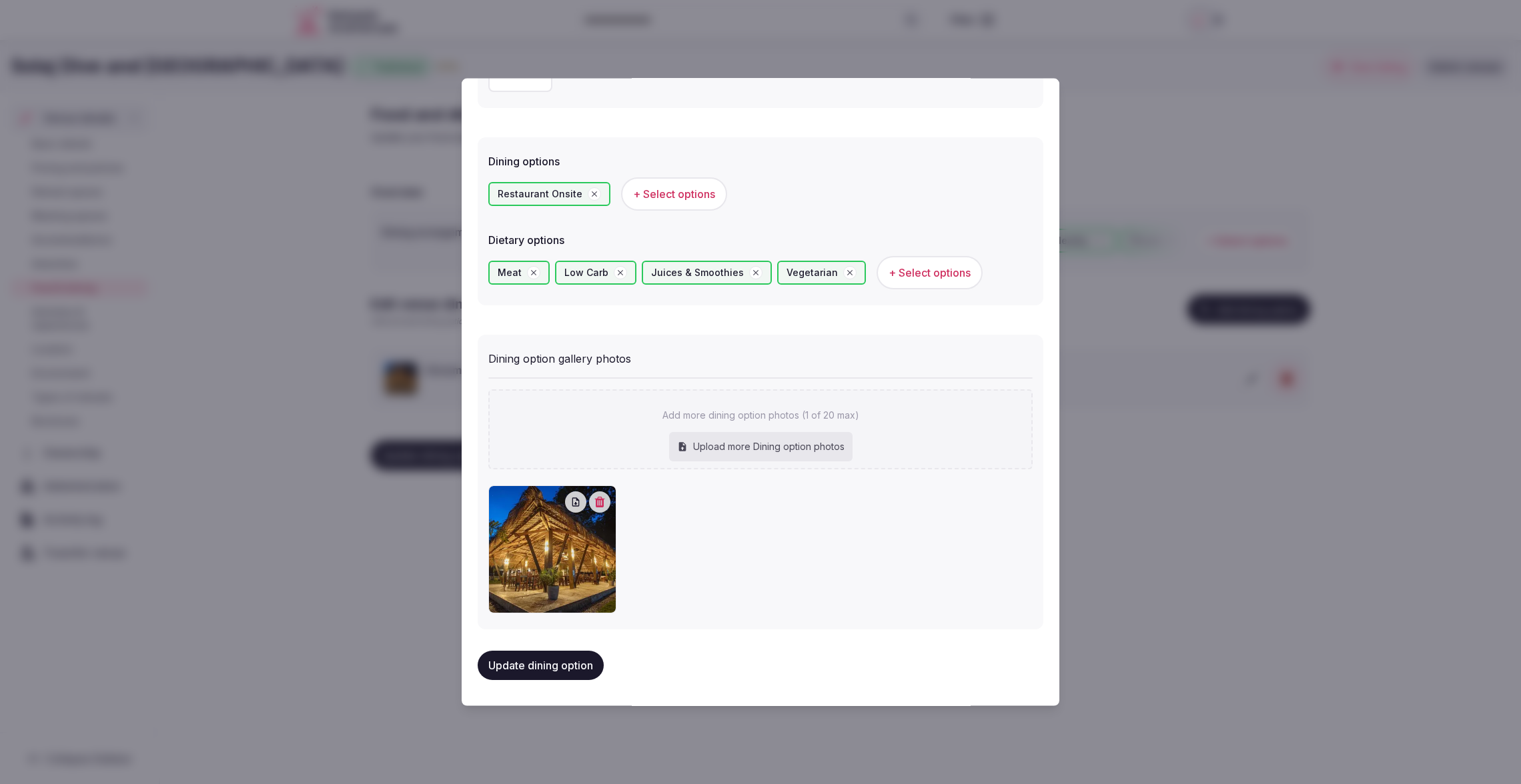
click at [537, 659] on button "Update dining option" at bounding box center [540, 665] width 126 height 29
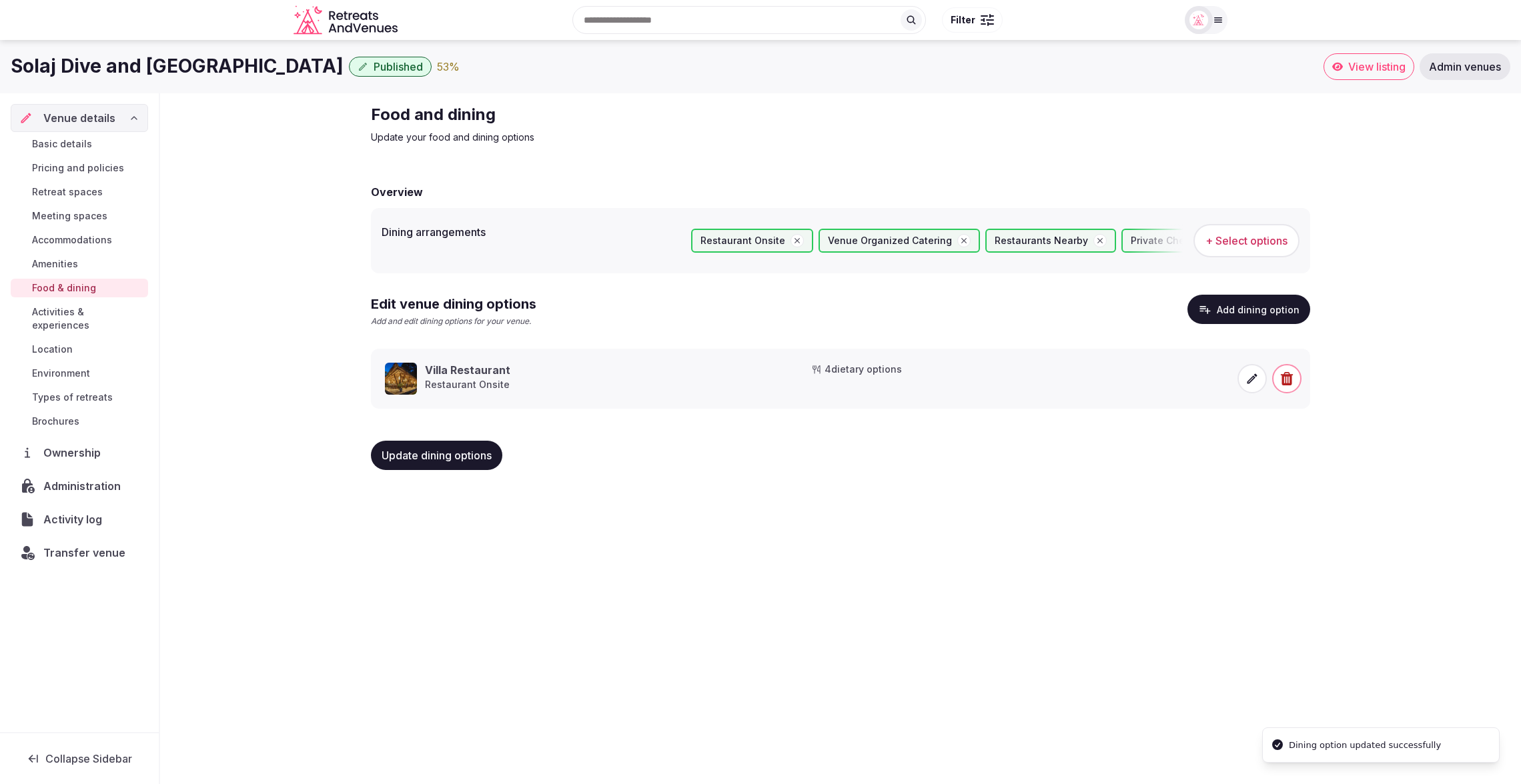
click at [734, 536] on div "Solaj Dive and Beach Resort Published 53 % View listing Admin venues Venue deta…" at bounding box center [760, 408] width 1521 height 736
click at [69, 317] on span "Activities & experiences" at bounding box center [87, 318] width 110 height 27
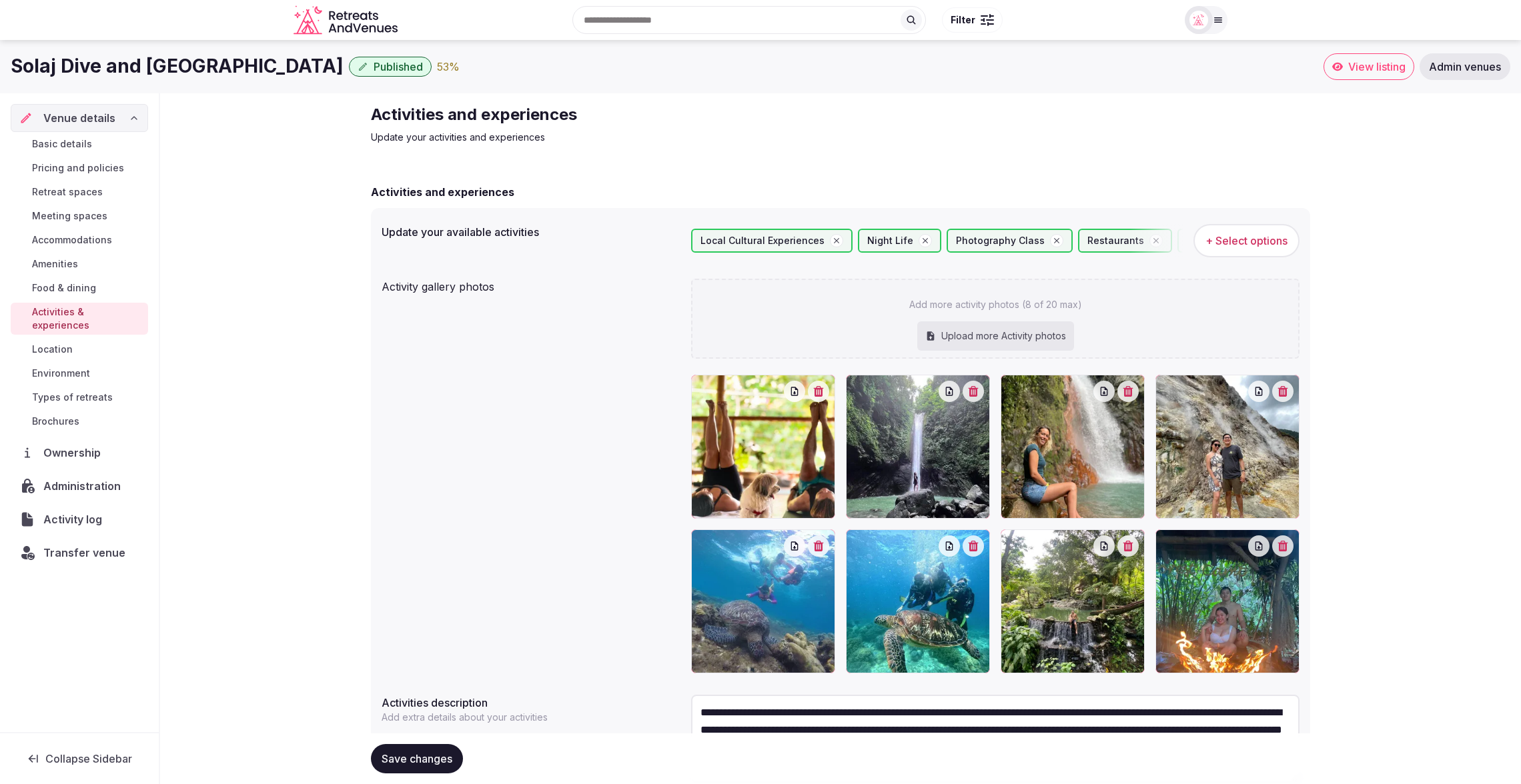
scroll to position [100, 0]
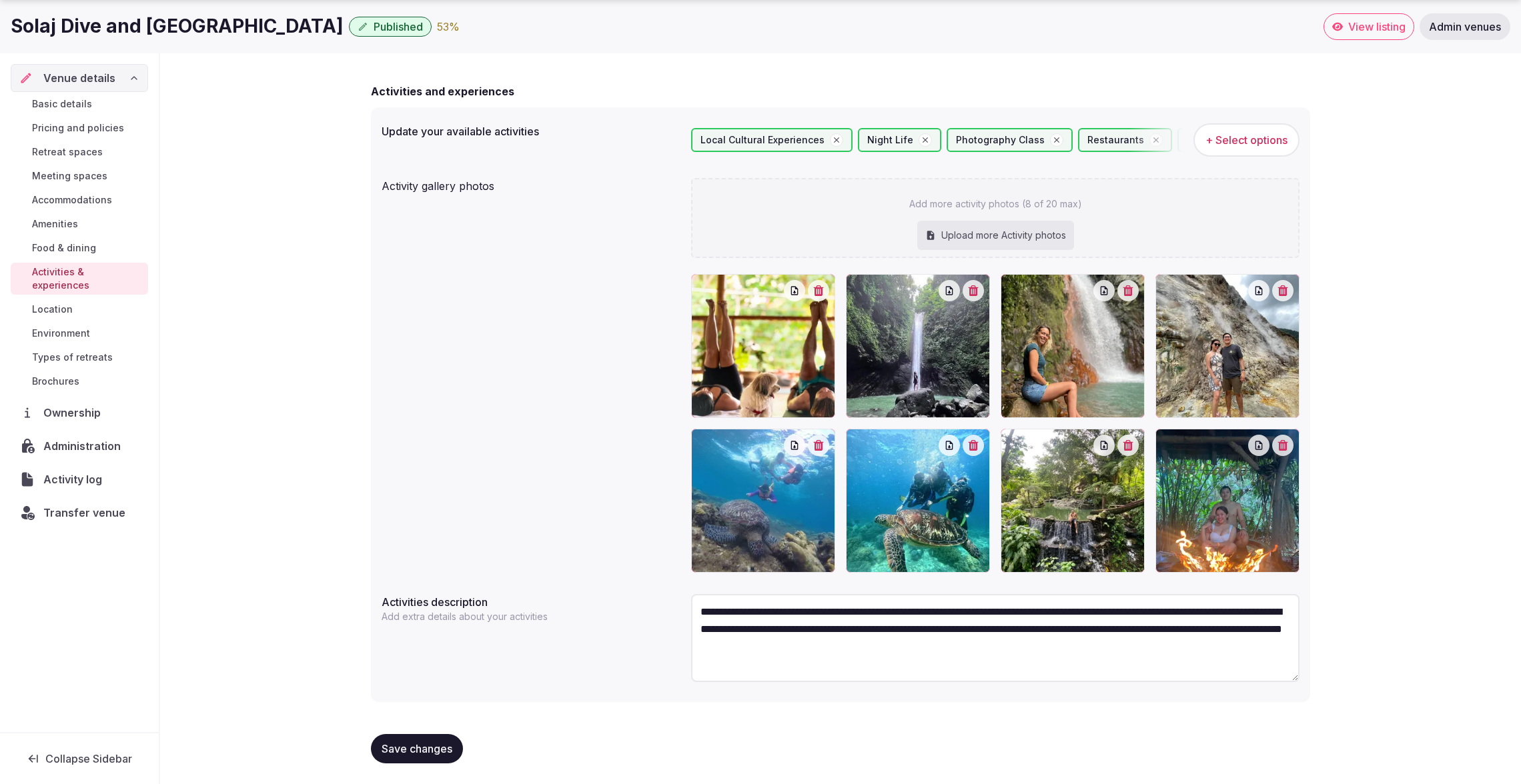
click at [69, 303] on span "Location" at bounding box center [52, 309] width 41 height 13
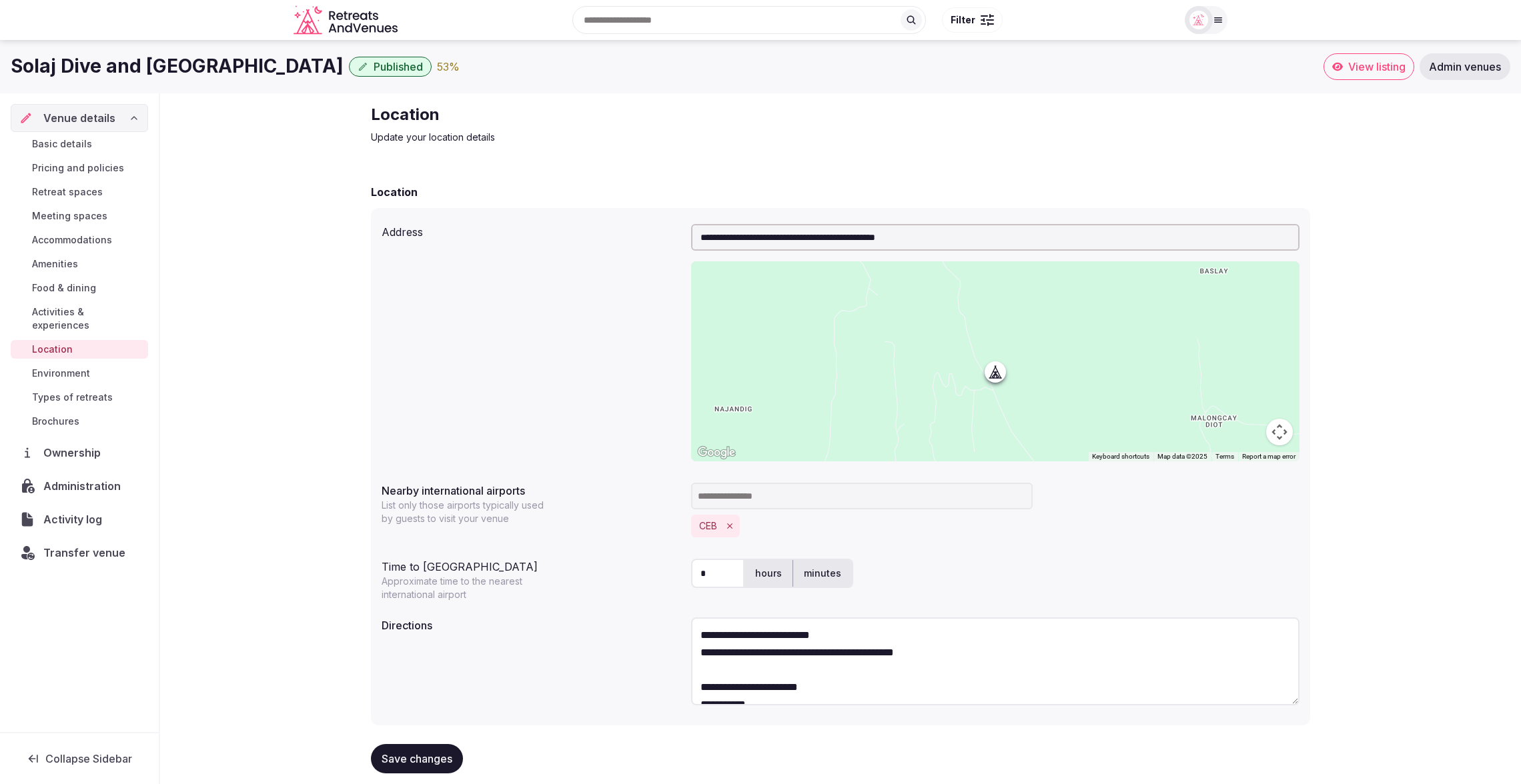
scroll to position [23, 0]
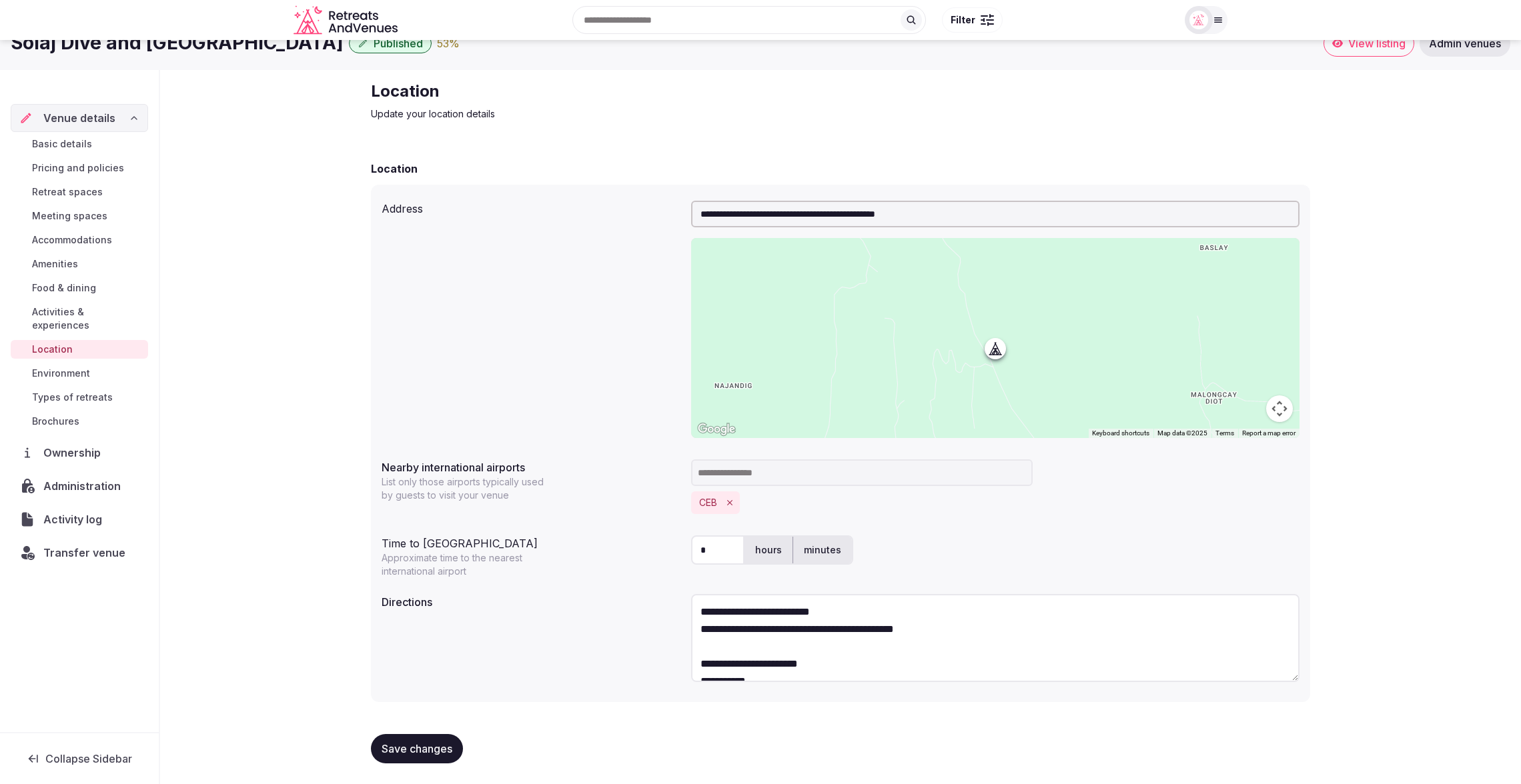
click at [74, 367] on span "Environment" at bounding box center [61, 373] width 58 height 13
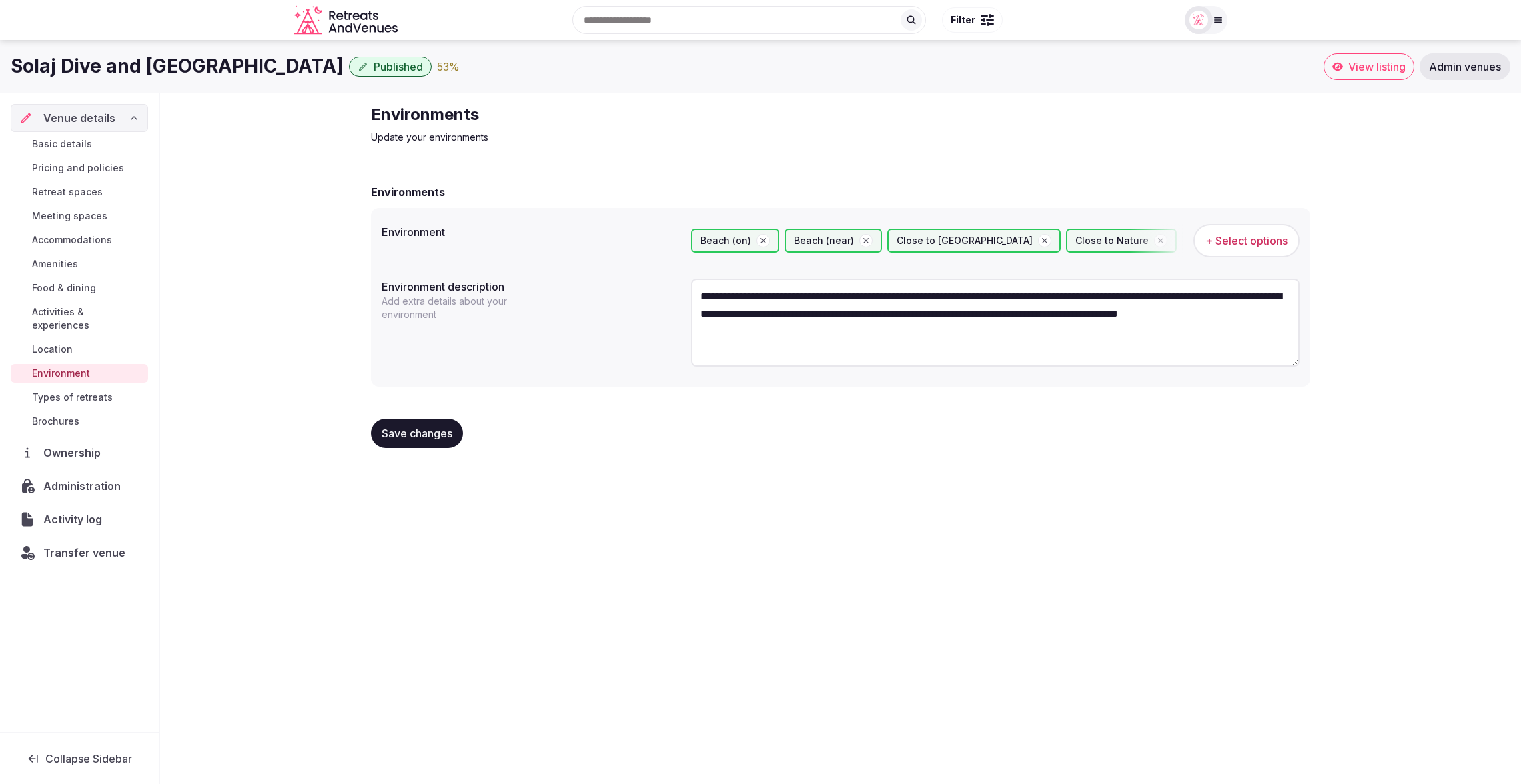
click at [72, 343] on span "Location" at bounding box center [52, 349] width 41 height 13
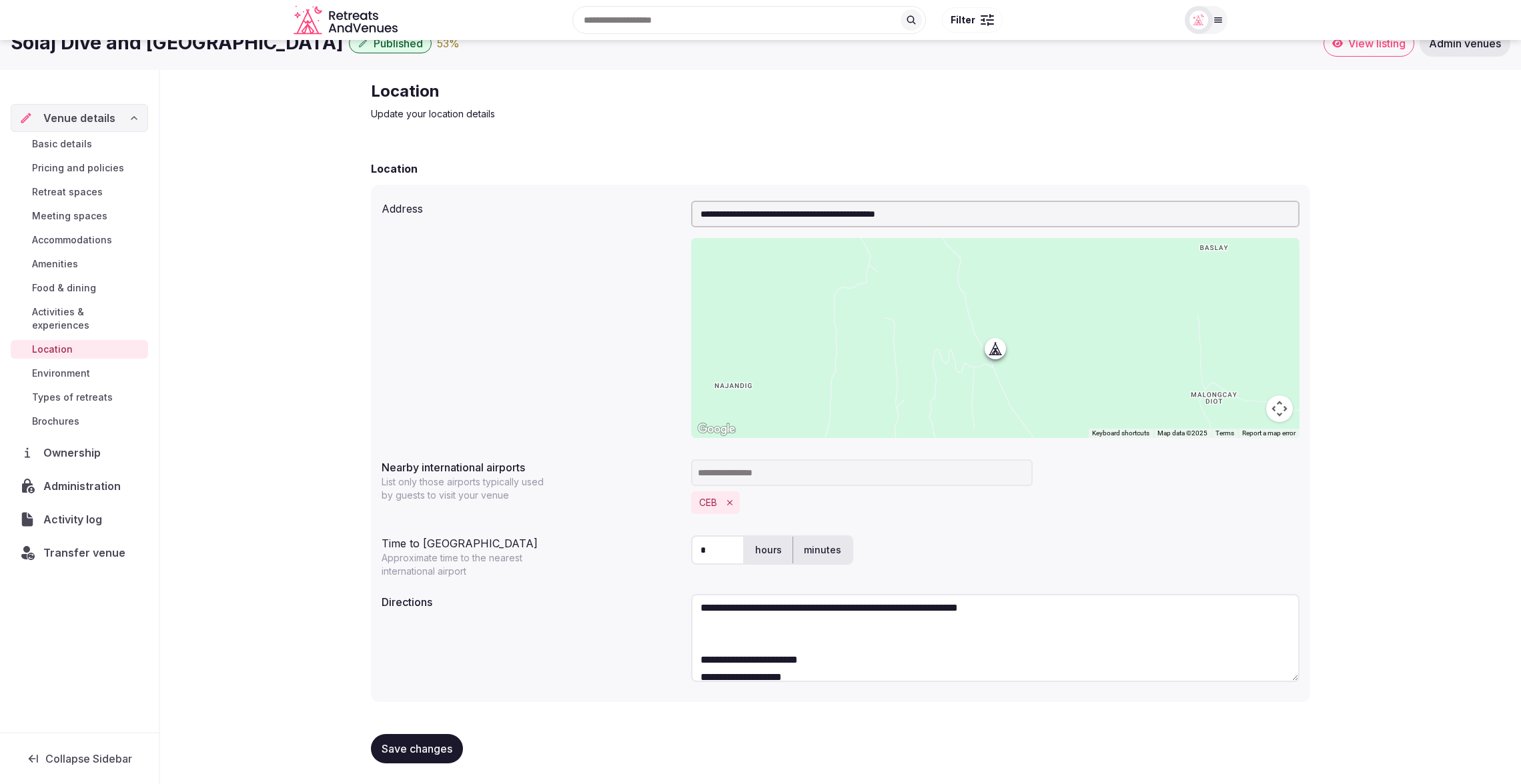
scroll to position [277, 0]
click at [62, 367] on span "Environment" at bounding box center [61, 373] width 58 height 13
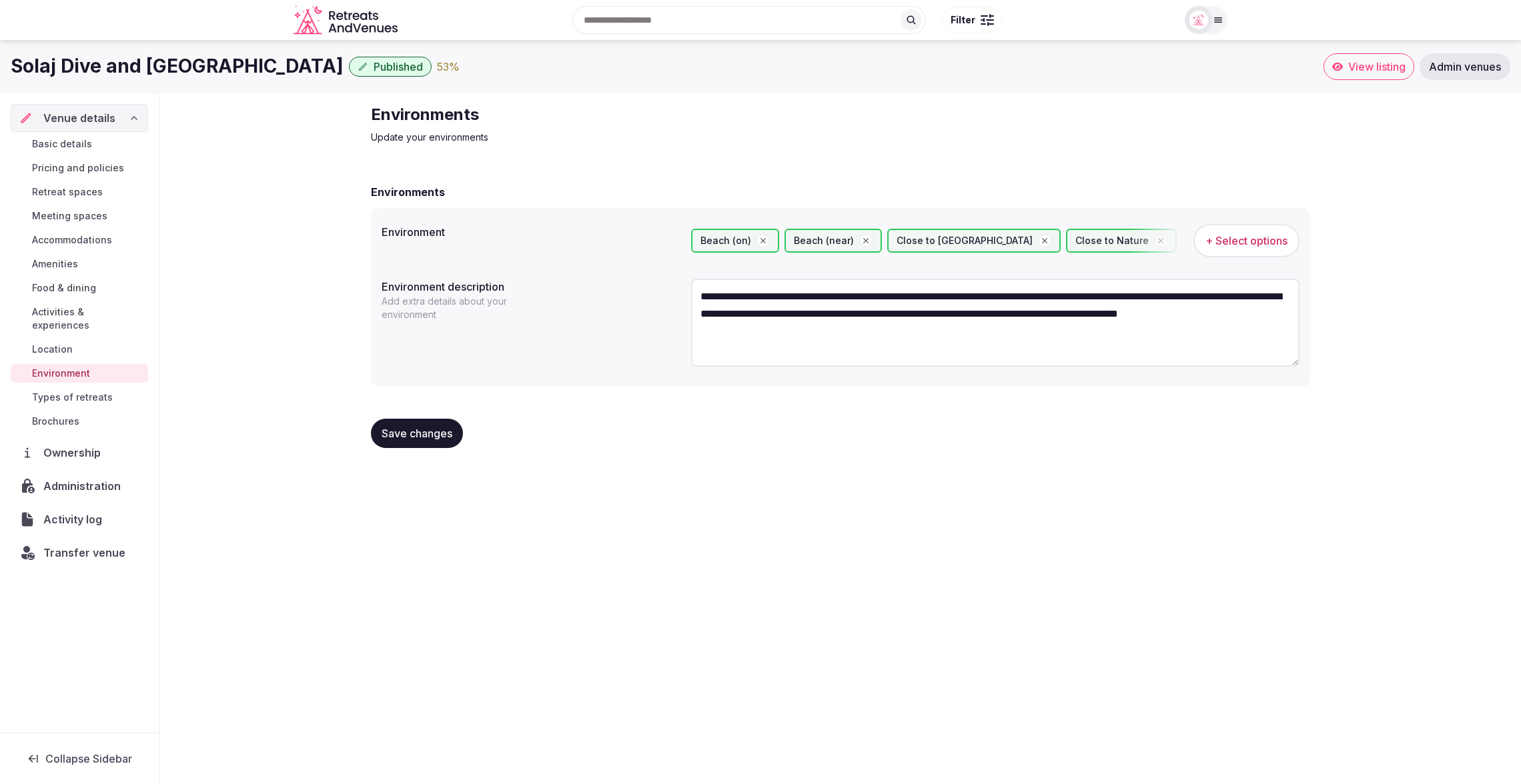
click at [107, 391] on span "Types of retreats" at bounding box center [72, 397] width 80 height 13
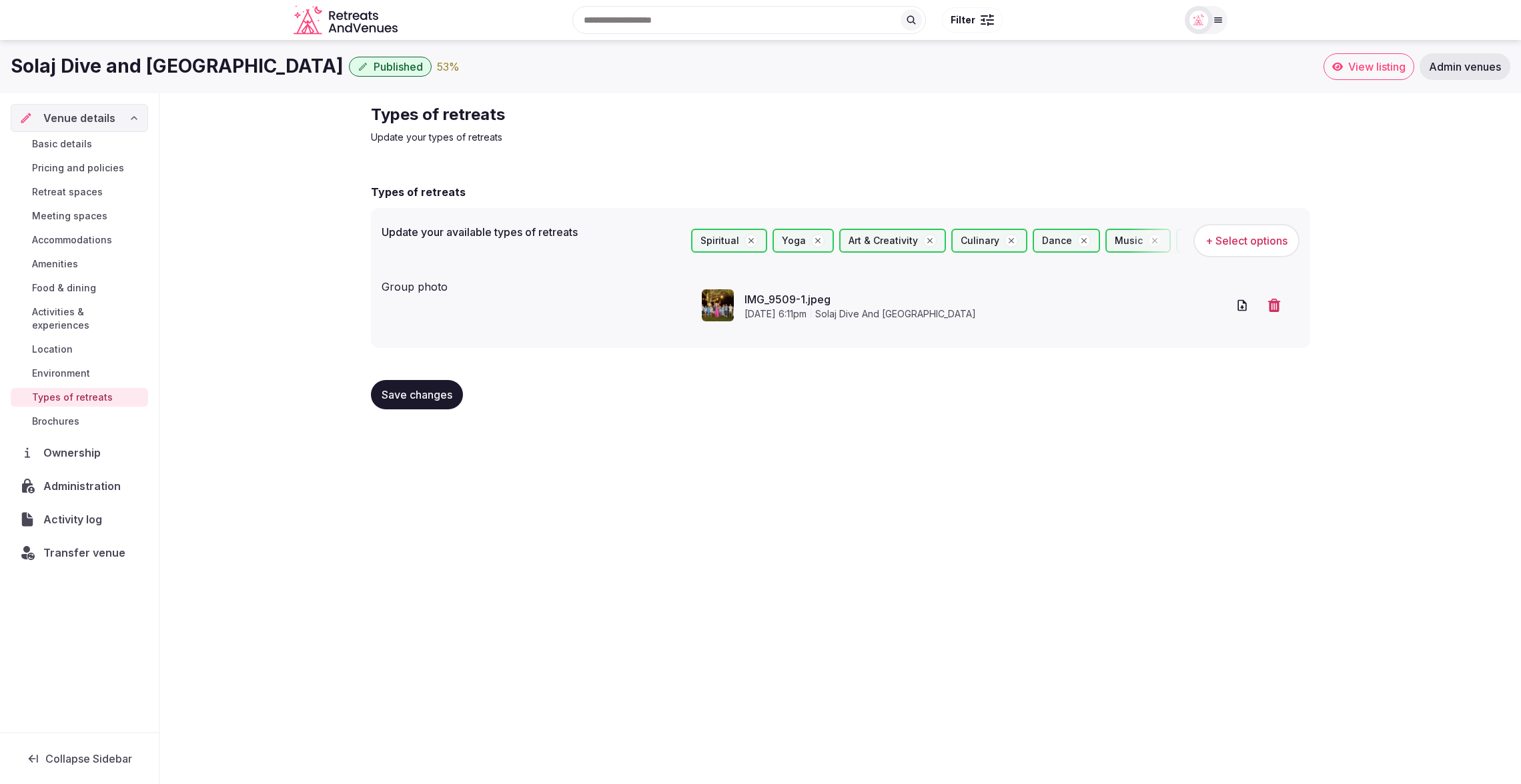
click at [85, 159] on link "Pricing and policies" at bounding box center [79, 168] width 137 height 18
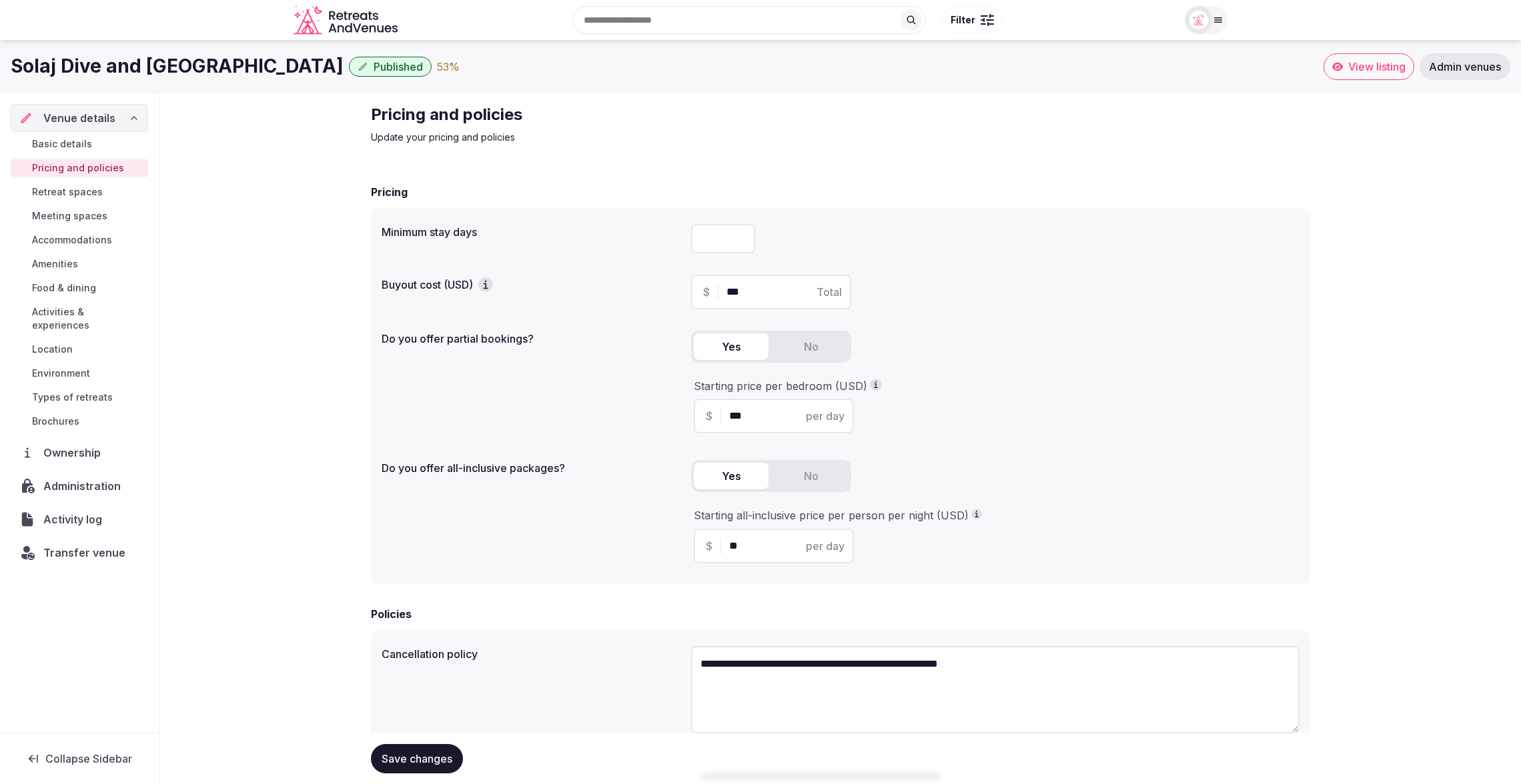
click at [88, 146] on span "Basic details" at bounding box center [62, 143] width 60 height 13
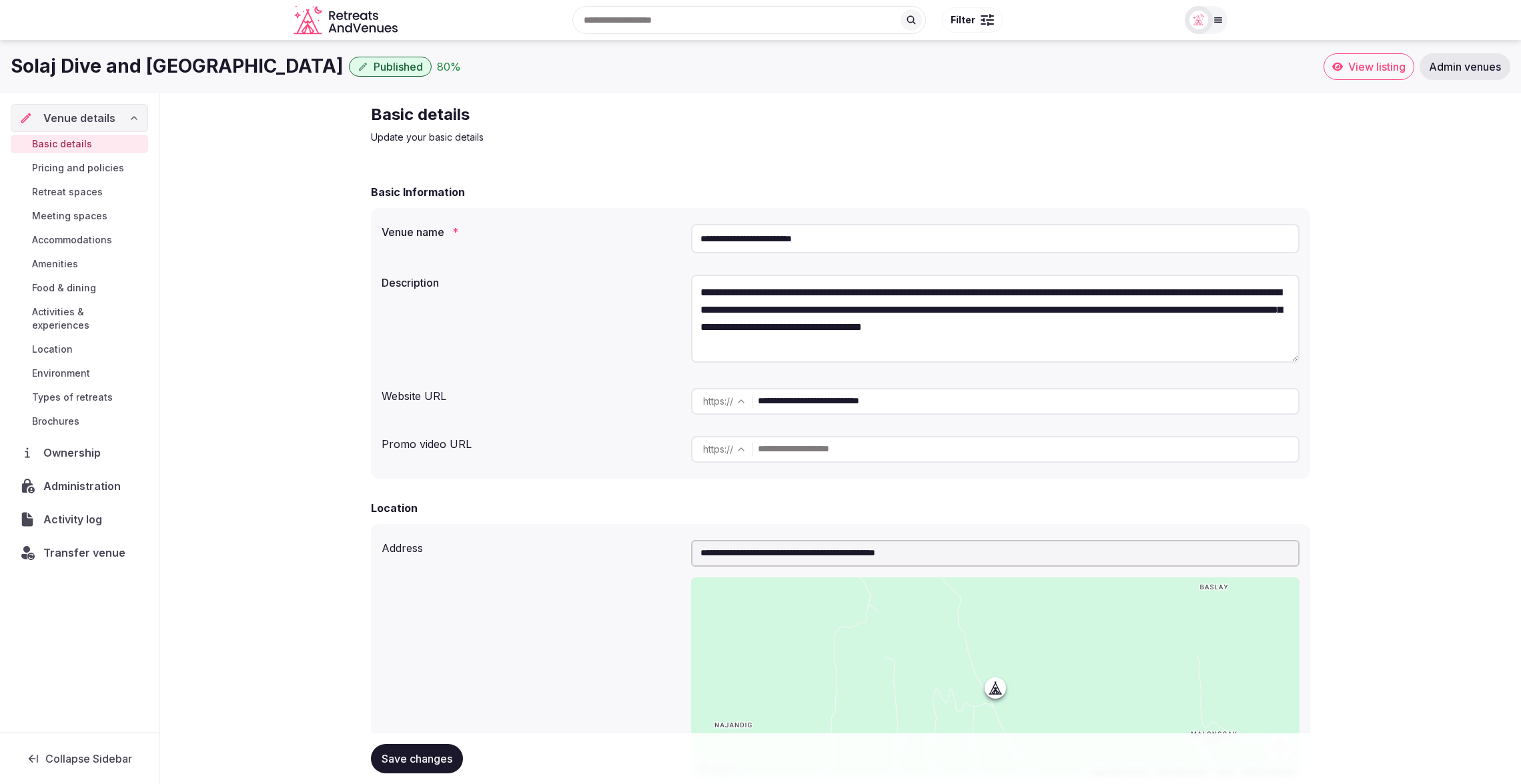
click at [67, 218] on span "Meeting spaces" at bounding box center [70, 215] width 75 height 13
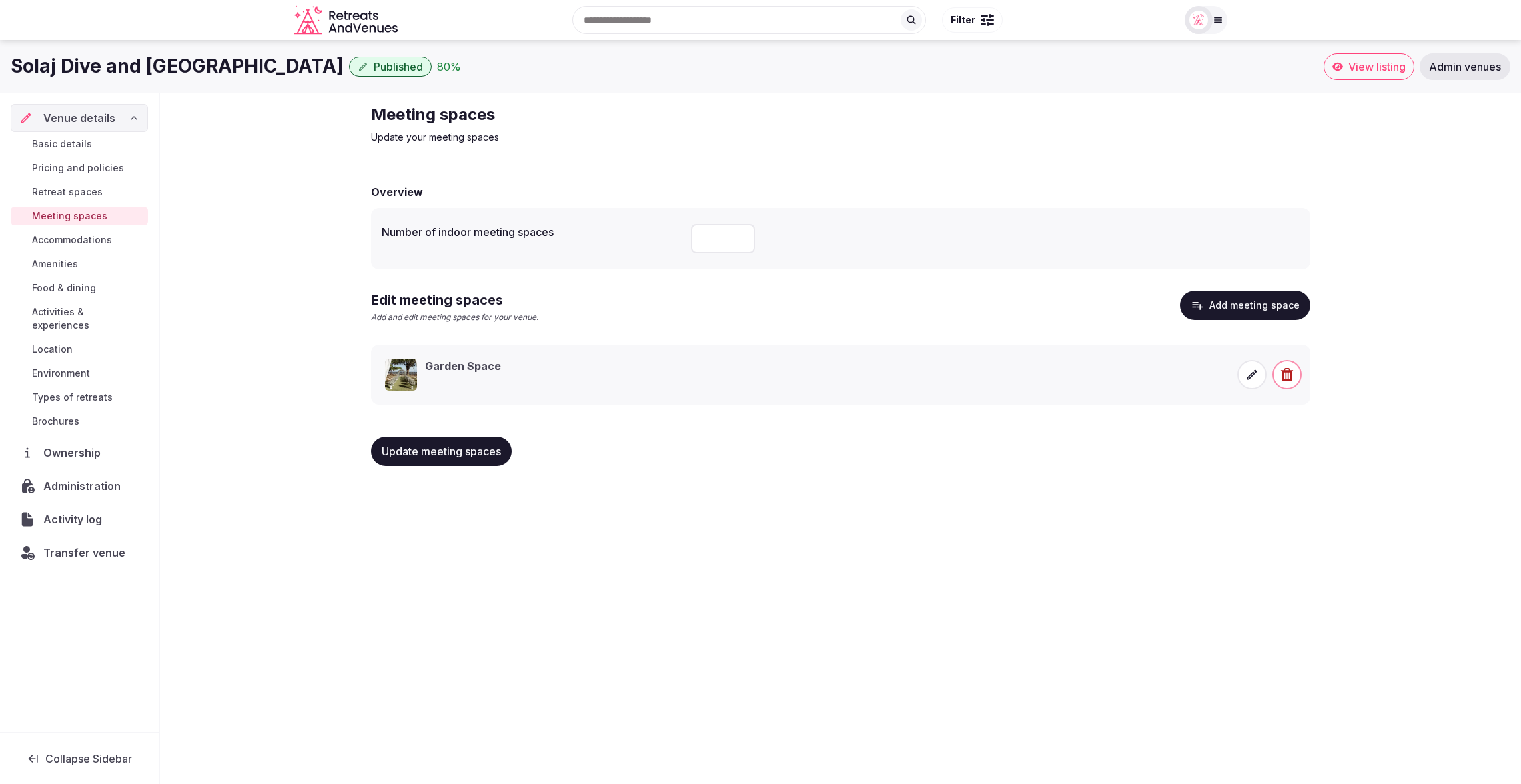
click at [100, 159] on link "Pricing and policies" at bounding box center [79, 168] width 137 height 18
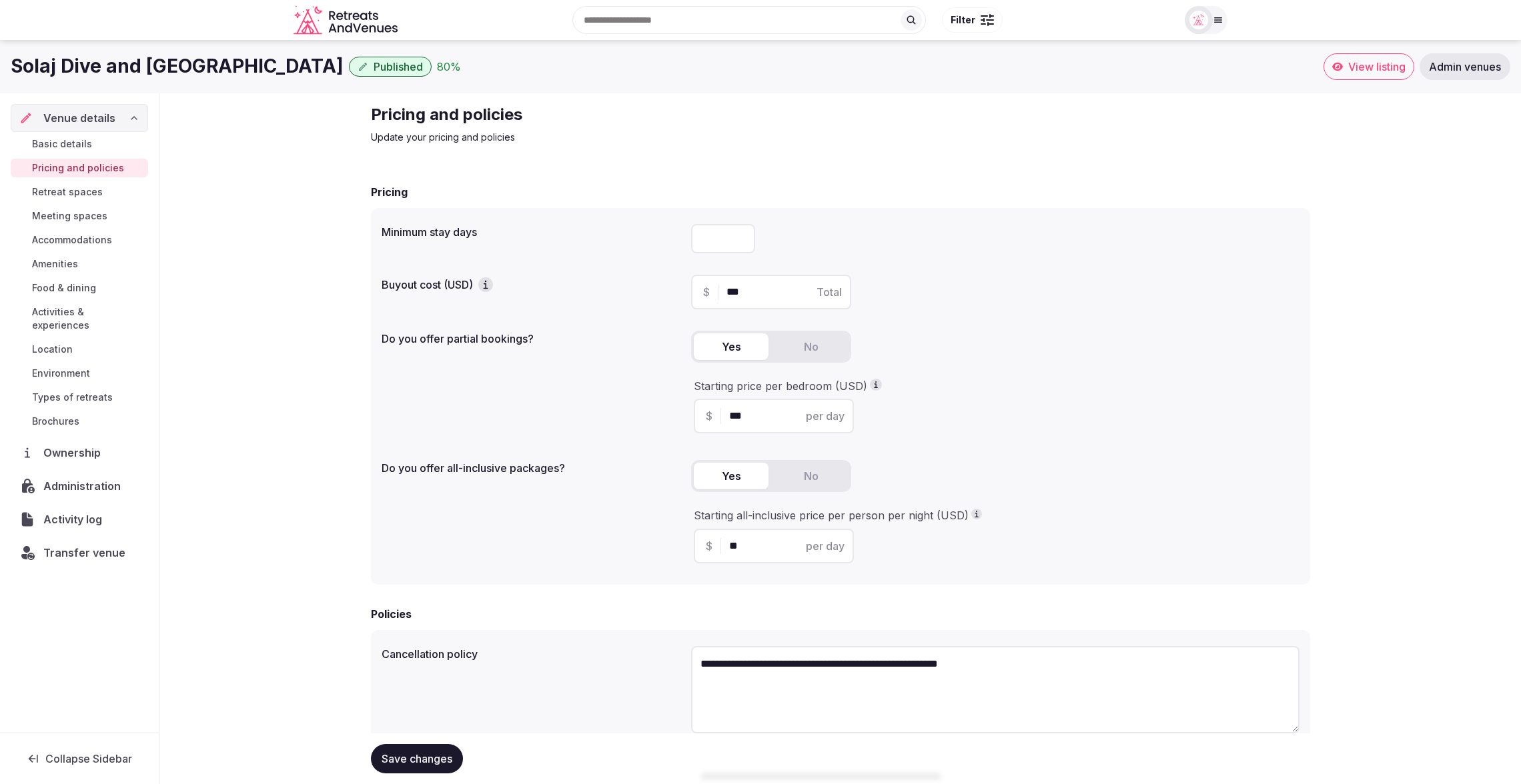
click at [85, 139] on span "Basic details" at bounding box center [62, 143] width 60 height 13
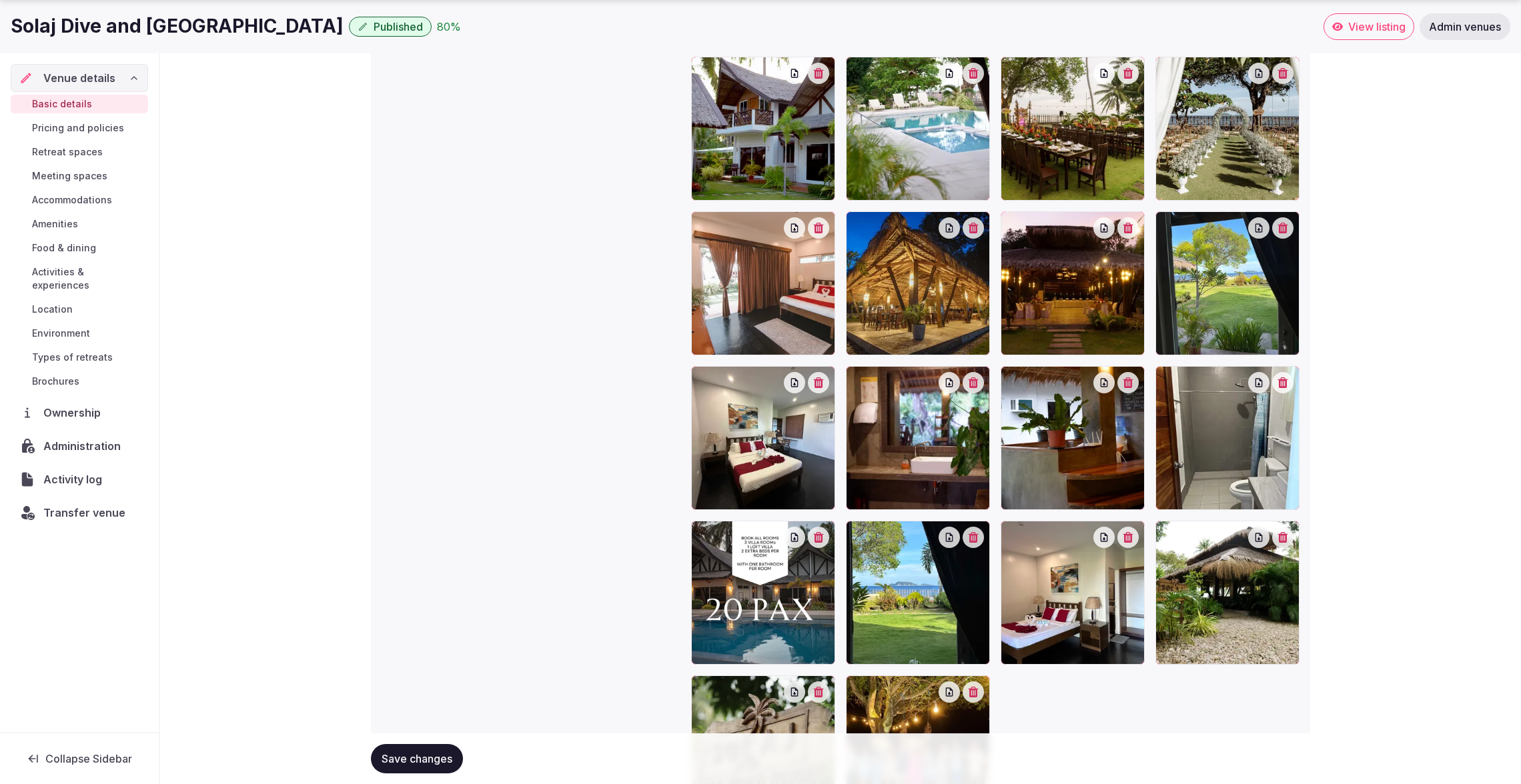
scroll to position [1681, 0]
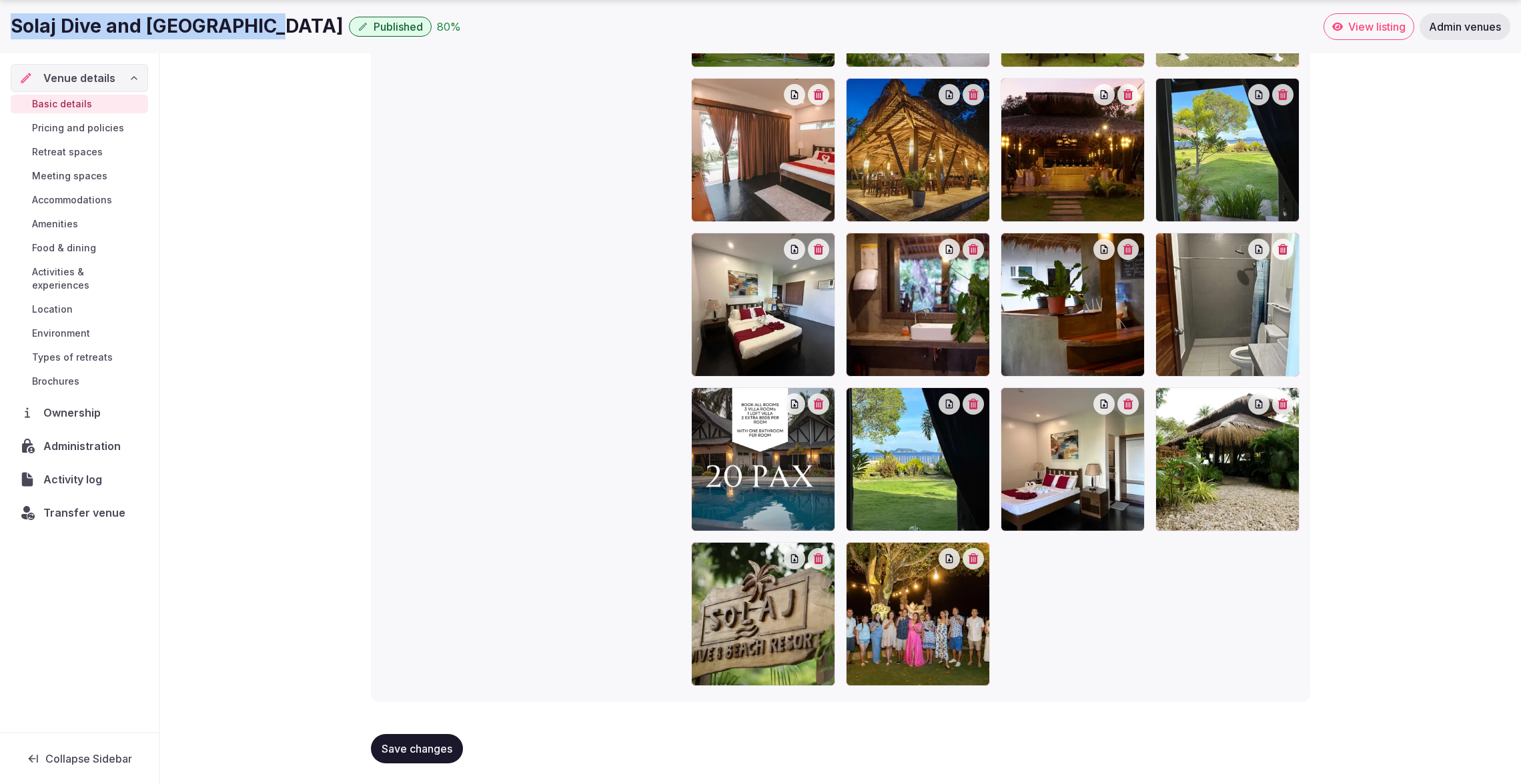
copy h1 "Solaj Dive and Beach Resort"
drag, startPoint x: 4, startPoint y: 28, endPoint x: 264, endPoint y: 25, distance: 260.0
click at [264, 25] on div "Solaj Dive and Beach Resort Published 80 % View listing Admin venues" at bounding box center [760, 26] width 1521 height 27
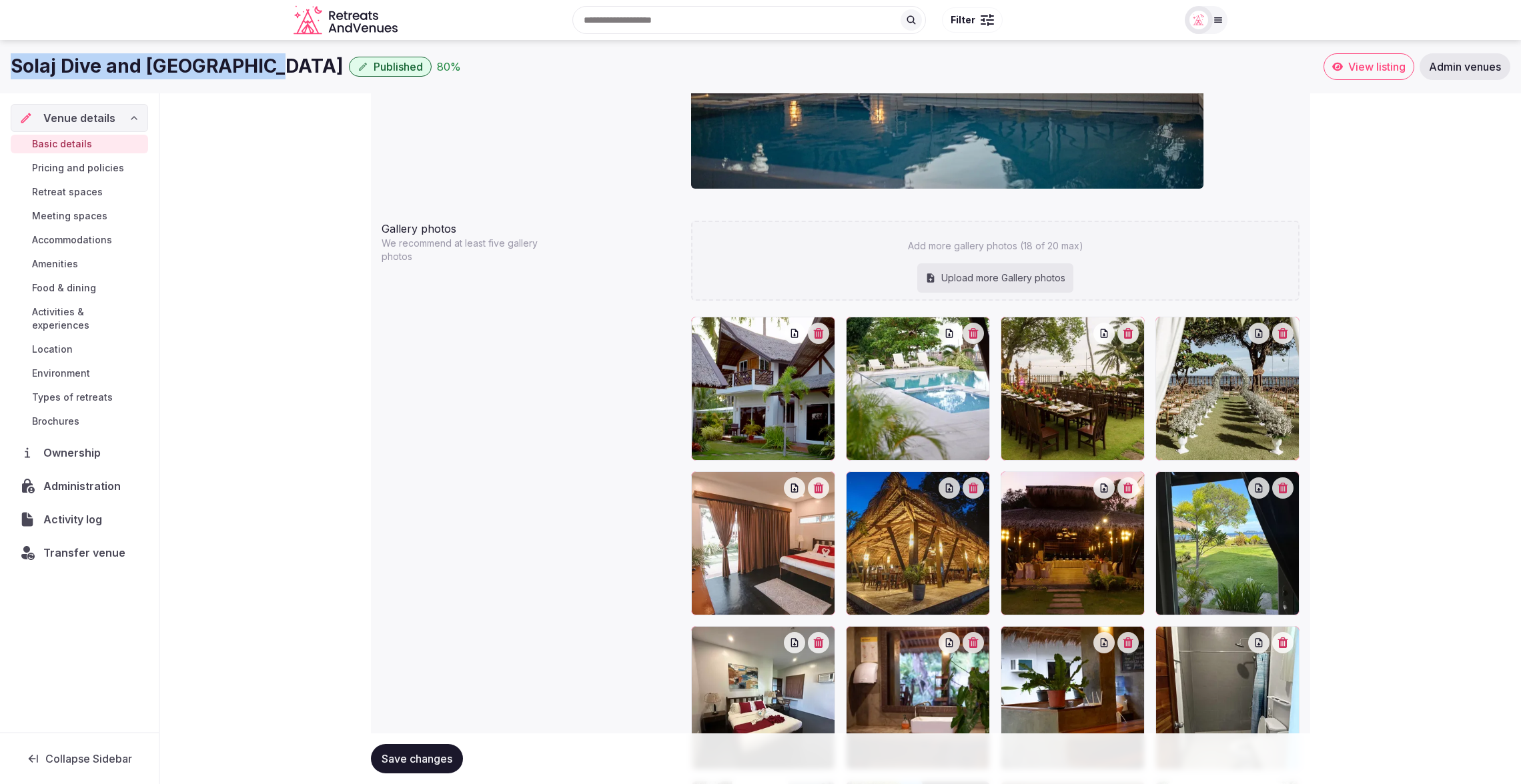
scroll to position [1265, 0]
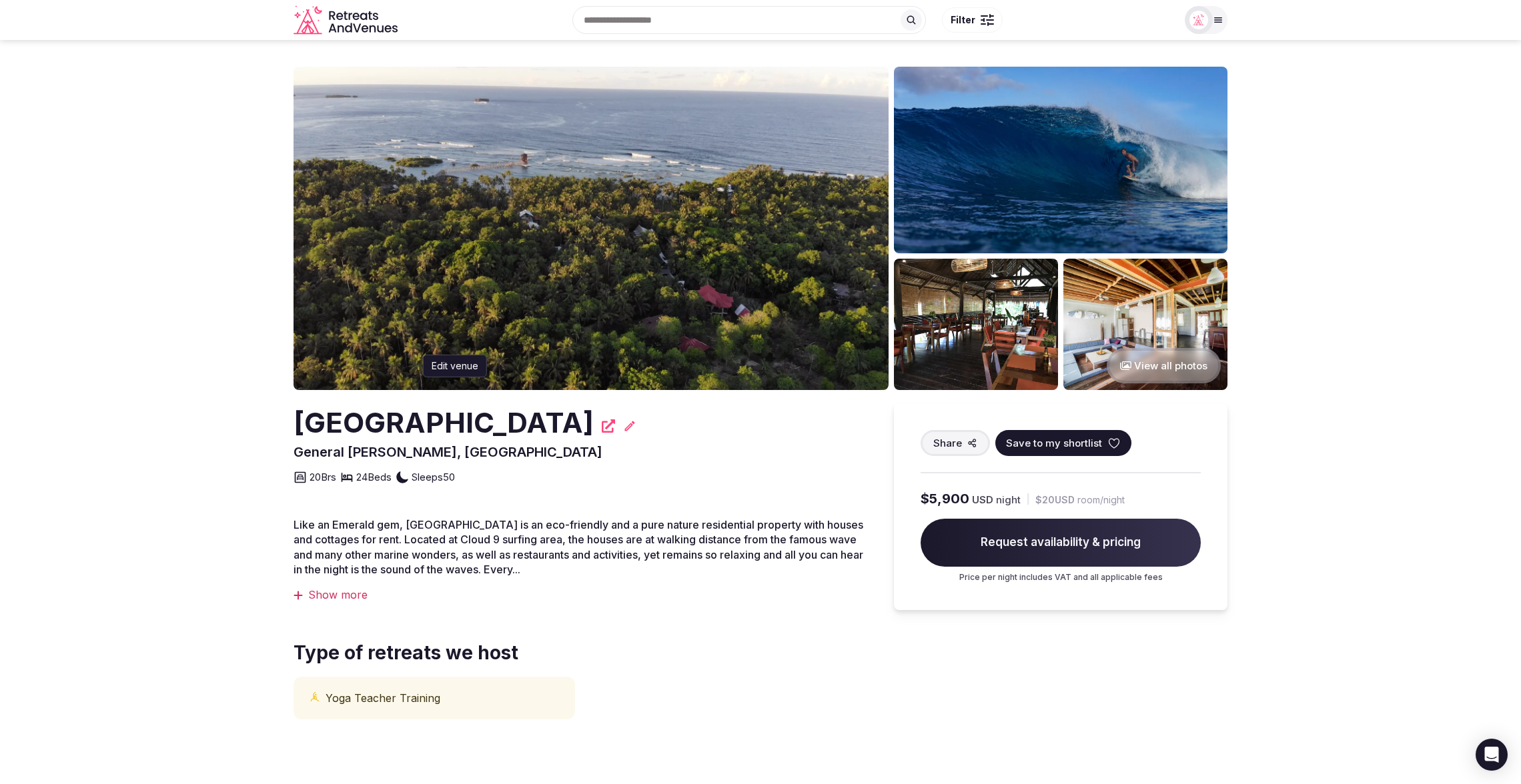
click at [636, 423] on icon at bounding box center [629, 425] width 13 height 13
drag, startPoint x: 287, startPoint y: 426, endPoint x: 713, endPoint y: 423, distance: 426.0
click at [713, 423] on section "View all photos [GEOGRAPHIC_DATA] [GEOGRAPHIC_DATA][PERSON_NAME], [GEOGRAPHIC_D…" at bounding box center [760, 417] width 1521 height 754
copy h2 "[GEOGRAPHIC_DATA]"
click at [443, 179] on img at bounding box center [591, 228] width 595 height 323
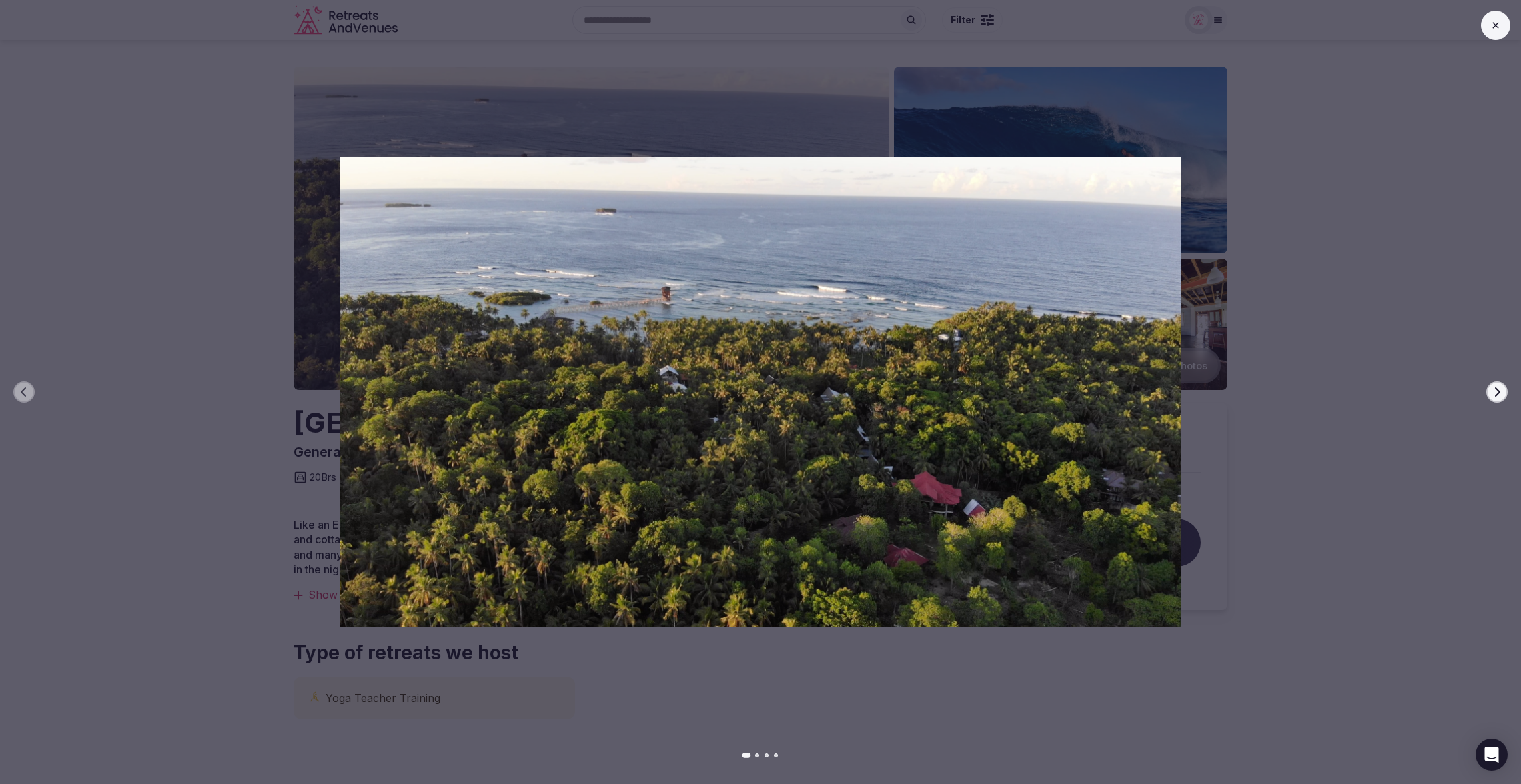
click at [1492, 27] on icon at bounding box center [1496, 25] width 11 height 11
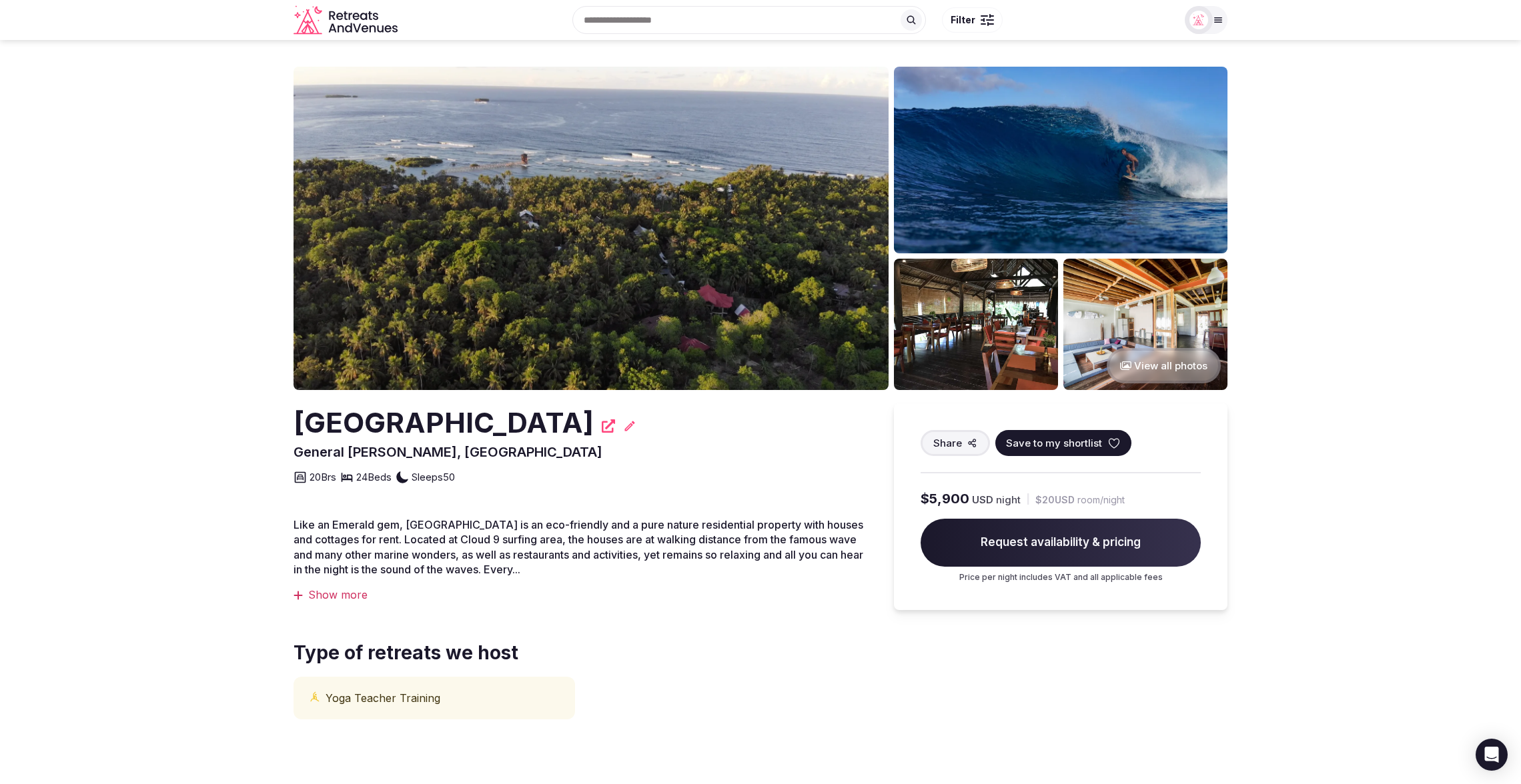
drag, startPoint x: 164, startPoint y: 316, endPoint x: 241, endPoint y: 212, distance: 129.4
click at [164, 316] on section "View all photos [GEOGRAPHIC_DATA] [GEOGRAPHIC_DATA][PERSON_NAME], [GEOGRAPHIC_D…" at bounding box center [760, 417] width 1521 height 754
drag, startPoint x: 275, startPoint y: 438, endPoint x: 706, endPoint y: 443, distance: 431.0
click at [706, 443] on section "View all photos [GEOGRAPHIC_DATA] [GEOGRAPHIC_DATA][PERSON_NAME], [GEOGRAPHIC_D…" at bounding box center [760, 417] width 1521 height 754
copy h2 "[GEOGRAPHIC_DATA]"
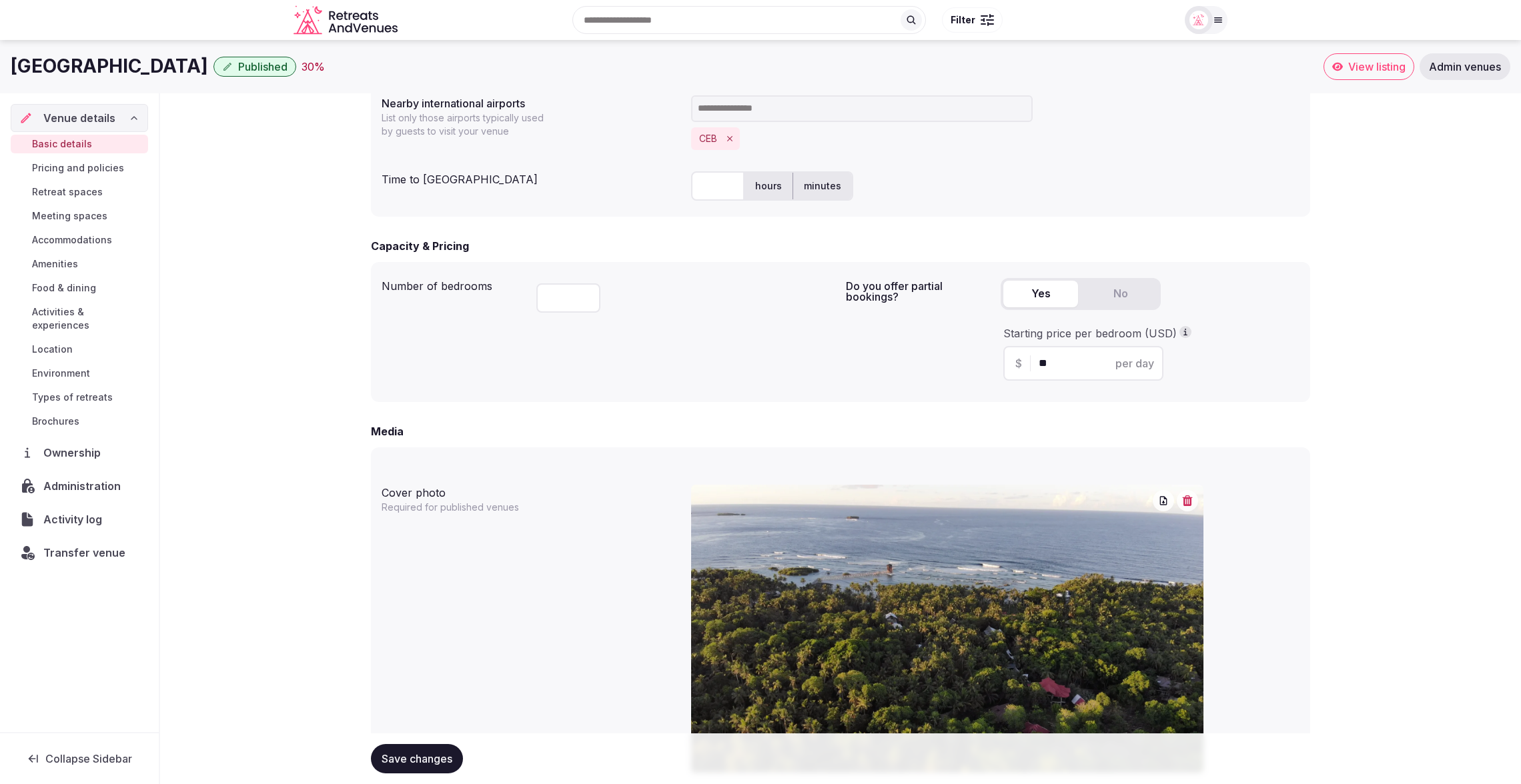
scroll to position [705, 0]
click at [64, 217] on span "Meeting spaces" at bounding box center [70, 215] width 75 height 13
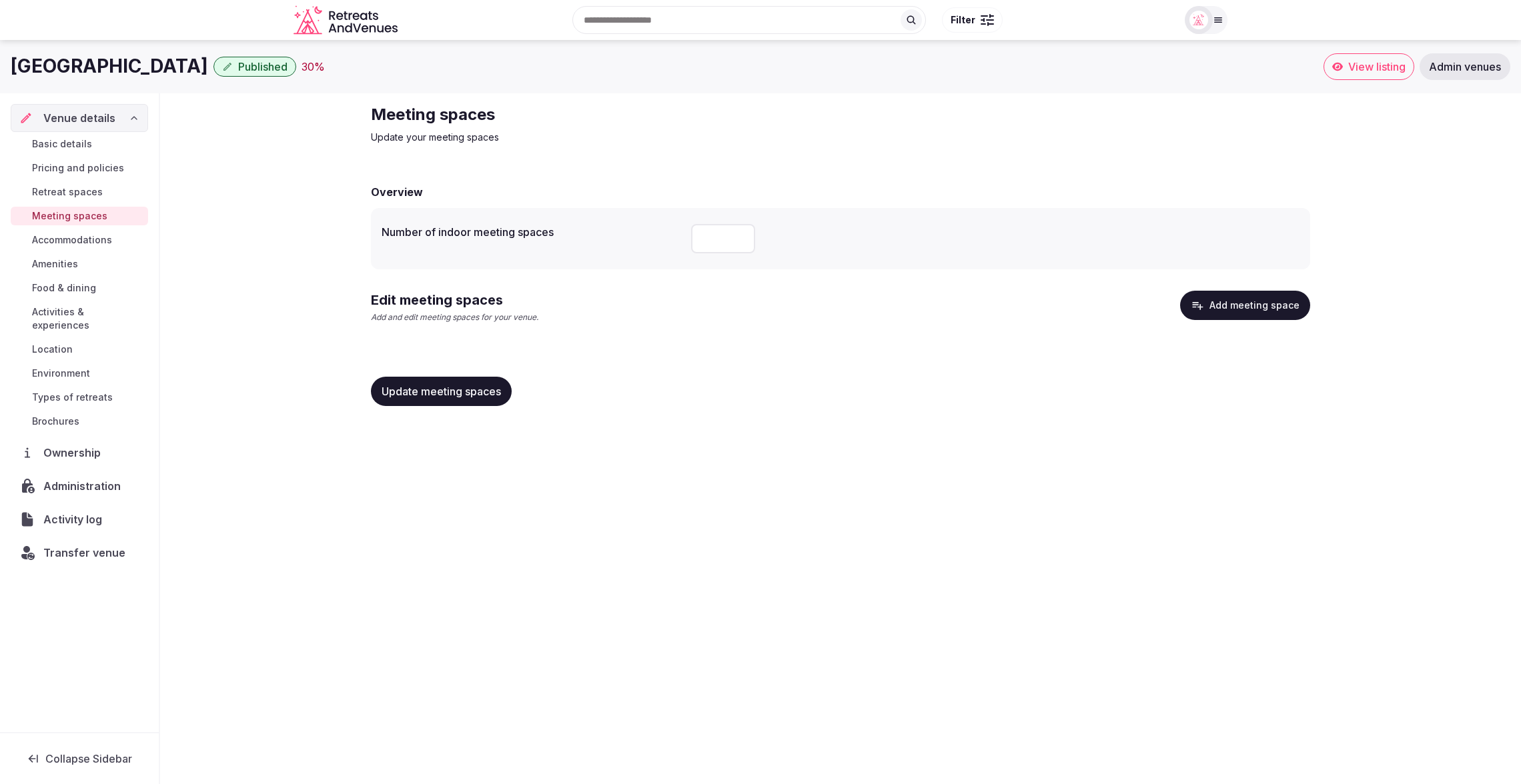
click at [1209, 305] on button "Add meeting space" at bounding box center [1245, 305] width 130 height 29
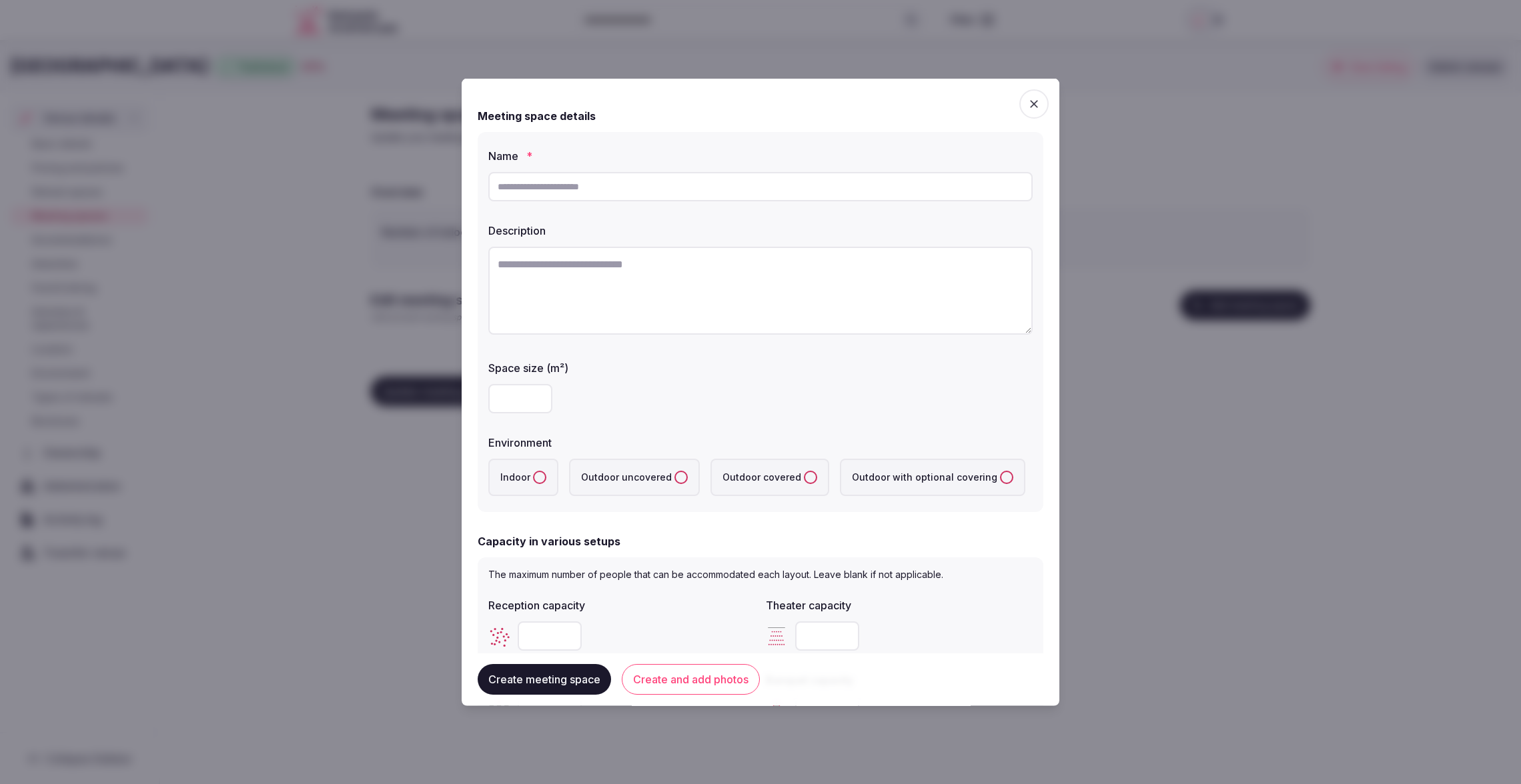
click at [598, 184] on input "text" at bounding box center [760, 186] width 544 height 29
type input "**********"
click at [598, 251] on textarea at bounding box center [760, 290] width 544 height 88
paste textarea "**********"
click at [688, 307] on textarea "**********" at bounding box center [760, 290] width 544 height 88
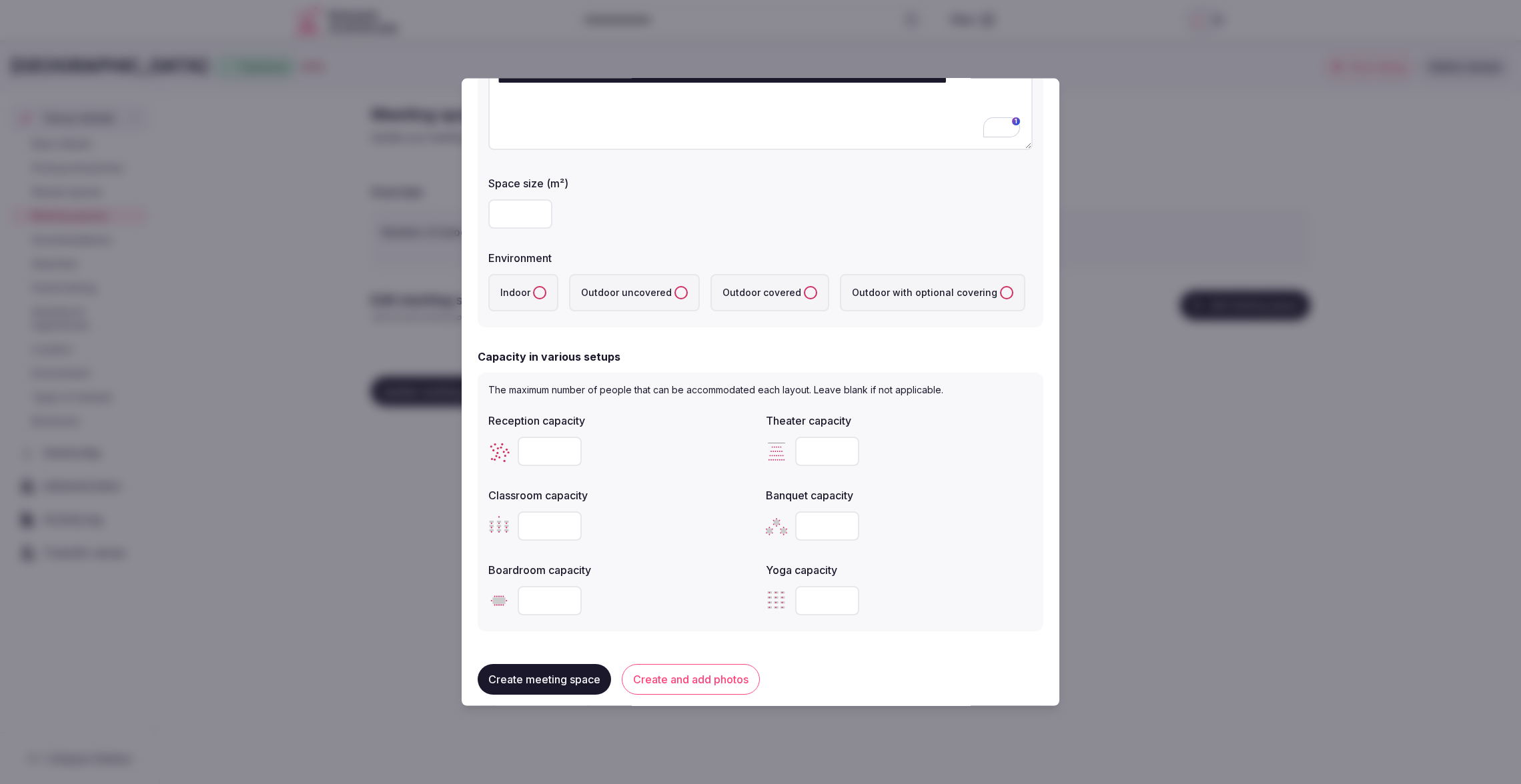
scroll to position [190, 0]
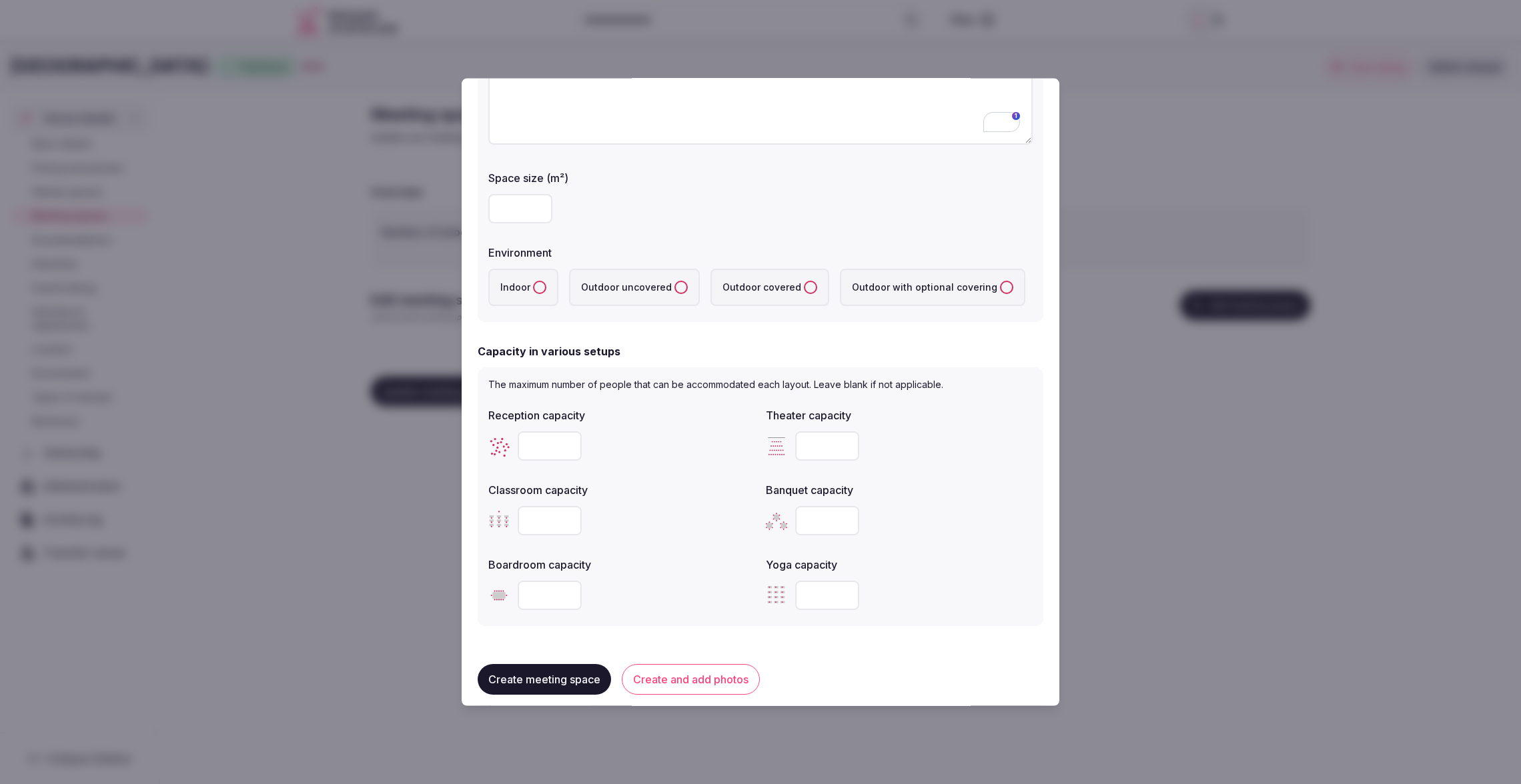
type textarea "**********"
click at [793, 287] on label "Outdoor covered" at bounding box center [770, 287] width 119 height 38
click at [803, 287] on covered "Outdoor covered" at bounding box center [810, 286] width 13 height 13
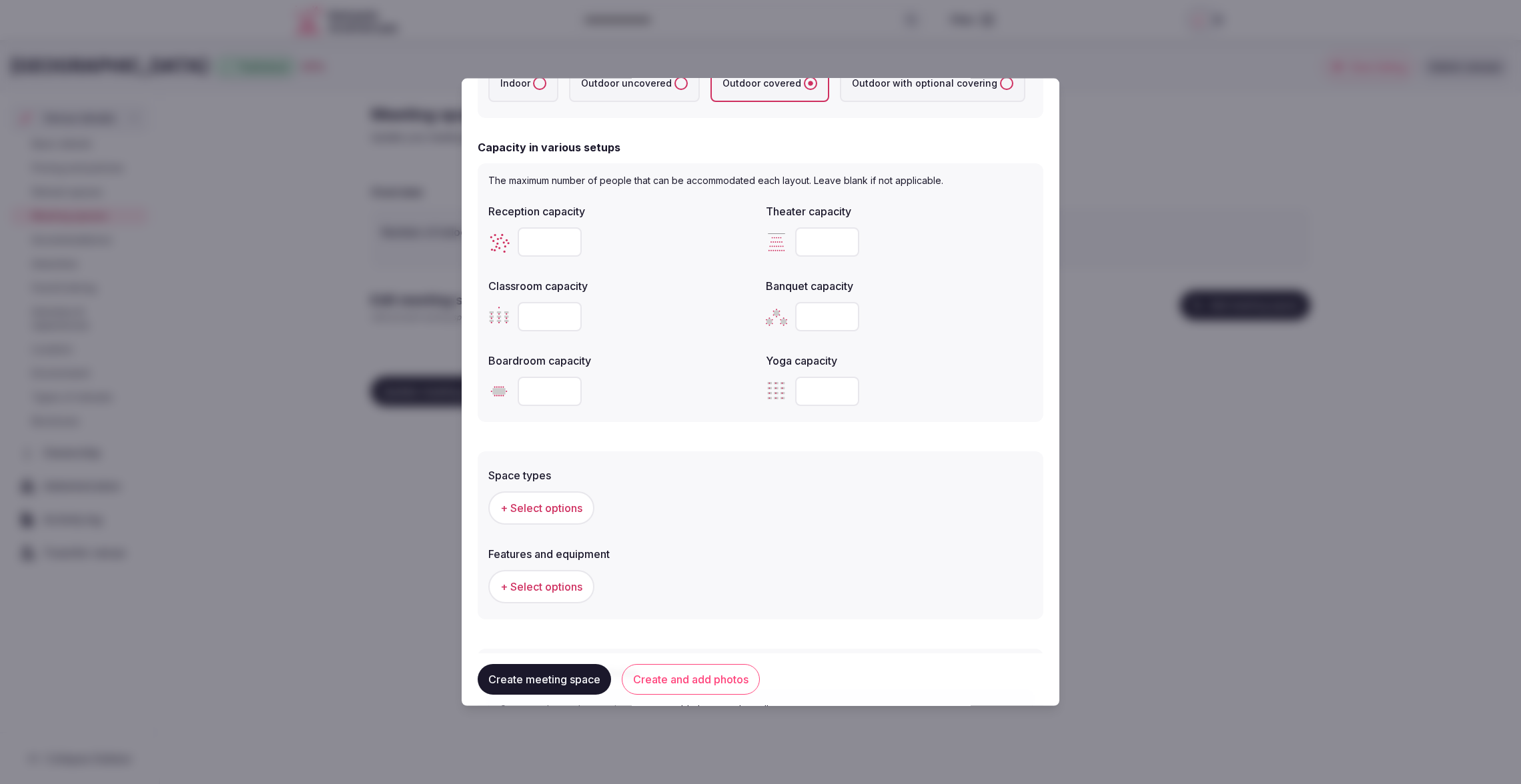
scroll to position [363, 0]
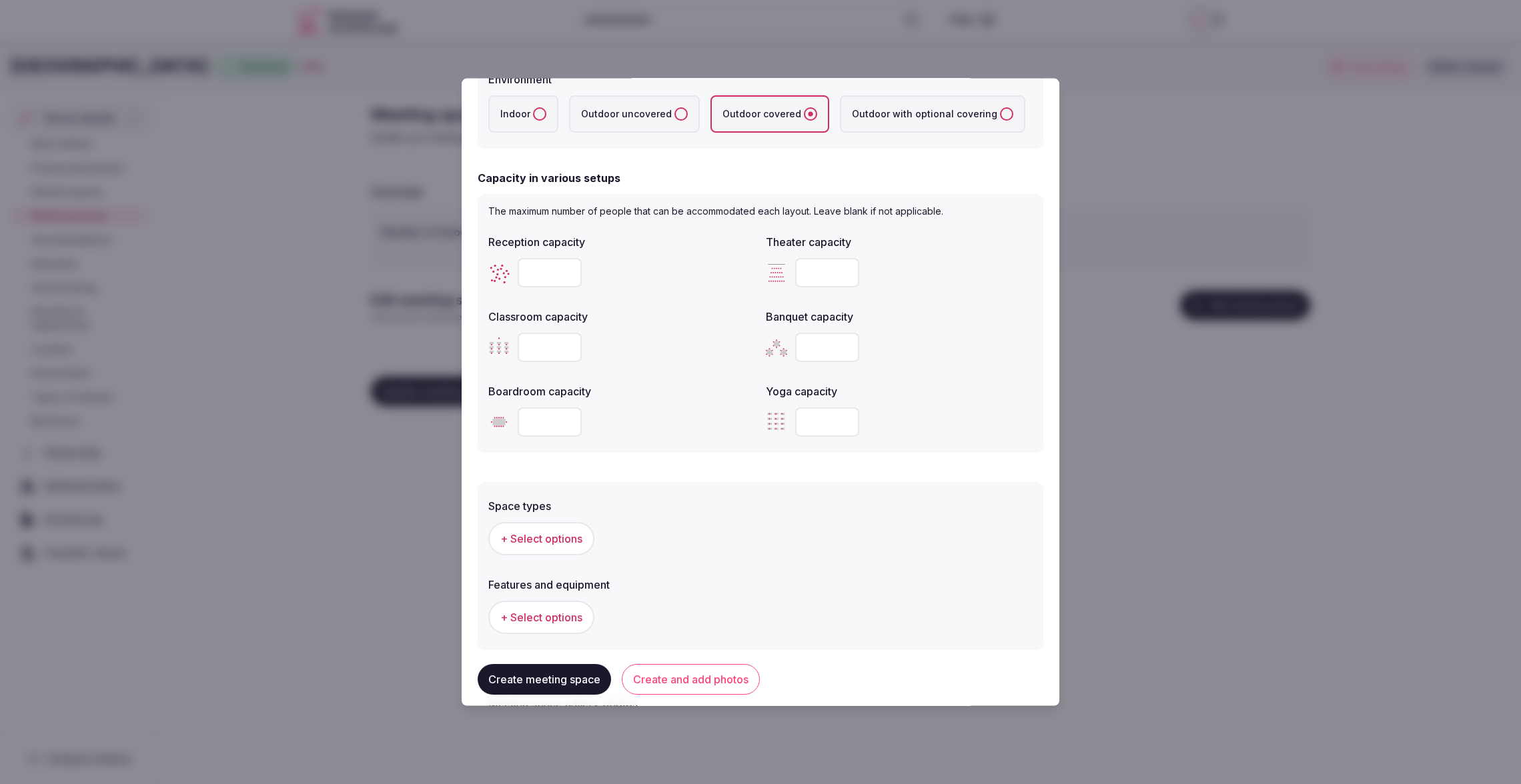
click at [833, 423] on input "number" at bounding box center [827, 422] width 64 height 29
type input "**"
click at [956, 450] on div "The maximum number of people that can be accommodated each layout. Leave blank …" at bounding box center [760, 323] width 566 height 259
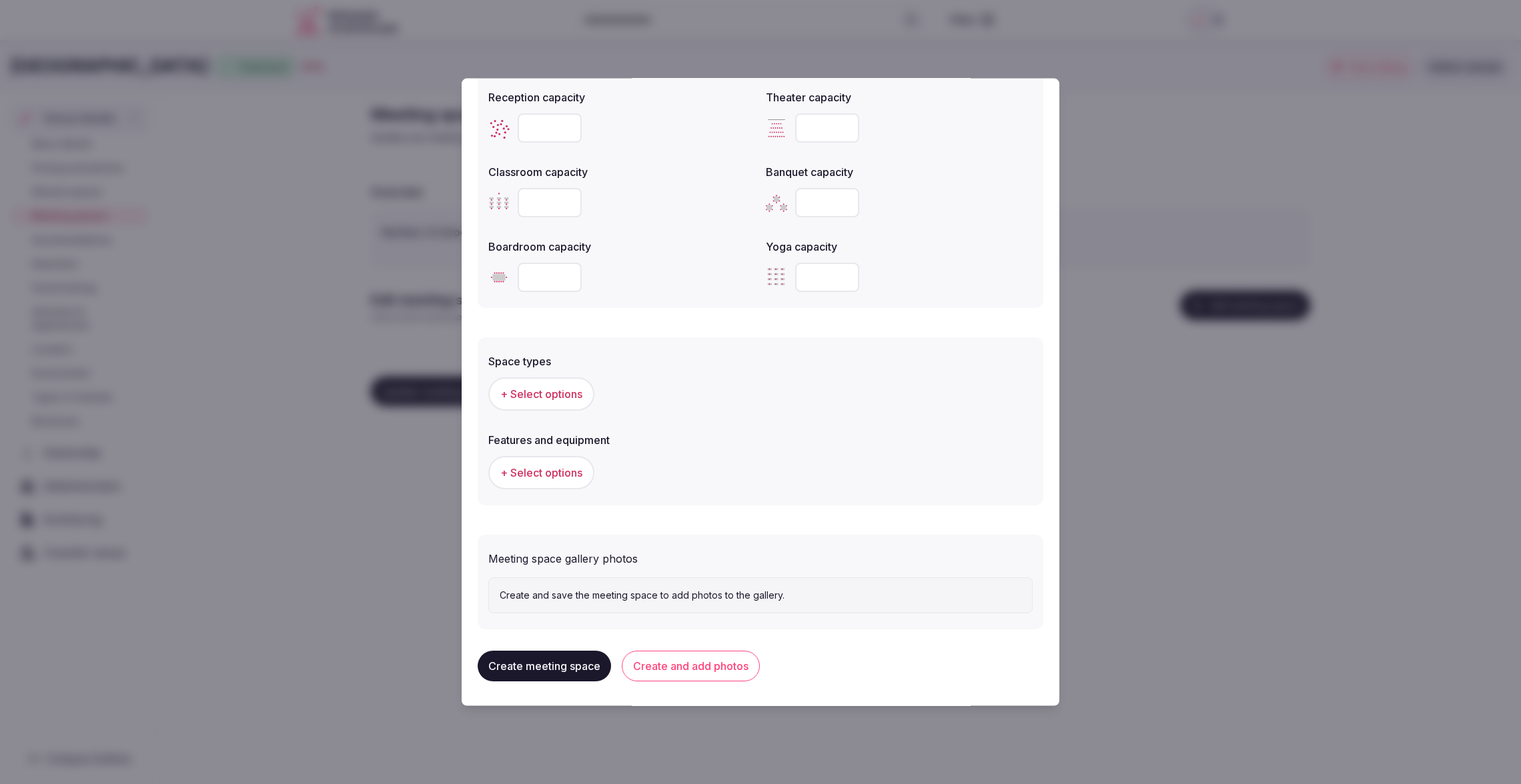
click at [557, 391] on span "+ Select options" at bounding box center [541, 393] width 82 height 15
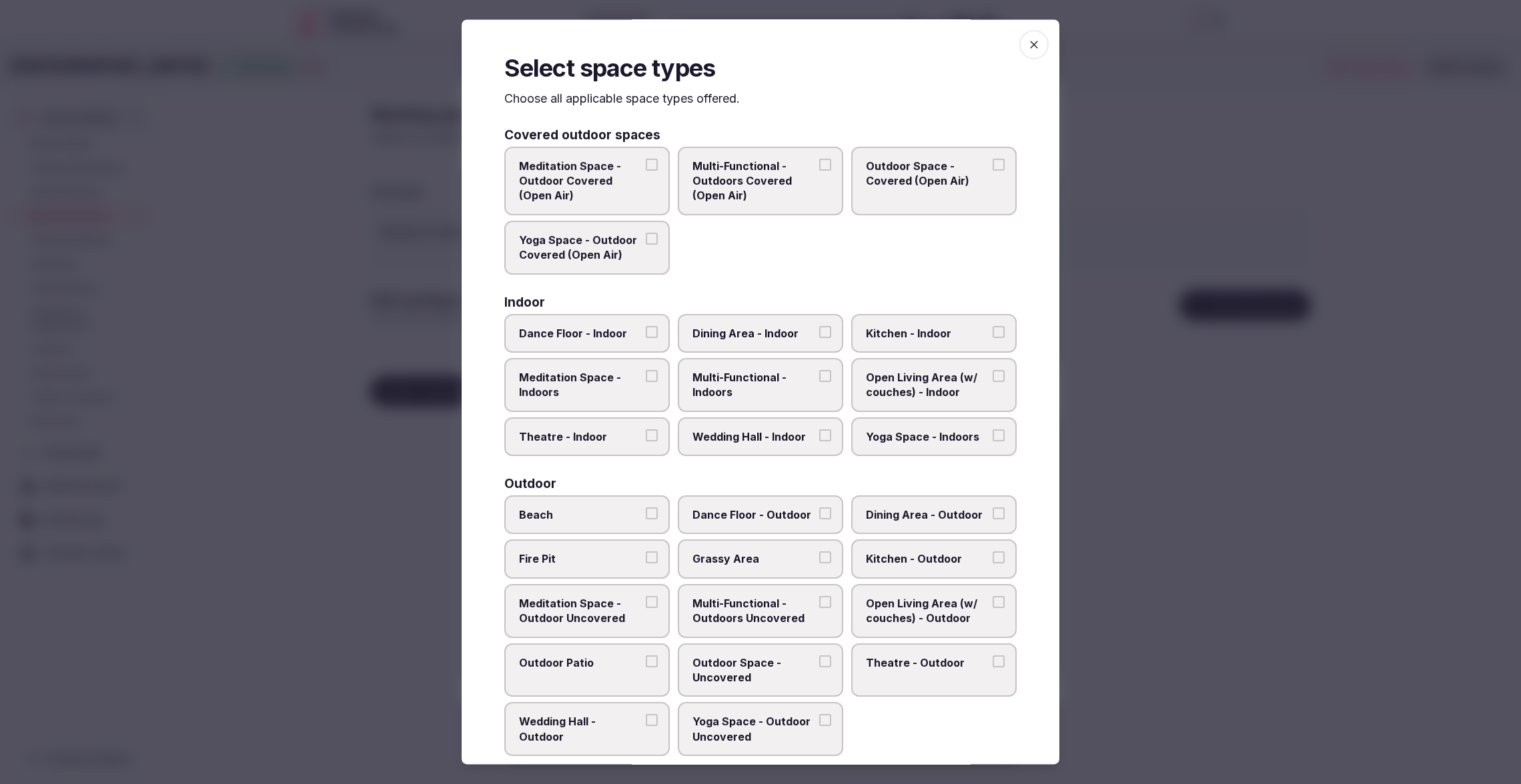
click at [576, 261] on span "Yoga Space - Outdoor Covered (Open Air)" at bounding box center [580, 248] width 123 height 30
click at [646, 244] on button "Yoga Space - Outdoor Covered (Open Air)" at bounding box center [652, 239] width 12 height 12
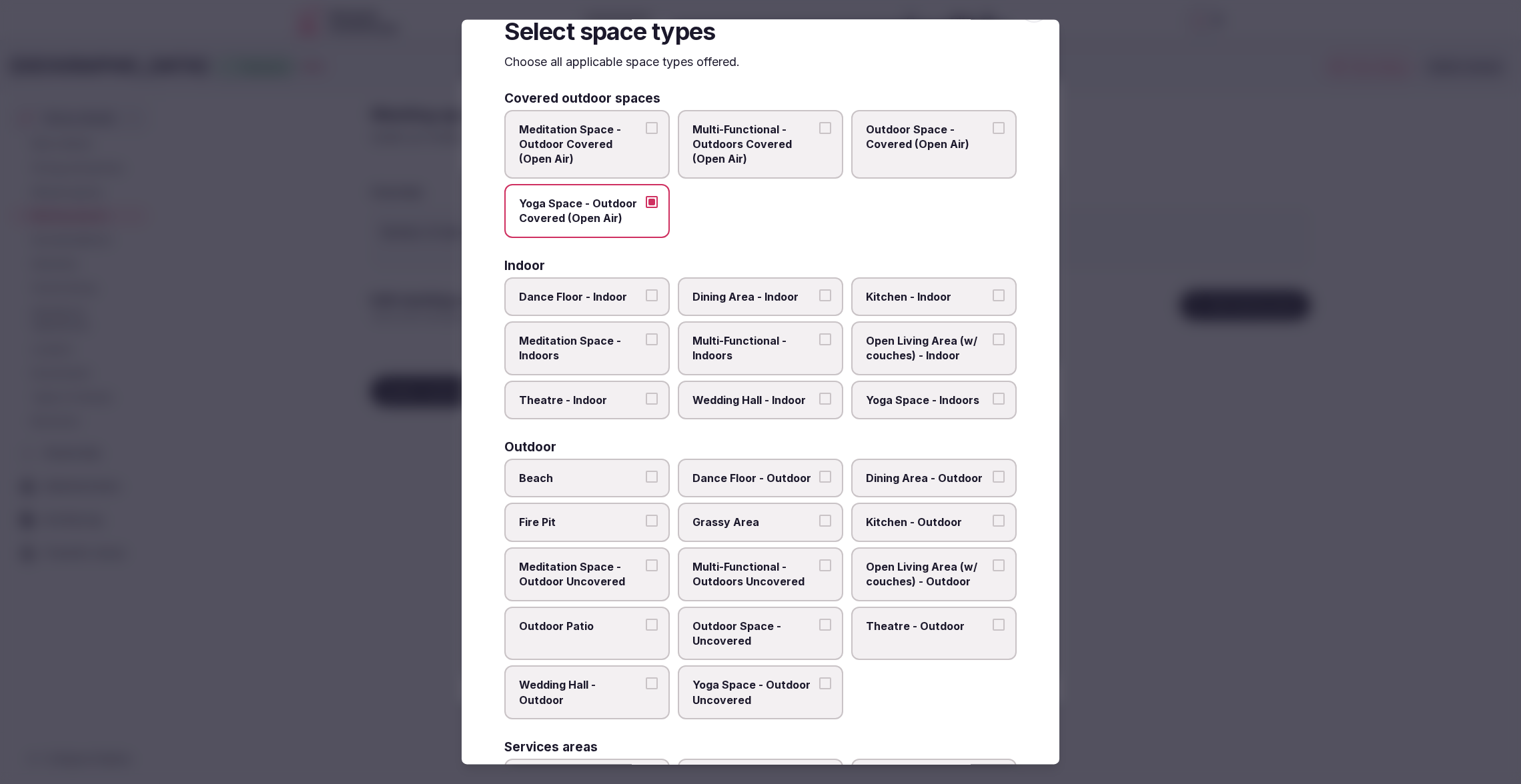
scroll to position [0, 0]
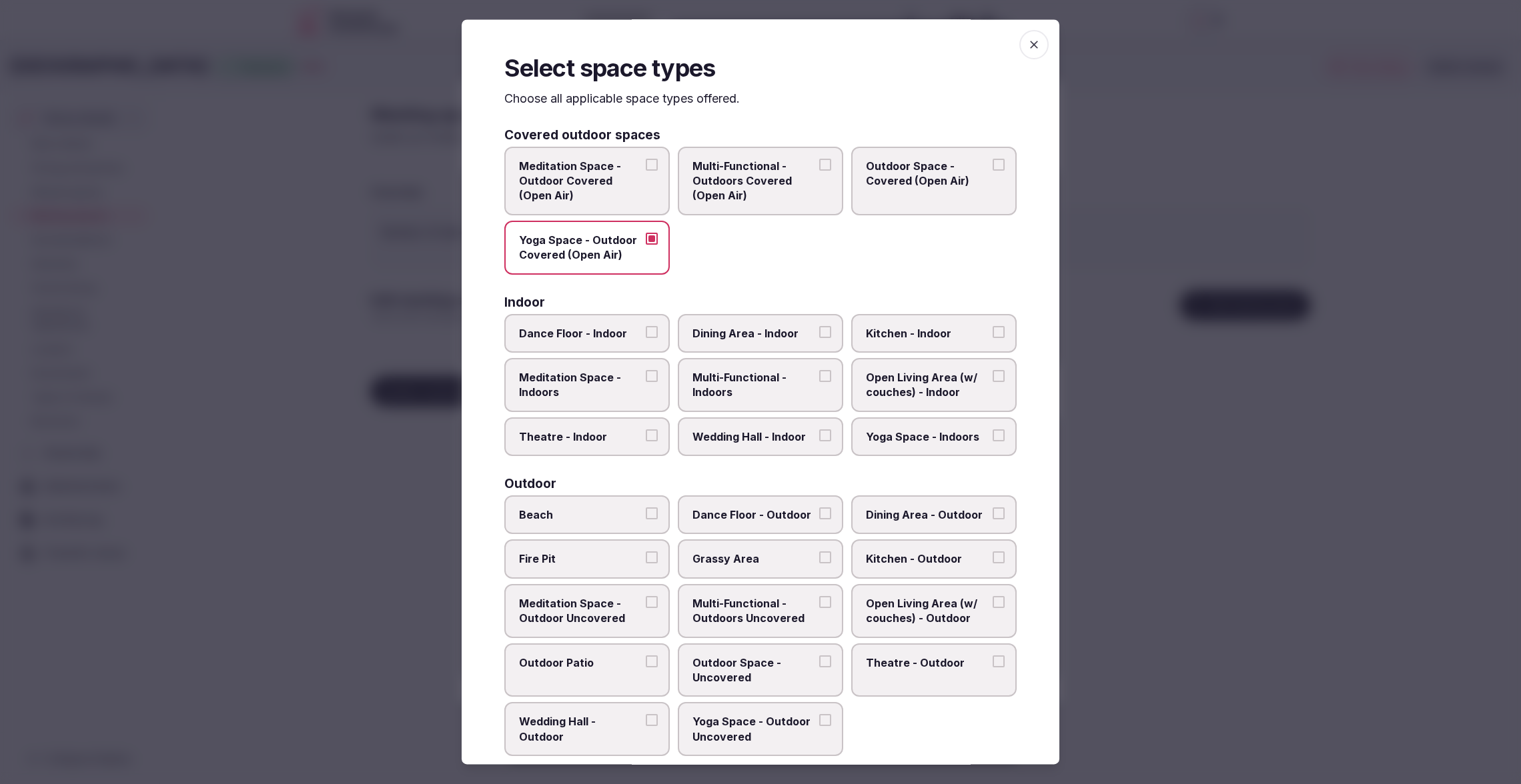
click at [1036, 54] on span "button" at bounding box center [1033, 44] width 29 height 29
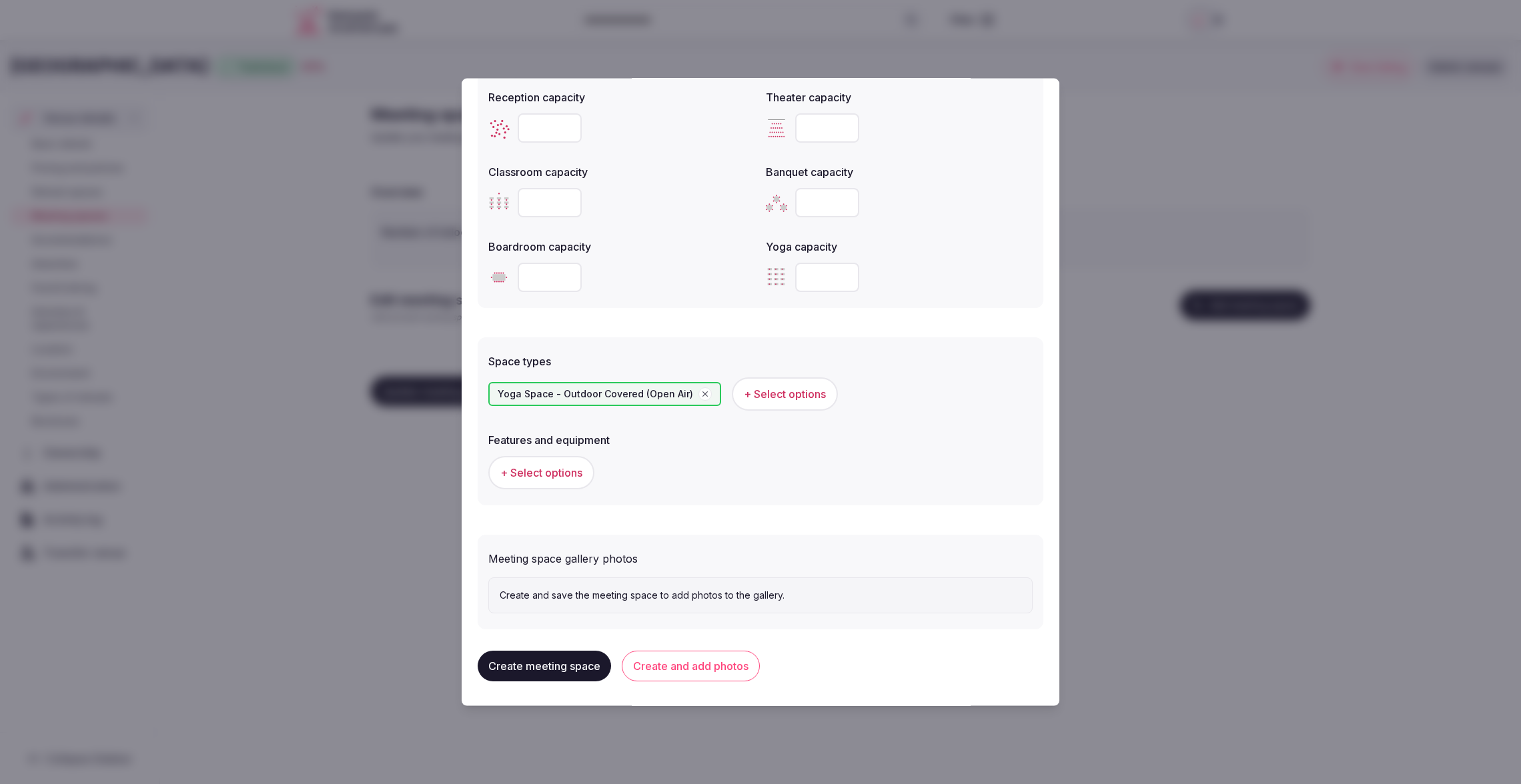
click at [533, 480] on button "+ Select options" at bounding box center [541, 473] width 106 height 34
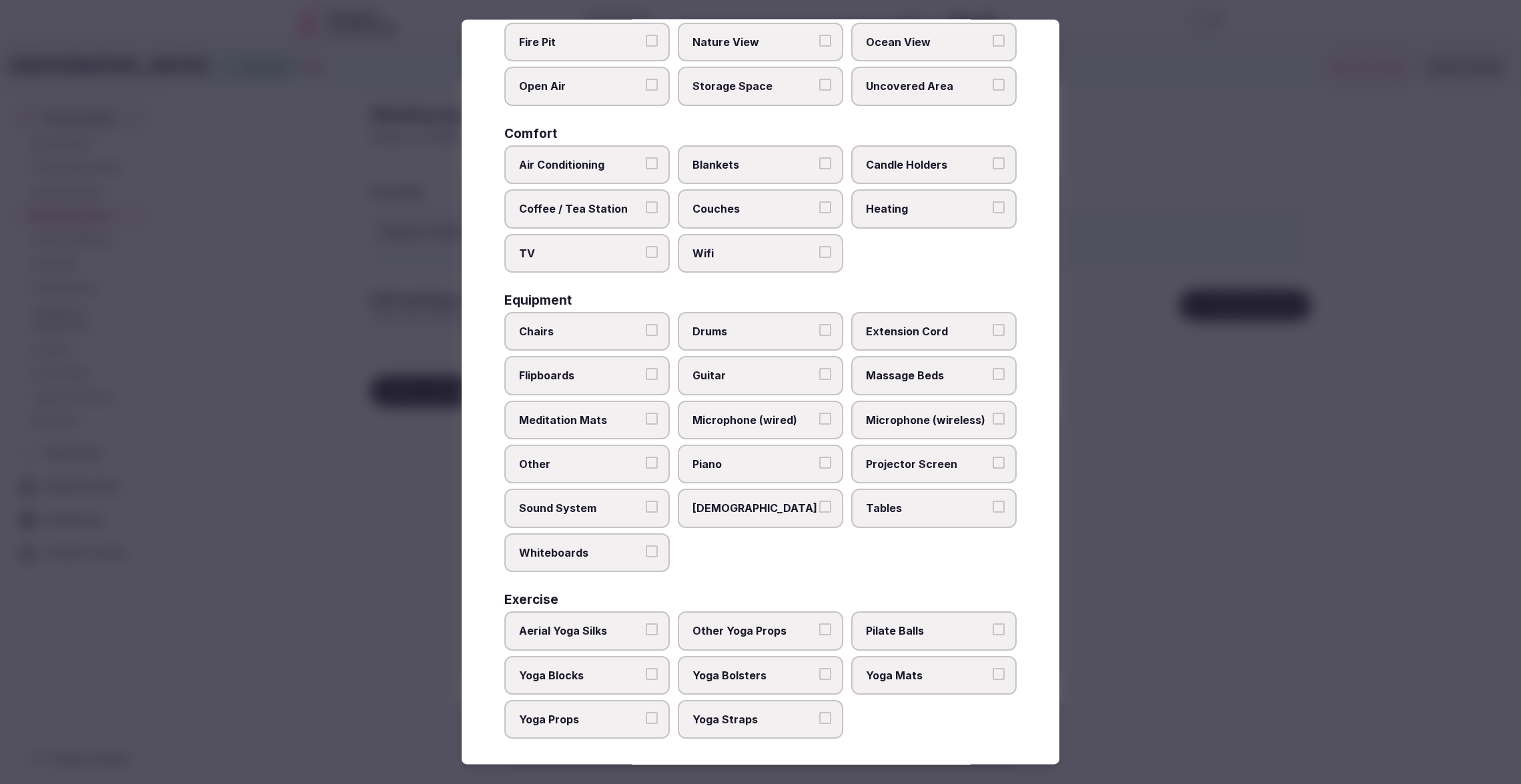
scroll to position [172, 0]
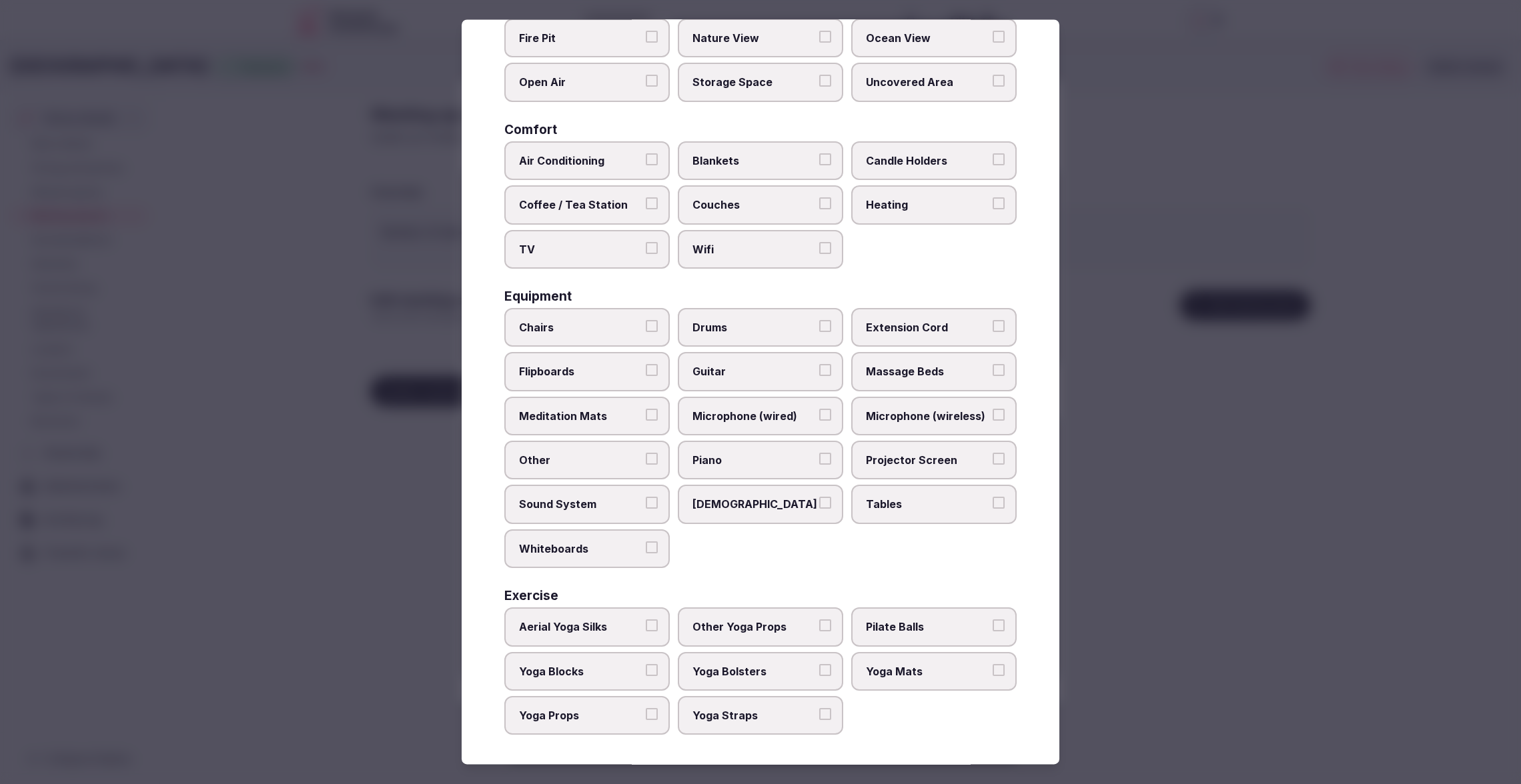
click at [998, 670] on button "Yoga Mats" at bounding box center [999, 671] width 12 height 12
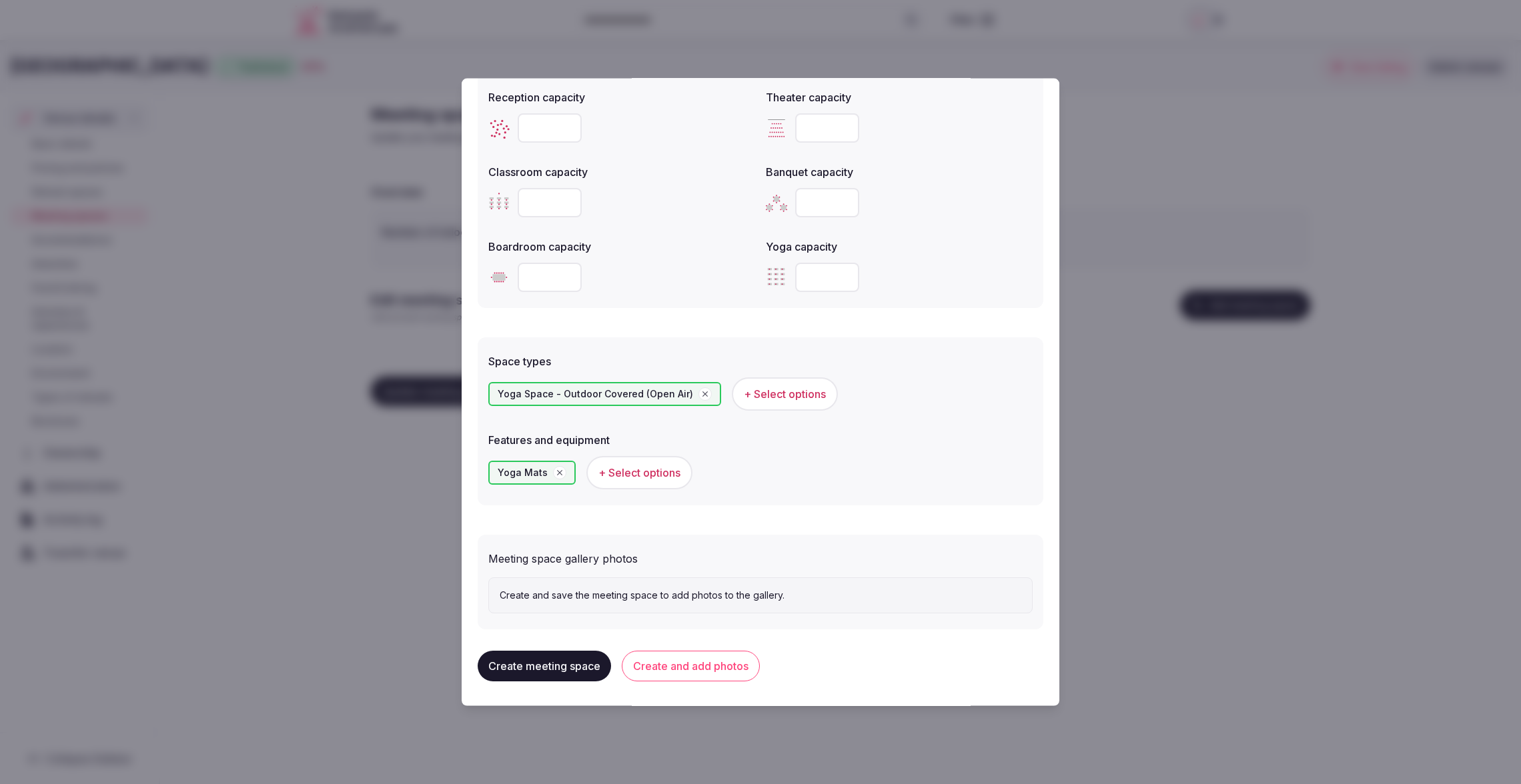
click at [685, 664] on button "Create and add photos" at bounding box center [691, 666] width 138 height 31
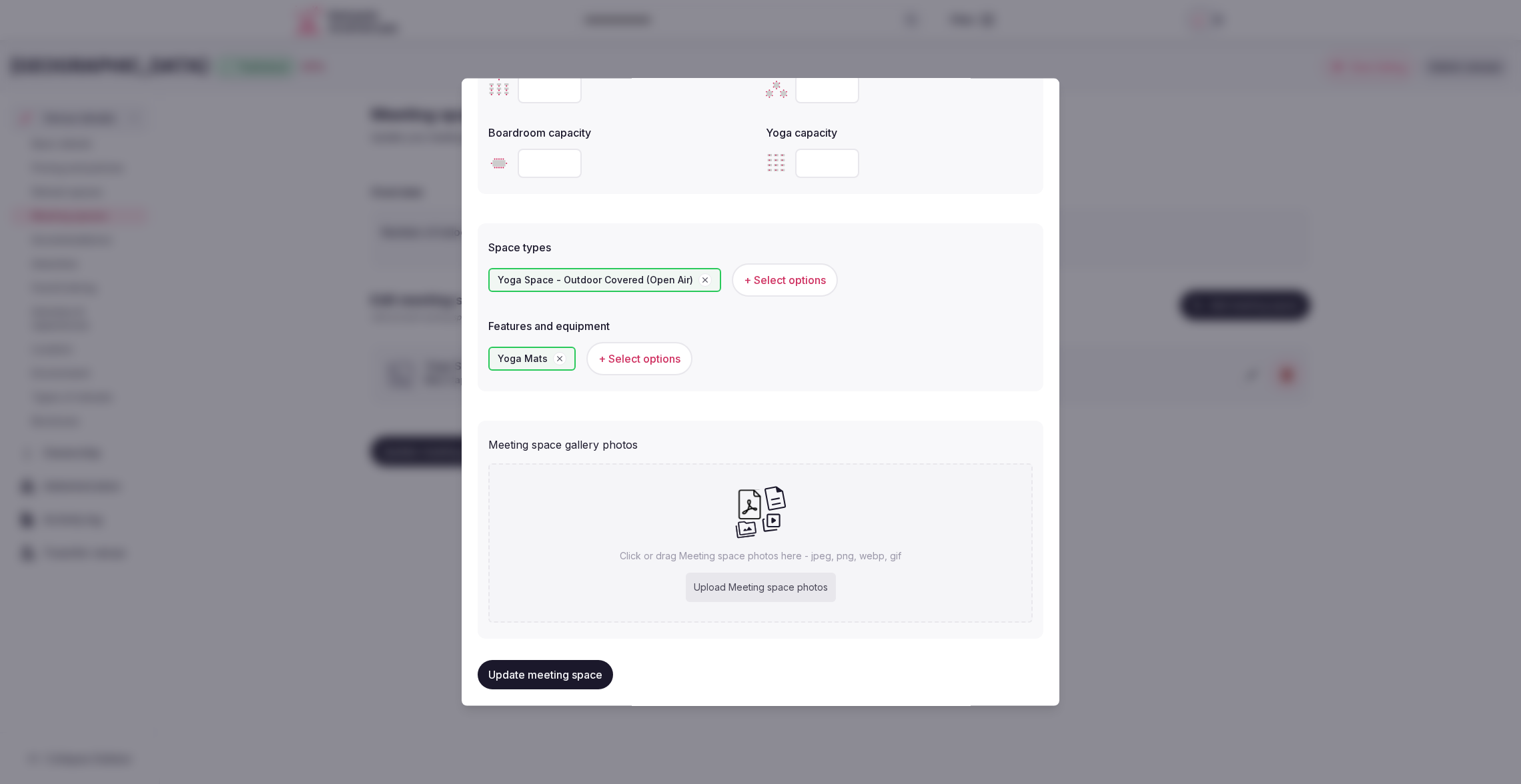
scroll to position [631, 0]
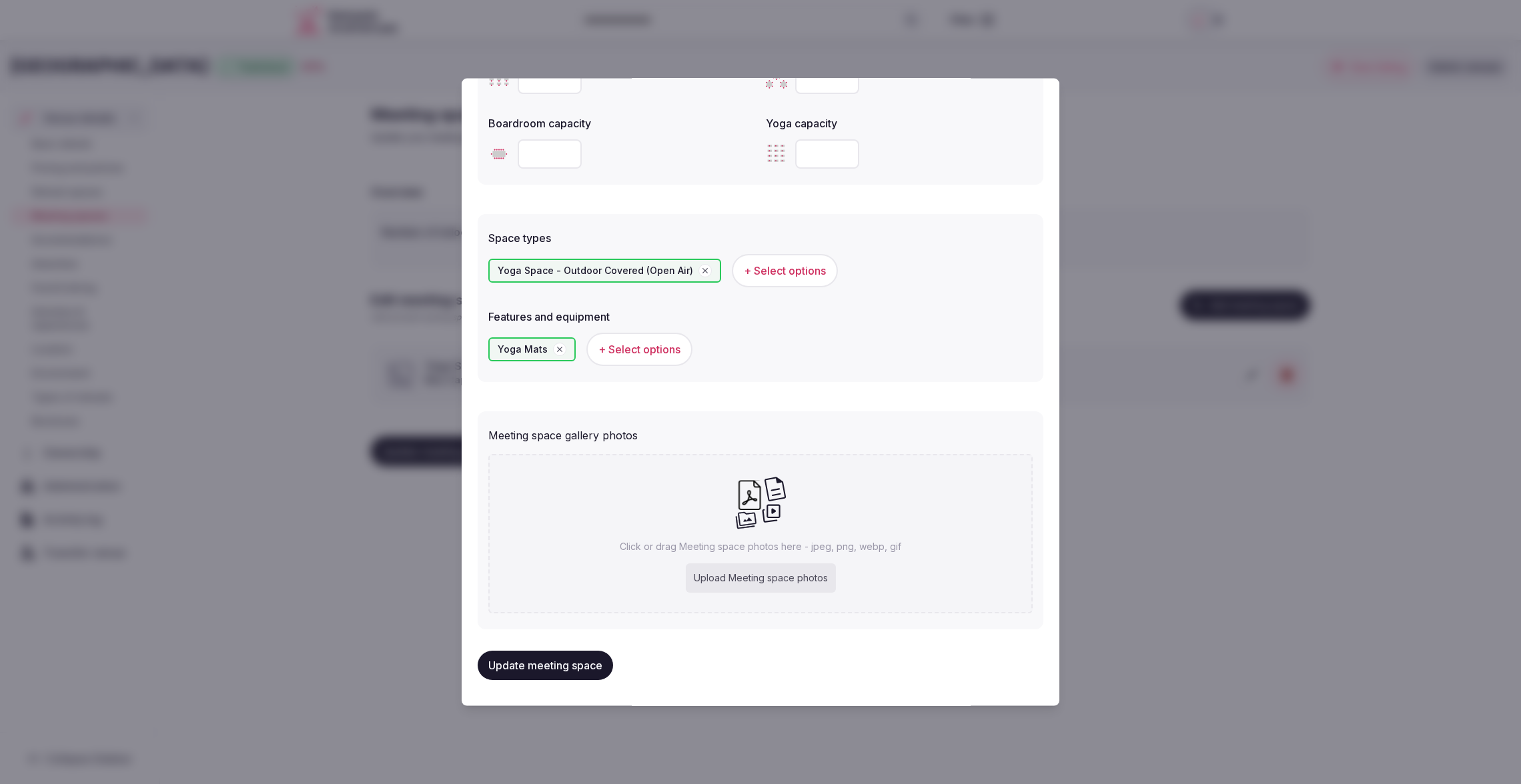
click at [771, 570] on div "Upload Meeting space photos" at bounding box center [760, 578] width 150 height 29
type input "**********"
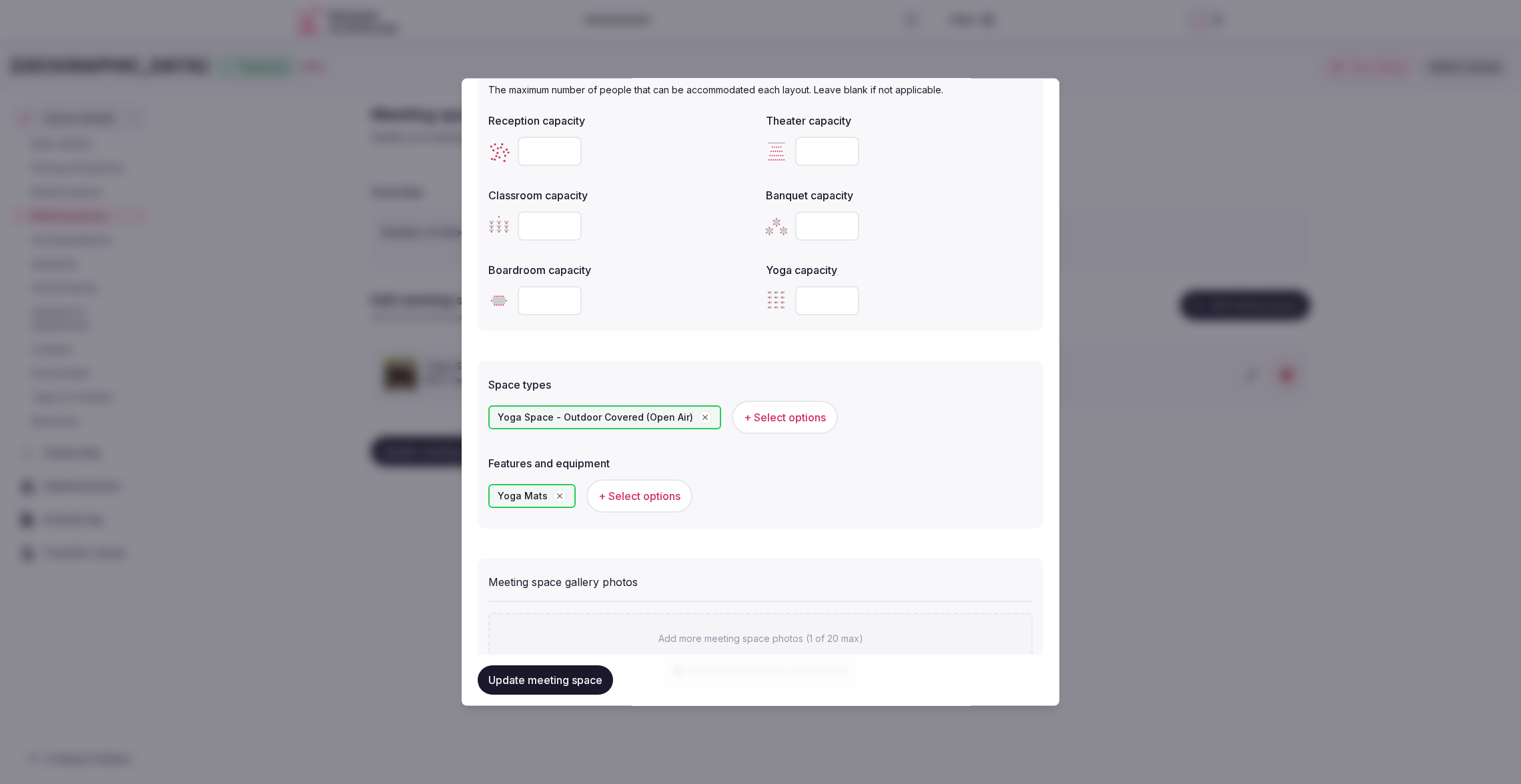
scroll to position [707, 0]
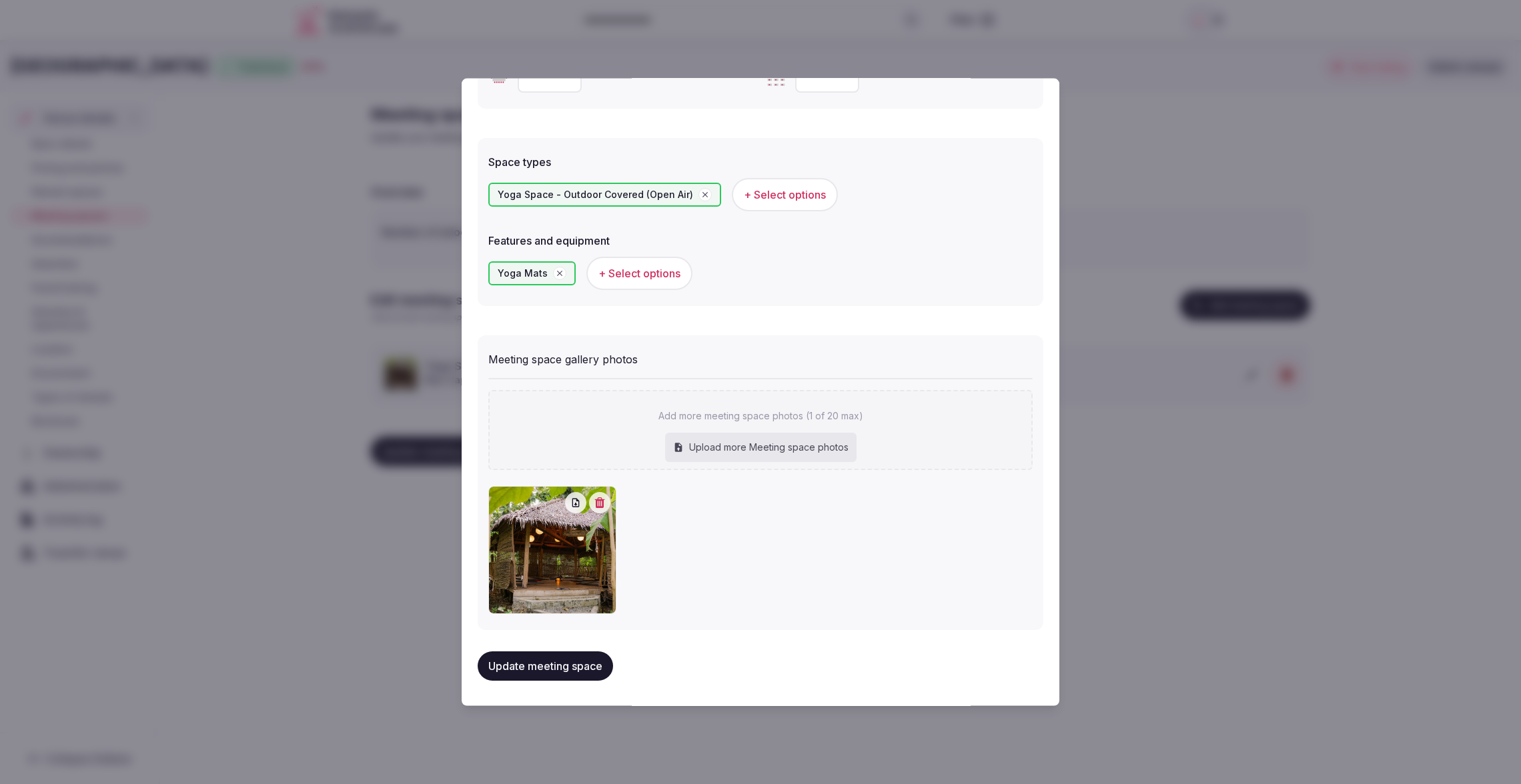
click at [557, 668] on button "Update meeting space" at bounding box center [545, 666] width 136 height 29
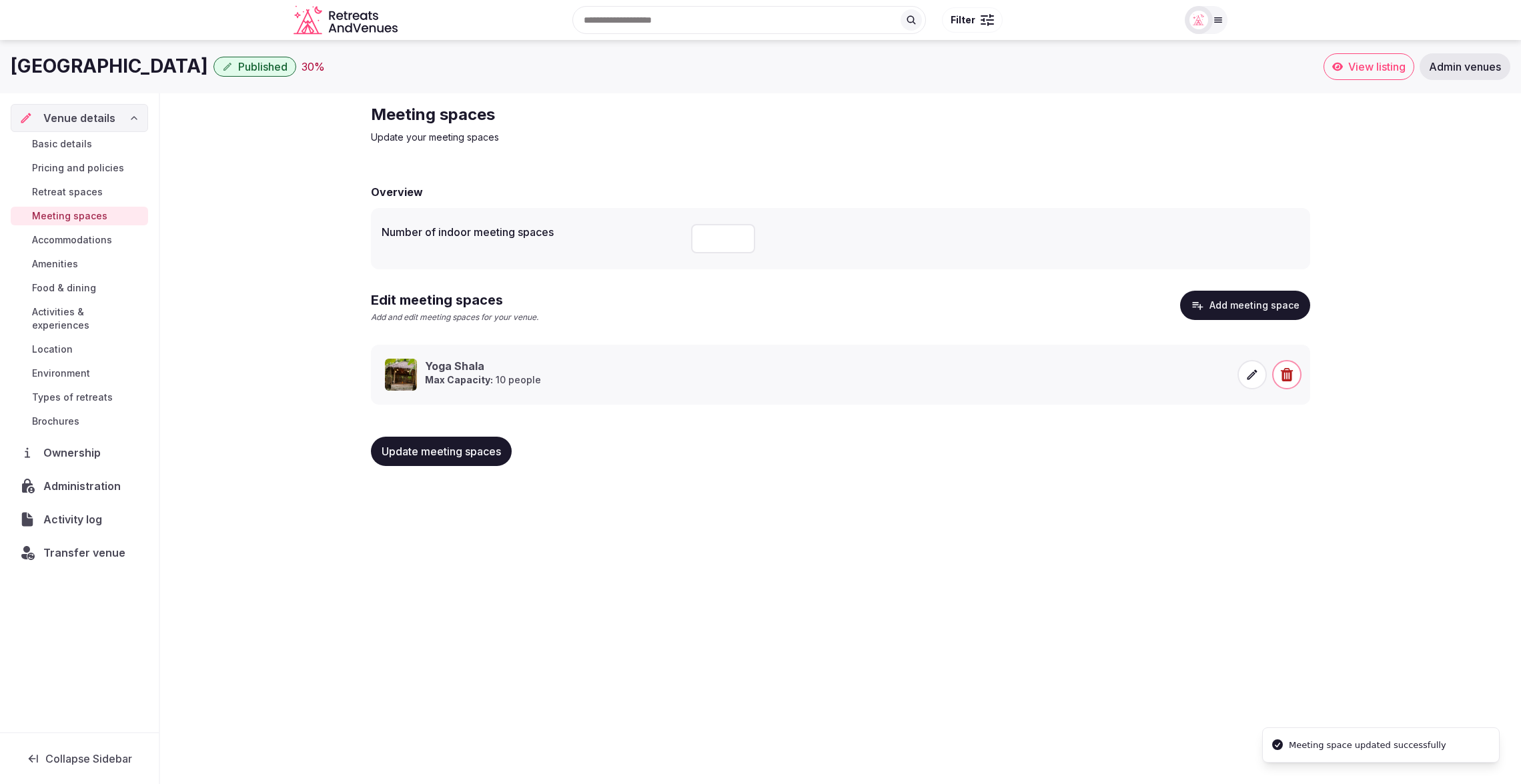
click at [691, 602] on div "[GEOGRAPHIC_DATA] Published 30 % View listing Admin venues Venue details Basic …" at bounding box center [760, 408] width 1521 height 736
click at [713, 239] on input "number" at bounding box center [723, 238] width 64 height 29
type input "*"
click at [429, 457] on span "Update meeting spaces" at bounding box center [442, 451] width 120 height 13
click at [38, 241] on span "Accommodations" at bounding box center [72, 240] width 80 height 13
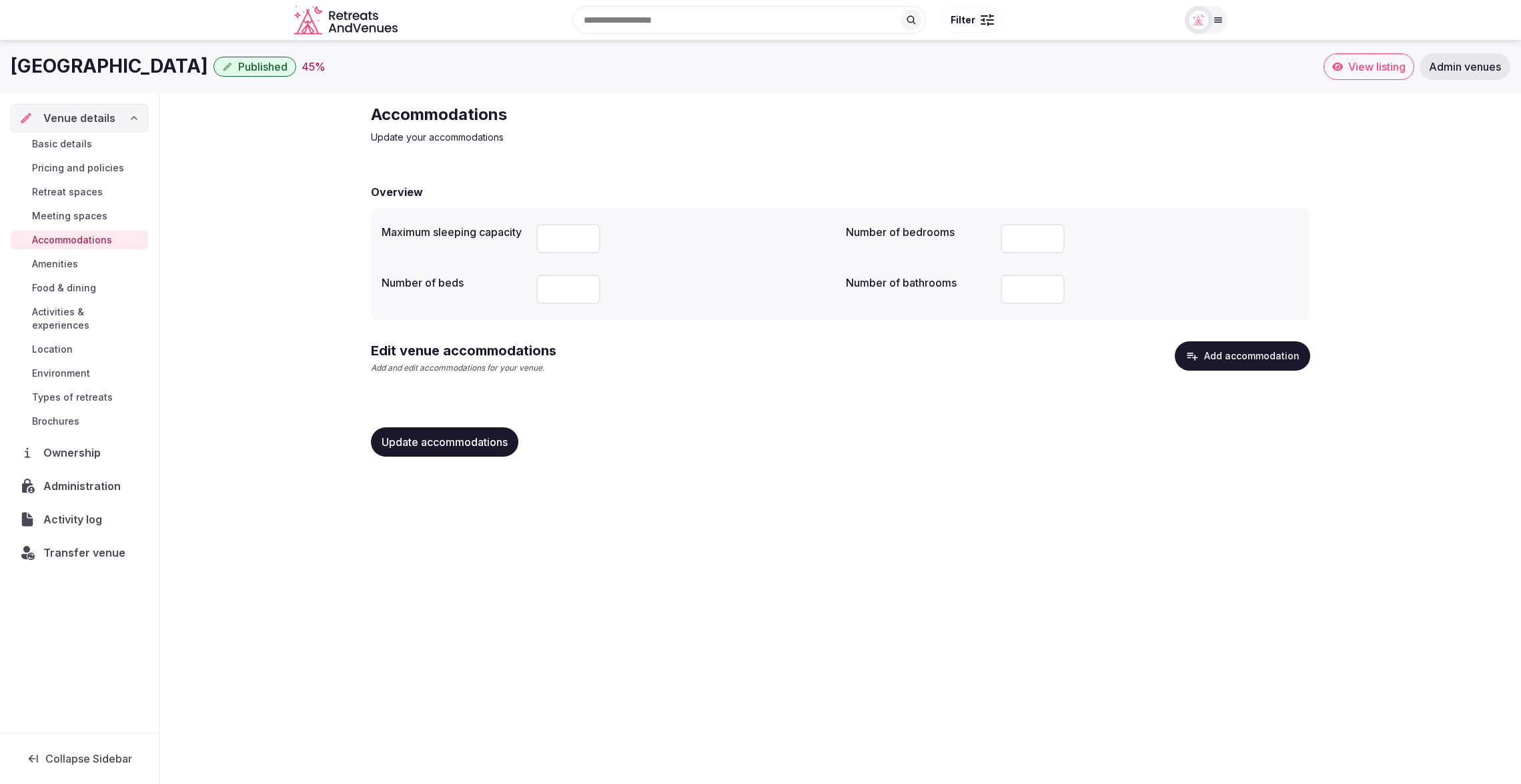
click at [61, 138] on span "Basic details" at bounding box center [62, 143] width 60 height 13
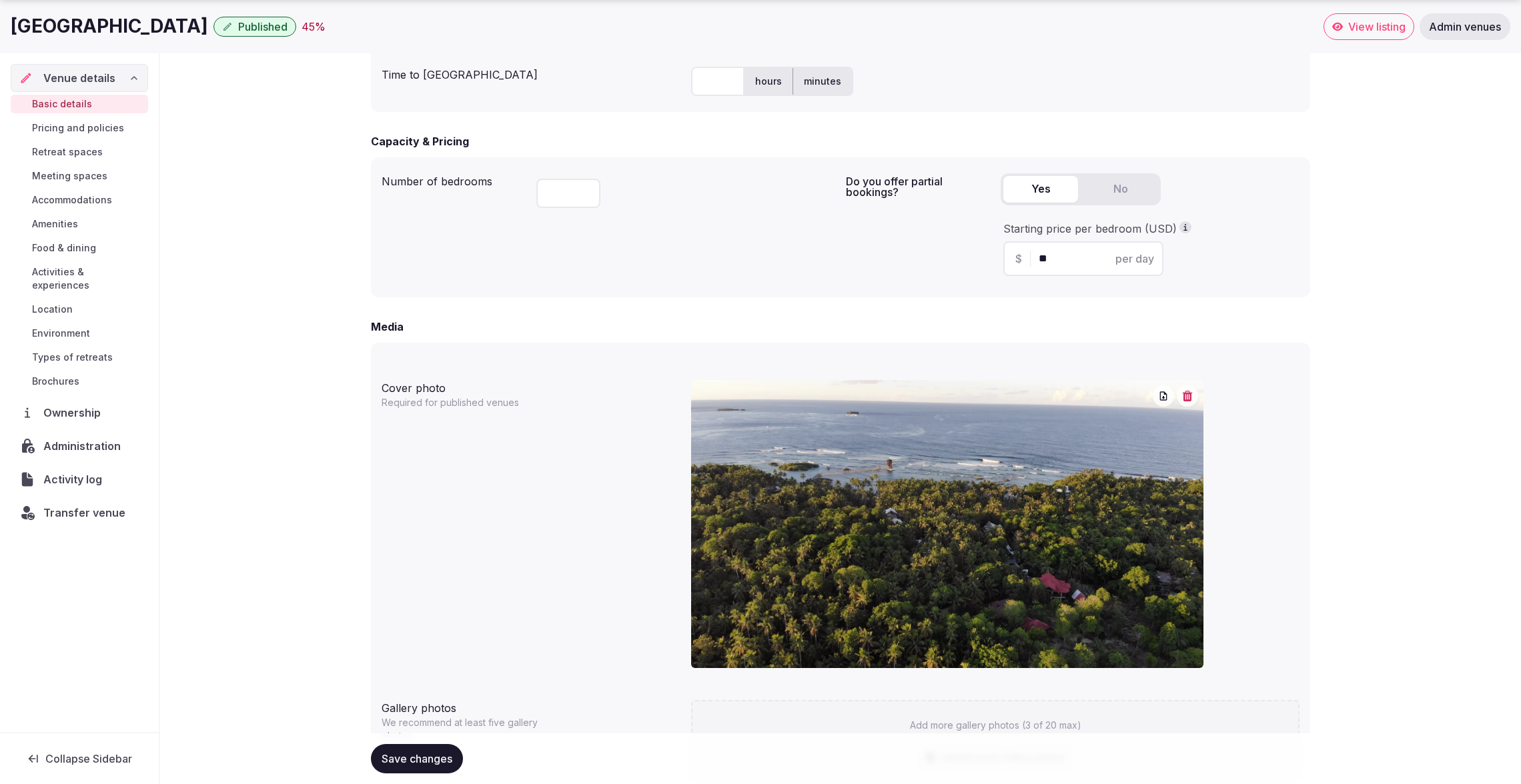
scroll to position [813, 0]
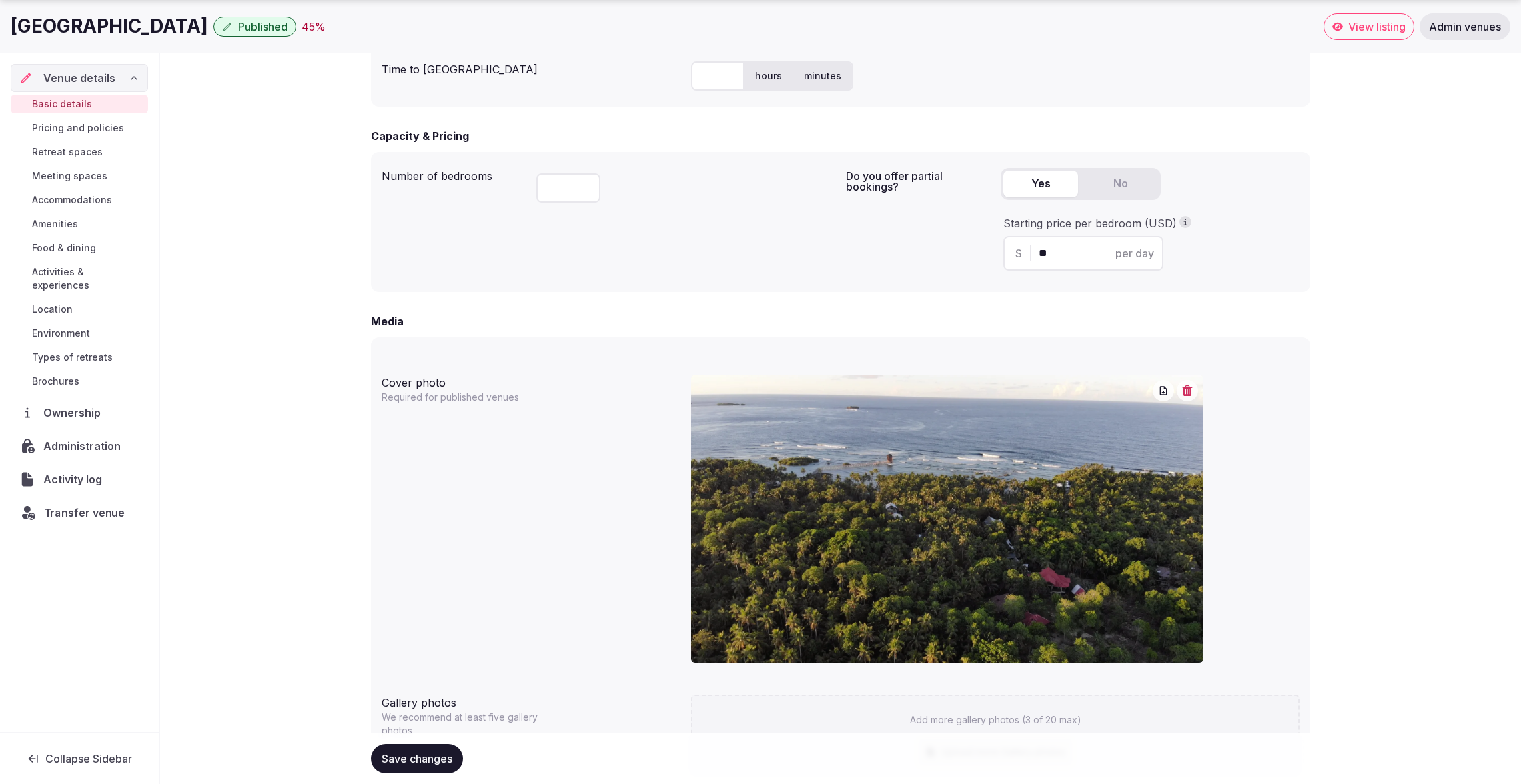
click at [87, 505] on span "Transfer venue" at bounding box center [84, 513] width 81 height 16
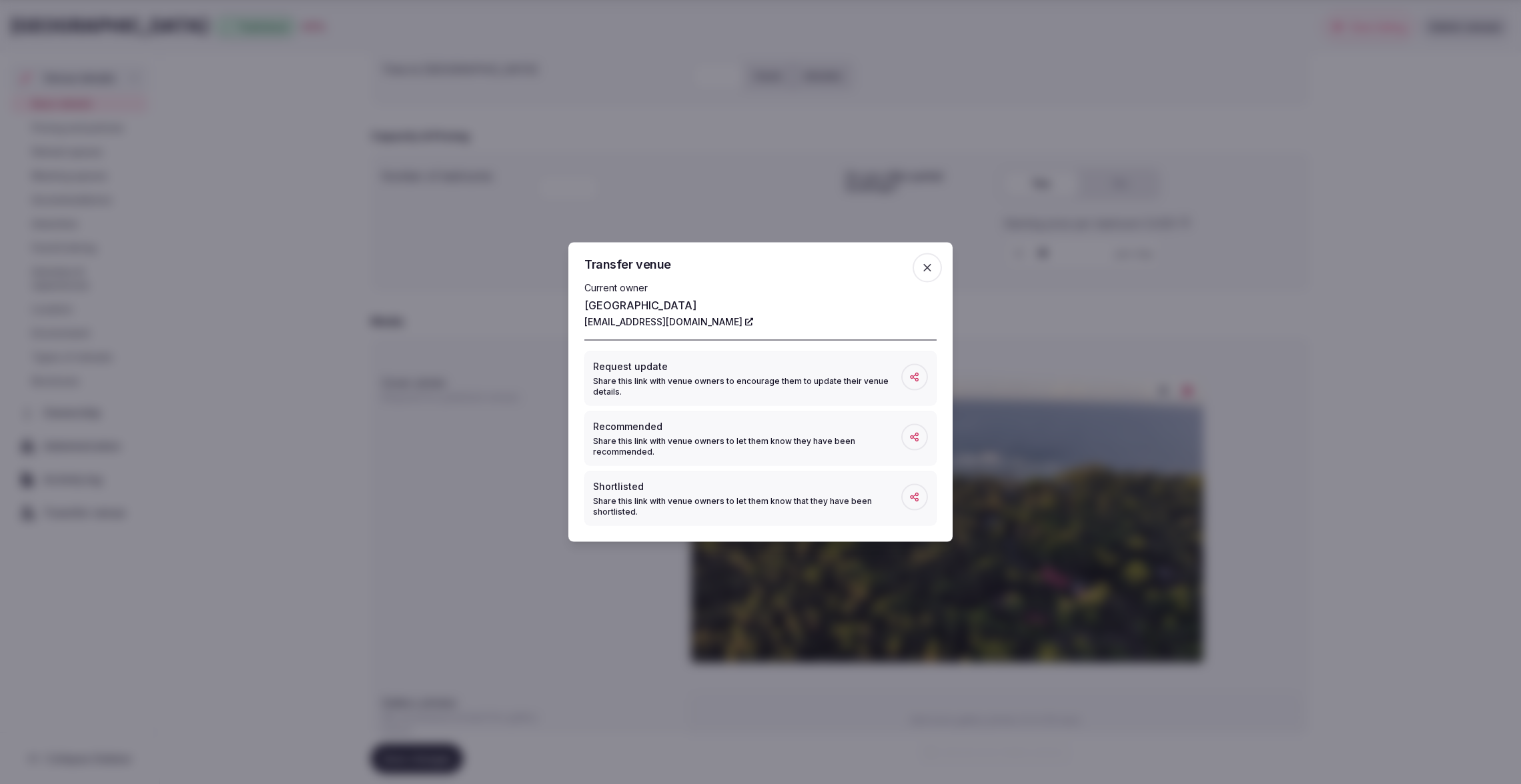
click at [928, 272] on icon "button" at bounding box center [927, 267] width 13 height 13
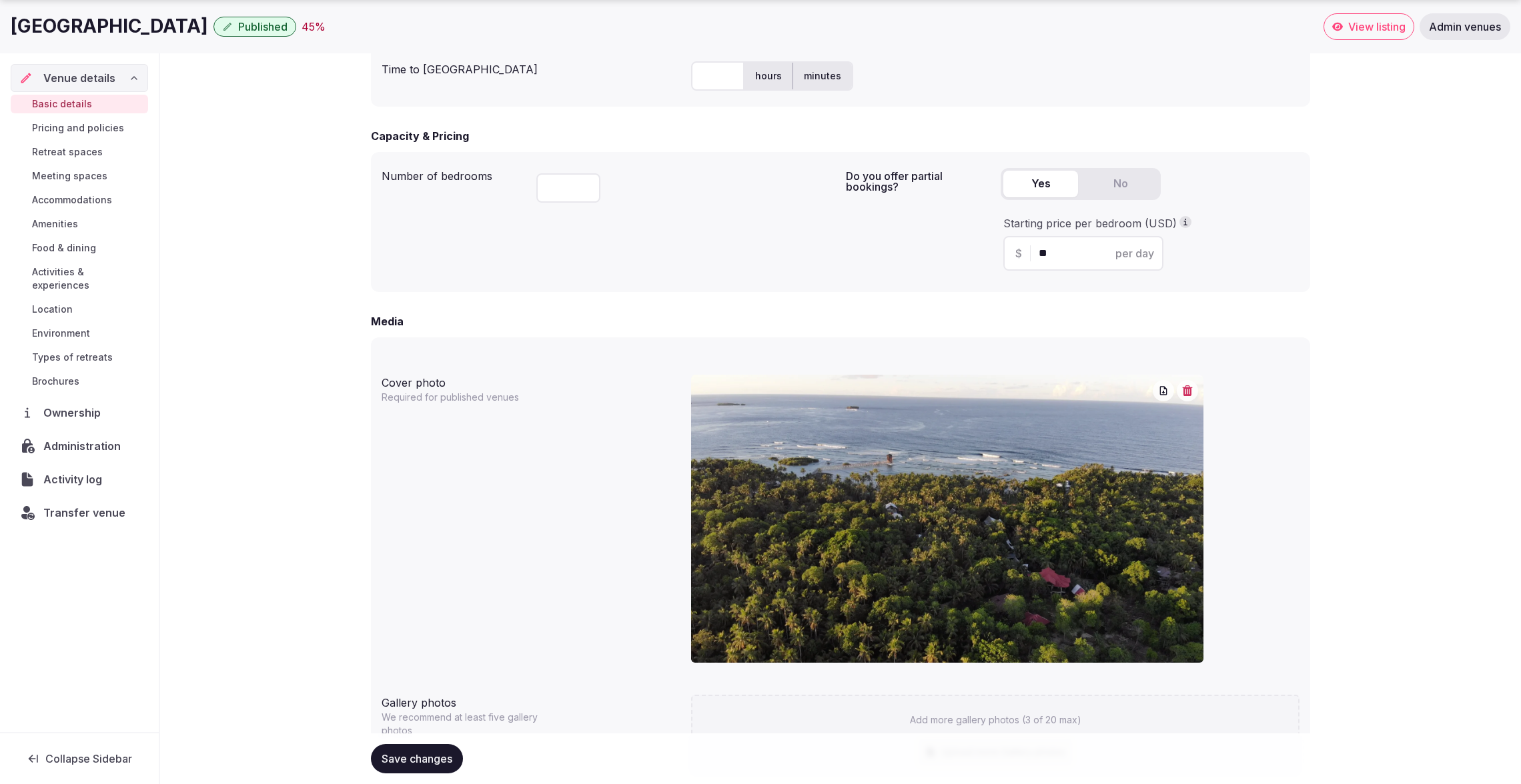
click at [1194, 392] on button "button" at bounding box center [1188, 391] width 21 height 21
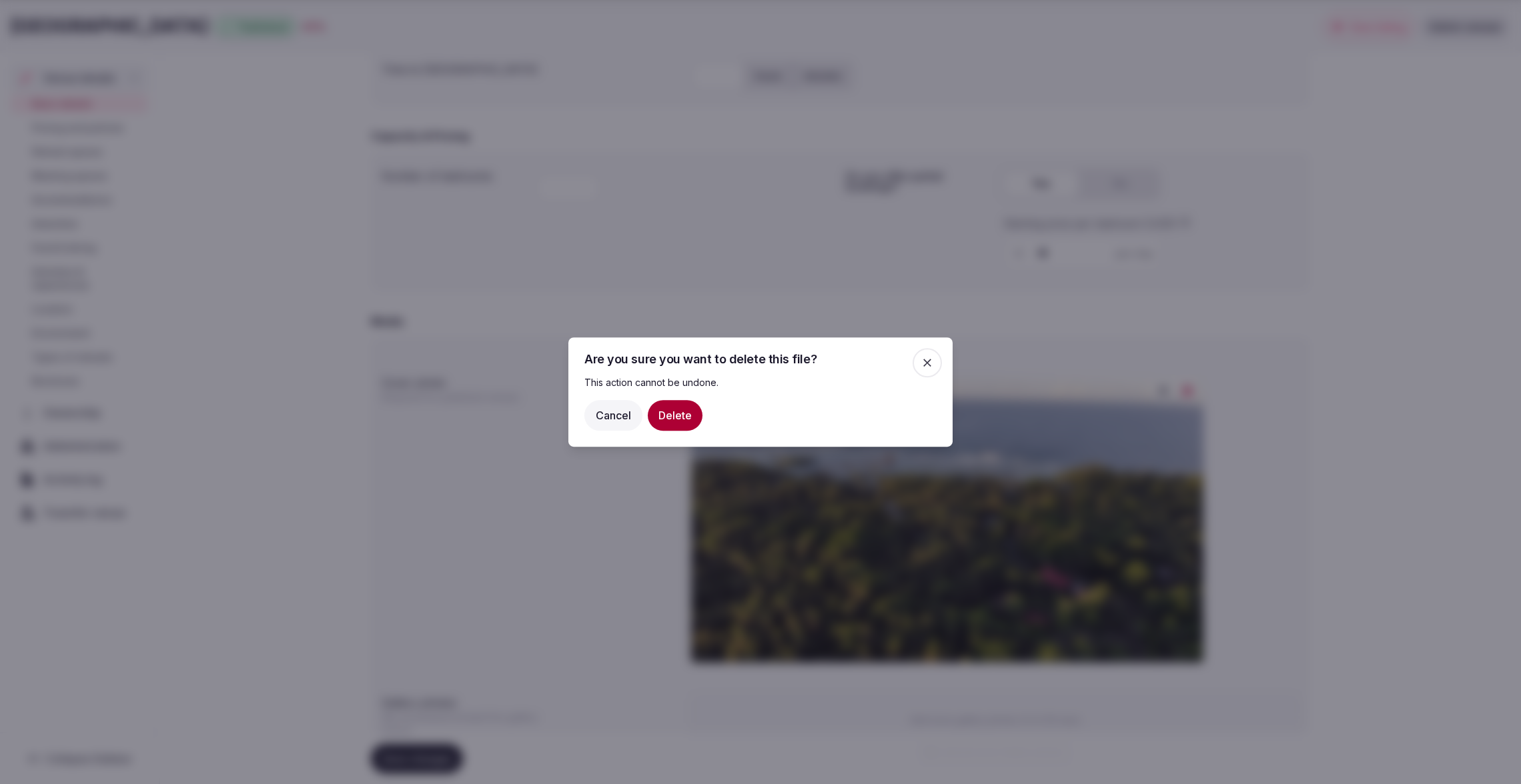
click at [670, 422] on button "Delete" at bounding box center [675, 415] width 54 height 31
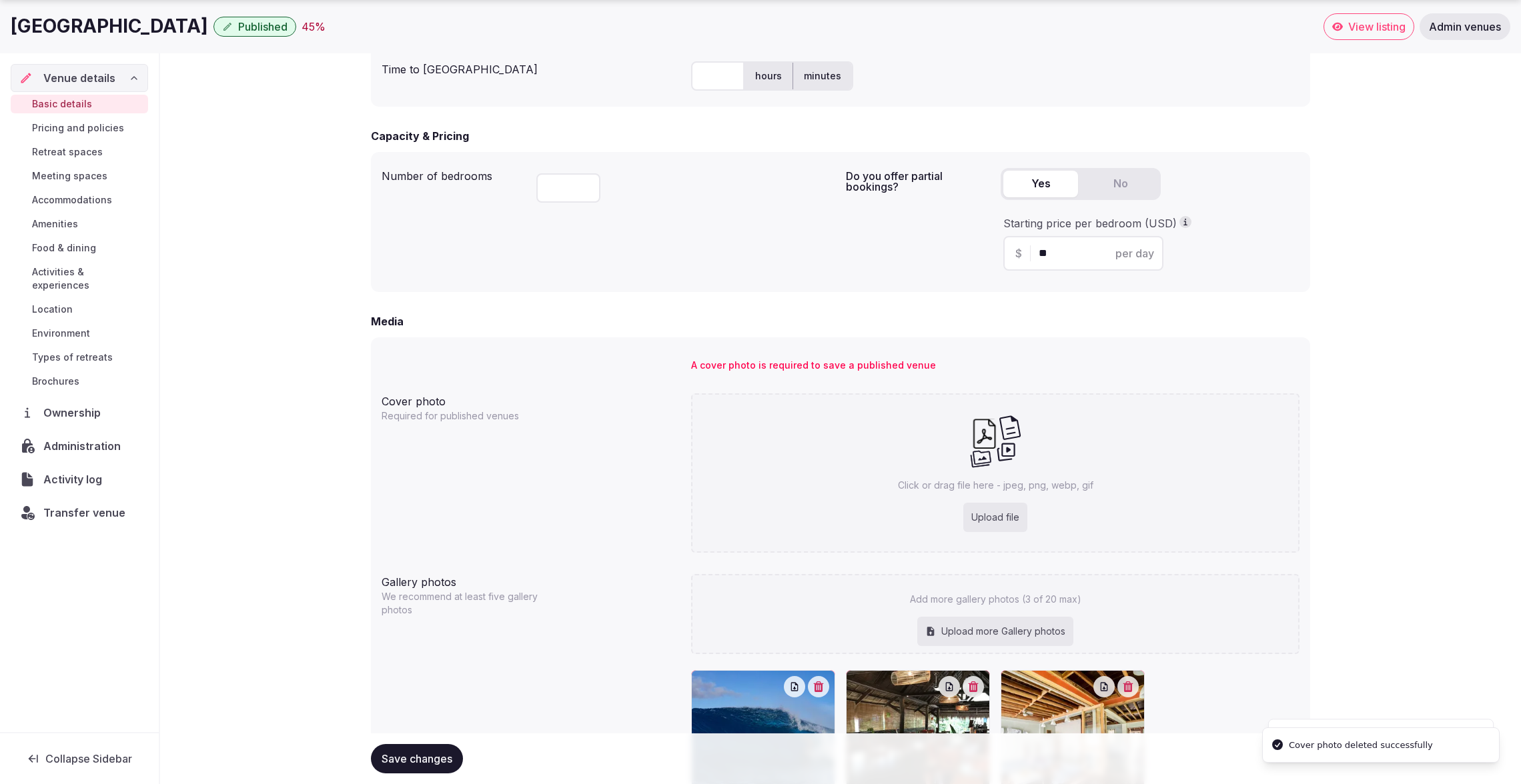
click at [1000, 521] on div "Upload file" at bounding box center [995, 517] width 64 height 29
type input "**********"
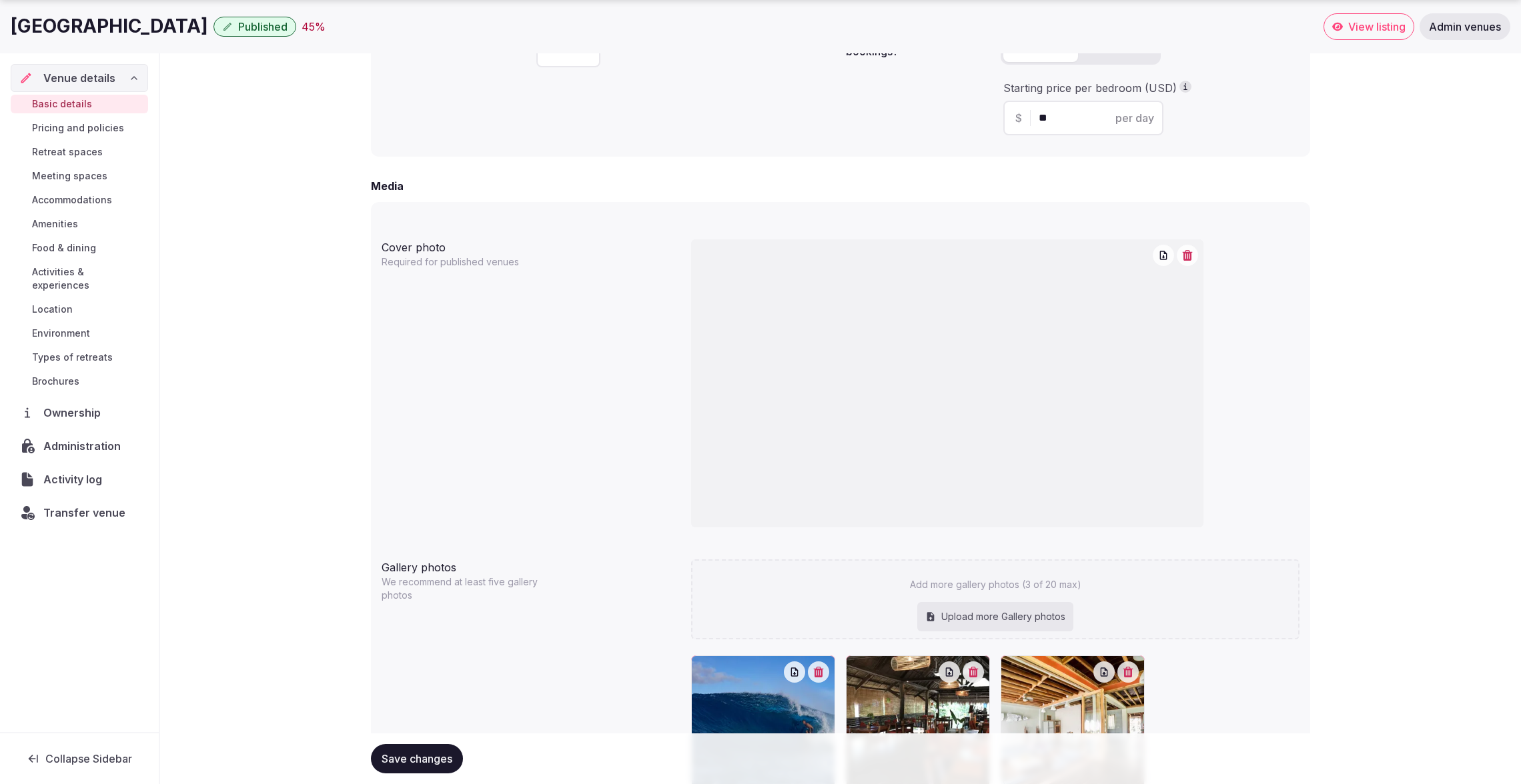
scroll to position [1062, 0]
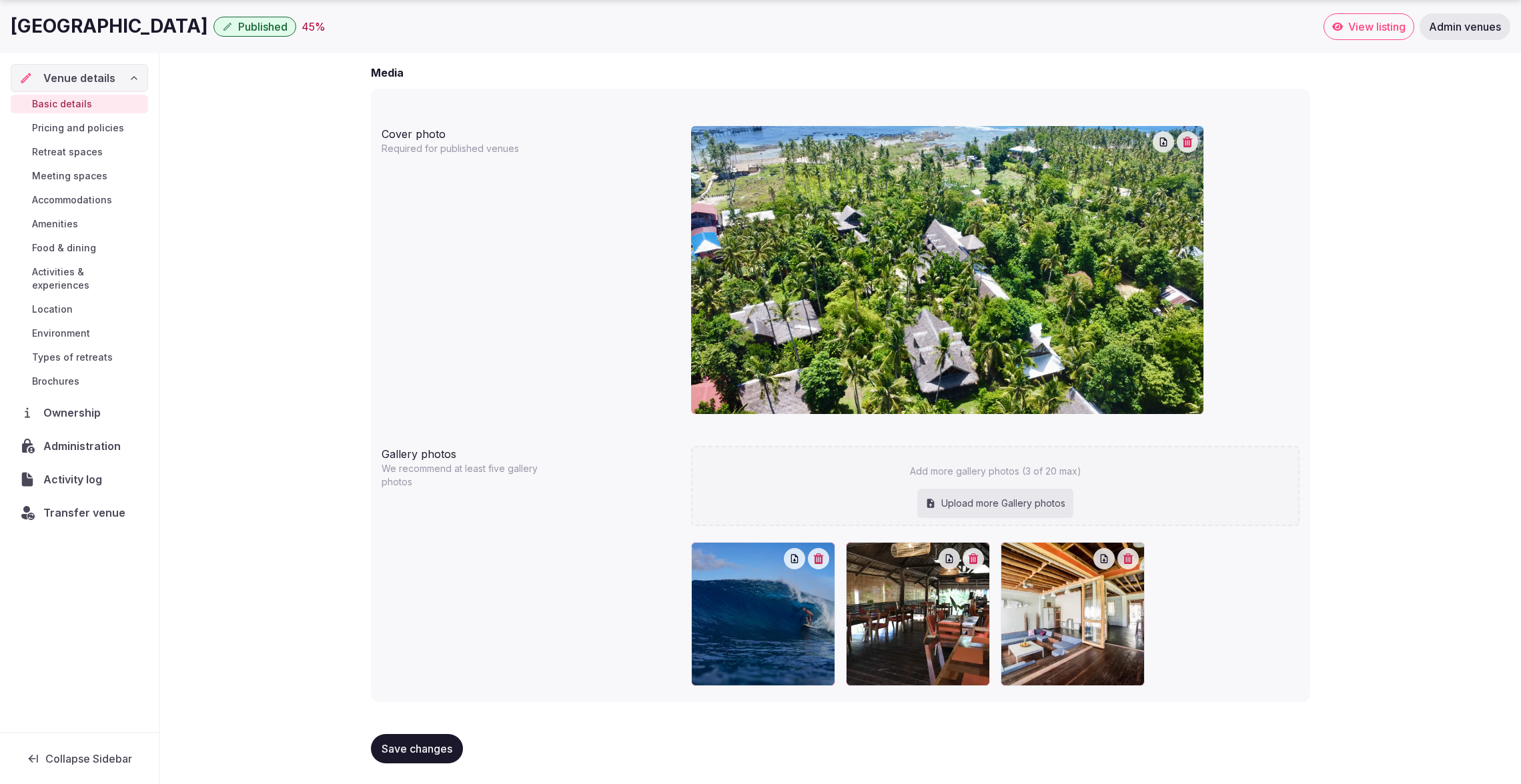
click at [409, 748] on span "Save changes" at bounding box center [417, 748] width 71 height 13
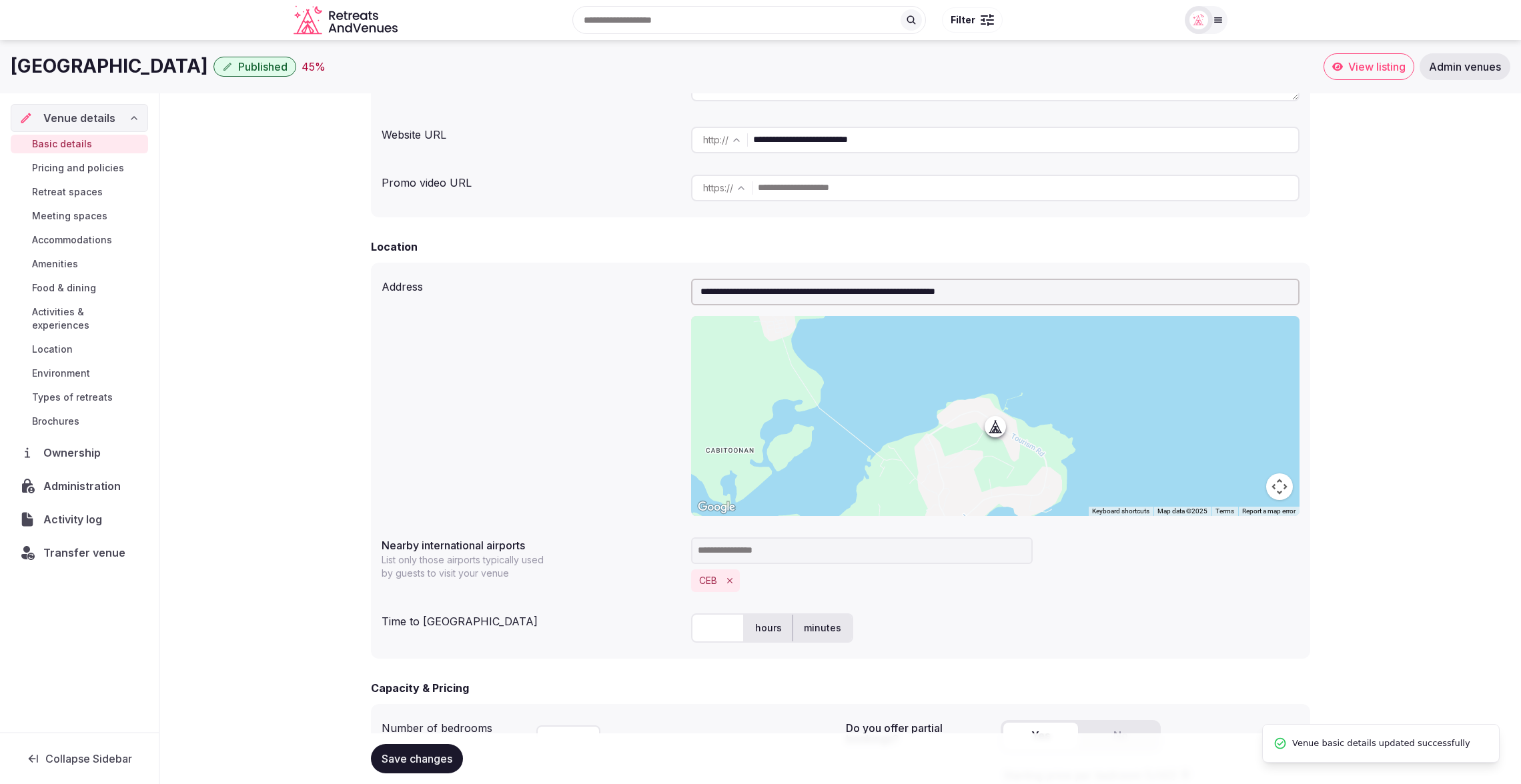
scroll to position [254, 0]
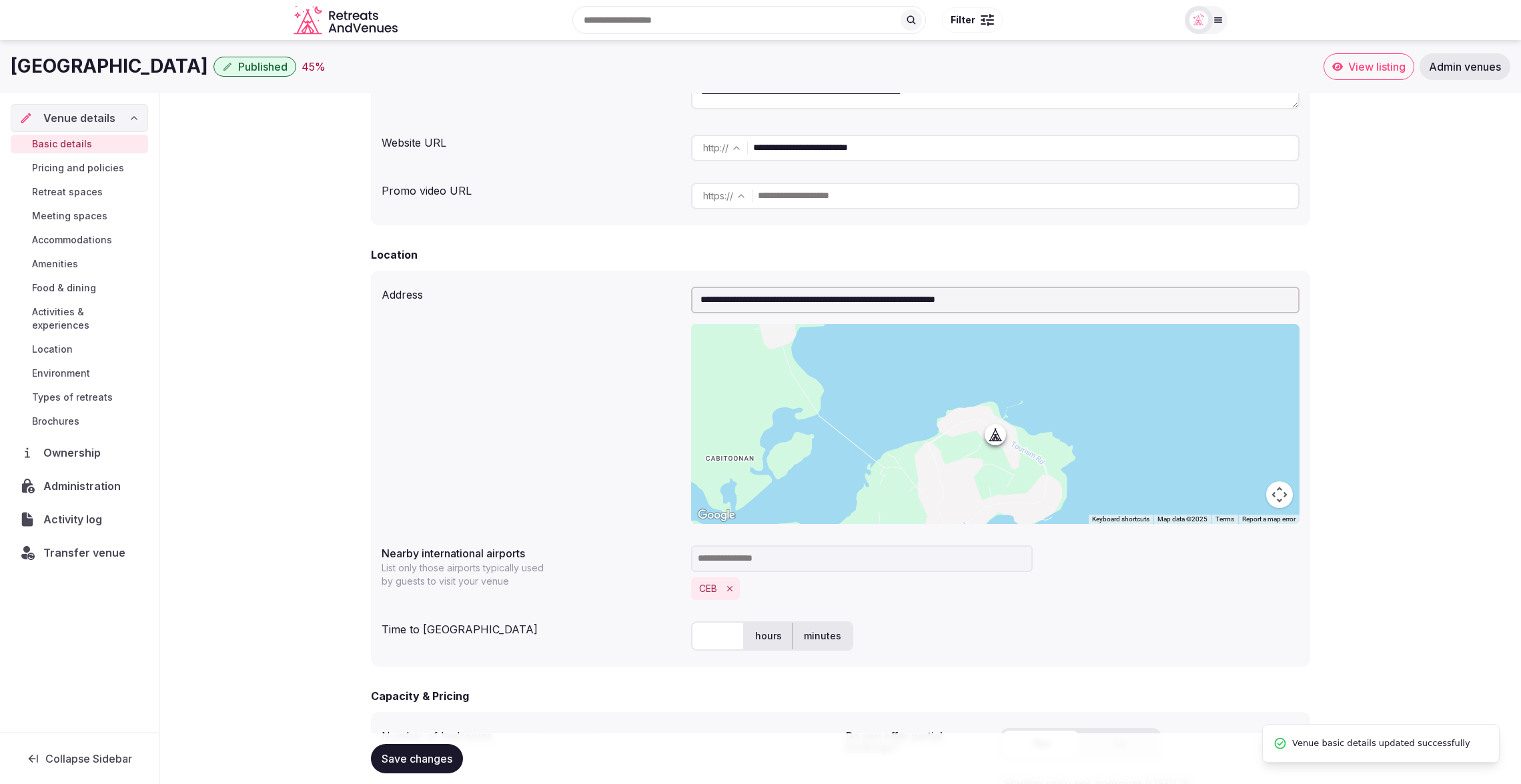
click at [80, 240] on span "Accommodations" at bounding box center [72, 240] width 80 height 13
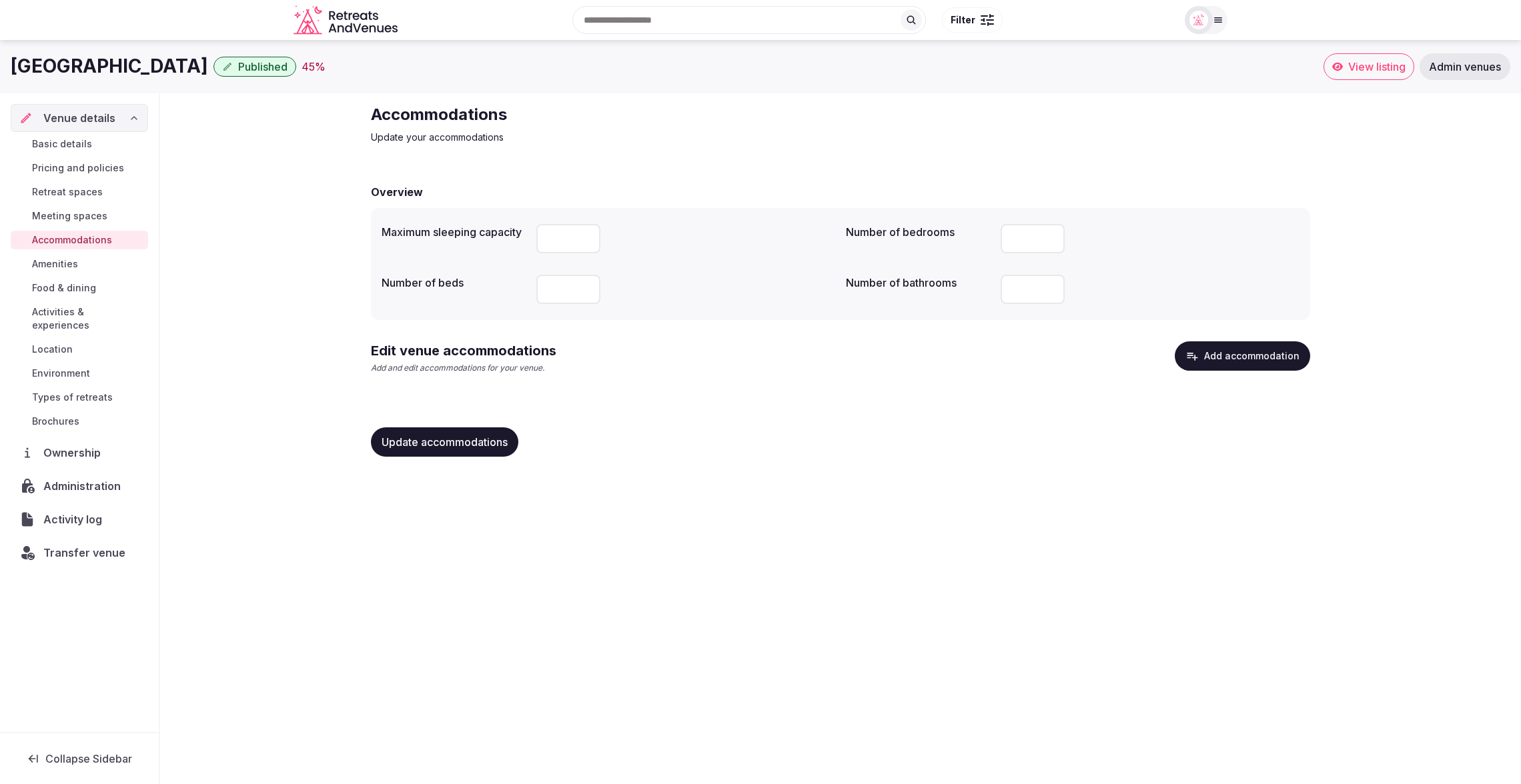
click at [1213, 356] on button "Add accommodation" at bounding box center [1242, 356] width 136 height 29
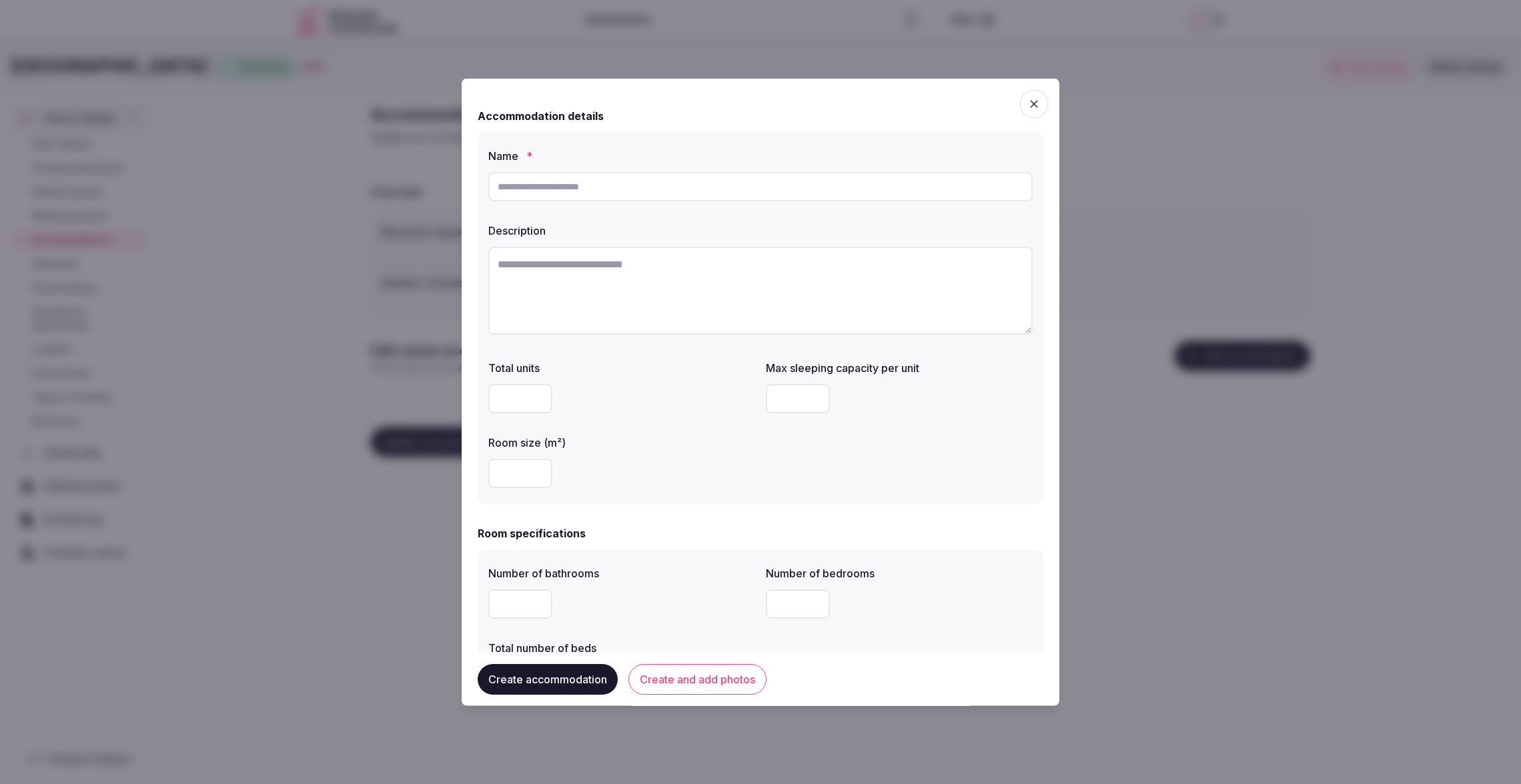
click at [598, 182] on input "text" at bounding box center [760, 186] width 544 height 29
paste input "**********"
type input "**********"
click at [547, 308] on textarea "To enrich screen reader interactions, please activate Accessibility in Grammarl…" at bounding box center [760, 290] width 544 height 88
drag, startPoint x: 557, startPoint y: 278, endPoint x: 542, endPoint y: 279, distance: 15.0
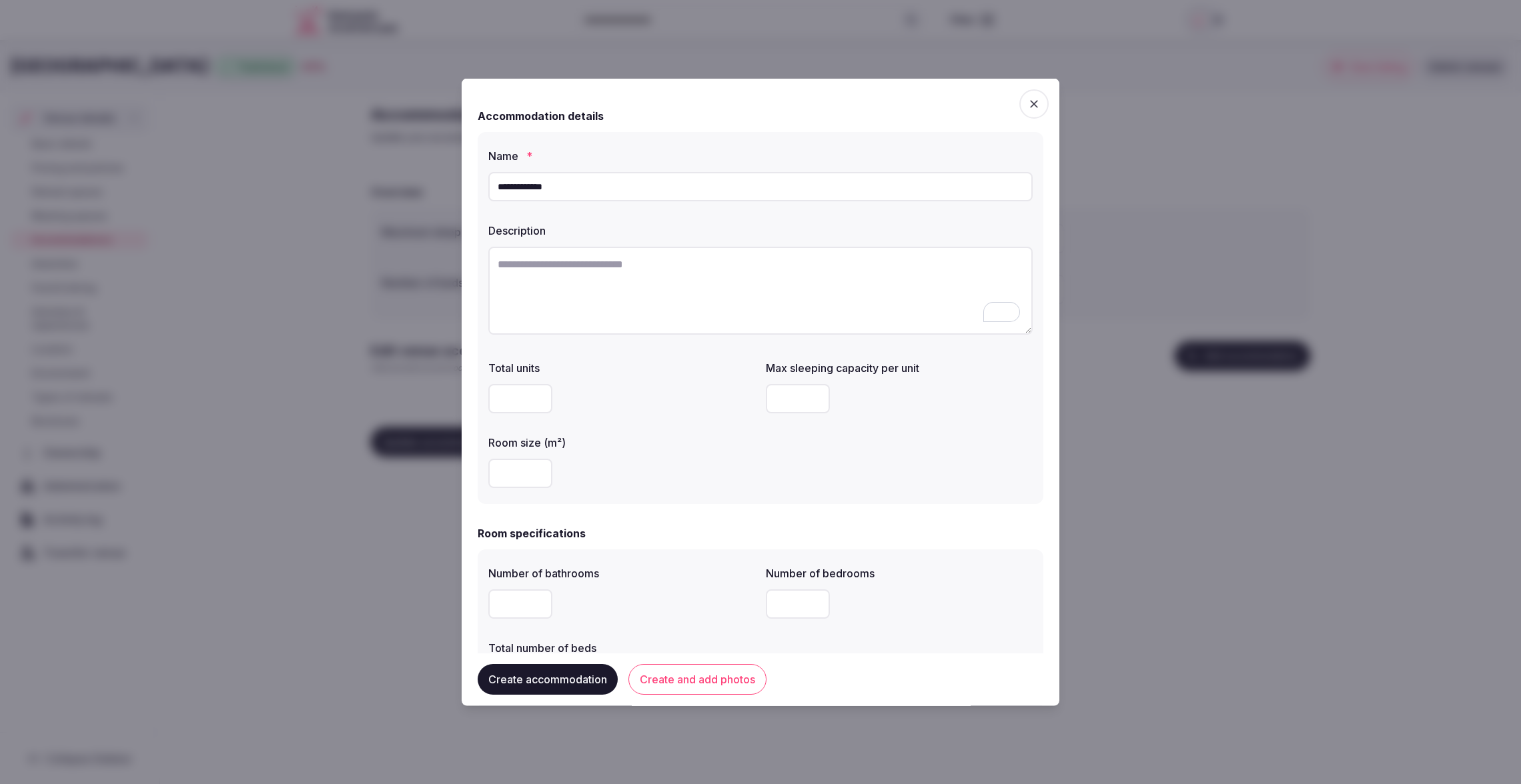
click at [557, 278] on textarea "To enrich screen reader interactions, please activate Accessibility in Grammarl…" at bounding box center [760, 290] width 544 height 88
click at [585, 267] on textarea "To enrich screen reader interactions, please activate Accessibility in Grammarl…" at bounding box center [760, 290] width 544 height 88
paste textarea "**********"
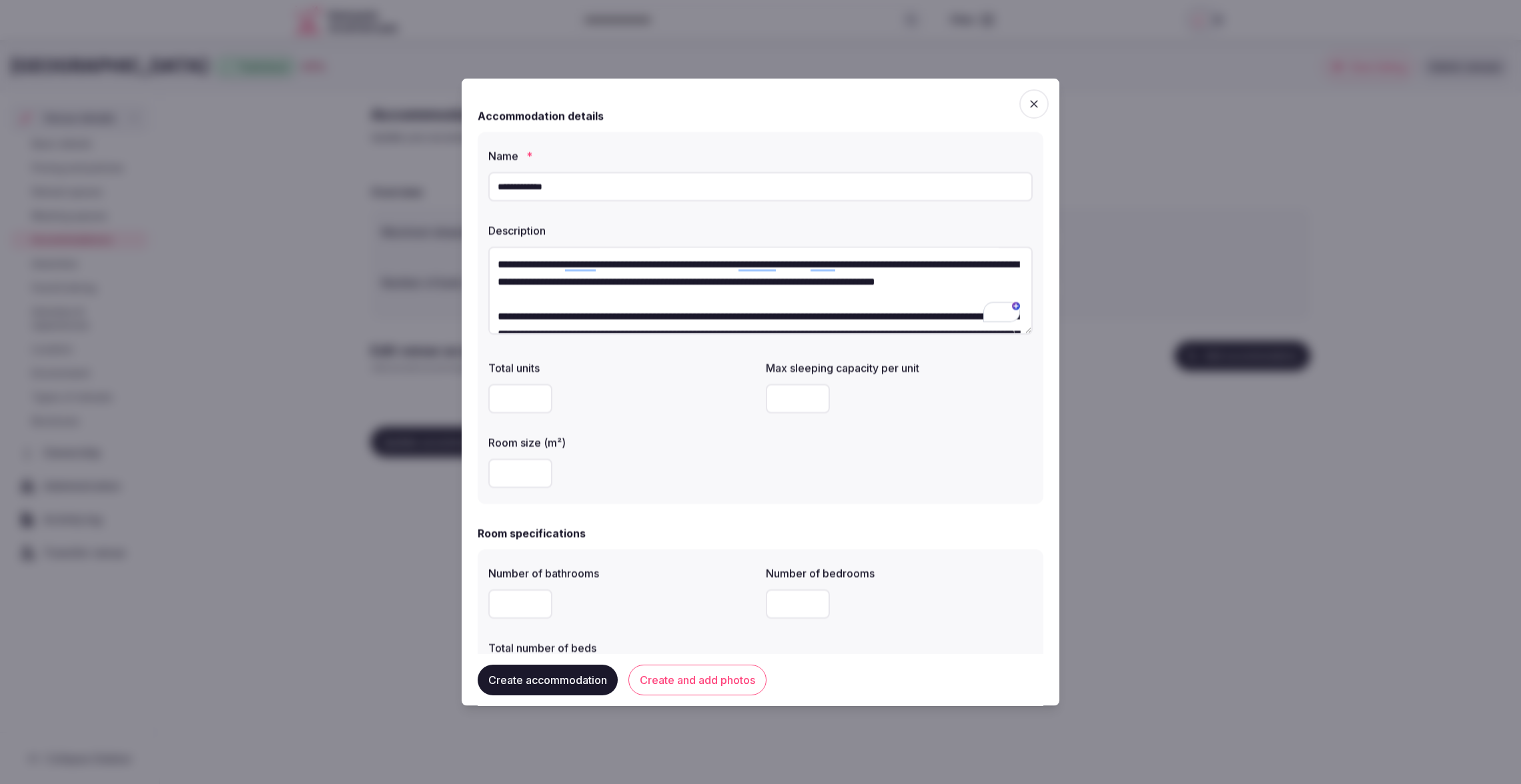
type textarea "**********"
click at [790, 607] on input "number" at bounding box center [798, 603] width 64 height 29
type input "*"
click at [702, 447] on label "Room size (m²)" at bounding box center [622, 442] width 267 height 11
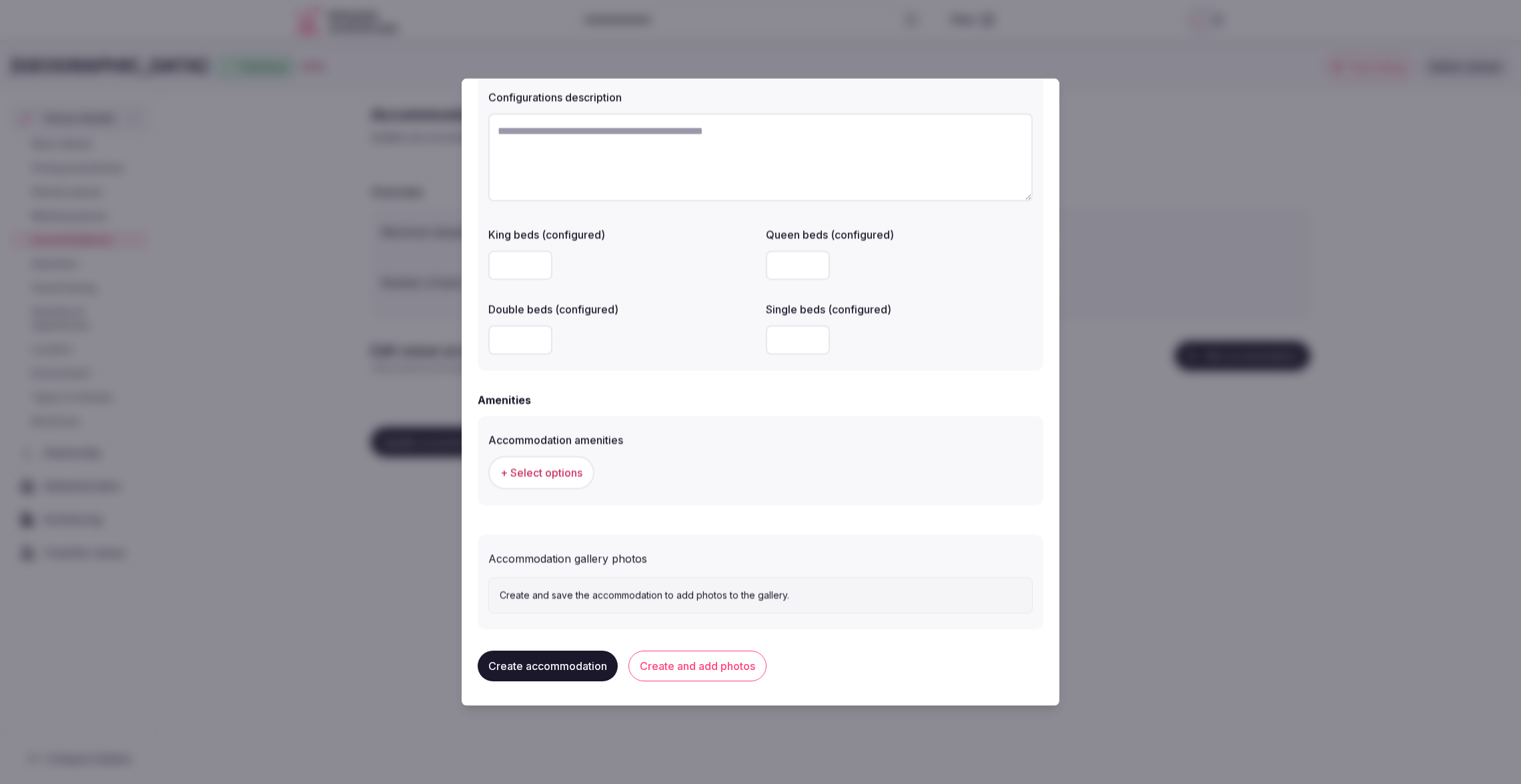
click at [547, 468] on span "+ Select options" at bounding box center [541, 471] width 82 height 15
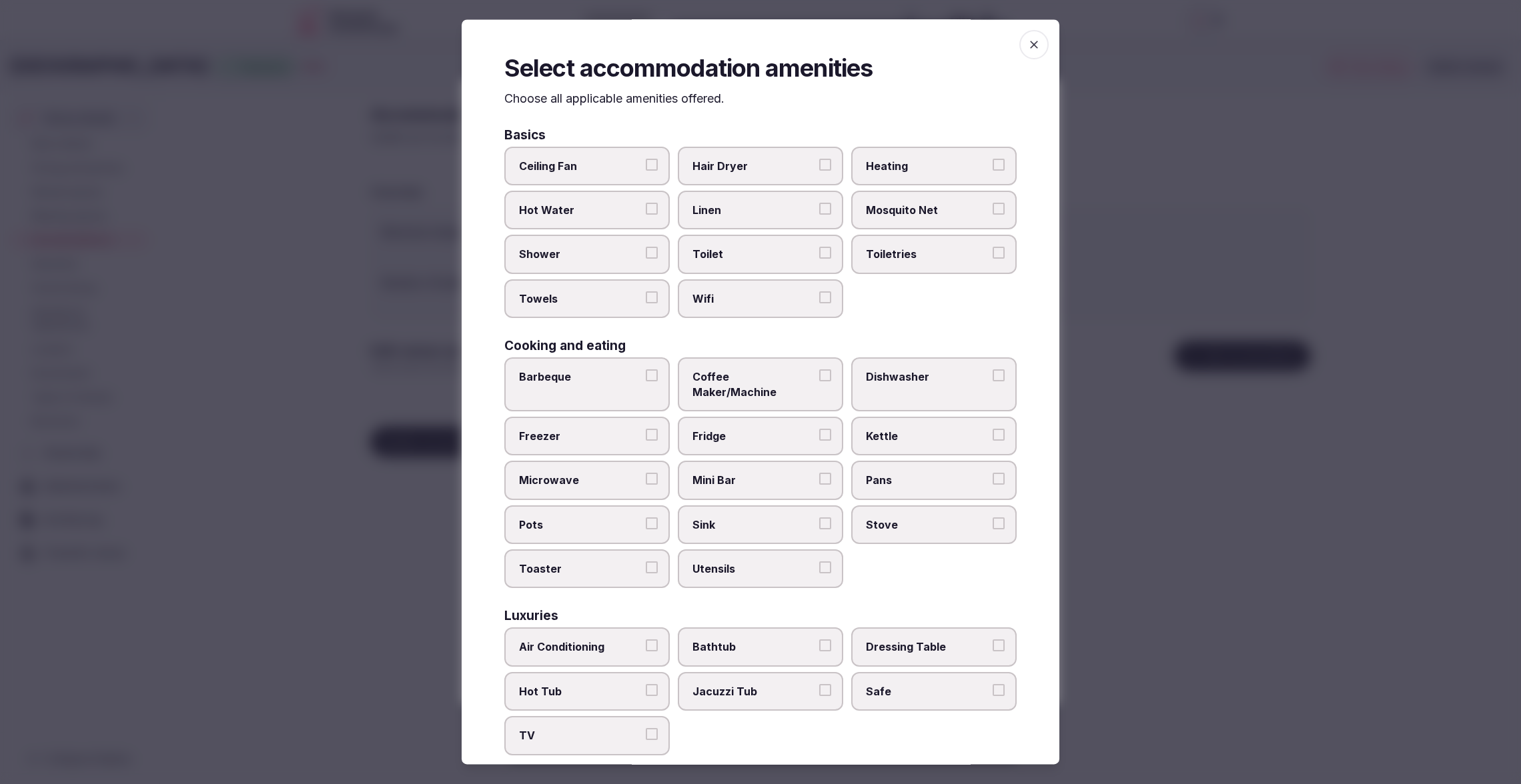
drag, startPoint x: 1040, startPoint y: 45, endPoint x: 1030, endPoint y: 59, distance: 17.2
click at [1039, 46] on icon "button" at bounding box center [1033, 44] width 13 height 13
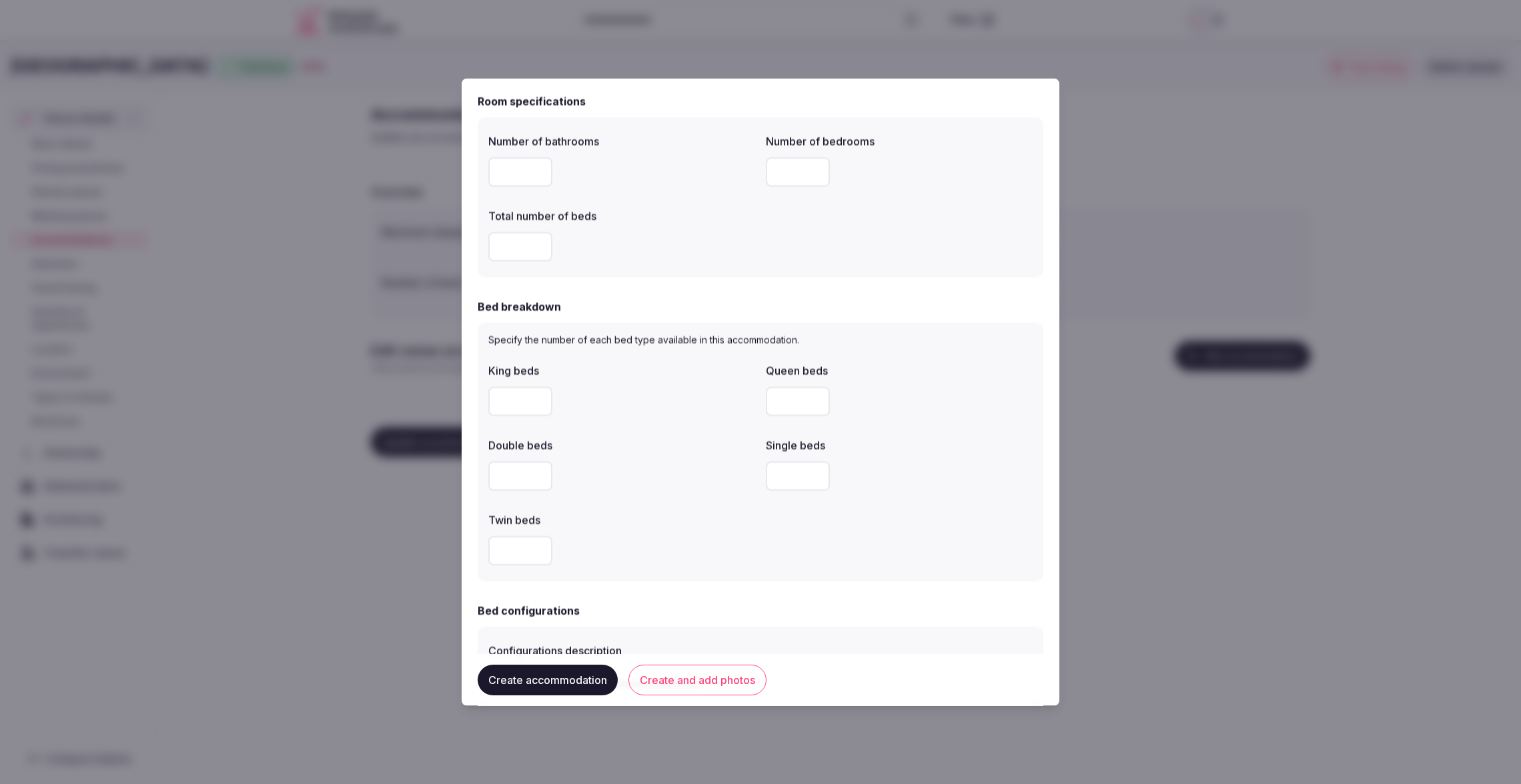
scroll to position [435, 0]
click at [808, 480] on input "number" at bounding box center [798, 473] width 64 height 29
type input "*"
click at [793, 400] on input "number" at bounding box center [798, 398] width 64 height 29
type input "*"
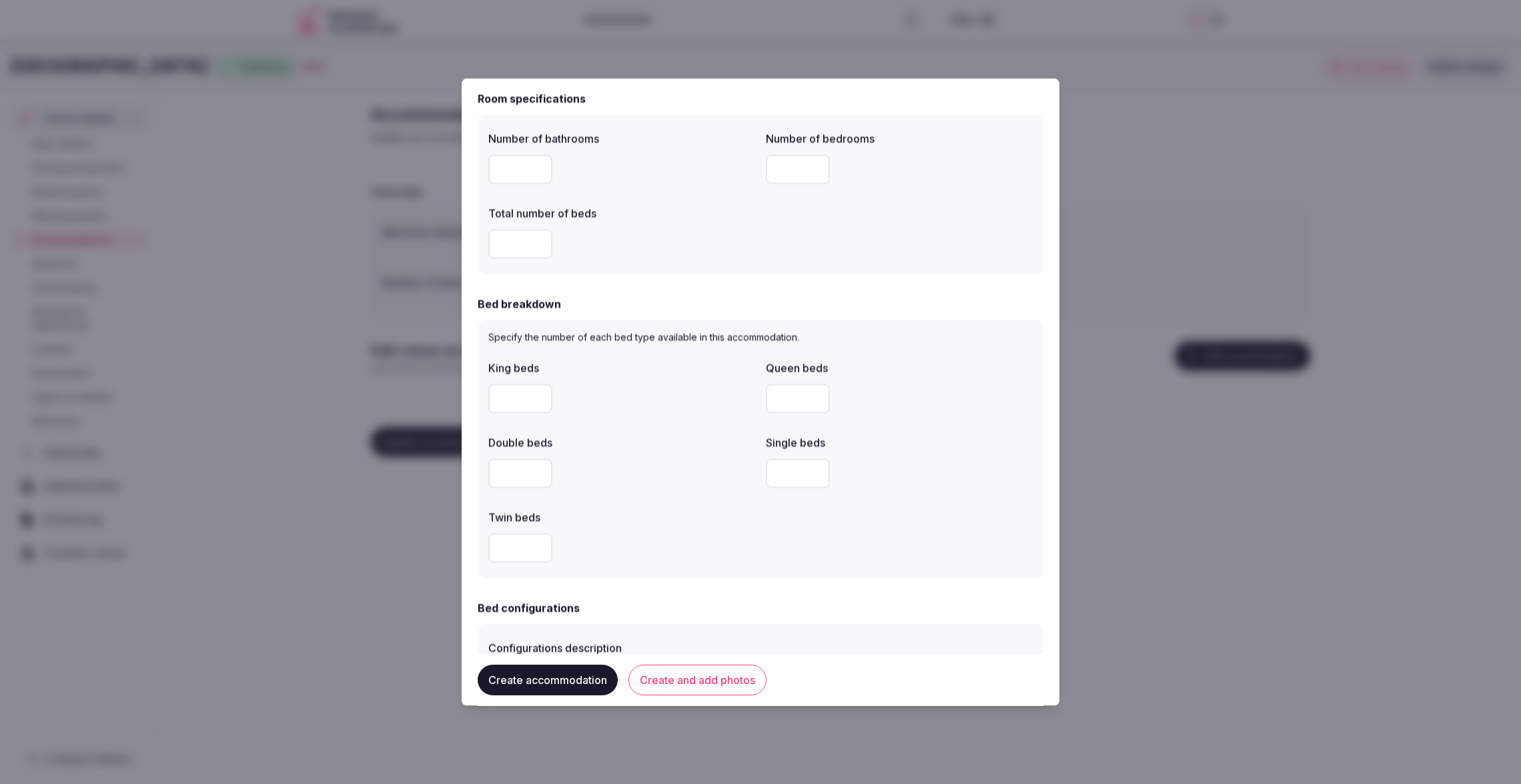
click at [944, 419] on div "King beds Queen beds * Double beds Single beds * Twin beds" at bounding box center [760, 461] width 544 height 213
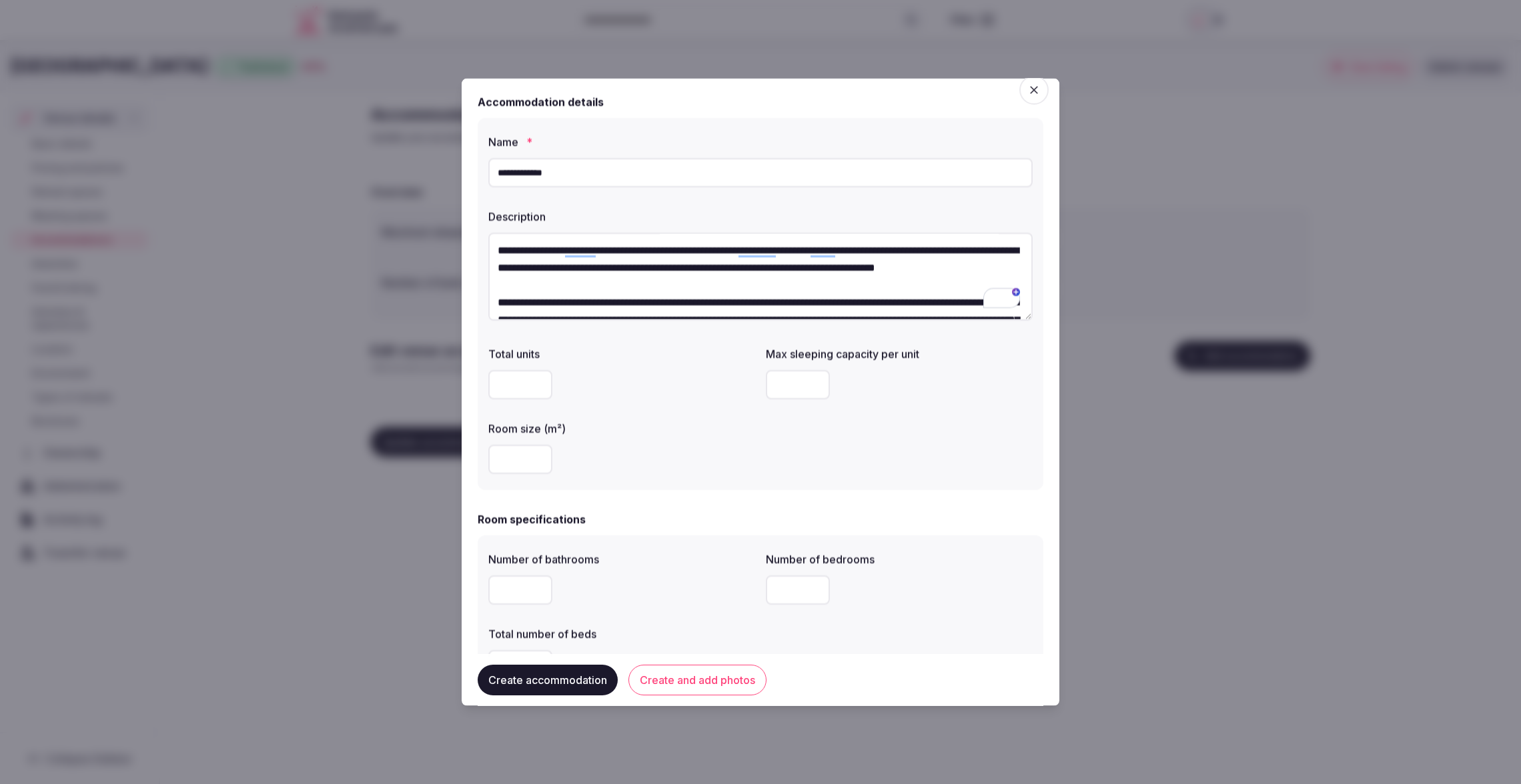
scroll to position [8, 0]
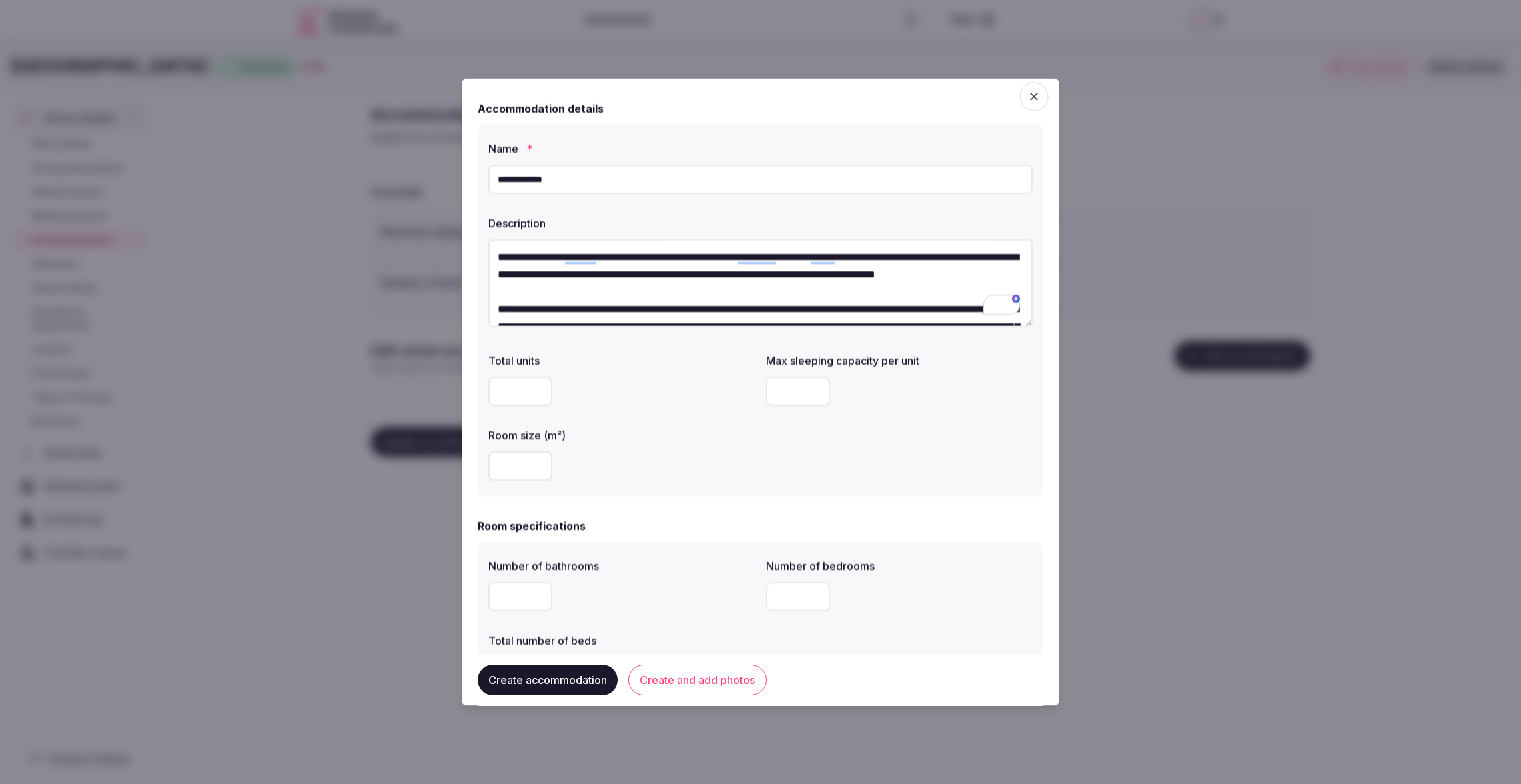
click at [777, 388] on input "number" at bounding box center [798, 391] width 64 height 29
type input "*"
click at [1004, 451] on div "Total units Max sleeping capacity per unit * Room size (m²)" at bounding box center [760, 415] width 544 height 139
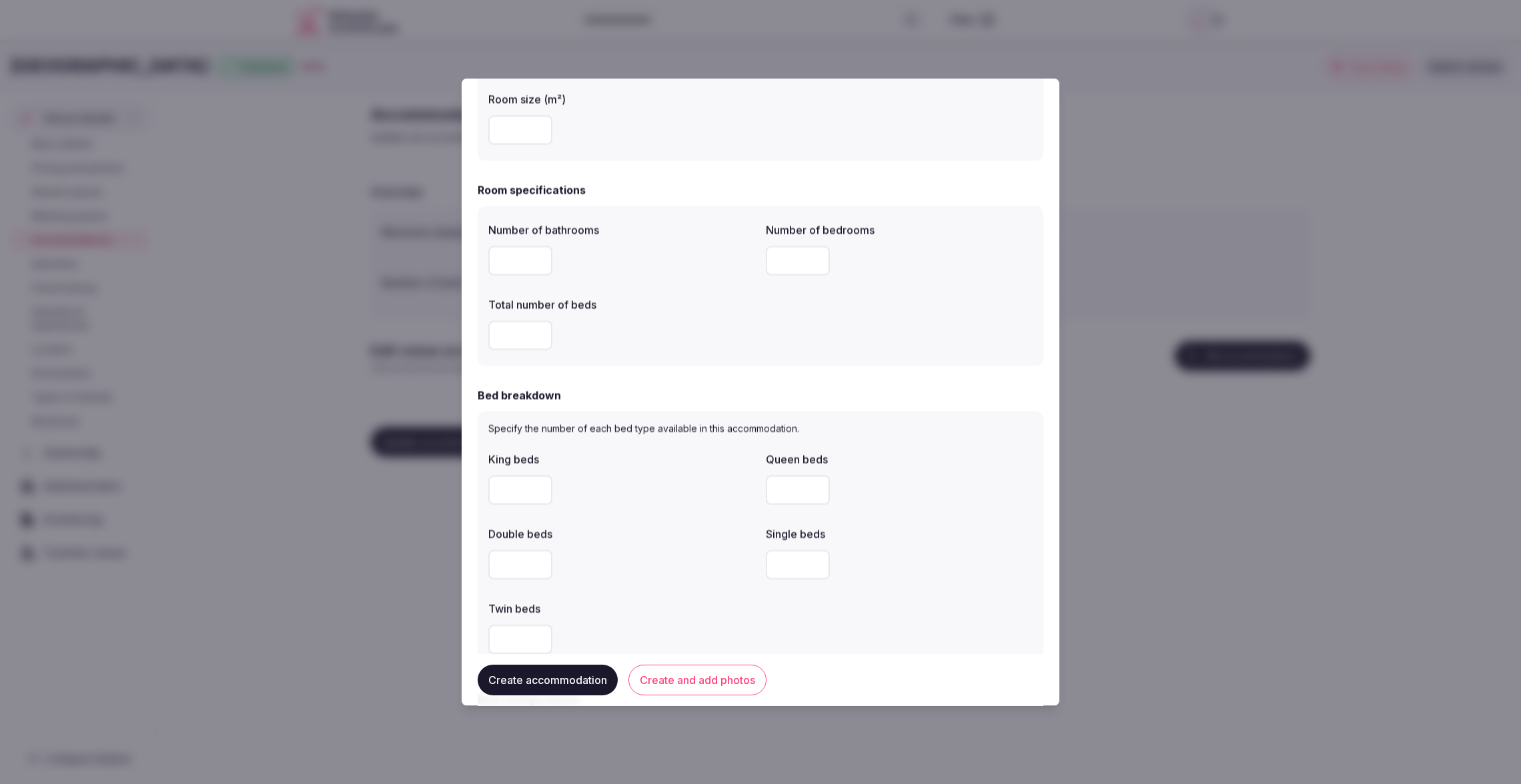
scroll to position [986, 0]
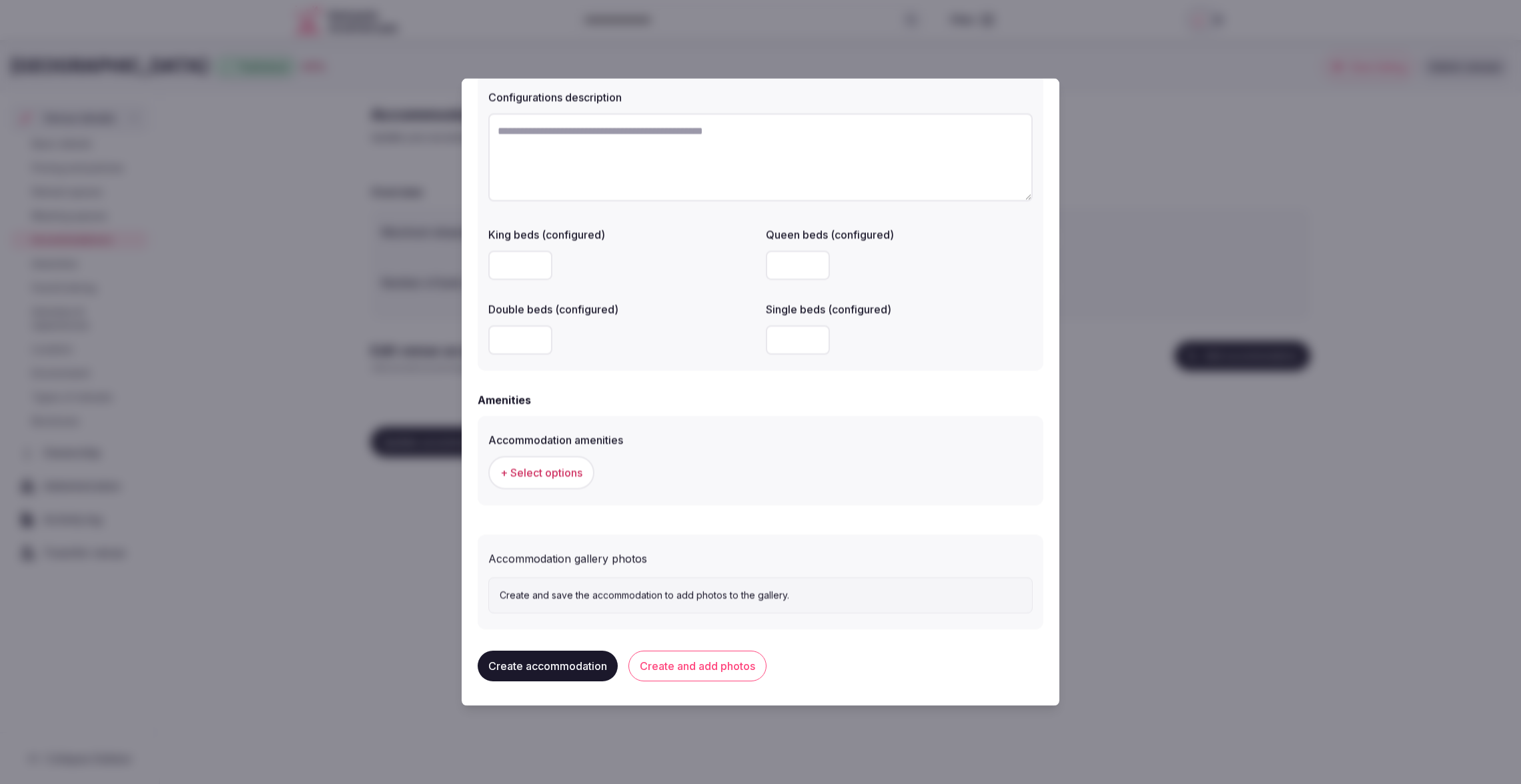
click at [695, 669] on button "Create and add photos" at bounding box center [698, 665] width 138 height 31
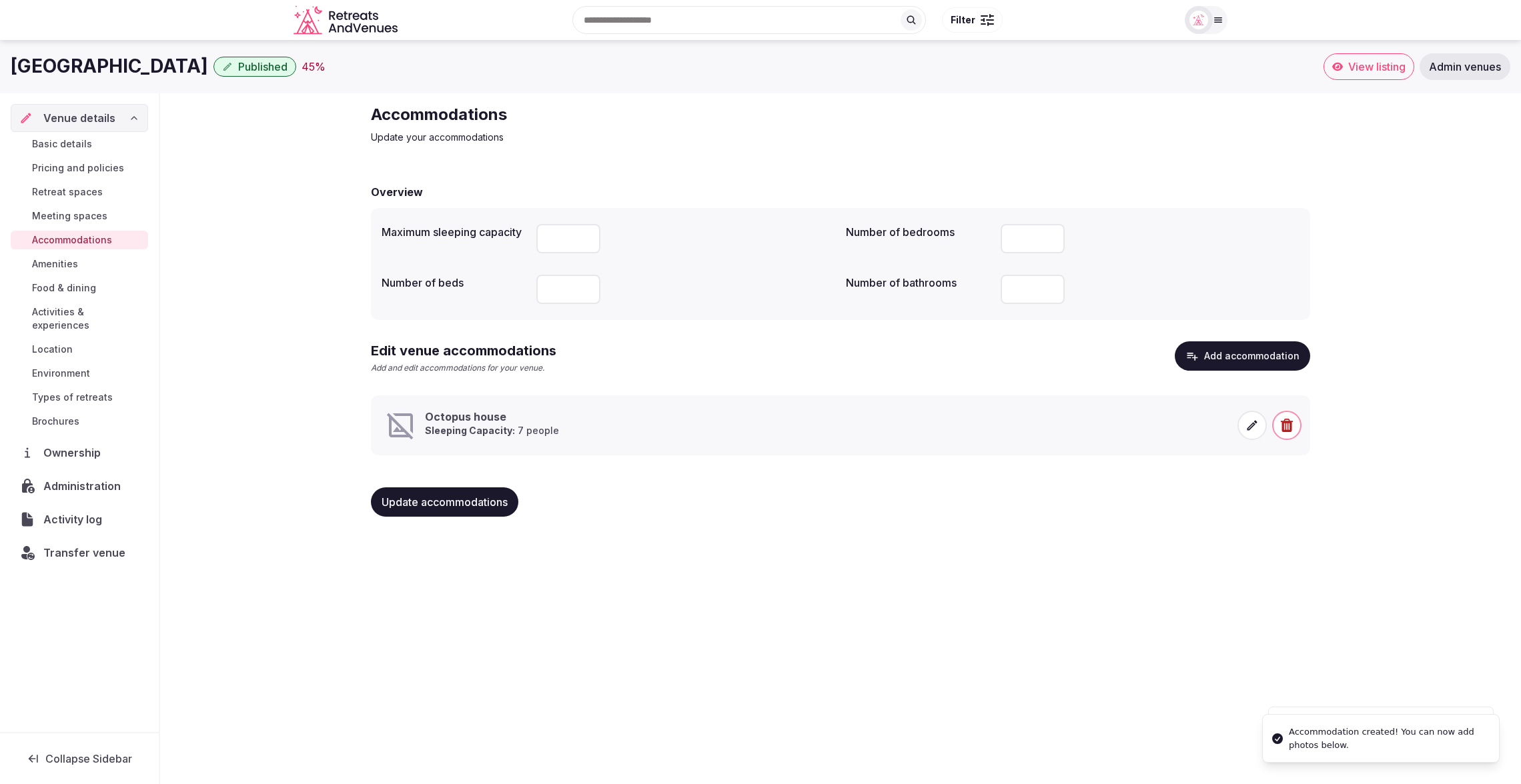
click at [662, 649] on div "[GEOGRAPHIC_DATA] Published 45 % View listing Admin venues Venue details Basic …" at bounding box center [760, 408] width 1521 height 736
